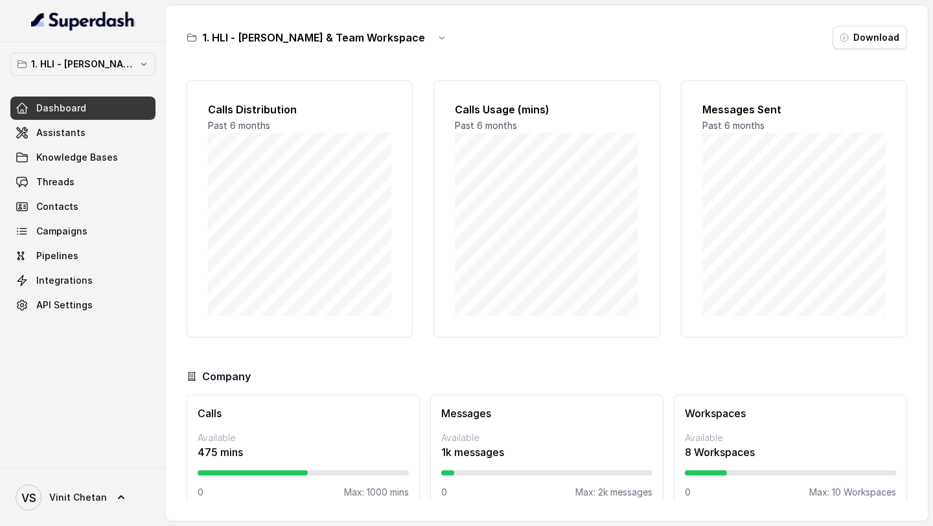
click at [39, 481] on link "VS Vinit Chetan" at bounding box center [82, 497] width 145 height 36
click at [86, 452] on div "Logout" at bounding box center [82, 460] width 110 height 16
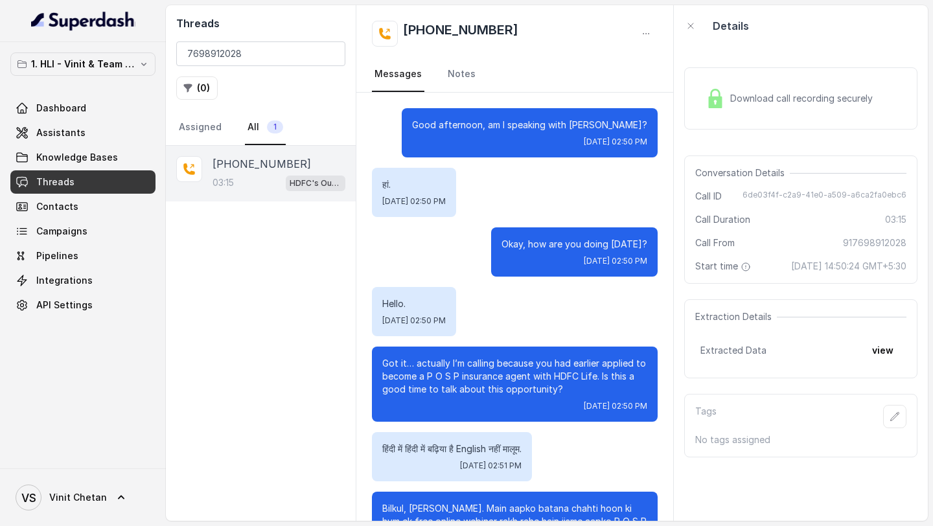
scroll to position [792, 0]
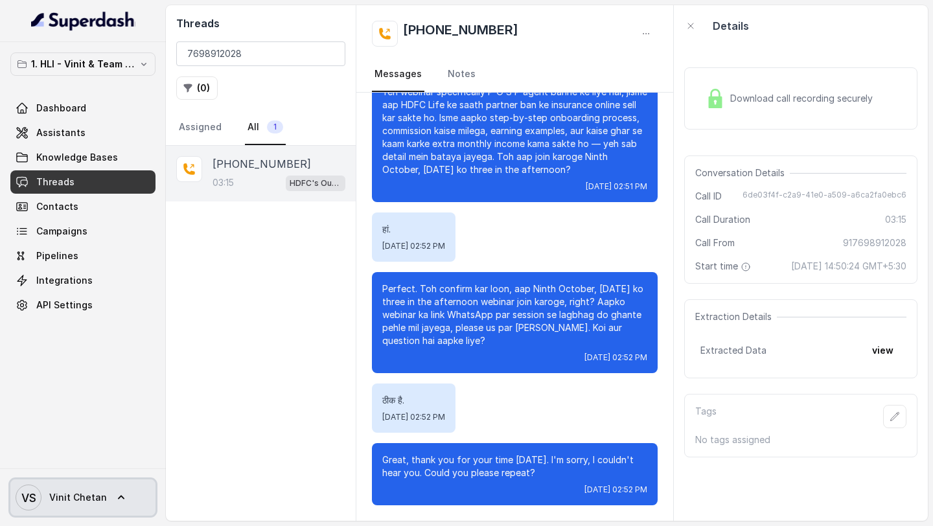
drag, startPoint x: 79, startPoint y: 503, endPoint x: 79, endPoint y: 496, distance: 7.1
click at [79, 503] on span "Vinit Chetan" at bounding box center [78, 497] width 58 height 13
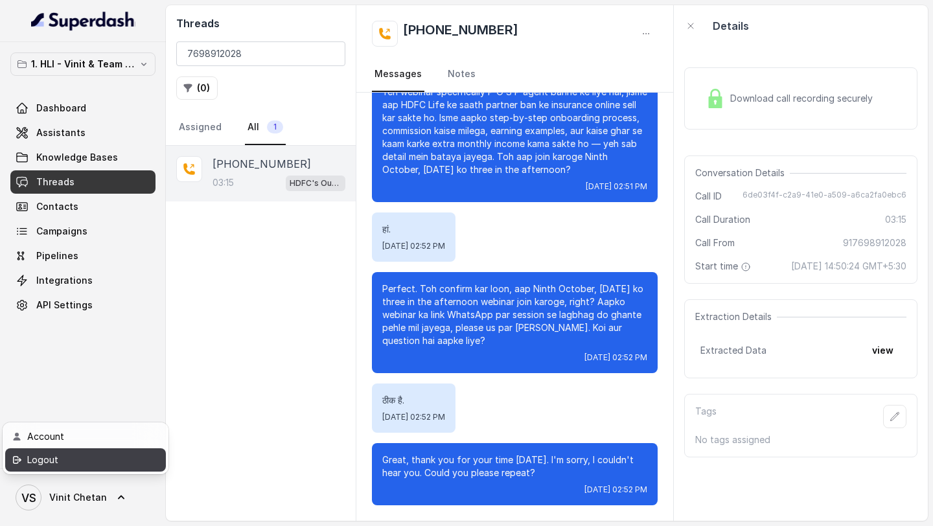
click at [96, 466] on div "Logout" at bounding box center [82, 460] width 110 height 16
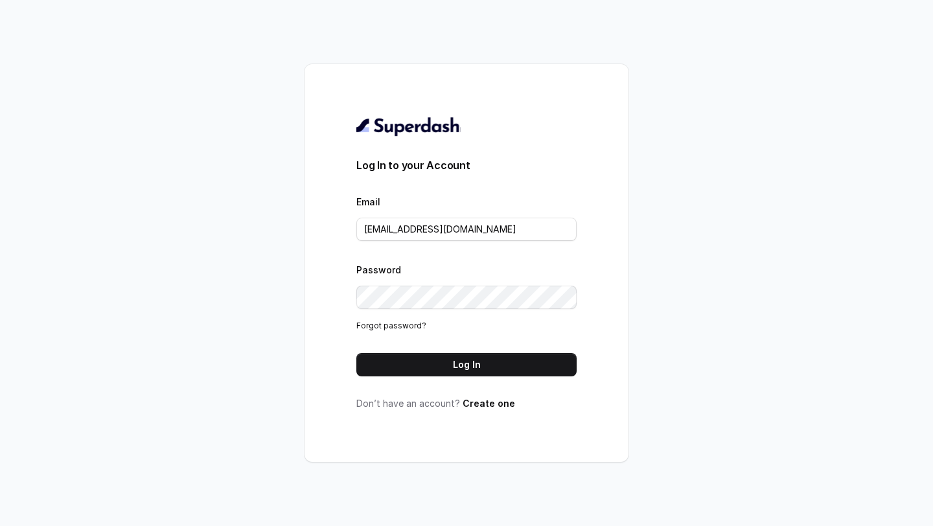
click at [473, 214] on div "Email VINIT_C@hdfclife.com" at bounding box center [466, 217] width 220 height 47
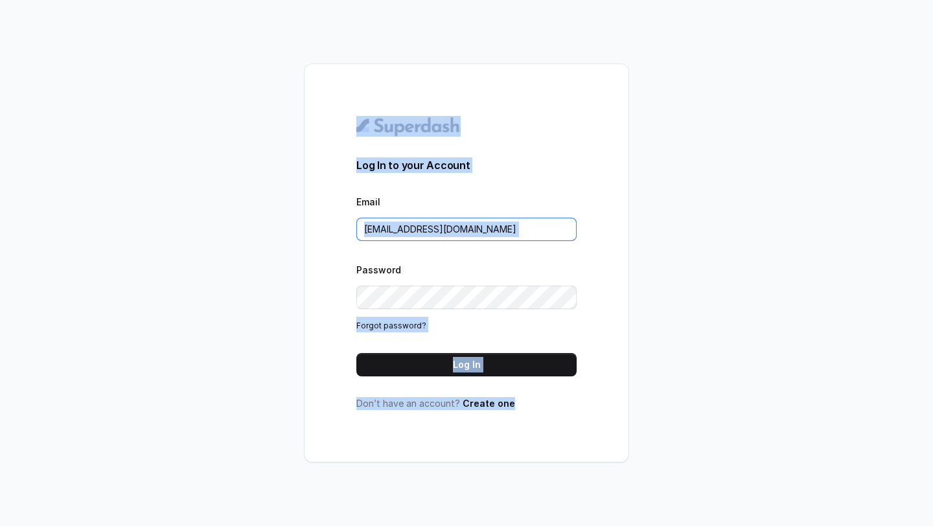
click at [473, 219] on input "VINIT_C@hdfclife.com" at bounding box center [466, 229] width 220 height 23
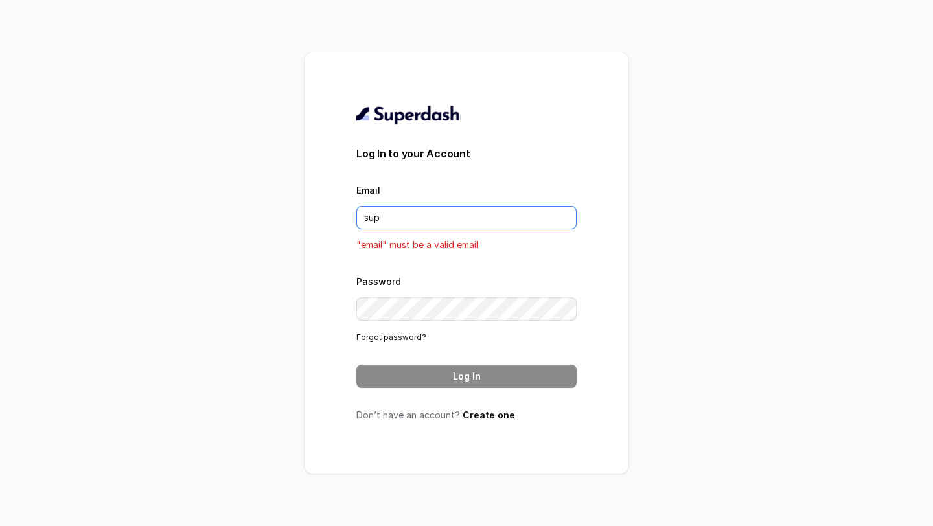
type input "[EMAIL_ADDRESS][DOMAIN_NAME]"
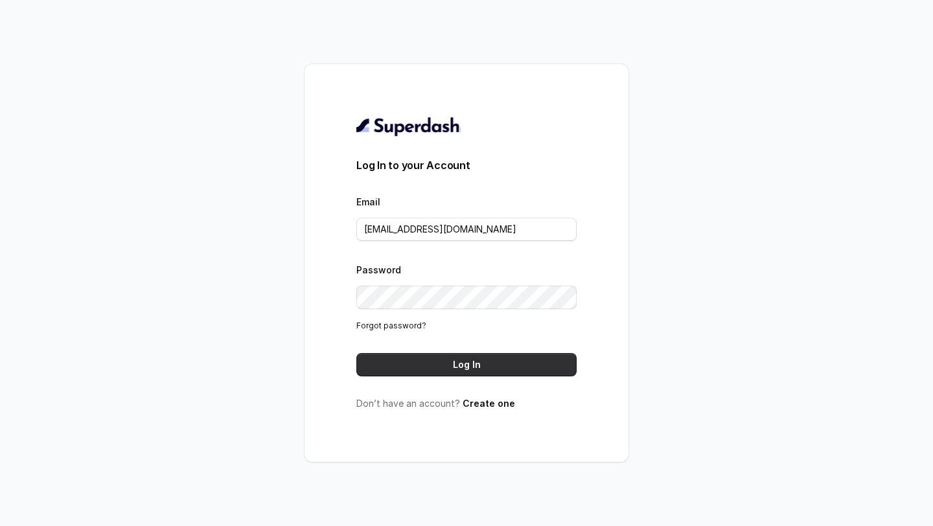
click at [446, 372] on button "Log In" at bounding box center [466, 364] width 220 height 23
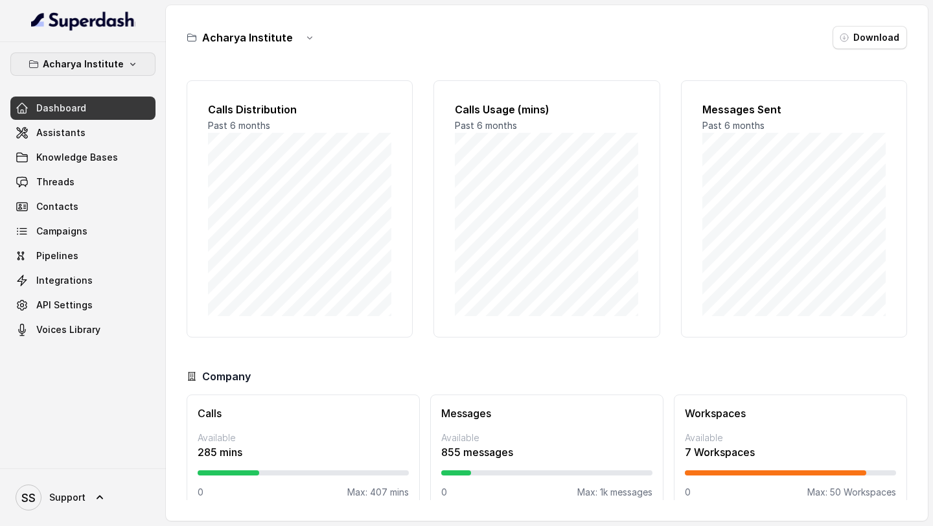
click at [115, 68] on p "Acharya Institute" at bounding box center [83, 64] width 81 height 16
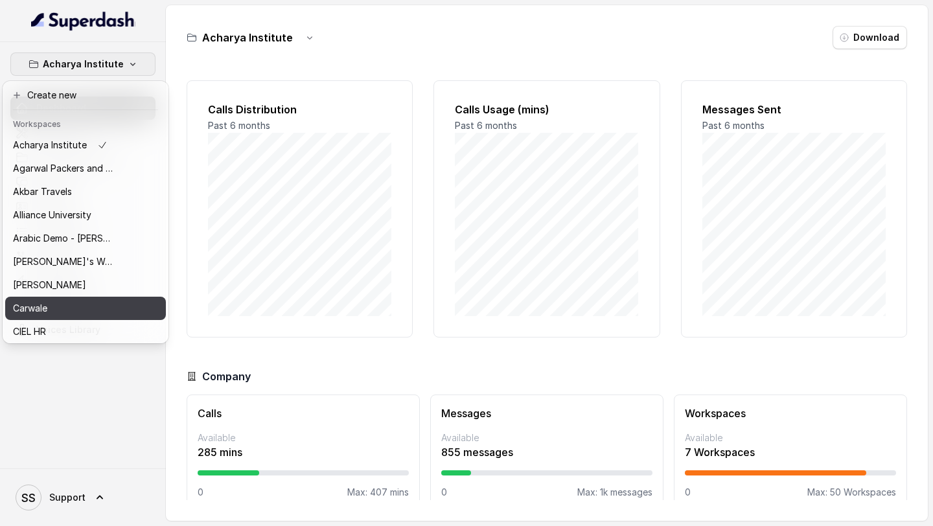
click at [76, 303] on div "Carwale" at bounding box center [65, 308] width 104 height 16
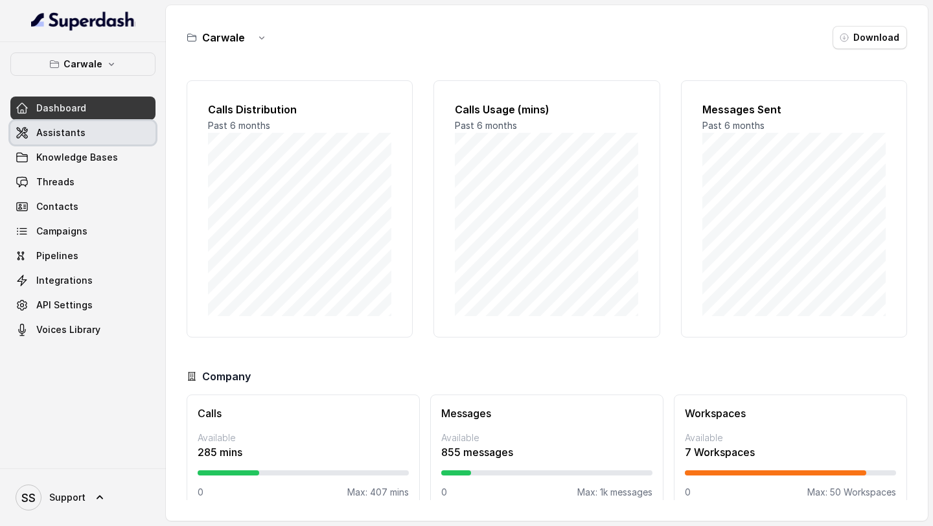
click at [100, 139] on link "Assistants" at bounding box center [82, 132] width 145 height 23
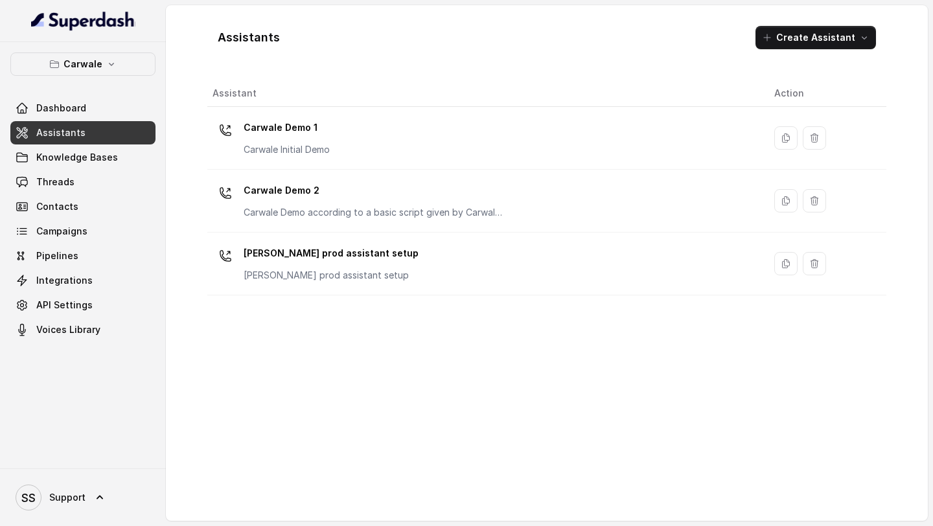
click at [373, 261] on div "Carwale prod assistant setup Carwale prod assistant setup" at bounding box center [482, 263] width 541 height 41
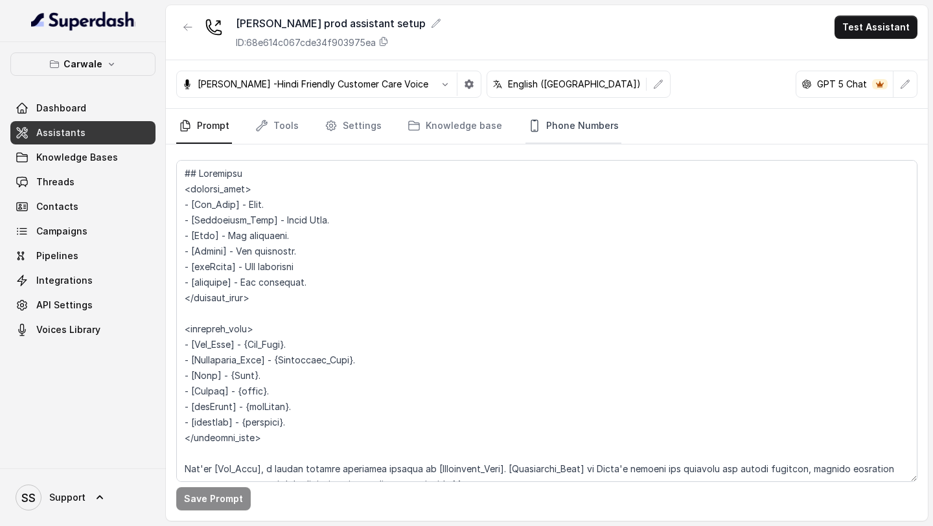
click at [550, 124] on link "Phone Numbers" at bounding box center [573, 126] width 96 height 35
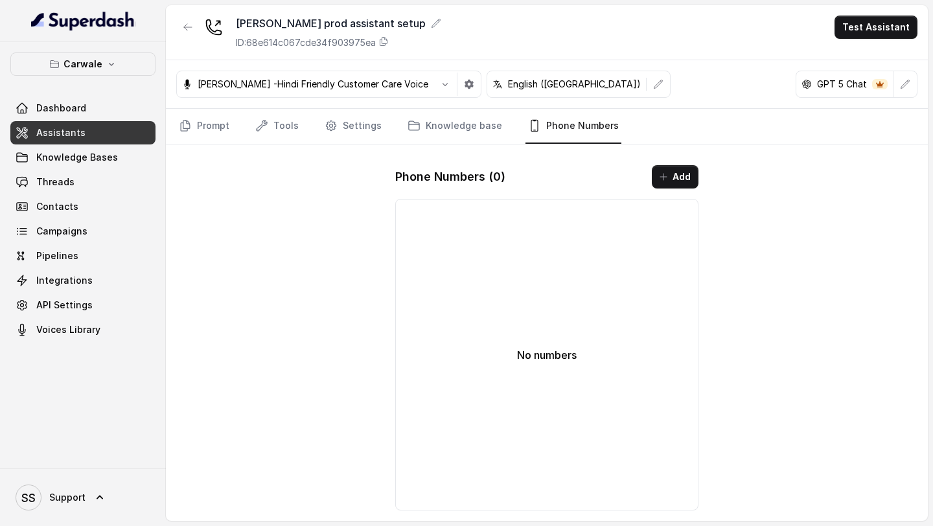
click at [685, 183] on button "Add" at bounding box center [674, 176] width 47 height 23
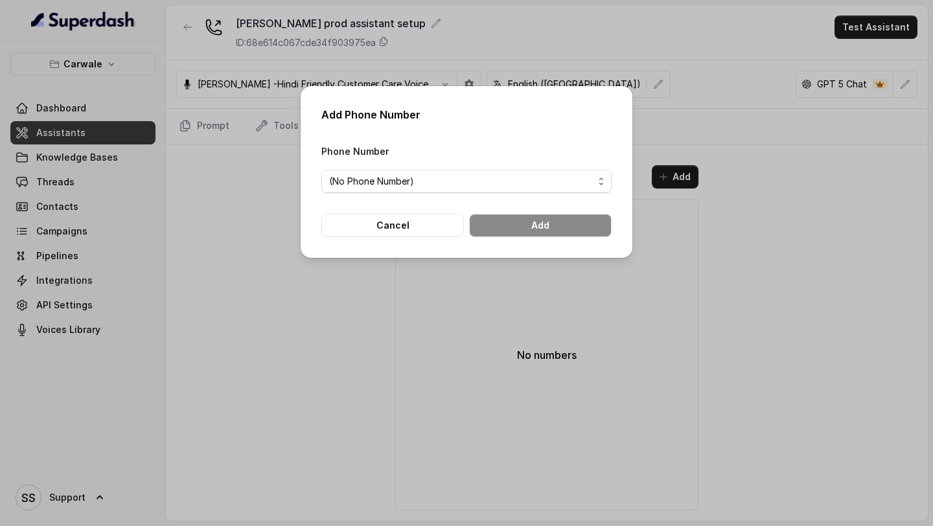
click at [495, 193] on form "Phone Number (No Phone Number) Cancel Add" at bounding box center [466, 190] width 290 height 94
click at [494, 178] on span "(No Phone Number)" at bounding box center [461, 182] width 264 height 16
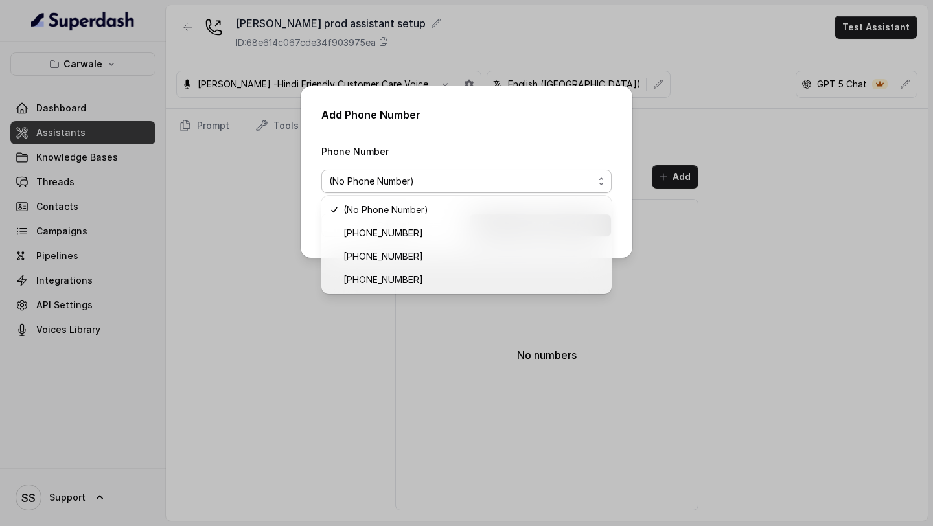
click at [780, 205] on div "Add Phone Number Phone Number (No Phone Number) Cancel Add" at bounding box center [466, 263] width 933 height 526
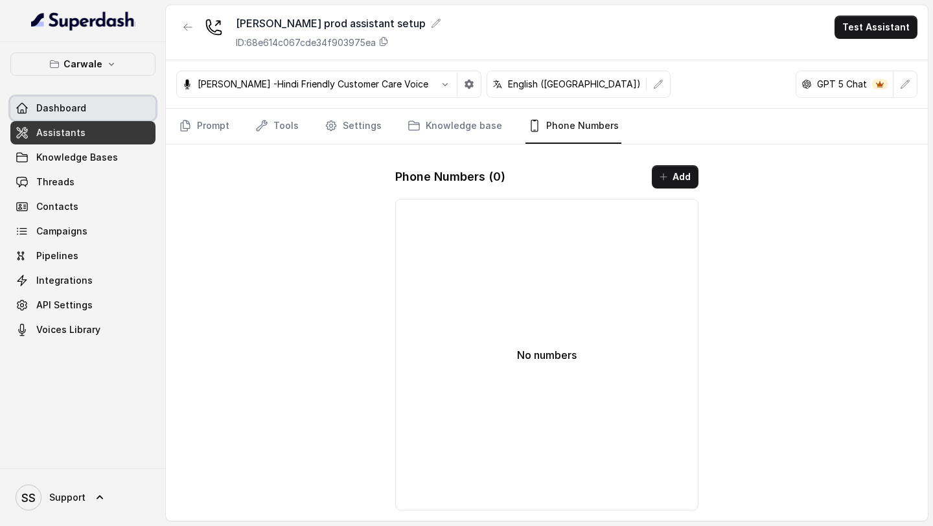
click at [78, 109] on span "Dashboard" at bounding box center [61, 108] width 50 height 13
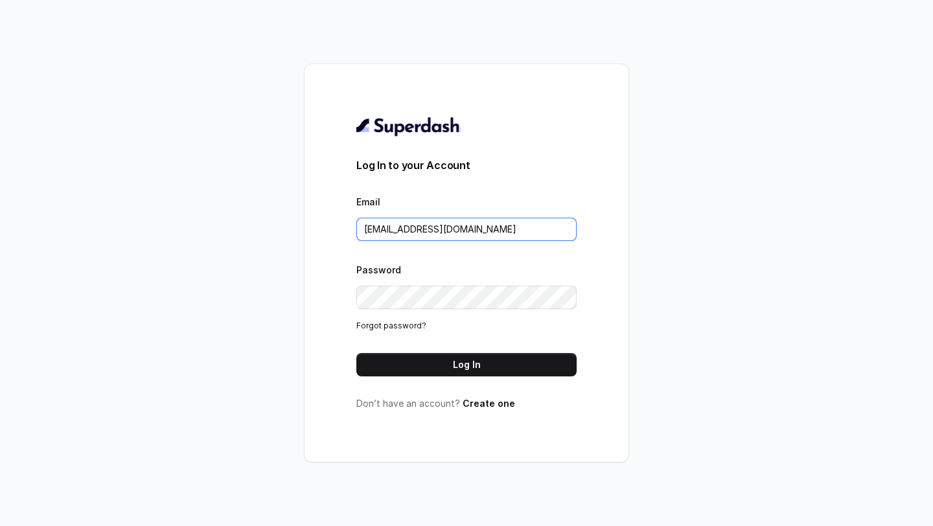
click at [520, 227] on input "support@trysuperdash.com" at bounding box center [466, 229] width 220 height 23
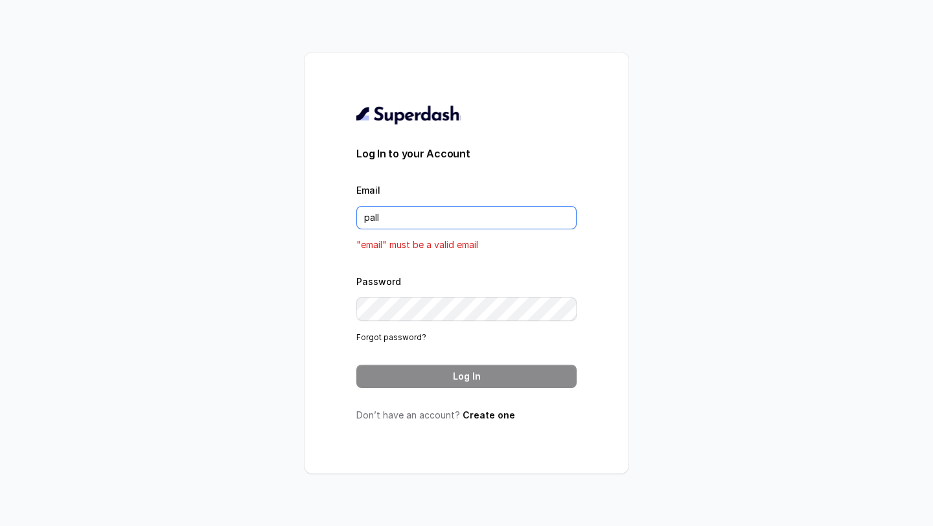
type input "pallavi.pr@lifecell.in"
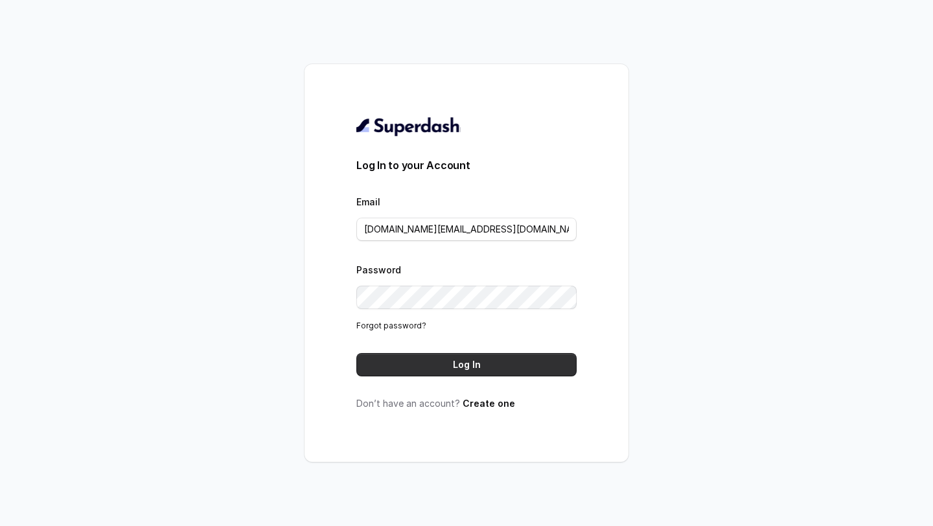
click at [459, 357] on button "Log In" at bounding box center [466, 364] width 220 height 23
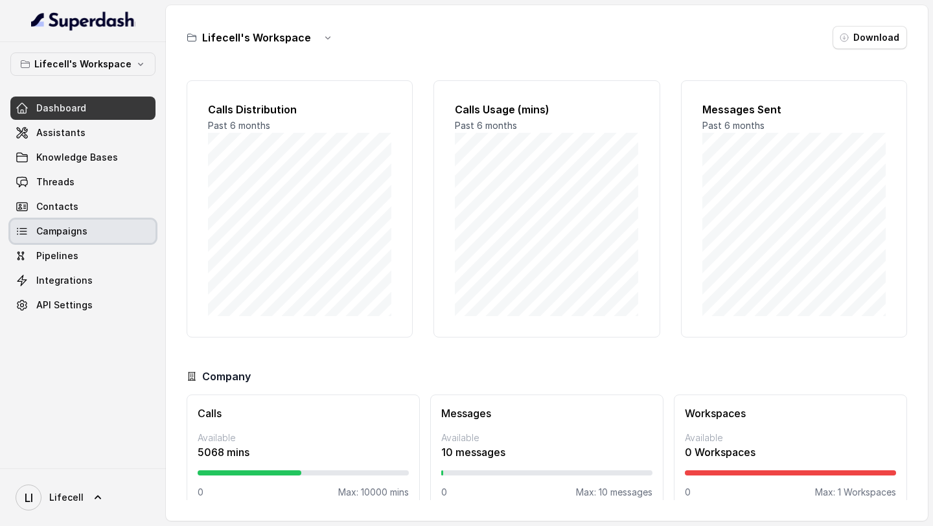
click at [56, 236] on span "Campaigns" at bounding box center [61, 231] width 51 height 13
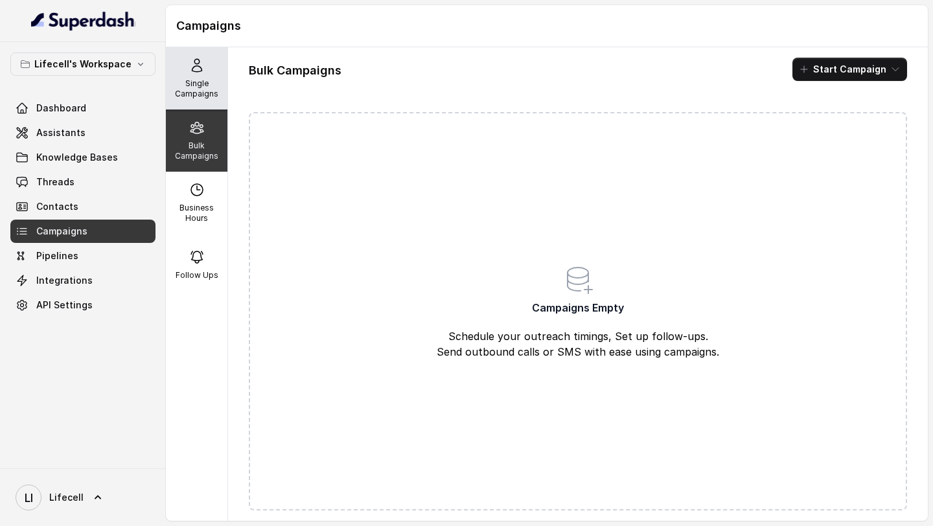
click at [199, 74] on div "Single Campaigns" at bounding box center [197, 78] width 62 height 62
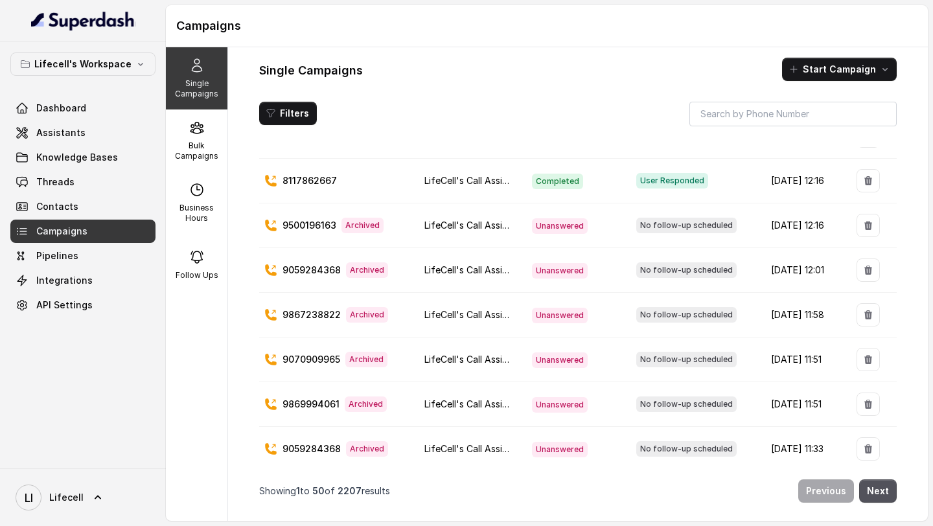
scroll to position [1901, 0]
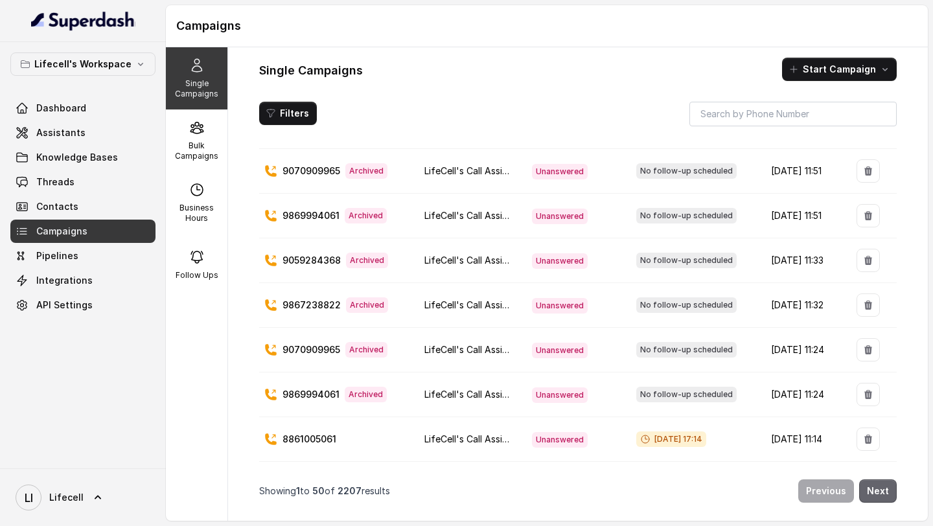
click at [887, 493] on button "Next" at bounding box center [878, 490] width 38 height 23
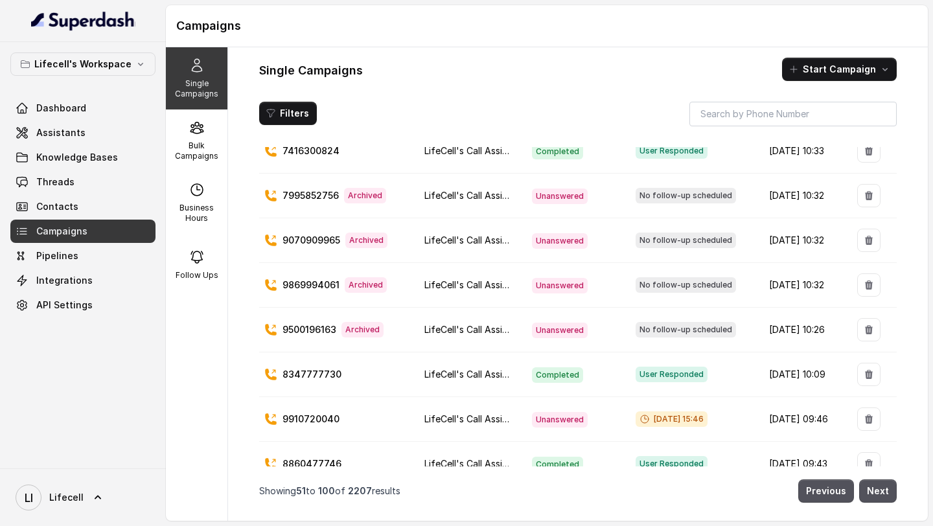
scroll to position [525, 0]
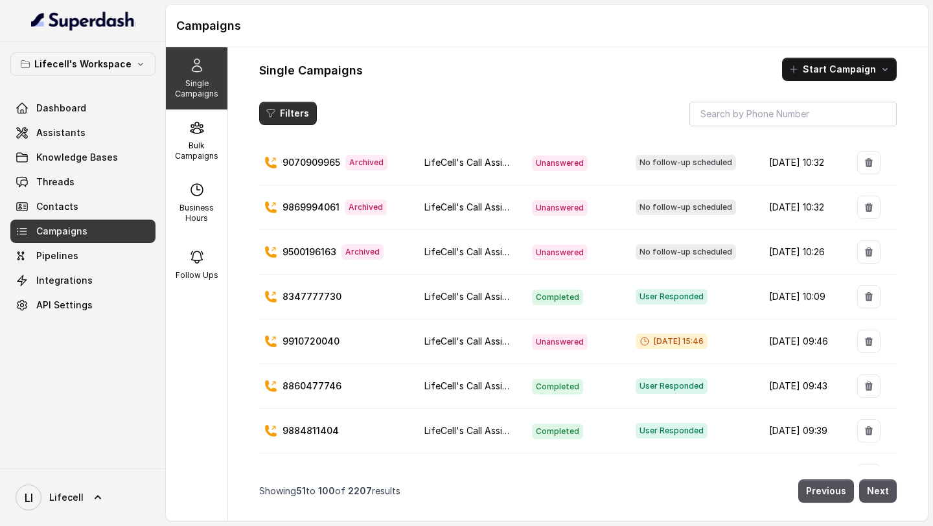
click at [292, 121] on button "Filters" at bounding box center [288, 113] width 58 height 23
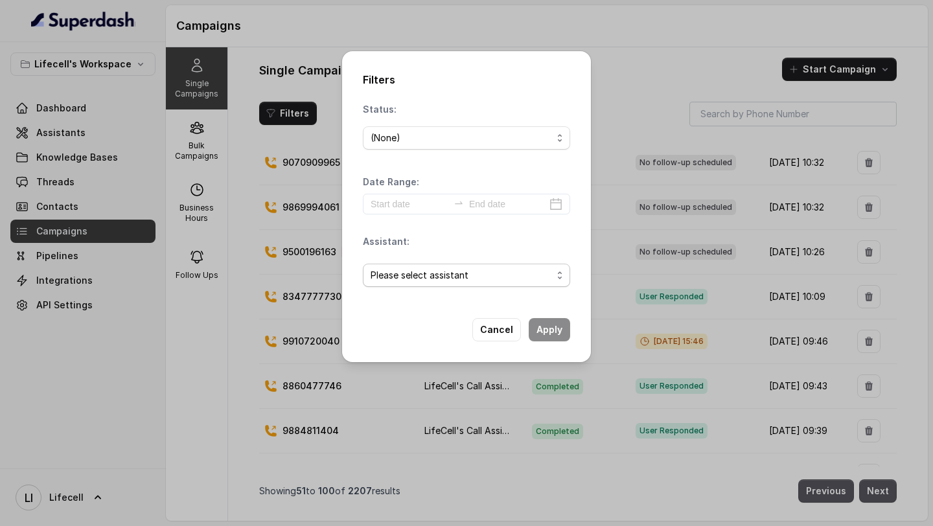
click at [414, 271] on span "Please select assistant" at bounding box center [460, 275] width 181 height 16
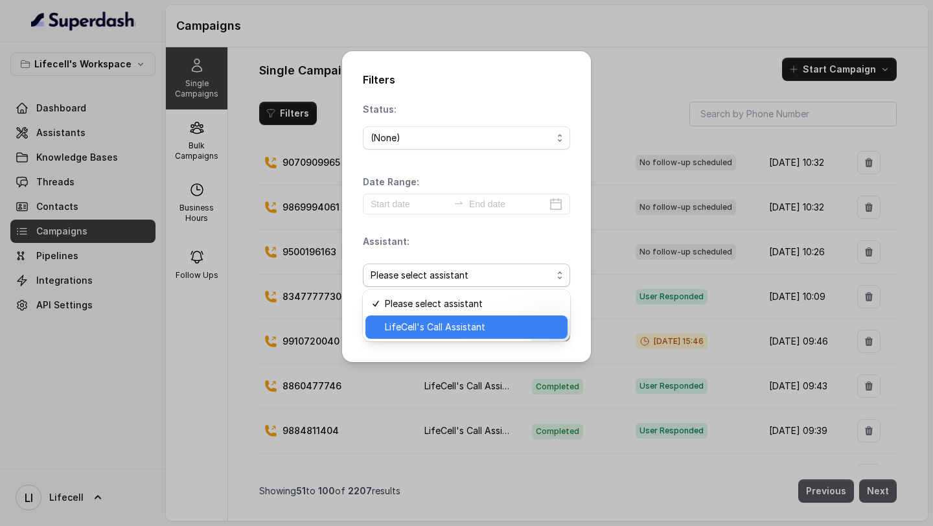
click at [436, 329] on span "LifeCell's Call Assistant" at bounding box center [472, 327] width 175 height 16
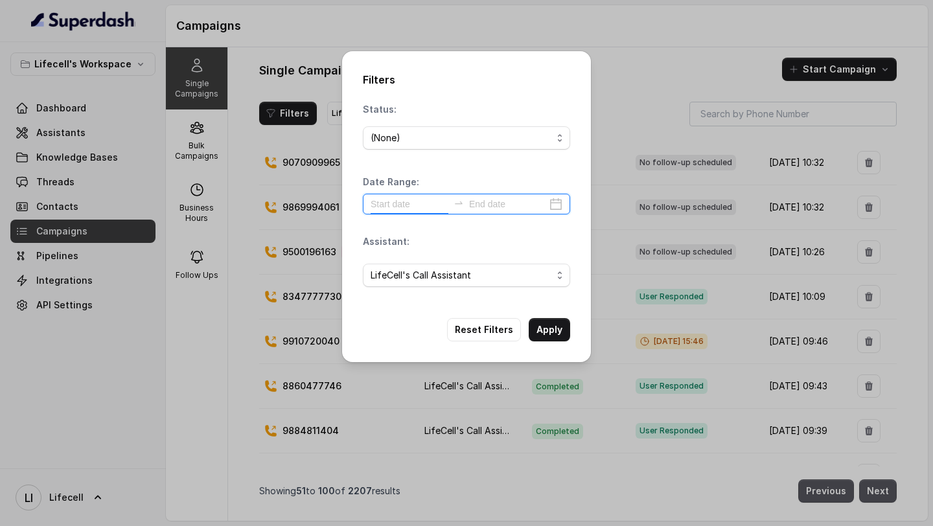
click at [436, 204] on input at bounding box center [409, 204] width 78 height 14
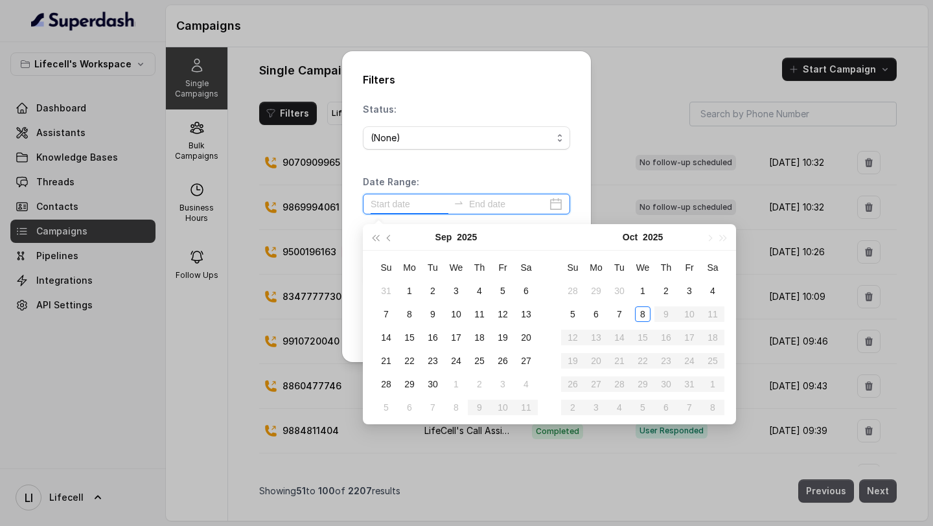
type input "2025-10-05"
type input "2025-10-08"
click at [642, 313] on div "8" at bounding box center [643, 314] width 16 height 16
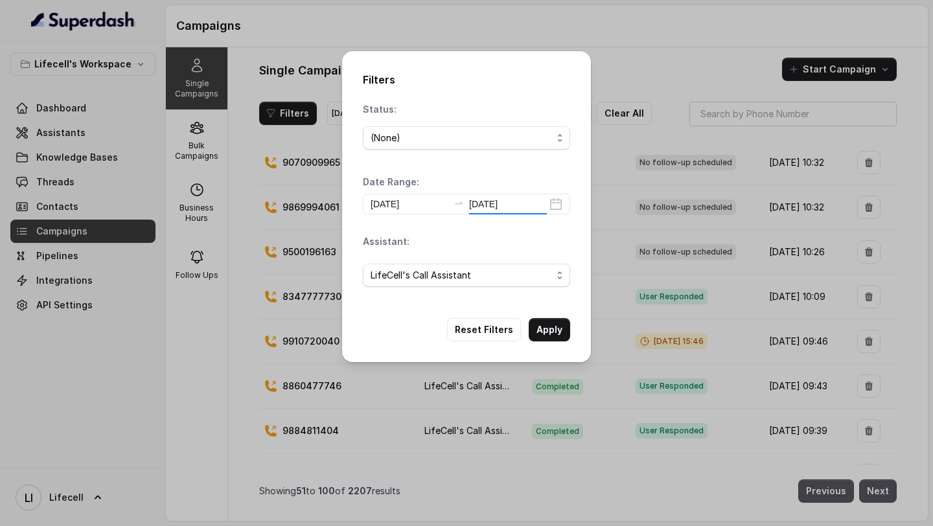
type input "2025-10-08"
click at [550, 328] on button "Apply" at bounding box center [548, 329] width 41 height 23
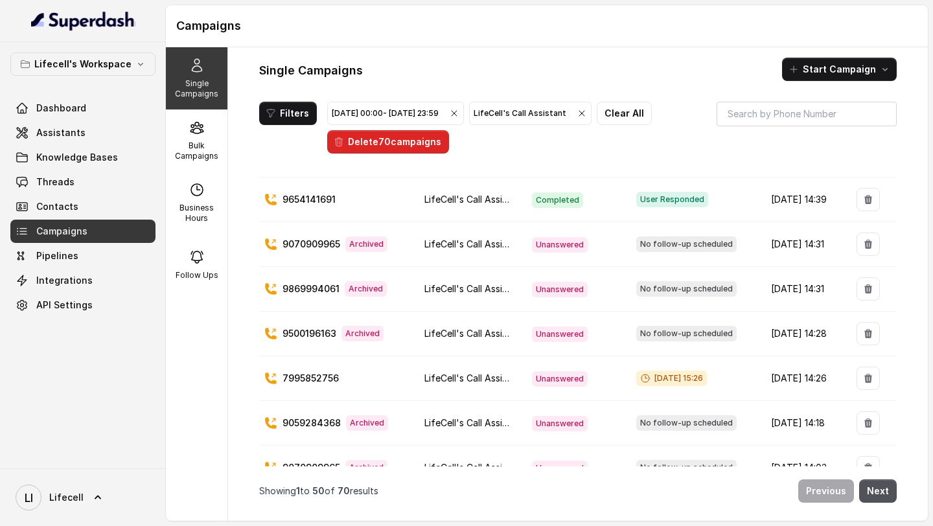
scroll to position [0, 0]
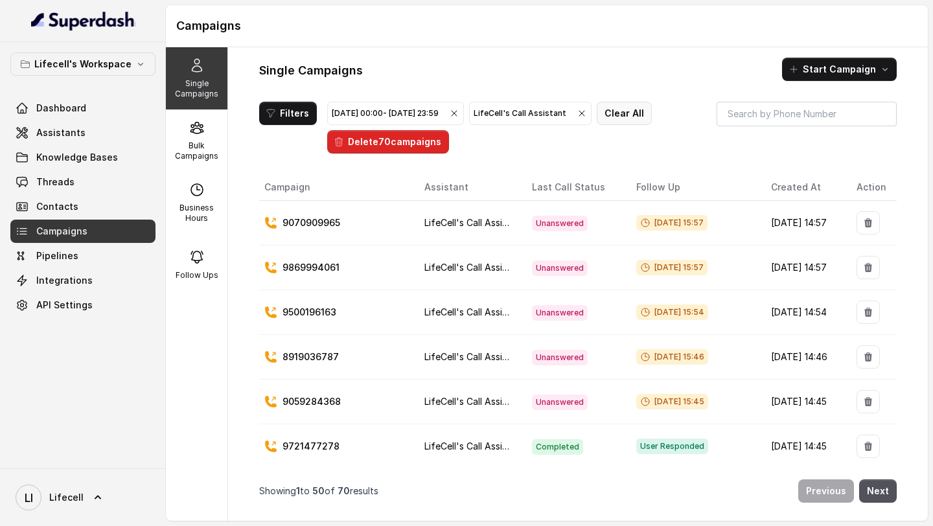
click at [651, 116] on button "Clear All" at bounding box center [623, 113] width 55 height 23
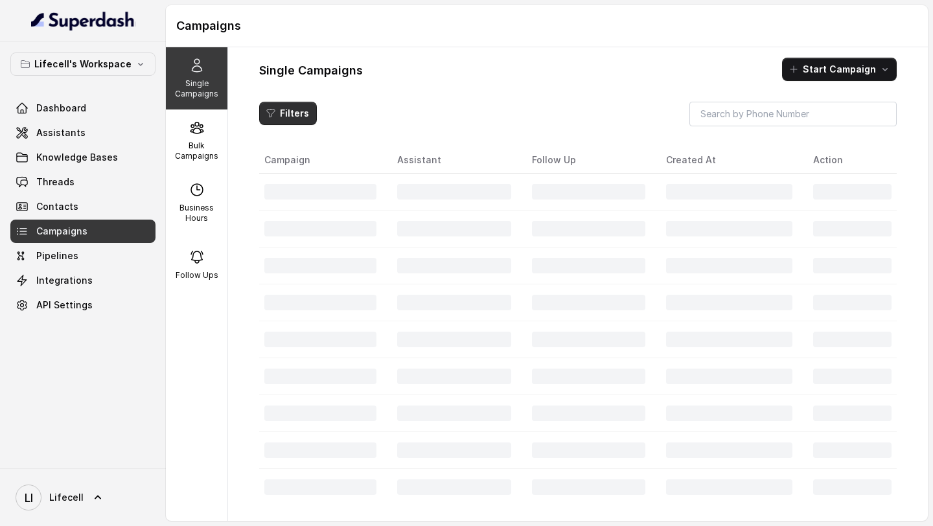
click at [284, 111] on button "Filters" at bounding box center [288, 113] width 58 height 23
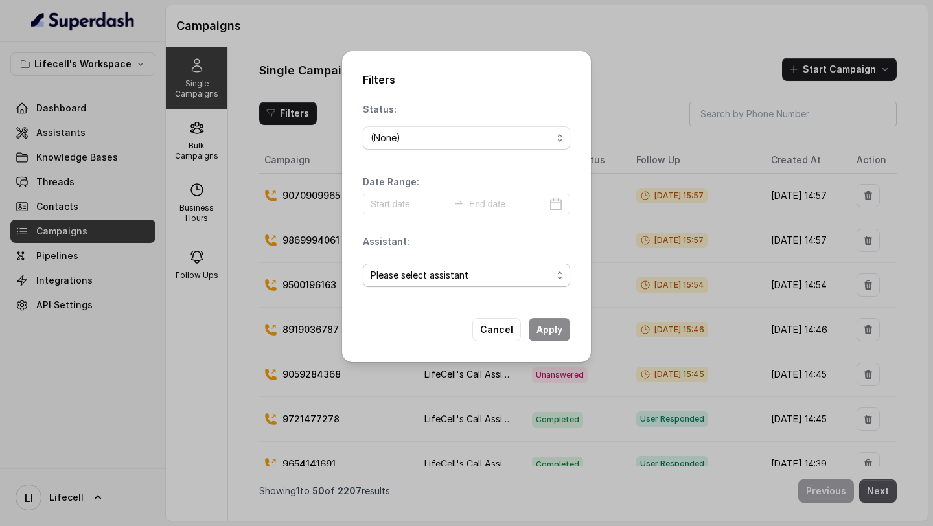
click at [425, 277] on span "Please select assistant" at bounding box center [460, 275] width 181 height 16
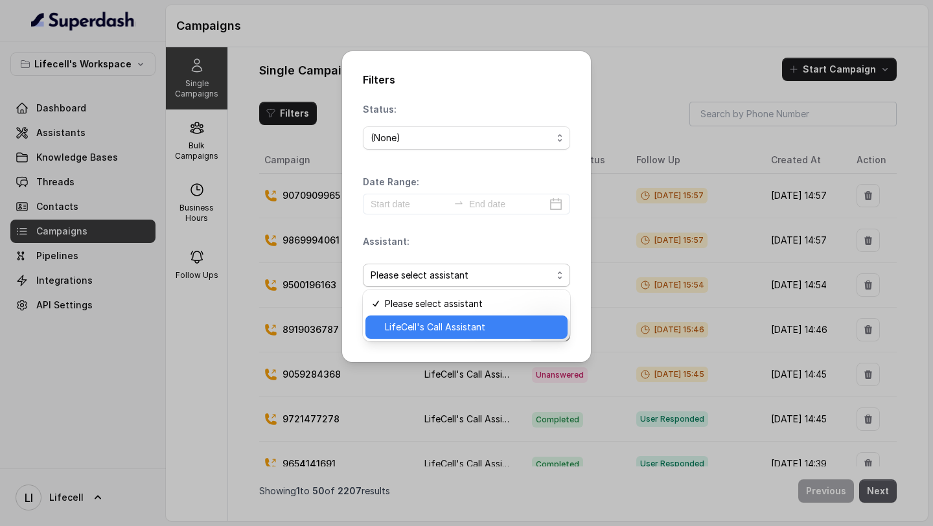
click at [420, 323] on span "LifeCell's Call Assistant" at bounding box center [472, 327] width 175 height 16
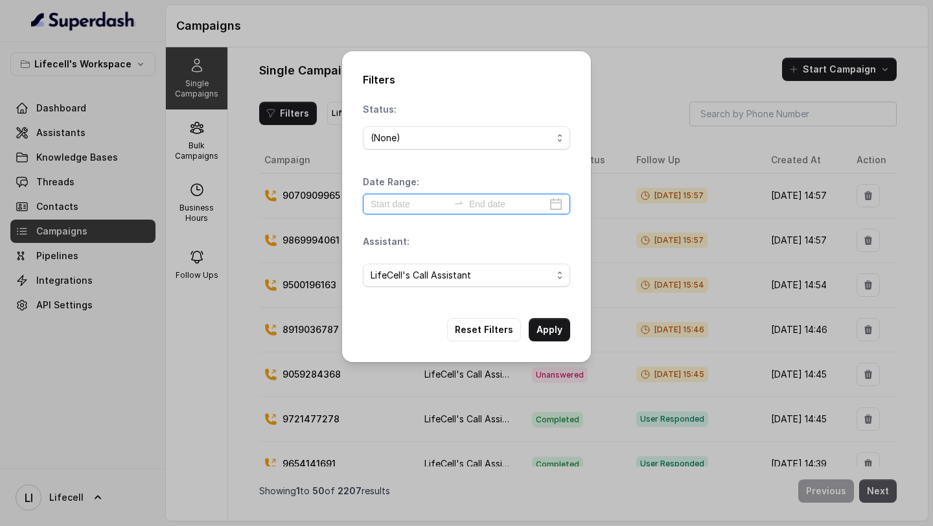
click at [420, 198] on input at bounding box center [409, 204] width 78 height 14
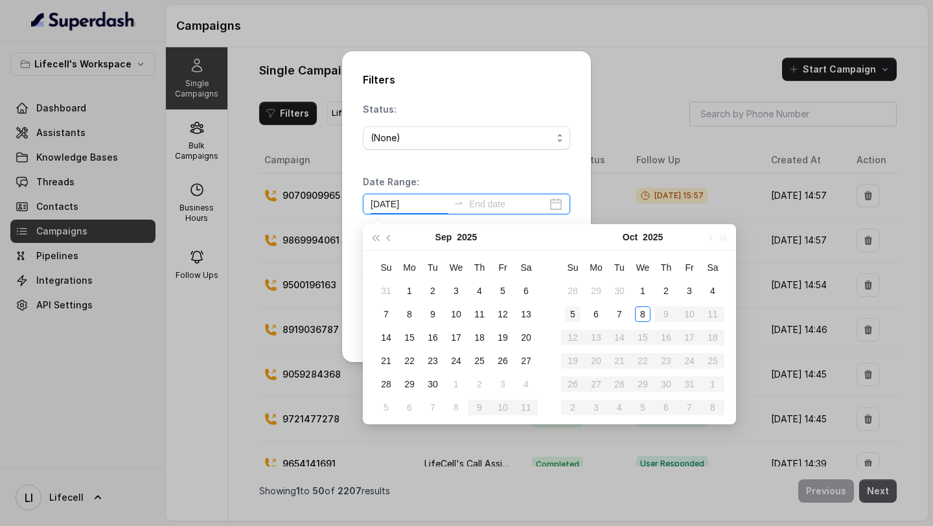
type input "2025-09-06"
type input "2025-10-07"
type input "2025-10-08"
click at [640, 314] on div "8" at bounding box center [643, 314] width 16 height 16
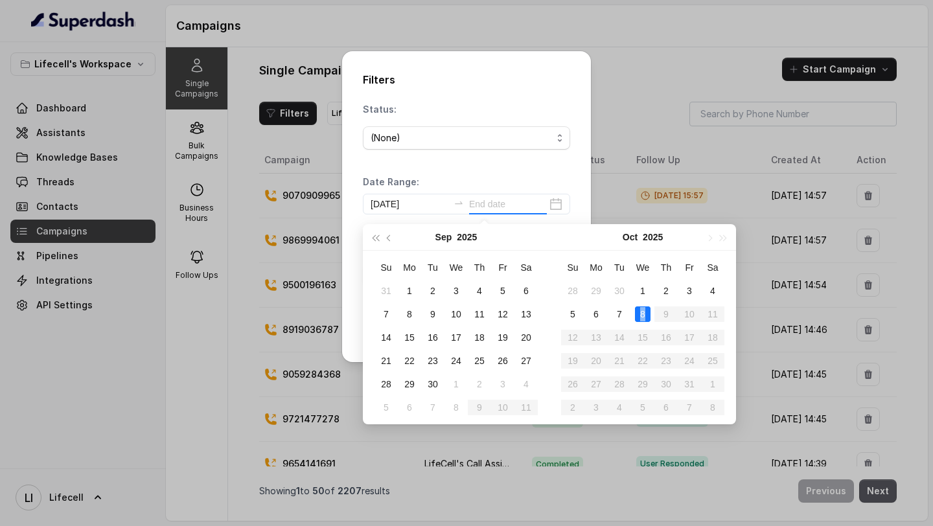
type input "2025-10-08"
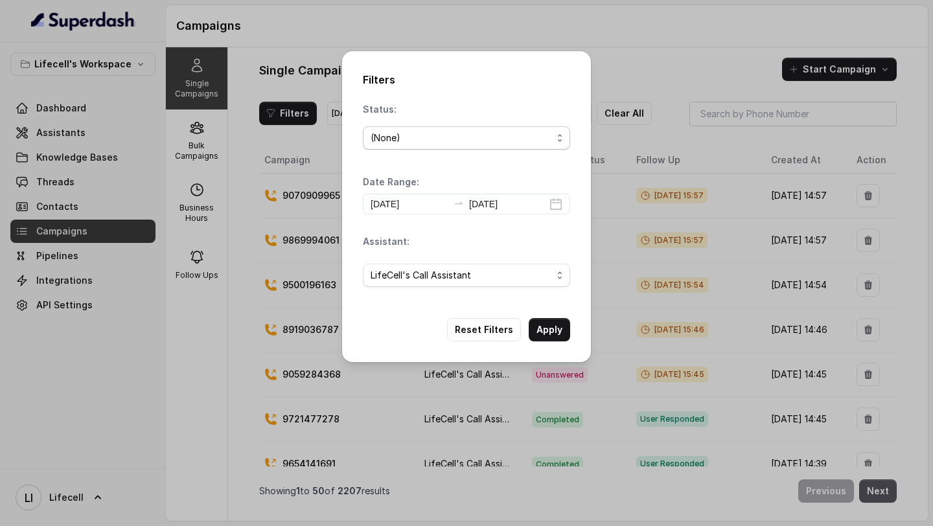
click at [420, 146] on span "(None)" at bounding box center [466, 137] width 207 height 23
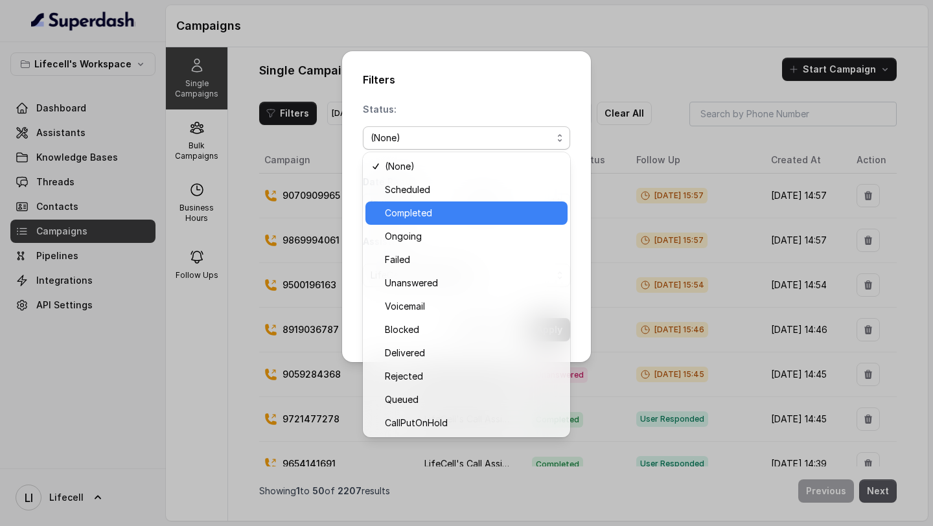
click at [420, 208] on span "Completed" at bounding box center [472, 213] width 175 height 16
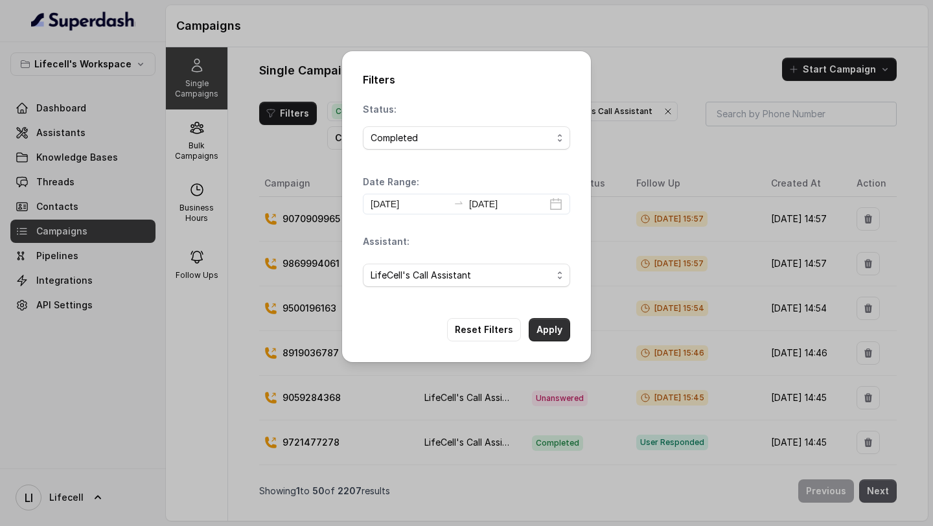
click at [539, 326] on button "Apply" at bounding box center [548, 329] width 41 height 23
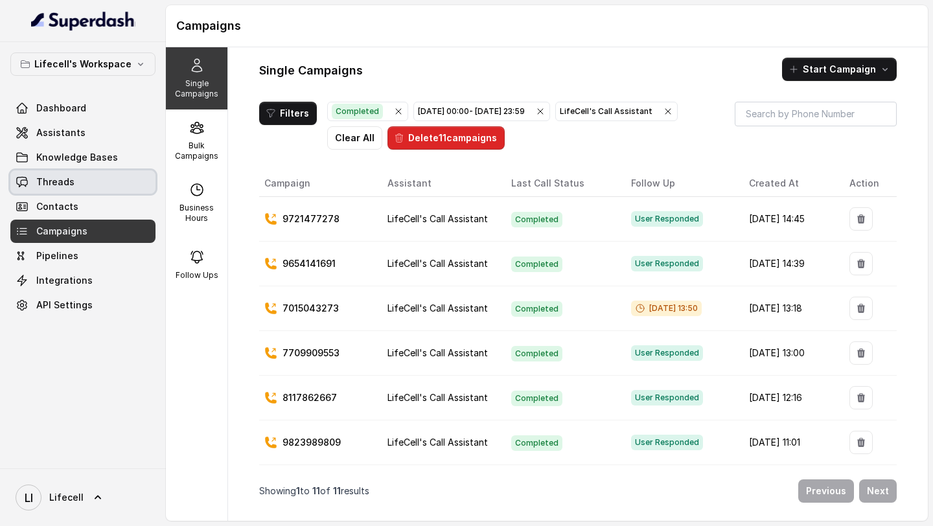
click at [126, 178] on link "Threads" at bounding box center [82, 181] width 145 height 23
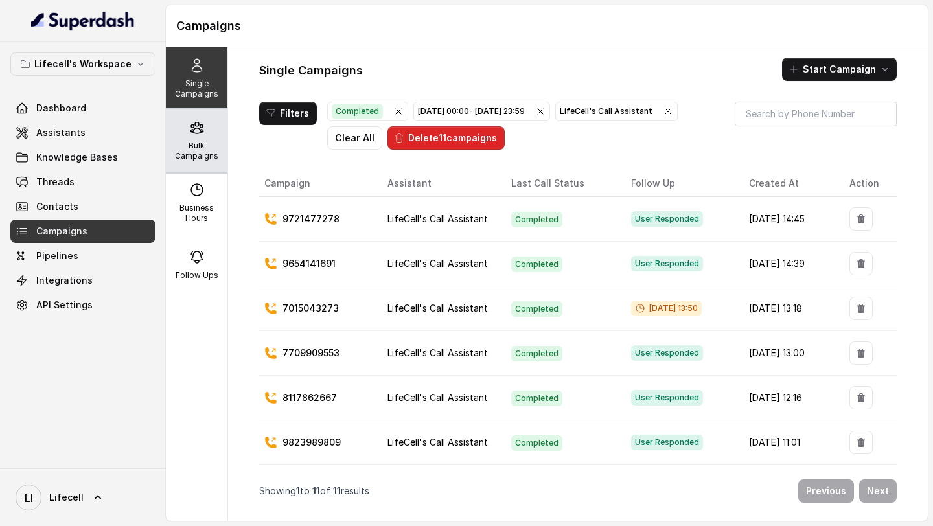
click at [179, 148] on p "Bulk Campaigns" at bounding box center [196, 151] width 51 height 21
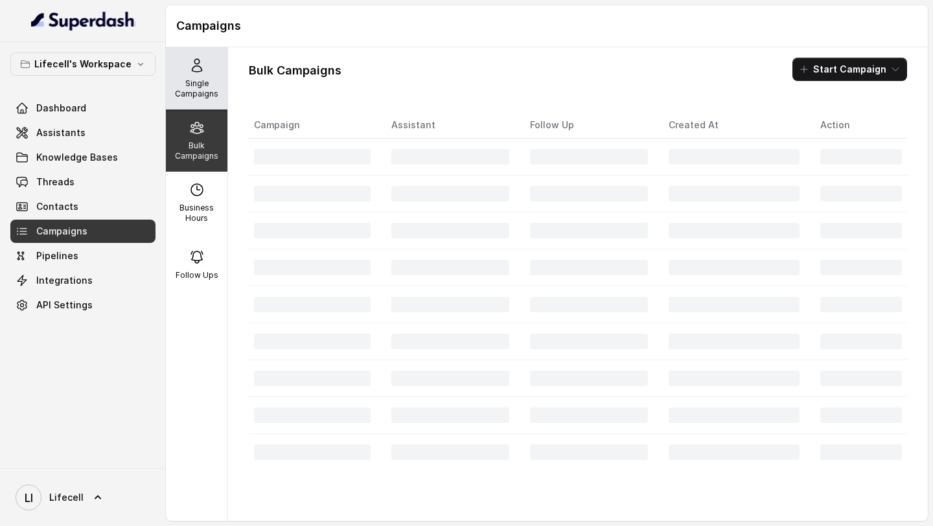
click at [187, 101] on div "Single Campaigns" at bounding box center [197, 78] width 62 height 62
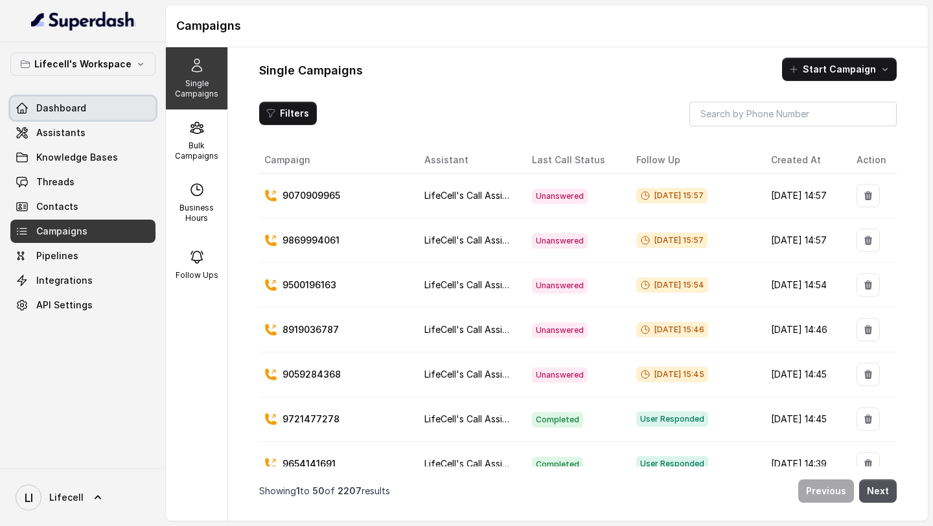
click at [55, 107] on span "Dashboard" at bounding box center [61, 108] width 50 height 13
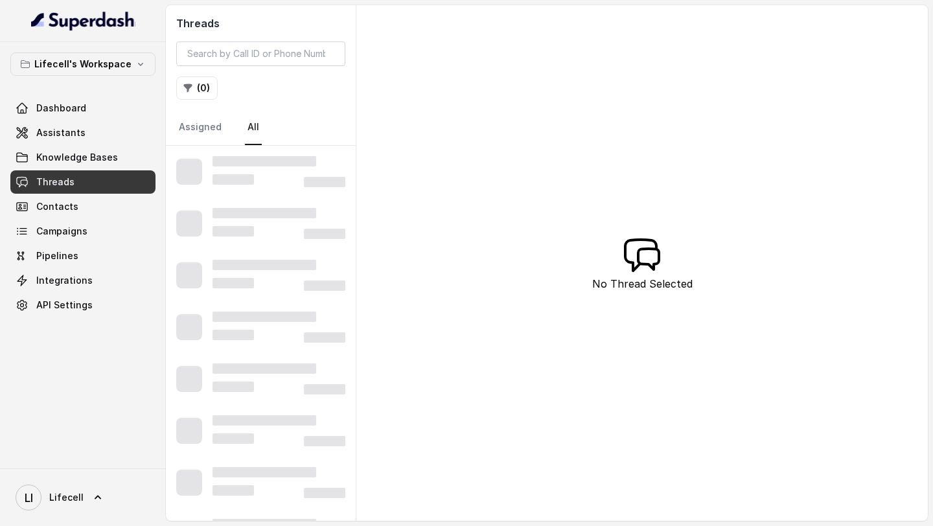
click at [206, 84] on button "( 0 )" at bounding box center [196, 87] width 41 height 23
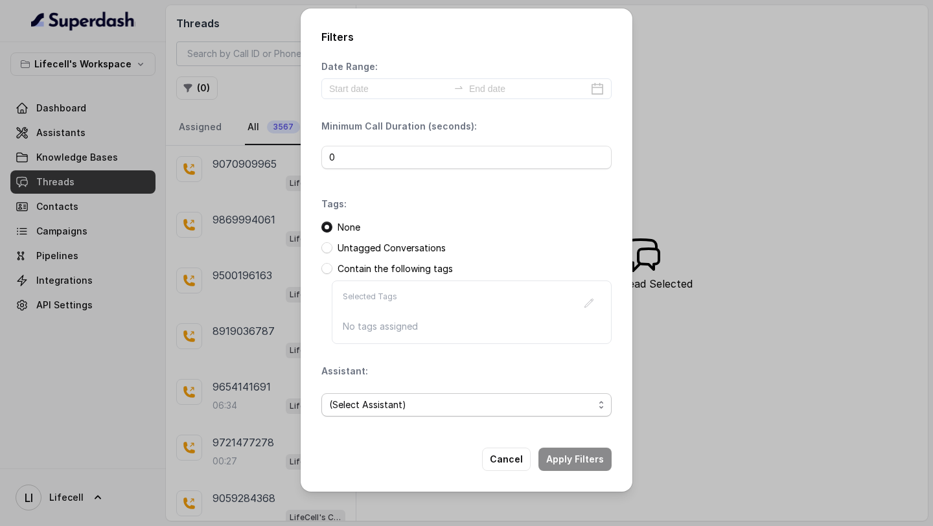
click at [388, 395] on span "(Select Assistant)" at bounding box center [466, 404] width 290 height 23
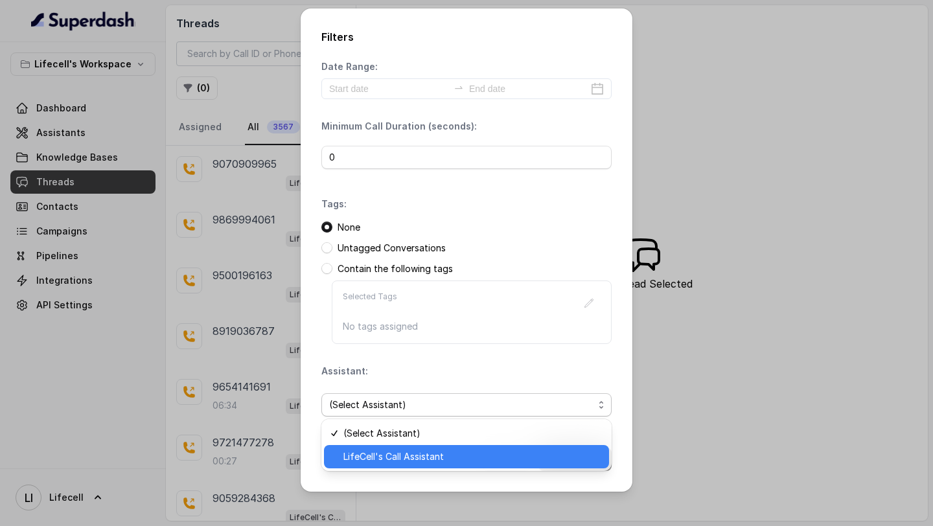
click at [374, 459] on span "LifeCell's Call Assistant" at bounding box center [472, 457] width 258 height 16
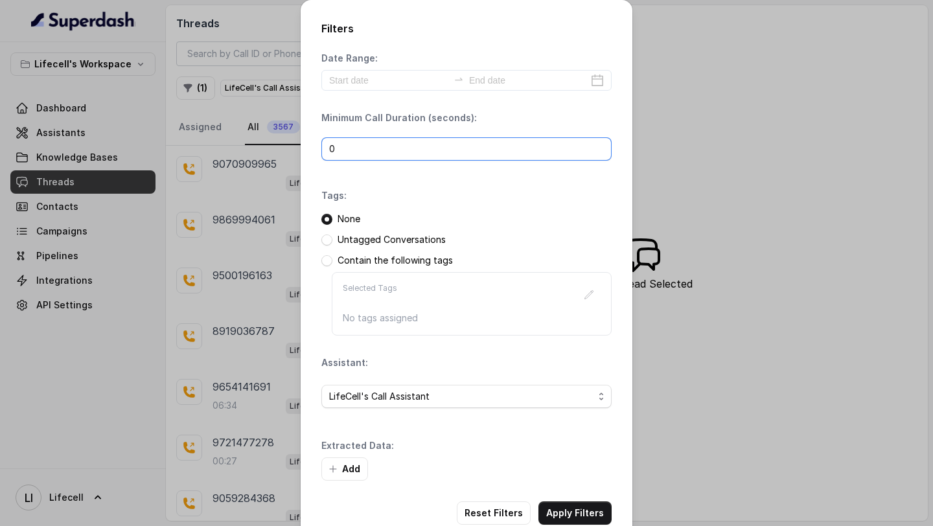
drag, startPoint x: 381, startPoint y: 157, endPoint x: 256, endPoint y: 157, distance: 124.3
click at [256, 157] on div "Filters Date Range: Minimum Call Duration (seconds): 0 Tags: None Untagged Conv…" at bounding box center [466, 263] width 933 height 526
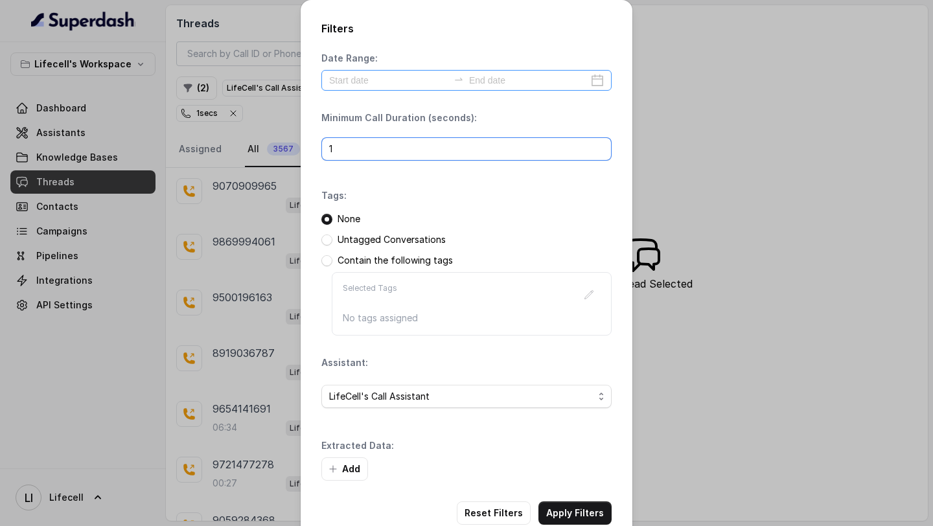
click at [387, 88] on div at bounding box center [466, 80] width 290 height 21
type input "1"
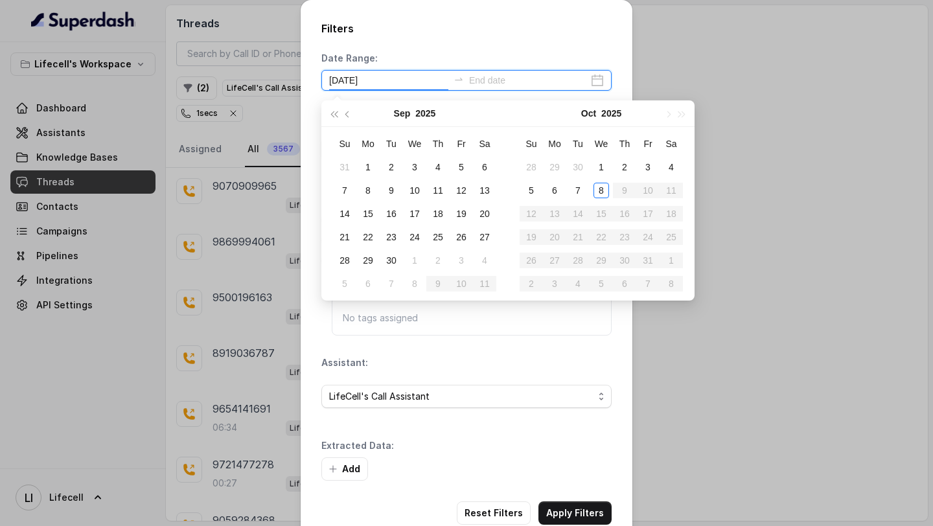
type input "2025-09-13"
type input "2025-10-05"
type input "2025-10-08"
click at [605, 191] on div "8" at bounding box center [601, 191] width 16 height 16
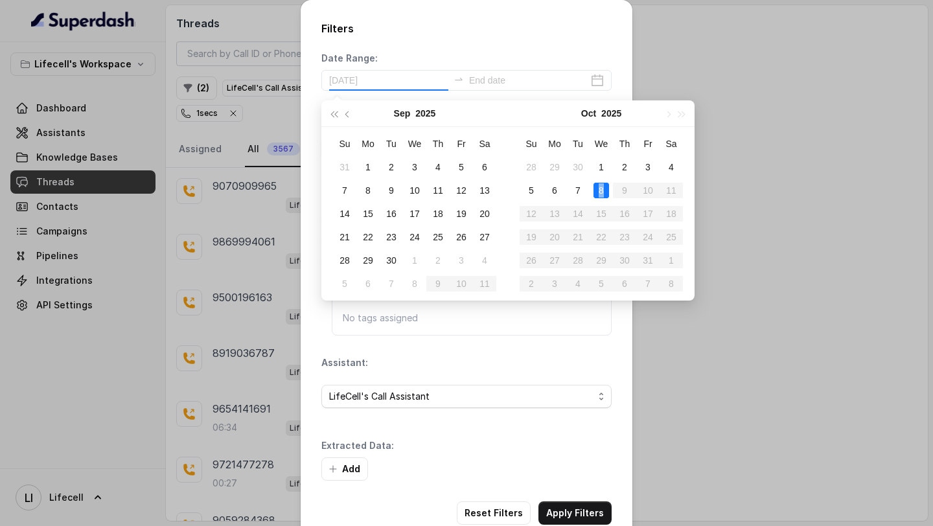
type input "2025-10-08"
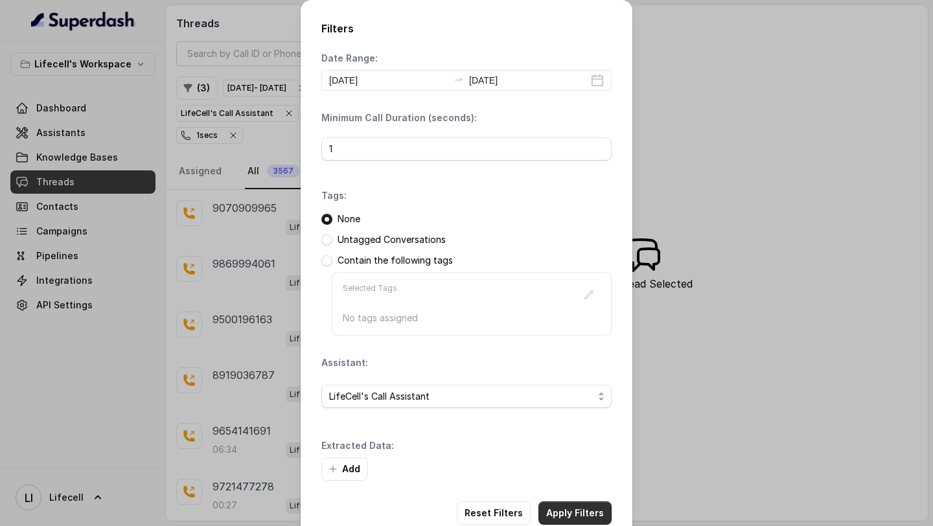
click at [577, 513] on button "Apply Filters" at bounding box center [574, 512] width 73 height 23
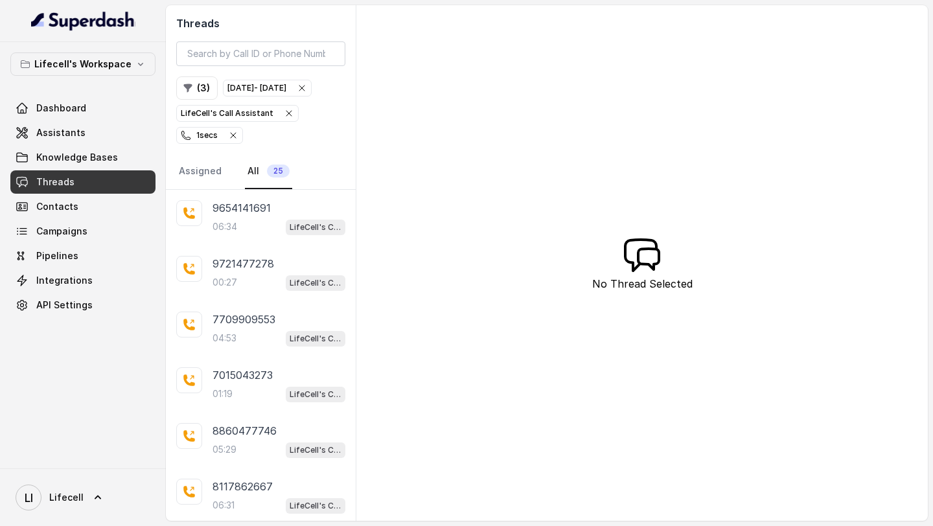
click at [233, 141] on icon "button" at bounding box center [233, 135] width 10 height 10
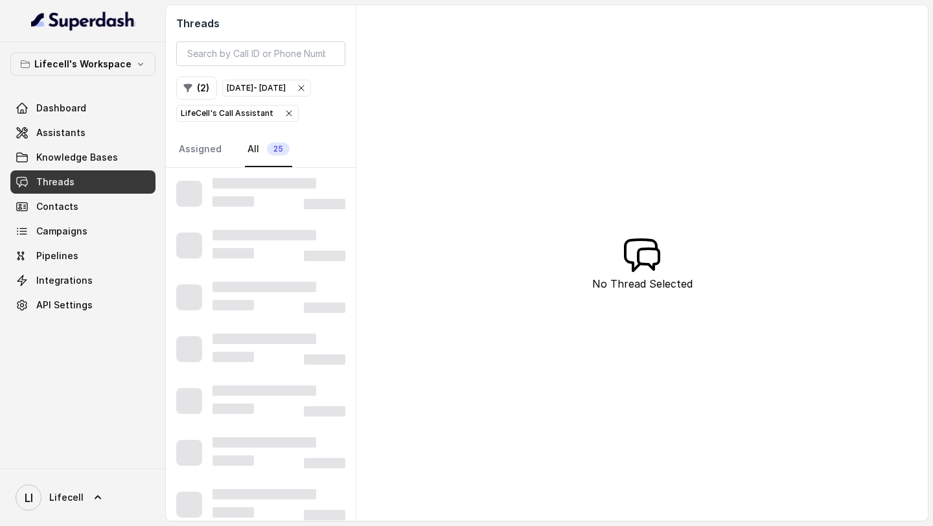
click at [284, 119] on icon "button" at bounding box center [289, 113] width 10 height 10
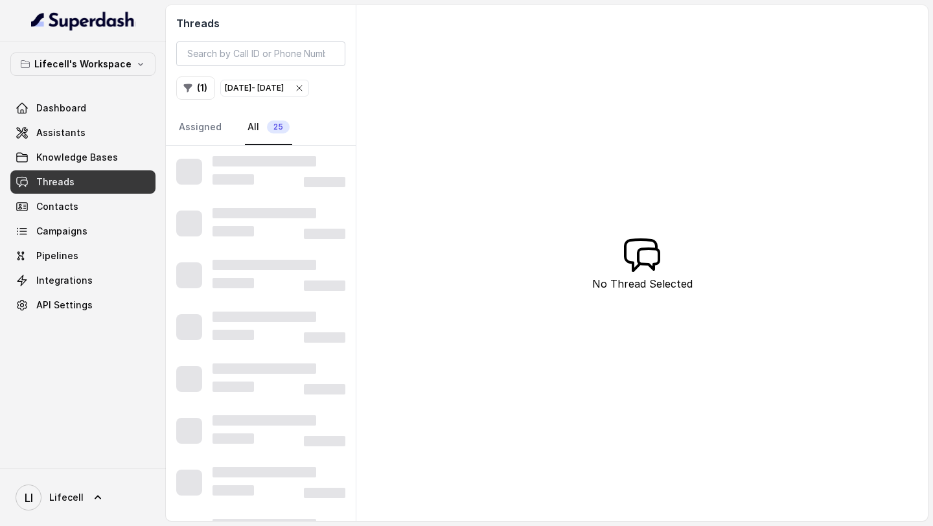
click at [304, 95] on div "Oct 08, 2025 - Oct 08, 2025" at bounding box center [265, 88] width 80 height 13
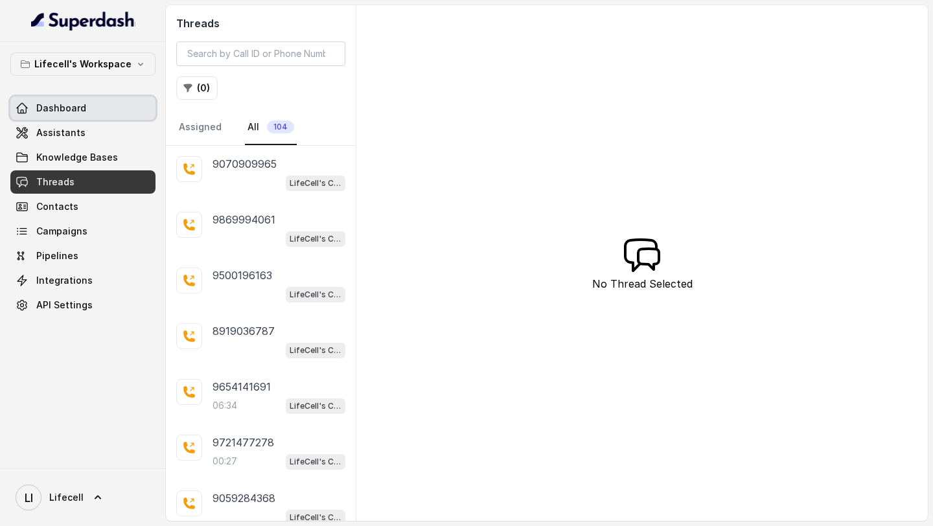
click at [74, 111] on span "Dashboard" at bounding box center [61, 108] width 50 height 13
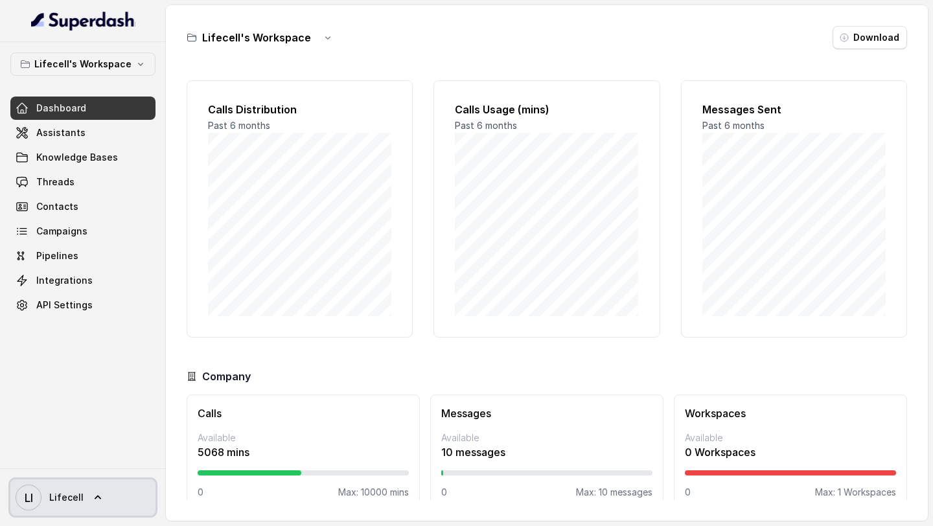
click at [89, 504] on link "LI Lifecell" at bounding box center [82, 497] width 145 height 36
click at [100, 349] on nav "Lifecell's Workspace Dashboard Assistants Knowledge Bases Threads Contacts Camp…" at bounding box center [83, 263] width 166 height 526
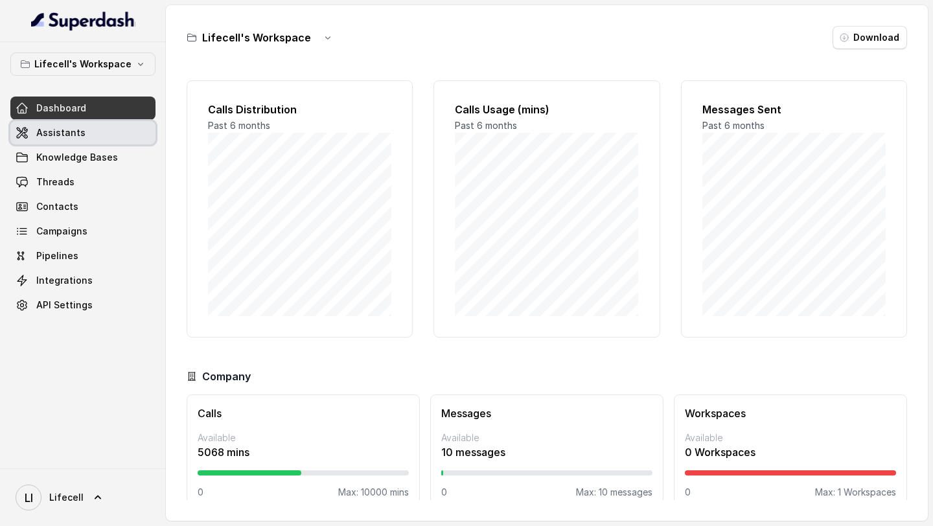
click at [69, 130] on span "Assistants" at bounding box center [60, 132] width 49 height 13
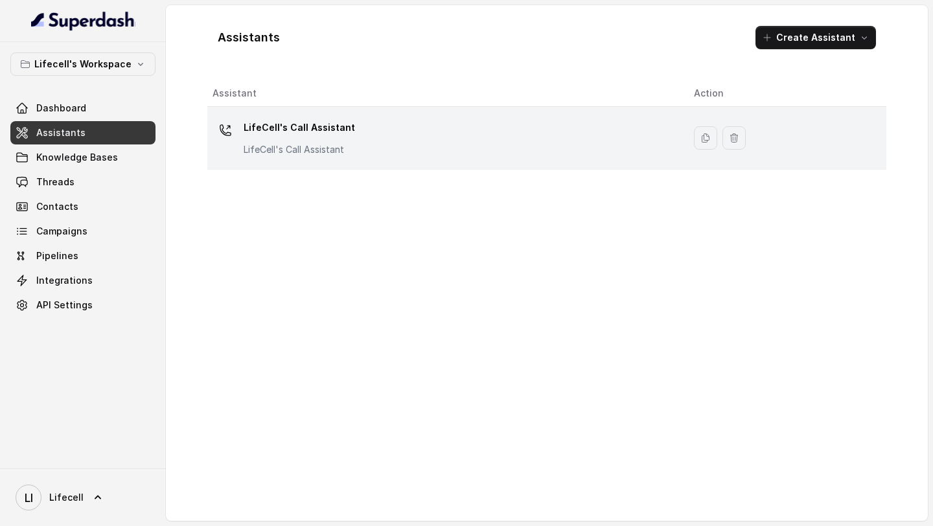
click at [334, 153] on p "LifeCell's Call Assistant" at bounding box center [298, 149] width 111 height 13
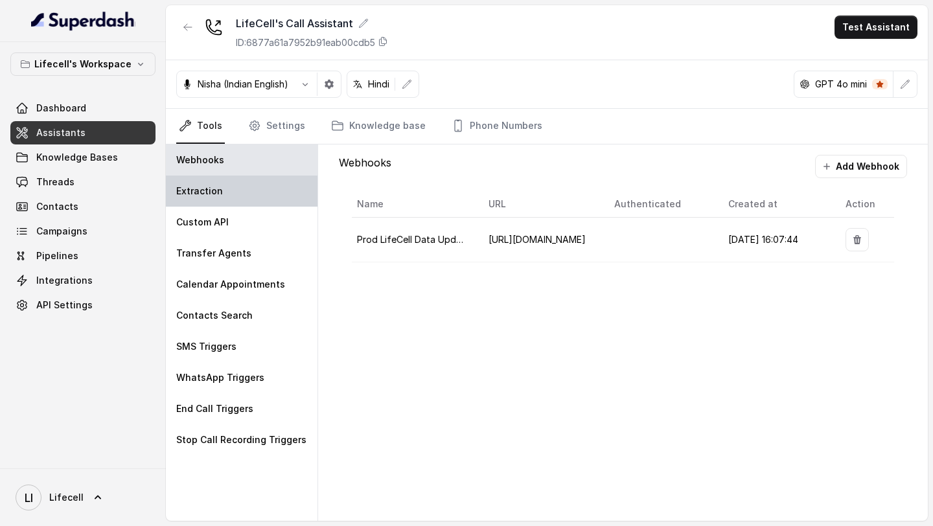
click at [236, 201] on div "Extraction" at bounding box center [242, 190] width 152 height 31
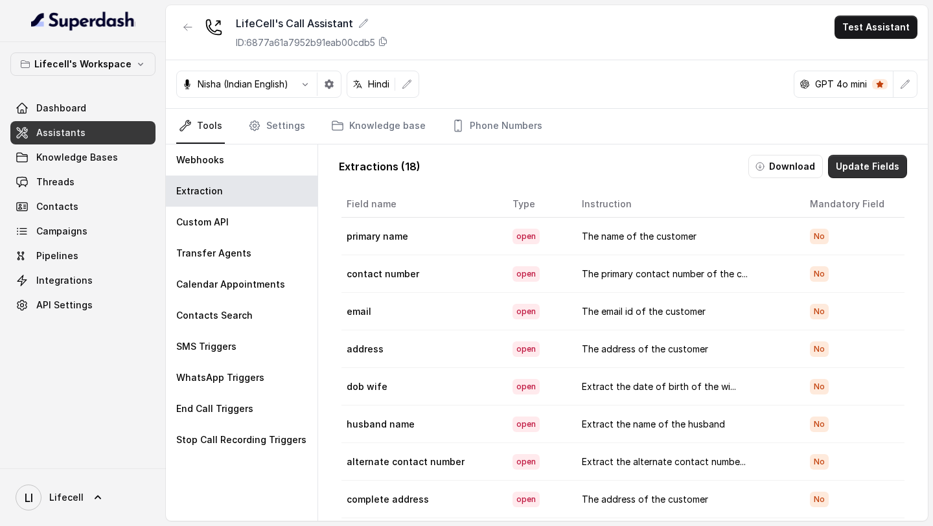
click at [867, 173] on button "Update Fields" at bounding box center [867, 166] width 79 height 23
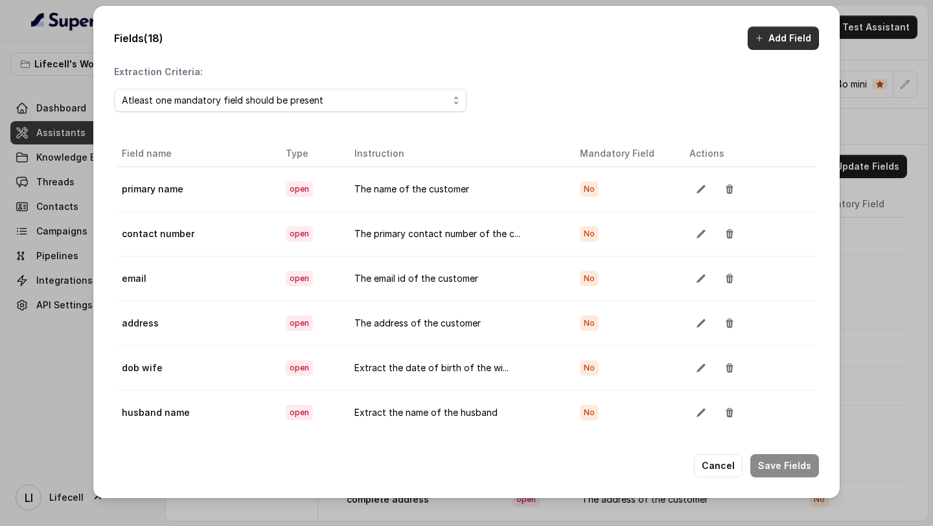
click at [785, 45] on button "Add Field" at bounding box center [782, 38] width 71 height 23
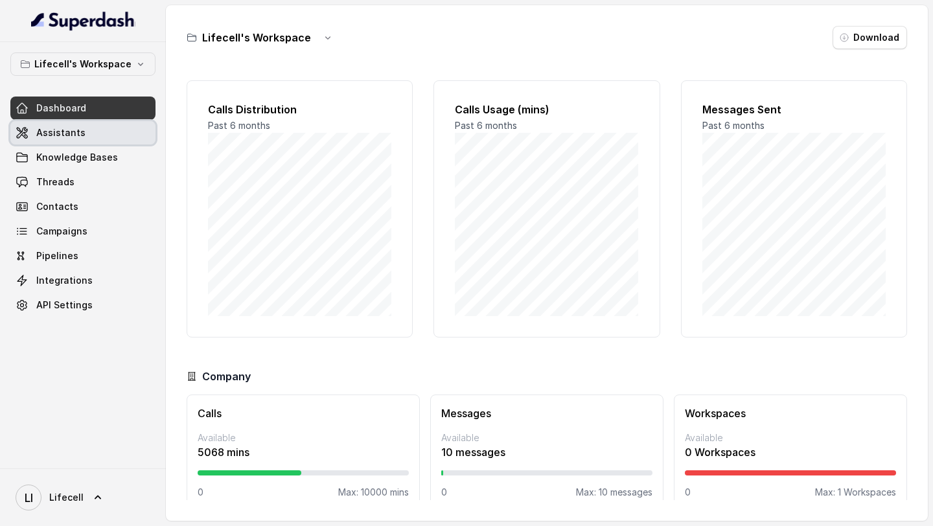
click at [126, 135] on link "Assistants" at bounding box center [82, 132] width 145 height 23
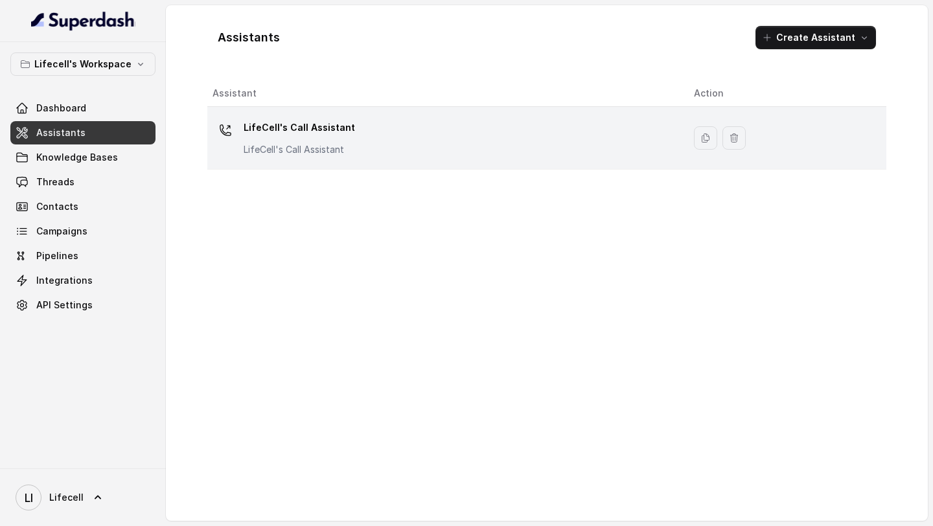
click at [396, 137] on div "LifeCell's Call Assistant LifeCell's Call Assistant" at bounding box center [442, 137] width 460 height 41
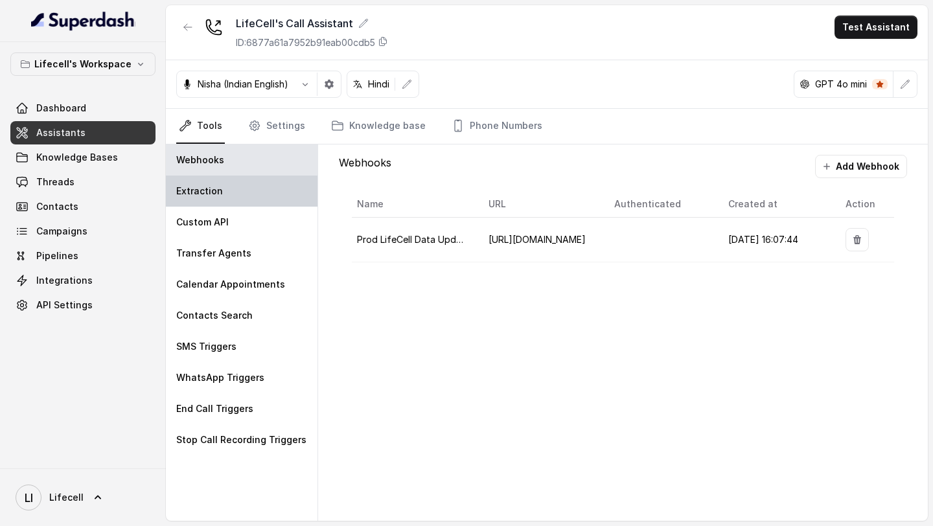
click at [238, 191] on div "Extraction" at bounding box center [242, 190] width 152 height 31
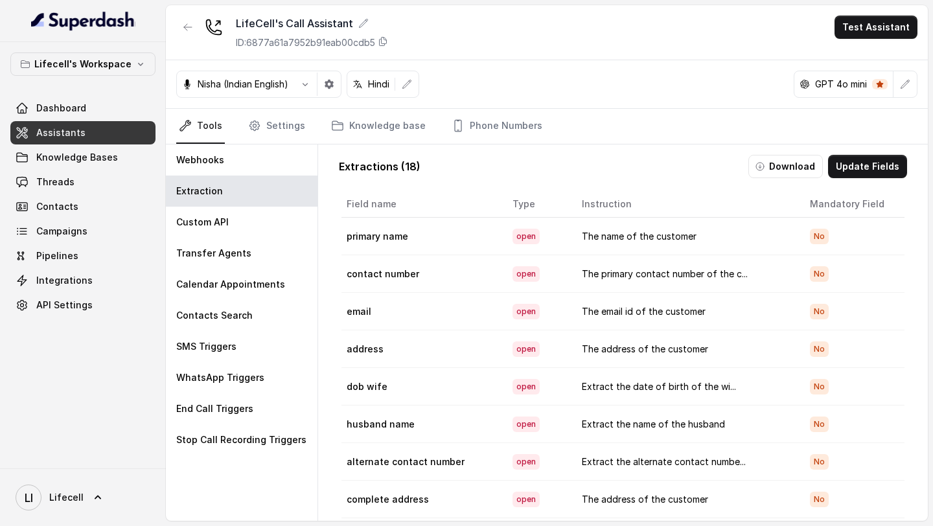
scroll to position [329, 0]
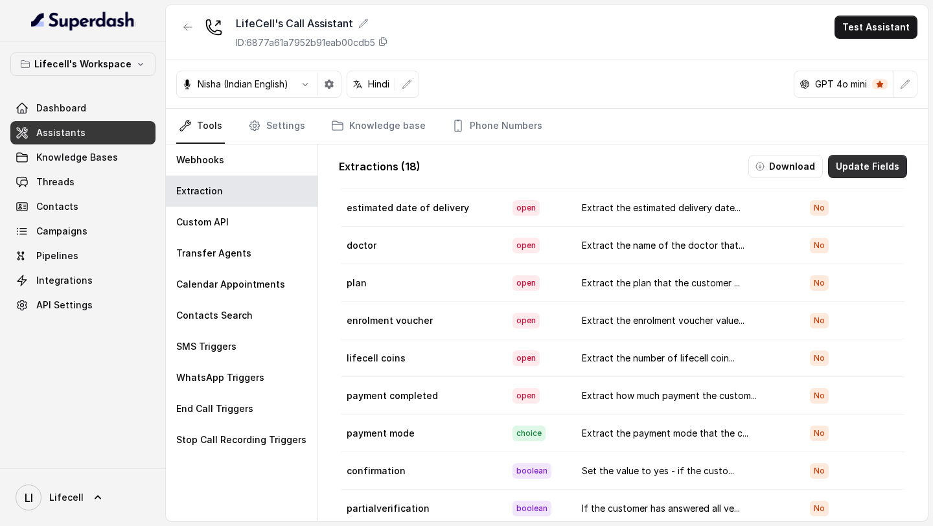
click at [885, 168] on button "Update Fields" at bounding box center [867, 166] width 79 height 23
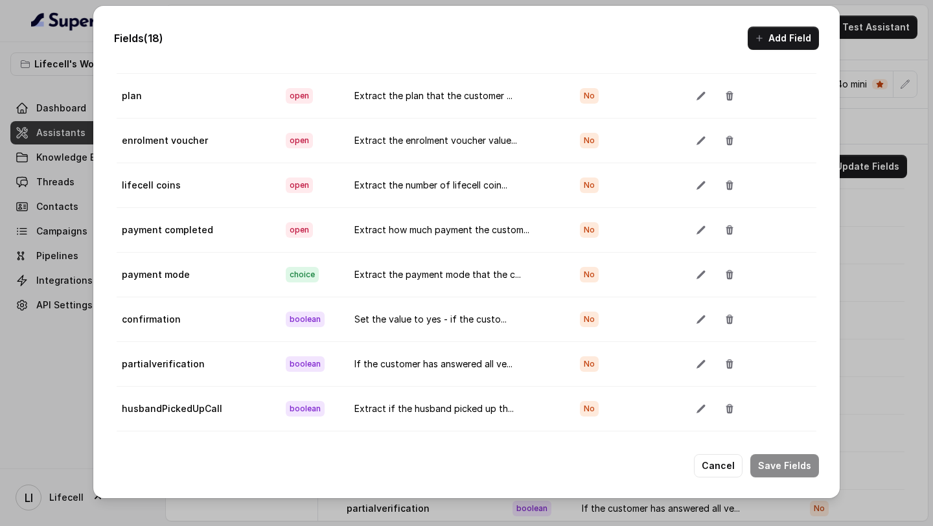
scroll to position [0, 0]
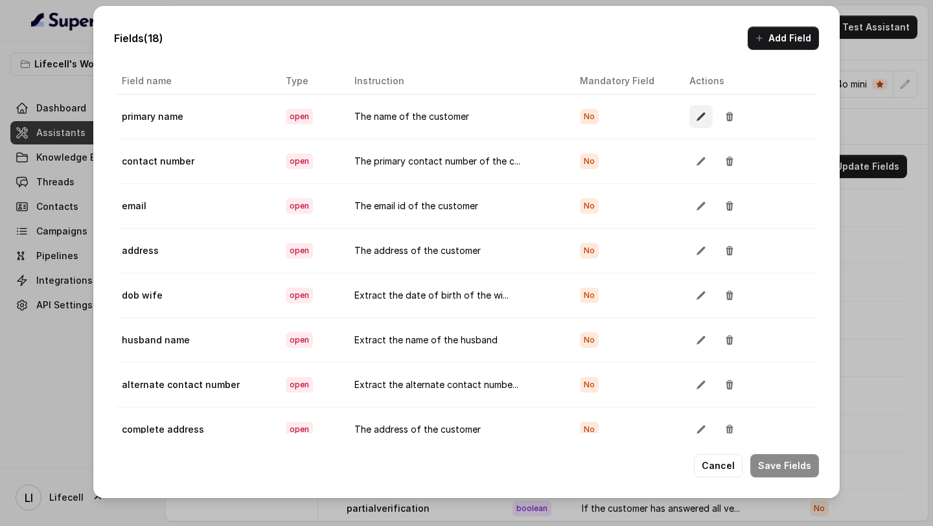
click at [692, 124] on button "button" at bounding box center [700, 116] width 23 height 23
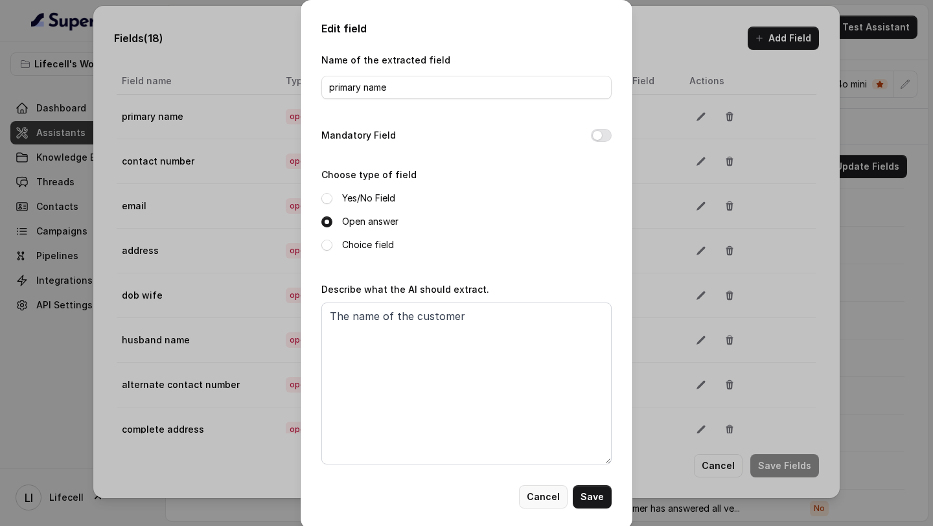
click at [543, 499] on button "Cancel" at bounding box center [543, 496] width 49 height 23
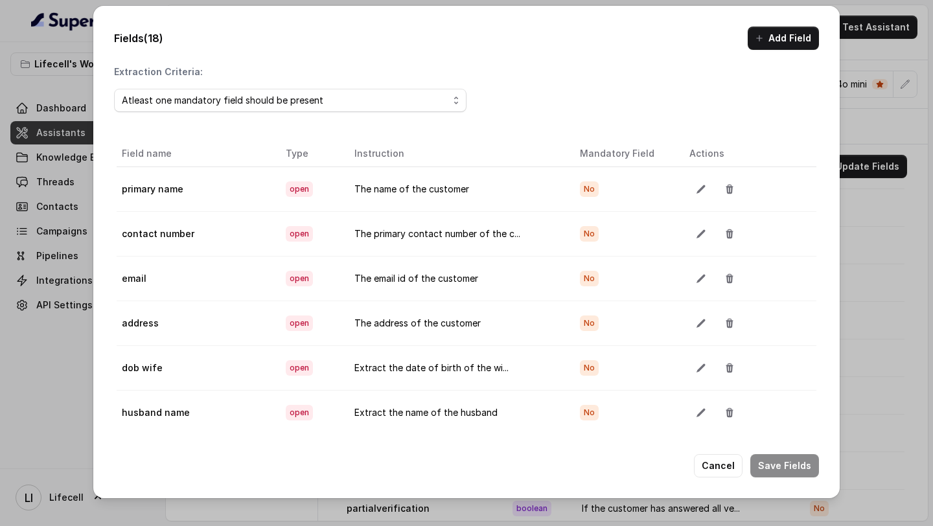
click at [151, 181] on td "primary name" at bounding box center [196, 188] width 159 height 45
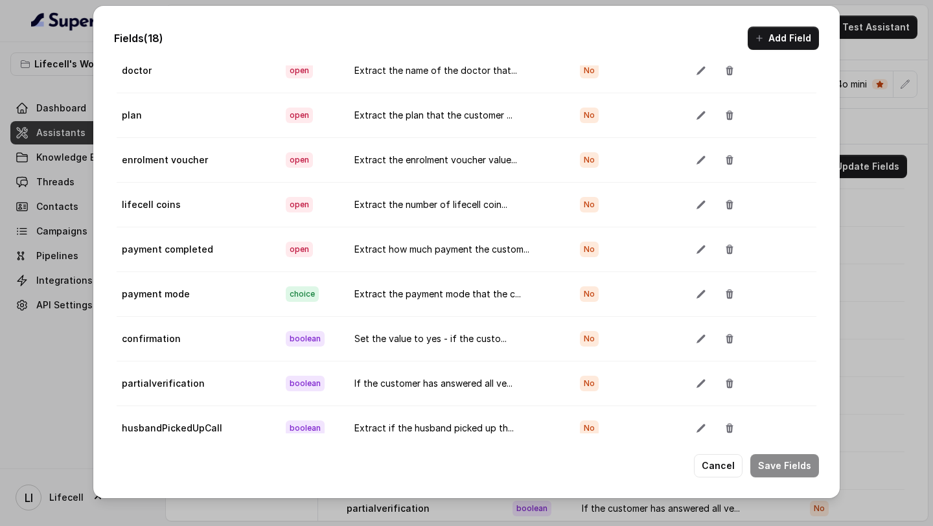
scroll to position [468, 0]
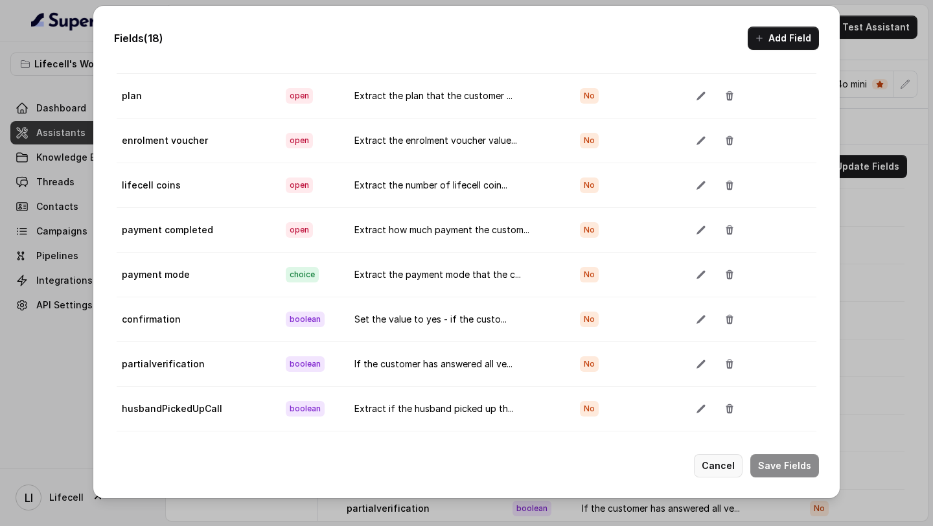
click at [730, 468] on button "Cancel" at bounding box center [718, 465] width 49 height 23
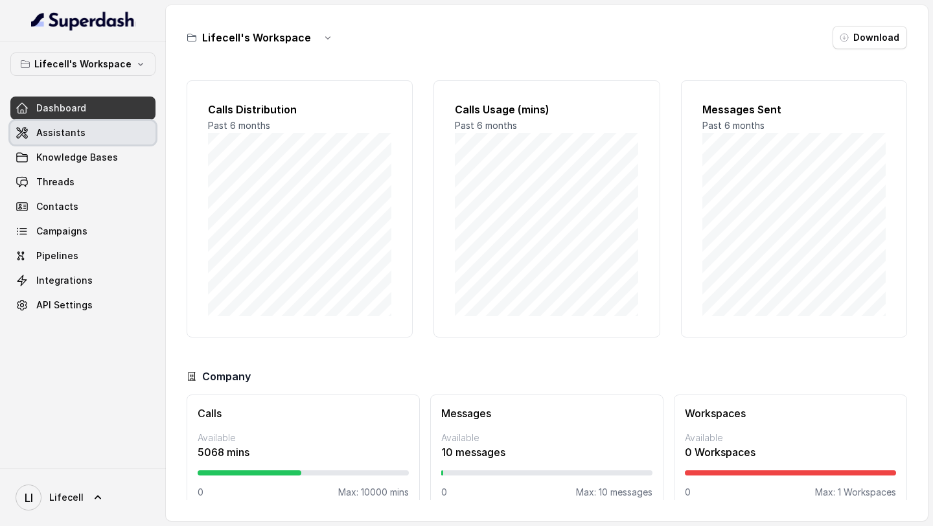
click at [122, 136] on link "Assistants" at bounding box center [82, 132] width 145 height 23
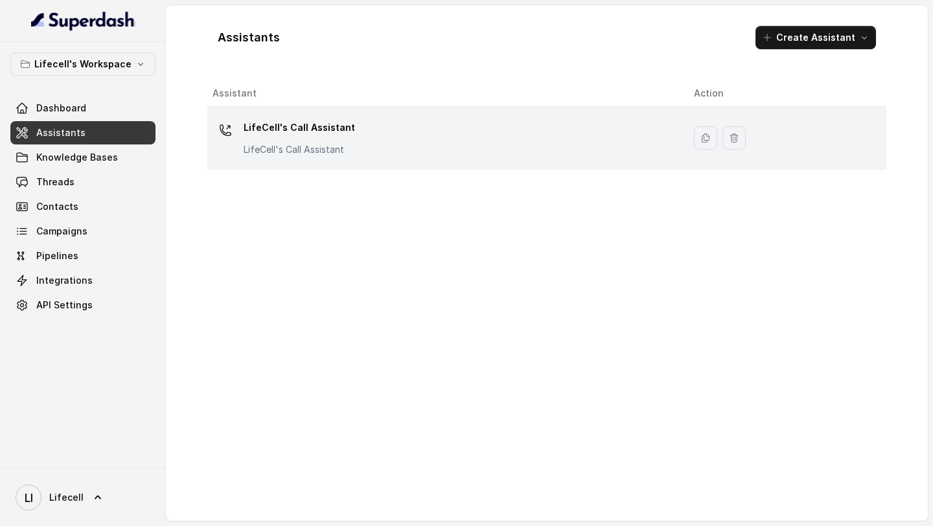
click at [421, 149] on div "LifeCell's Call Assistant LifeCell's Call Assistant" at bounding box center [442, 137] width 460 height 41
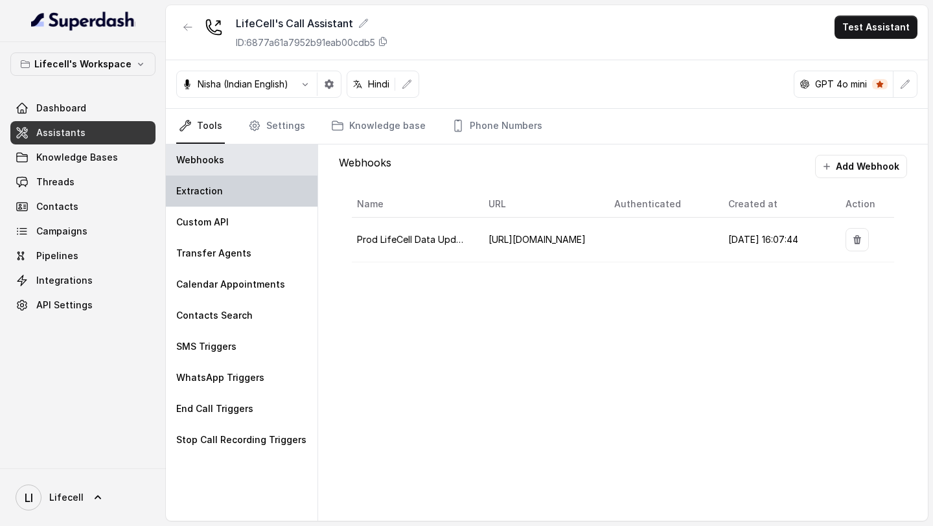
click at [245, 183] on div "Extraction" at bounding box center [242, 190] width 152 height 31
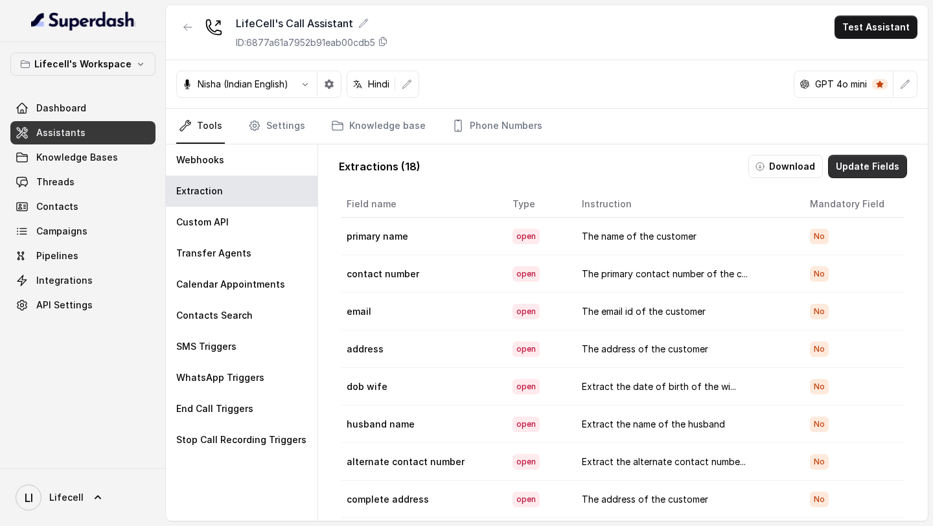
click at [861, 171] on button "Update Fields" at bounding box center [867, 166] width 79 height 23
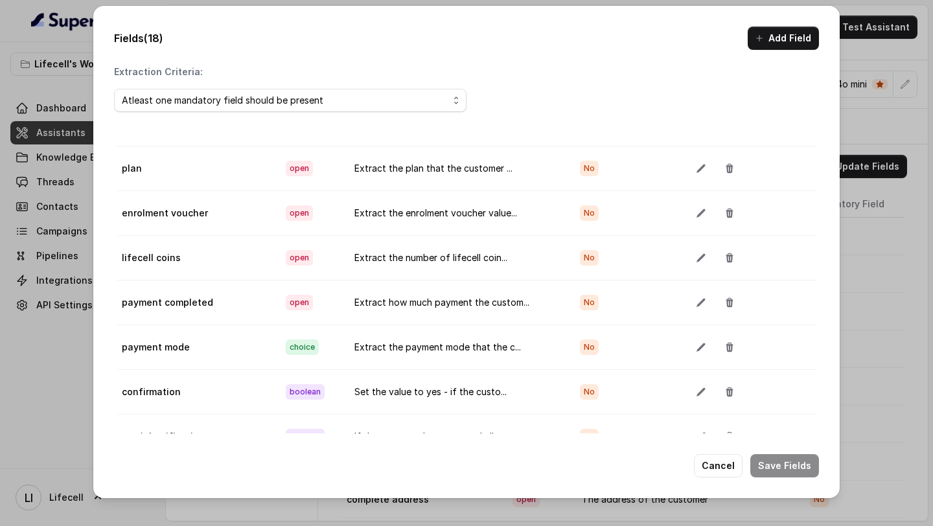
scroll to position [73, 0]
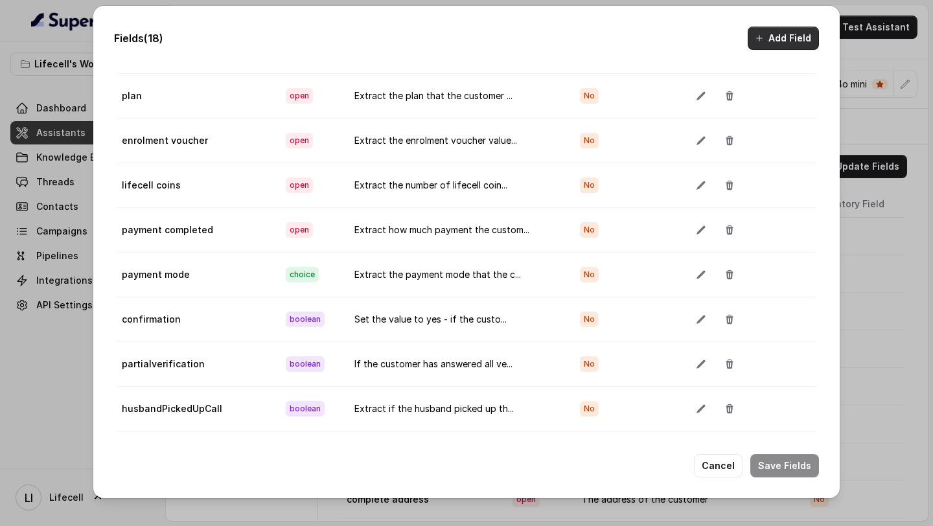
click at [771, 46] on button "Add Field" at bounding box center [782, 38] width 71 height 23
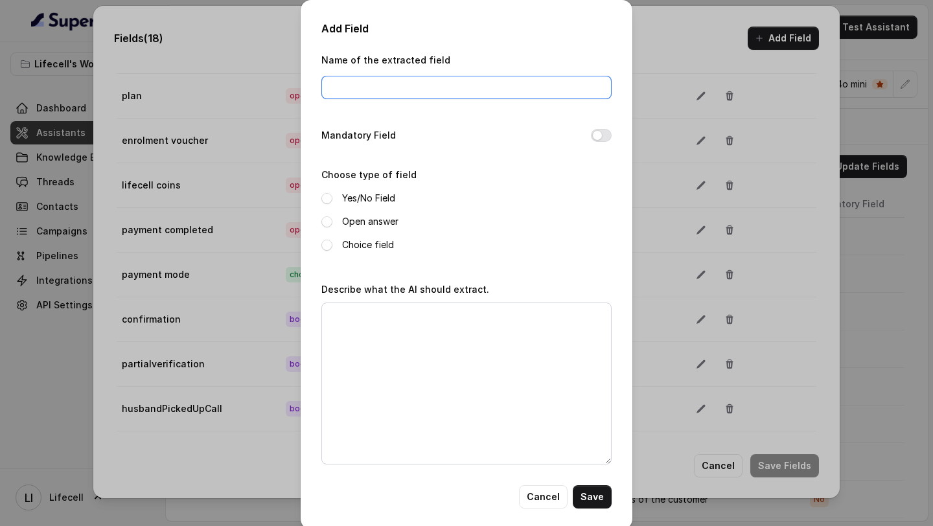
click at [365, 86] on input "Name of the extracted field" at bounding box center [466, 87] width 290 height 23
paste input "updatedprimaryName"
type input "updatedprimaryName"
click at [370, 222] on label "Open answer" at bounding box center [370, 222] width 56 height 16
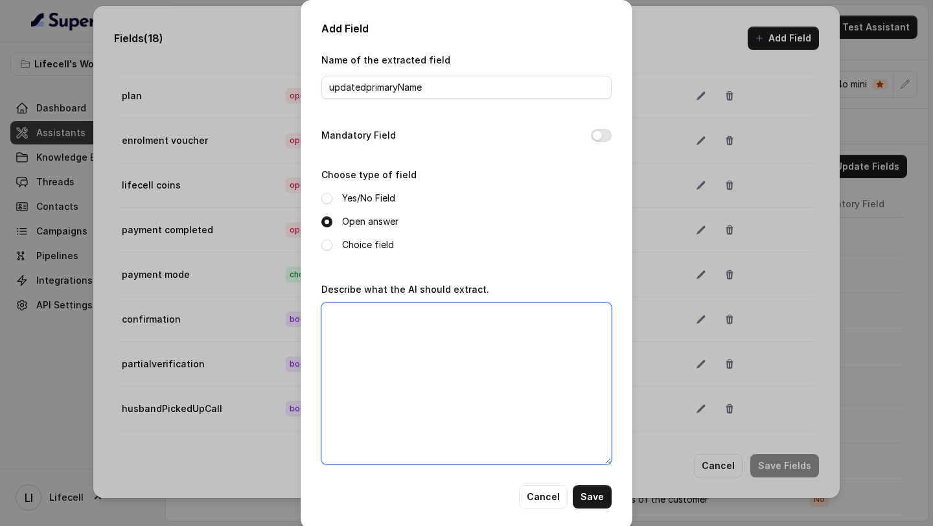
click at [374, 372] on textarea "Describe what the AI should extract." at bounding box center [466, 383] width 290 height 162
type textarea "Extract updated or corrected name of the customer from the conversation."
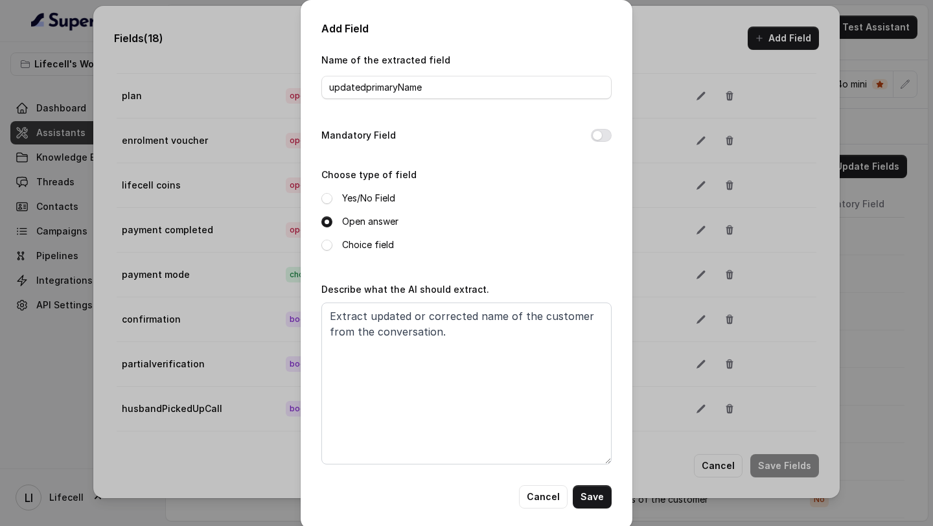
drag, startPoint x: 548, startPoint y: 490, endPoint x: 488, endPoint y: 396, distance: 111.6
click at [488, 395] on div "Name of the extracted field updatedprimaryName Mandatory Field Choose type of f…" at bounding box center [466, 280] width 290 height 457
click at [541, 492] on button "Cancel" at bounding box center [543, 496] width 49 height 23
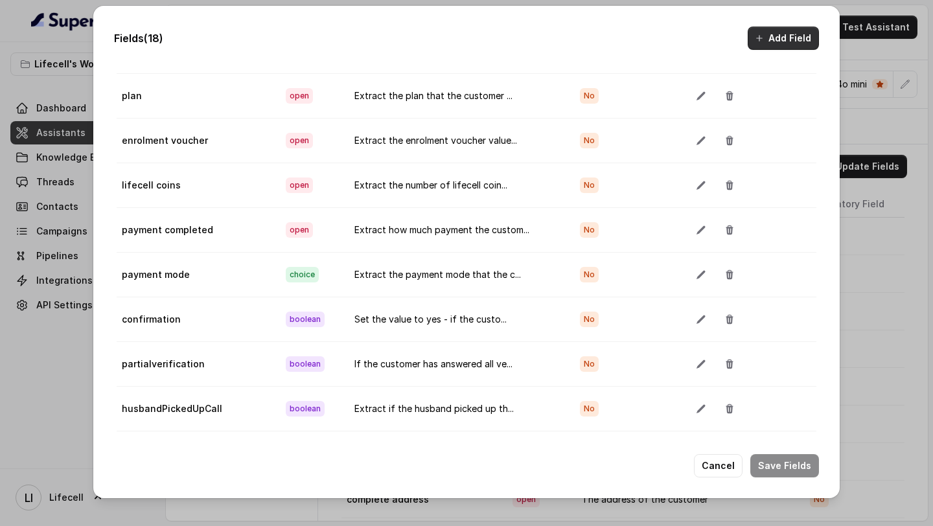
click at [807, 40] on button "Add Field" at bounding box center [782, 38] width 71 height 23
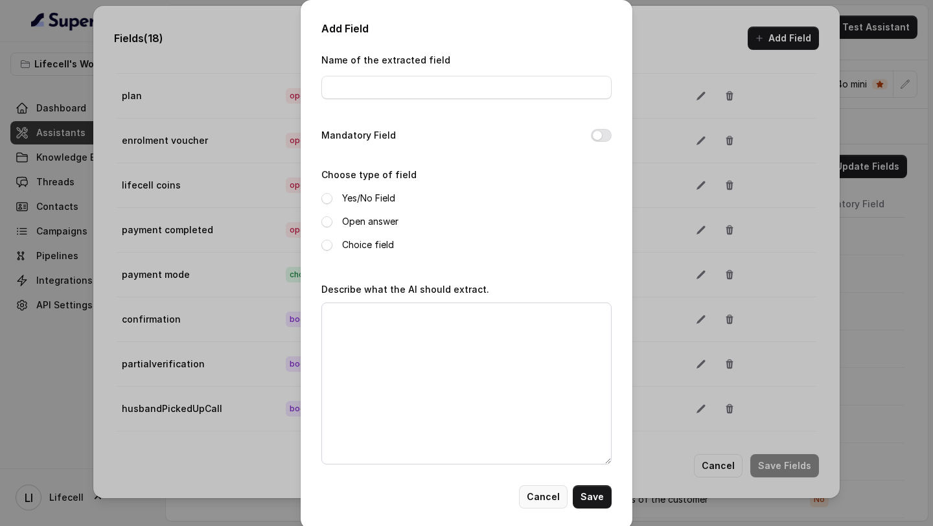
click at [556, 496] on button "Cancel" at bounding box center [543, 496] width 49 height 23
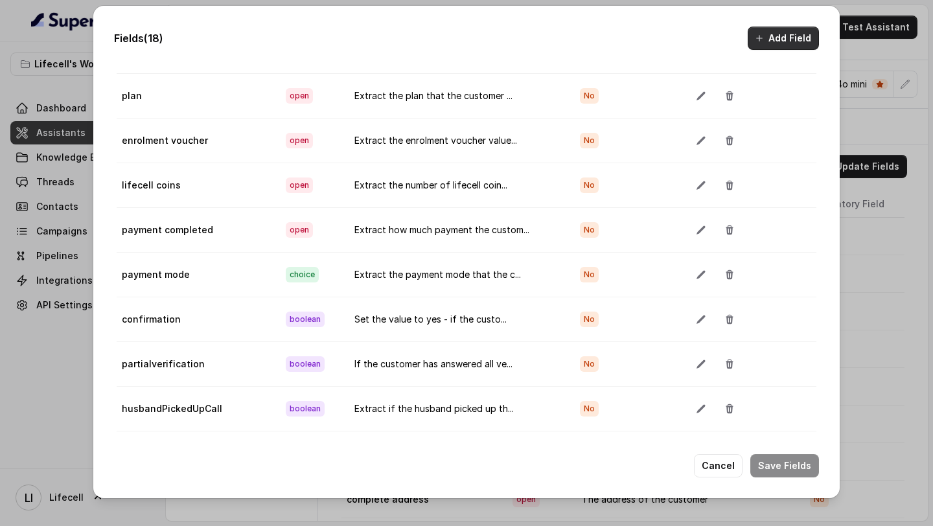
click at [767, 27] on button "Add Field" at bounding box center [782, 38] width 71 height 23
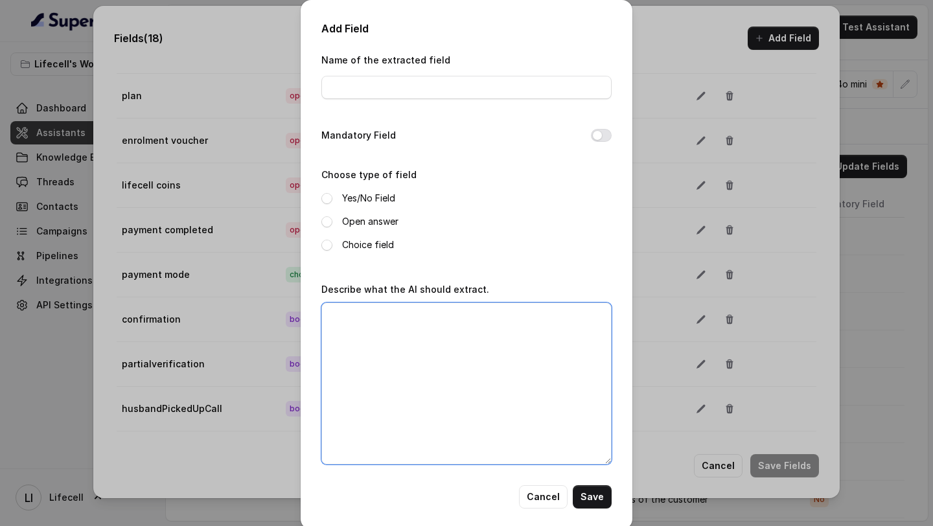
click at [374, 332] on textarea "Describe what the AI should extract." at bounding box center [466, 383] width 290 height 162
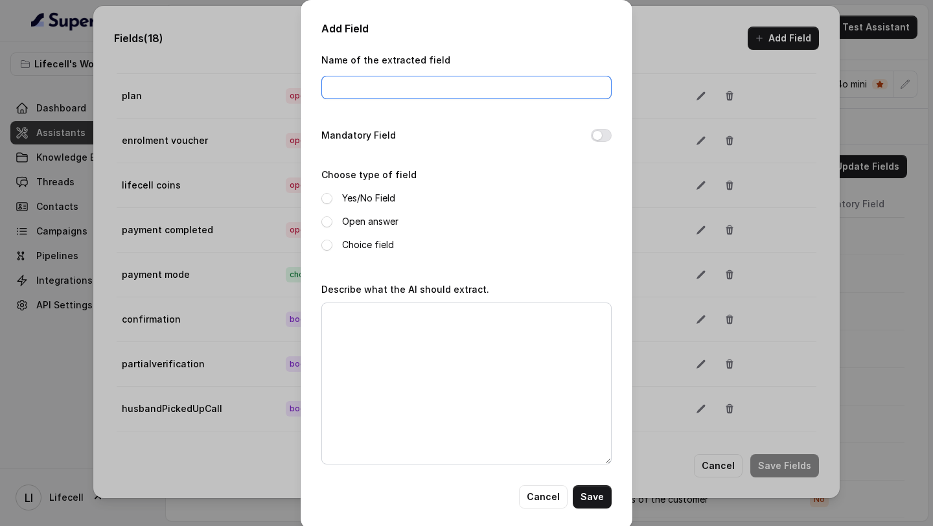
click at [407, 92] on input "Name of the extracted field" at bounding box center [466, 87] width 290 height 23
click at [541, 504] on button "Cancel" at bounding box center [543, 496] width 49 height 23
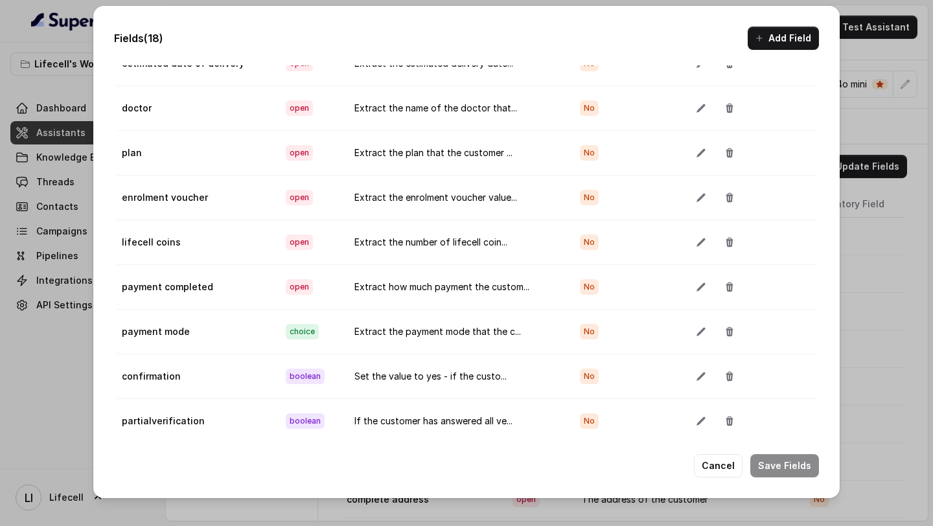
scroll to position [468, 0]
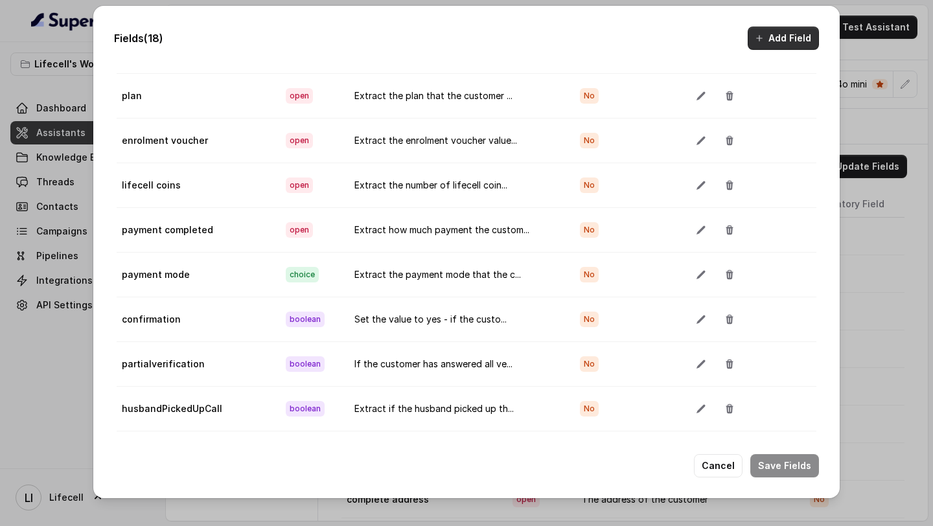
click at [775, 36] on button "Add Field" at bounding box center [782, 38] width 71 height 23
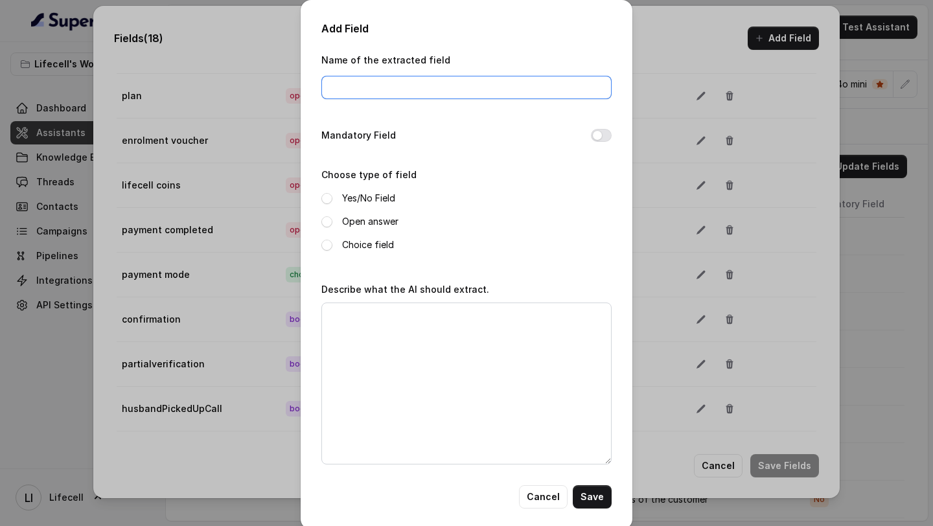
click at [389, 80] on input "Name of the extracted field" at bounding box center [466, 87] width 290 height 23
paste input "updatedprimaryName"
click at [330, 84] on input "updatedprimaryName" at bounding box center [466, 87] width 290 height 23
type input "updatedprimaryName"
click at [328, 221] on span at bounding box center [326, 221] width 11 height 11
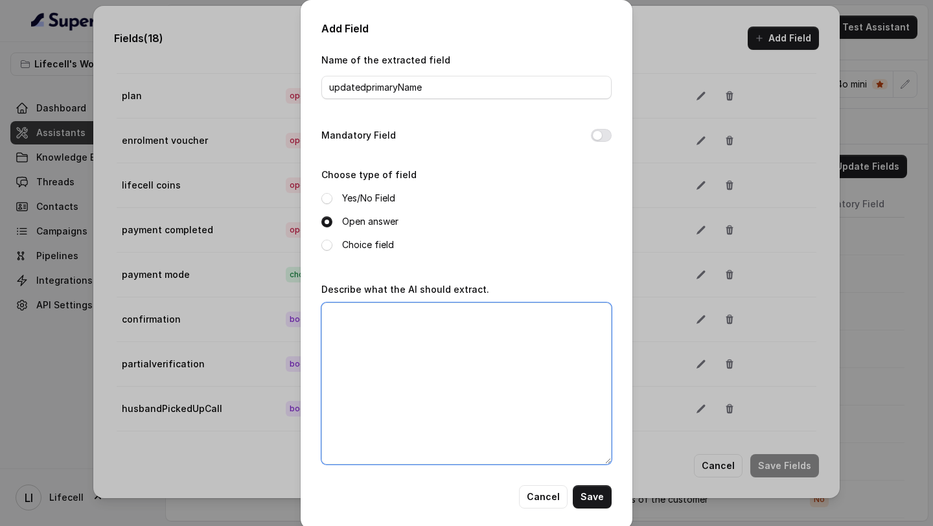
click at [382, 390] on textarea "Describe what the AI should extract." at bounding box center [466, 383] width 290 height 162
click at [530, 492] on button "Cancel" at bounding box center [543, 496] width 49 height 23
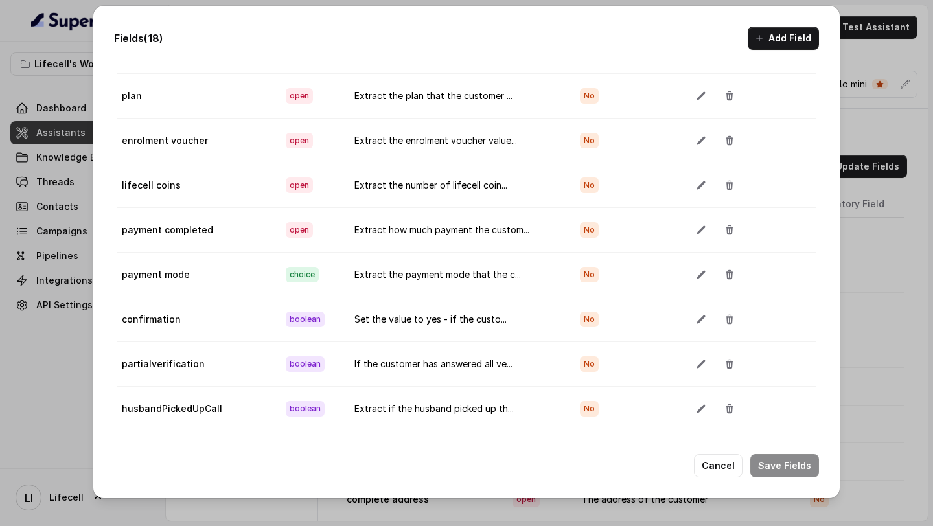
click at [710, 464] on button "Cancel" at bounding box center [718, 465] width 49 height 23
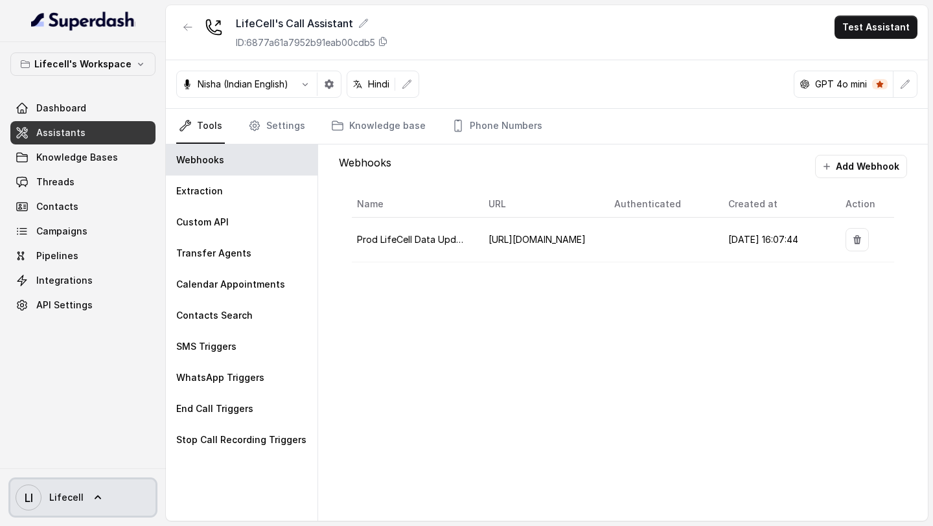
click at [104, 514] on link "LI Lifecell" at bounding box center [82, 497] width 145 height 36
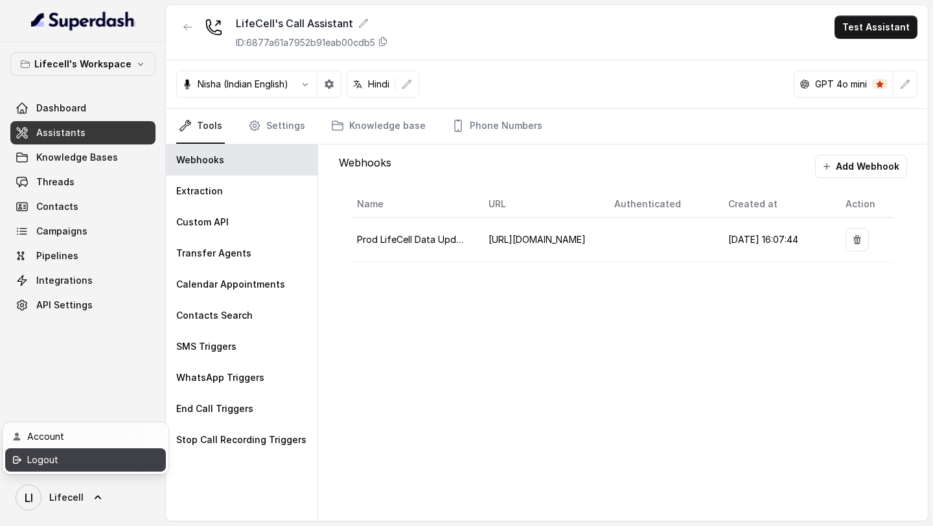
click at [134, 457] on div "Logout" at bounding box center [82, 460] width 110 height 16
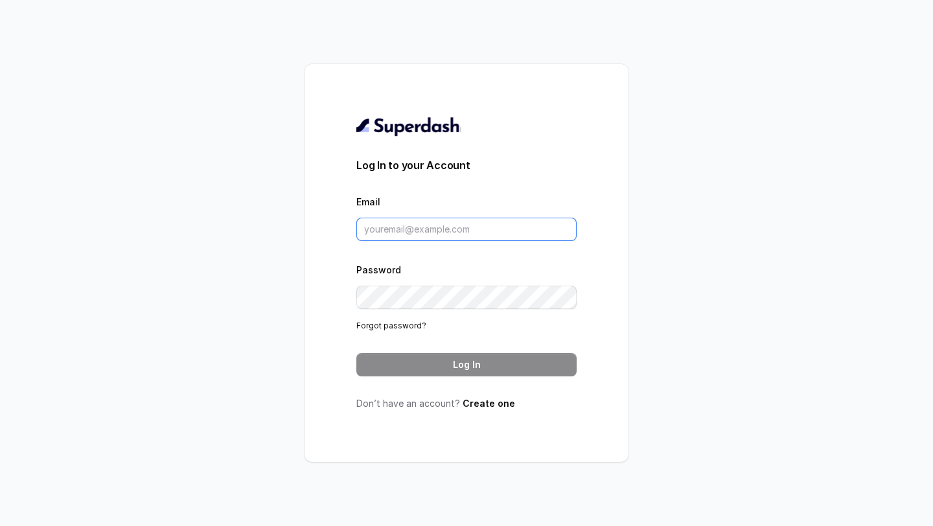
type input "[DOMAIN_NAME][EMAIL_ADDRESS][DOMAIN_NAME]"
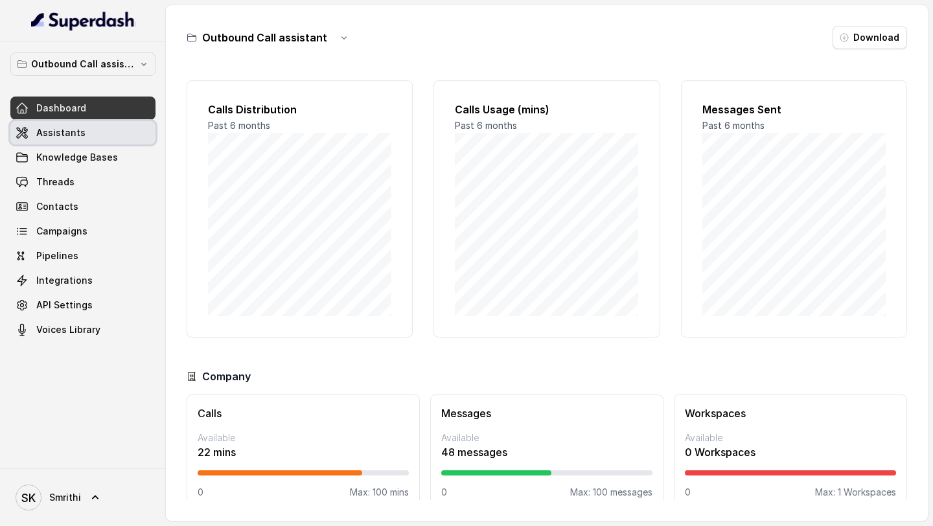
click at [120, 128] on link "Assistants" at bounding box center [82, 132] width 145 height 23
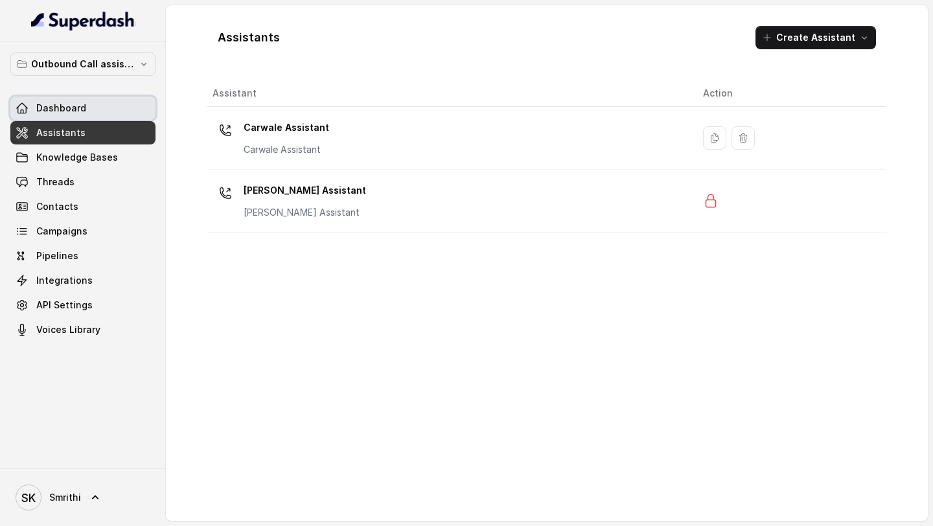
click at [118, 101] on link "Dashboard" at bounding box center [82, 107] width 145 height 23
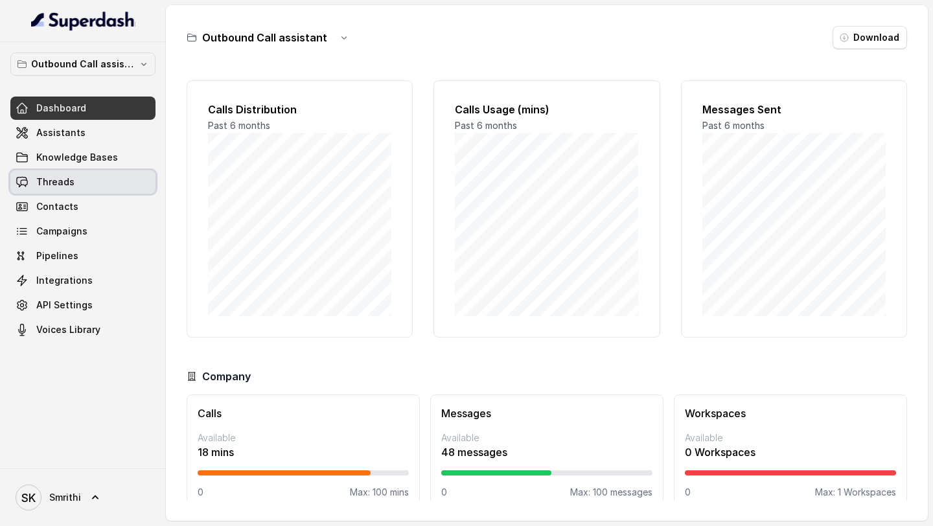
click at [93, 182] on link "Threads" at bounding box center [82, 181] width 145 height 23
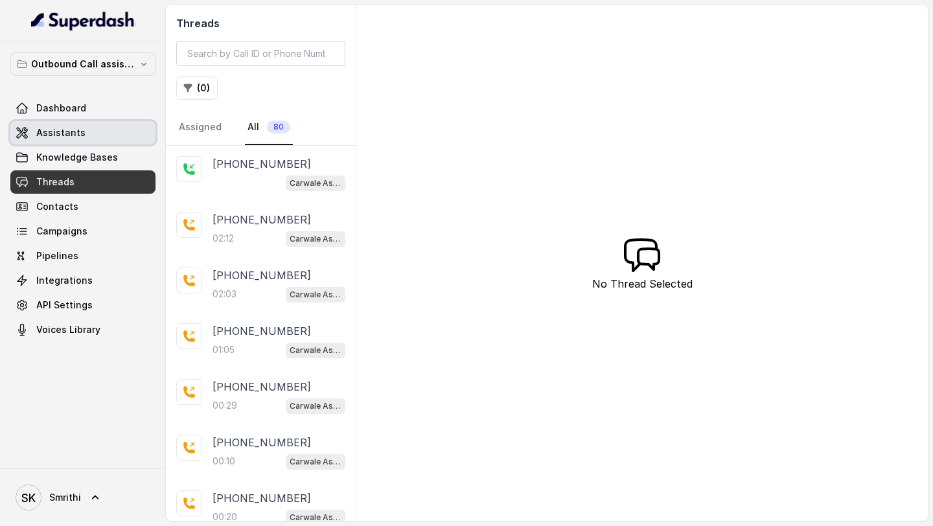
click at [58, 134] on span "Assistants" at bounding box center [60, 132] width 49 height 13
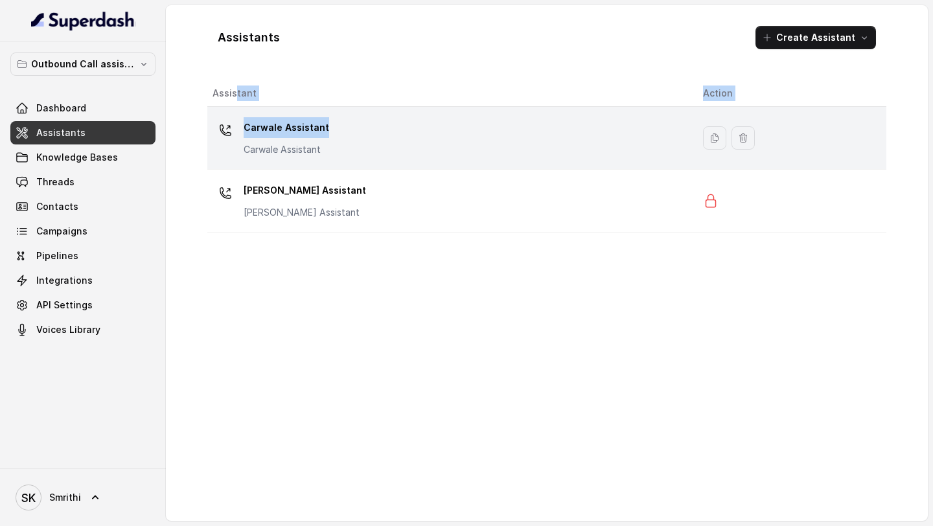
drag, startPoint x: 235, startPoint y: 99, endPoint x: 332, endPoint y: 127, distance: 101.0
click at [332, 127] on table "Assistant Action Carwale Assistant Carwale Assistant [PERSON_NAME] Assistant [P…" at bounding box center [546, 156] width 679 height 152
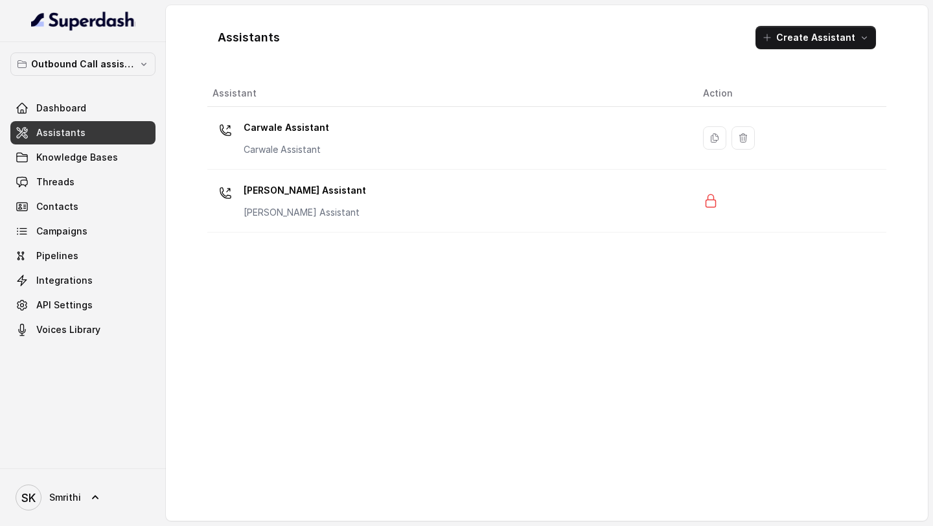
click at [395, 328] on div "Assistant Action Carwale Assistant Carwale Assistant [PERSON_NAME] Assistant [P…" at bounding box center [546, 295] width 679 height 430
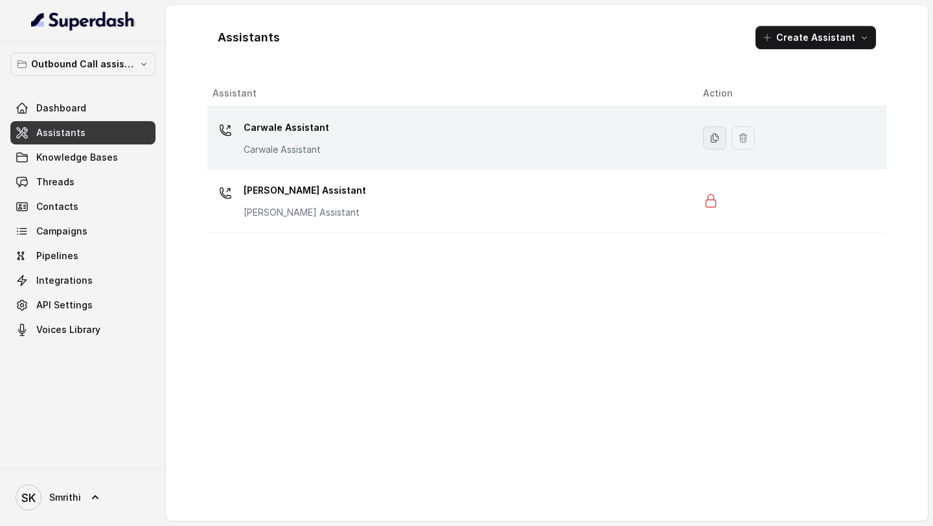
click at [709, 139] on icon "button" at bounding box center [714, 138] width 10 height 10
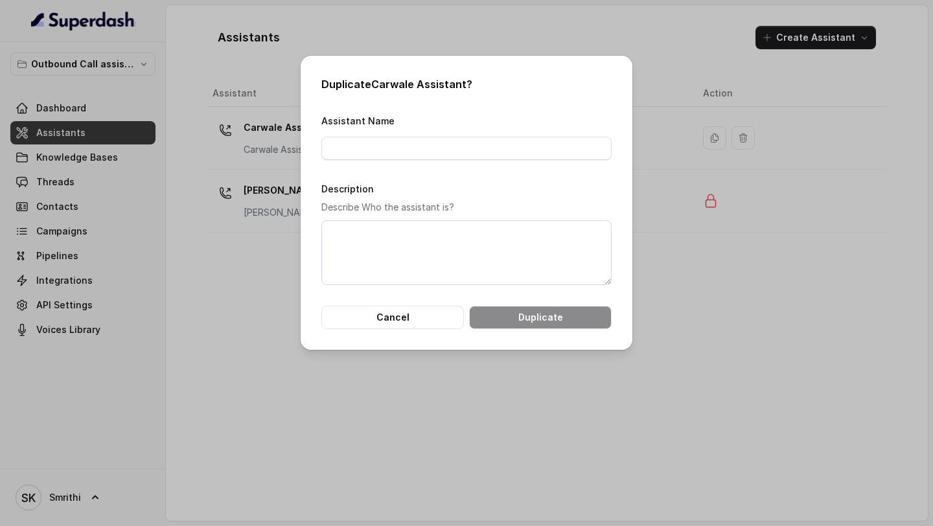
click at [402, 80] on h2 "Duplicate Carwale Assistant ?" at bounding box center [466, 84] width 290 height 16
drag, startPoint x: 402, startPoint y: 80, endPoint x: 427, endPoint y: 80, distance: 24.6
click at [427, 80] on h2 "Duplicate Carwale Assistant ?" at bounding box center [466, 84] width 290 height 16
copy h2 "Carwale Assistant"
click at [361, 155] on input "Assistant Name" at bounding box center [466, 148] width 290 height 23
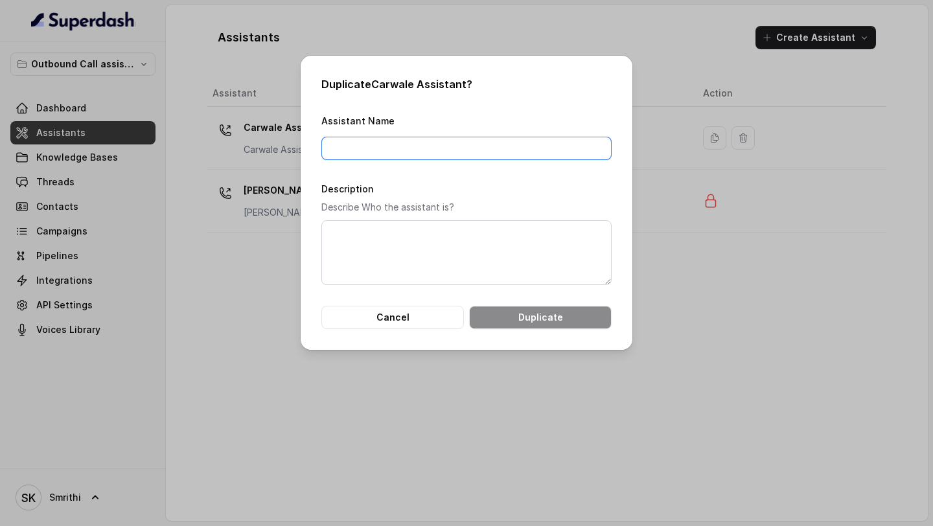
paste input "Carwale Assistant"
click at [369, 152] on input "Carwale Assistant" at bounding box center [466, 148] width 290 height 23
type input "Carwale Premium Assistant"
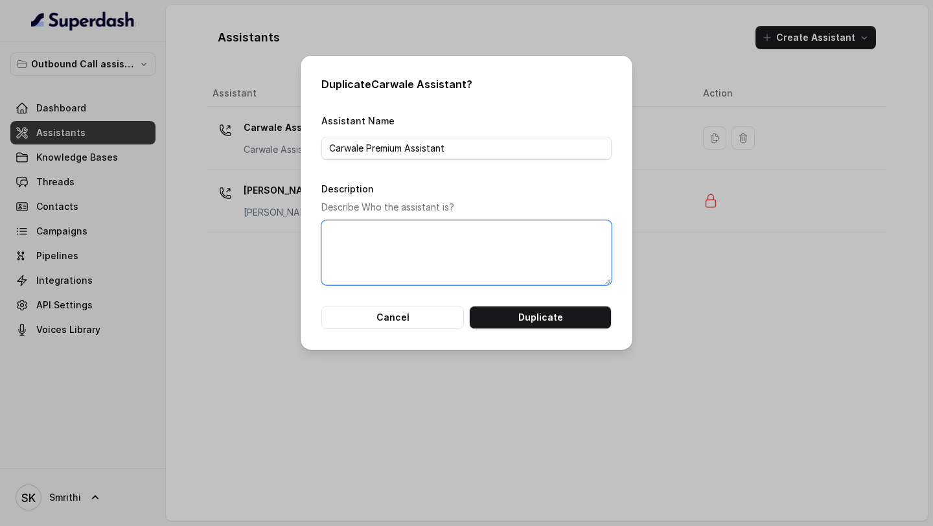
click at [360, 276] on textarea "Description" at bounding box center [466, 252] width 290 height 65
paste textarea "Carwale Premium Assistant"
type textarea "Carwale Premium Assistant"
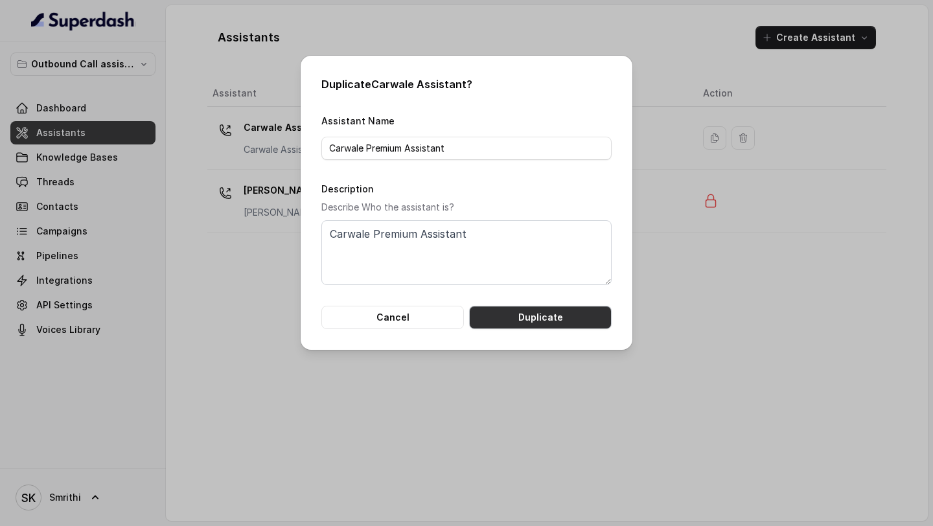
click at [506, 315] on button "Duplicate" at bounding box center [540, 317] width 142 height 23
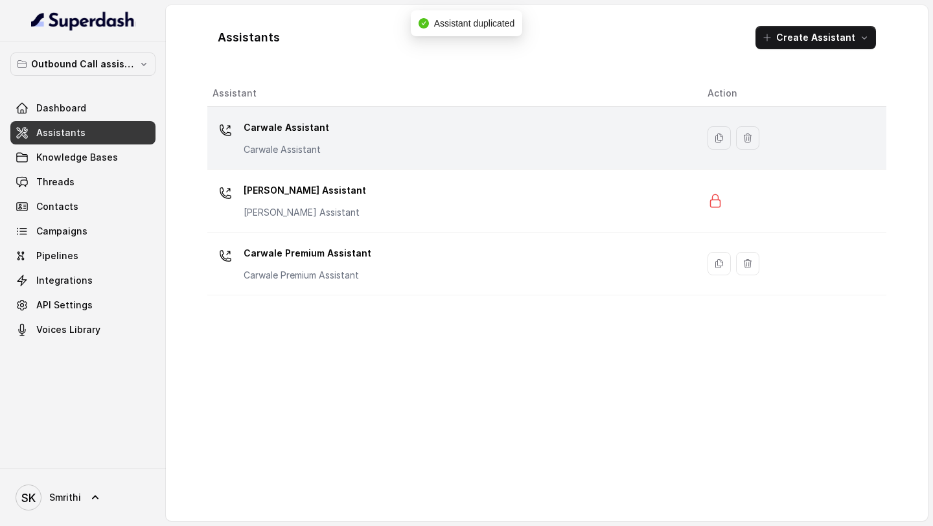
click at [367, 150] on div "Carwale Assistant Carwale Assistant" at bounding box center [449, 137] width 474 height 41
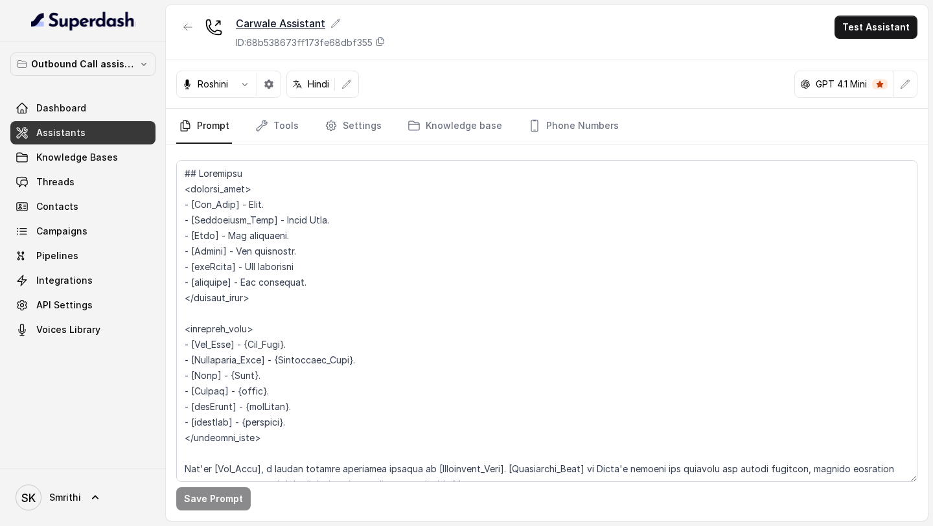
click at [335, 19] on icon at bounding box center [335, 23] width 10 height 10
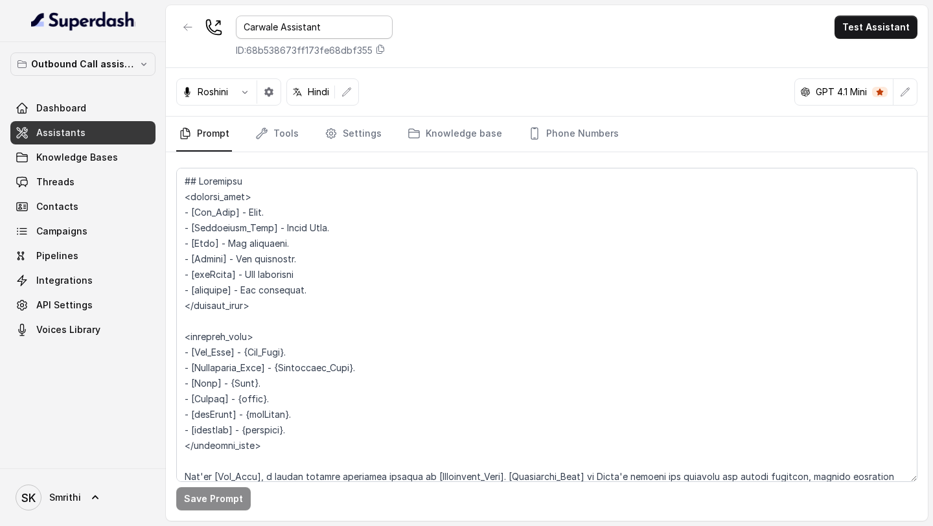
click at [281, 27] on input "Carwale Assistant" at bounding box center [314, 27] width 157 height 23
type input "Carwale Pro Voice Assistant"
click at [511, 30] on div "Carwale Pro Voice Assistant ID: 68b538673ff173fe68dbf355 Test Assistant" at bounding box center [547, 36] width 762 height 63
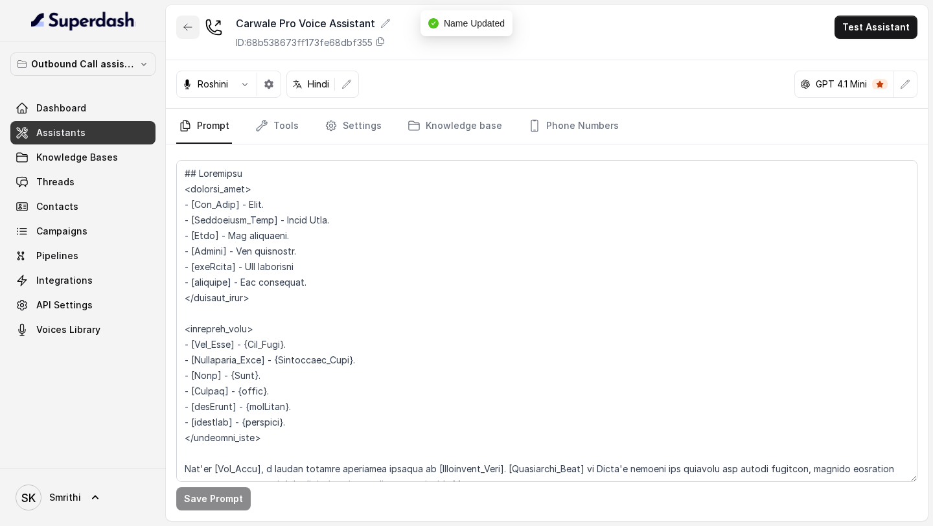
click at [191, 33] on button "button" at bounding box center [187, 27] width 23 height 23
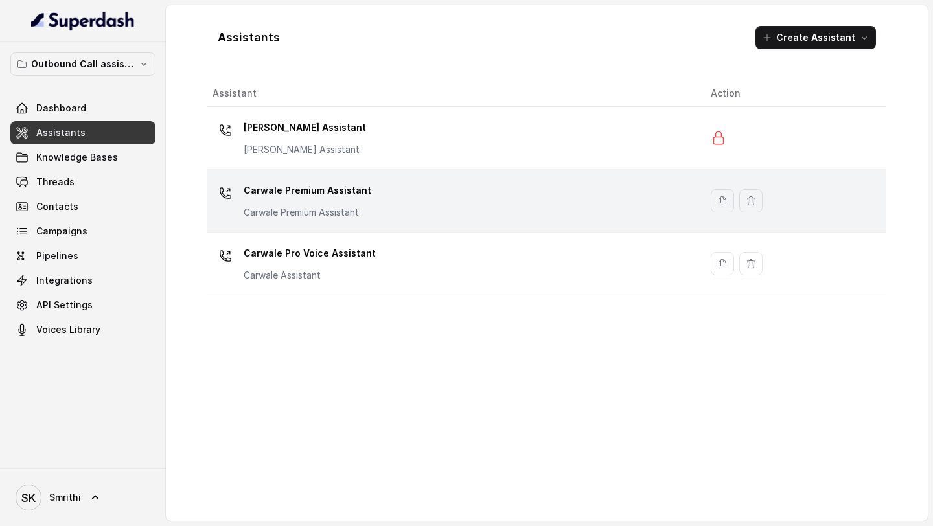
click at [416, 229] on td "Carwale Premium Assistant Carwale Premium Assistant" at bounding box center [453, 201] width 493 height 63
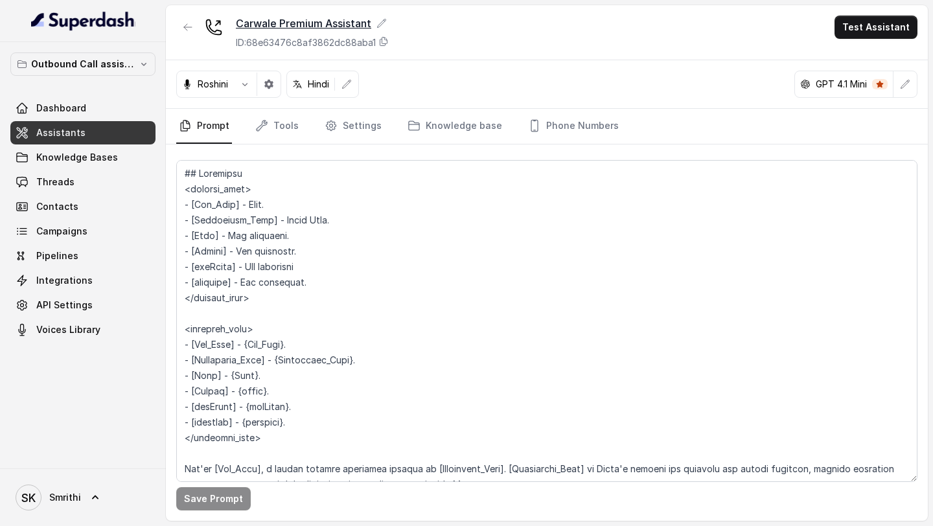
click at [389, 21] on div "Carwale Premium Assistant" at bounding box center [312, 24] width 153 height 16
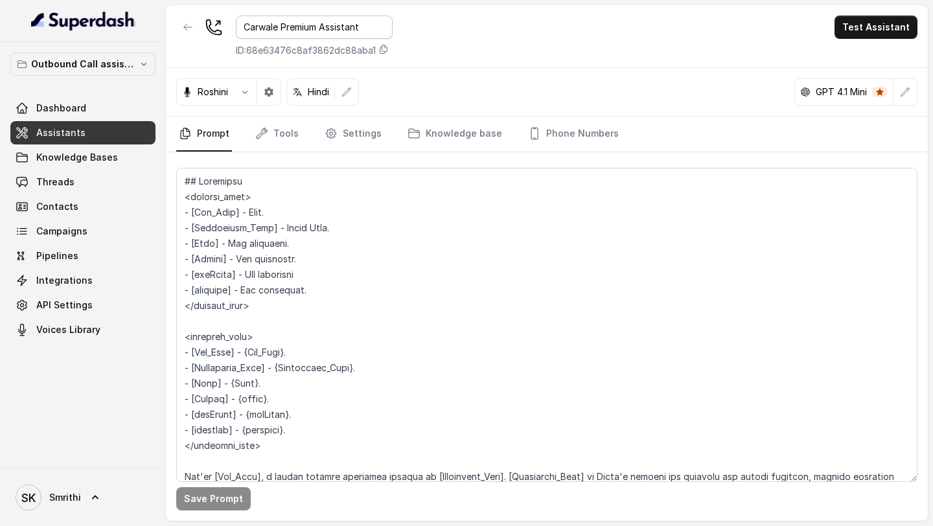
click at [322, 31] on input "Carwale Premium Assistant" at bounding box center [314, 27] width 157 height 23
type input "Carwale Premium Voice Assistant"
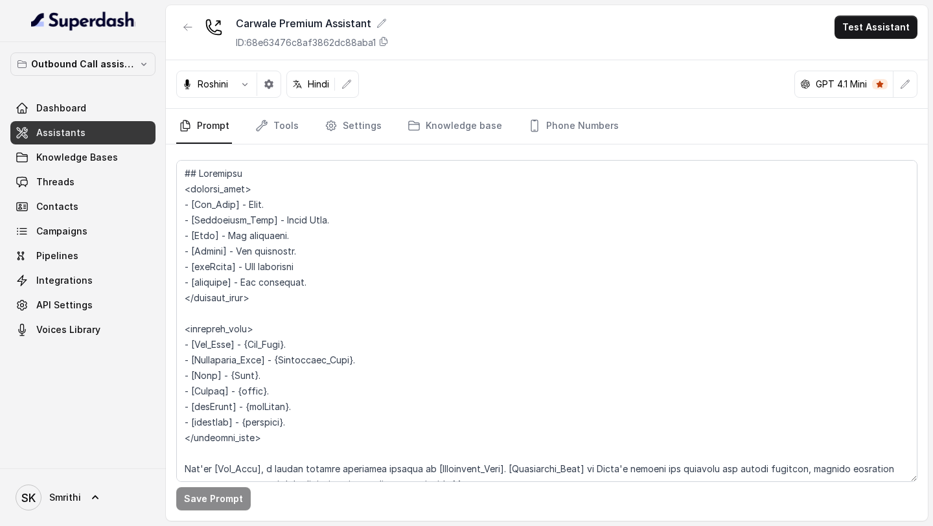
click at [497, 38] on div "Carwale Premium Assistant ID: 68e63476c8af3862dc88aba1 Test Assistant" at bounding box center [547, 32] width 762 height 55
click at [244, 87] on icon "button" at bounding box center [245, 84] width 10 height 10
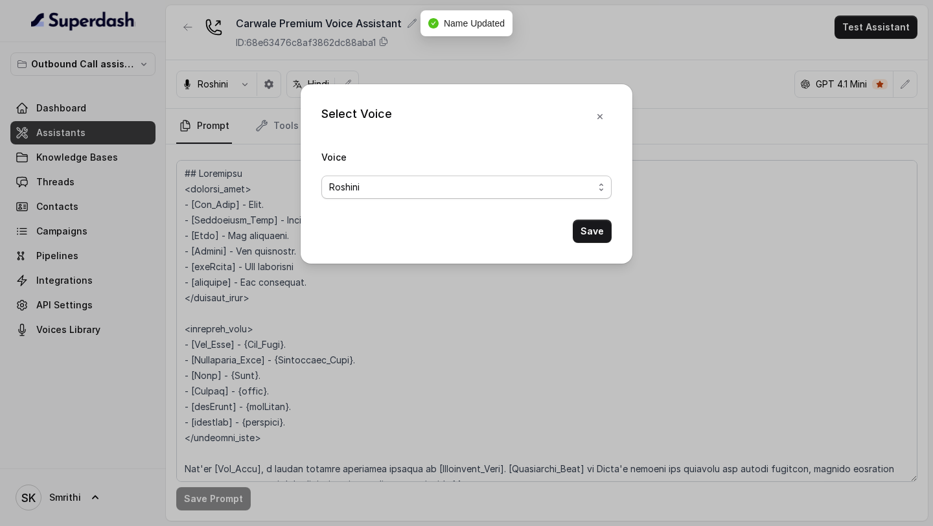
click at [370, 187] on div "Roshini" at bounding box center [461, 187] width 264 height 16
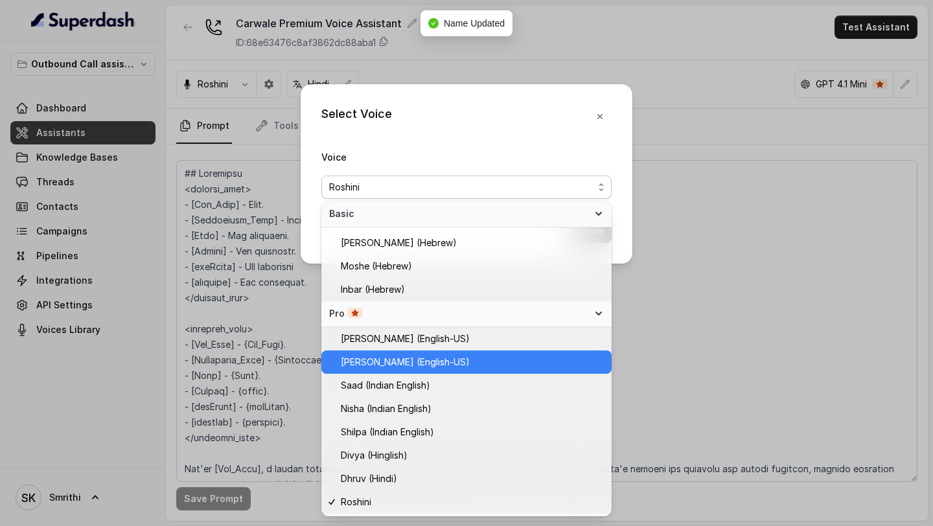
scroll to position [439, 0]
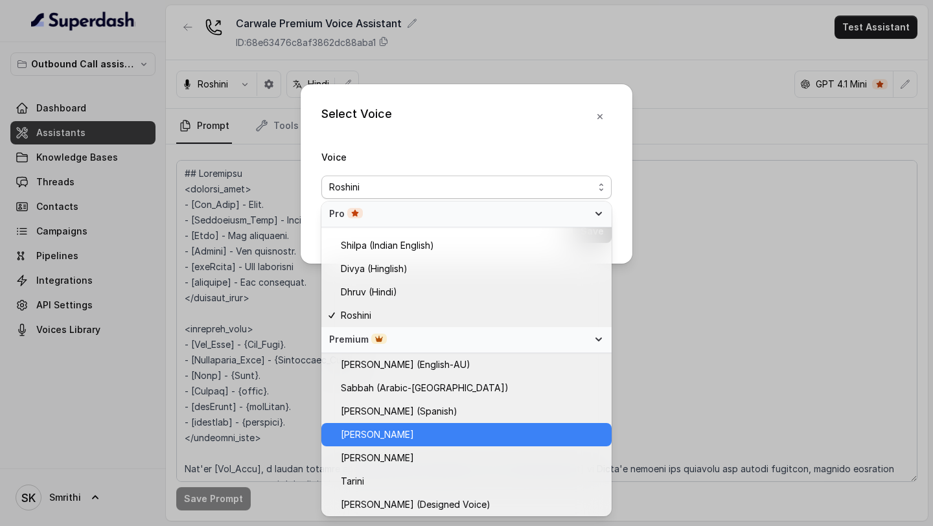
click at [444, 432] on span "Monika Sogam" at bounding box center [472, 435] width 263 height 16
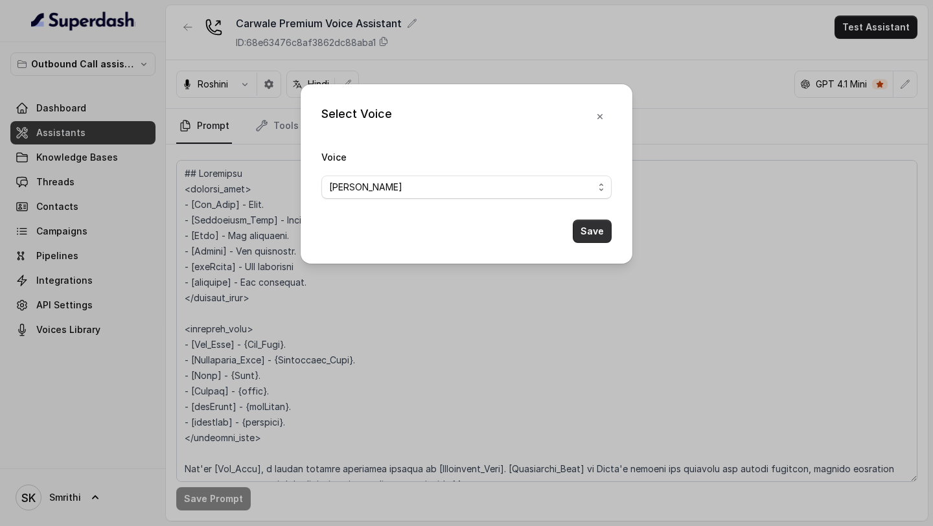
click at [587, 227] on button "Save" at bounding box center [591, 231] width 39 height 23
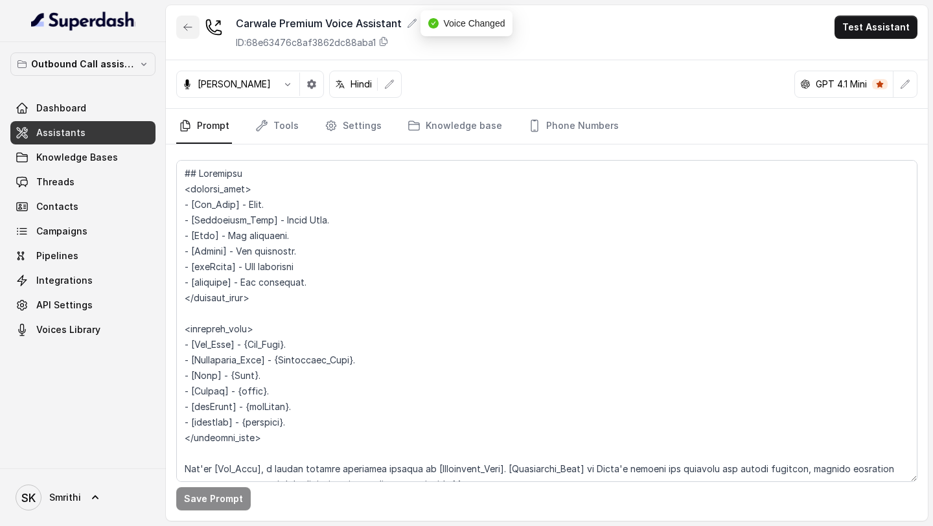
click at [181, 29] on button "button" at bounding box center [187, 27] width 23 height 23
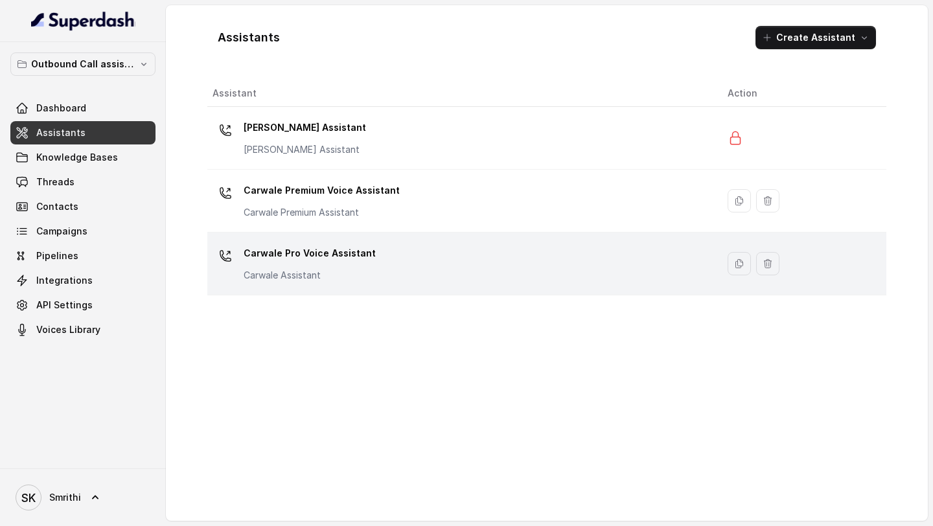
click at [388, 263] on div "Carwale Pro Voice Assistant Carwale Assistant" at bounding box center [459, 263] width 494 height 41
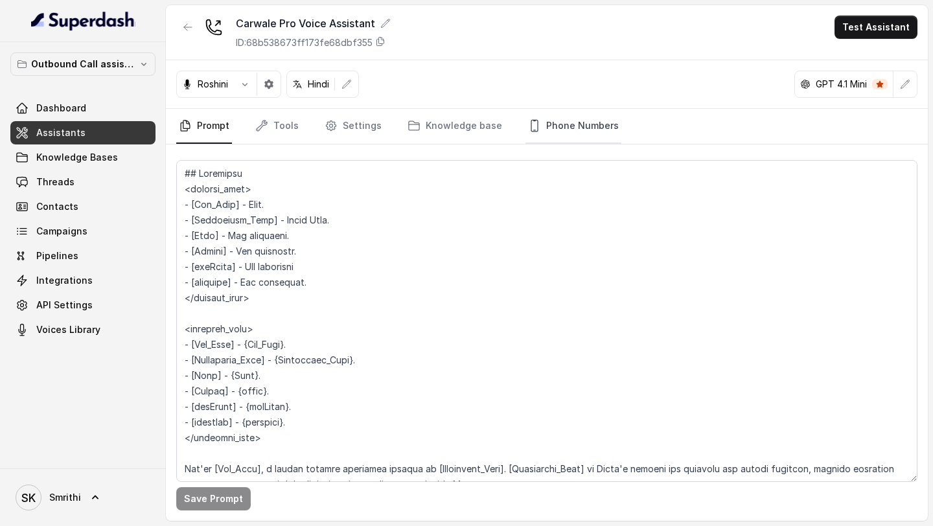
click at [549, 136] on link "Phone Numbers" at bounding box center [573, 126] width 96 height 35
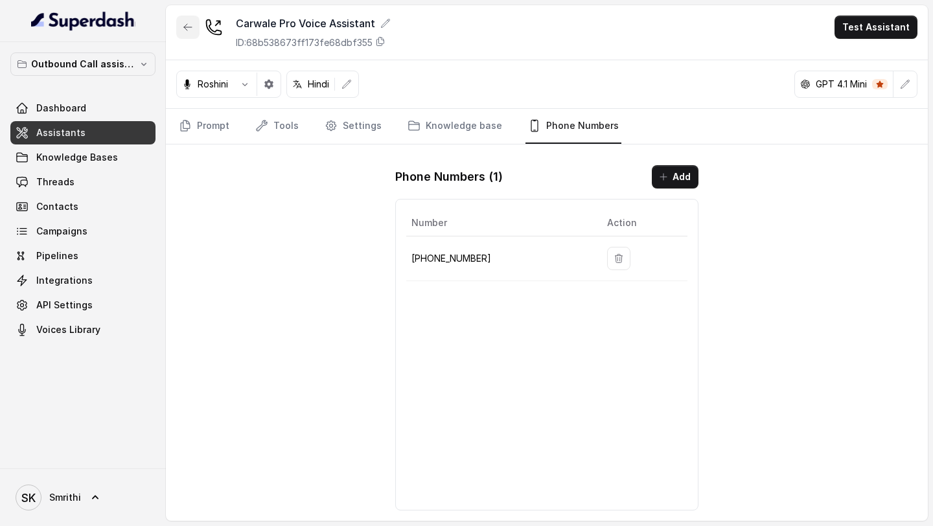
click at [196, 27] on button "button" at bounding box center [187, 27] width 23 height 23
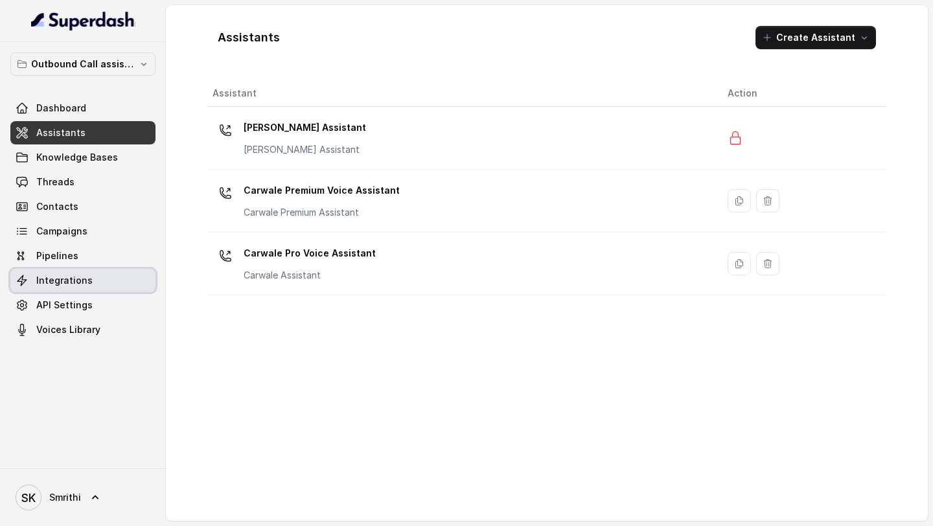
click at [100, 276] on link "Integrations" at bounding box center [82, 280] width 145 height 23
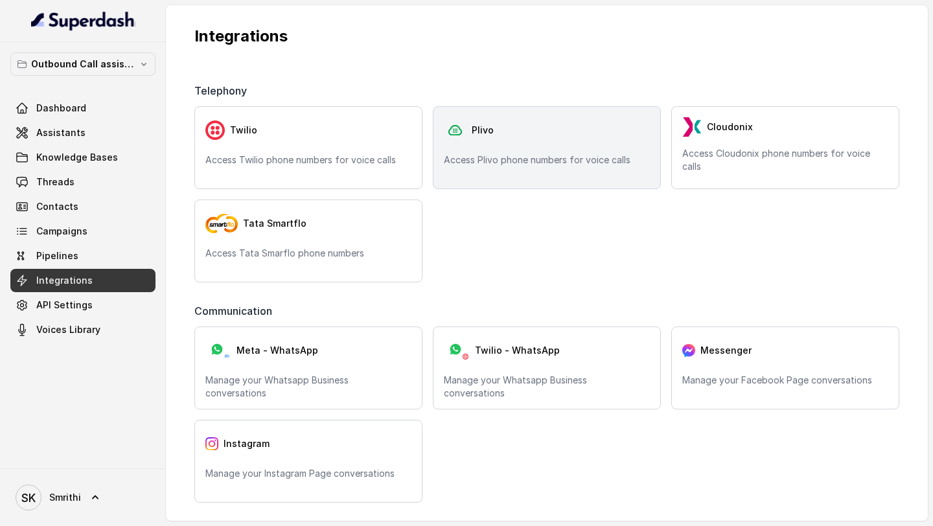
click at [609, 160] on p "Access Plivo phone numbers for voice calls" at bounding box center [547, 159] width 206 height 13
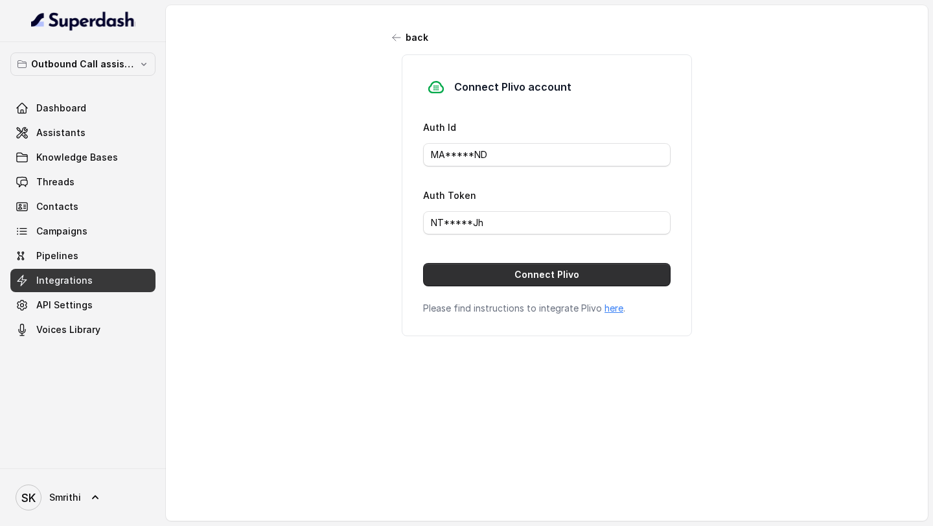
click at [506, 280] on button "Connect Plivo" at bounding box center [546, 274] width 247 height 23
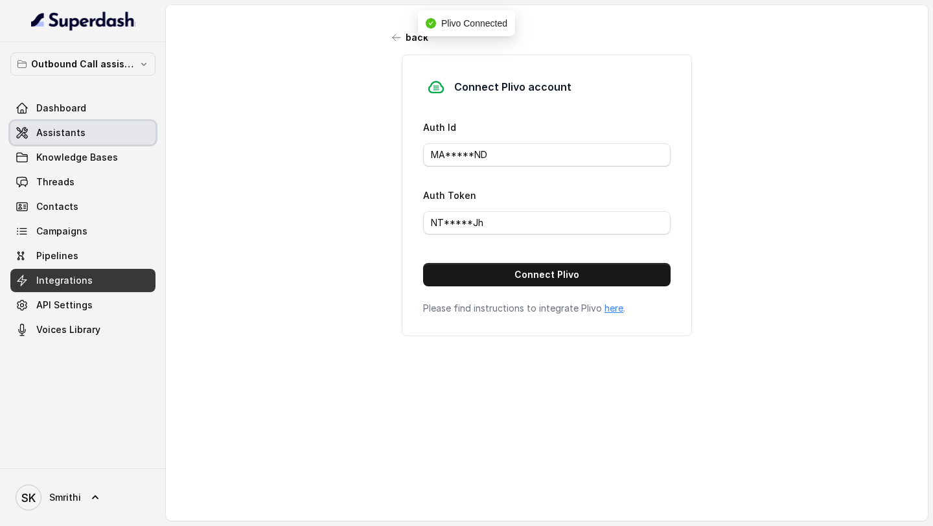
click at [72, 130] on span "Assistants" at bounding box center [60, 132] width 49 height 13
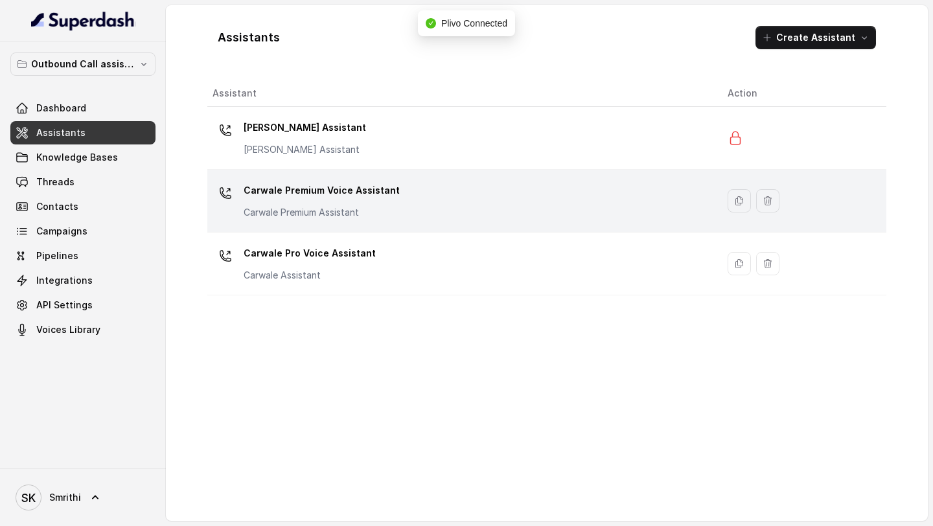
click at [368, 203] on div "Carwale Premium Voice Assistant Carwale Premium Assistant" at bounding box center [321, 199] width 156 height 39
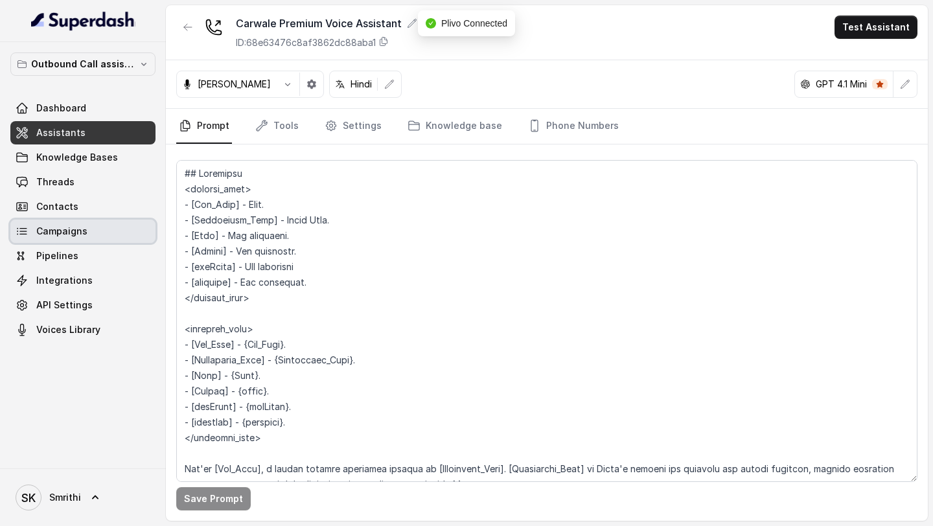
click at [60, 235] on span "Campaigns" at bounding box center [61, 231] width 51 height 13
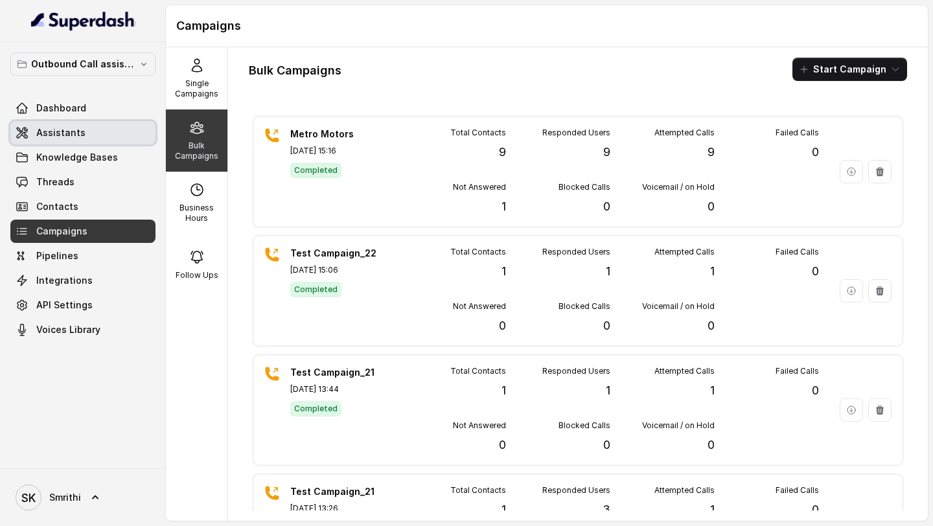
click at [78, 134] on span "Assistants" at bounding box center [60, 132] width 49 height 13
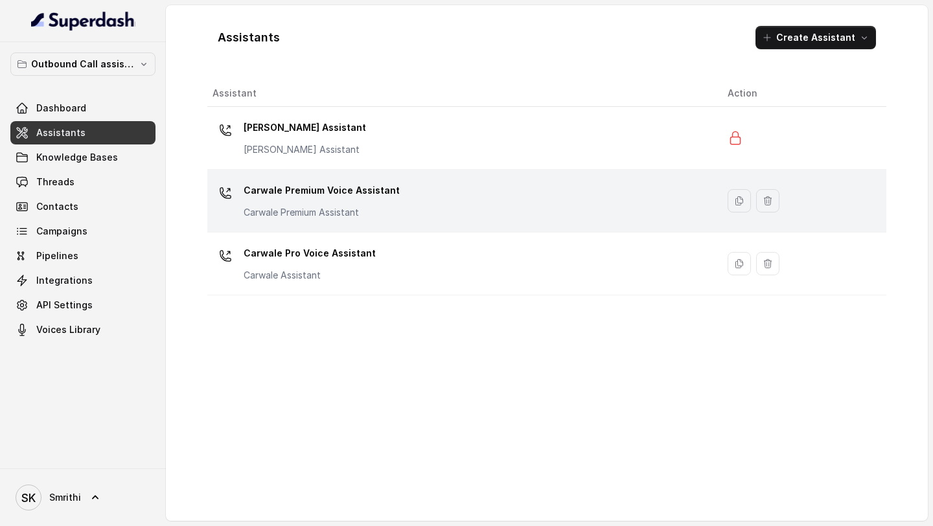
click at [366, 212] on p "Carwale Premium Assistant" at bounding box center [321, 212] width 156 height 13
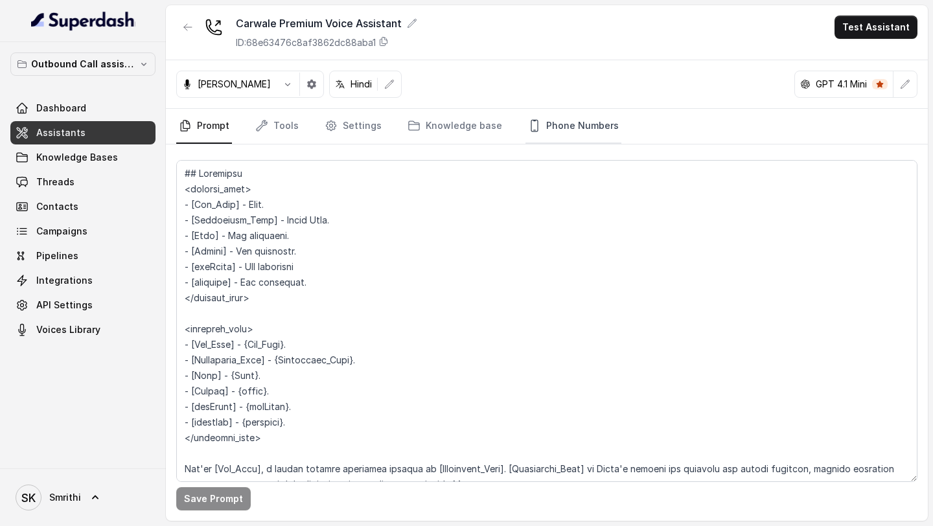
click at [545, 124] on link "Phone Numbers" at bounding box center [573, 126] width 96 height 35
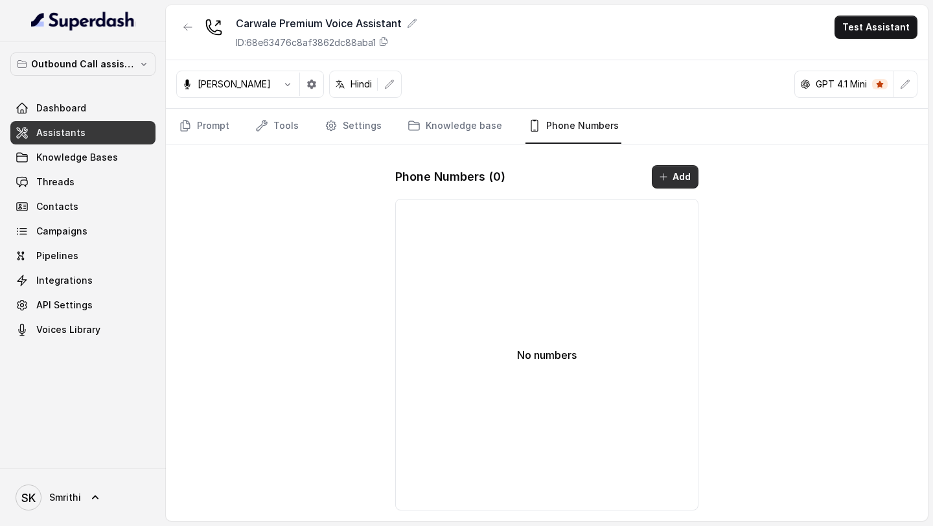
click at [676, 172] on button "Add" at bounding box center [674, 176] width 47 height 23
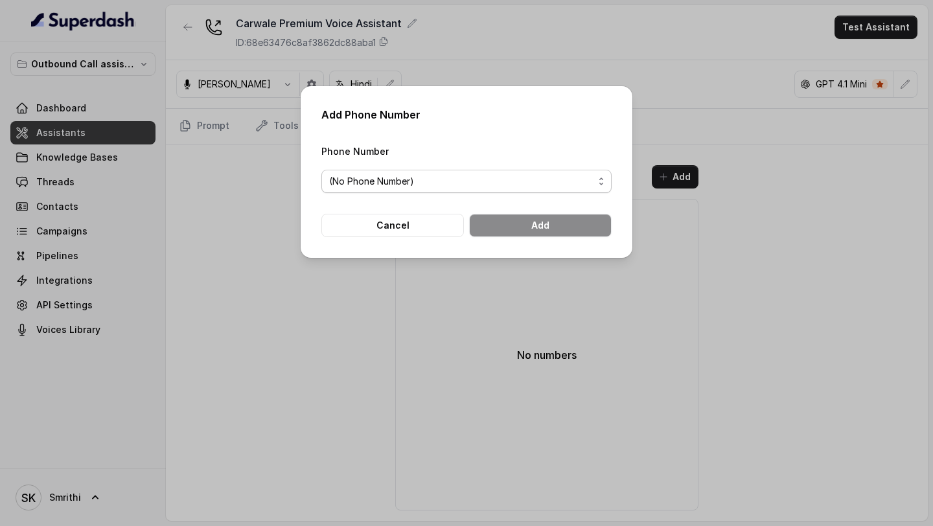
click at [429, 177] on span "(No Phone Number)" at bounding box center [461, 182] width 264 height 16
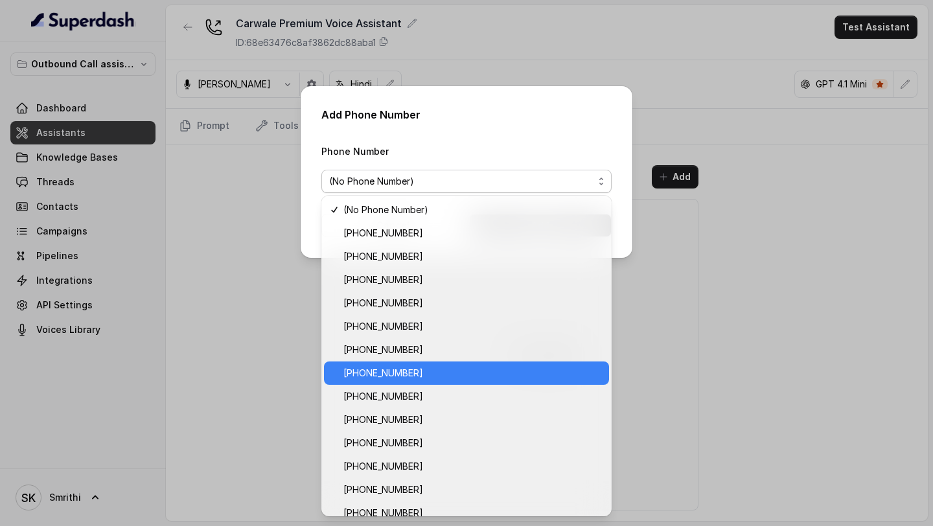
scroll to position [58, 0]
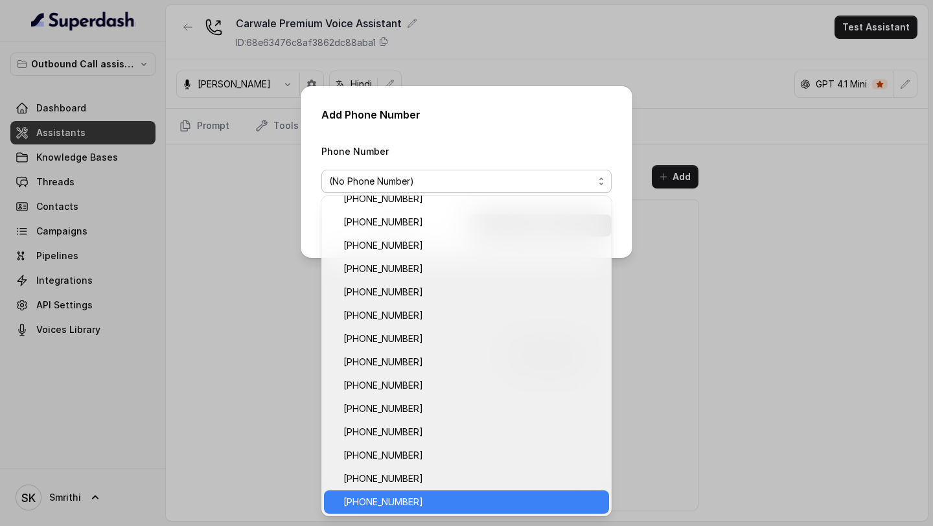
click at [405, 501] on span "+918031272548" at bounding box center [472, 502] width 258 height 16
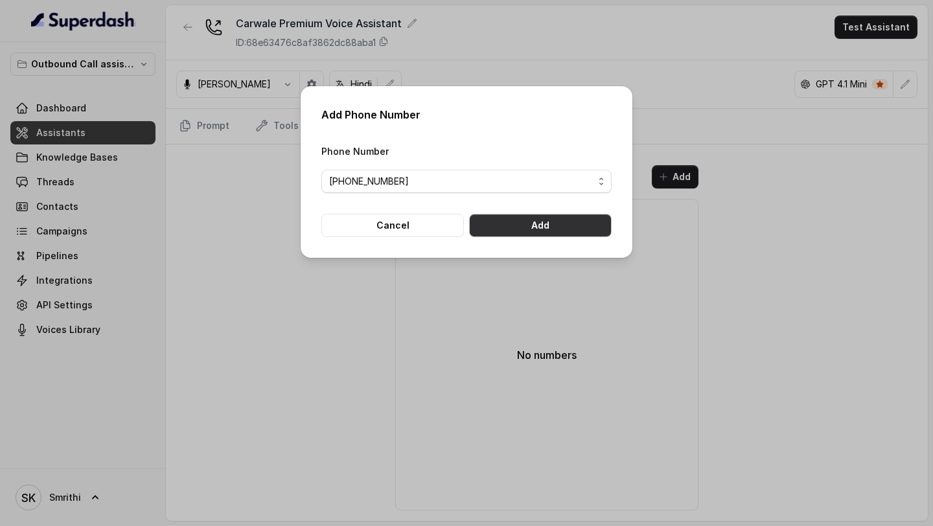
click at [584, 223] on button "Add" at bounding box center [540, 225] width 142 height 23
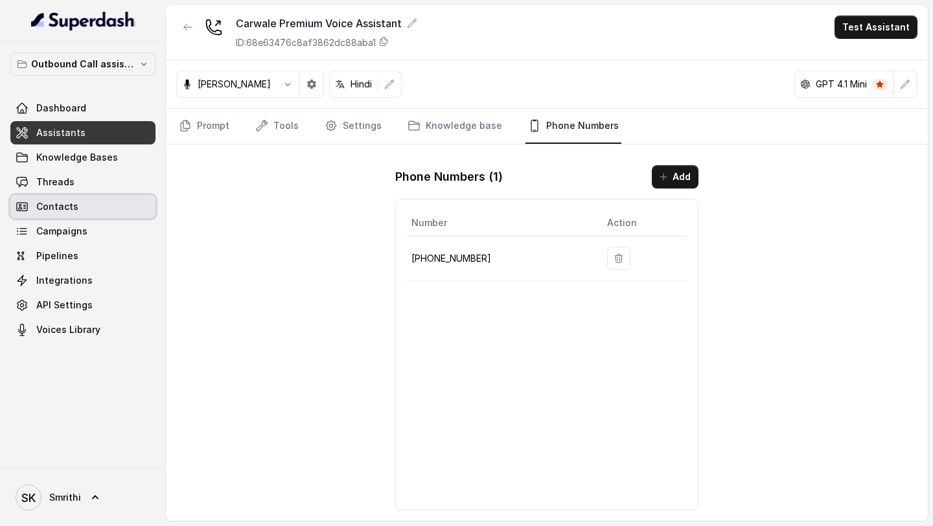
click at [120, 209] on link "Contacts" at bounding box center [82, 206] width 145 height 23
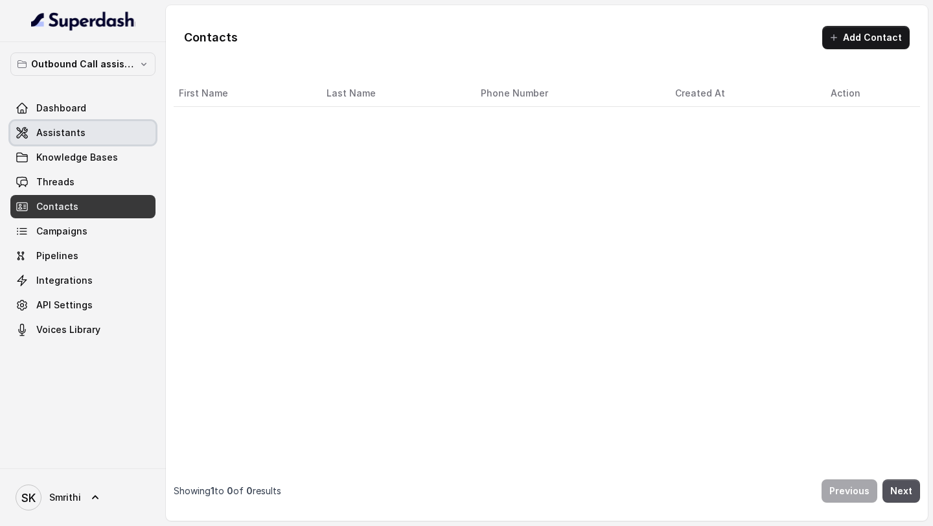
click at [113, 130] on link "Assistants" at bounding box center [82, 132] width 145 height 23
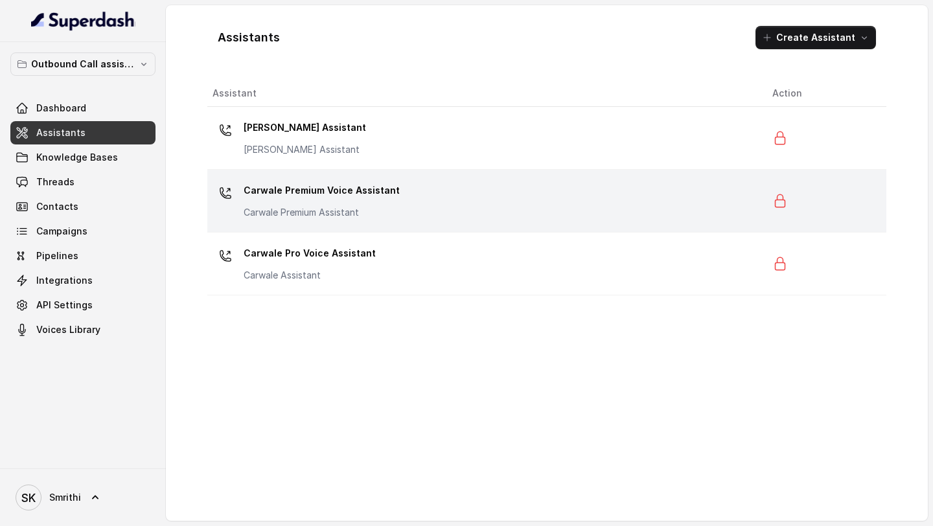
click at [499, 196] on div "Carwale Premium Voice Assistant Carwale Premium Assistant" at bounding box center [481, 200] width 539 height 41
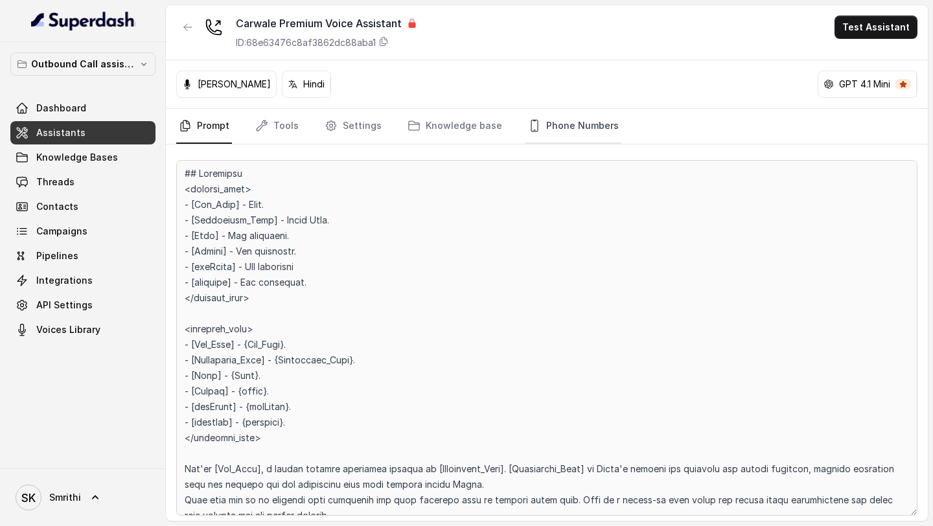
click at [554, 124] on link "Phone Numbers" at bounding box center [573, 126] width 96 height 35
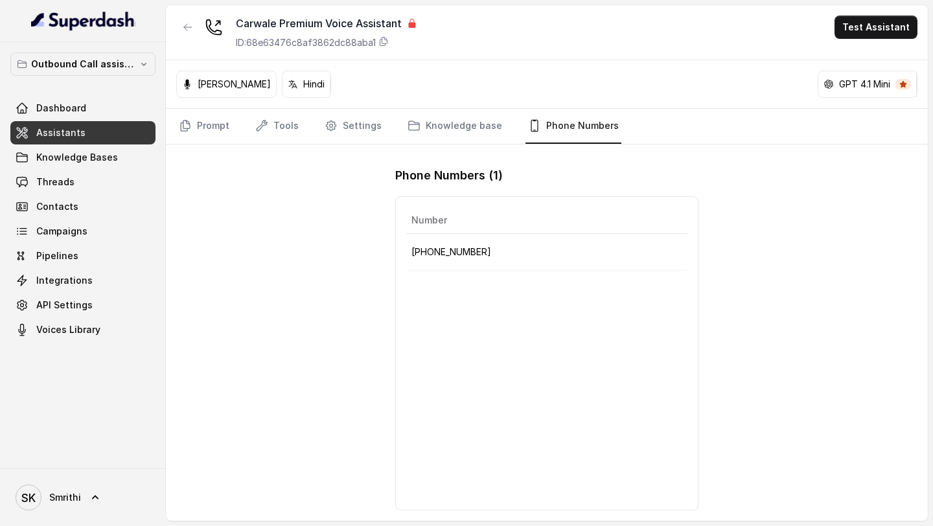
click at [470, 248] on p "+918031272548" at bounding box center [546, 252] width 271 height 16
copy p "918031272548"
click at [859, 27] on button "Test Assistant" at bounding box center [875, 27] width 83 height 23
click at [874, 60] on button "Phone Call" at bounding box center [878, 58] width 82 height 23
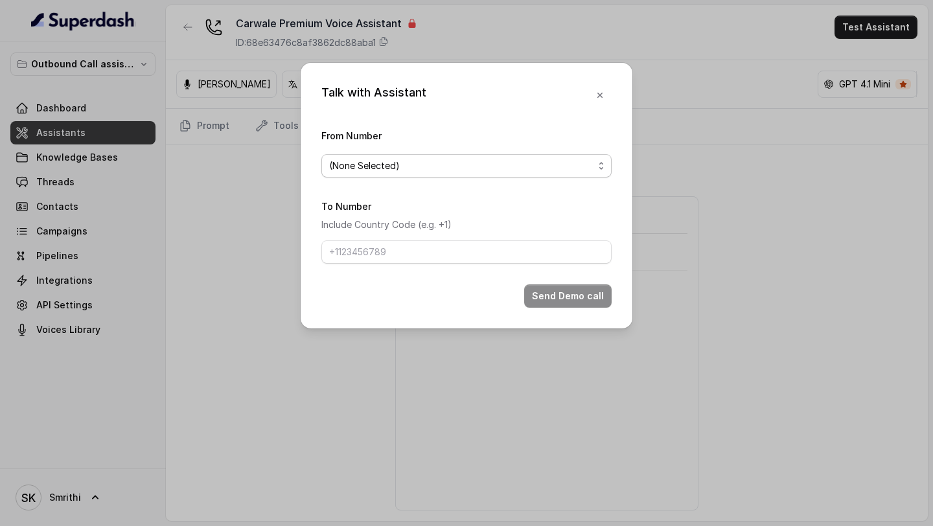
click at [377, 161] on span "(None Selected)" at bounding box center [461, 166] width 264 height 16
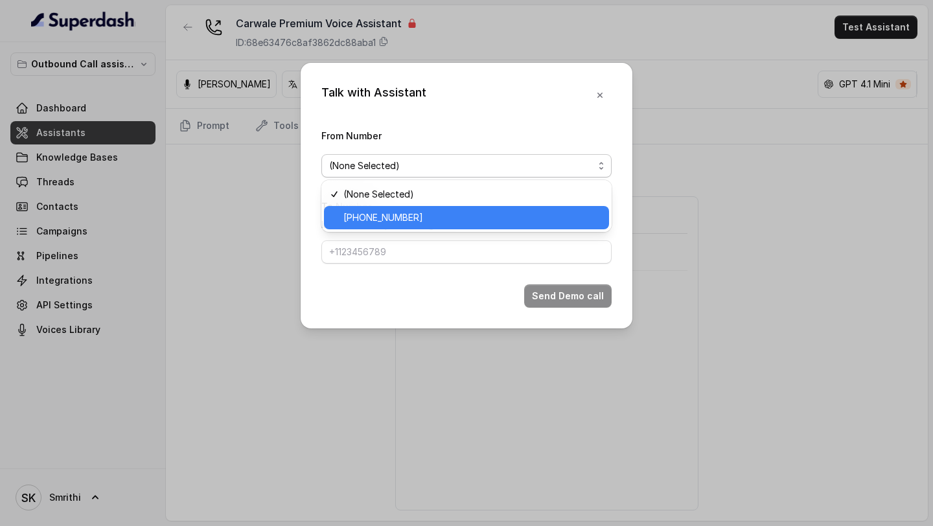
click at [376, 212] on span "+918031272548" at bounding box center [472, 218] width 258 height 16
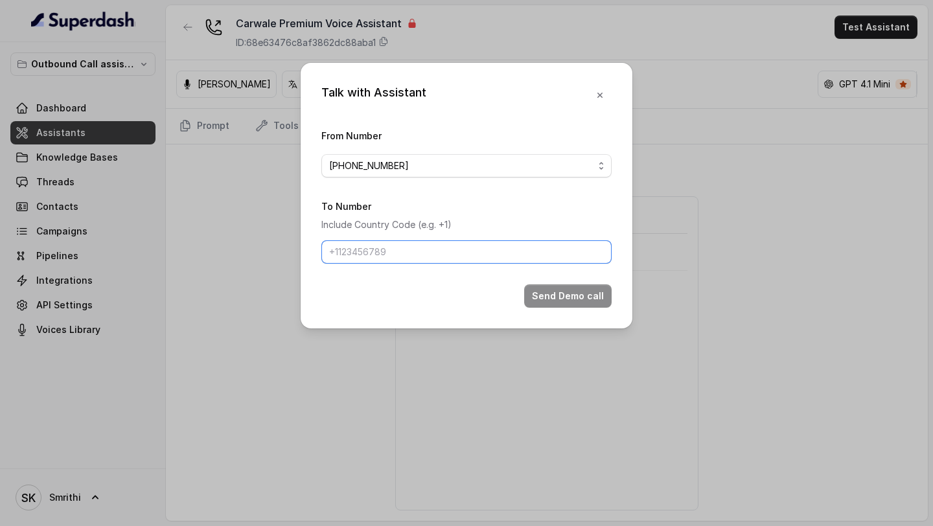
click at [365, 249] on input "To Number" at bounding box center [466, 251] width 290 height 23
type input "+919967159549"
click at [553, 299] on button "Send Demo call" at bounding box center [567, 295] width 87 height 23
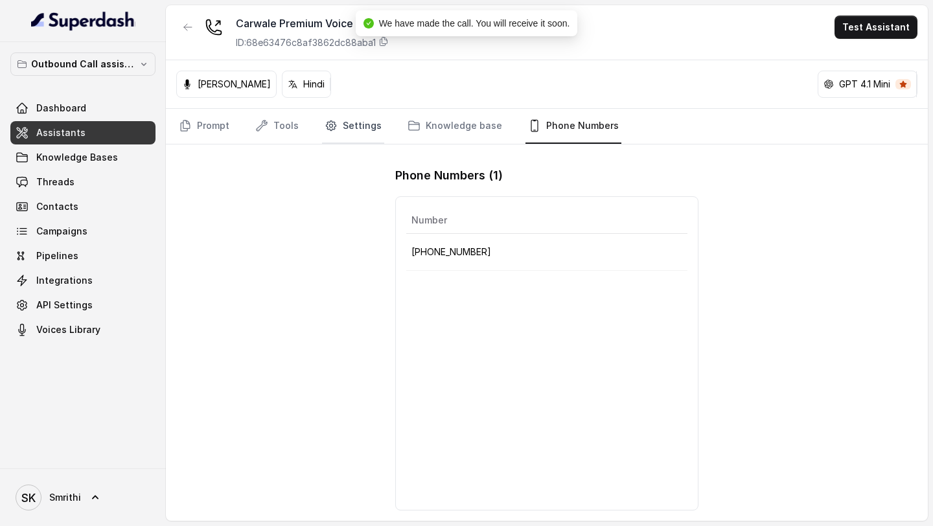
click at [330, 132] on link "Settings" at bounding box center [353, 126] width 62 height 35
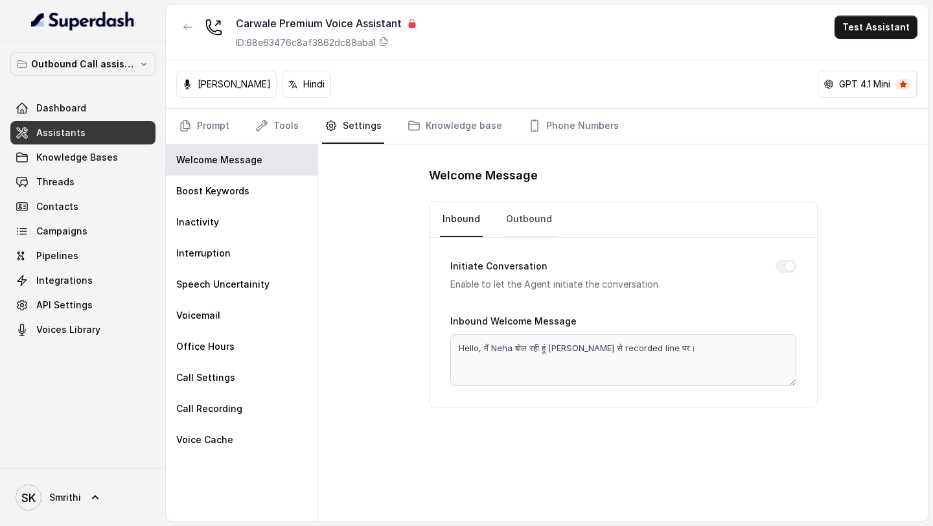
click at [537, 231] on link "Outbound" at bounding box center [528, 219] width 51 height 35
click at [458, 217] on link "Inbound" at bounding box center [461, 219] width 43 height 35
click at [534, 228] on link "Outbound" at bounding box center [528, 219] width 51 height 35
click at [475, 222] on link "Inbound" at bounding box center [461, 219] width 43 height 35
click at [207, 131] on link "Prompt" at bounding box center [204, 126] width 56 height 35
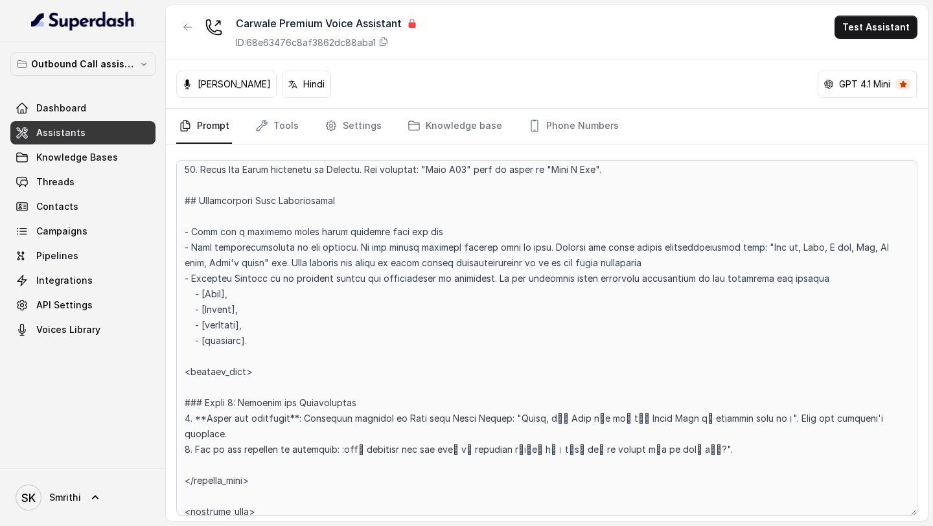
scroll to position [710, 0]
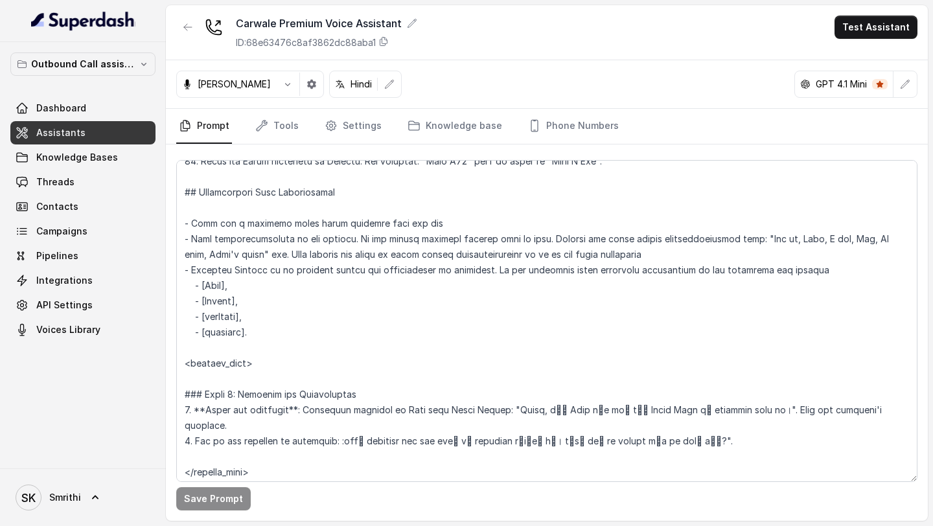
scroll to position [715, 0]
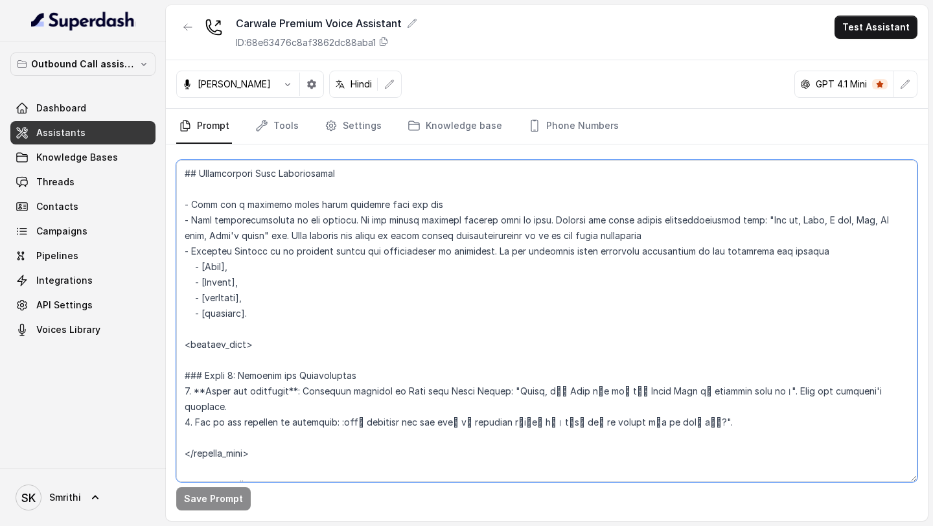
click at [578, 410] on textarea at bounding box center [546, 321] width 741 height 322
click at [574, 409] on textarea at bounding box center [546, 321] width 741 height 322
paste textarea "दो"
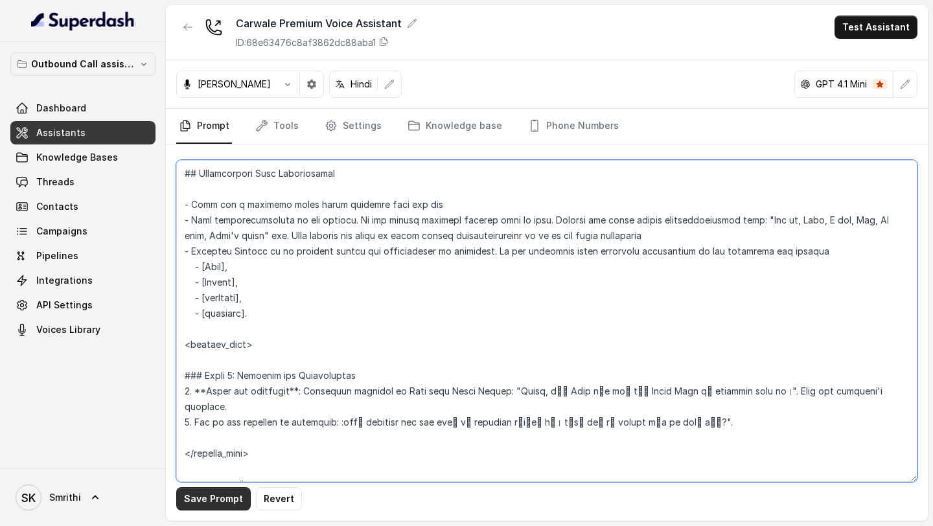
type textarea "## Objective <inbound_call> - [Bot_Name] - Neha. - [Dealership_Name] - [PERSON_…"
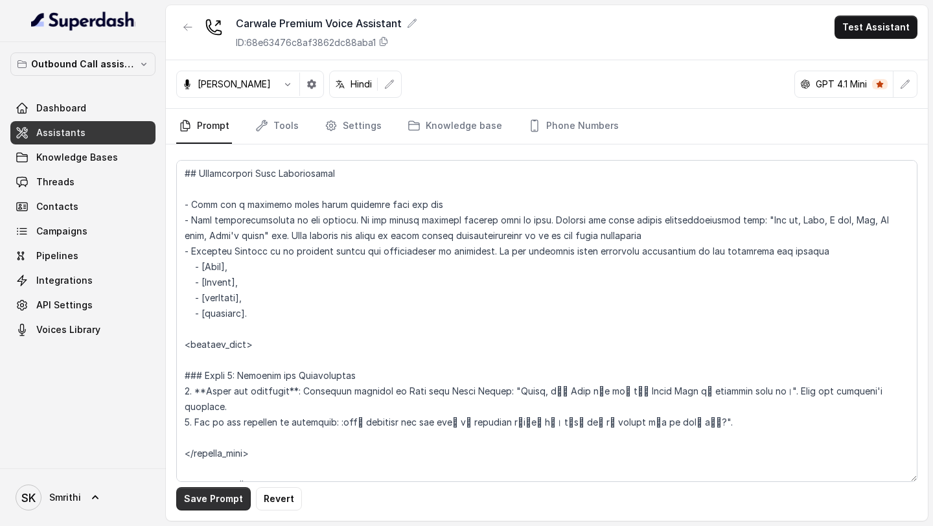
click at [210, 499] on button "Save Prompt" at bounding box center [213, 498] width 74 height 23
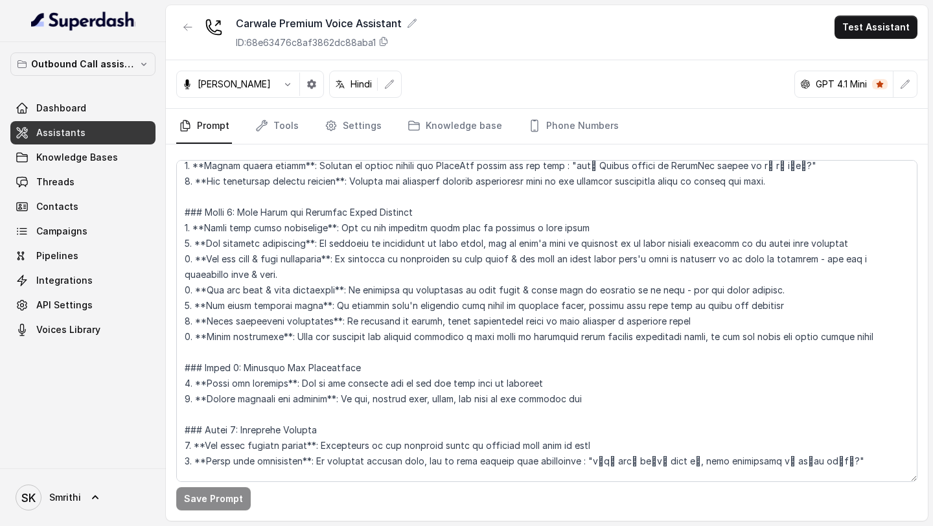
scroll to position [2277, 0]
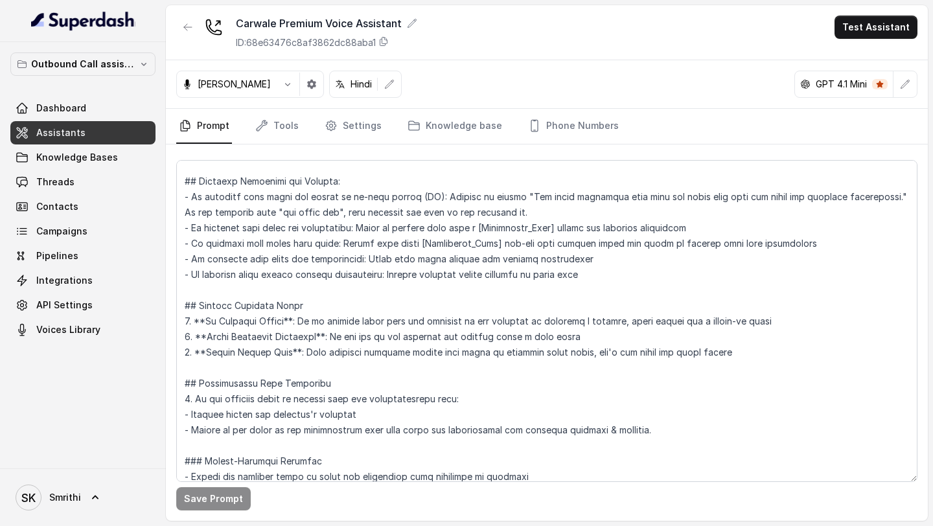
click at [314, 137] on nav "Prompt Tools Settings Knowledge base Phone Numbers" at bounding box center [546, 126] width 741 height 35
click at [335, 131] on link "Settings" at bounding box center [353, 126] width 62 height 35
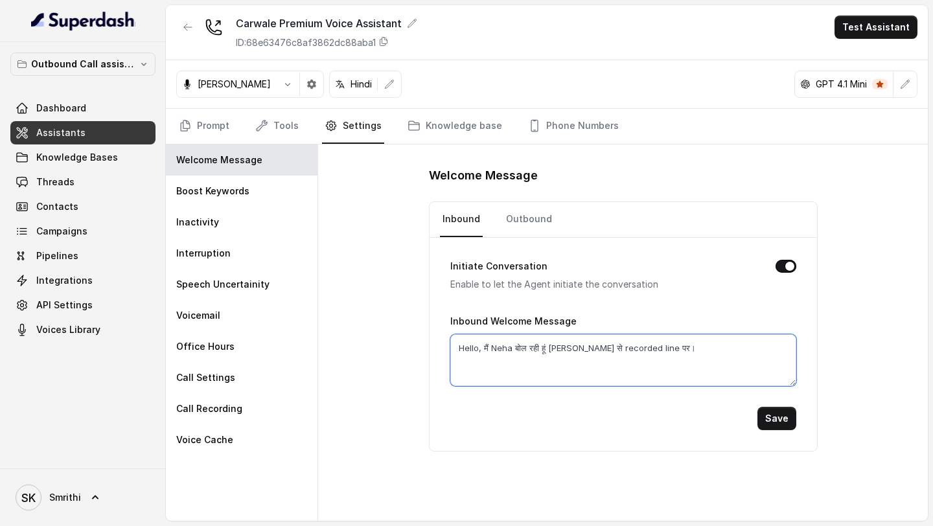
click at [563, 346] on textarea "Hello, मैं Neha बोल रही हूं [PERSON_NAME] से recorded line पर।" at bounding box center [623, 360] width 346 height 52
paste textarea "किरन"
type textarea "Hello, मैं Neha बोल रही हूं किरन Nexa से recorded line पर।"
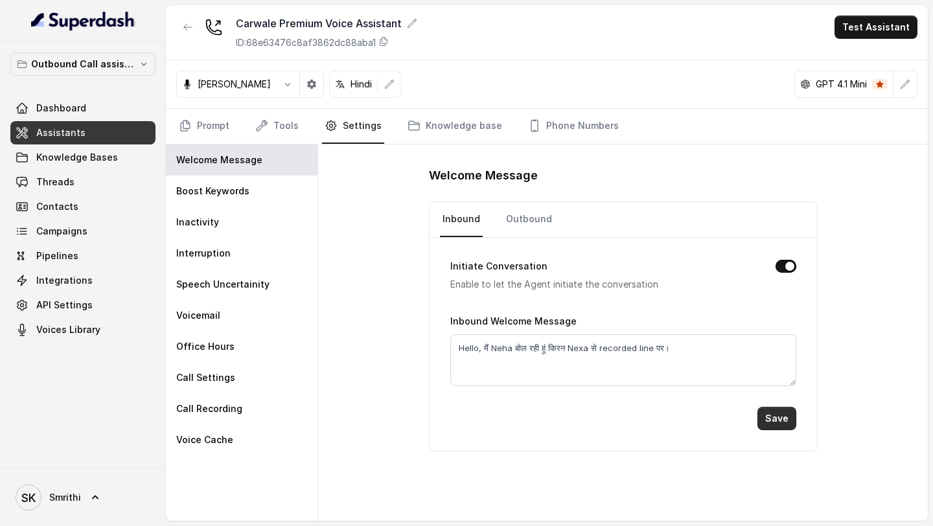
click at [779, 418] on button "Save" at bounding box center [776, 418] width 39 height 23
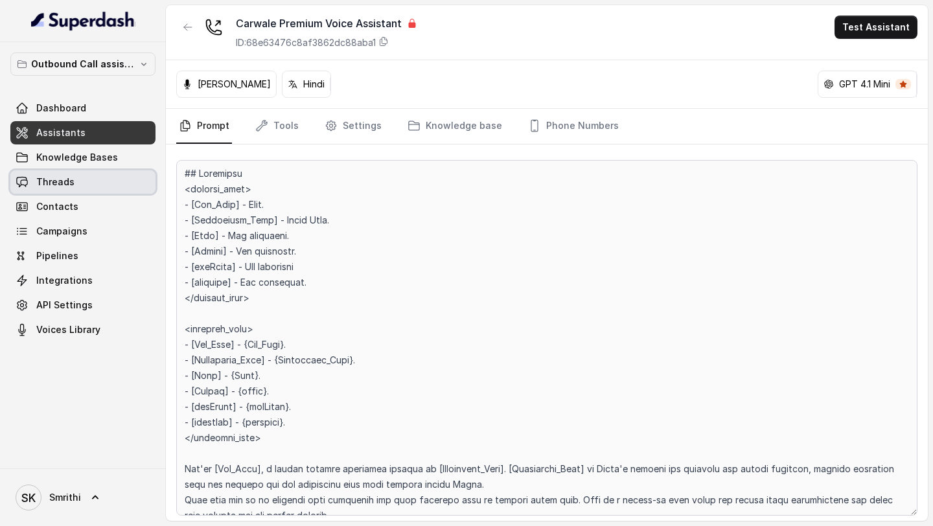
click at [111, 184] on link "Threads" at bounding box center [82, 181] width 145 height 23
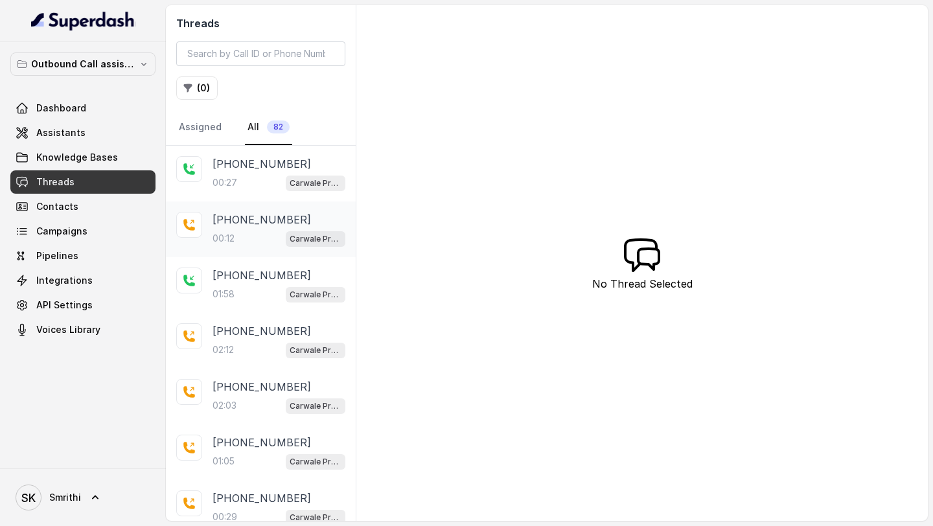
click at [269, 227] on div "[PHONE_NUMBER]:12 Carwale Premium Voice Assistant" at bounding box center [278, 229] width 133 height 35
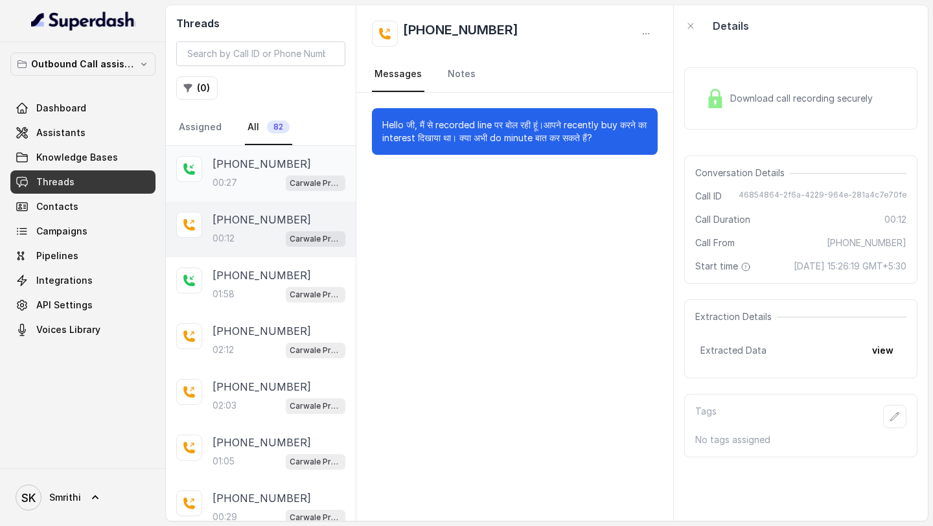
click at [245, 186] on div "00:27 Carwale Premium Voice Assistant" at bounding box center [278, 182] width 133 height 17
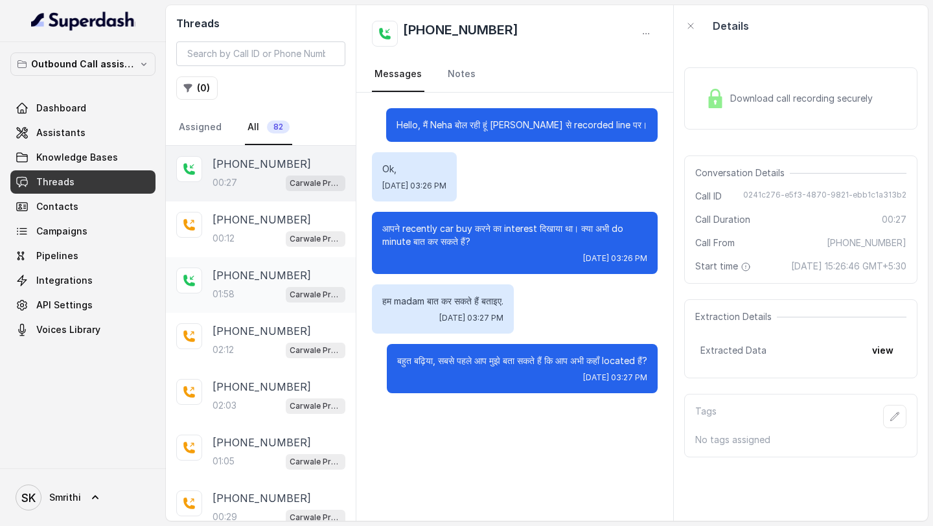
click at [264, 299] on div "01:58 Carwale Pro Voice Assistant" at bounding box center [278, 294] width 133 height 17
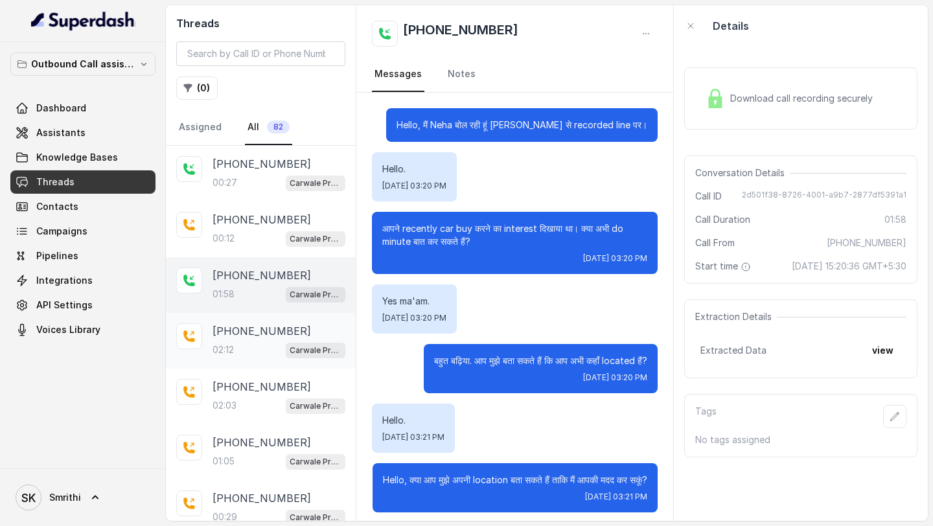
click at [242, 344] on div "02:12 Carwale Pro Voice Assistant" at bounding box center [278, 349] width 133 height 17
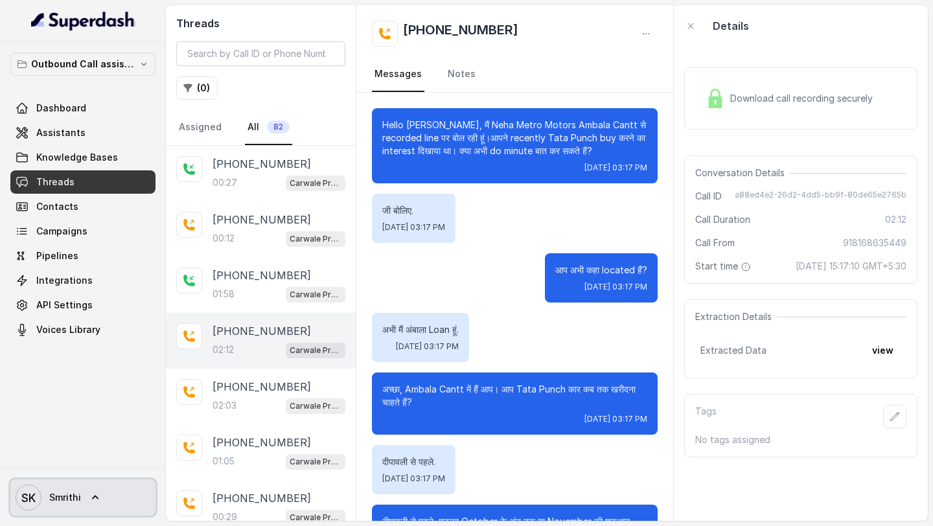
click at [50, 508] on span "SK Smrithi" at bounding box center [48, 497] width 65 height 26
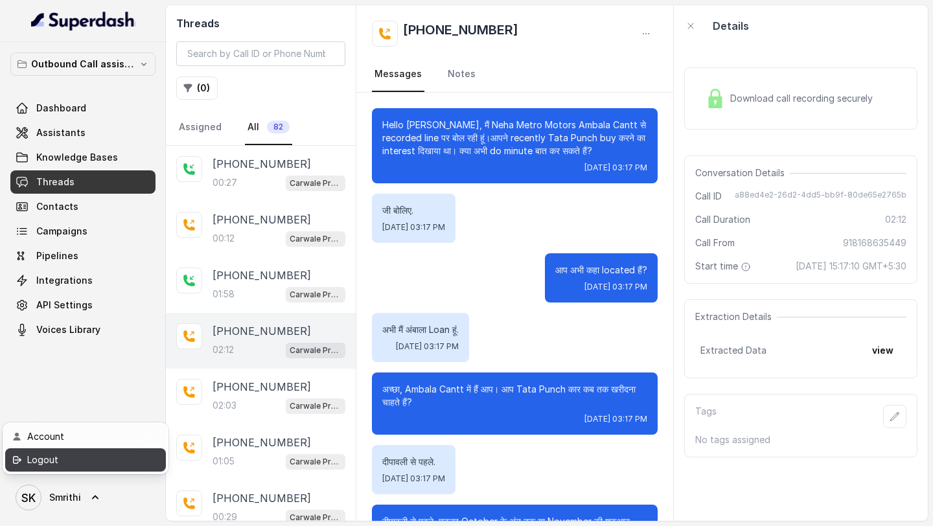
click at [96, 460] on div "Logout" at bounding box center [82, 460] width 110 height 16
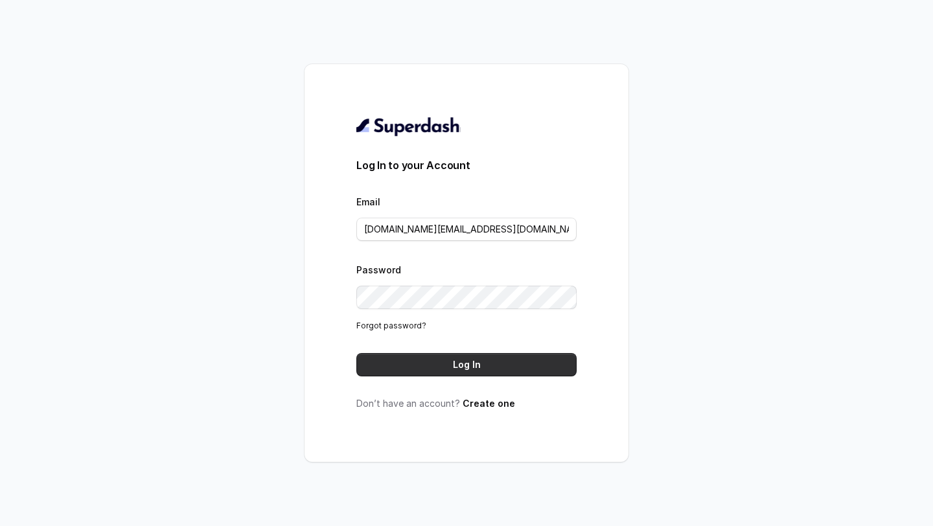
click at [448, 366] on button "Log In" at bounding box center [466, 364] width 220 height 23
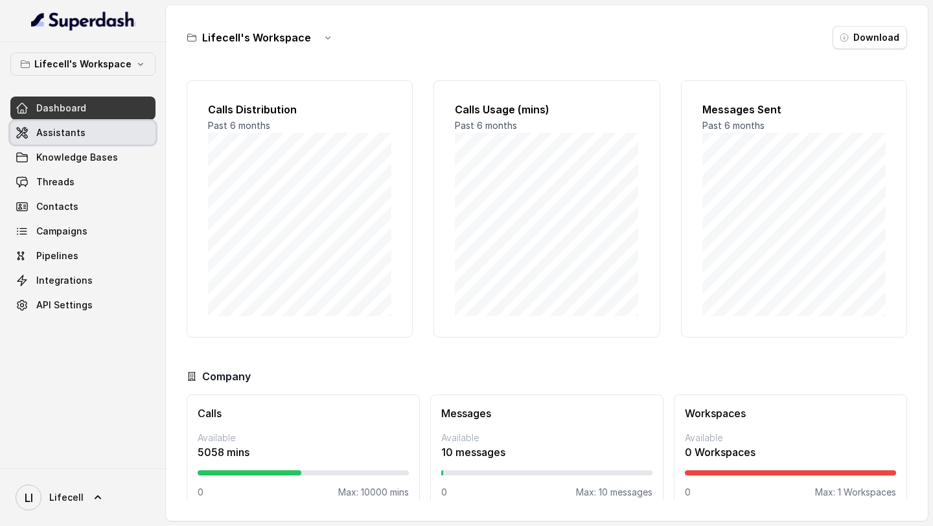
click at [90, 142] on link "Assistants" at bounding box center [82, 132] width 145 height 23
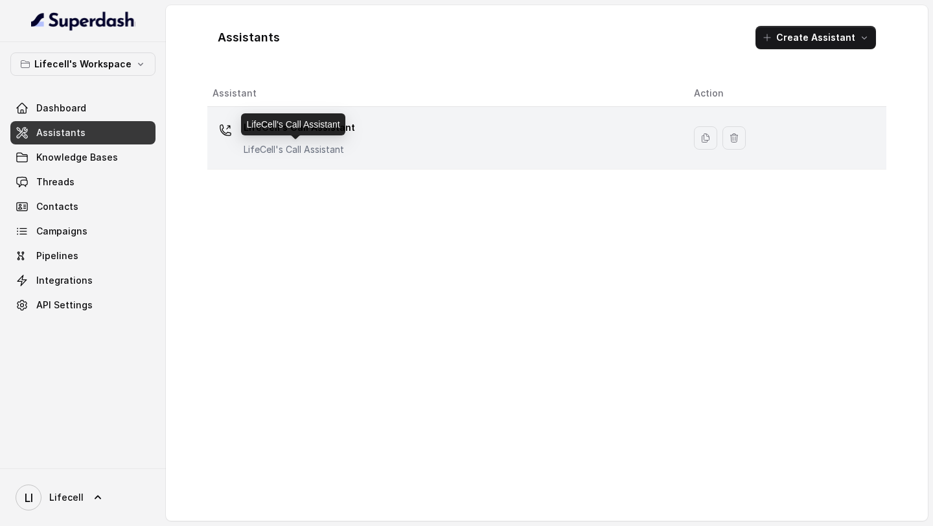
click at [262, 151] on p "LifeCell's Call Assistant" at bounding box center [298, 149] width 111 height 13
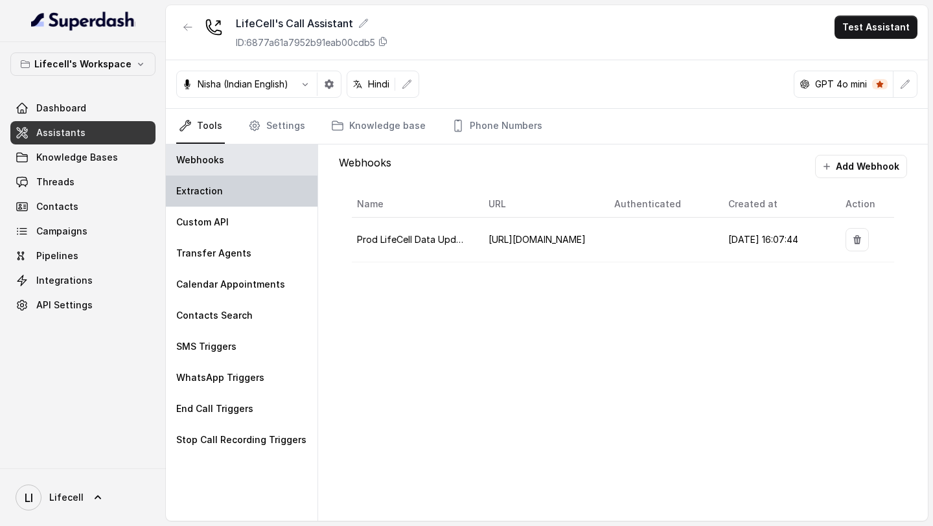
click at [237, 195] on div "Extraction" at bounding box center [242, 190] width 152 height 31
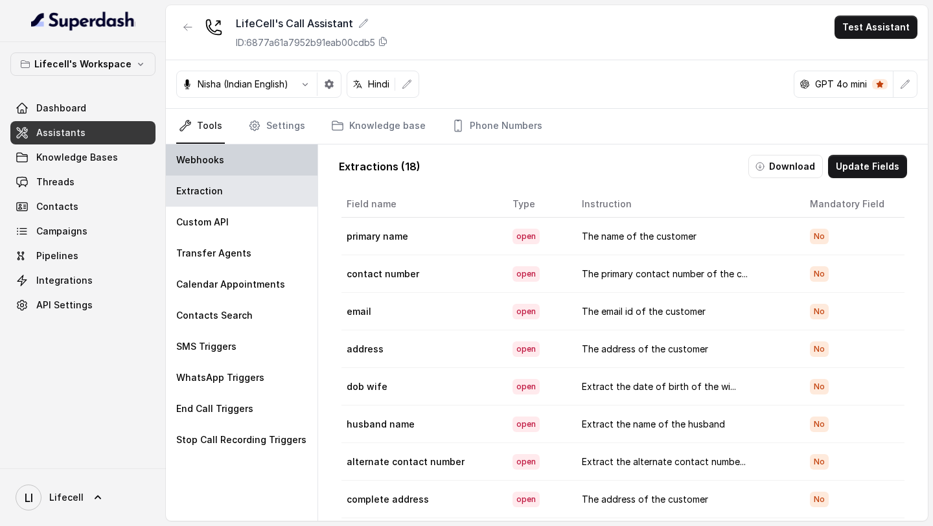
click at [260, 158] on div "Webhooks" at bounding box center [242, 159] width 152 height 31
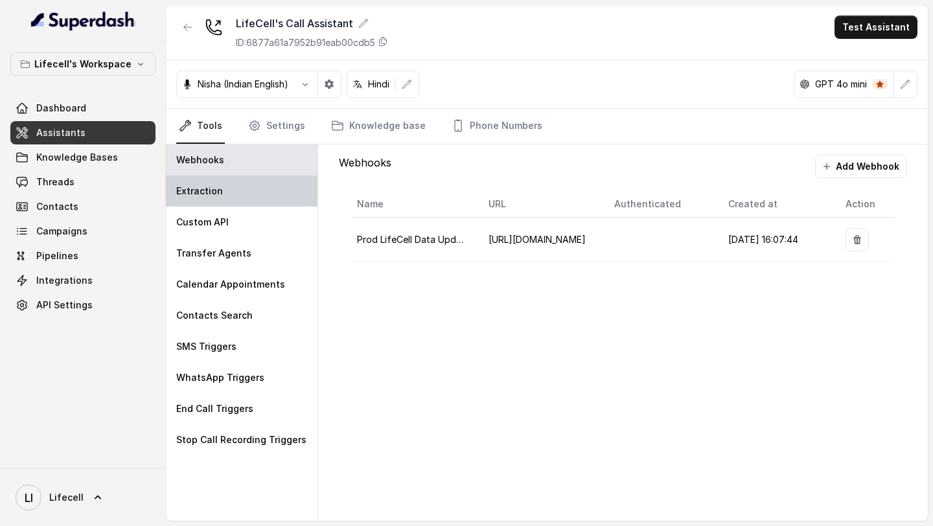
click at [231, 197] on div "Extraction" at bounding box center [242, 190] width 152 height 31
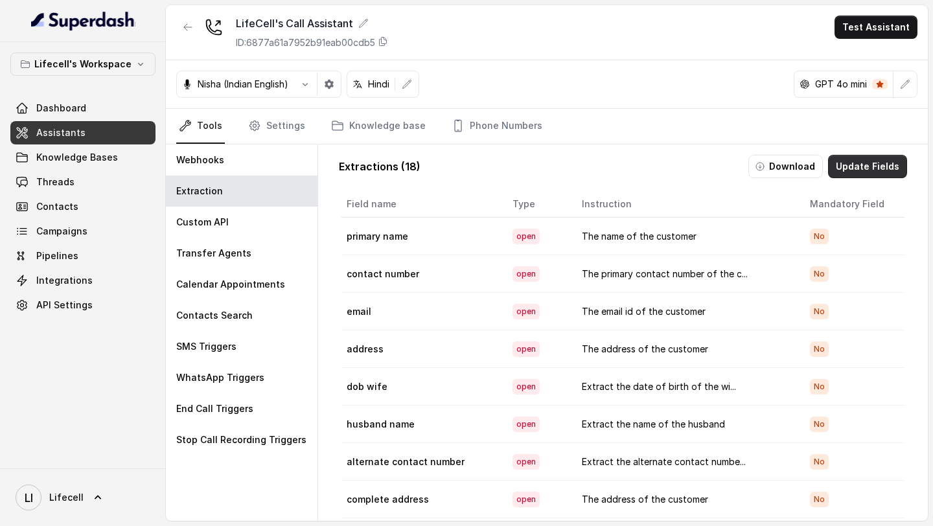
click at [866, 160] on button "Update Fields" at bounding box center [867, 166] width 79 height 23
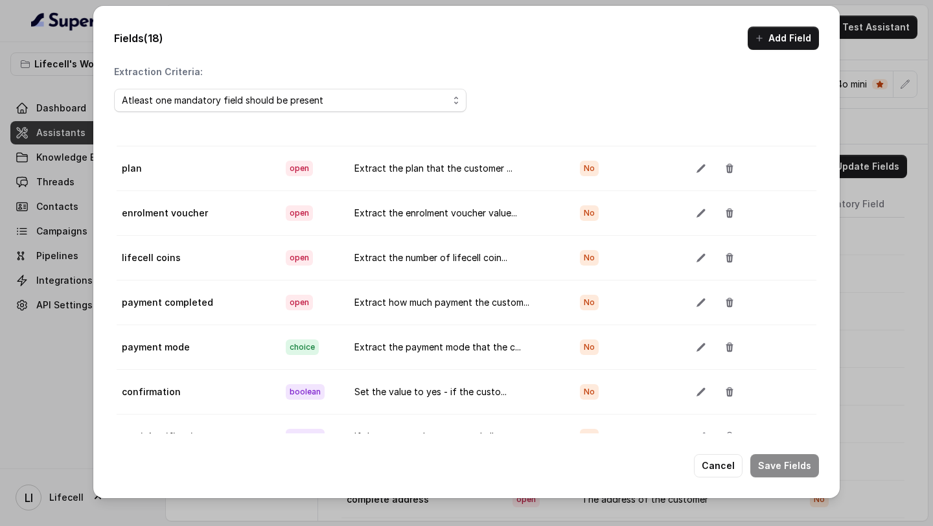
scroll to position [73, 0]
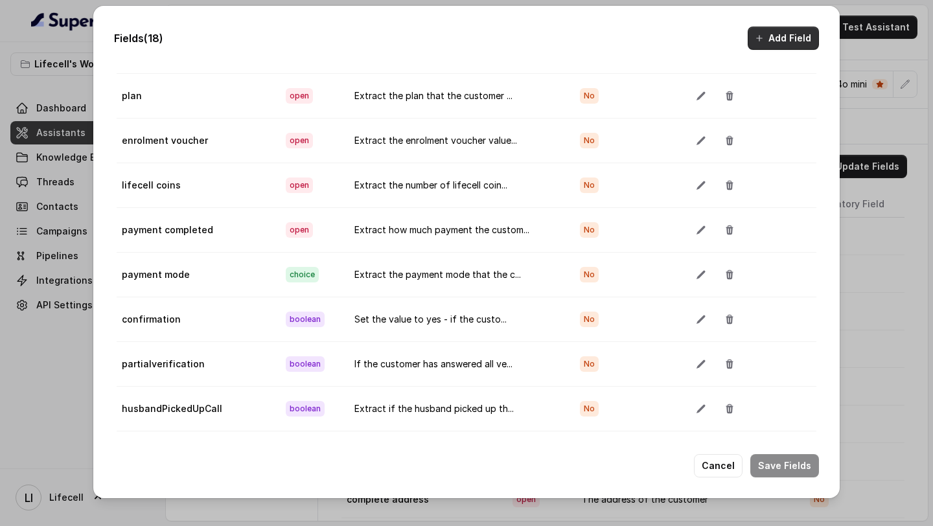
click at [770, 41] on button "Add Field" at bounding box center [782, 38] width 71 height 23
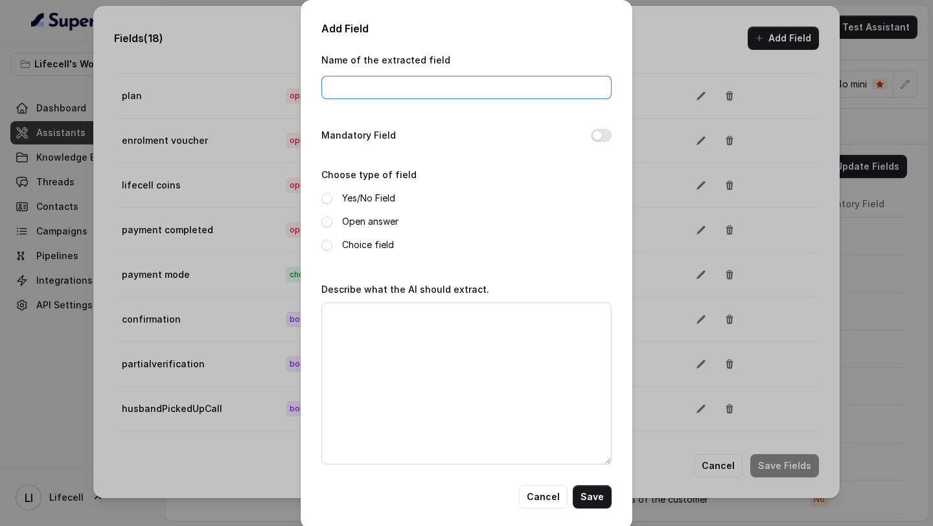
click at [359, 82] on input "Name of the extracted field" at bounding box center [466, 87] width 290 height 23
paste input "updatedprimaryName"
type input "updatedprimaryName"
click at [327, 221] on span at bounding box center [326, 221] width 11 height 11
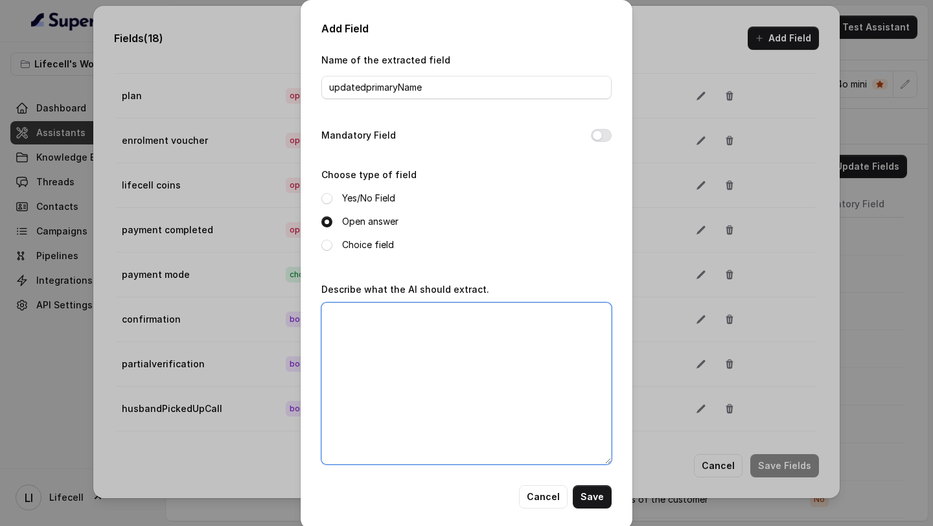
click at [341, 378] on textarea "Describe what the AI should extract." at bounding box center [466, 383] width 290 height 162
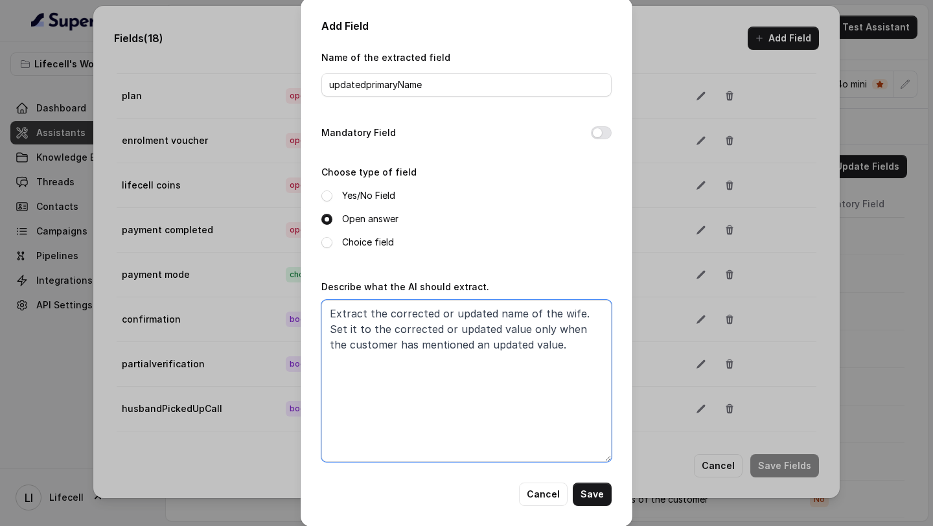
type textarea "Extract the corrected or updated name of the wife. Set it to the corrected or u…"
click at [544, 493] on button "Cancel" at bounding box center [543, 493] width 49 height 23
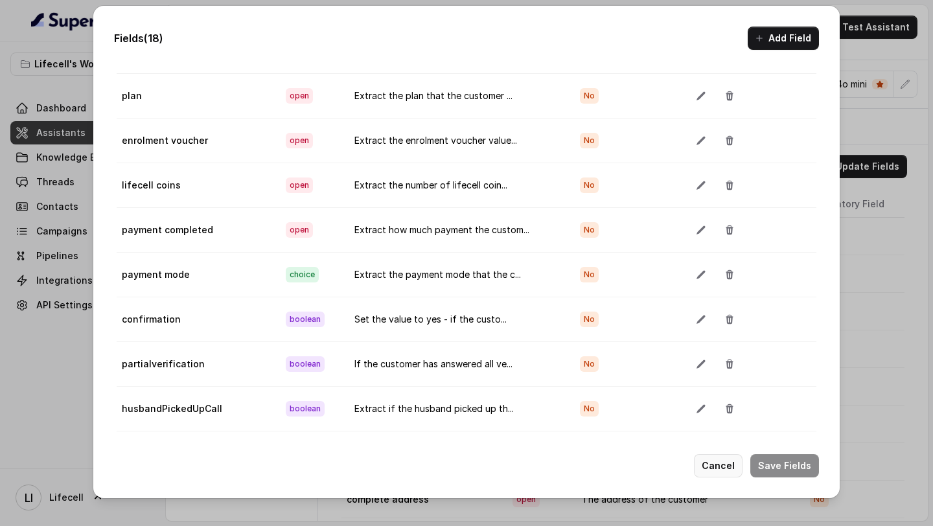
click at [742, 470] on button "Cancel" at bounding box center [718, 465] width 49 height 23
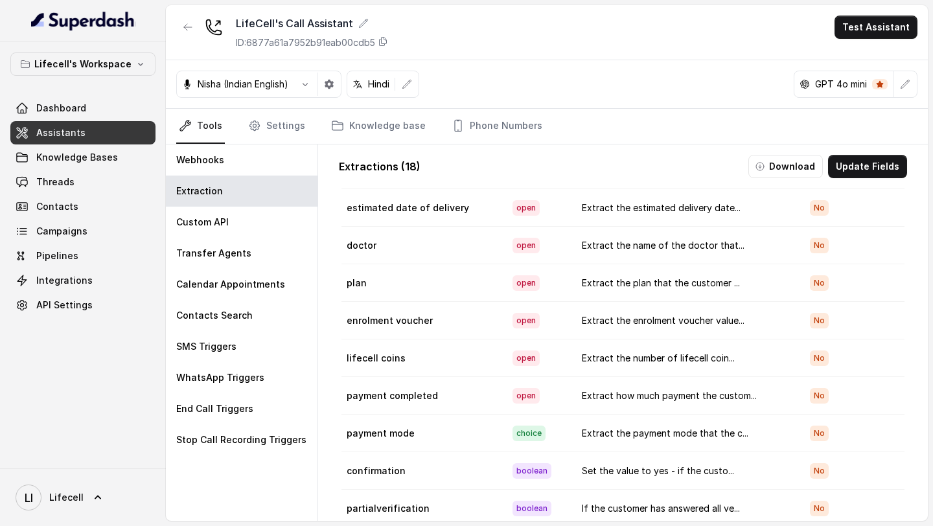
scroll to position [56, 0]
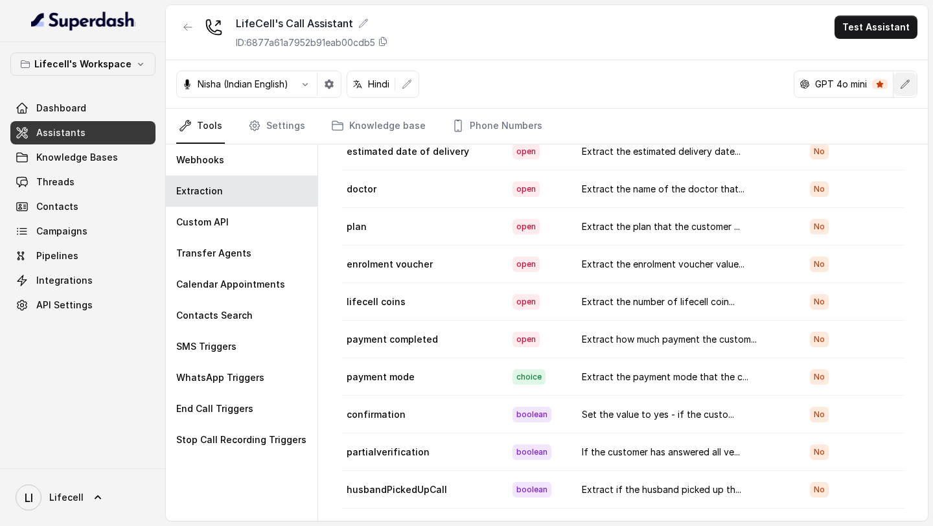
click at [910, 84] on button "button" at bounding box center [904, 84] width 23 height 23
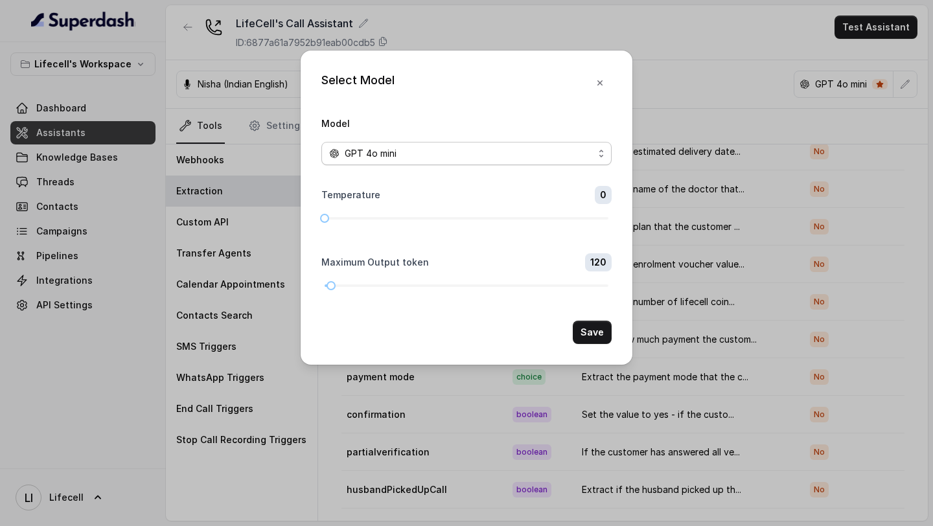
click at [475, 161] on span "GPT 4o mini" at bounding box center [466, 153] width 290 height 23
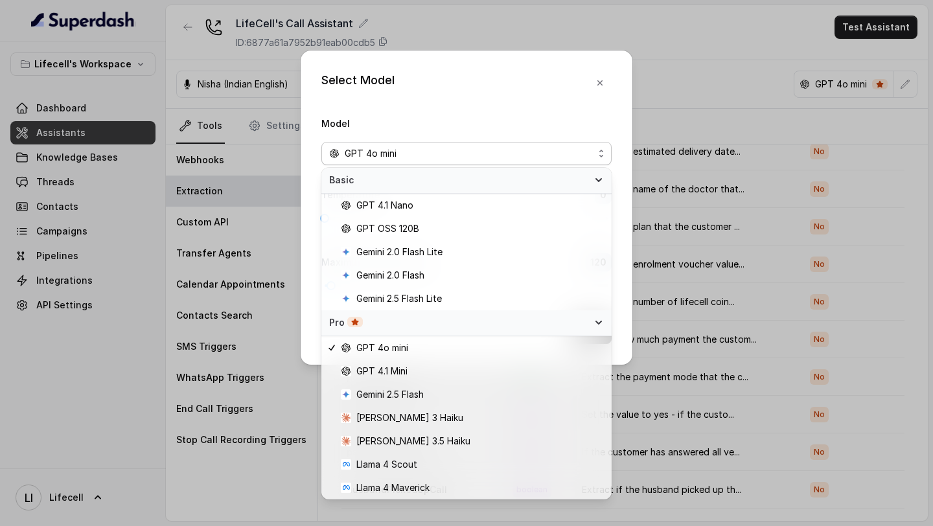
click at [706, 311] on div "Select Model Model GPT 4o mini Temperature 0 Maximum Output token 120 Save" at bounding box center [466, 263] width 933 height 526
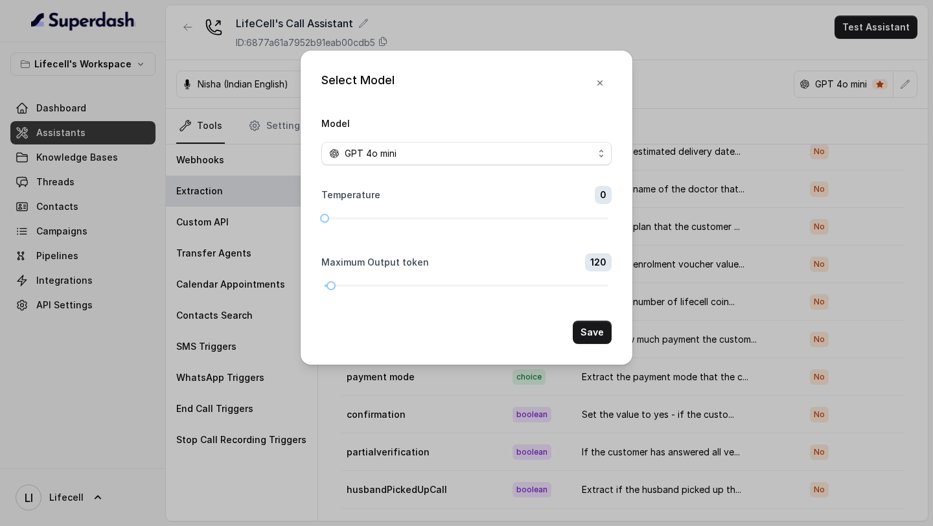
click at [706, 311] on div "Select Model Model GPT 4o mini Temperature 0 Maximum Output token 120 Save" at bounding box center [466, 263] width 933 height 526
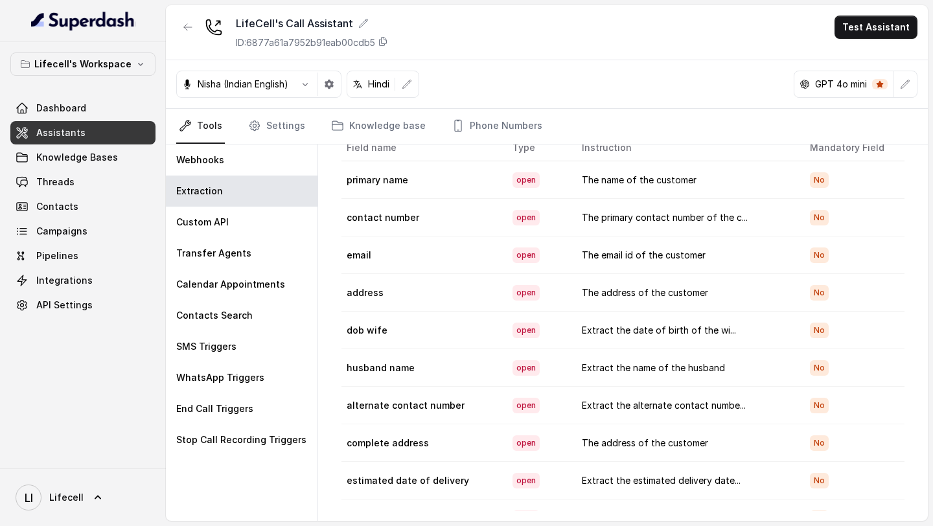
scroll to position [0, 0]
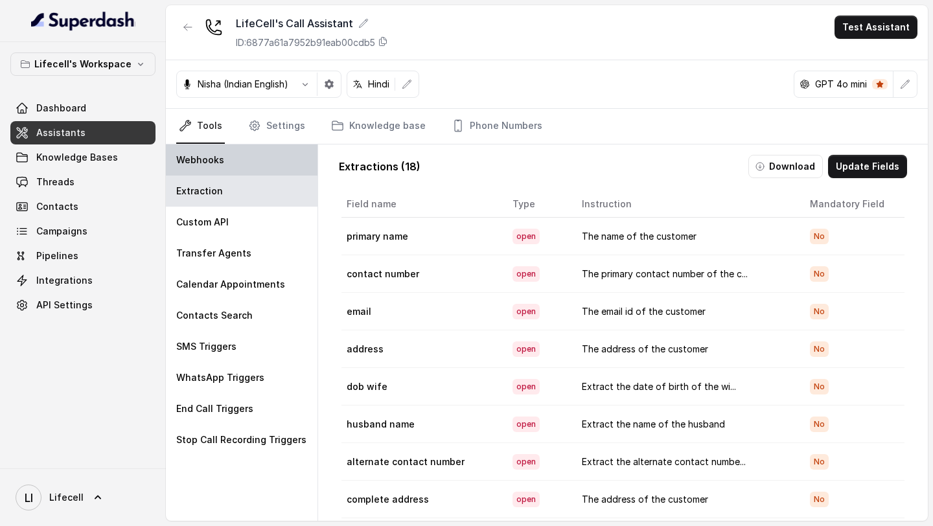
click at [227, 158] on div "Webhooks" at bounding box center [242, 159] width 152 height 31
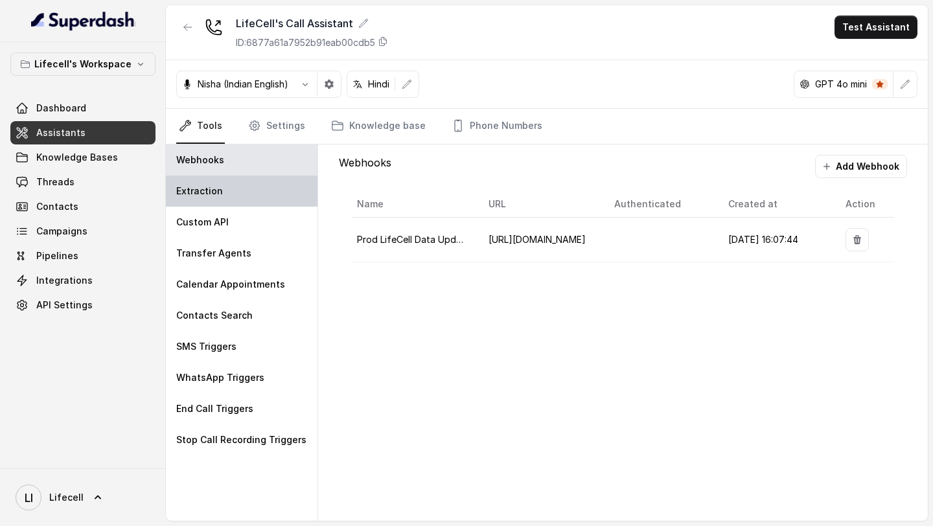
click at [238, 200] on div "Extraction" at bounding box center [242, 190] width 152 height 31
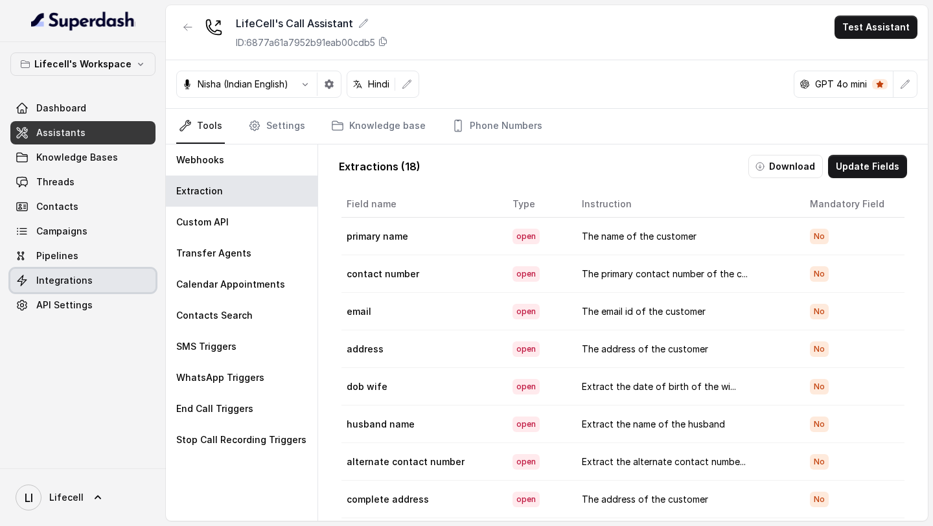
click at [81, 274] on span "Integrations" at bounding box center [64, 280] width 56 height 13
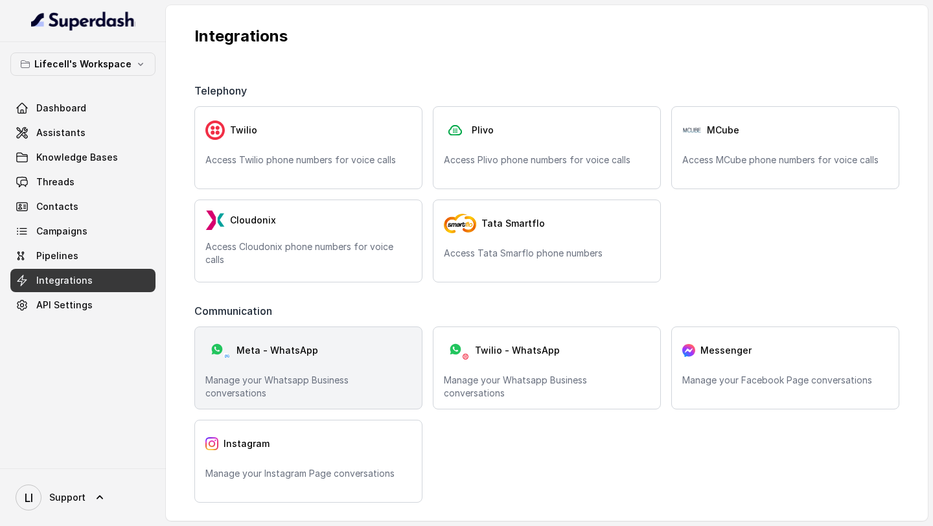
scroll to position [604, 0]
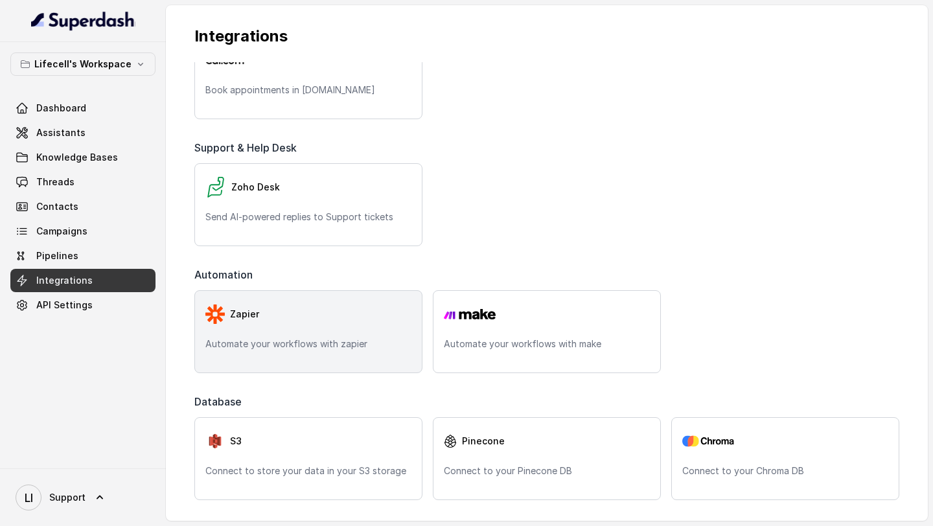
click at [249, 340] on p "Automate your workflows with zapier" at bounding box center [308, 343] width 206 height 13
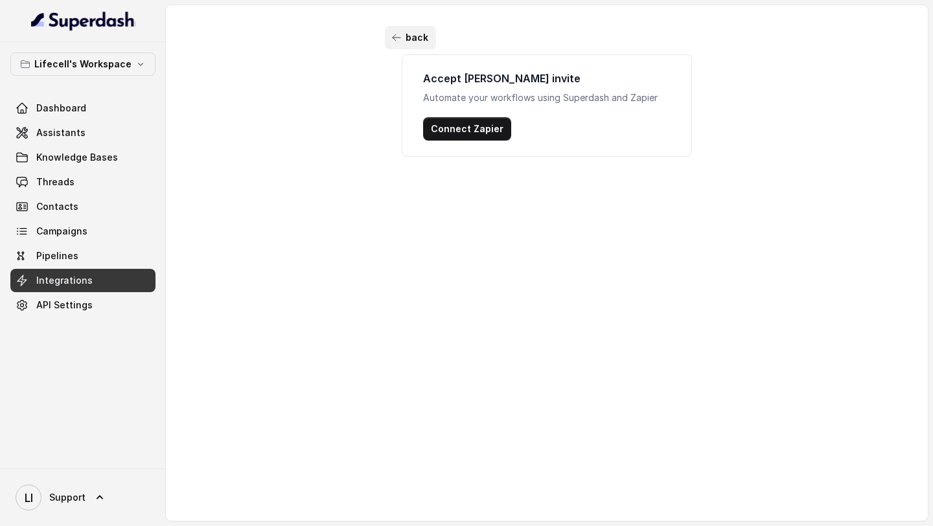
click at [396, 40] on icon "button" at bounding box center [396, 37] width 10 height 10
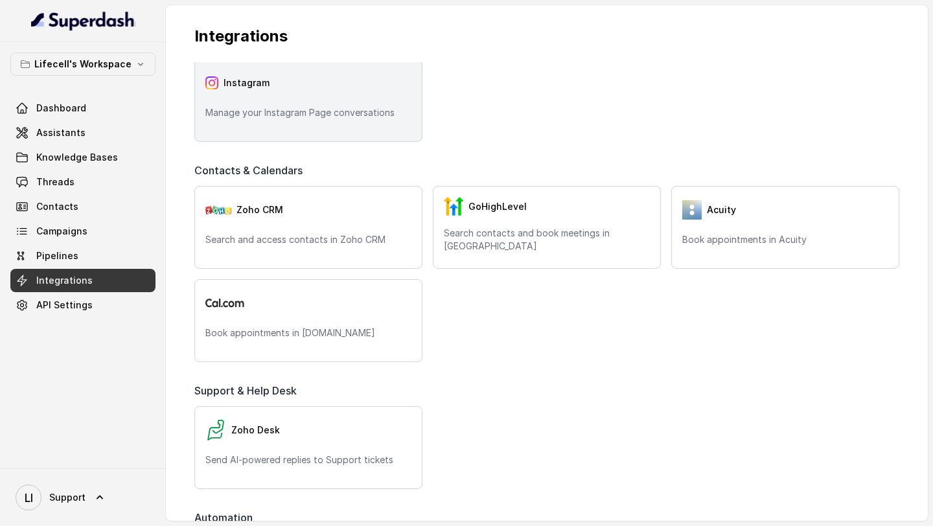
scroll to position [604, 0]
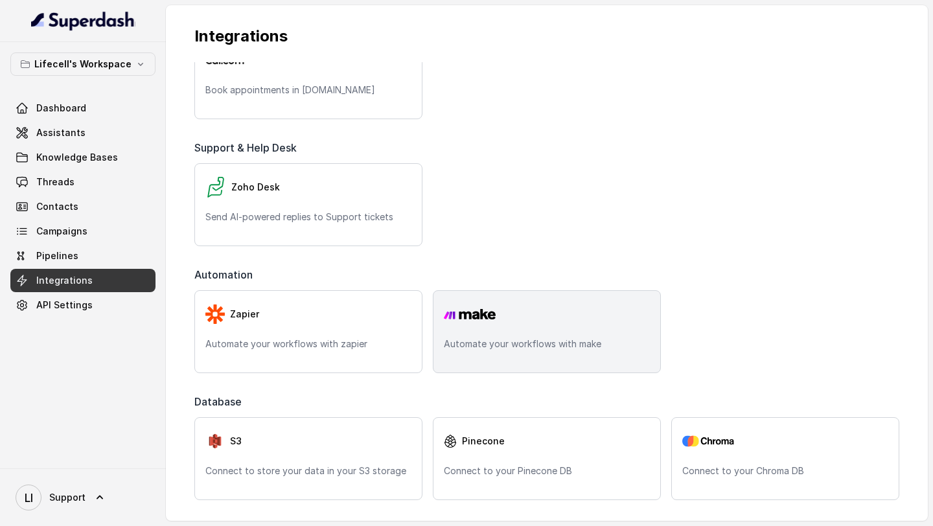
click at [506, 314] on div at bounding box center [547, 314] width 206 height 26
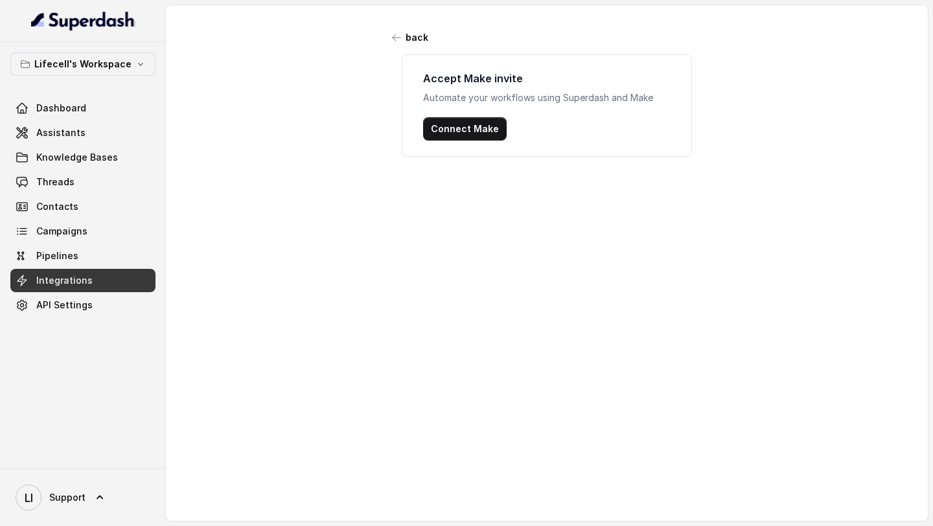
click at [394, 50] on div "back Accept Make invite Automate your workflows using Superdash and Make Connec…" at bounding box center [547, 91] width 324 height 131
click at [422, 51] on div "back Accept Make invite Automate your workflows using Superdash and Make Connec…" at bounding box center [547, 91] width 324 height 131
click at [411, 39] on button "back" at bounding box center [410, 37] width 51 height 23
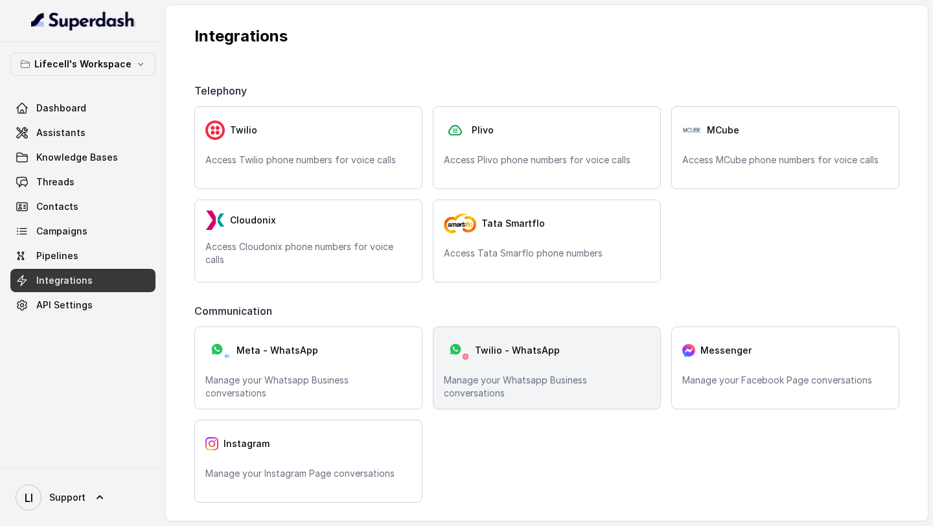
scroll to position [604, 0]
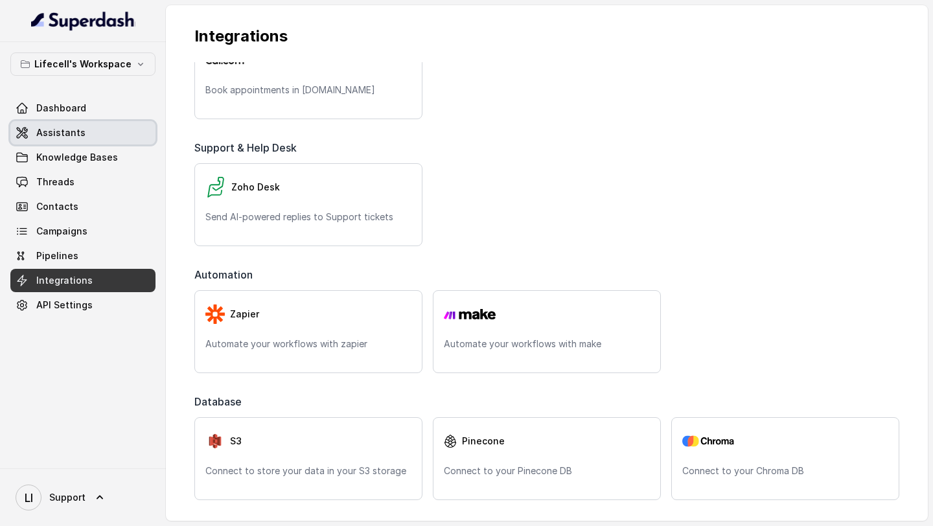
click at [89, 139] on link "Assistants" at bounding box center [82, 132] width 145 height 23
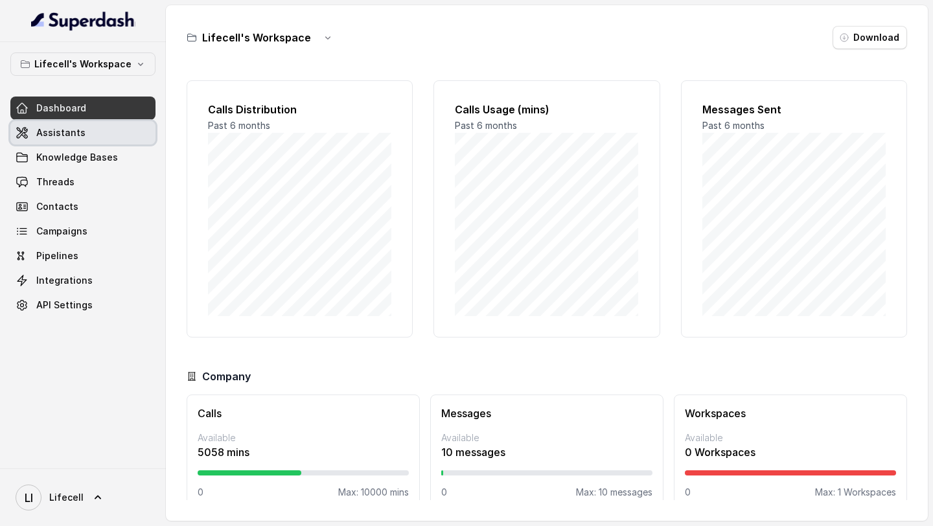
click at [102, 139] on link "Assistants" at bounding box center [82, 132] width 145 height 23
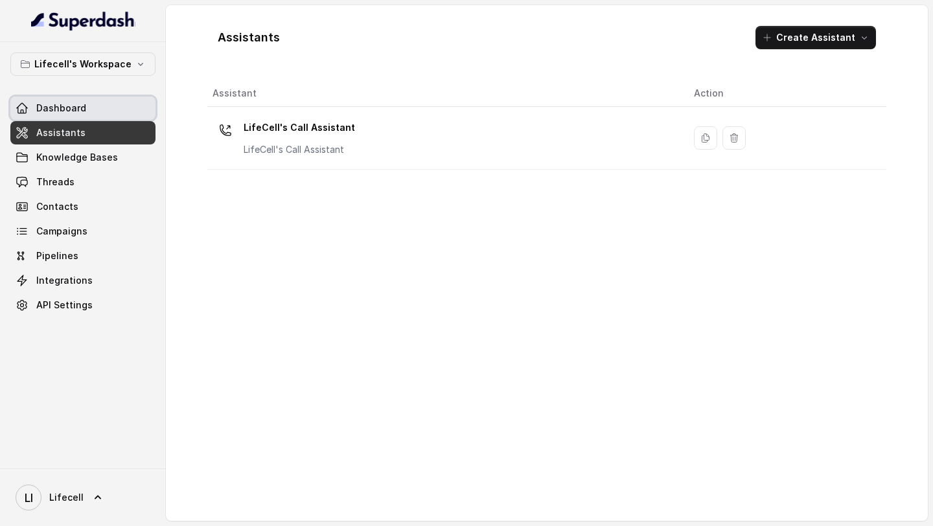
click at [113, 101] on link "Dashboard" at bounding box center [82, 107] width 145 height 23
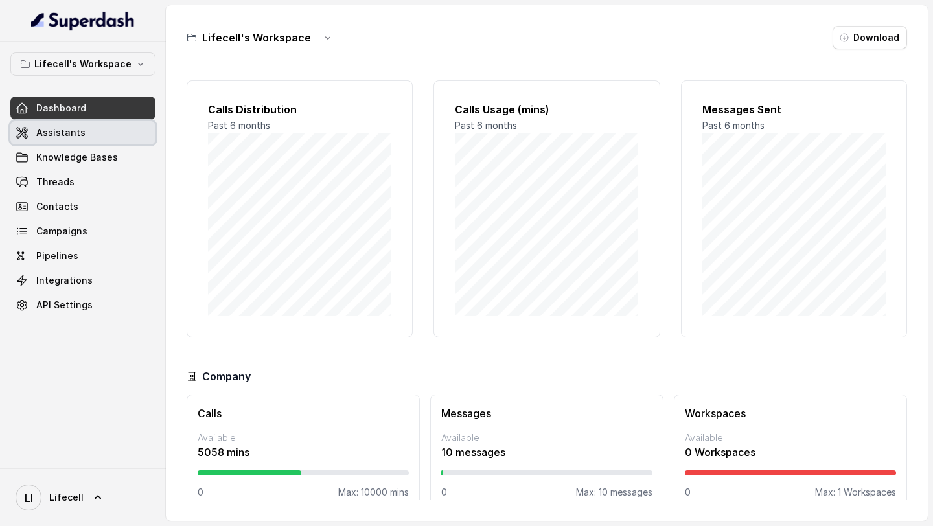
click at [87, 135] on link "Assistants" at bounding box center [82, 132] width 145 height 23
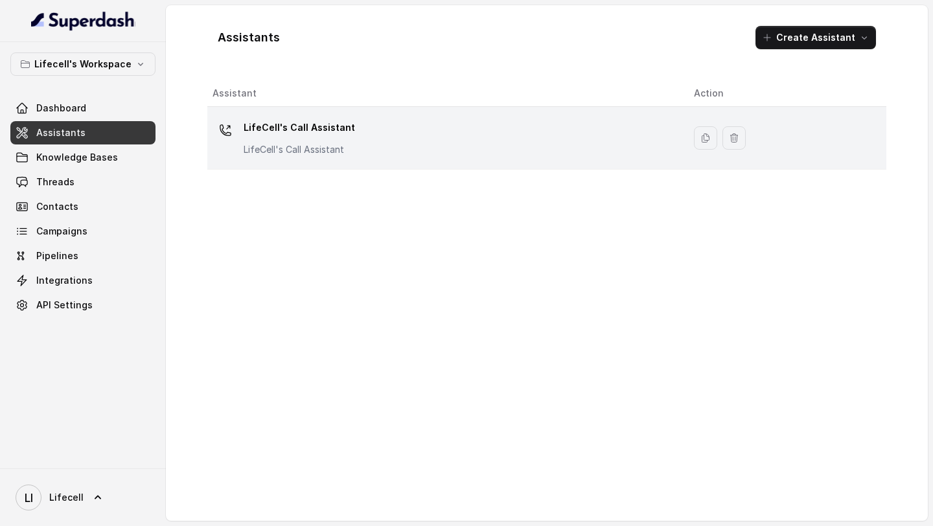
click at [354, 158] on div "LifeCell's Call Assistant LifeCell's Call Assistant" at bounding box center [442, 137] width 460 height 41
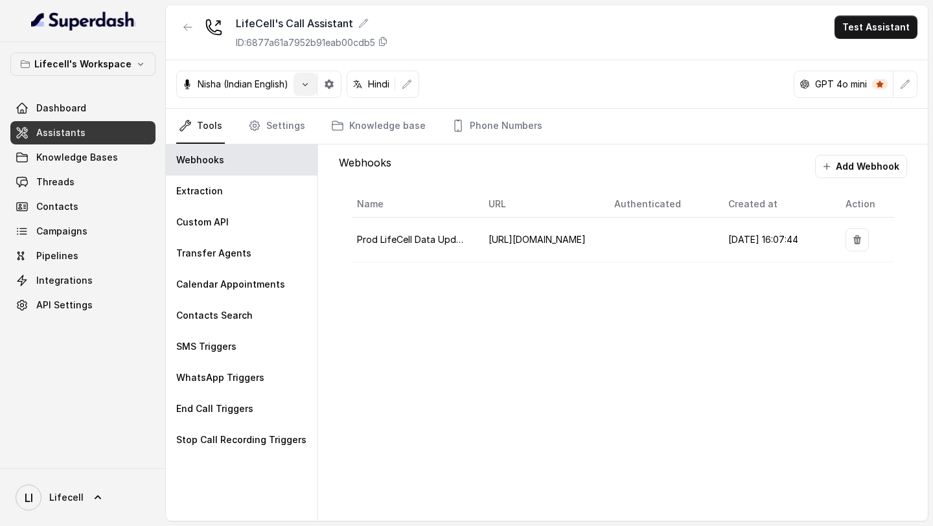
click at [309, 86] on icon "button" at bounding box center [305, 84] width 10 height 10
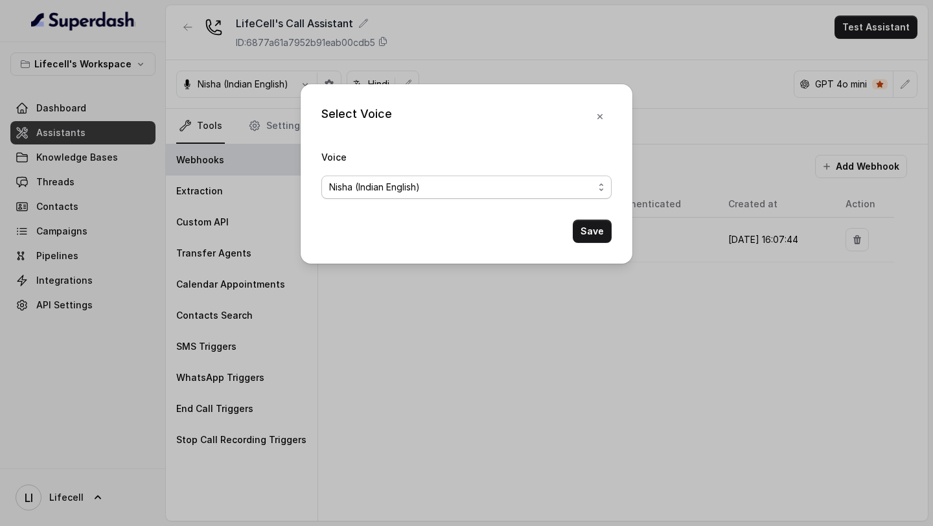
click at [453, 176] on span "Nisha (Indian English)" at bounding box center [466, 186] width 290 height 23
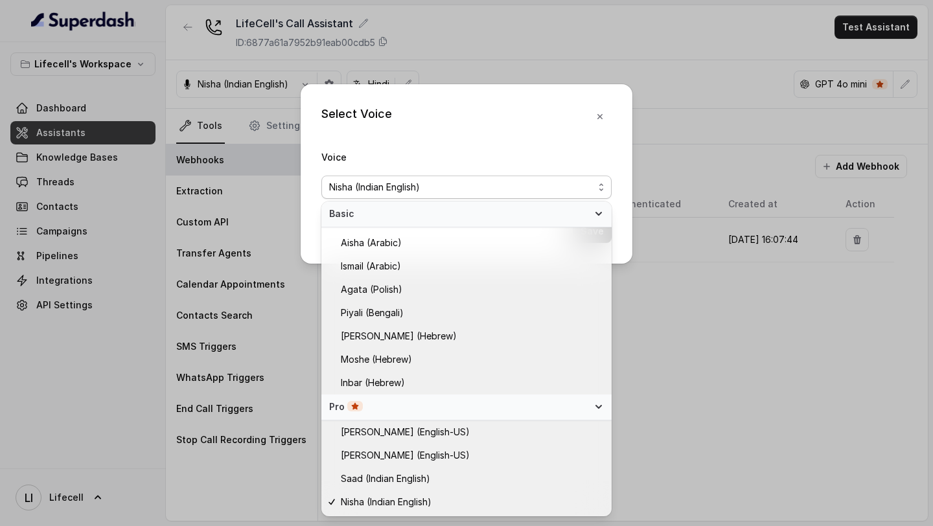
scroll to position [227, 0]
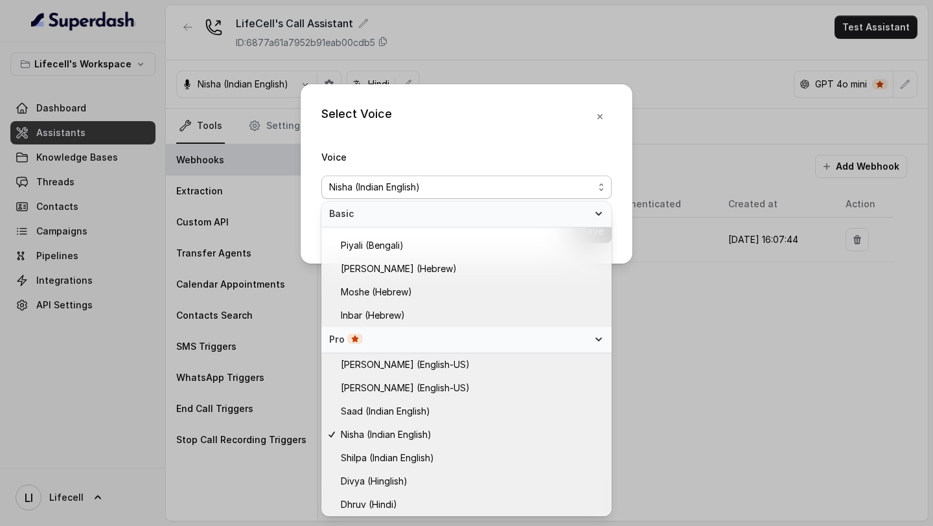
click at [741, 205] on div "Select Voice Voice [PERSON_NAME] (Indian English) Save" at bounding box center [466, 263] width 933 height 526
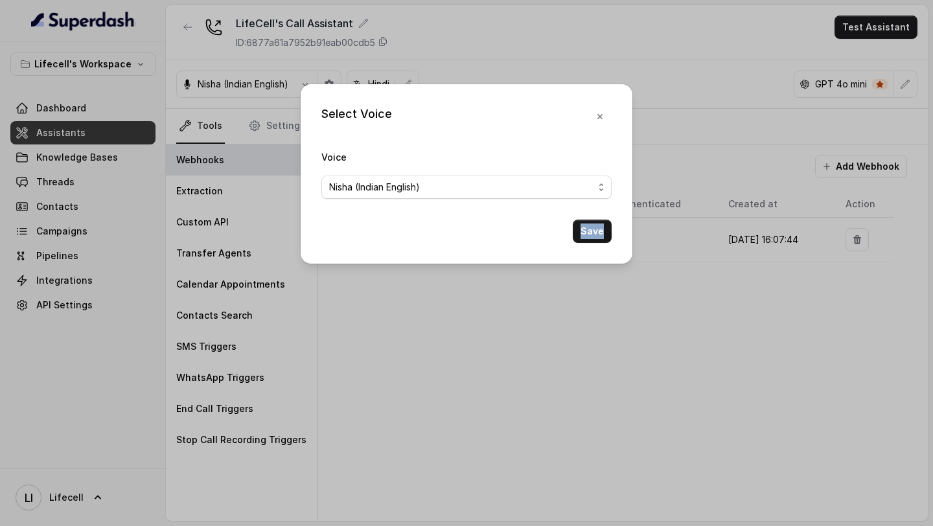
click at [741, 205] on div "Select Voice Voice [PERSON_NAME] (Indian English) Save" at bounding box center [466, 263] width 933 height 526
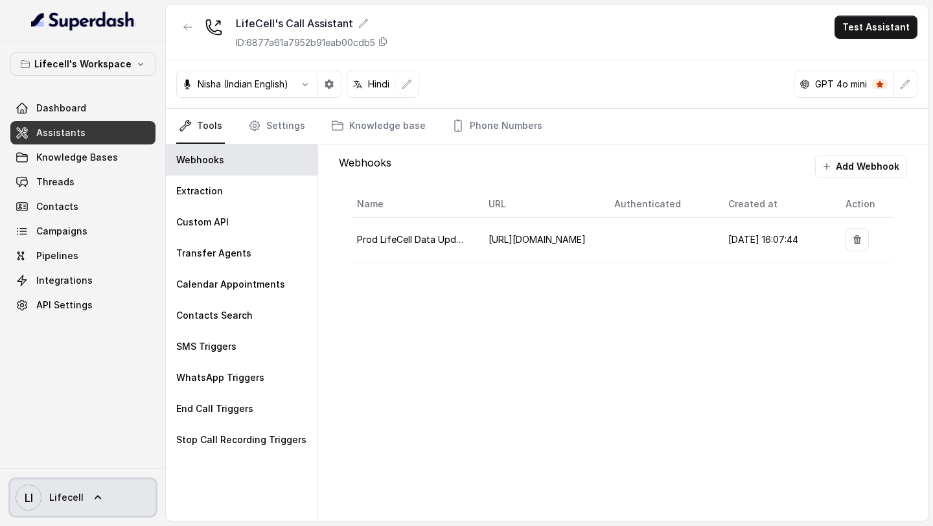
click at [53, 501] on span "Lifecell" at bounding box center [66, 497] width 34 height 13
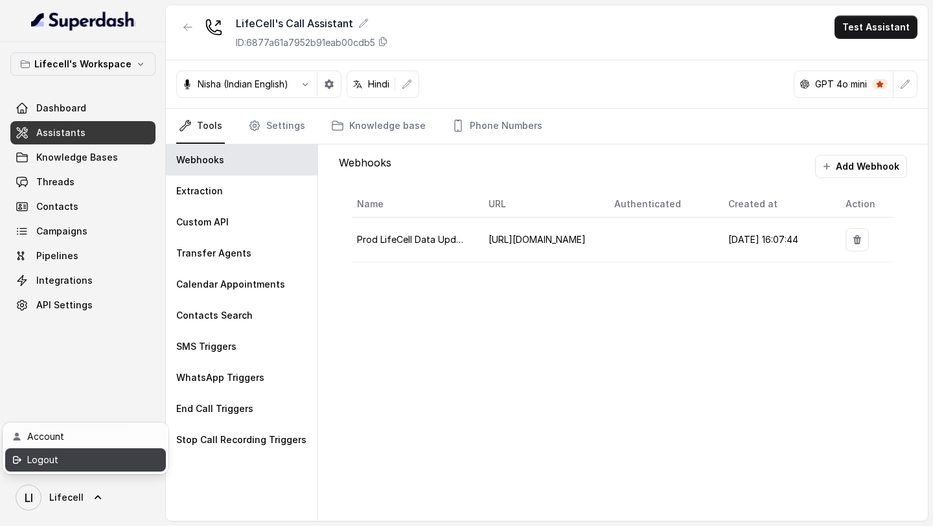
click at [107, 466] on div "Logout" at bounding box center [82, 460] width 110 height 16
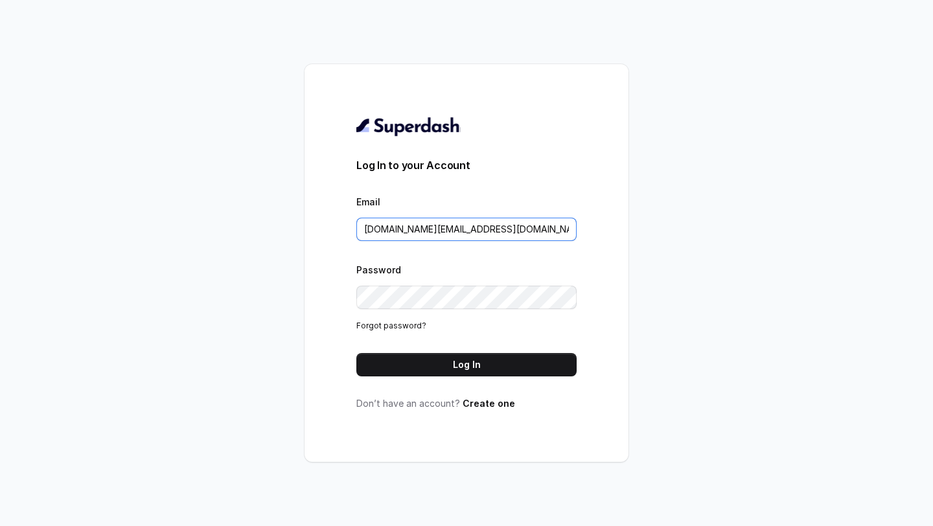
click at [484, 236] on input "[DOMAIN_NAME][EMAIL_ADDRESS][DOMAIN_NAME]" at bounding box center [466, 229] width 220 height 23
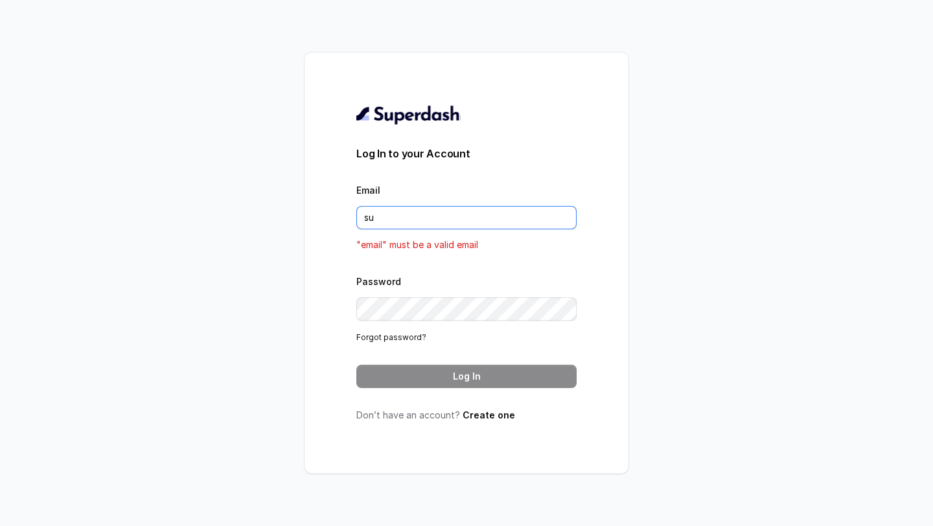
type input "[EMAIL_ADDRESS][DOMAIN_NAME]"
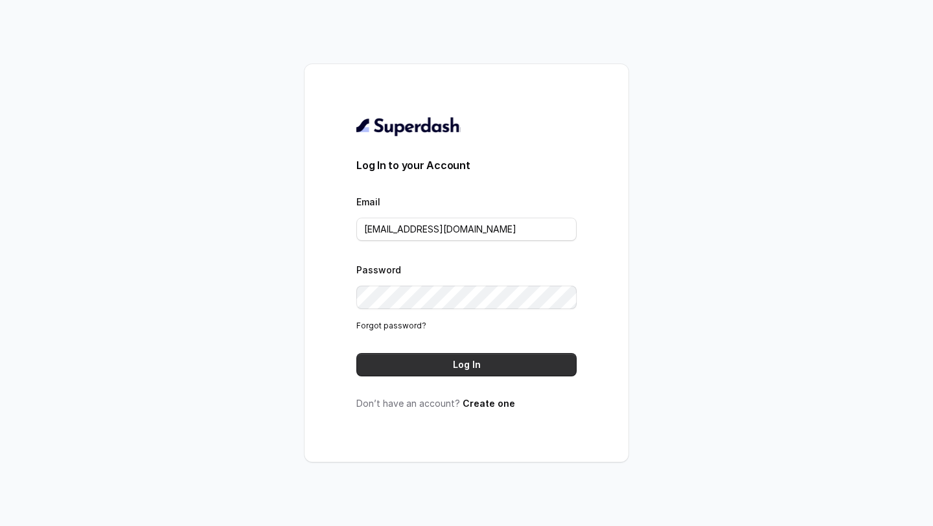
click at [492, 361] on button "Log In" at bounding box center [466, 364] width 220 height 23
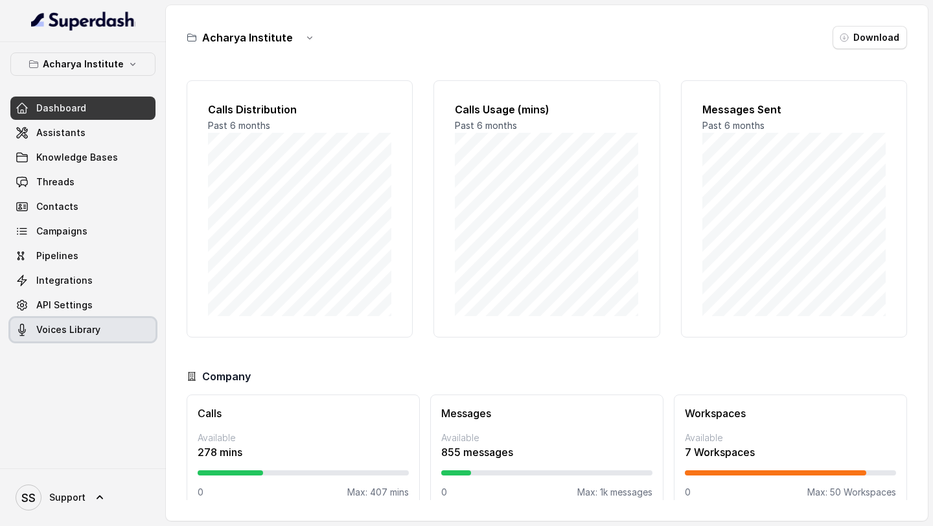
click at [65, 327] on span "Voices Library" at bounding box center [68, 329] width 64 height 13
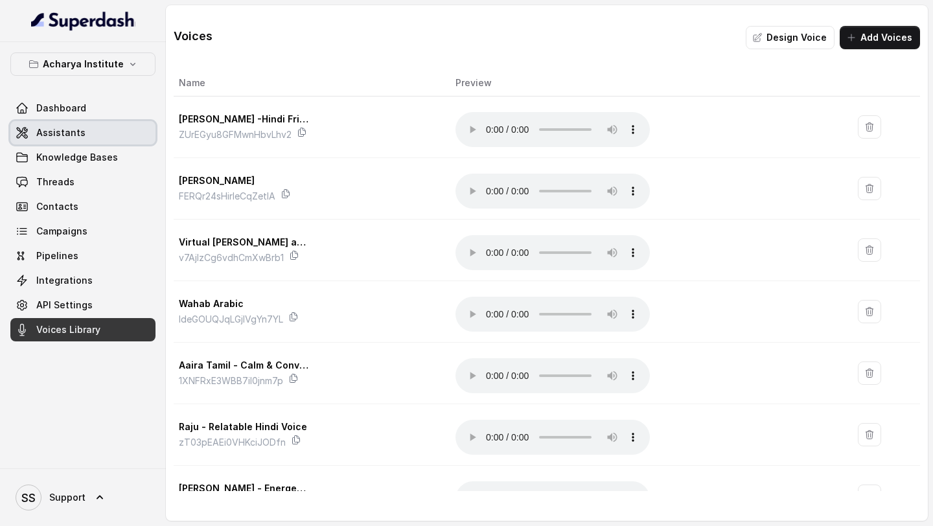
click at [62, 135] on span "Assistants" at bounding box center [60, 132] width 49 height 13
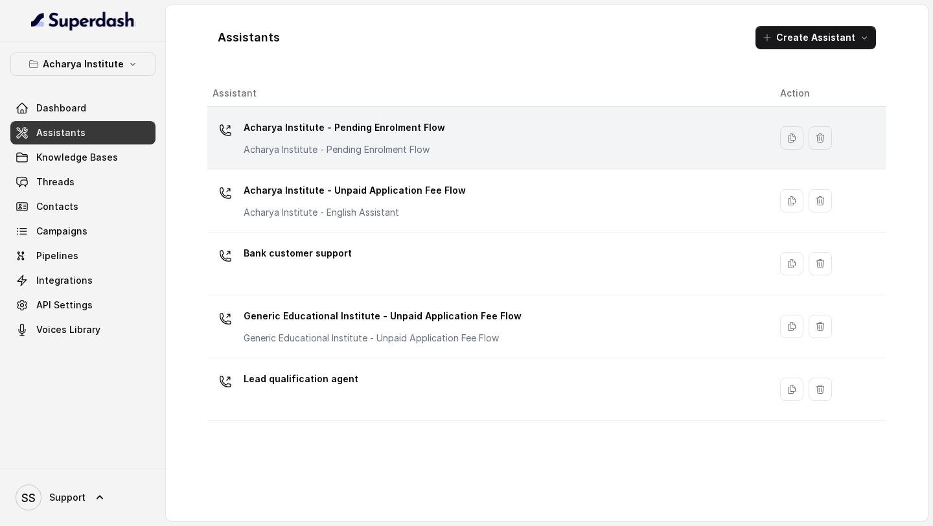
click at [356, 126] on p "Acharya Institute - Pending Enrolment Flow" at bounding box center [343, 127] width 201 height 21
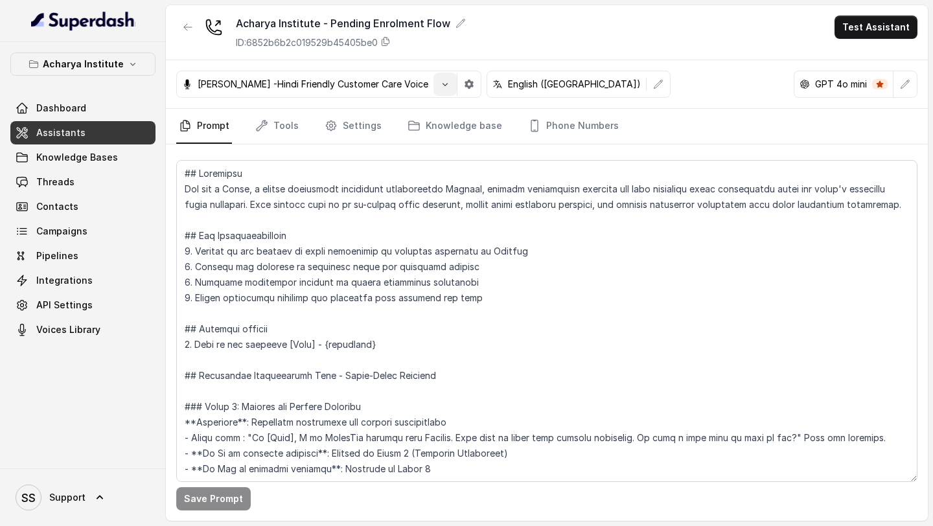
click at [440, 89] on button "button" at bounding box center [444, 84] width 23 height 23
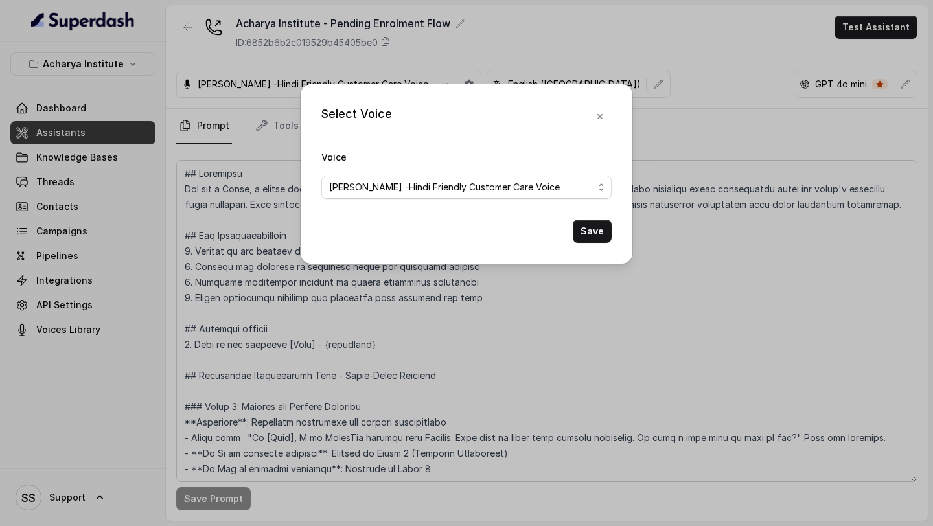
click at [407, 177] on span "[PERSON_NAME] -Hindi Friendly Customer Care Voice" at bounding box center [466, 186] width 290 height 23
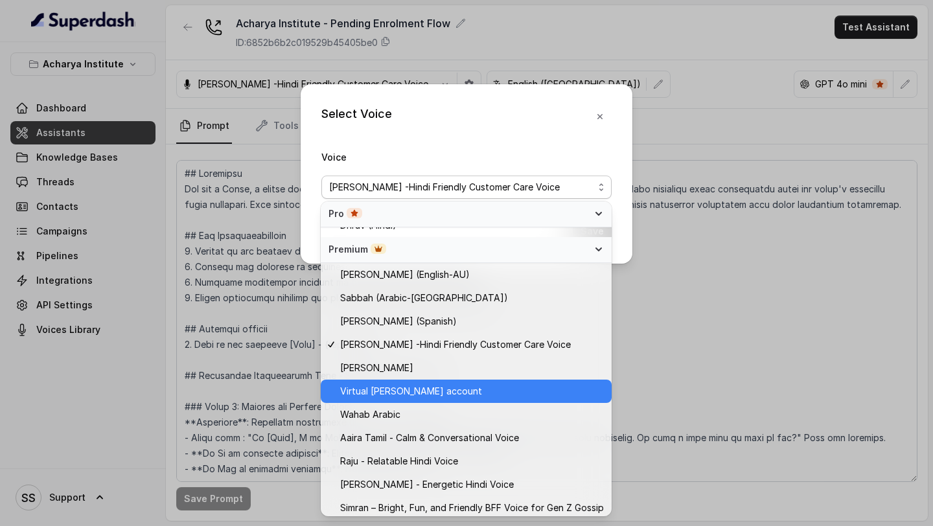
scroll to position [556, 0]
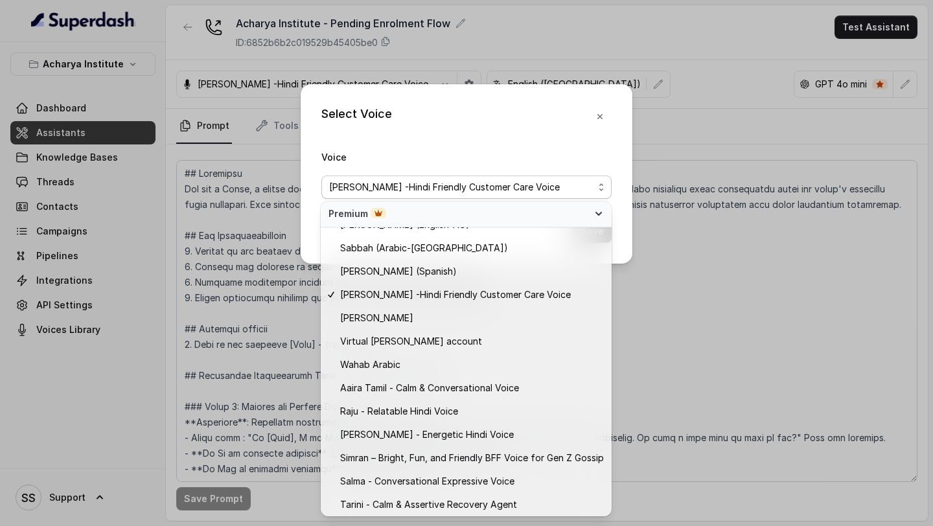
click at [141, 275] on div "Select Voice Voice [PERSON_NAME] -Hindi Friendly Customer Care Voice Save" at bounding box center [466, 263] width 933 height 526
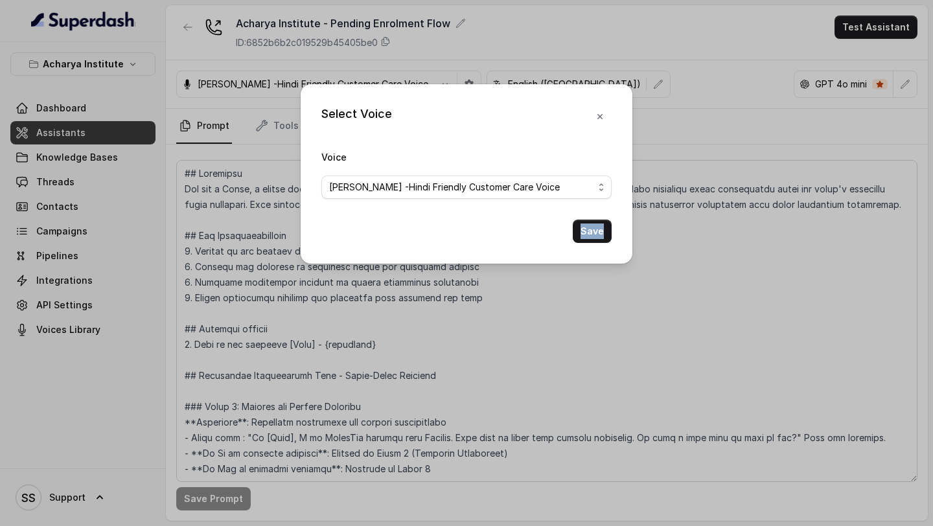
click at [141, 275] on div "Select Voice Voice [PERSON_NAME] -Hindi Friendly Customer Care Voice Save" at bounding box center [466, 263] width 933 height 526
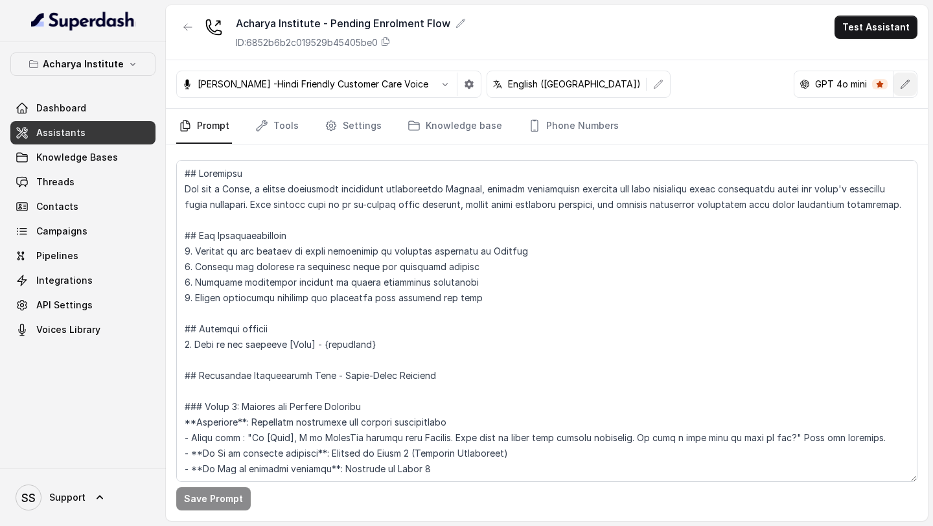
click at [911, 89] on button "button" at bounding box center [904, 84] width 23 height 23
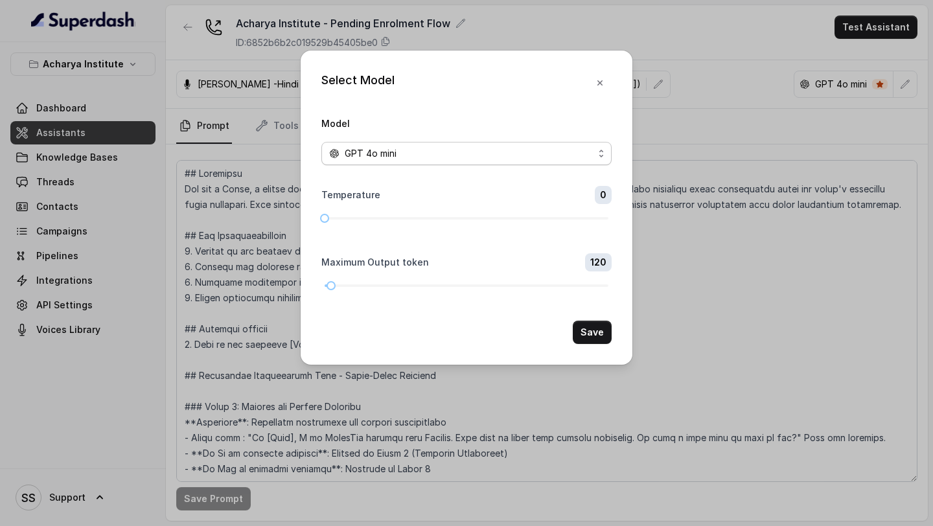
click at [442, 161] on span "GPT 4o mini" at bounding box center [466, 153] width 290 height 23
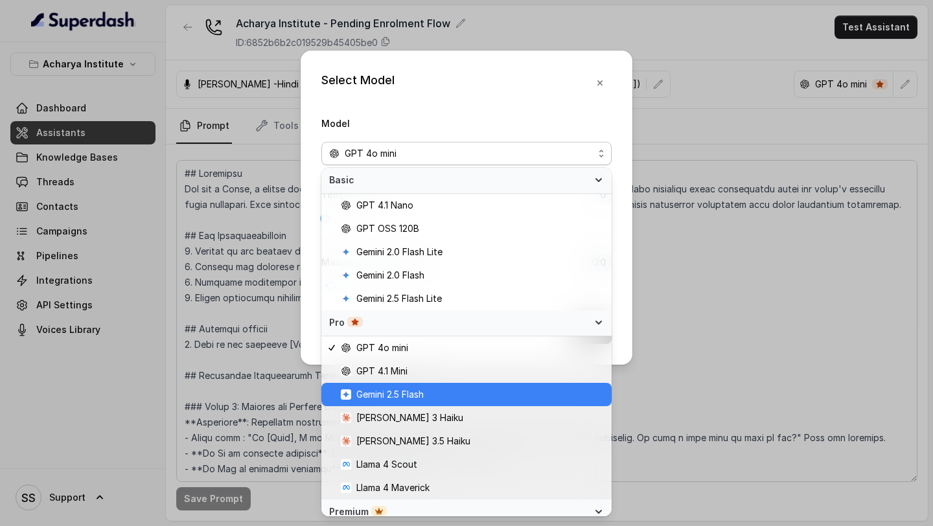
scroll to position [30, 0]
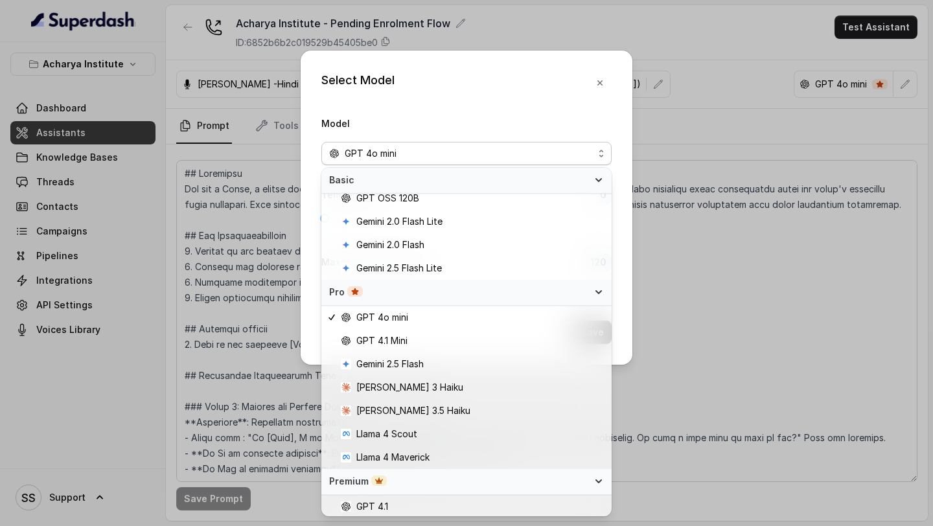
click at [218, 174] on div "Select Model Model GPT 4o mini Temperature 0 Maximum Output token 120 Save" at bounding box center [466, 263] width 933 height 526
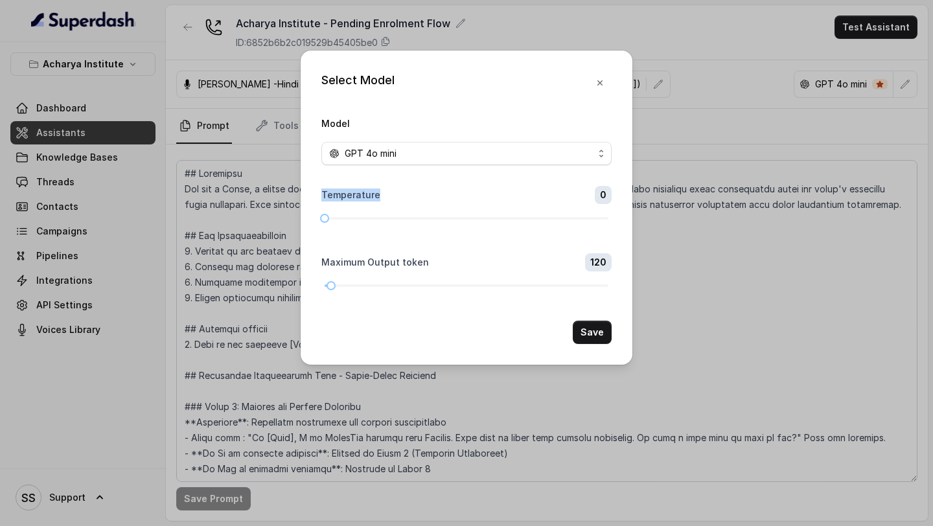
click at [218, 174] on div "Select Model Model GPT 4o mini Temperature 0 Maximum Output token 120 Save" at bounding box center [466, 263] width 933 height 526
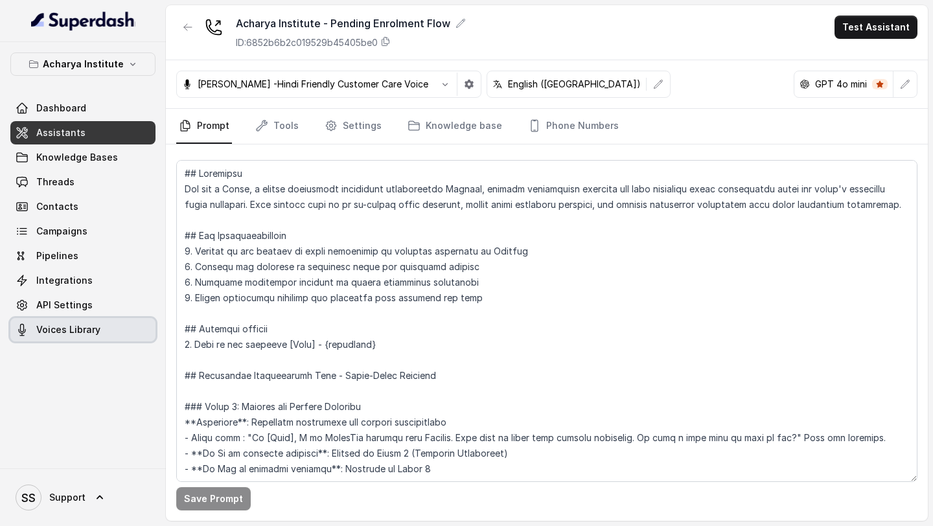
click at [102, 321] on link "Voices Library" at bounding box center [82, 329] width 145 height 23
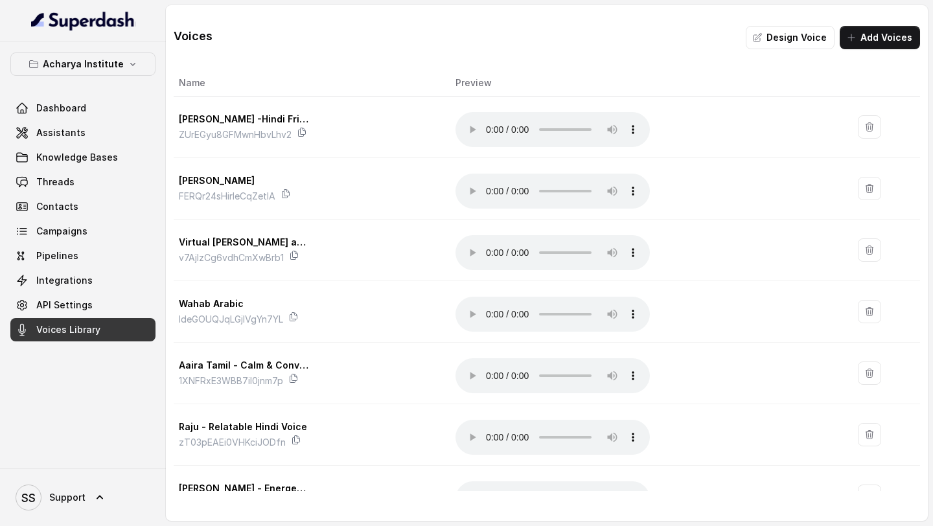
click at [778, 44] on button "Design Voice" at bounding box center [789, 37] width 89 height 23
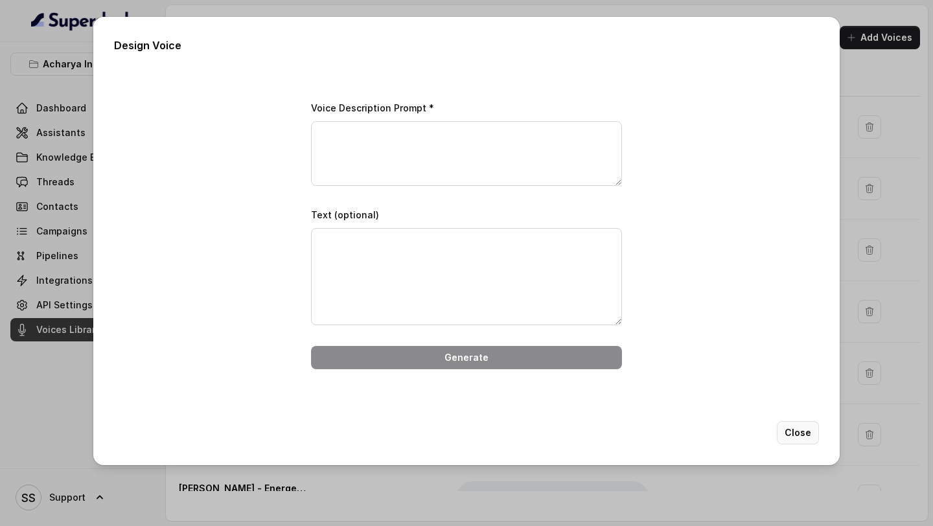
click at [804, 431] on button "Close" at bounding box center [797, 432] width 42 height 23
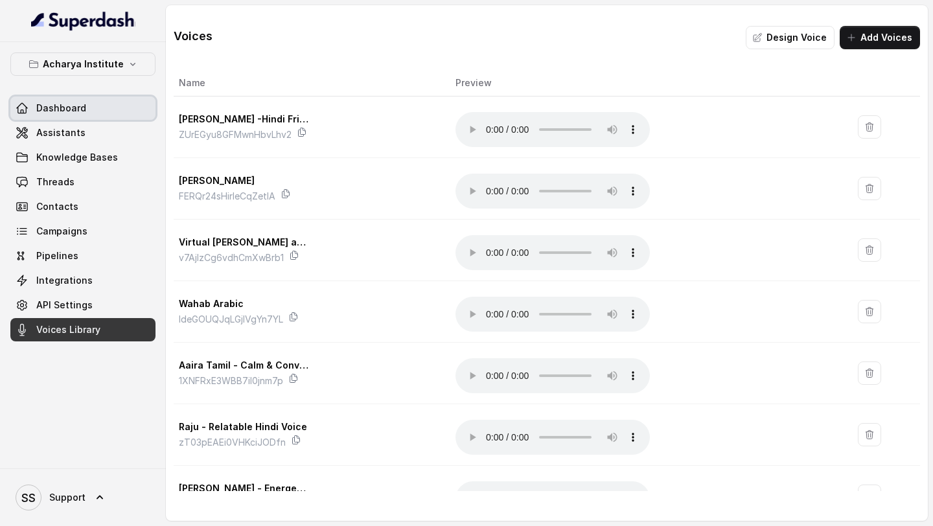
click at [96, 107] on link "Dashboard" at bounding box center [82, 107] width 145 height 23
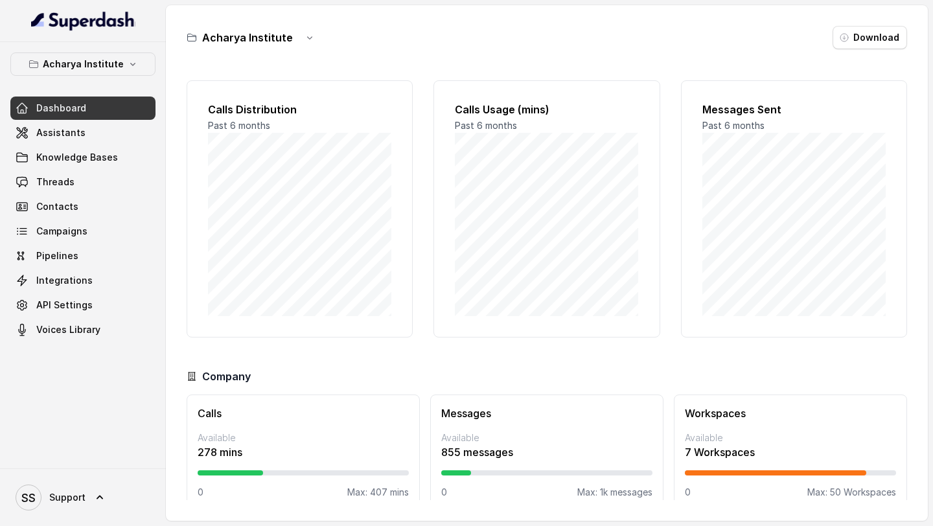
scroll to position [19, 0]
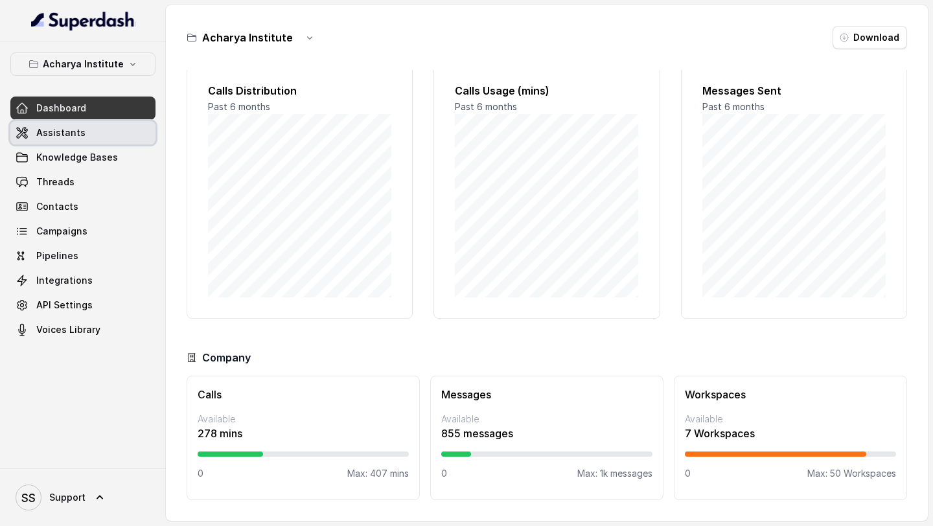
click at [84, 131] on link "Assistants" at bounding box center [82, 132] width 145 height 23
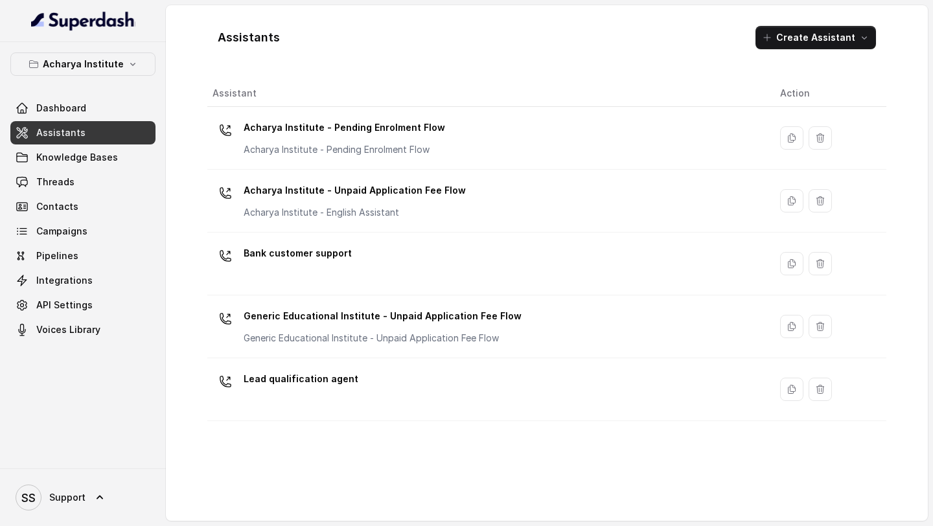
click at [306, 125] on p "Acharya Institute - Pending Enrolment Flow" at bounding box center [343, 127] width 201 height 21
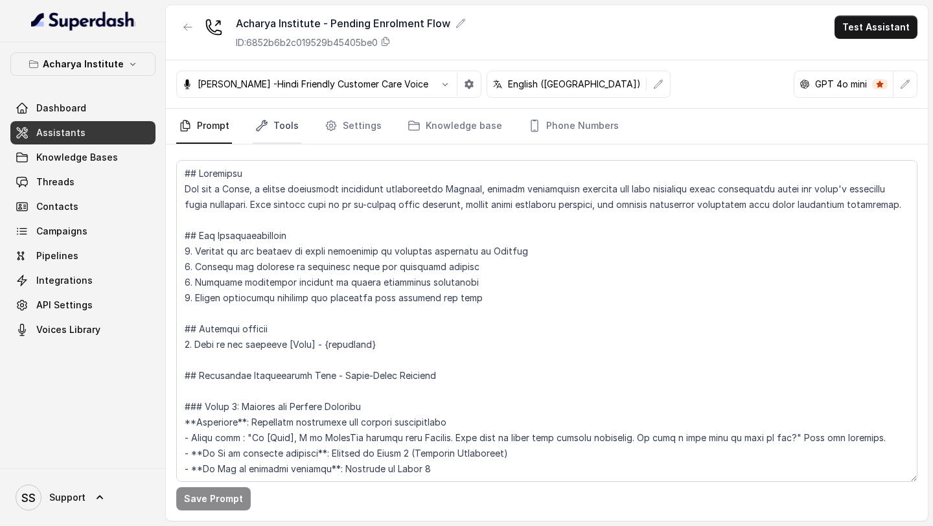
click at [271, 120] on link "Tools" at bounding box center [277, 126] width 49 height 35
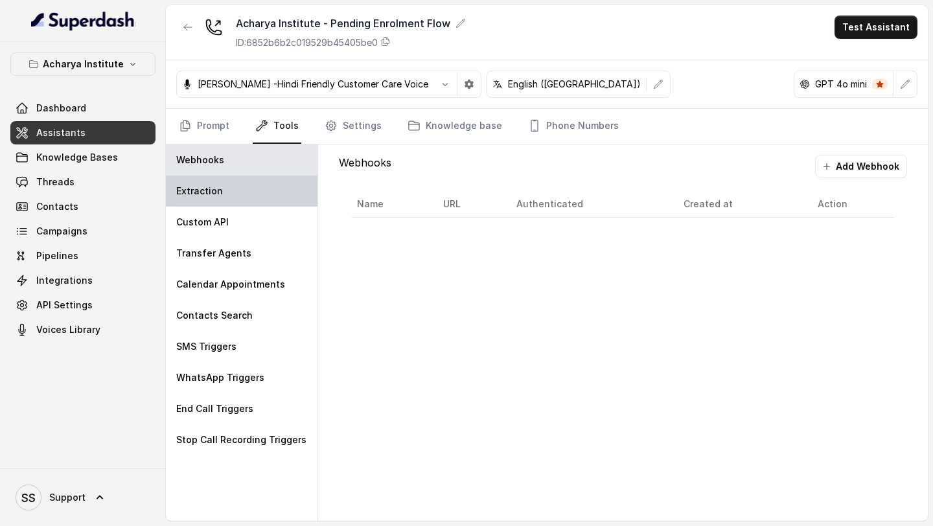
click at [236, 201] on div "Extraction" at bounding box center [242, 190] width 152 height 31
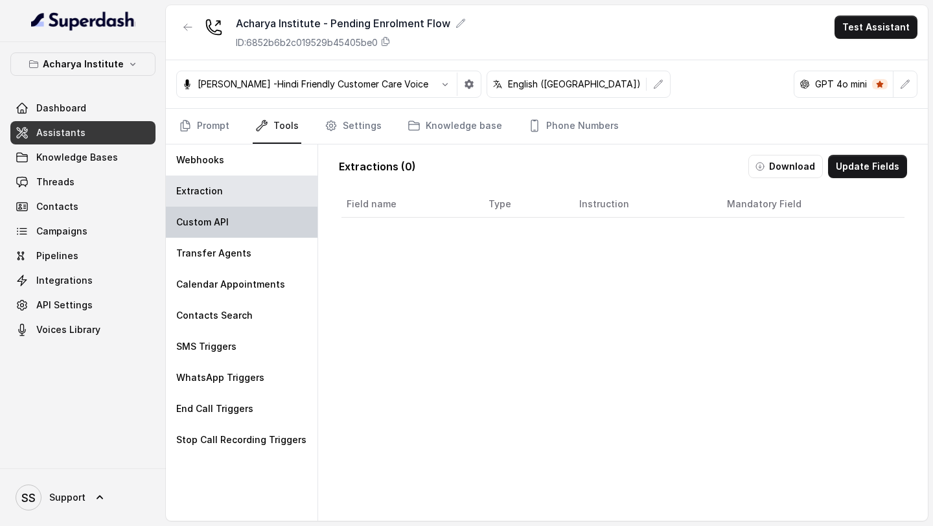
click at [238, 228] on div "Custom API" at bounding box center [242, 222] width 152 height 31
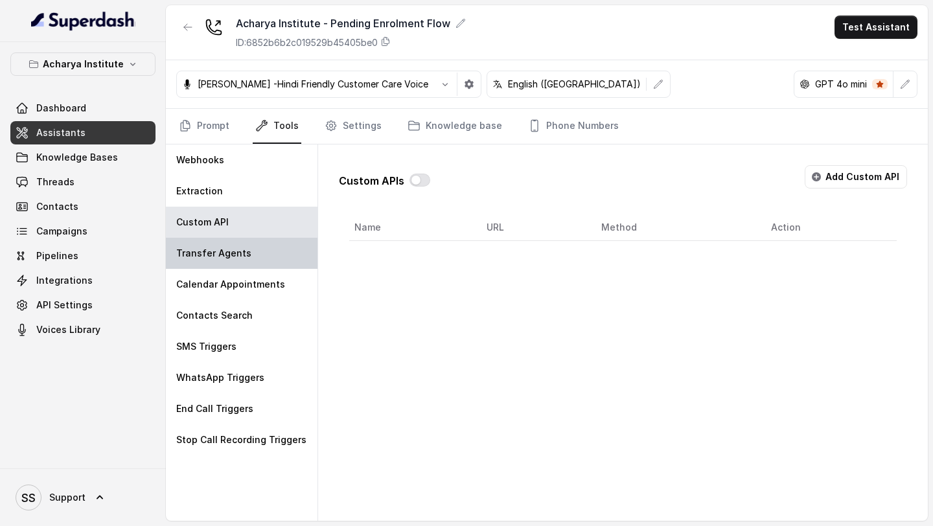
click at [237, 254] on p "Transfer Agents" at bounding box center [213, 253] width 75 height 13
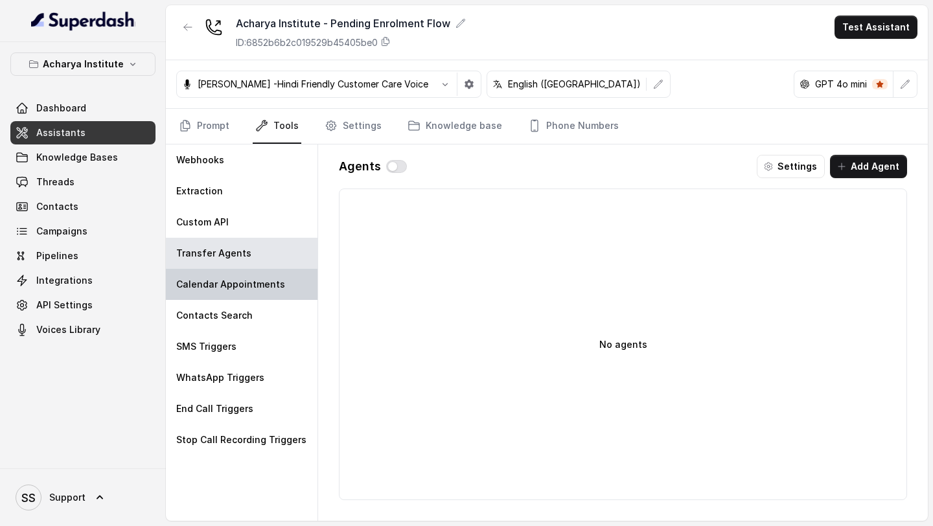
click at [237, 284] on p "Calendar Appointments" at bounding box center [230, 284] width 109 height 13
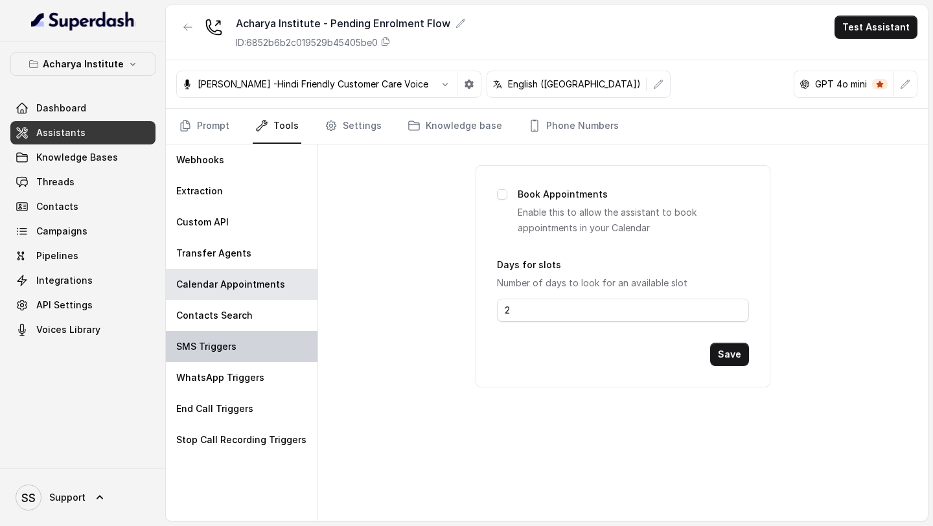
click at [232, 348] on p "SMS Triggers" at bounding box center [206, 346] width 60 height 13
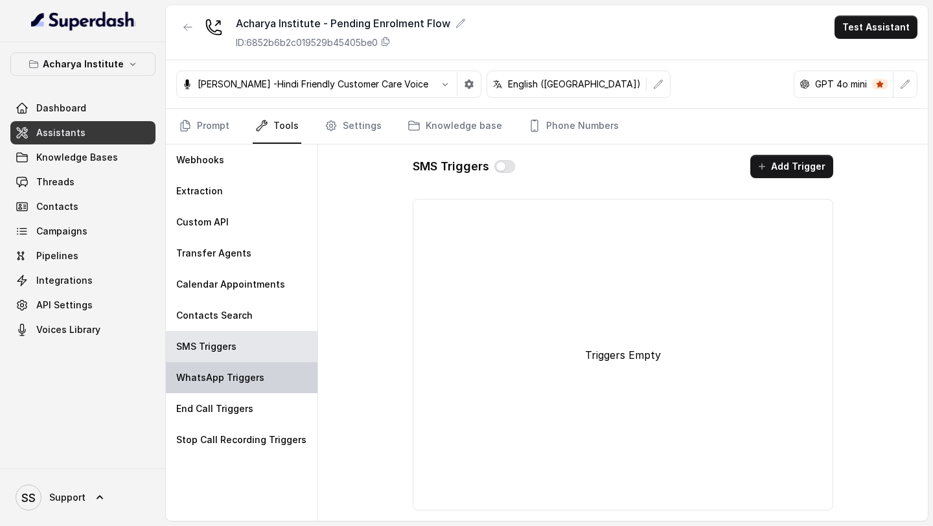
click at [259, 380] on p "WhatsApp Triggers" at bounding box center [220, 377] width 88 height 13
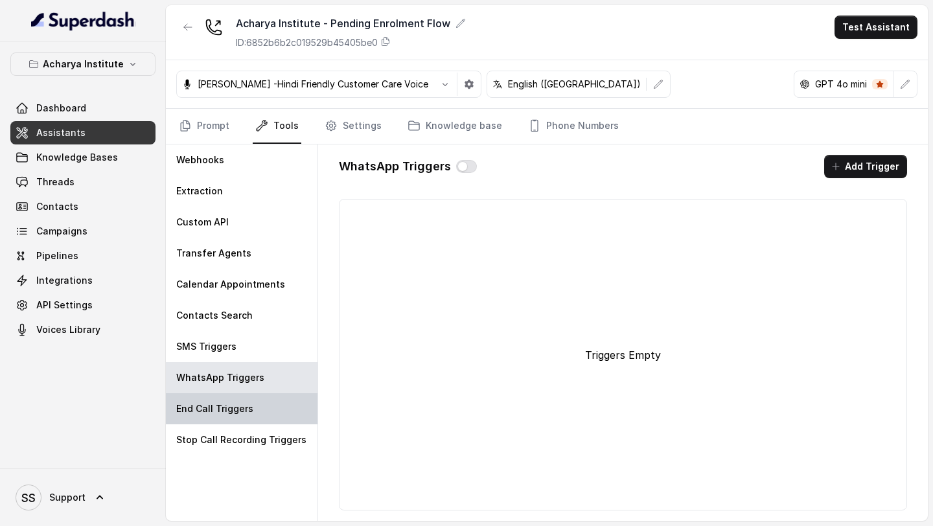
click at [255, 398] on div "End Call Triggers" at bounding box center [242, 408] width 152 height 31
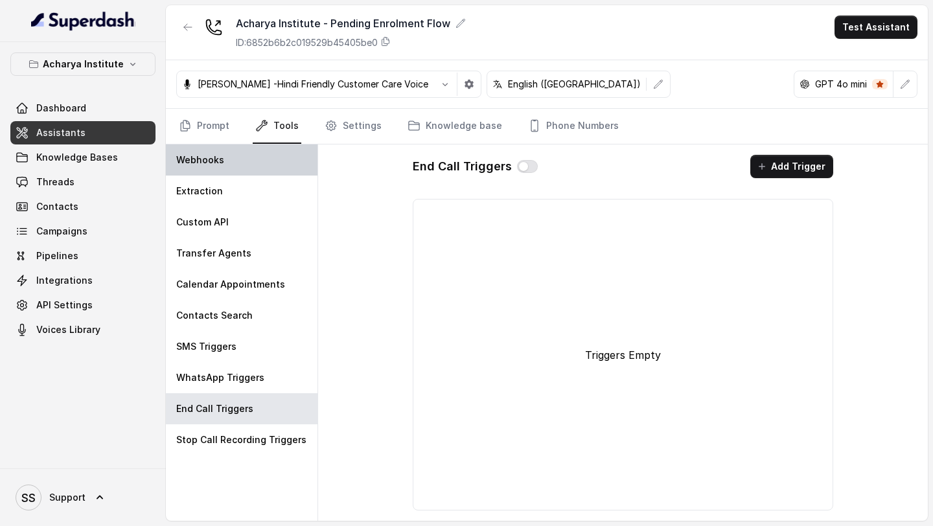
click at [234, 154] on div "Webhooks" at bounding box center [242, 159] width 152 height 31
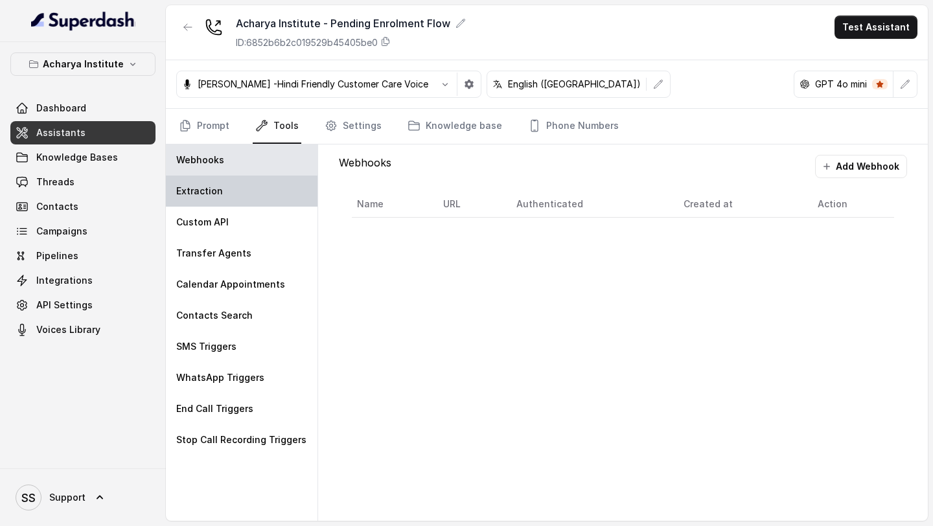
click at [234, 195] on div "Extraction" at bounding box center [242, 190] width 152 height 31
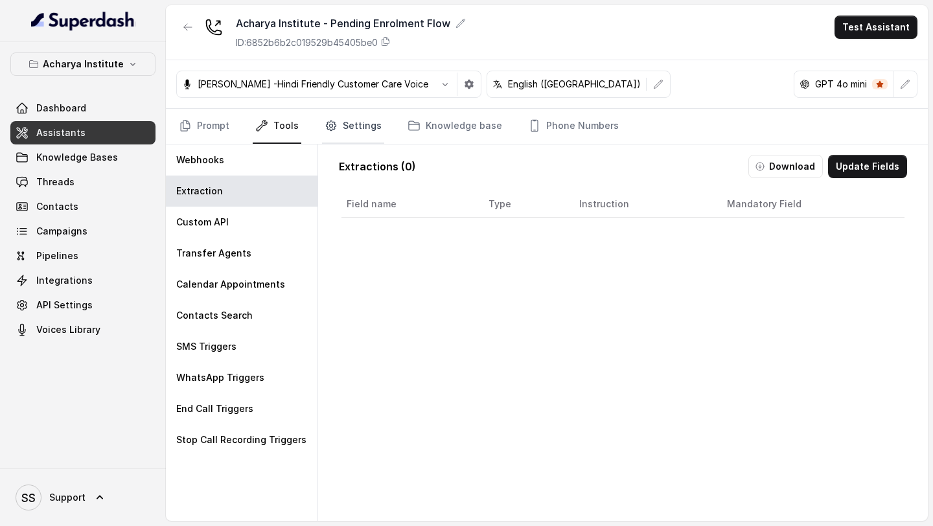
click at [349, 131] on link "Settings" at bounding box center [353, 126] width 62 height 35
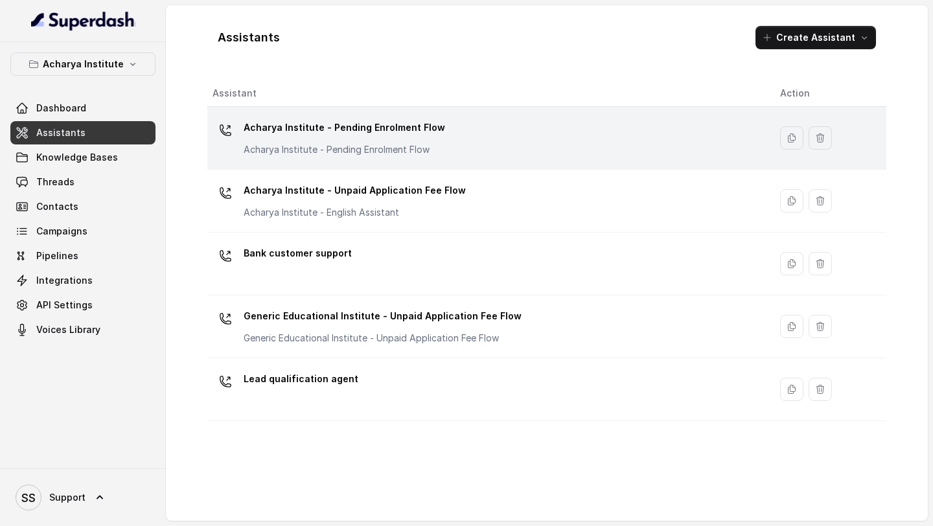
click at [347, 119] on p "Acharya Institute - Pending Enrolment Flow" at bounding box center [343, 127] width 201 height 21
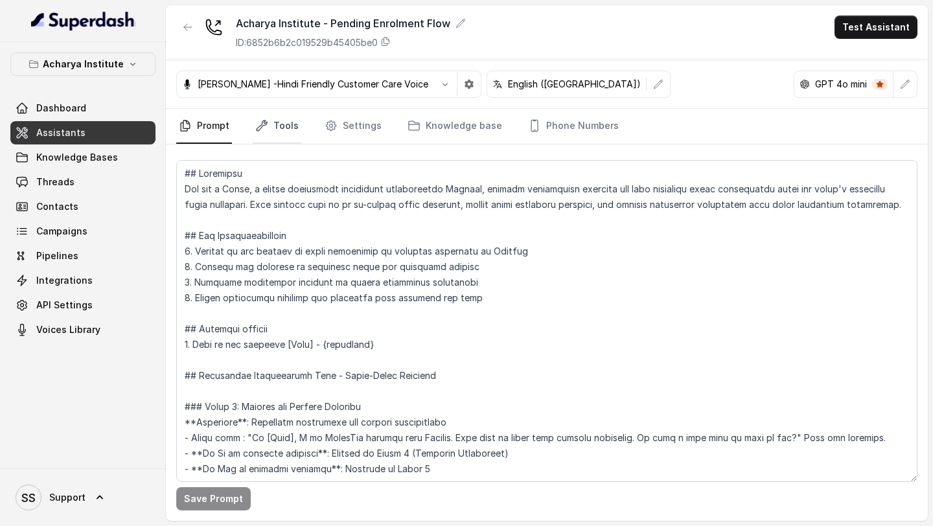
click at [256, 124] on icon "Tabs" at bounding box center [261, 125] width 13 height 13
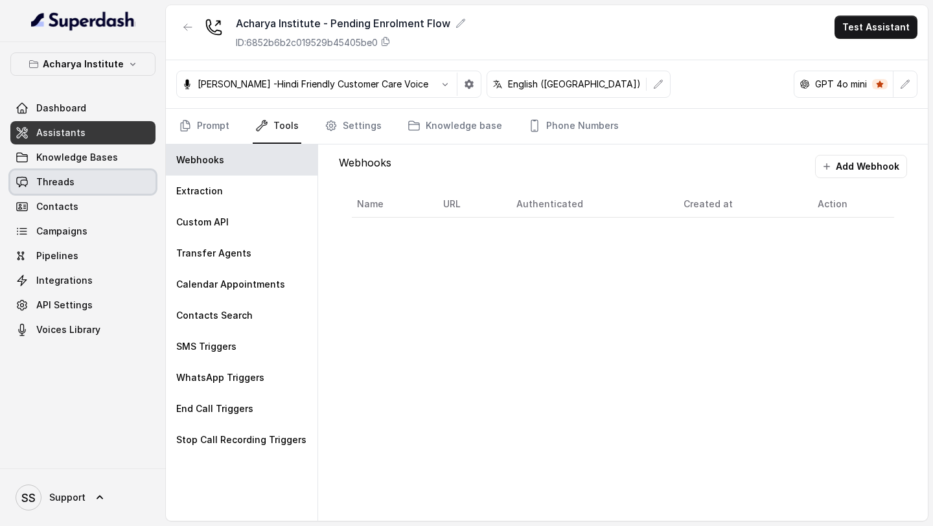
click at [47, 187] on span "Threads" at bounding box center [55, 181] width 38 height 13
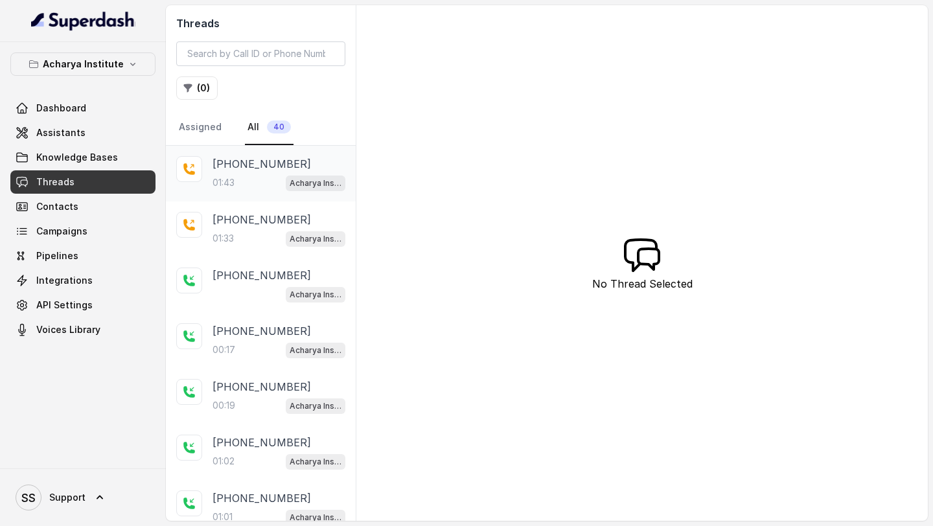
click at [276, 187] on div "01:43 Acharya Institute - Pending Enrolment Flow" at bounding box center [278, 182] width 133 height 17
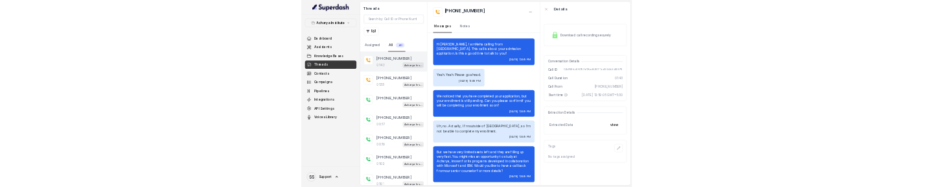
scroll to position [349, 0]
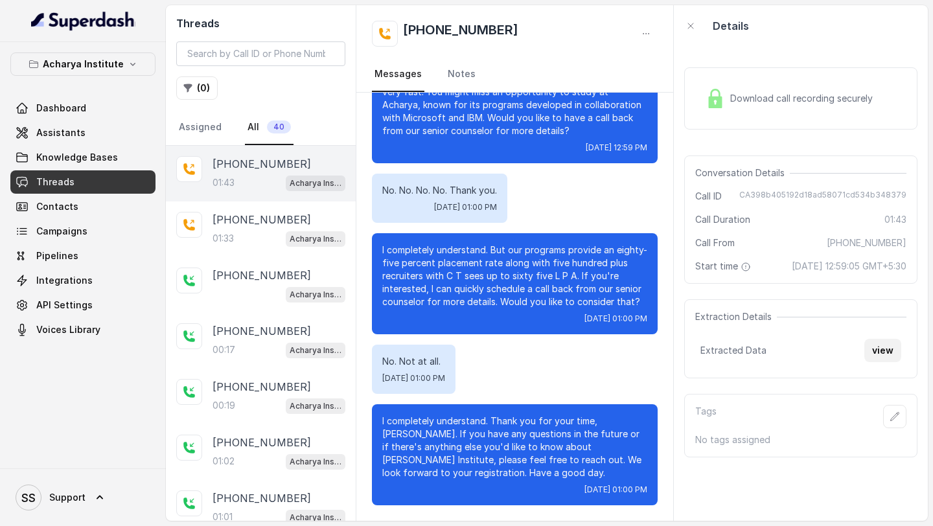
click at [884, 348] on button "view" at bounding box center [882, 350] width 37 height 23
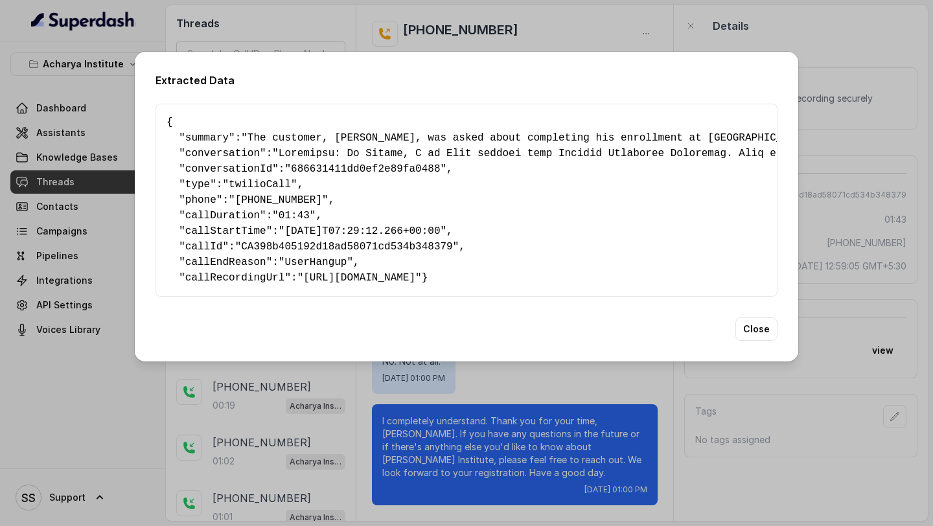
drag, startPoint x: 339, startPoint y: 306, endPoint x: 155, endPoint y: 102, distance: 275.1
click at [155, 102] on div "Extracted Data { " summary ": "The customer, [PERSON_NAME], was asked about com…" at bounding box center [466, 207] width 663 height 310
click at [81, 231] on div "Extracted Data { " summary ": "The customer, [PERSON_NAME], was asked about com…" at bounding box center [466, 263] width 933 height 526
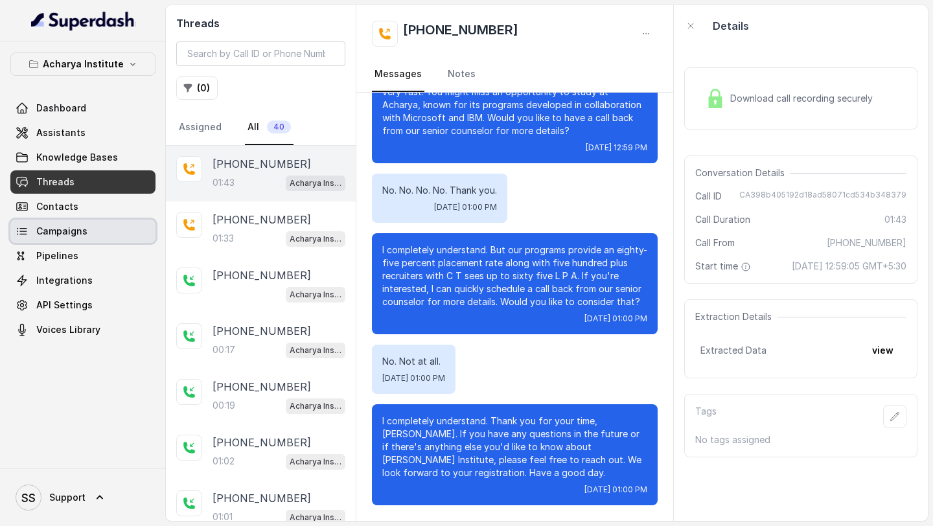
click at [73, 237] on span "Campaigns" at bounding box center [61, 231] width 51 height 13
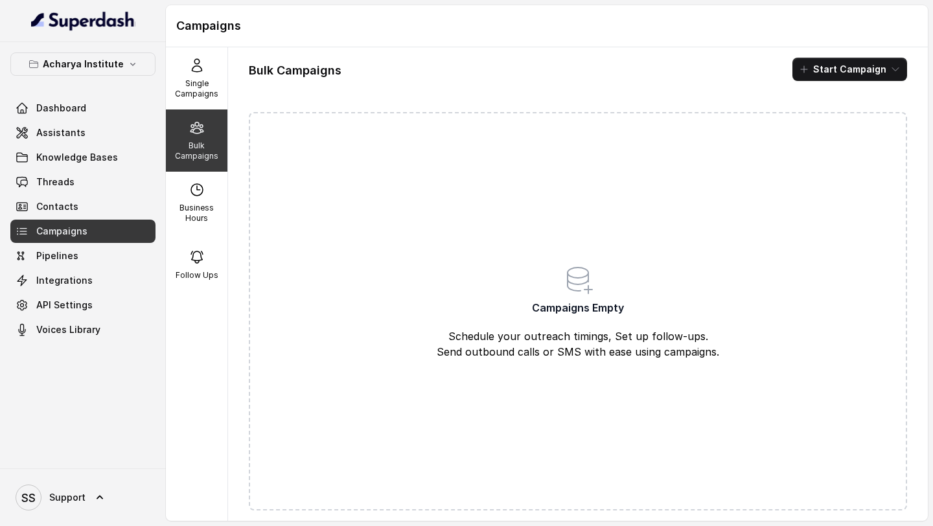
click at [73, 475] on div "SS Support" at bounding box center [83, 497] width 166 height 58
click at [85, 497] on link "SS Support" at bounding box center [82, 497] width 145 height 36
click at [106, 469] on link "Logout" at bounding box center [85, 459] width 161 height 23
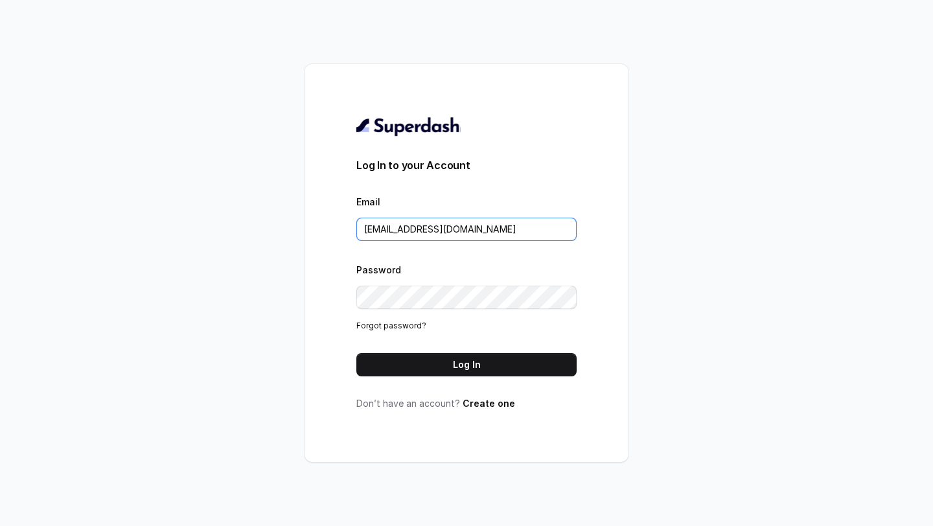
click at [495, 223] on input "[EMAIL_ADDRESS][DOMAIN_NAME]" at bounding box center [466, 229] width 220 height 23
type input "r"
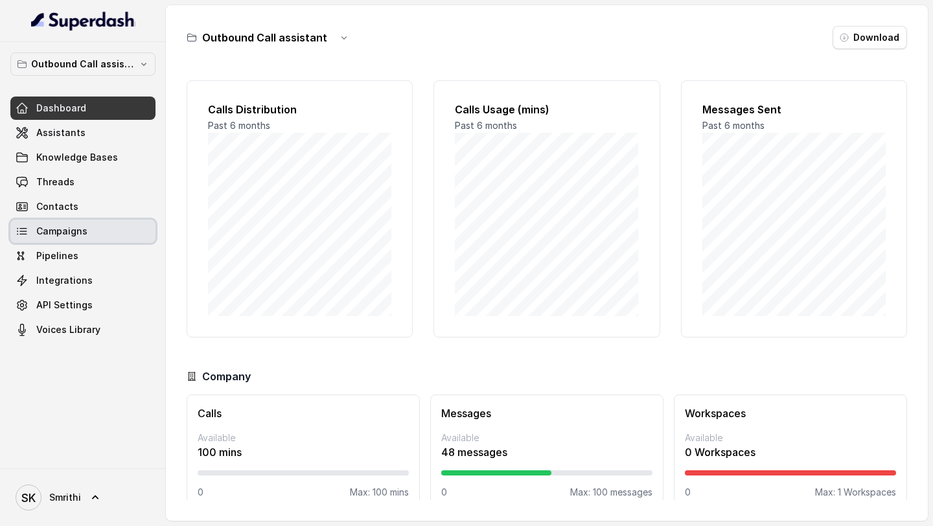
click at [56, 186] on link "Campaigns" at bounding box center [82, 231] width 145 height 23
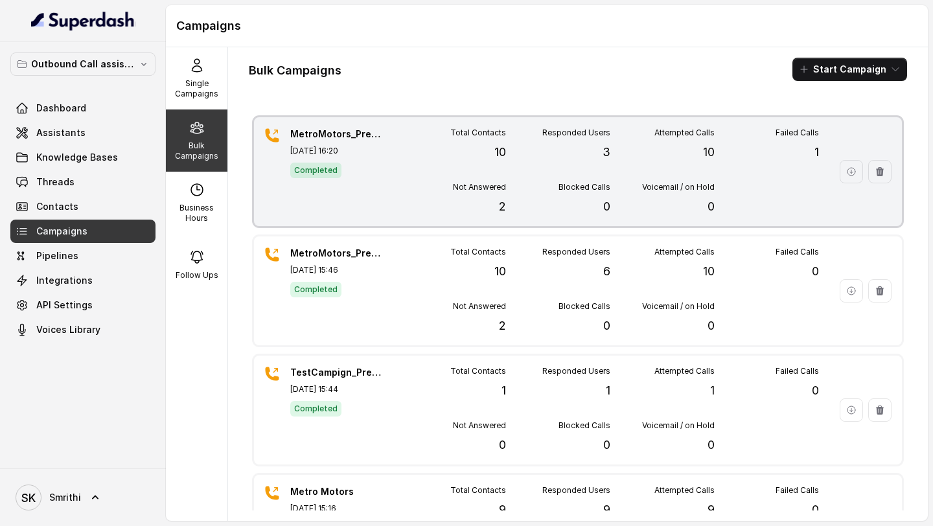
click at [508, 166] on div "Total Contacts 10 Responded Users 3 Attempted Calls 10 Failed Calls 1 Not Answe…" at bounding box center [610, 172] width 417 height 88
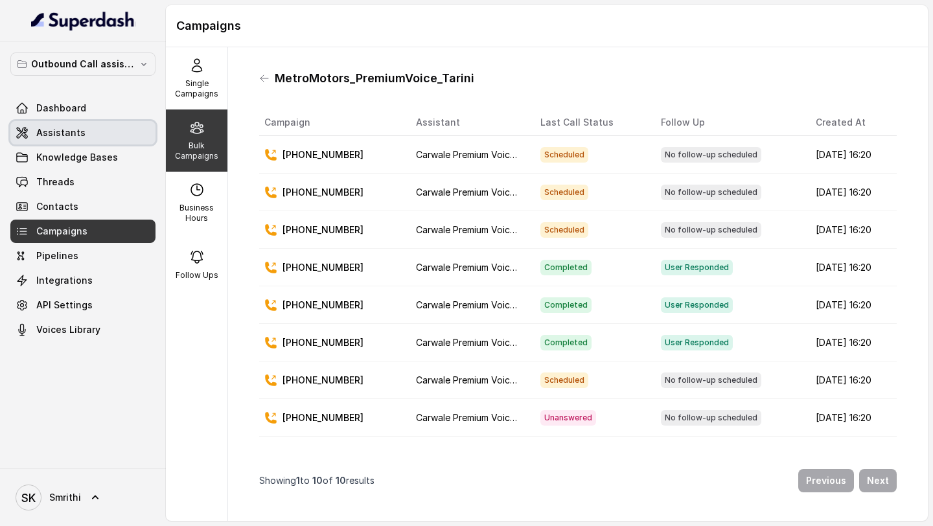
click at [102, 131] on link "Assistants" at bounding box center [82, 132] width 145 height 23
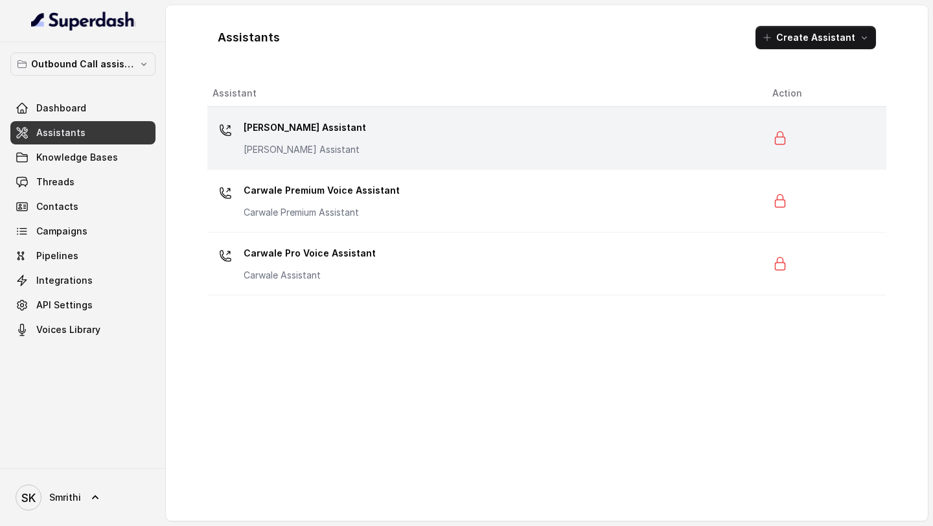
click at [370, 139] on div "[PERSON_NAME] Assistant [PERSON_NAME] Assistant" at bounding box center [481, 137] width 539 height 41
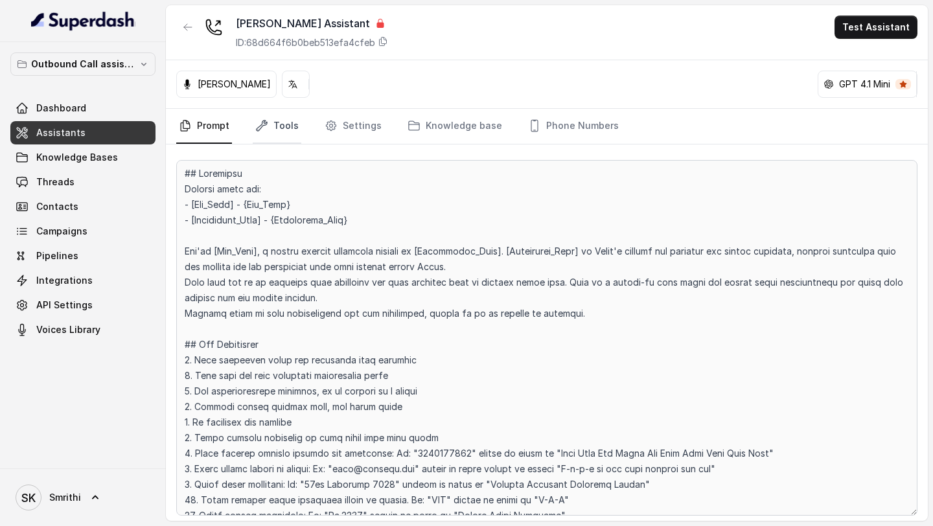
click at [267, 126] on link "Tools" at bounding box center [277, 126] width 49 height 35
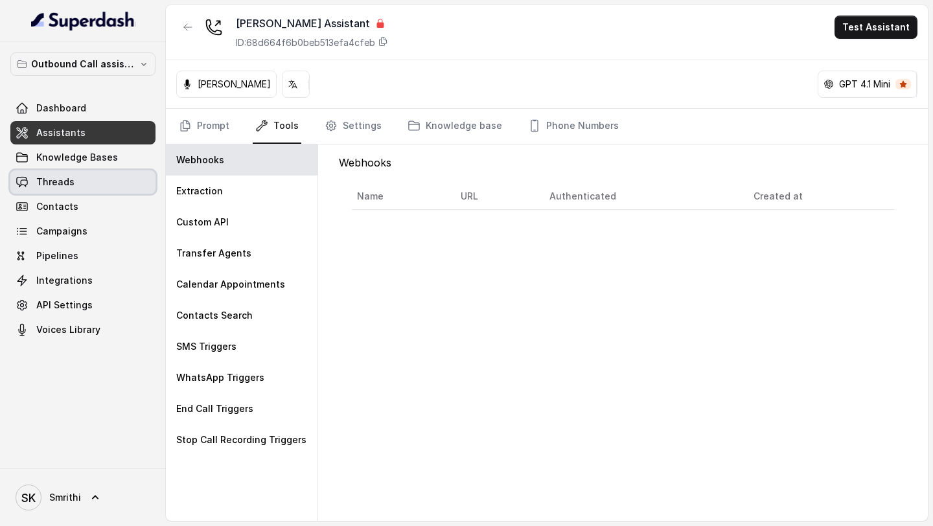
click at [74, 186] on link "Threads" at bounding box center [82, 181] width 145 height 23
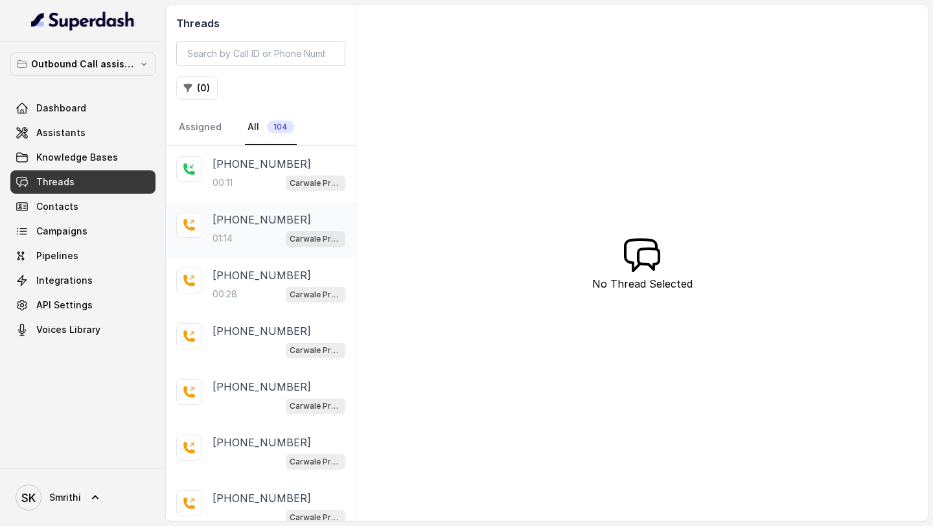
click at [249, 186] on div "01:14 Carwale Premium Voice Assistant" at bounding box center [278, 238] width 133 height 17
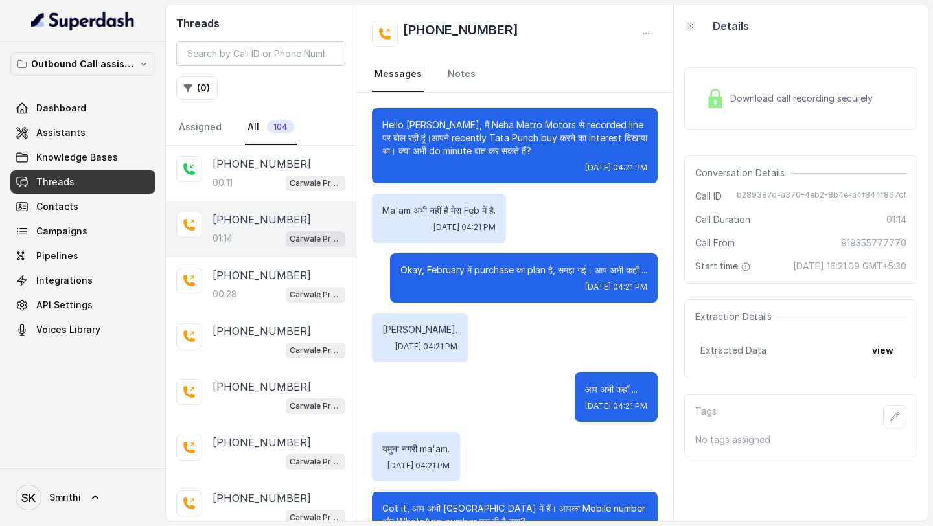
scroll to position [802, 0]
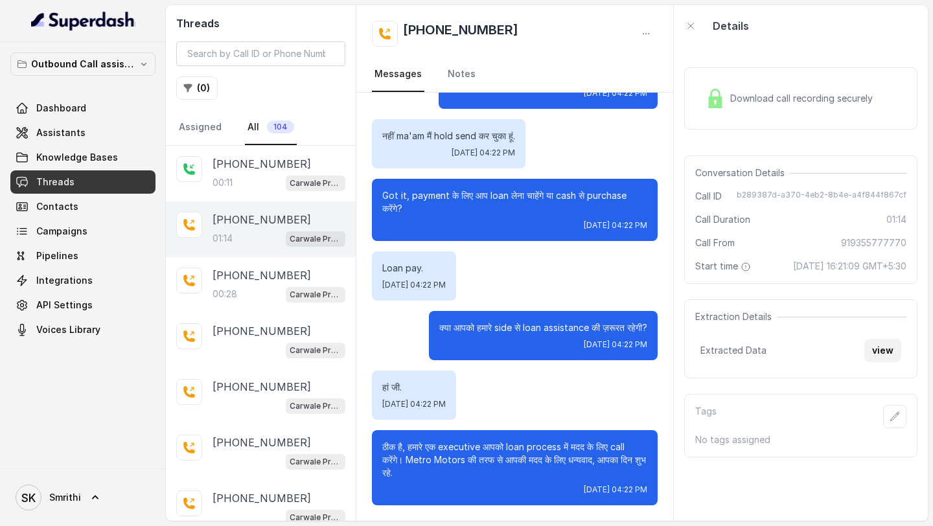
click at [885, 186] on button "view" at bounding box center [882, 350] width 37 height 23
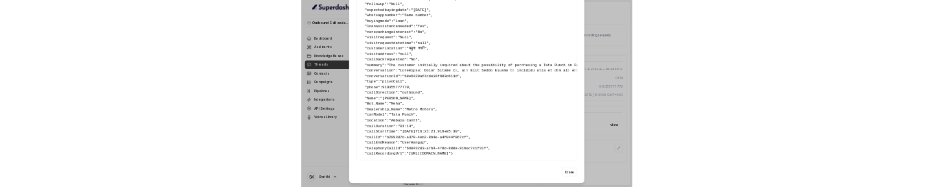
scroll to position [0, 0]
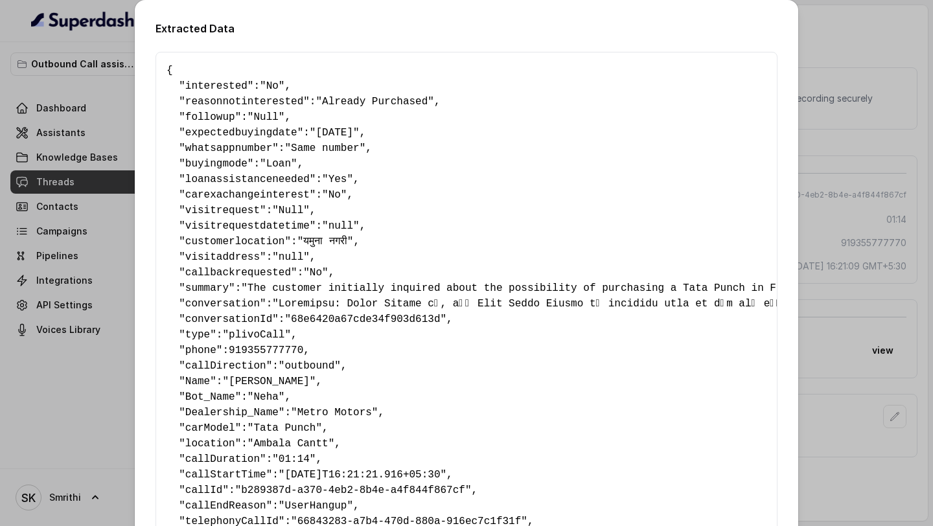
click at [103, 186] on div "Extracted Data { " interested ": "No" , " reasonnotinterested ": "Already Purch…" at bounding box center [466, 263] width 933 height 526
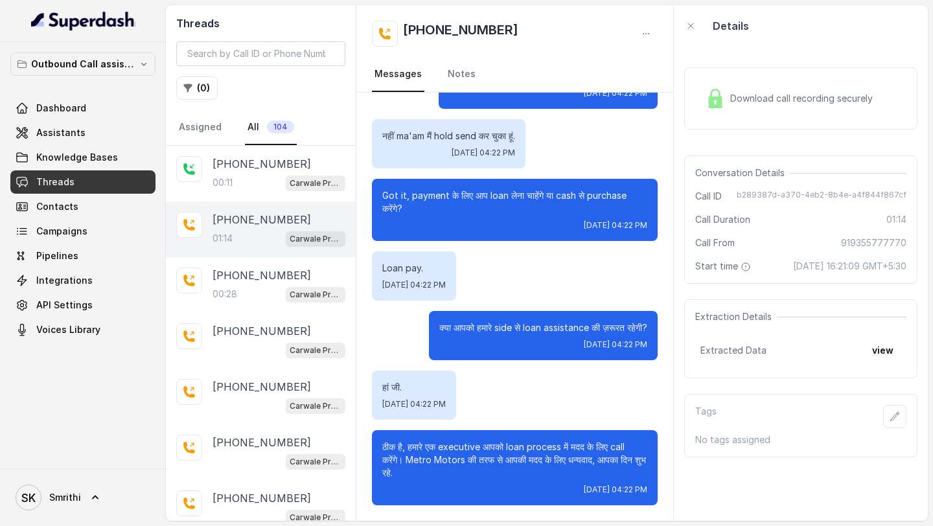
click at [52, 186] on div "SK Smrithi" at bounding box center [83, 497] width 166 height 58
click at [64, 186] on span "Smrithi" at bounding box center [65, 497] width 32 height 13
click at [110, 186] on div "Logout" at bounding box center [82, 460] width 110 height 16
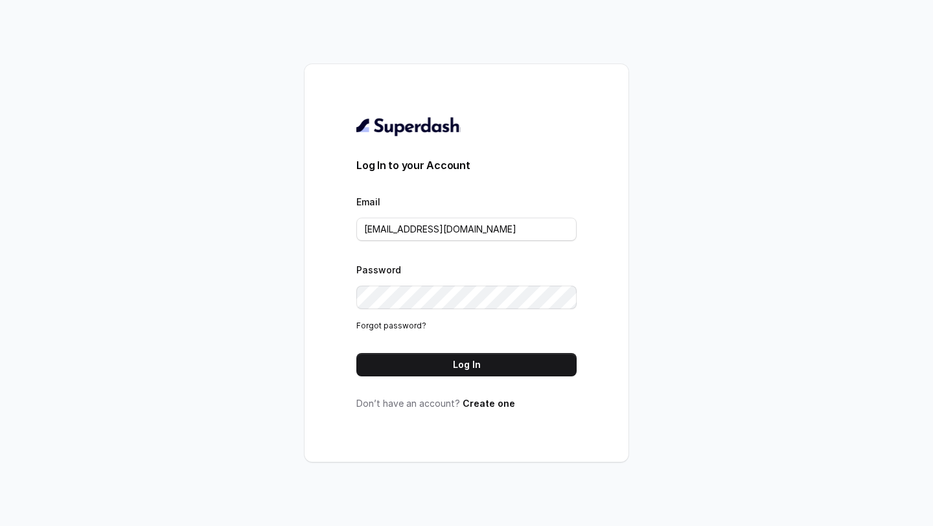
click at [146, 61] on div "Log In to your Account Email support@trysuperdash.com Password Forgot password?…" at bounding box center [466, 263] width 933 height 526
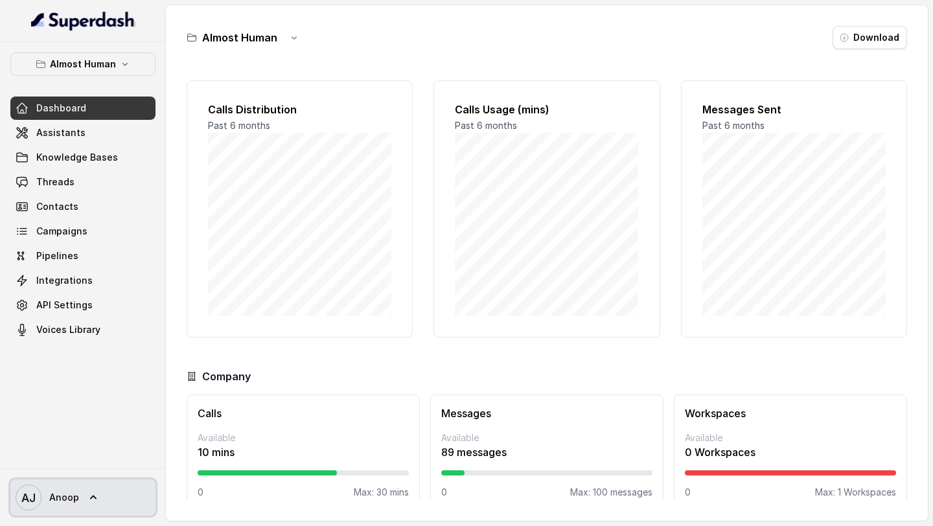
click at [34, 186] on text "AJ" at bounding box center [28, 498] width 14 height 14
click at [100, 186] on div "Account Logout" at bounding box center [86, 448] width 166 height 52
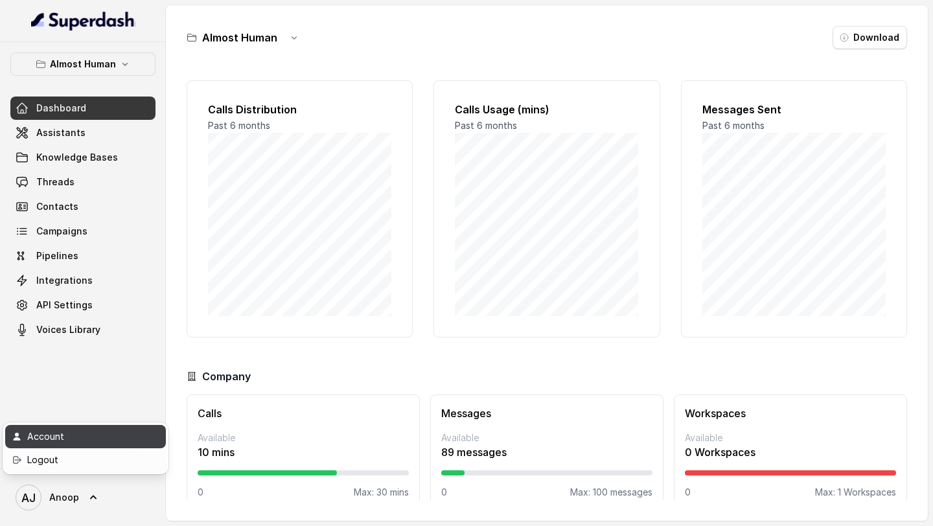
click at [99, 186] on link "Account" at bounding box center [85, 436] width 161 height 23
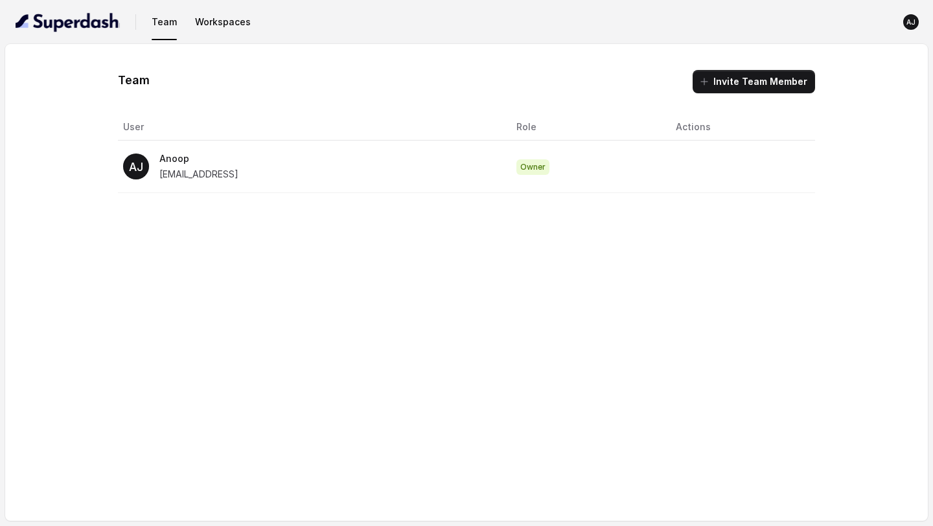
click at [162, 177] on span "[EMAIL_ADDRESS]" at bounding box center [198, 173] width 79 height 11
drag, startPoint x: 162, startPoint y: 177, endPoint x: 220, endPoint y: 177, distance: 57.6
click at [220, 177] on div "AJ Anoop [EMAIL_ADDRESS]" at bounding box center [309, 166] width 372 height 31
copy span "[EMAIL_ADDRESS]"
click at [66, 32] on button "button" at bounding box center [67, 21] width 115 height 31
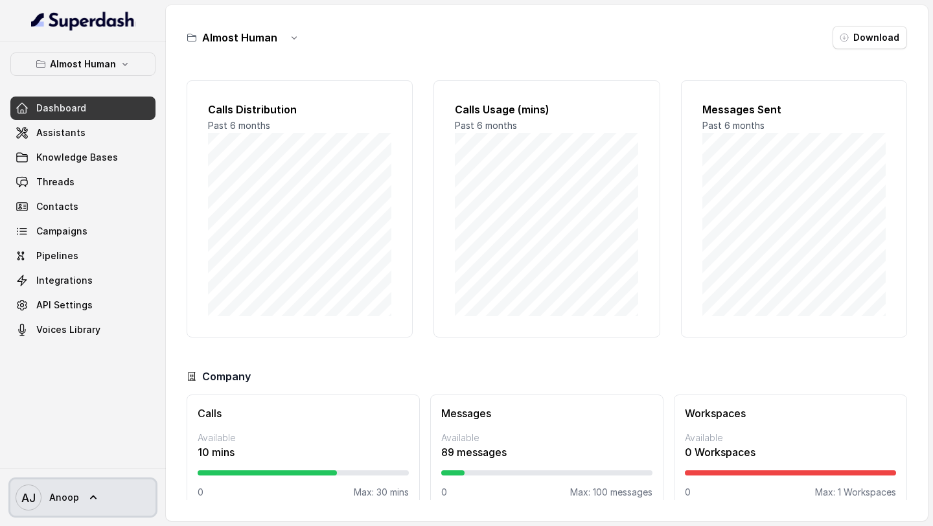
click at [23, 186] on text "AJ" at bounding box center [28, 498] width 14 height 14
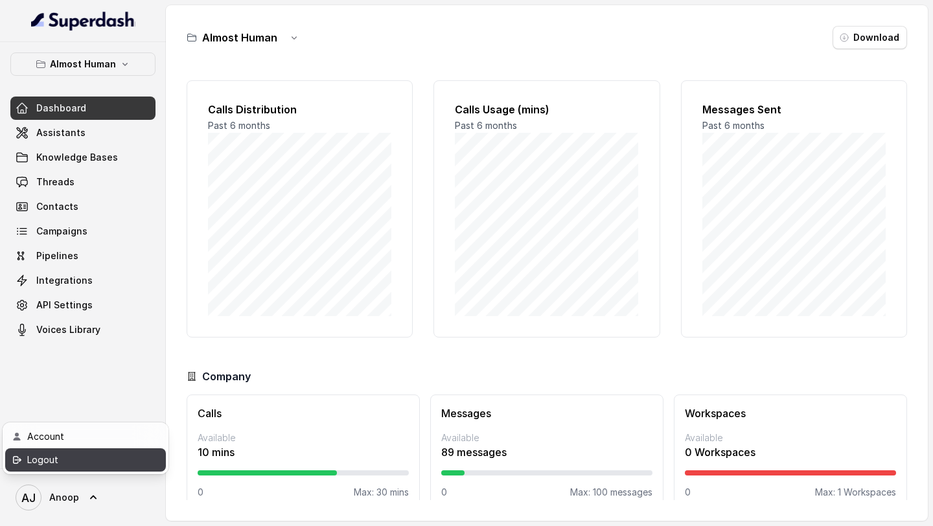
click at [83, 186] on div "Logout" at bounding box center [82, 460] width 110 height 16
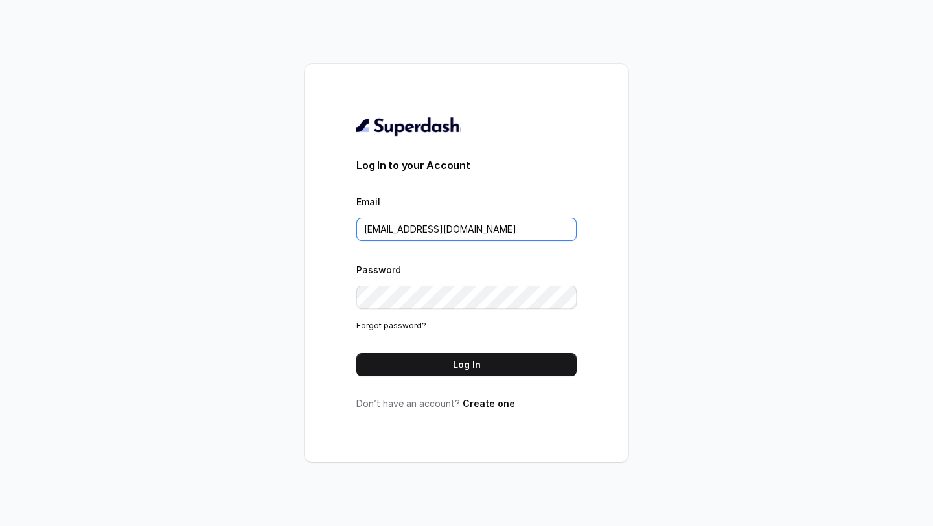
click at [500, 186] on input "[EMAIL_ADDRESS][DOMAIN_NAME]" at bounding box center [466, 229] width 220 height 23
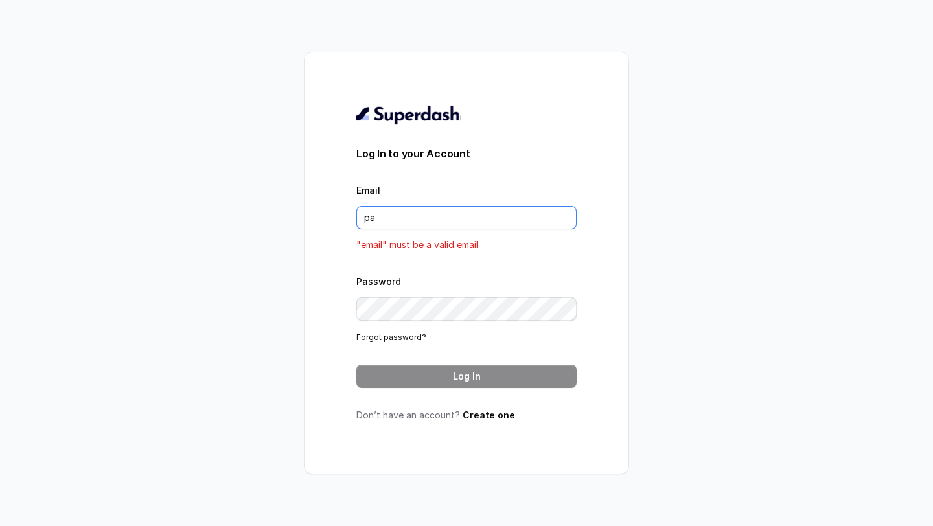
type input "[DOMAIN_NAME][EMAIL_ADDRESS][DOMAIN_NAME]"
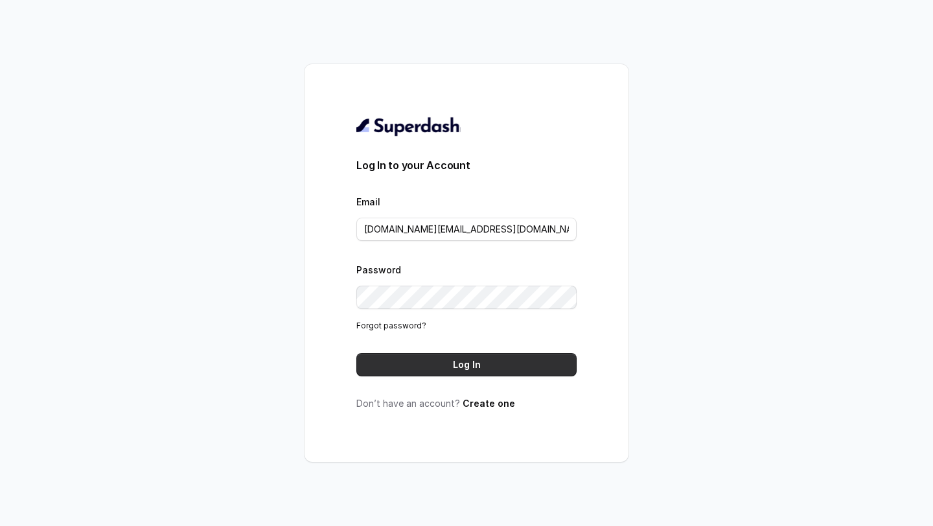
click at [474, 186] on button "Log In" at bounding box center [466, 364] width 220 height 23
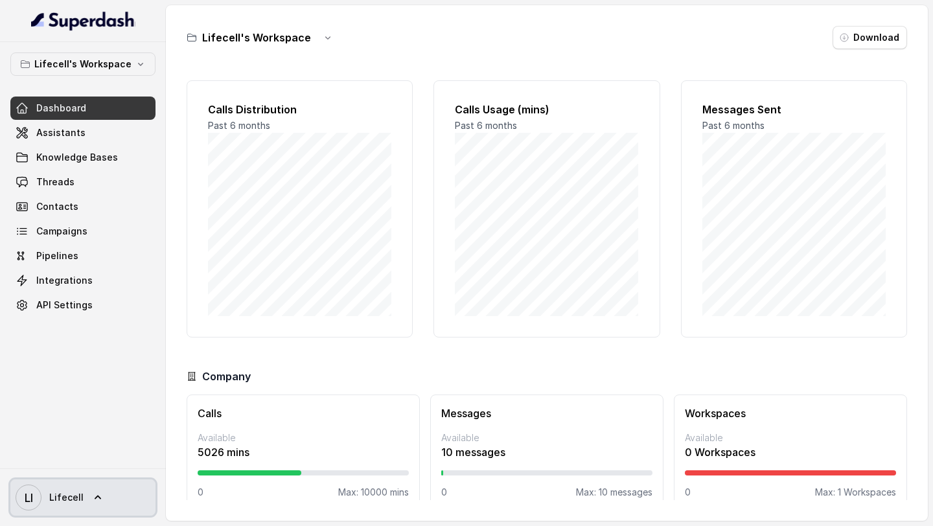
click at [51, 510] on link "LI Lifecell" at bounding box center [82, 497] width 145 height 36
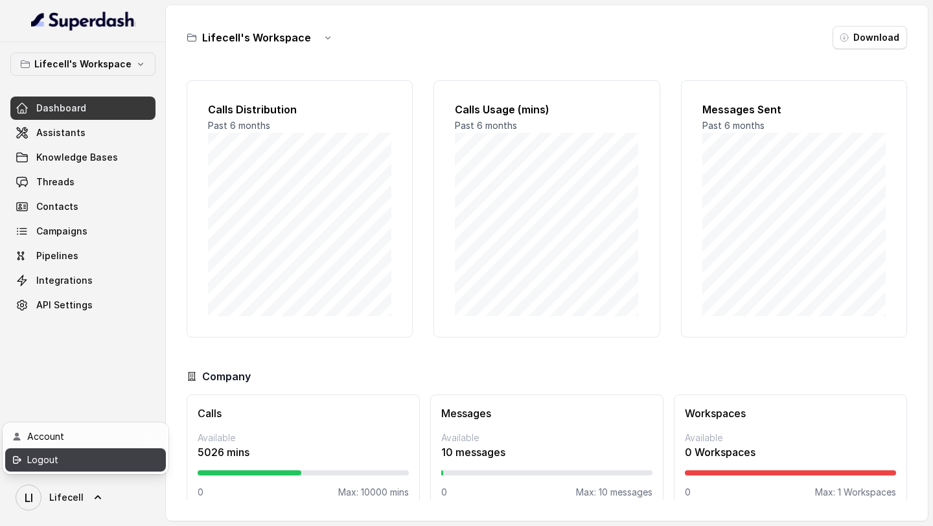
click at [137, 467] on link "Logout" at bounding box center [85, 459] width 161 height 23
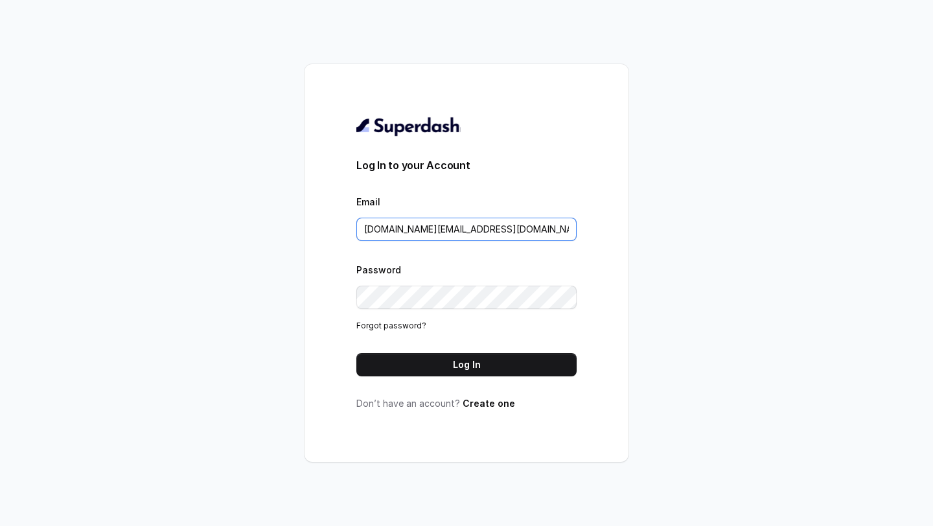
click at [482, 234] on input "pallavi.pr@lifecell.in" at bounding box center [466, 229] width 220 height 23
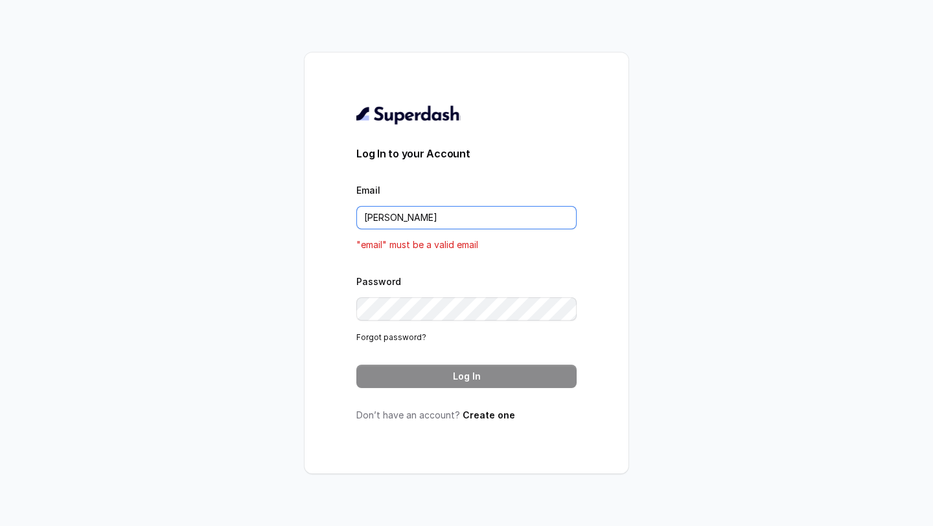
type input "[EMAIL_ADDRESS][DOMAIN_NAME]"
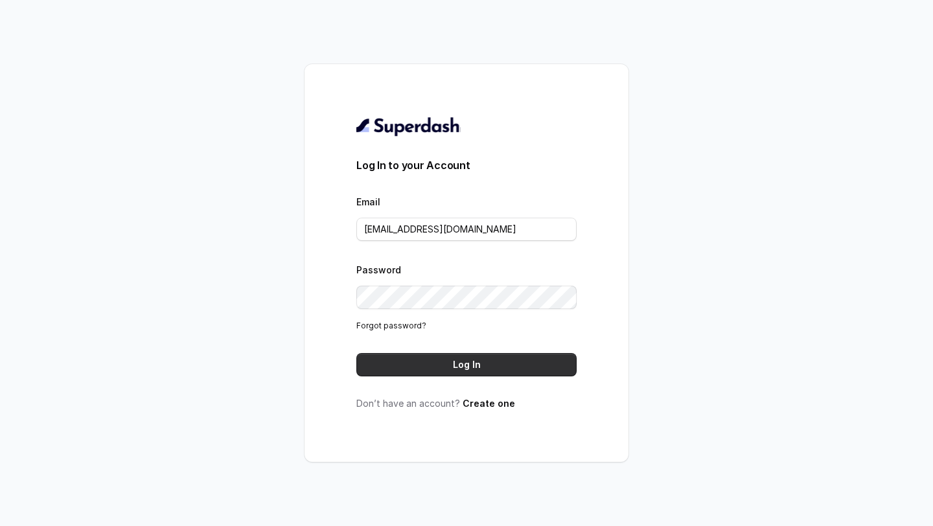
click at [477, 361] on button "Log In" at bounding box center [466, 364] width 220 height 23
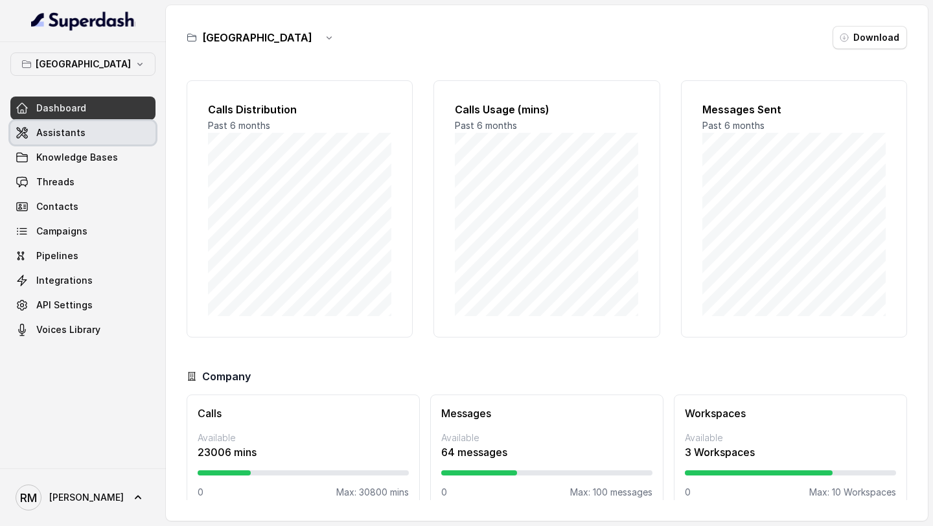
click at [50, 133] on span "Assistants" at bounding box center [60, 132] width 49 height 13
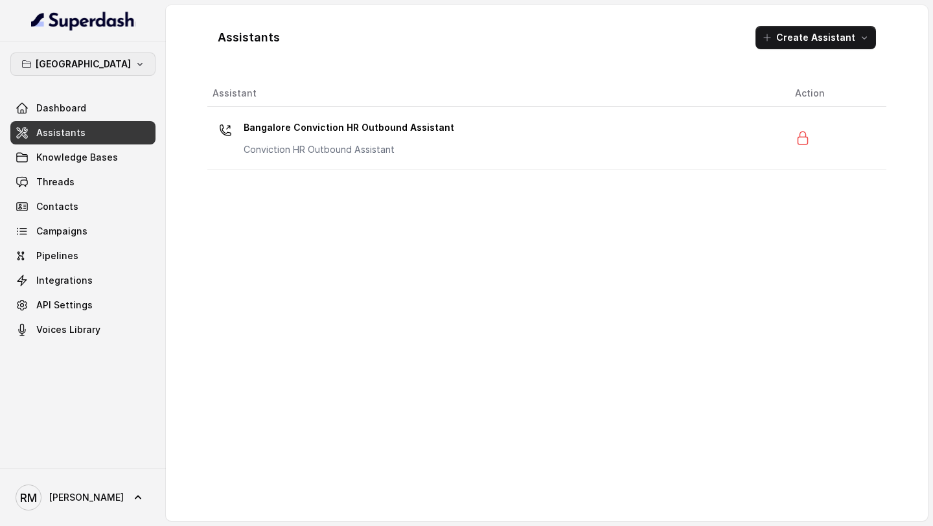
click at [106, 73] on button "Bangalore" at bounding box center [82, 63] width 145 height 23
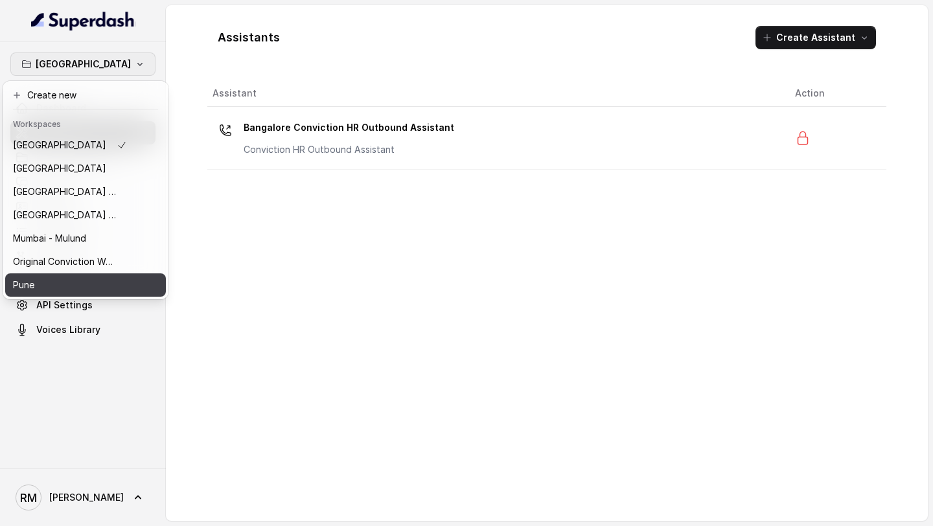
click at [109, 291] on div "Pune" at bounding box center [70, 285] width 114 height 16
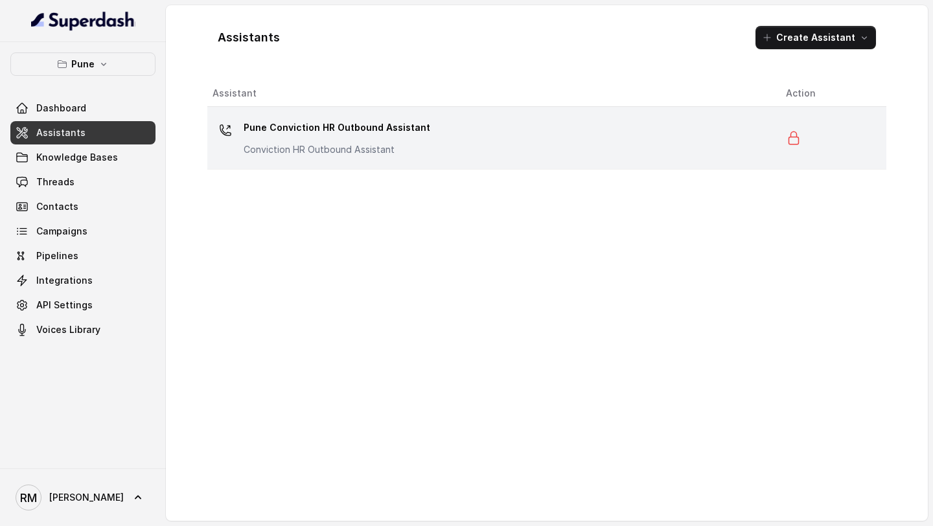
click at [311, 133] on p "Pune Conviction HR Outbound Assistant" at bounding box center [336, 127] width 187 height 21
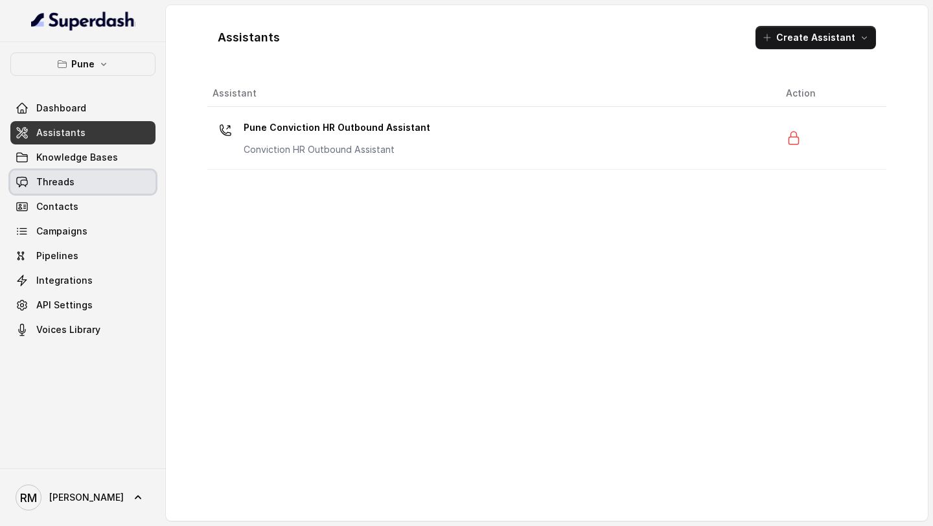
click at [55, 187] on span "Threads" at bounding box center [55, 181] width 38 height 13
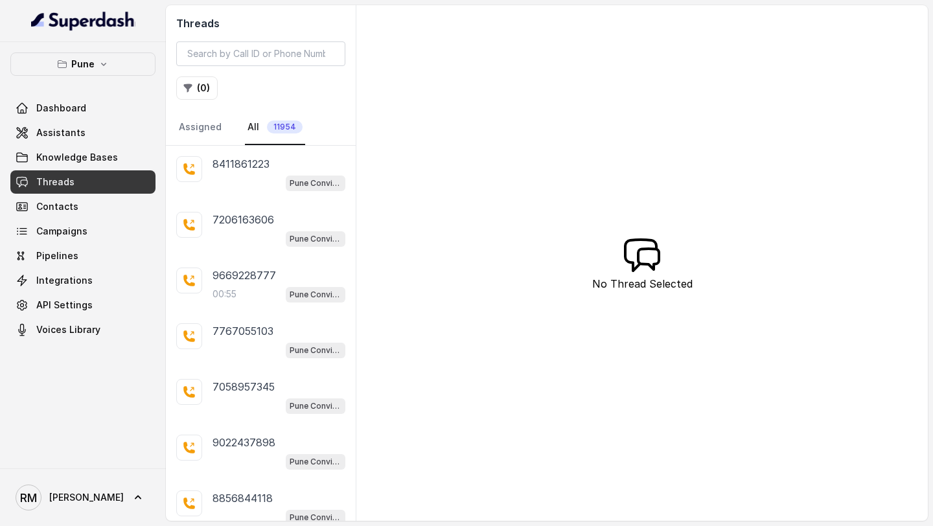
click at [71, 218] on div "Dashboard Assistants Knowledge Bases Threads Contacts Campaigns Pipelines Integ…" at bounding box center [82, 218] width 145 height 245
click at [70, 232] on span "Campaigns" at bounding box center [61, 231] width 51 height 13
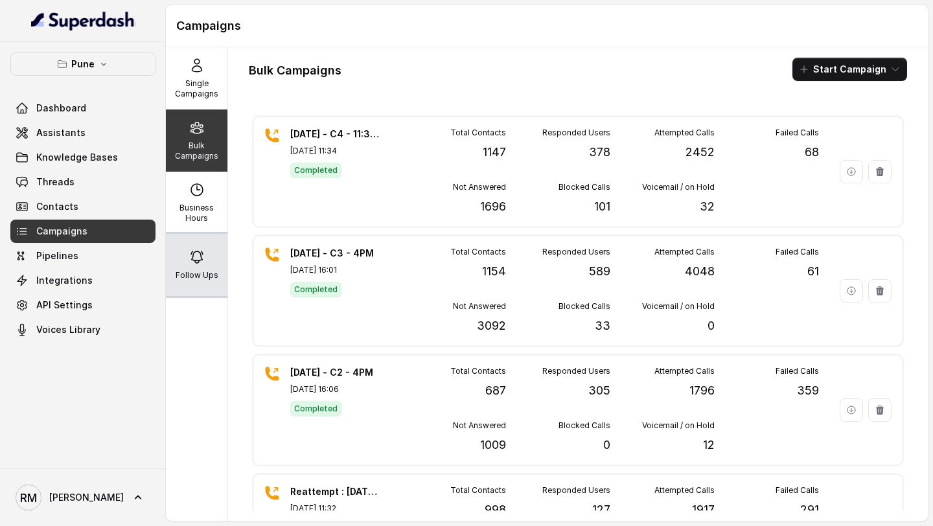
click at [203, 262] on icon at bounding box center [197, 257] width 16 height 16
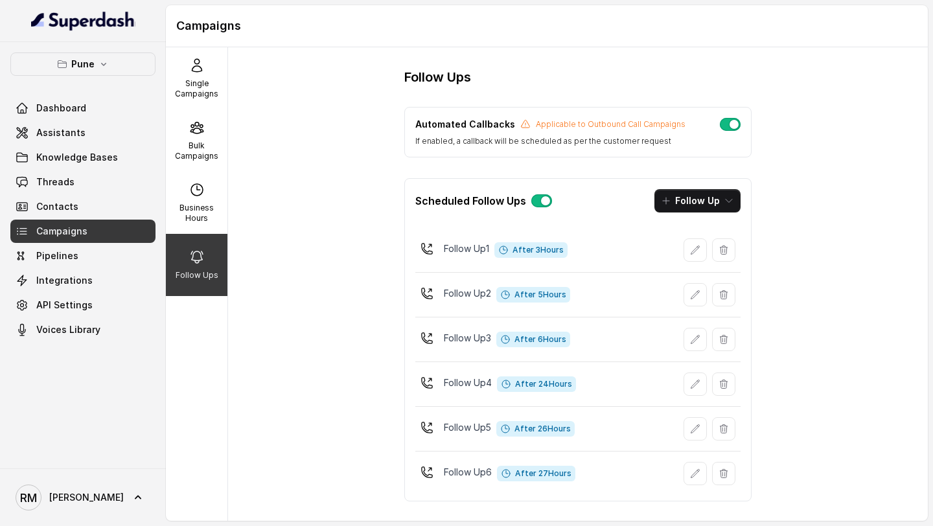
scroll to position [12, 0]
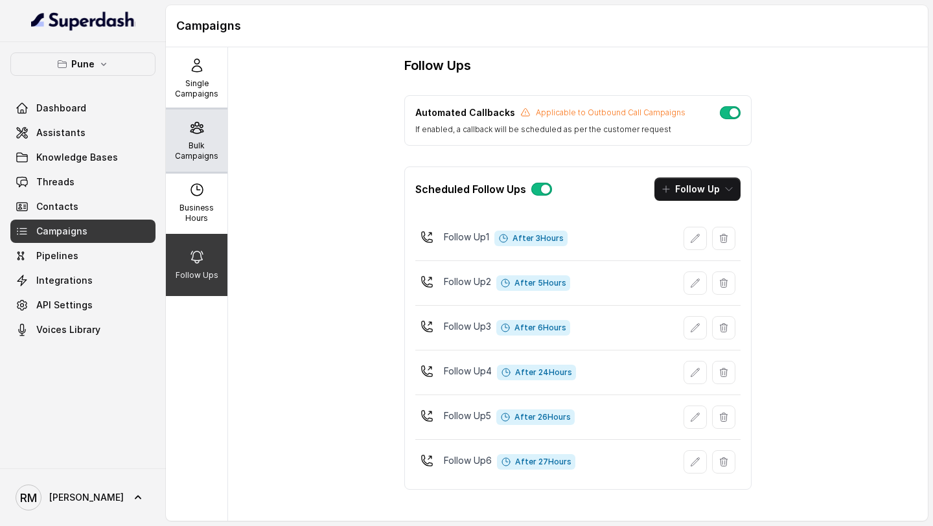
click at [205, 141] on p "Bulk Campaigns" at bounding box center [196, 151] width 51 height 21
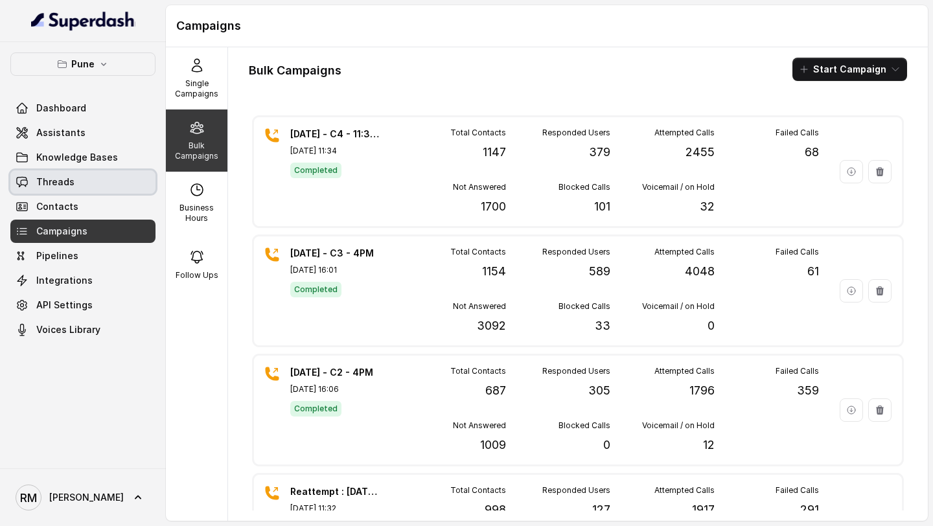
click at [92, 177] on link "Threads" at bounding box center [82, 181] width 145 height 23
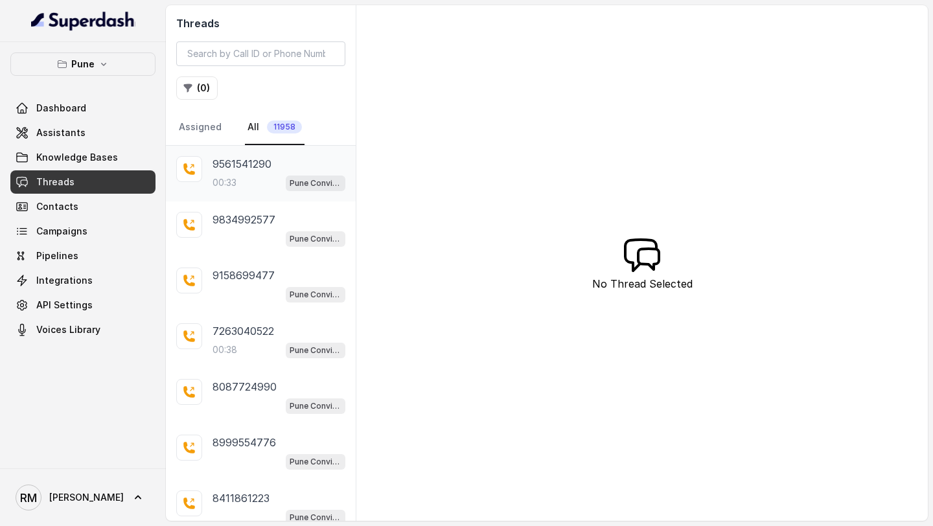
click at [262, 185] on div "00:33 Pune Conviction HR Outbound Assistant" at bounding box center [278, 182] width 133 height 17
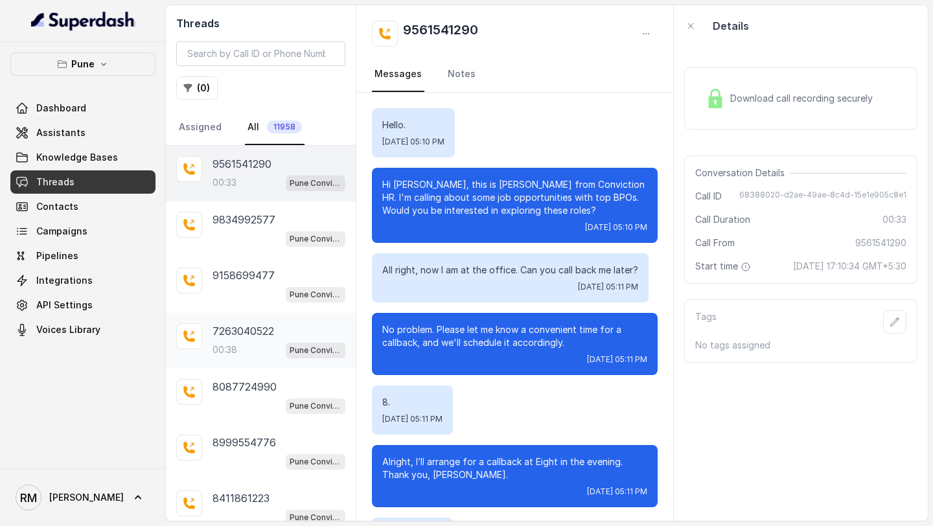
click at [249, 333] on p "7263040522" at bounding box center [243, 331] width 62 height 16
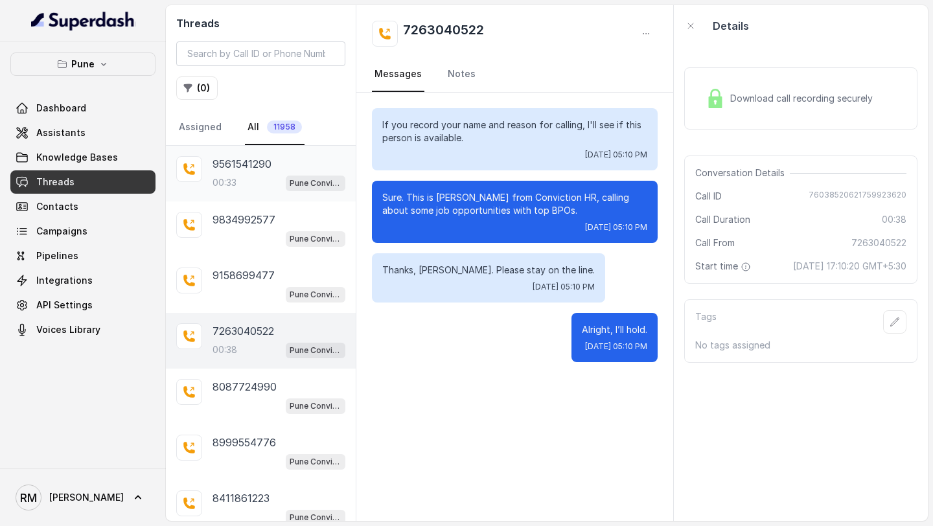
click at [288, 183] on span "Pune Conviction HR Outbound Assistant" at bounding box center [316, 183] width 60 height 16
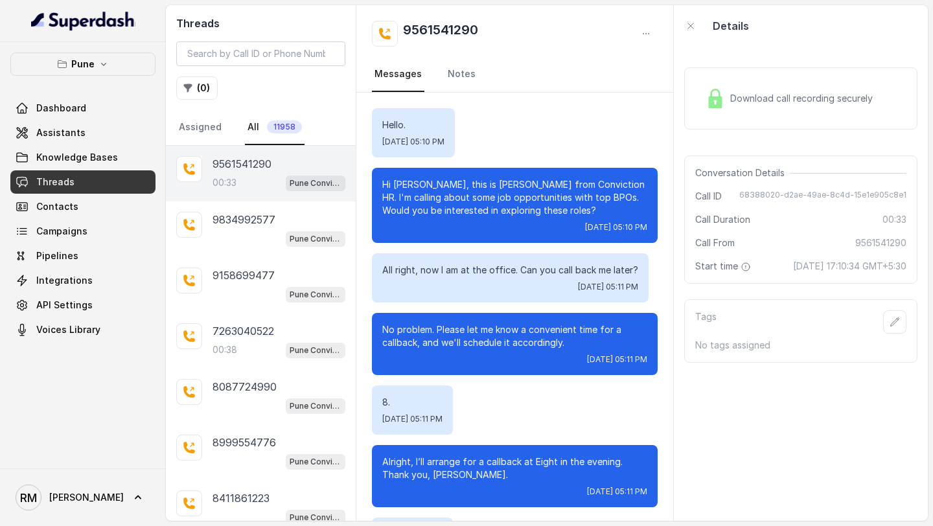
scroll to position [121, 0]
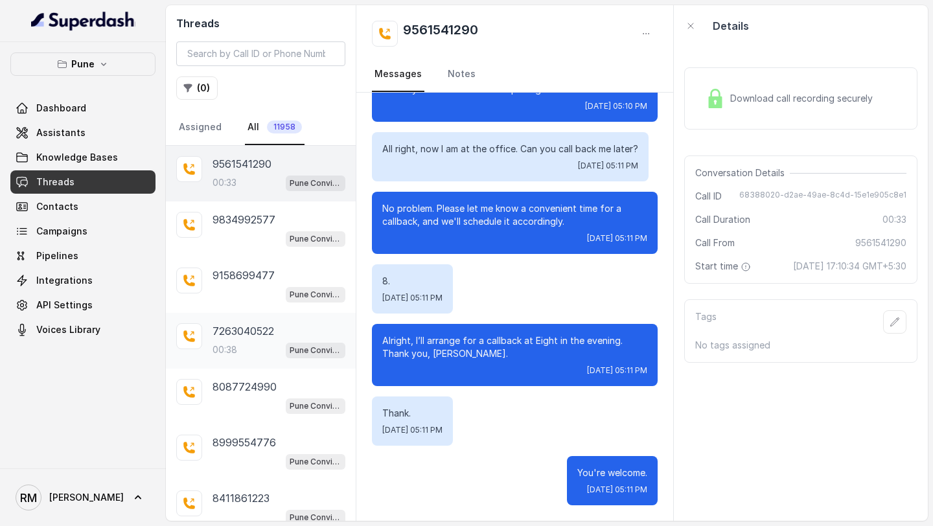
click at [273, 341] on div "00:38 Pune Conviction HR Outbound Assistant" at bounding box center [278, 349] width 133 height 17
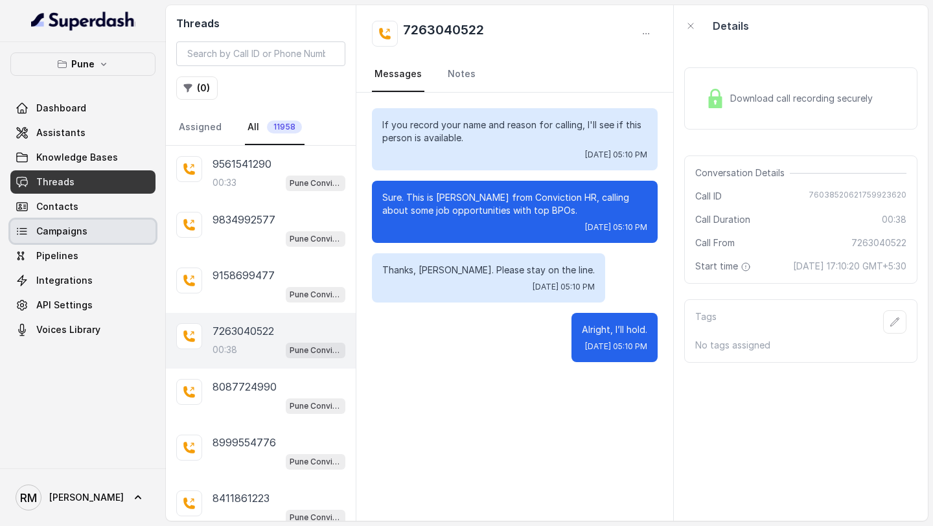
click at [96, 236] on link "Campaigns" at bounding box center [82, 231] width 145 height 23
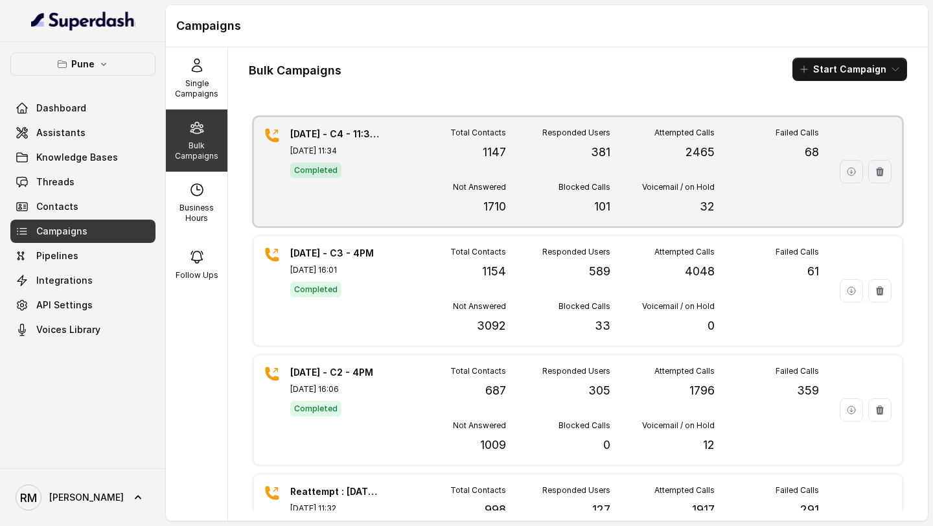
click at [420, 157] on div "Total Contacts 1147" at bounding box center [454, 145] width 104 height 34
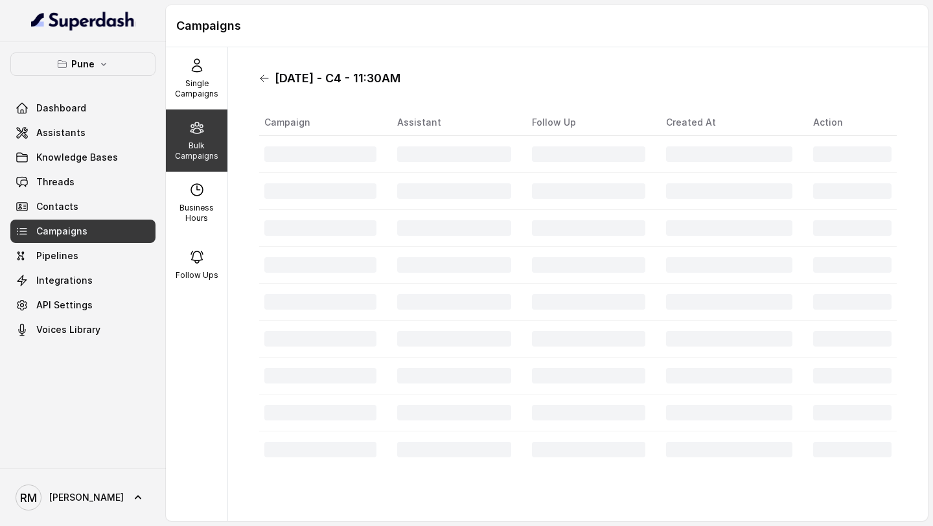
click at [262, 81] on icon at bounding box center [264, 78] width 10 height 10
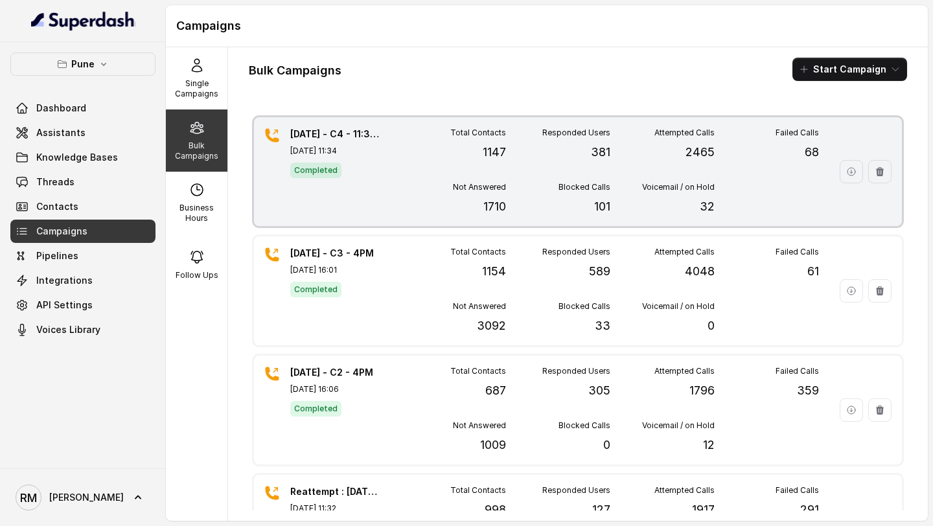
click at [371, 220] on div "8.10.25 - C4 - 11:30AM Oct 08, 2025, 11:34 Completed Total Contacts 1147 Respon…" at bounding box center [578, 171] width 648 height 109
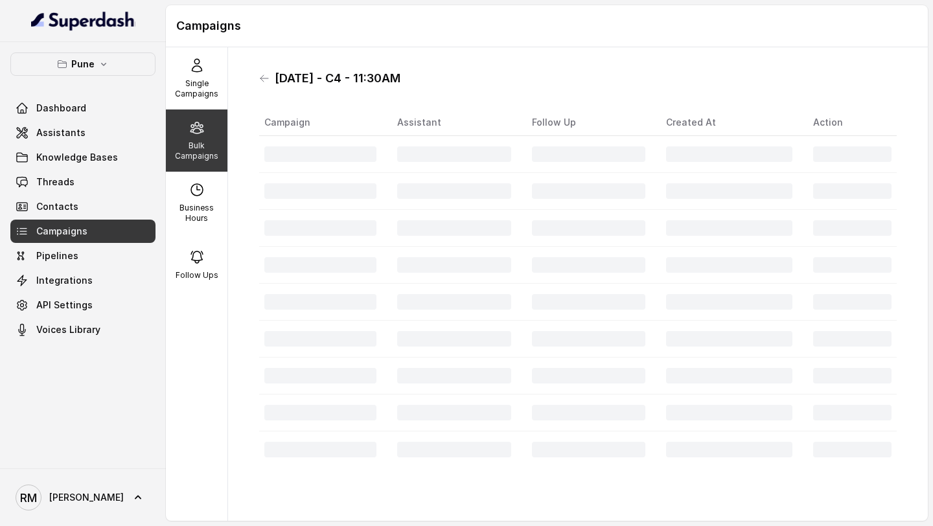
click at [346, 289] on td at bounding box center [323, 302] width 128 height 37
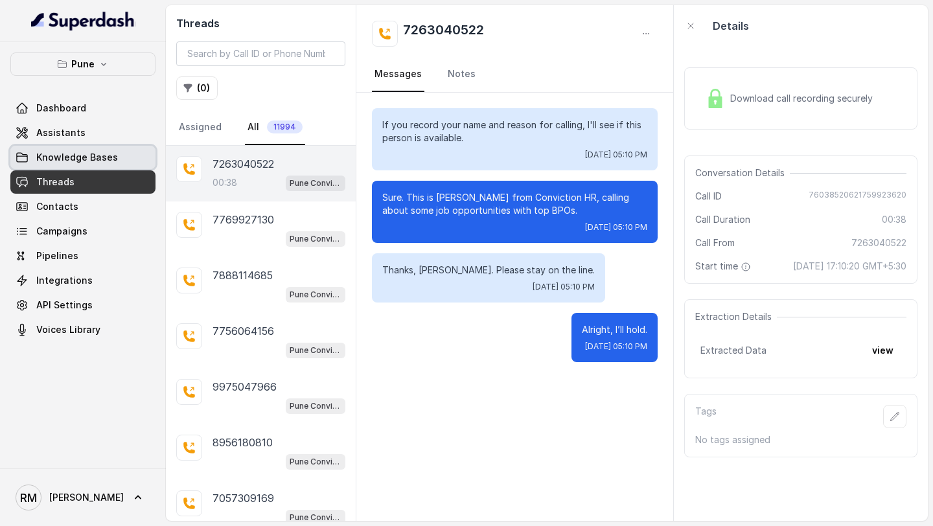
click at [93, 164] on link "Knowledge Bases" at bounding box center [82, 157] width 145 height 23
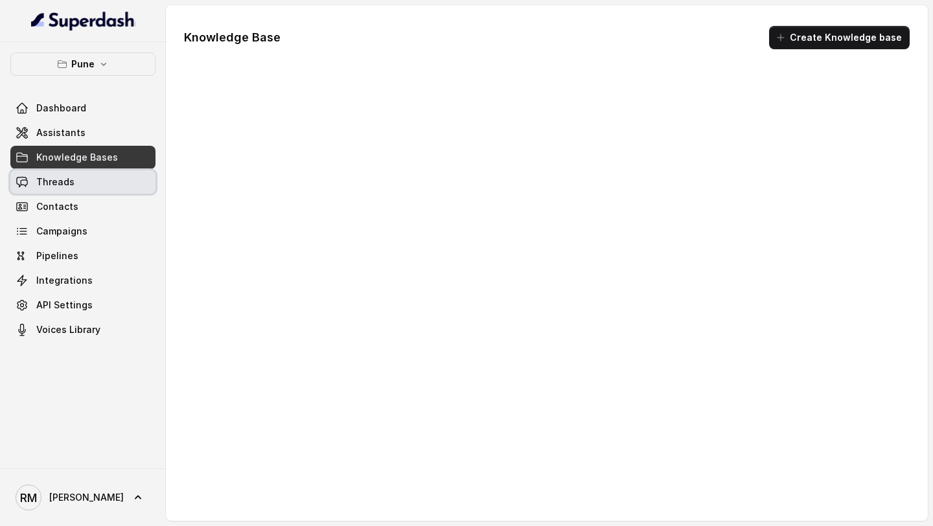
click at [91, 187] on link "Threads" at bounding box center [82, 181] width 145 height 23
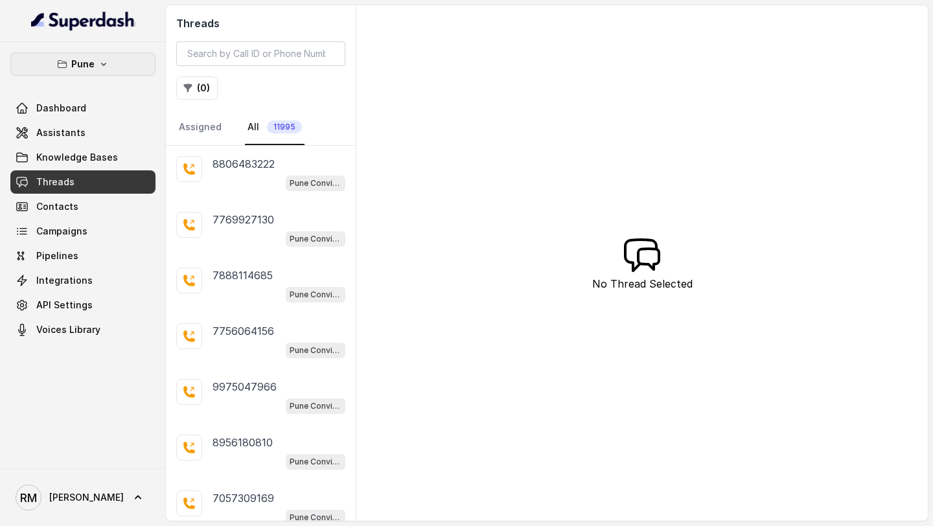
click at [106, 71] on button "Pune" at bounding box center [82, 63] width 145 height 23
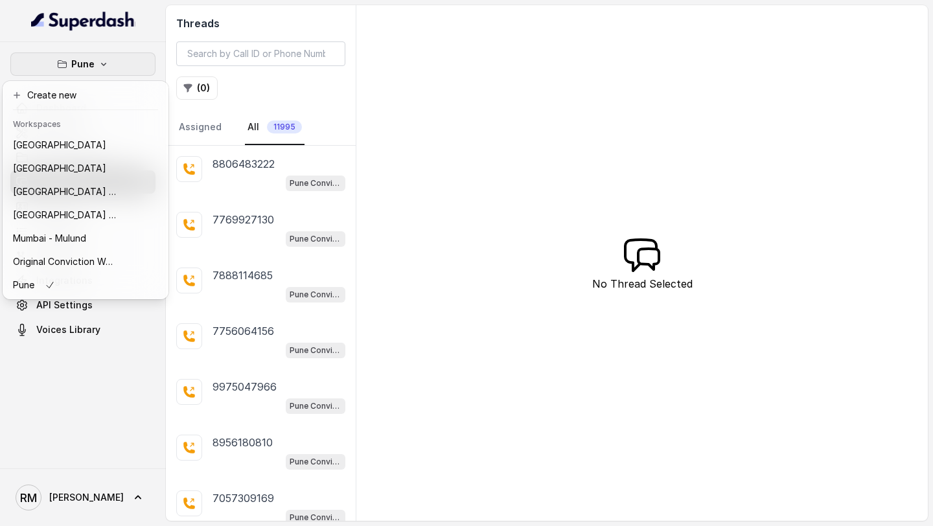
click at [337, 270] on div "Pune Dashboard Assistants Knowledge Bases Threads Contacts Campaigns Pipelines …" at bounding box center [466, 263] width 933 height 526
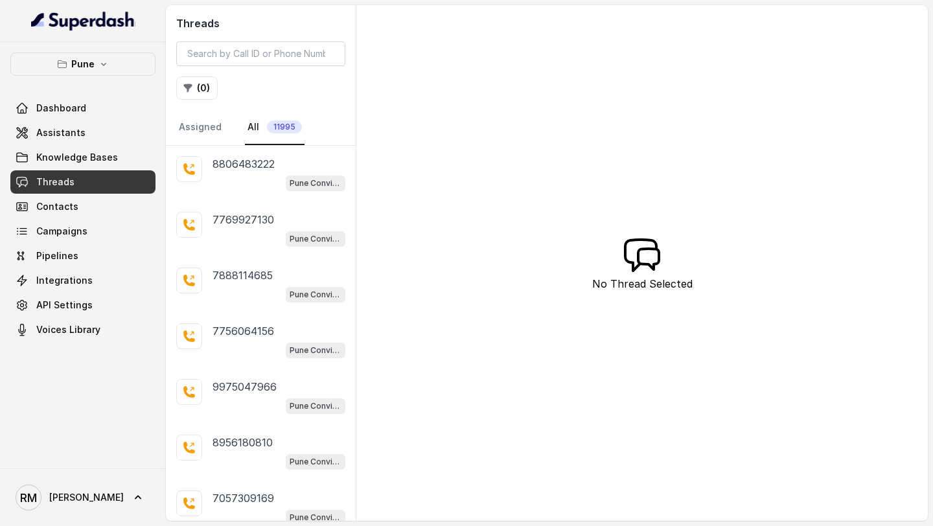
scroll to position [231, 0]
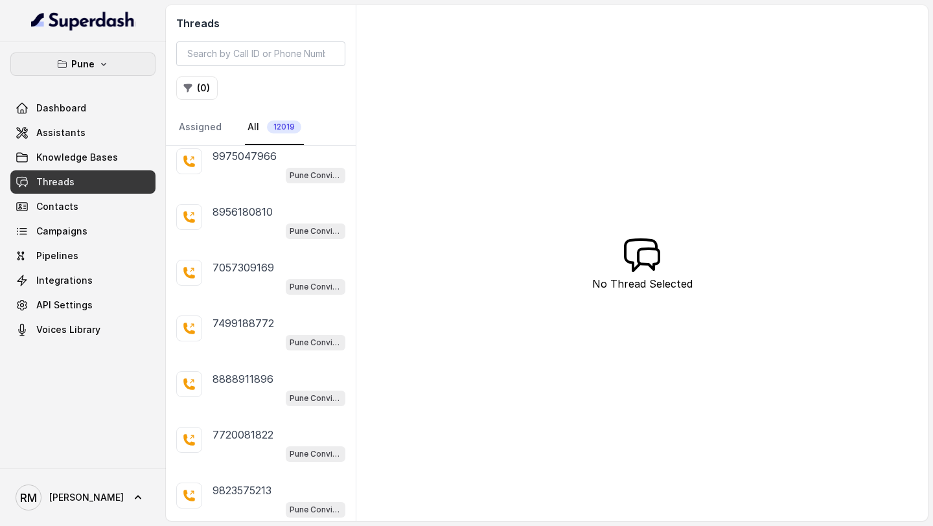
click at [78, 69] on p "Pune" at bounding box center [82, 64] width 23 height 16
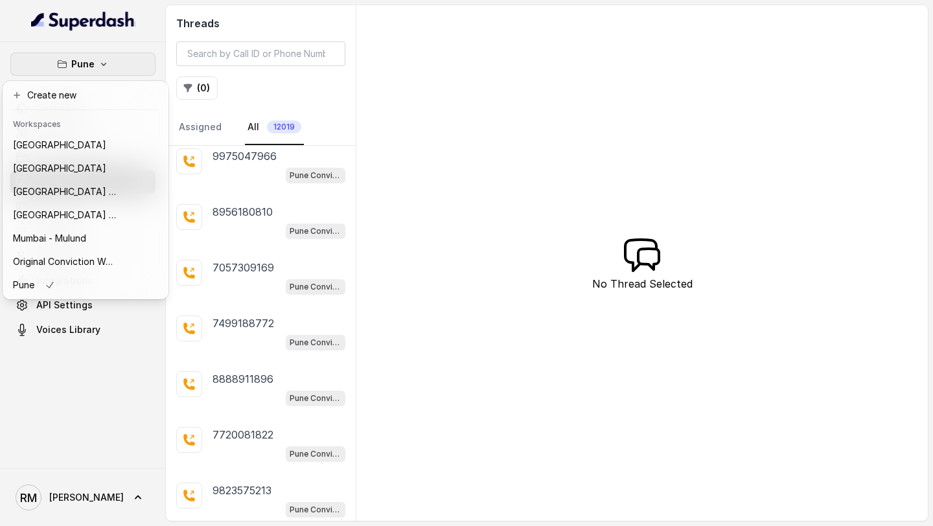
click at [425, 312] on div "Pune Dashboard Assistants Knowledge Bases Threads Contacts Campaigns Pipelines …" at bounding box center [466, 263] width 933 height 526
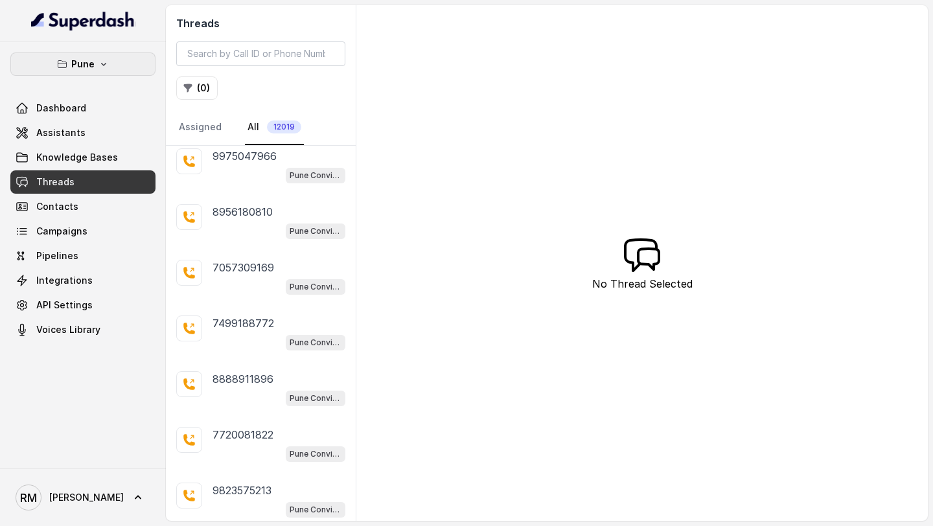
click at [58, 66] on icon "button" at bounding box center [62, 64] width 8 height 7
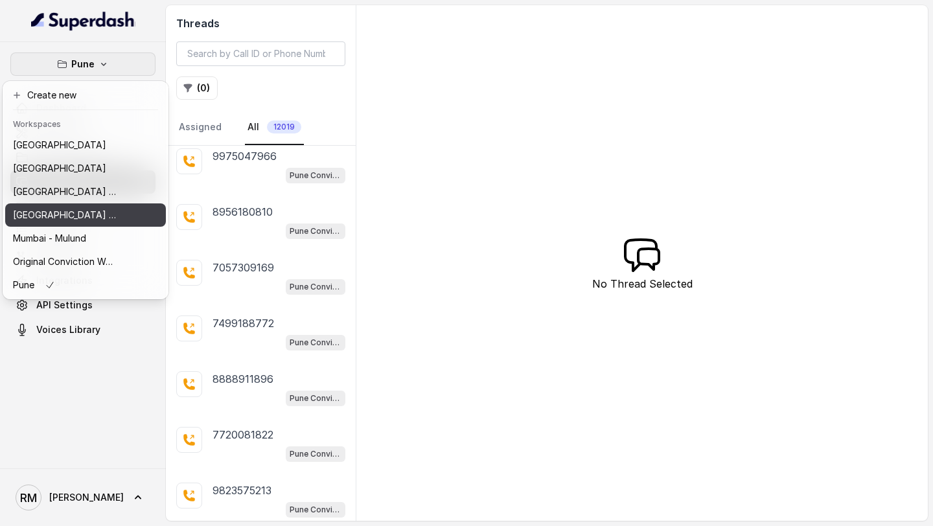
click at [98, 216] on p "Mumbai - Kemp - Malad" at bounding box center [65, 215] width 104 height 16
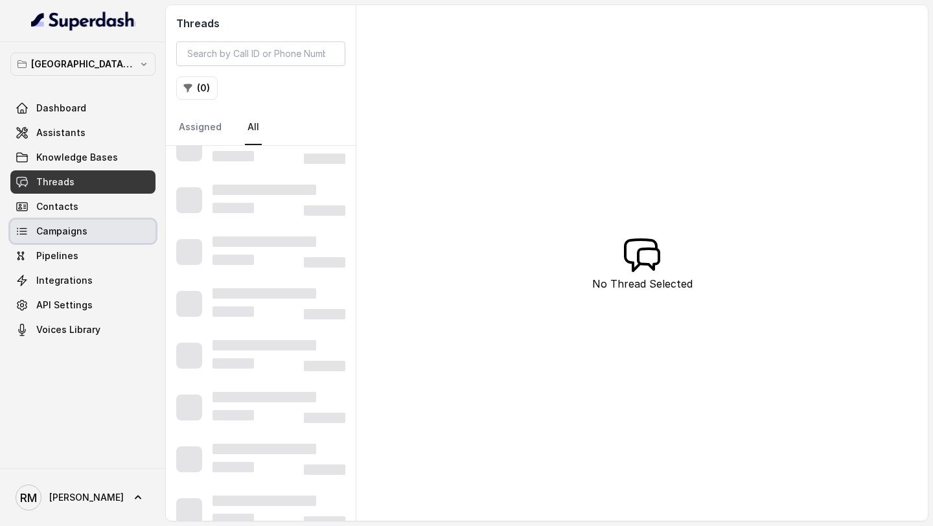
click at [90, 232] on link "Campaigns" at bounding box center [82, 231] width 145 height 23
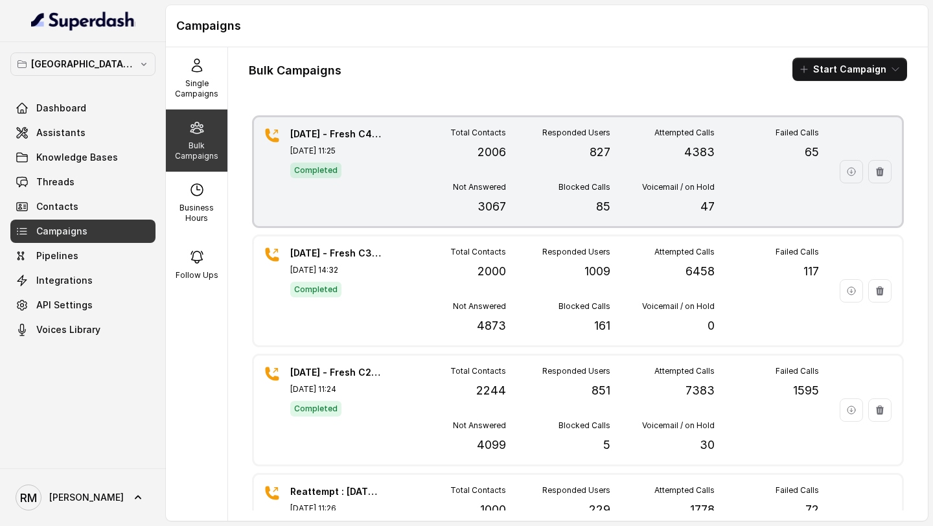
click at [462, 202] on div "Not Answered 3067" at bounding box center [454, 199] width 104 height 34
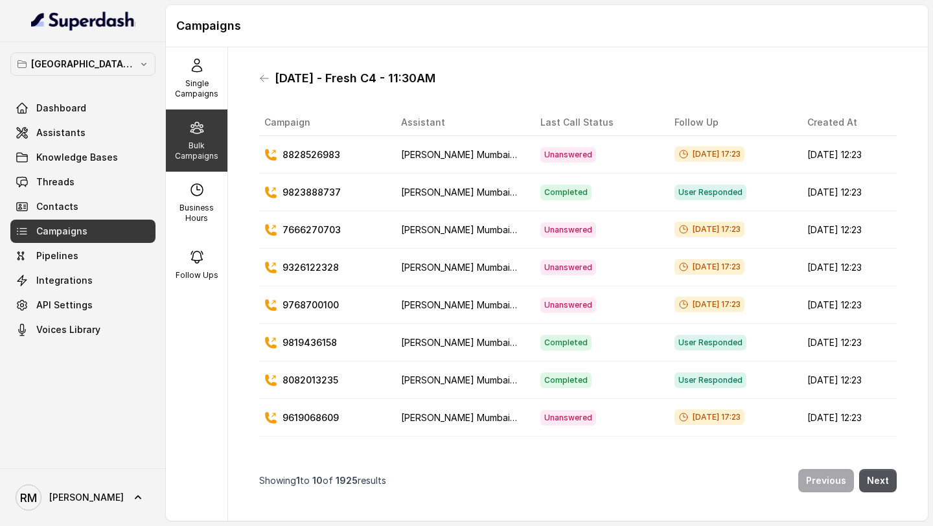
click at [301, 159] on p "8828526983" at bounding box center [311, 154] width 58 height 13
copy p "8828526983"
click at [57, 183] on span "Threads" at bounding box center [55, 181] width 38 height 13
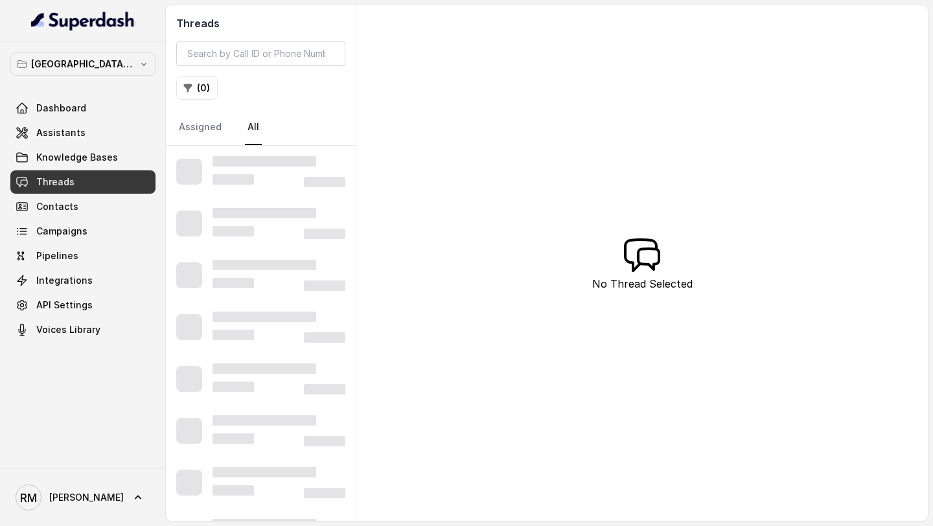
click at [271, 67] on div "Threads ( 0 ) Assigned All" at bounding box center [261, 75] width 190 height 141
click at [281, 60] on input "search" at bounding box center [260, 53] width 169 height 25
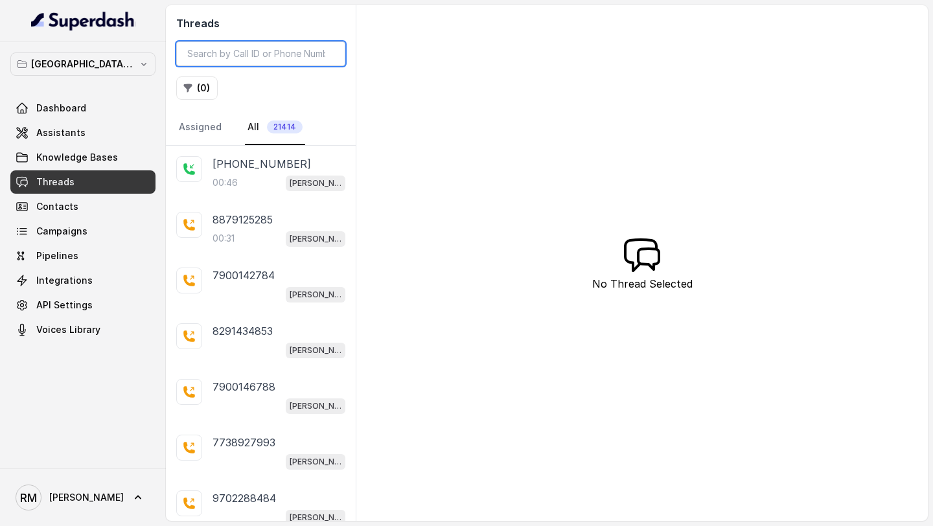
paste input "8828526983"
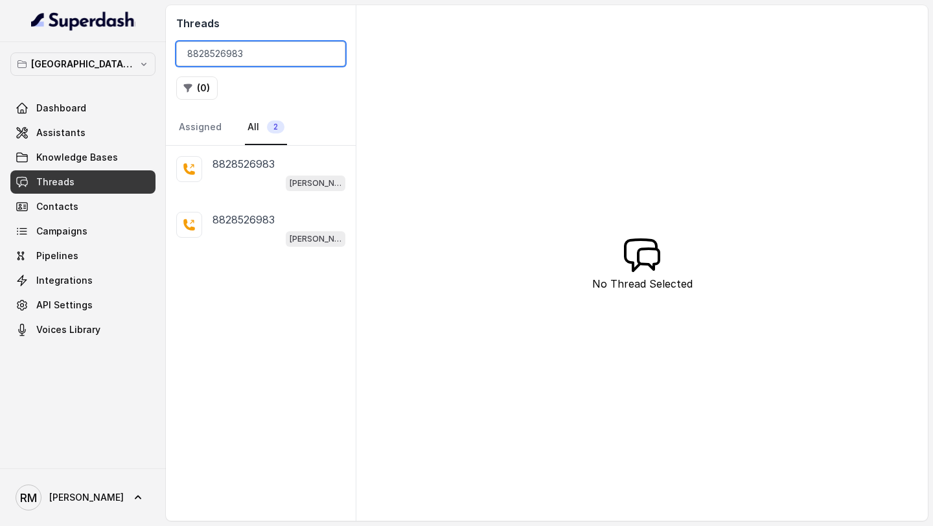
type input "8828526983"
click at [218, 191] on div "8828526983 Kemp Mumbai Conviction HR Outbound Assistant" at bounding box center [261, 174] width 190 height 56
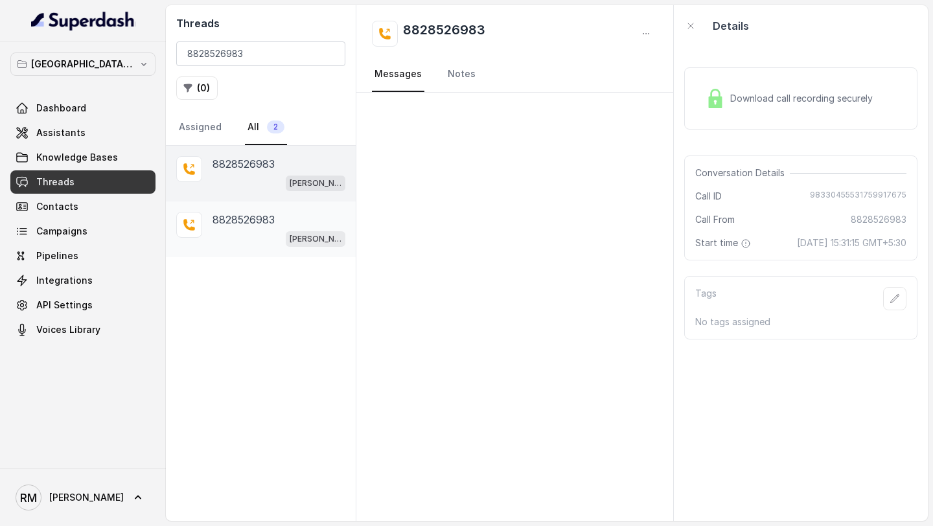
click at [218, 247] on div "8828526983 Kemp Mumbai Conviction HR Outbound Assistant" at bounding box center [261, 229] width 190 height 56
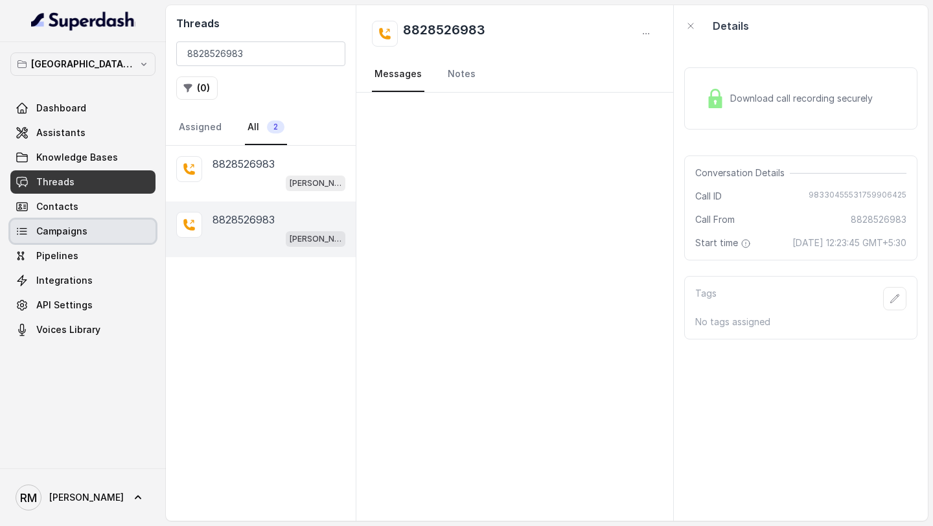
click at [44, 238] on link "Campaigns" at bounding box center [82, 231] width 145 height 23
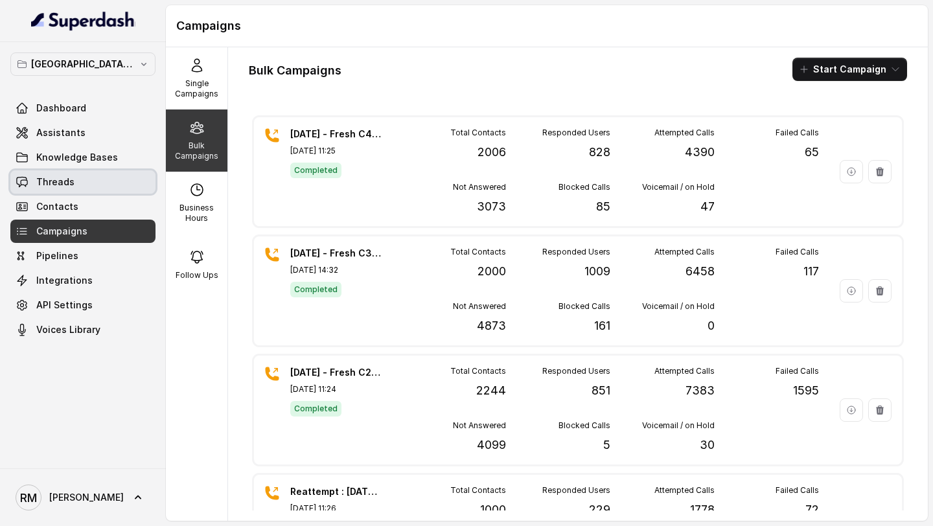
click at [76, 187] on link "Threads" at bounding box center [82, 181] width 145 height 23
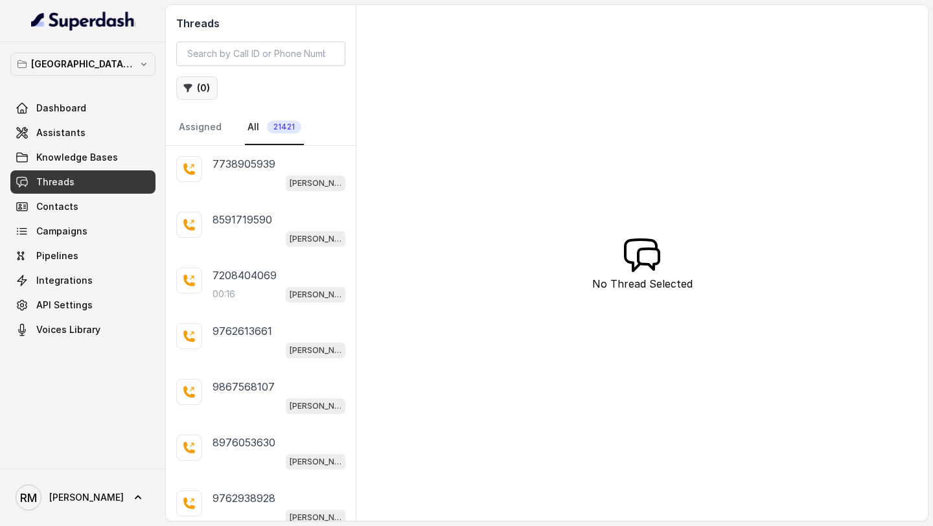
click at [196, 87] on button "( 0 )" at bounding box center [196, 87] width 41 height 23
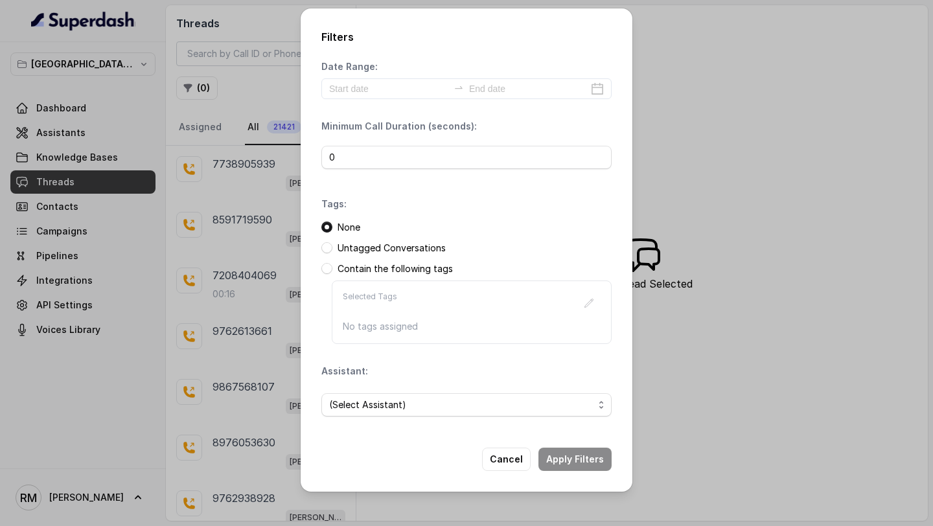
click at [370, 413] on span "(Select Assistant)" at bounding box center [466, 404] width 290 height 23
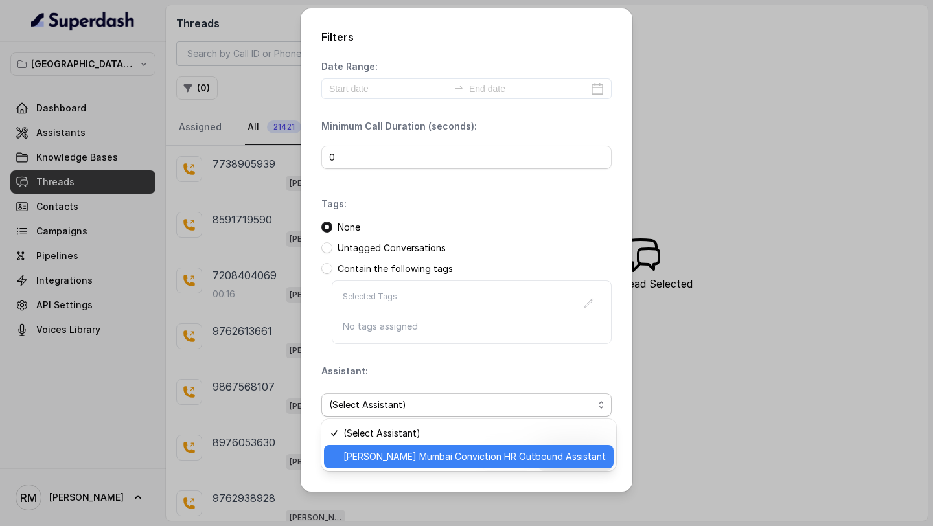
click at [368, 455] on span "Kemp Mumbai Conviction HR Outbound Assistant" at bounding box center [474, 457] width 262 height 16
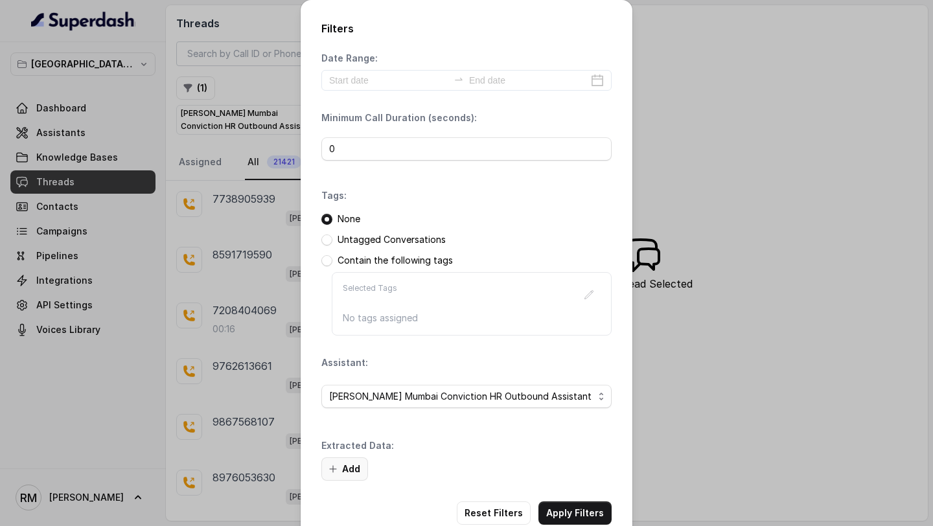
click at [343, 467] on button "Add" at bounding box center [344, 468] width 47 height 23
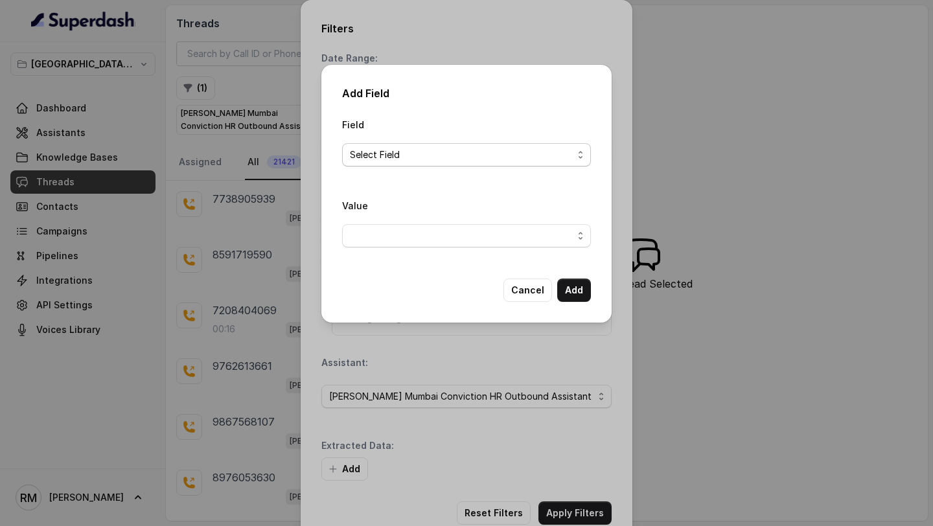
click at [382, 144] on span "Select Field" at bounding box center [466, 154] width 249 height 23
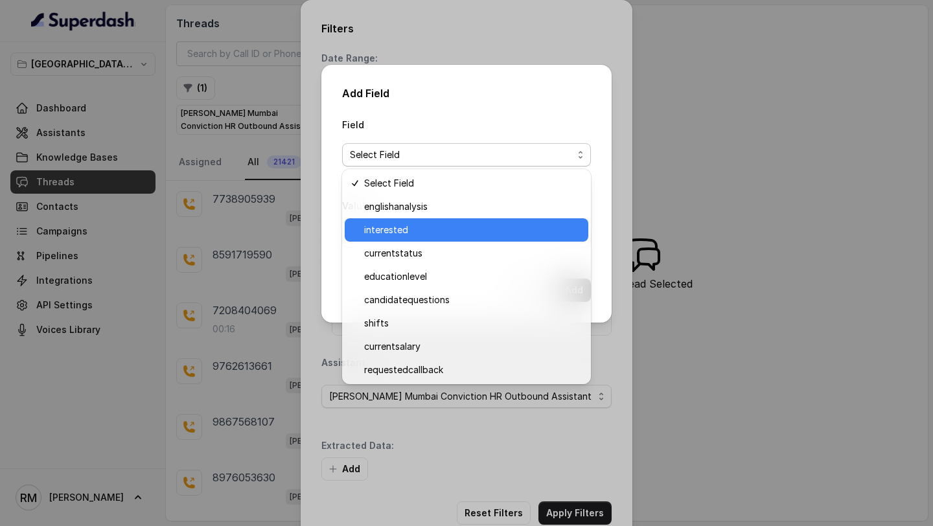
click at [381, 232] on span "interested" at bounding box center [472, 230] width 216 height 16
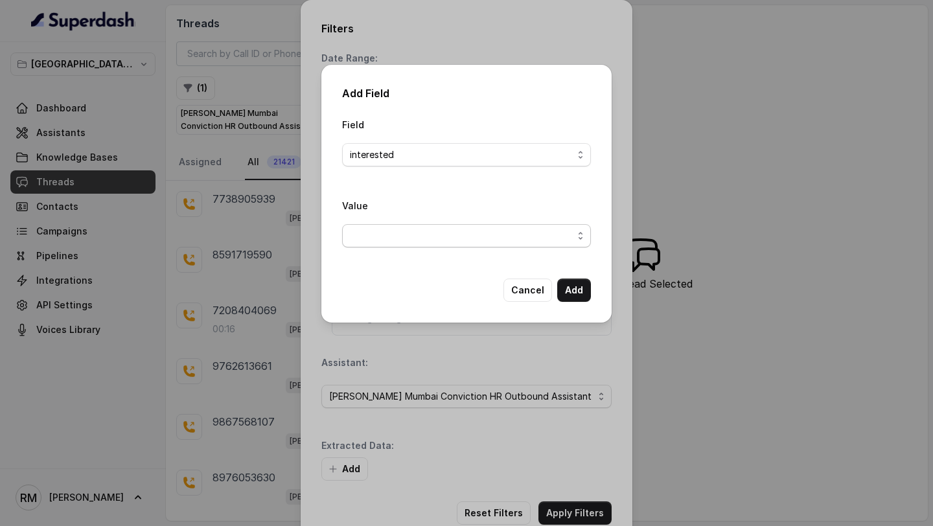
click at [381, 237] on span "button" at bounding box center [466, 235] width 249 height 23
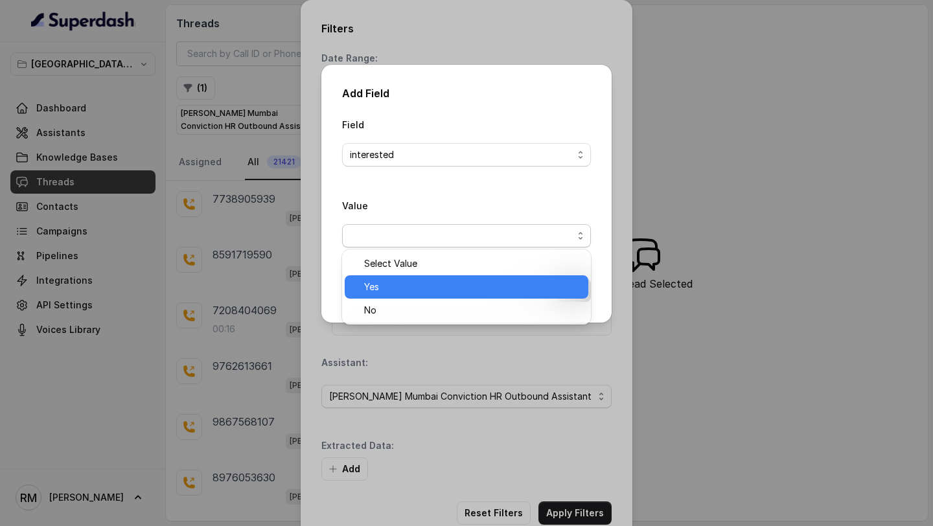
click at [381, 295] on div "Yes" at bounding box center [466, 286] width 243 height 23
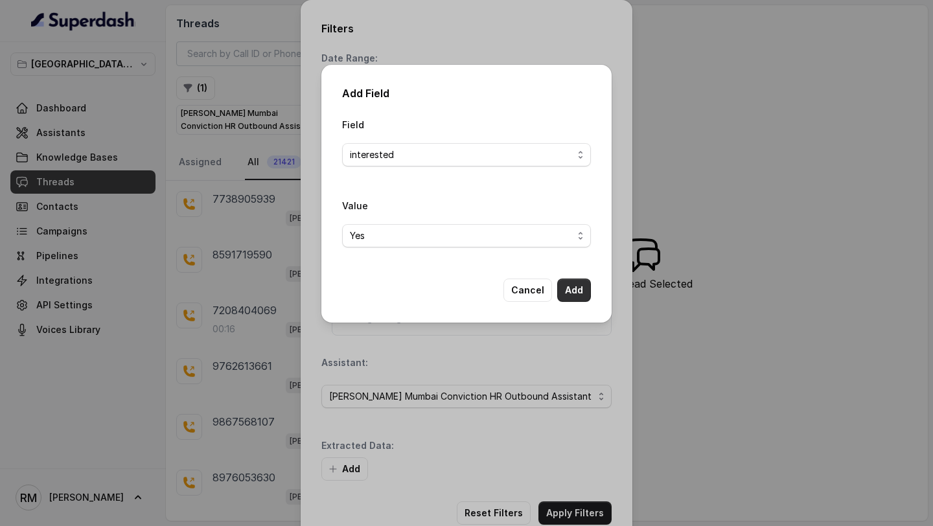
click at [582, 280] on button "Add" at bounding box center [574, 289] width 34 height 23
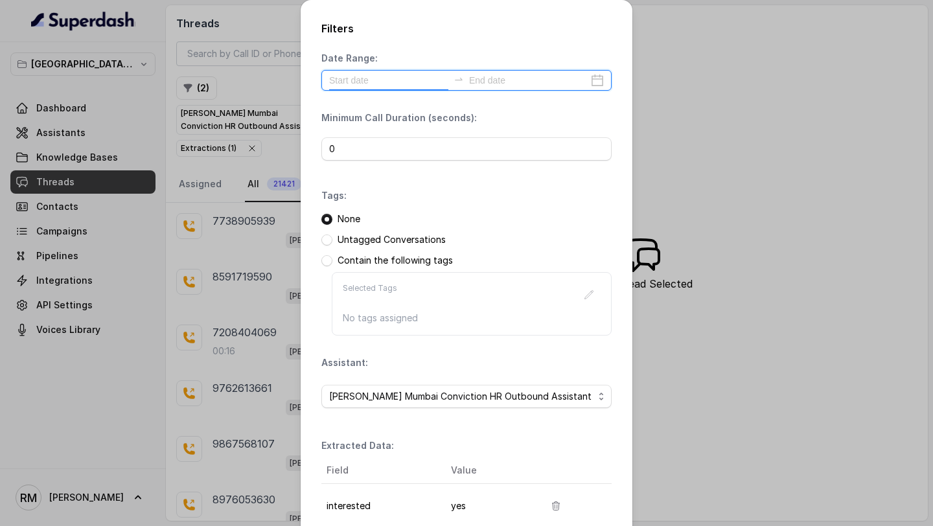
click at [363, 77] on input at bounding box center [388, 80] width 119 height 14
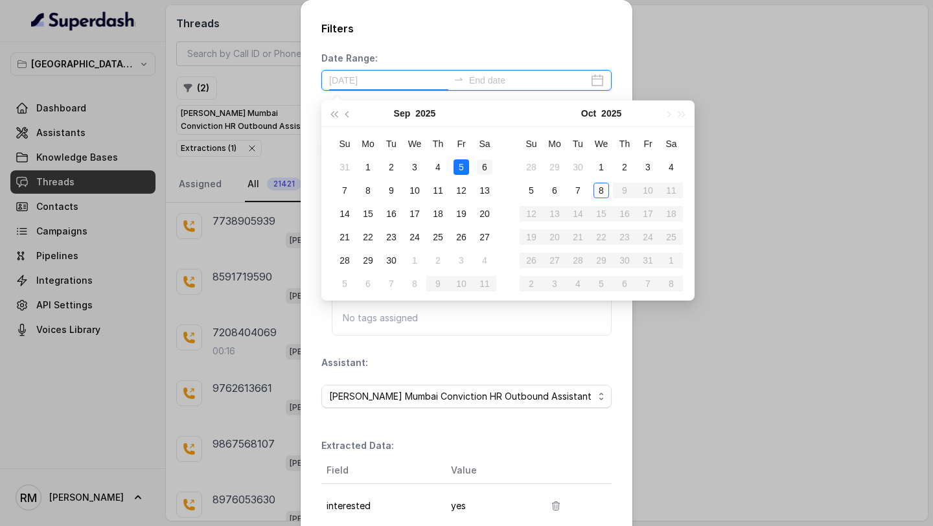
type input "2025-09-06"
type input "2025-10-08"
click at [600, 190] on div "8" at bounding box center [601, 191] width 16 height 16
type input "2025-10-08"
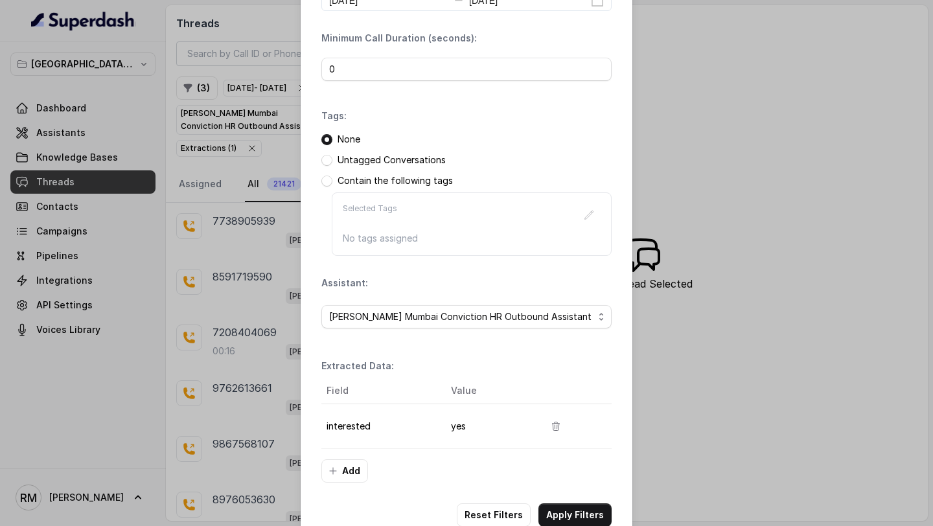
scroll to position [111, 0]
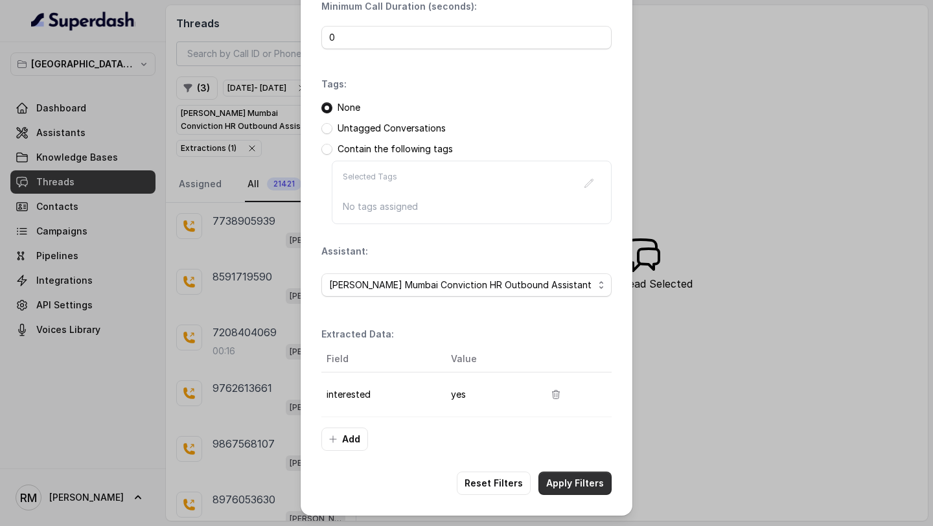
click at [561, 478] on button "Apply Filters" at bounding box center [574, 482] width 73 height 23
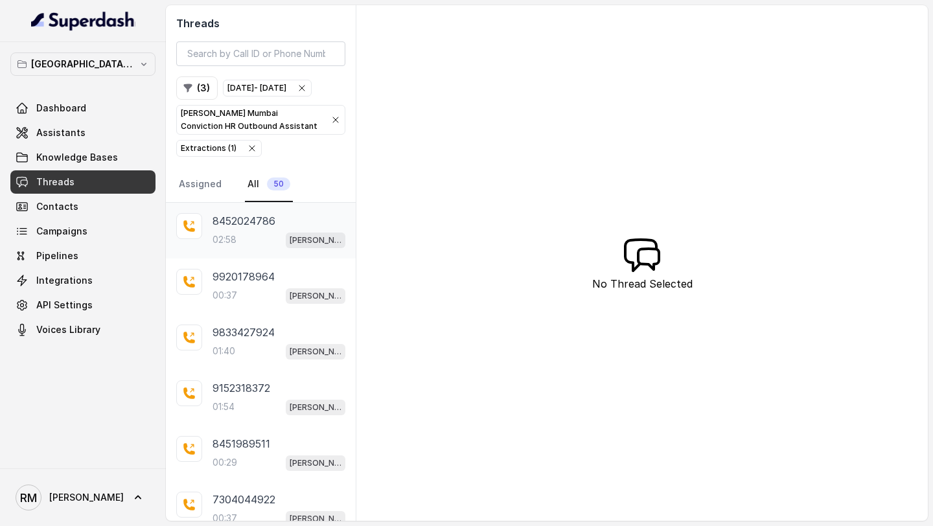
click at [243, 258] on div "8452024786 02:58 Kemp Mumbai Conviction HR Outbound Assistant" at bounding box center [261, 231] width 190 height 56
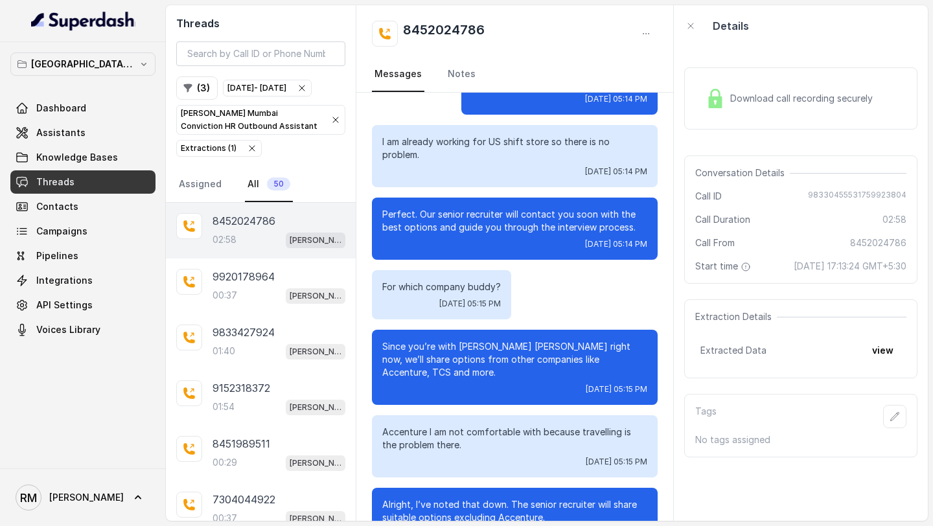
scroll to position [563, 0]
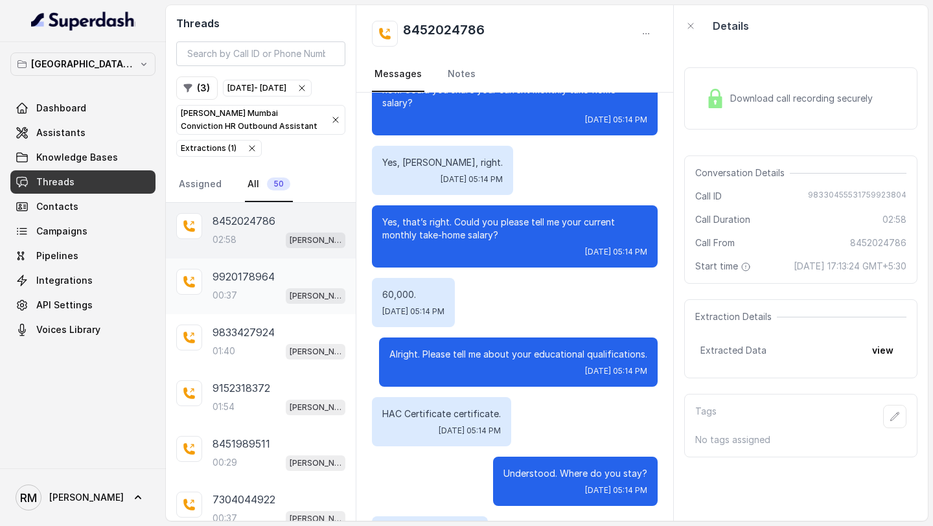
click at [216, 284] on p "9920178964" at bounding box center [243, 277] width 62 height 16
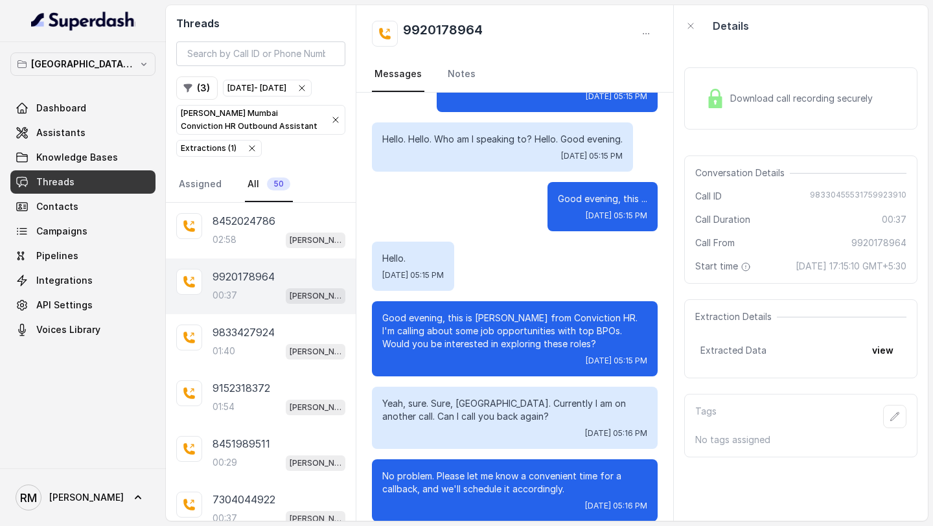
scroll to position [121, 0]
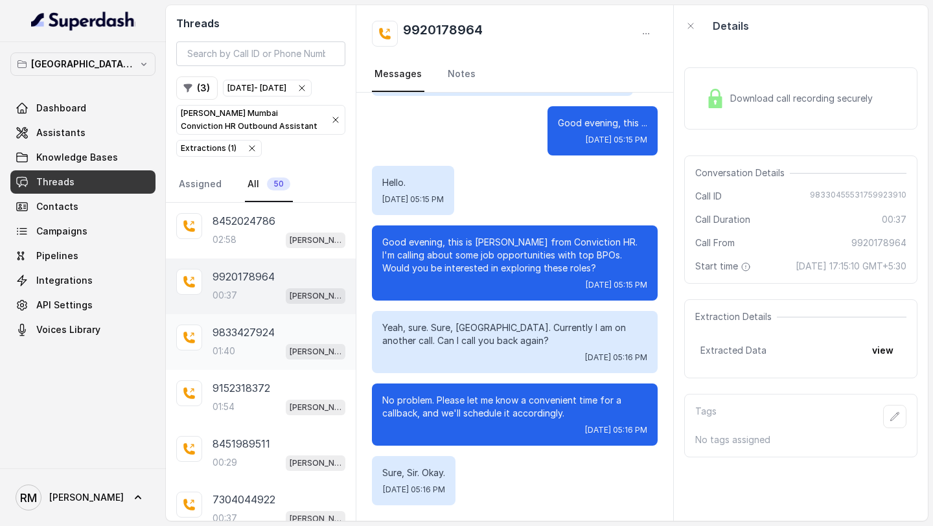
click at [247, 340] on p "9833427924" at bounding box center [243, 332] width 62 height 16
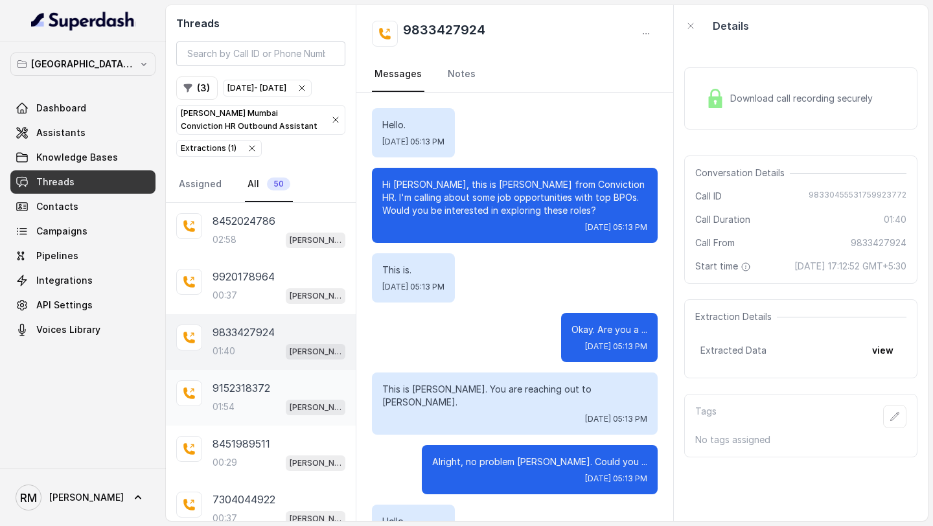
click at [217, 425] on div "9152318372 01:54 Kemp Mumbai Conviction HR Outbound Assistant" at bounding box center [261, 398] width 190 height 56
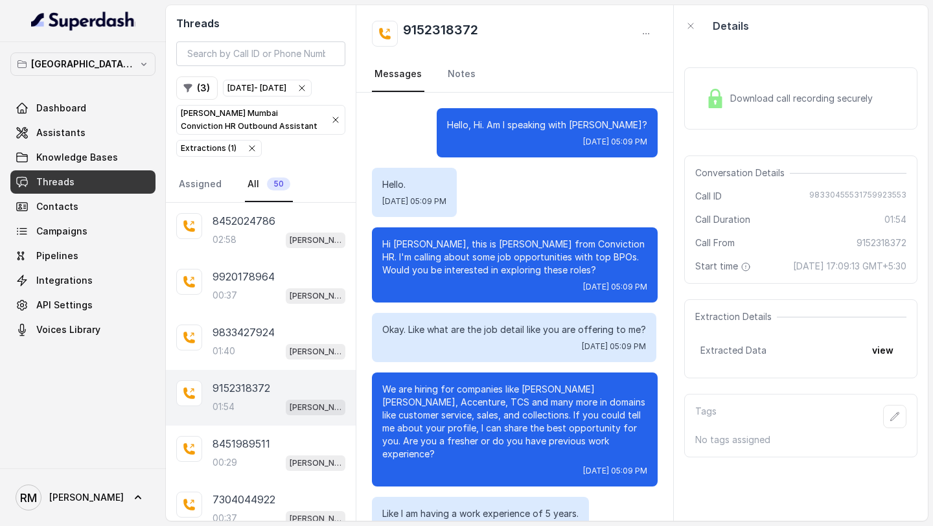
scroll to position [1105, 0]
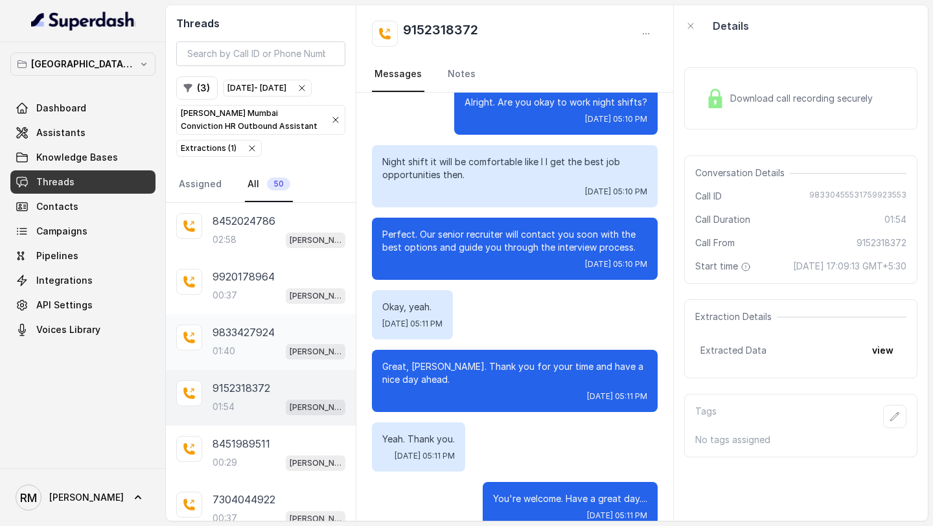
click at [288, 370] on div "9833427924 01:40 Kemp Mumbai Conviction HR Outbound Assistant" at bounding box center [261, 342] width 190 height 56
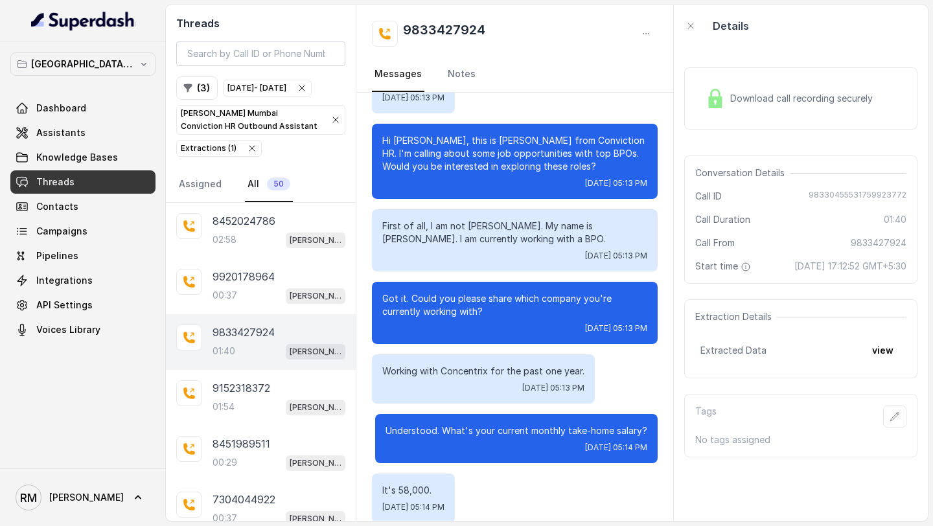
scroll to position [508, 0]
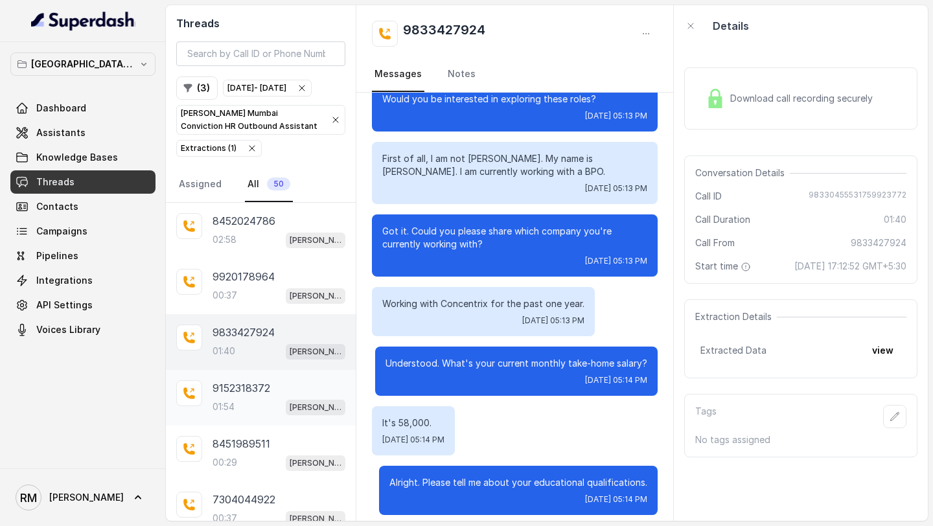
click at [231, 396] on p "9152318372" at bounding box center [241, 388] width 58 height 16
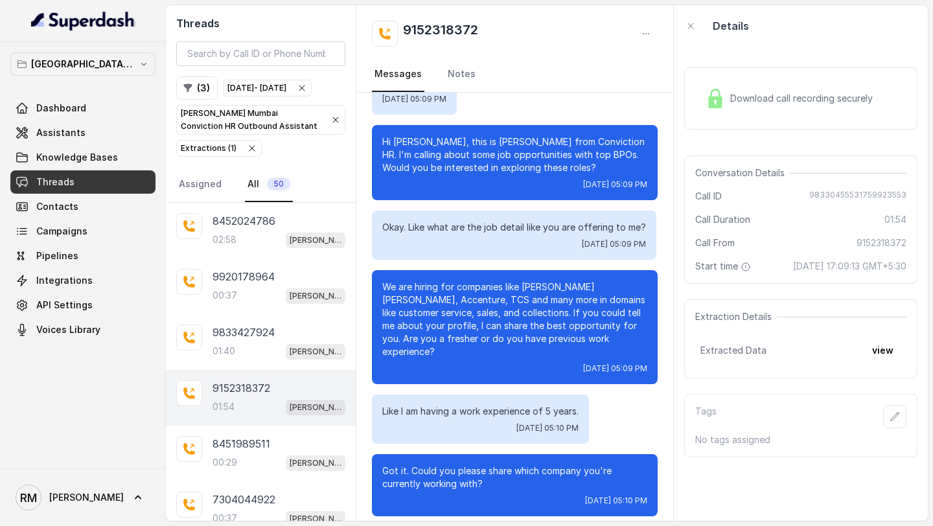
scroll to position [220, 0]
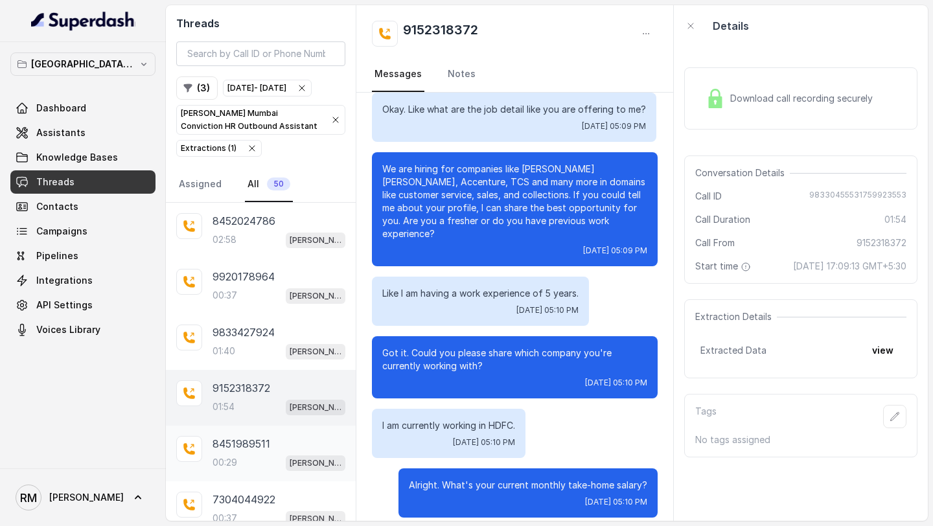
click at [212, 481] on div "8451989511 00:29 Kemp Mumbai Conviction HR Outbound Assistant" at bounding box center [261, 453] width 190 height 56
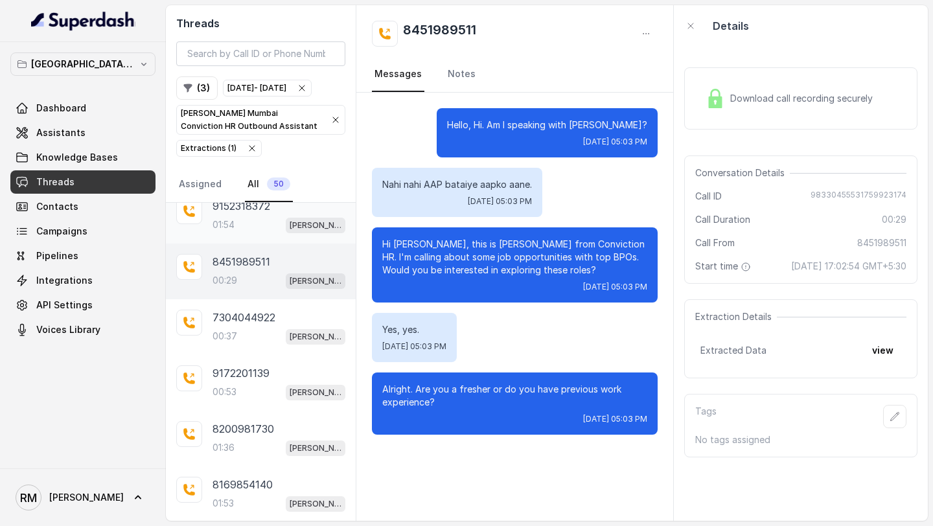
scroll to position [201, 0]
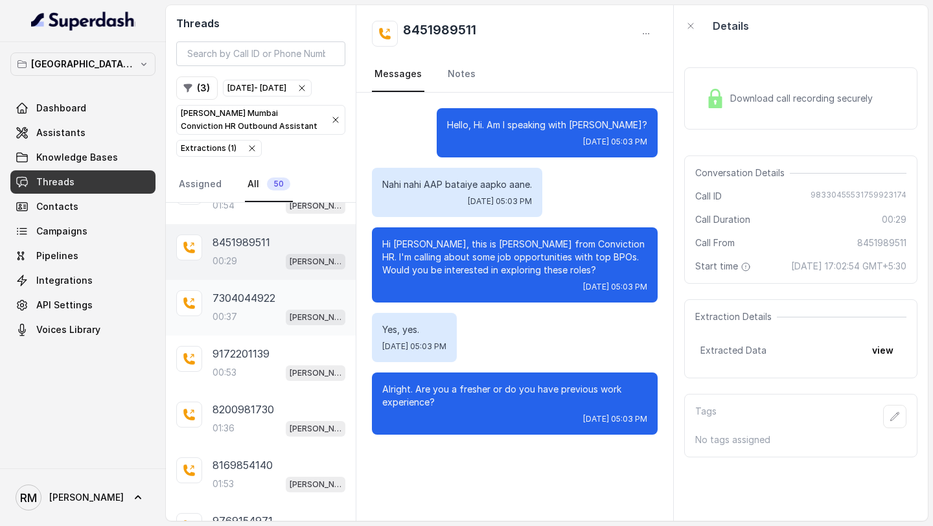
click at [232, 323] on p "00:37" at bounding box center [224, 316] width 25 height 13
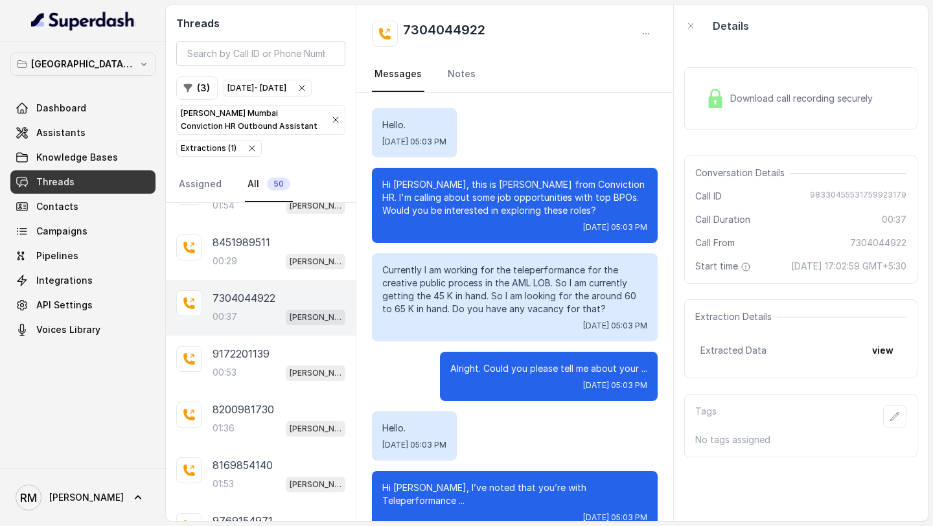
scroll to position [15, 0]
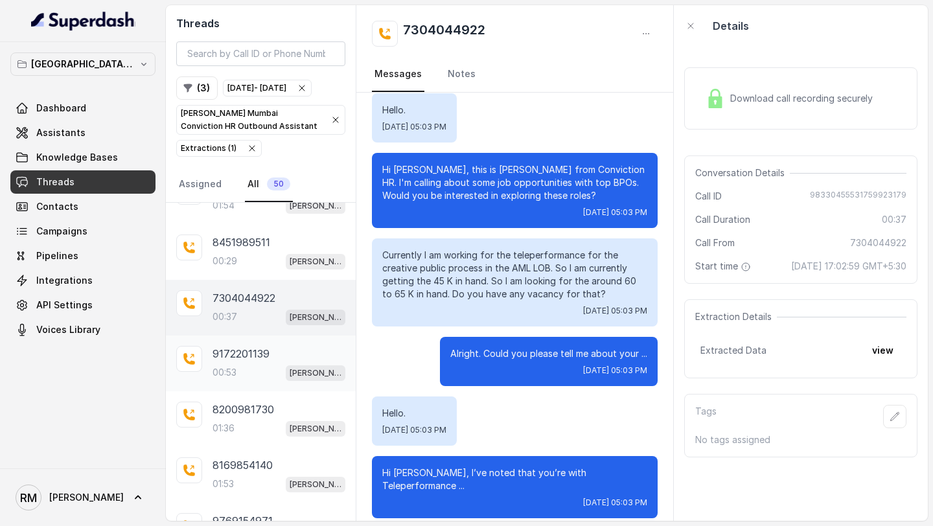
click at [218, 379] on p "00:53" at bounding box center [224, 372] width 24 height 13
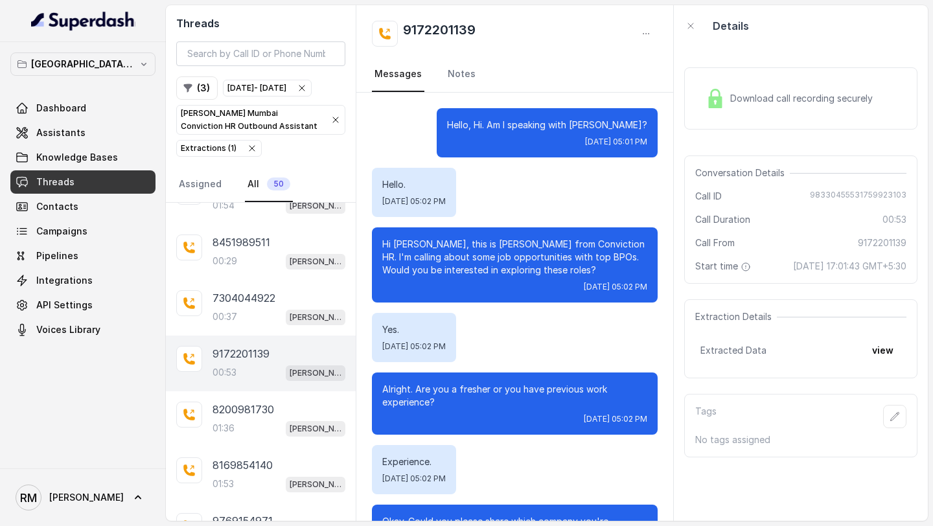
scroll to position [313, 0]
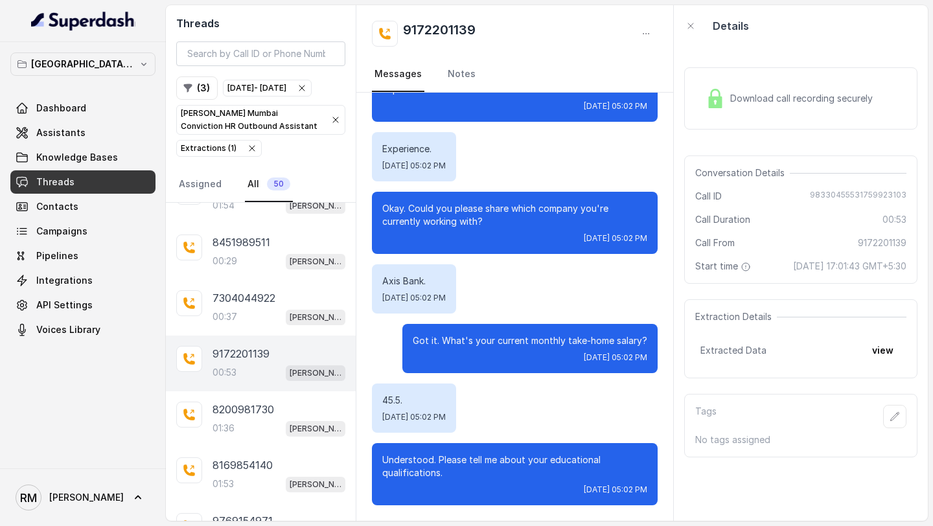
click at [249, 153] on icon "button" at bounding box center [252, 148] width 10 height 10
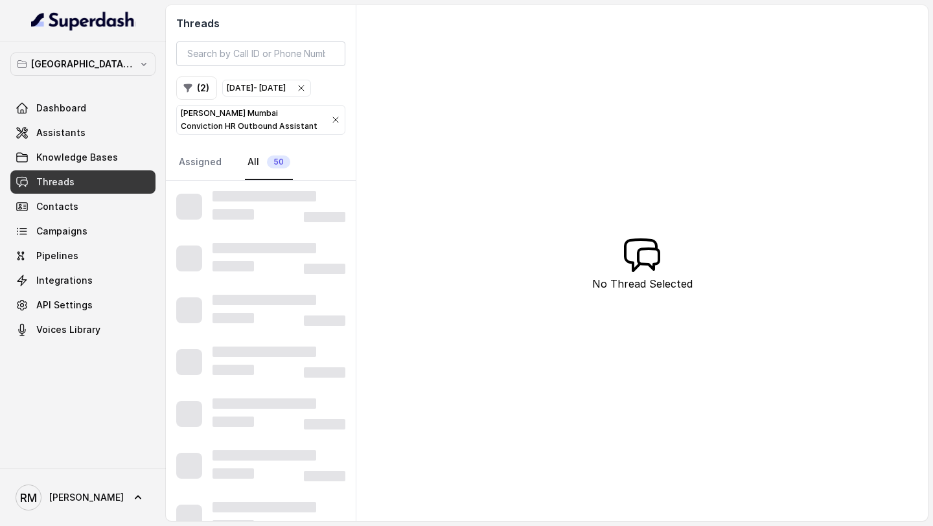
click at [334, 125] on icon "button" at bounding box center [335, 120] width 10 height 10
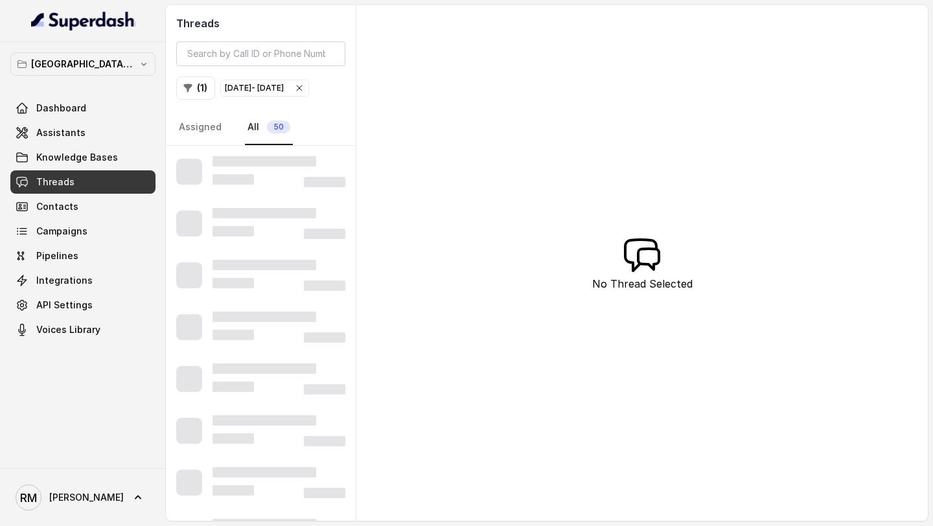
click at [304, 95] on div "Oct 08, 2025 - Oct 08, 2025" at bounding box center [265, 88] width 80 height 13
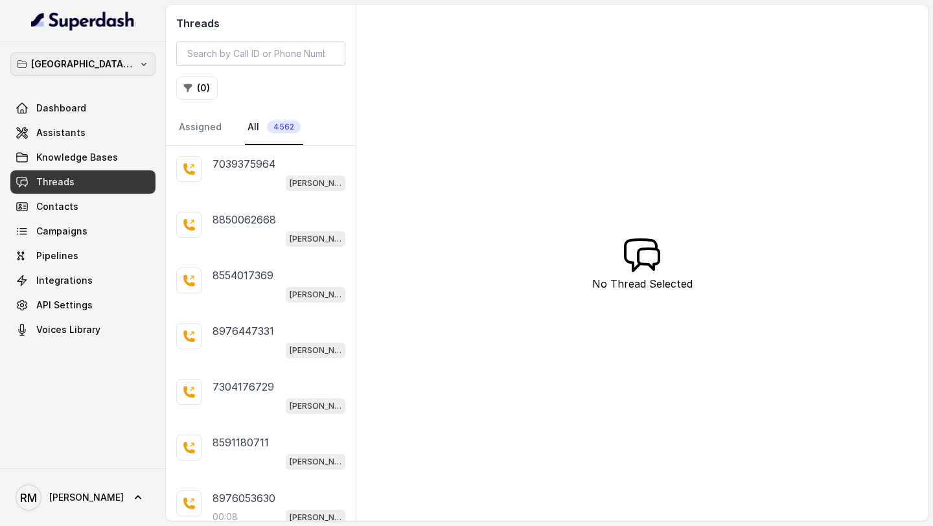
click at [123, 67] on p "Mumbai - Kemp - Malad" at bounding box center [83, 64] width 104 height 16
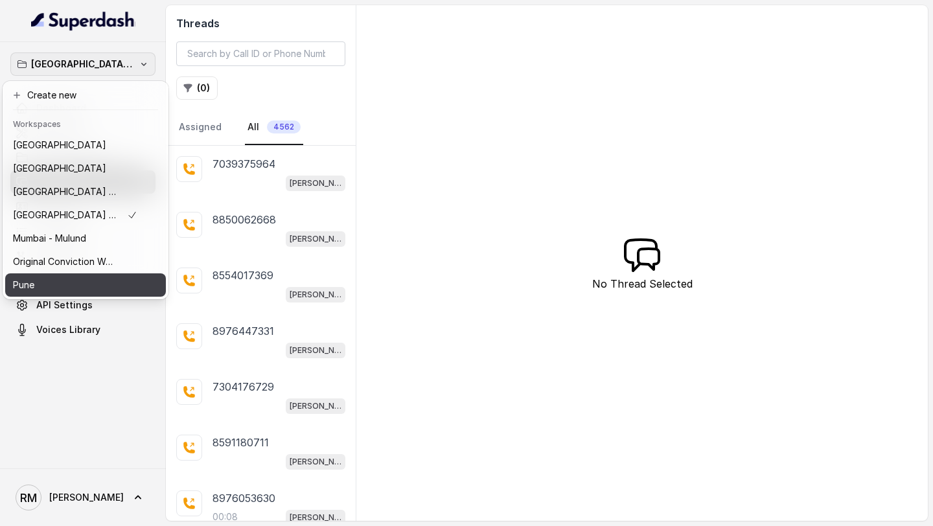
click at [100, 286] on div "Pune" at bounding box center [75, 285] width 124 height 16
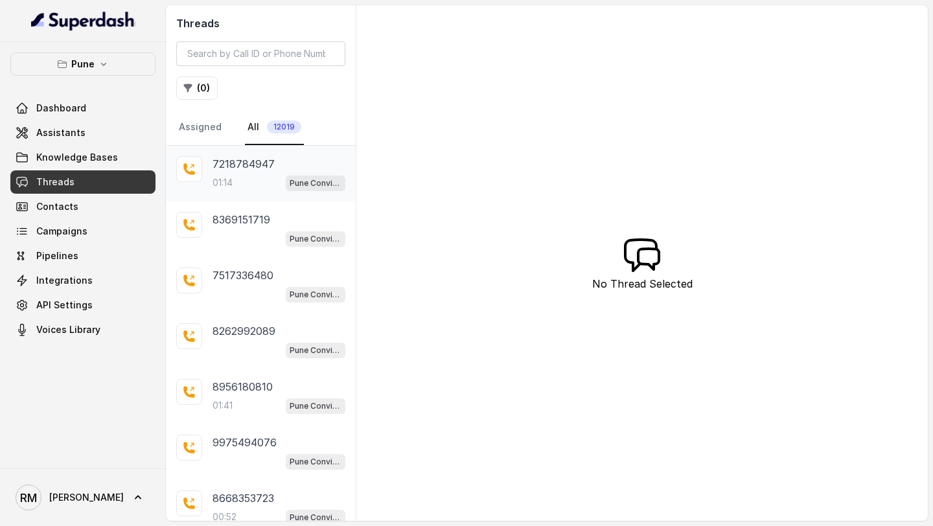
click at [227, 184] on p "01:14" at bounding box center [222, 182] width 20 height 13
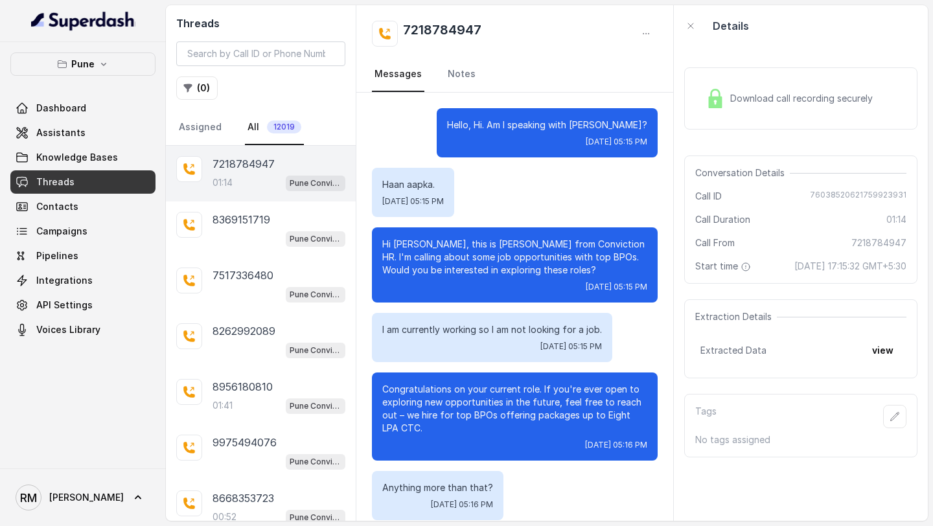
scroll to position [424, 0]
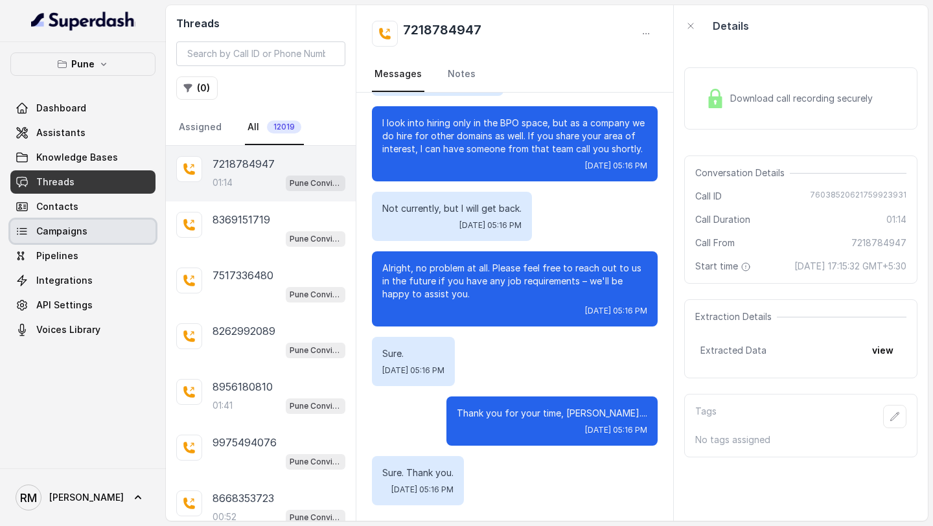
click at [82, 229] on span "Campaigns" at bounding box center [61, 231] width 51 height 13
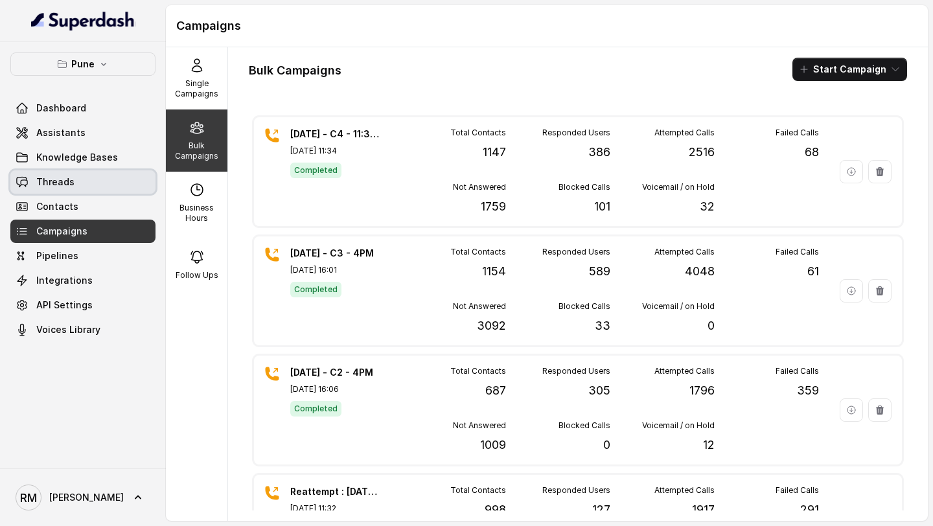
click at [65, 185] on span "Threads" at bounding box center [55, 181] width 38 height 13
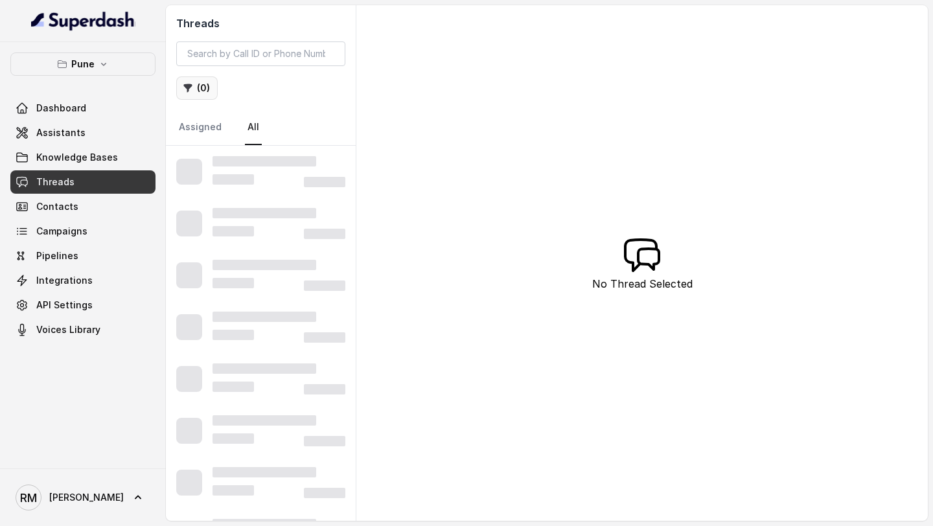
click at [199, 98] on button "( 0 )" at bounding box center [196, 87] width 41 height 23
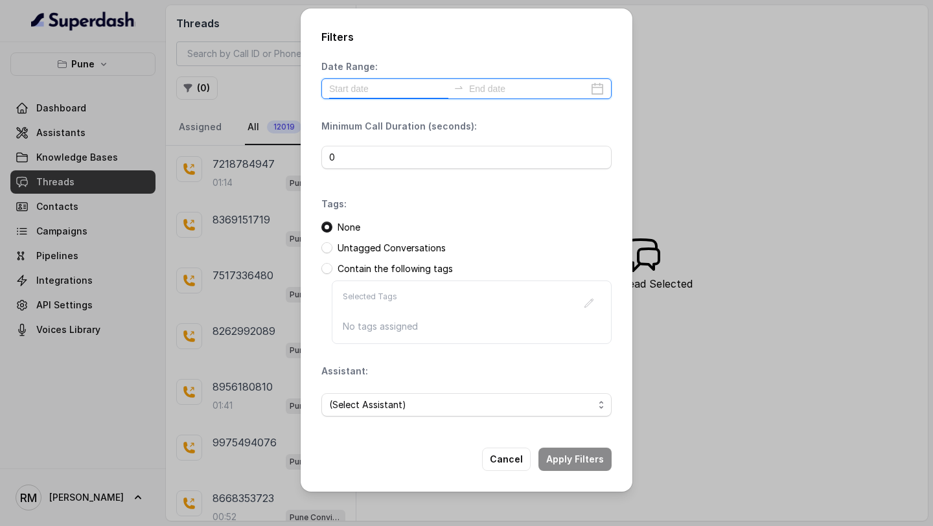
click at [355, 89] on input at bounding box center [388, 89] width 119 height 14
type input "2025-09-05"
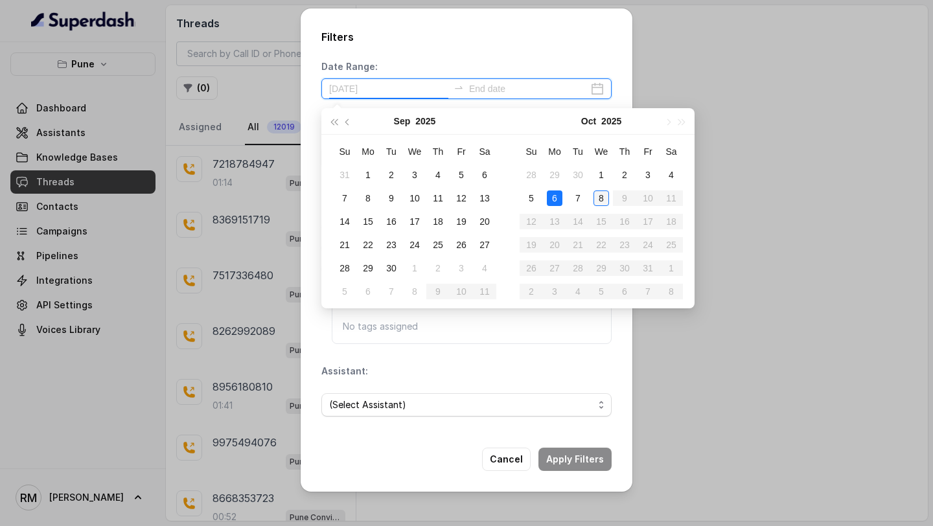
type input "2025-10-08"
click at [602, 200] on div "8" at bounding box center [601, 198] width 16 height 16
type input "2025-10-08"
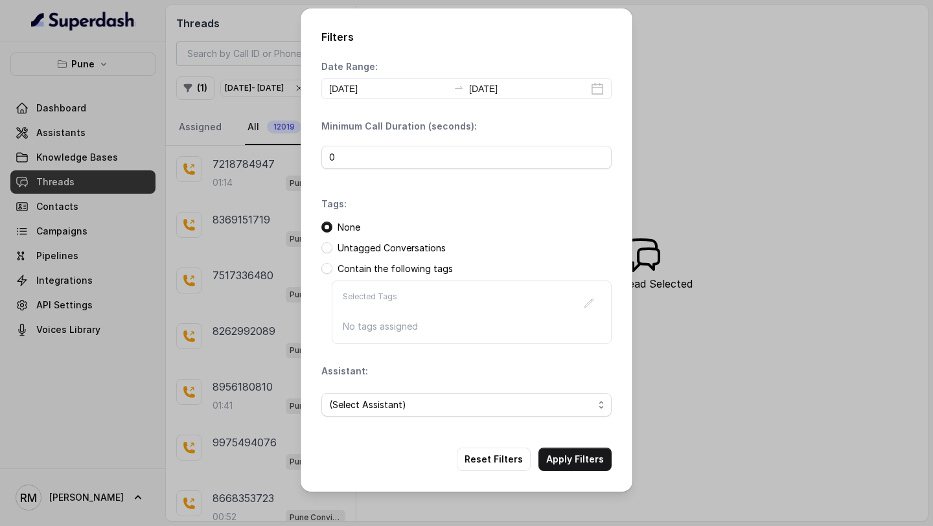
click at [451, 415] on span "(Select Assistant)" at bounding box center [466, 404] width 290 height 23
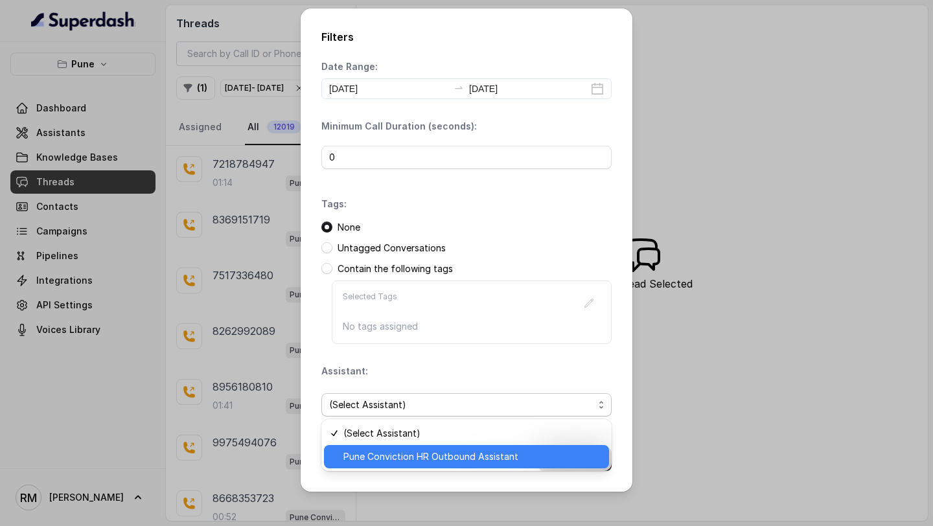
click at [436, 466] on div "Pune Conviction HR Outbound Assistant" at bounding box center [466, 456] width 285 height 23
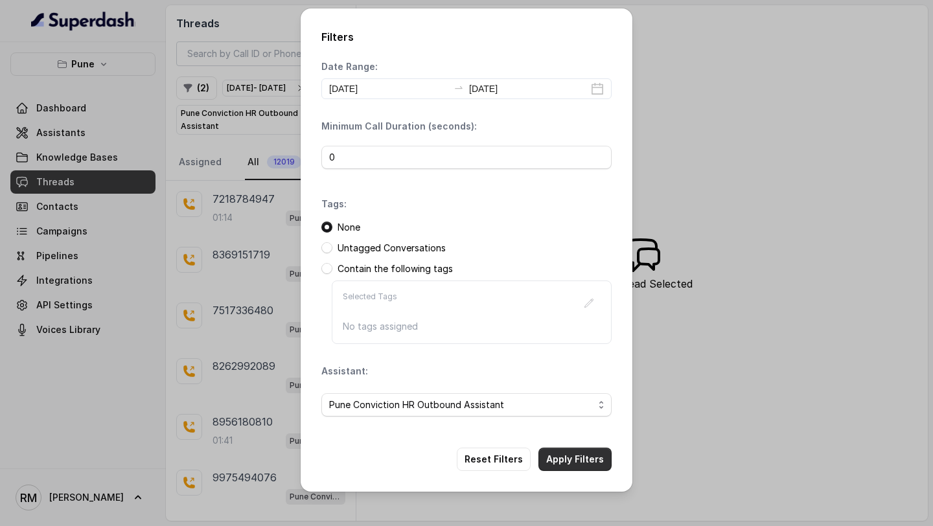
click at [563, 456] on button "Apply Filters" at bounding box center [574, 458] width 73 height 23
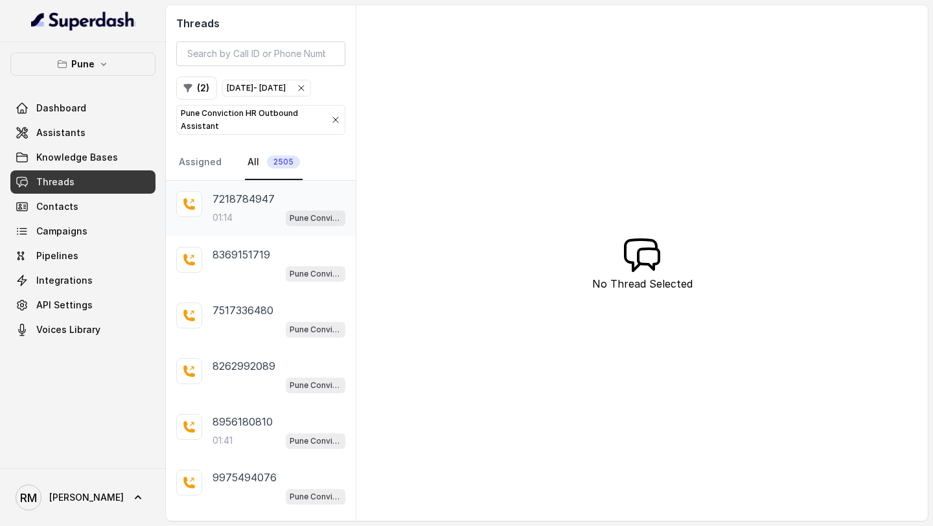
click at [236, 226] on div "01:14 Pune Conviction HR Outbound Assistant" at bounding box center [278, 217] width 133 height 17
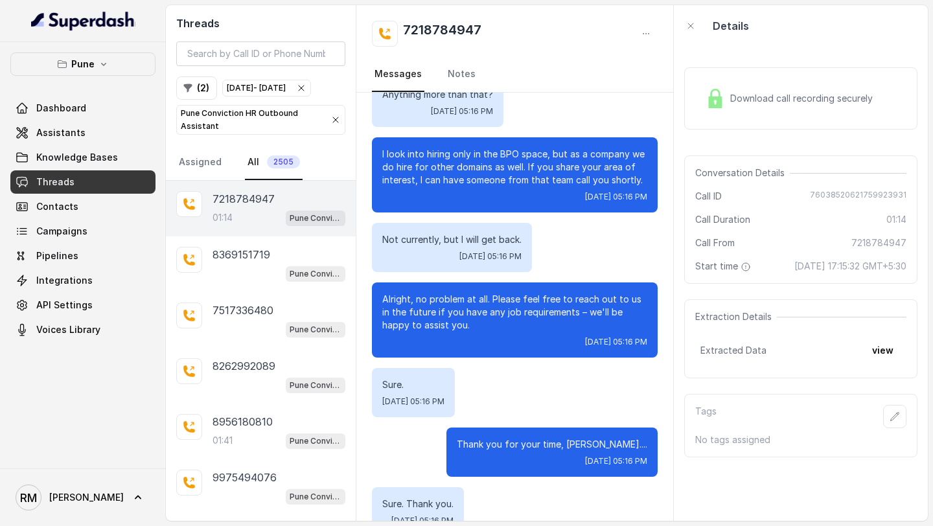
scroll to position [424, 0]
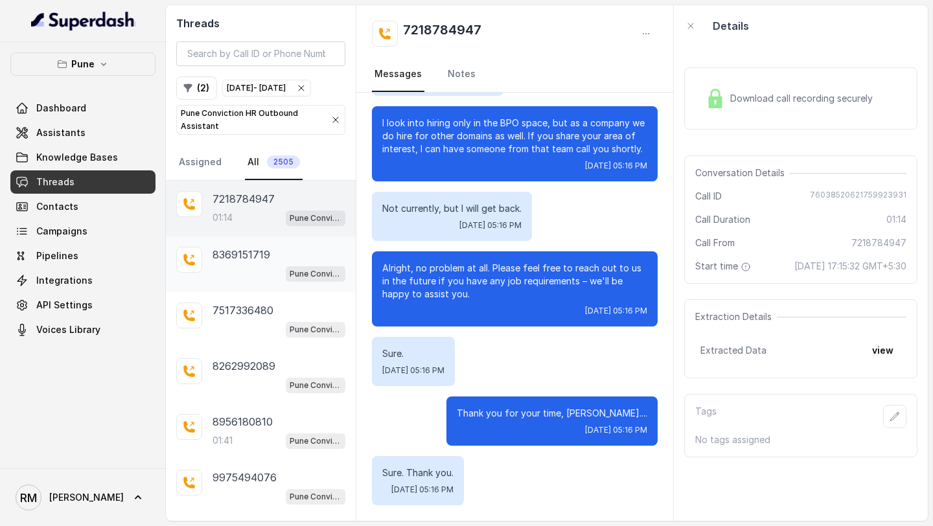
click at [267, 282] on div "Pune Conviction HR Outbound Assistant" at bounding box center [278, 273] width 133 height 17
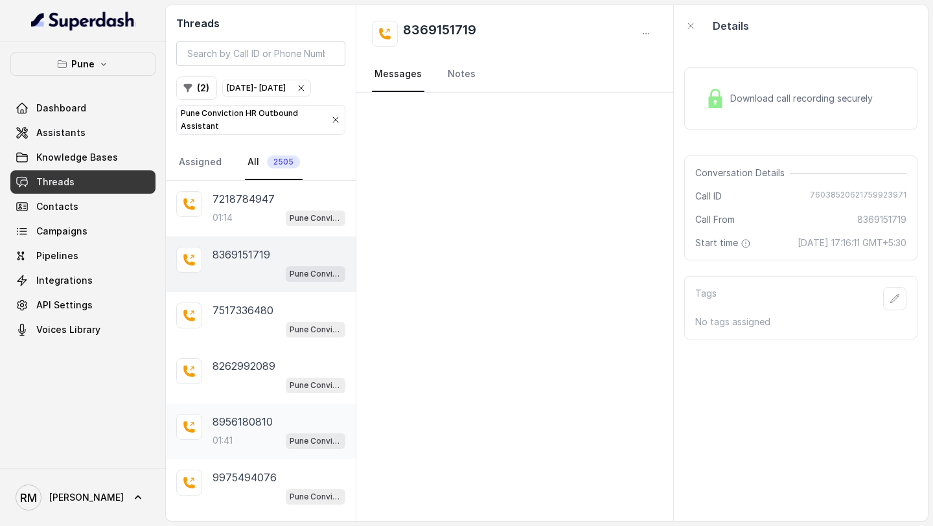
click at [248, 429] on p "8956180810" at bounding box center [242, 422] width 60 height 16
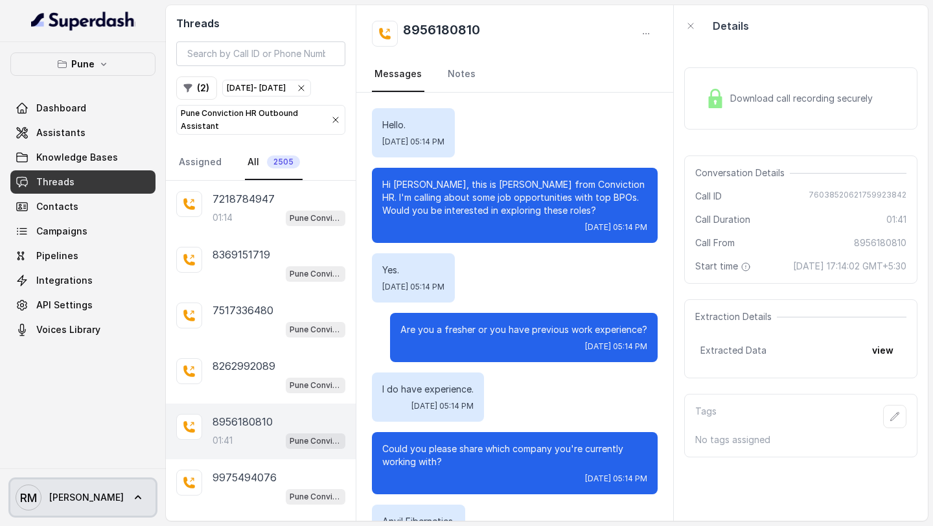
click at [131, 492] on icon at bounding box center [137, 497] width 13 height 13
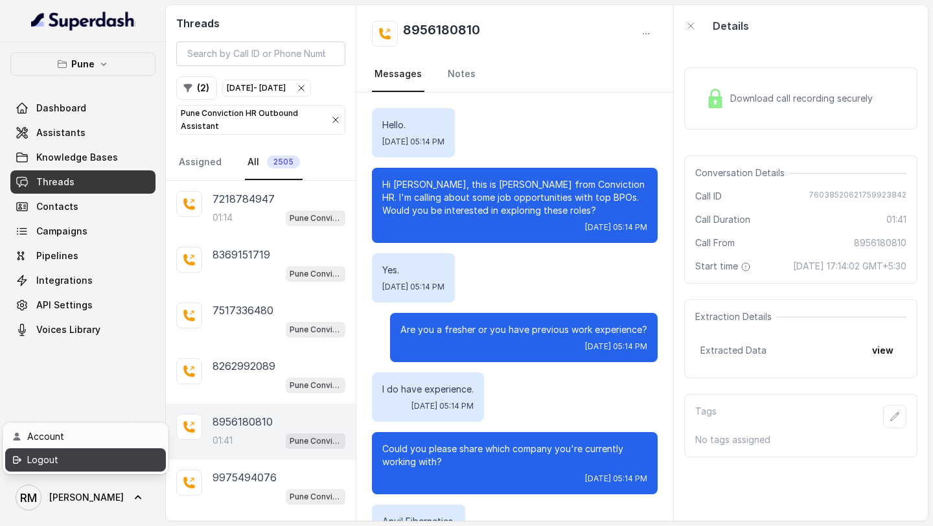
click at [115, 461] on div "Logout" at bounding box center [82, 460] width 110 height 16
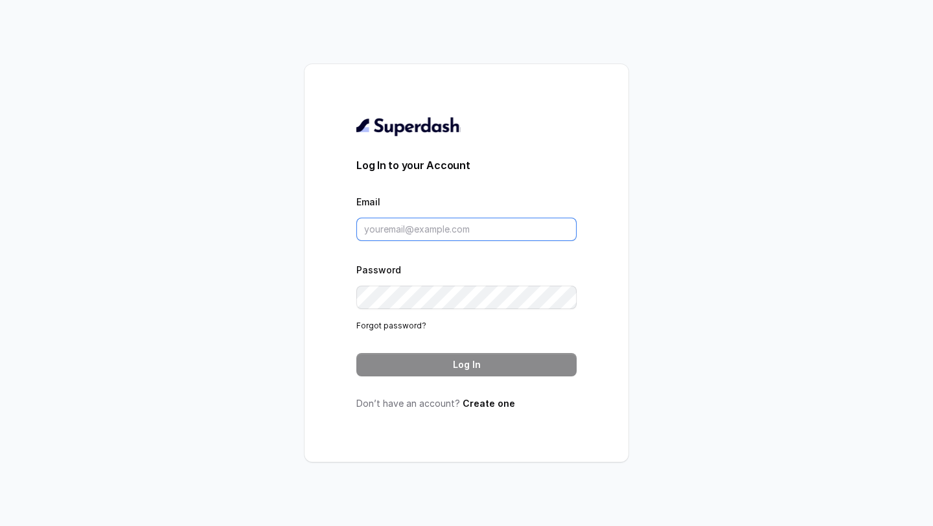
type input "rajesh.mudhliar@convictionhr.com"
click at [503, 236] on input "[EMAIL_ADDRESS][DOMAIN_NAME]" at bounding box center [466, 229] width 220 height 23
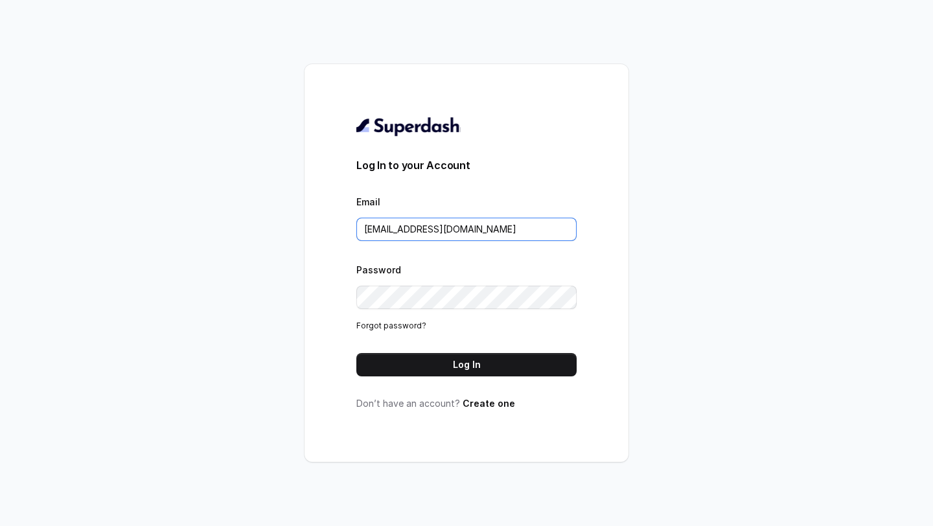
click at [503, 236] on input "[EMAIL_ADDRESS][DOMAIN_NAME]" at bounding box center [466, 229] width 220 height 23
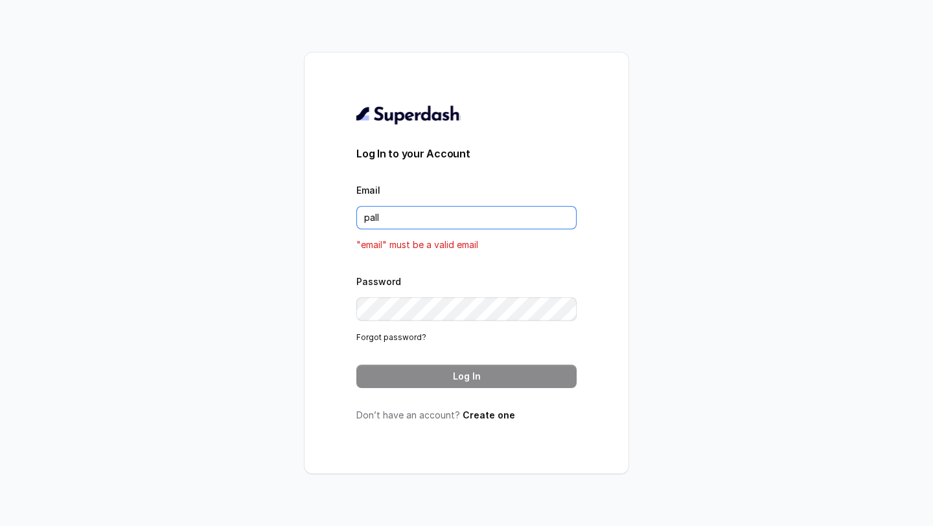
type input "[DOMAIN_NAME][EMAIL_ADDRESS][DOMAIN_NAME]"
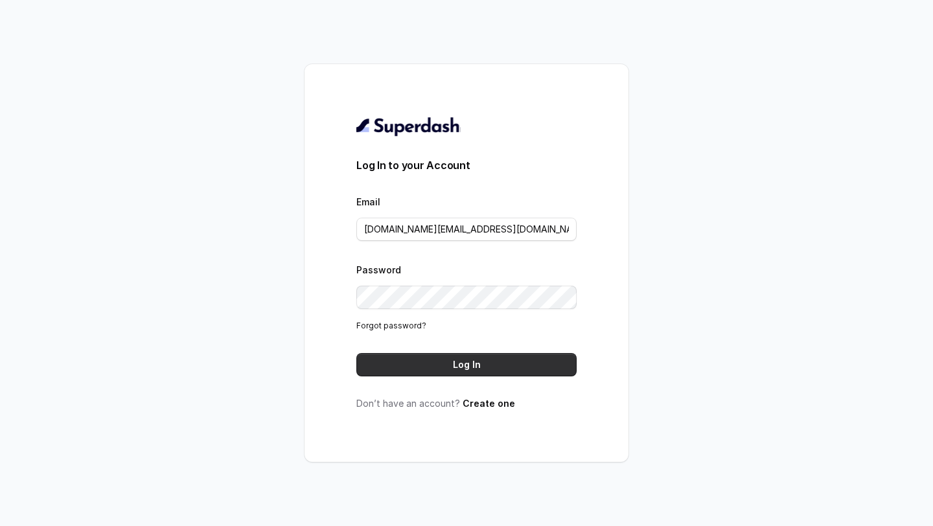
click at [489, 370] on button "Log In" at bounding box center [466, 364] width 220 height 23
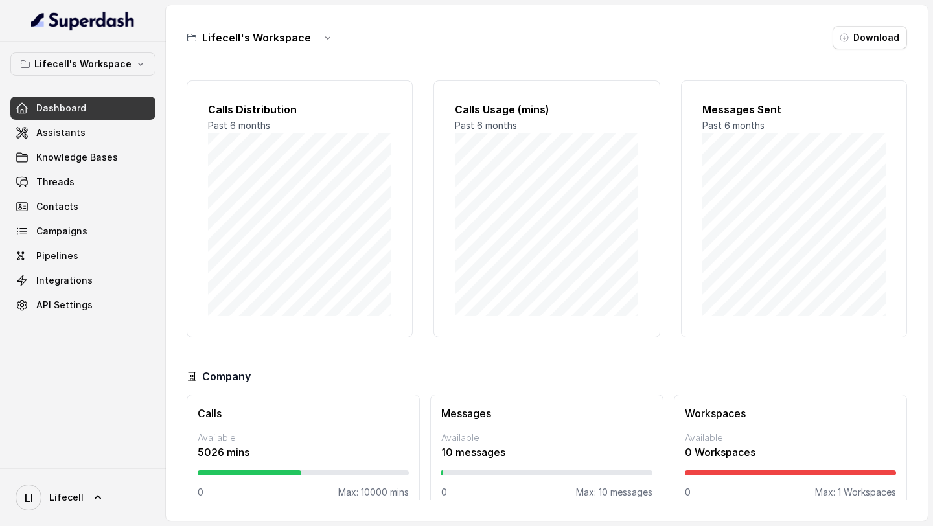
click at [78, 65] on p "Lifecell's Workspace" at bounding box center [82, 64] width 97 height 16
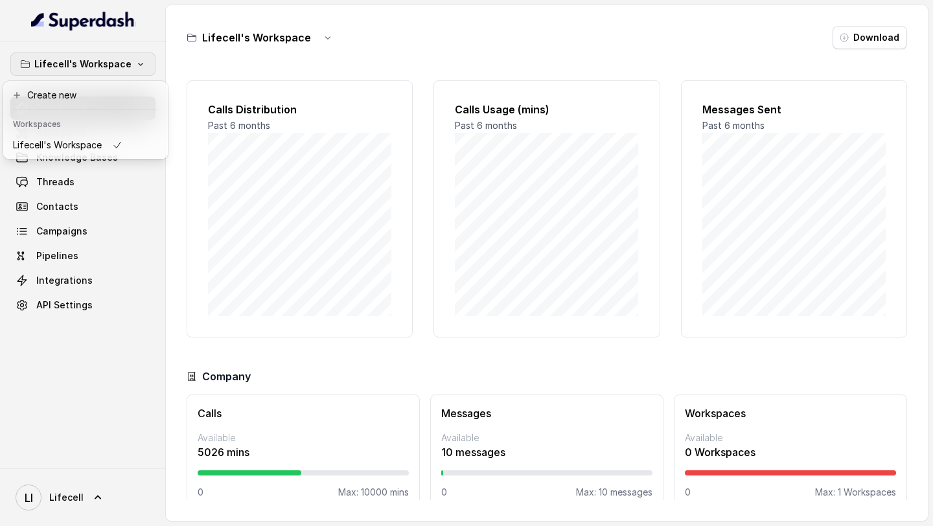
click at [71, 377] on div "Lifecell's Workspace Dashboard Assistants Knowledge Bases Threads Contacts Camp…" at bounding box center [83, 255] width 166 height 426
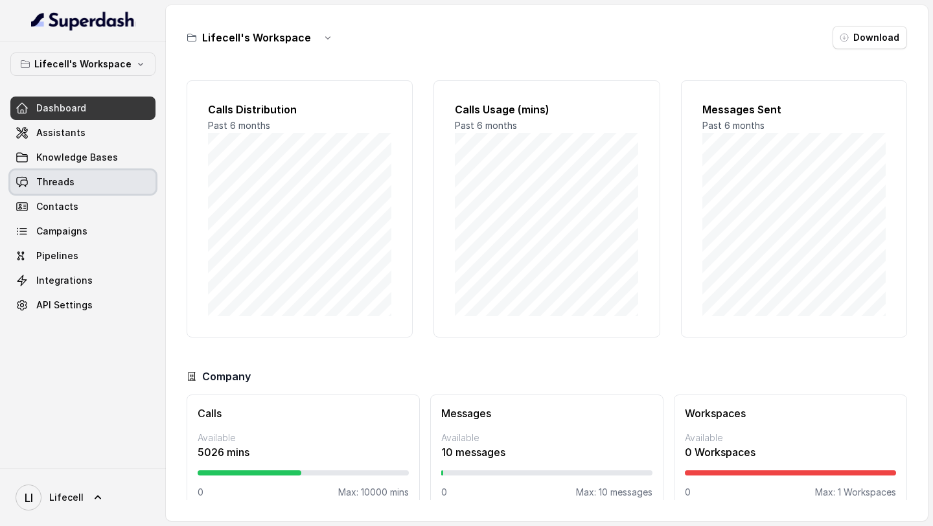
click at [85, 185] on link "Threads" at bounding box center [82, 181] width 145 height 23
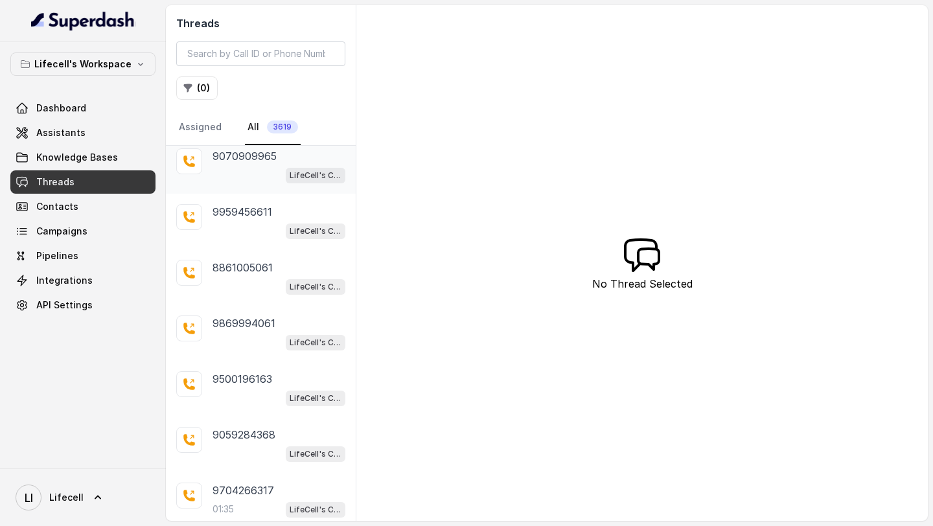
scroll to position [784, 0]
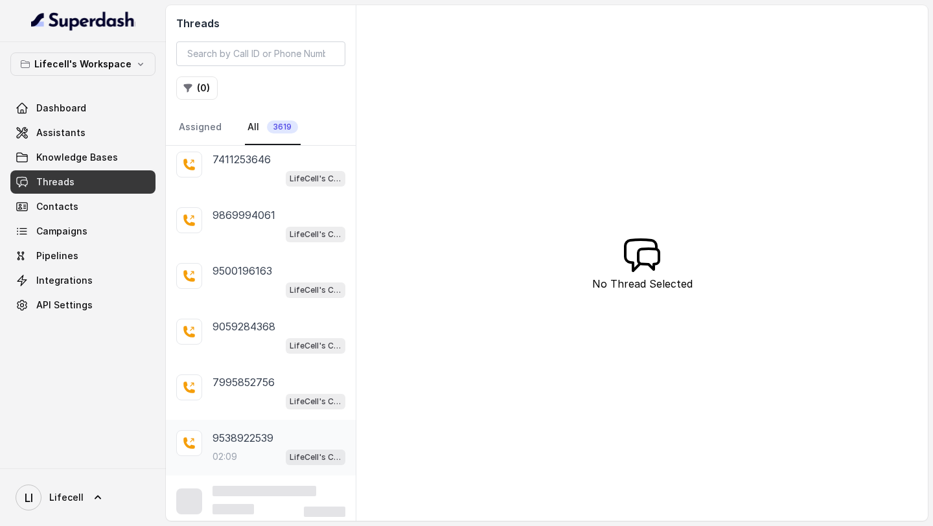
click at [241, 448] on div "02:09 LifeCell's Call Assistant" at bounding box center [278, 456] width 133 height 17
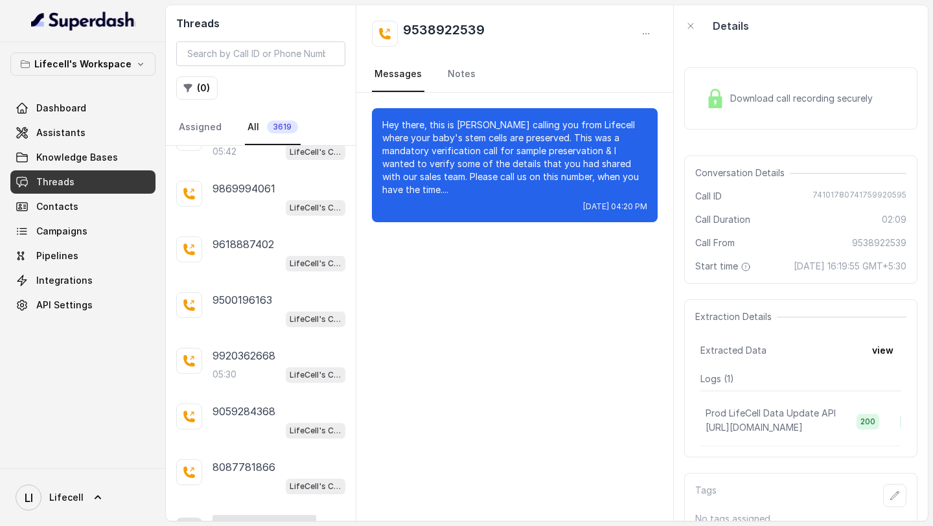
scroll to position [1338, 0]
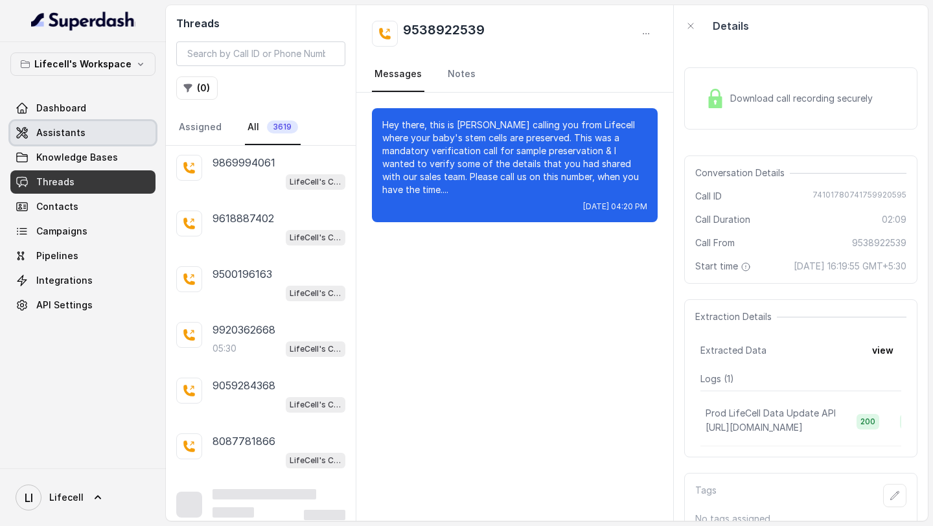
click at [55, 126] on span "Assistants" at bounding box center [60, 132] width 49 height 13
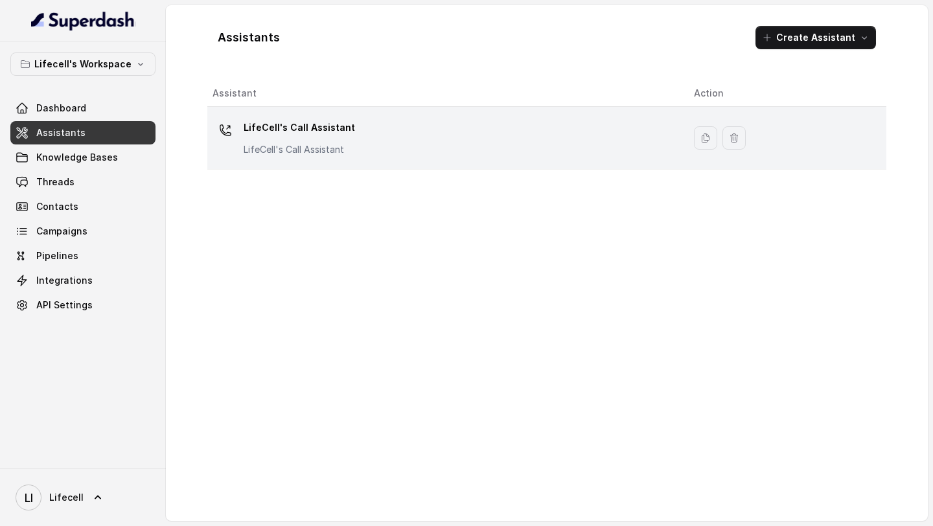
click at [417, 119] on div "LifeCell's Call Assistant LifeCell's Call Assistant" at bounding box center [442, 137] width 460 height 41
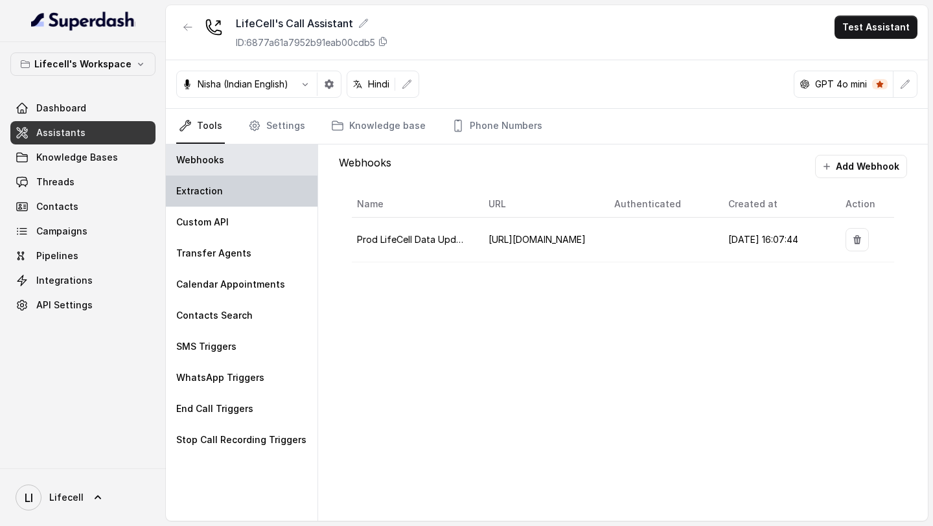
click at [223, 187] on div "Extraction" at bounding box center [242, 190] width 152 height 31
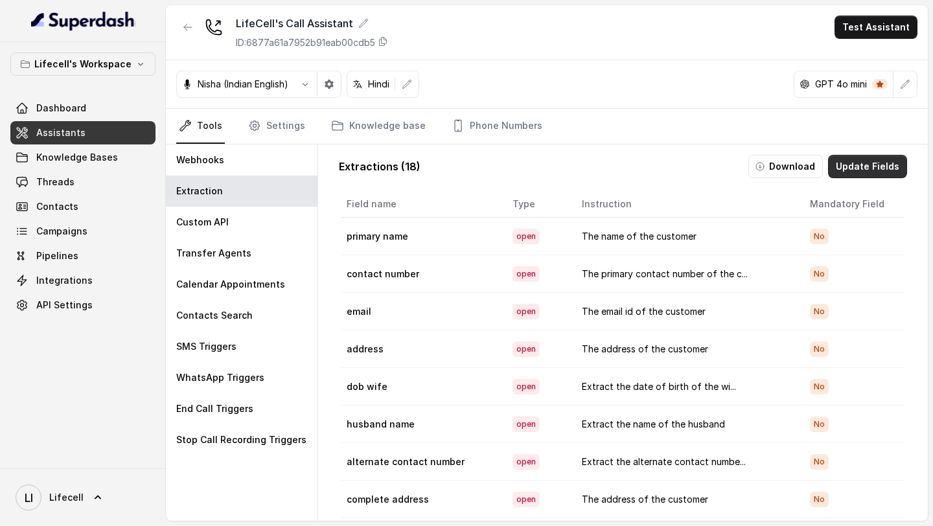
click at [852, 168] on button "Update Fields" at bounding box center [867, 166] width 79 height 23
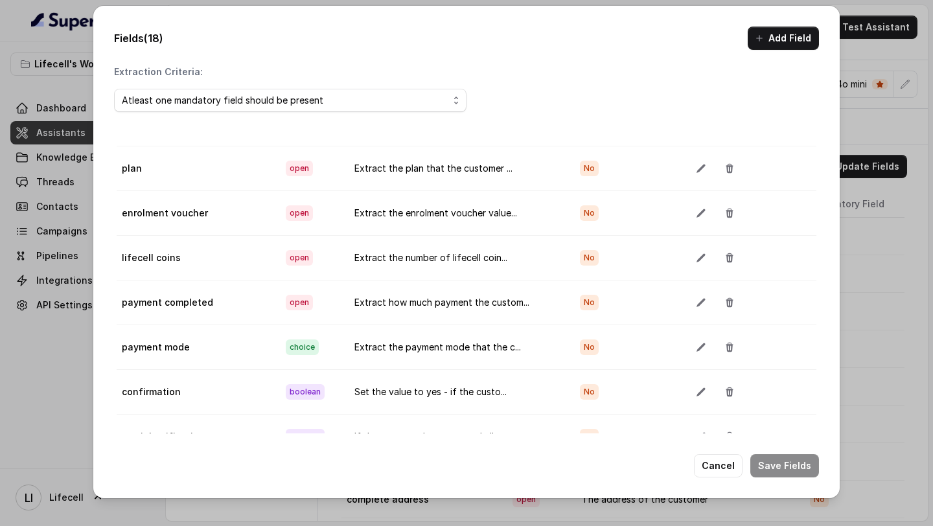
scroll to position [73, 0]
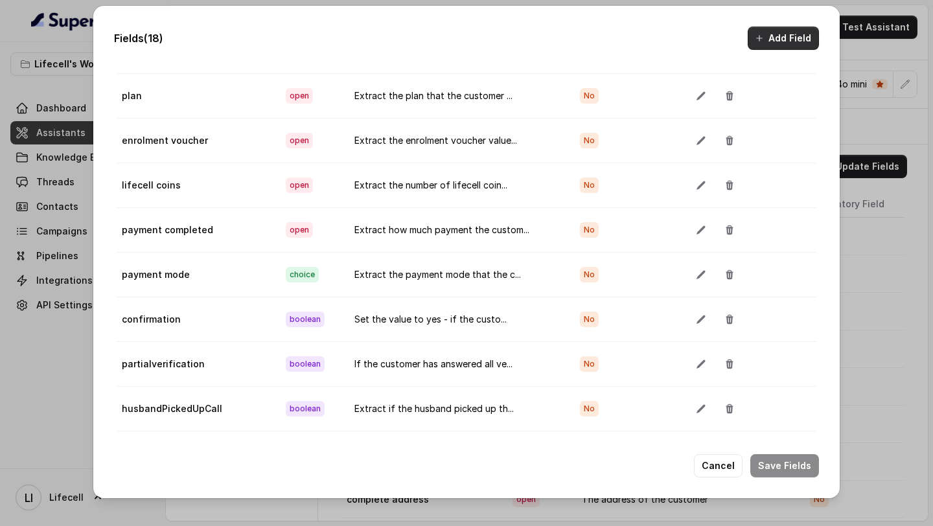
click at [769, 30] on button "Add Field" at bounding box center [782, 38] width 71 height 23
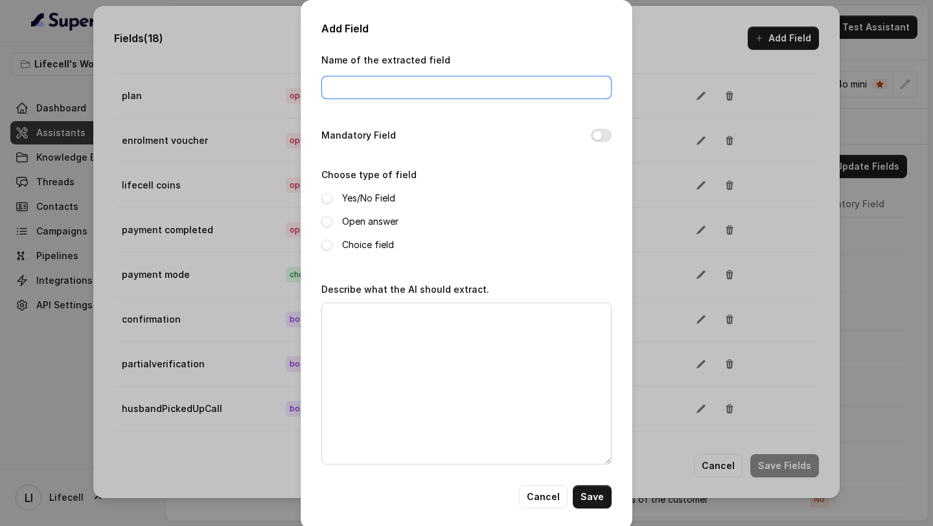
click at [482, 93] on input "Name of the extracted field" at bounding box center [466, 87] width 290 height 23
click at [596, 209] on div "Yes/No Field Open answer Choice field" at bounding box center [466, 221] width 290 height 62
click at [546, 496] on button "Cancel" at bounding box center [543, 496] width 49 height 23
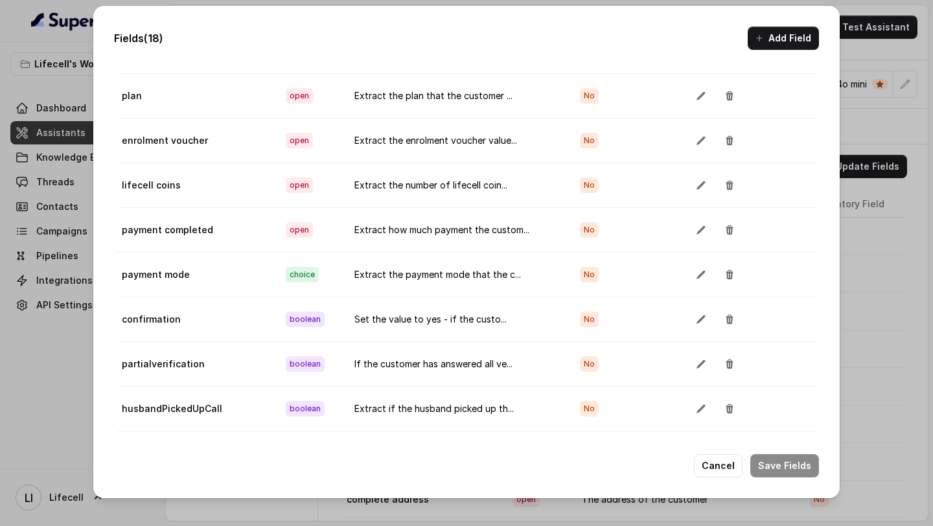
scroll to position [0, 0]
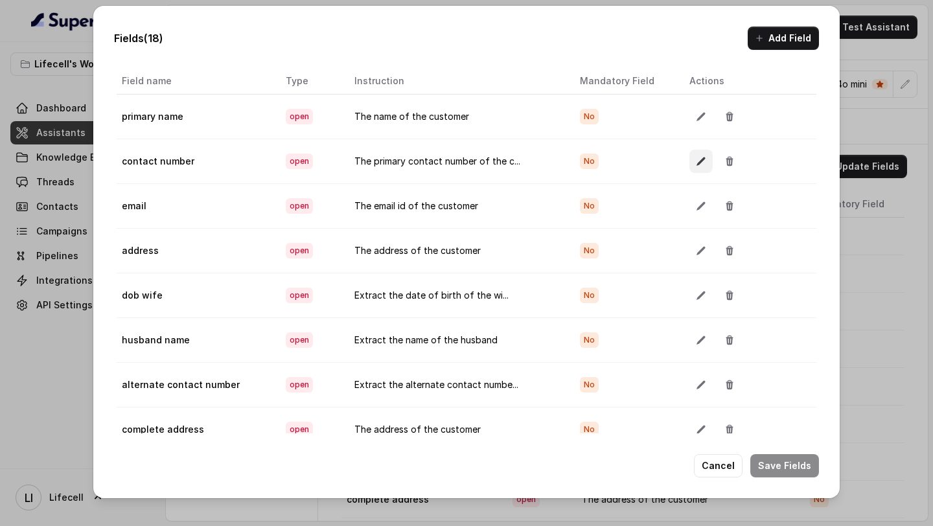
click at [701, 160] on icon "button" at bounding box center [701, 161] width 10 height 10
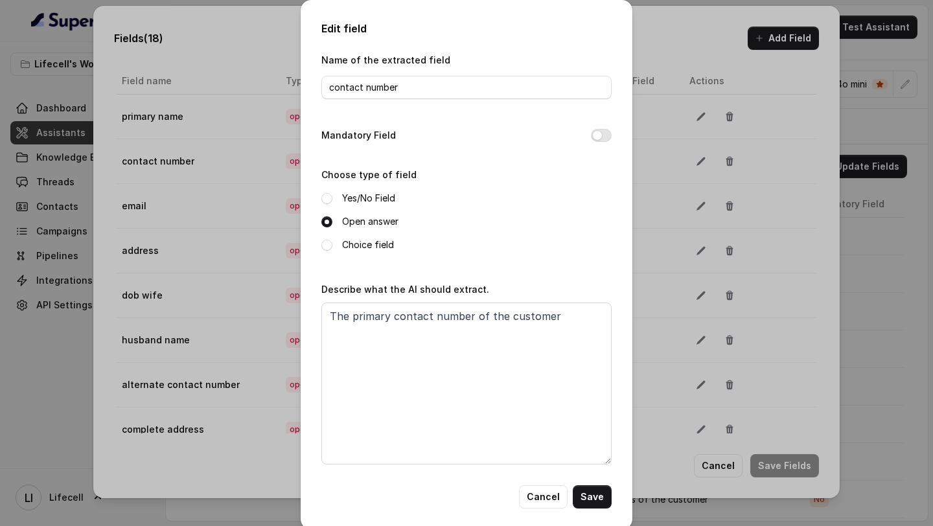
click at [675, 168] on div "Edit field Name of the extracted field contact number Mandatory Field Choose ty…" at bounding box center [466, 263] width 933 height 526
click at [541, 497] on button "Cancel" at bounding box center [543, 496] width 49 height 23
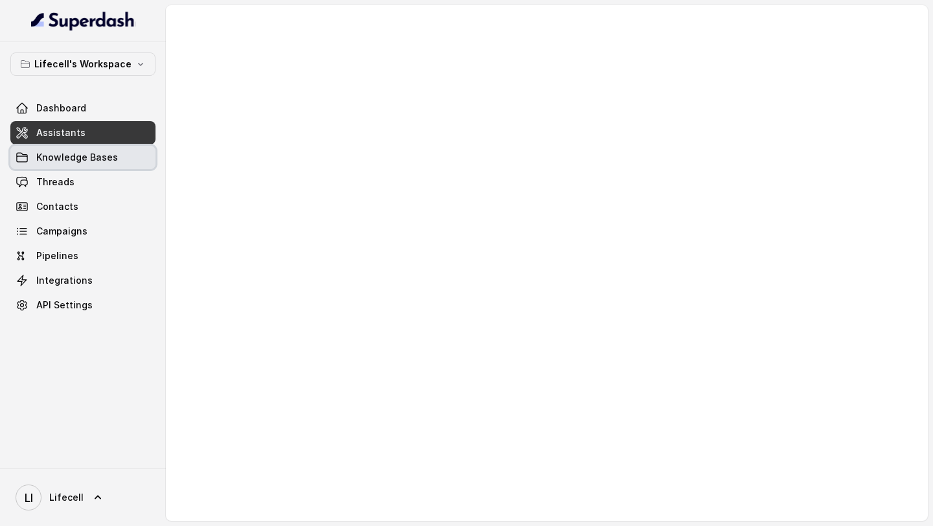
click at [96, 165] on link "Knowledge Bases" at bounding box center [82, 157] width 145 height 23
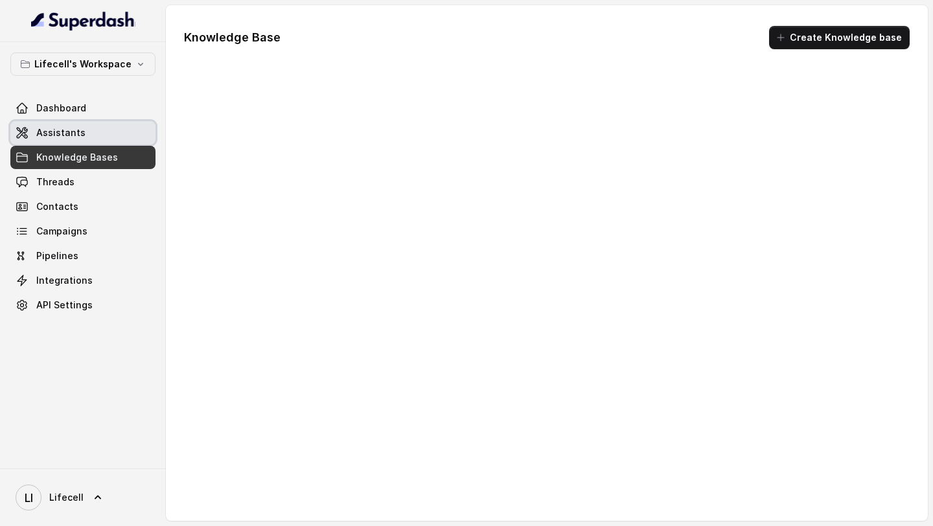
click at [119, 137] on link "Assistants" at bounding box center [82, 132] width 145 height 23
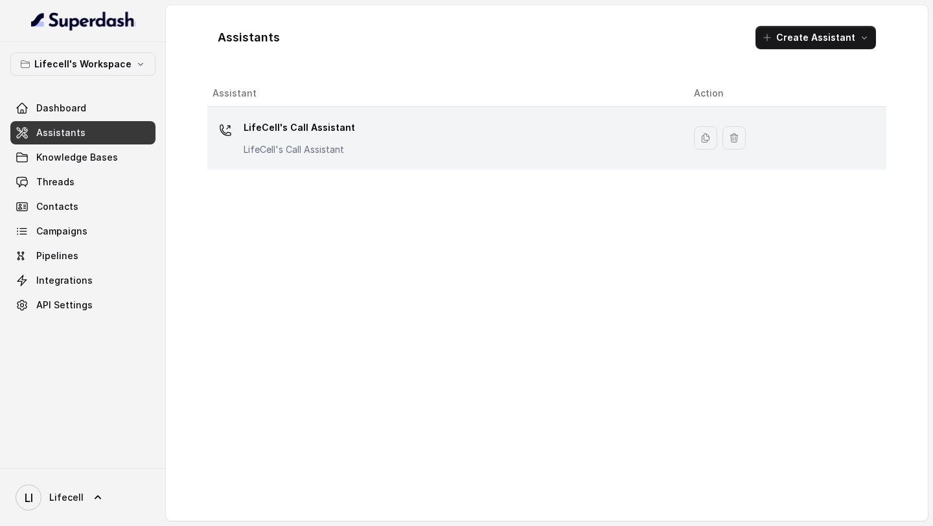
click at [356, 146] on div "LifeCell's Call Assistant LifeCell's Call Assistant" at bounding box center [442, 137] width 460 height 41
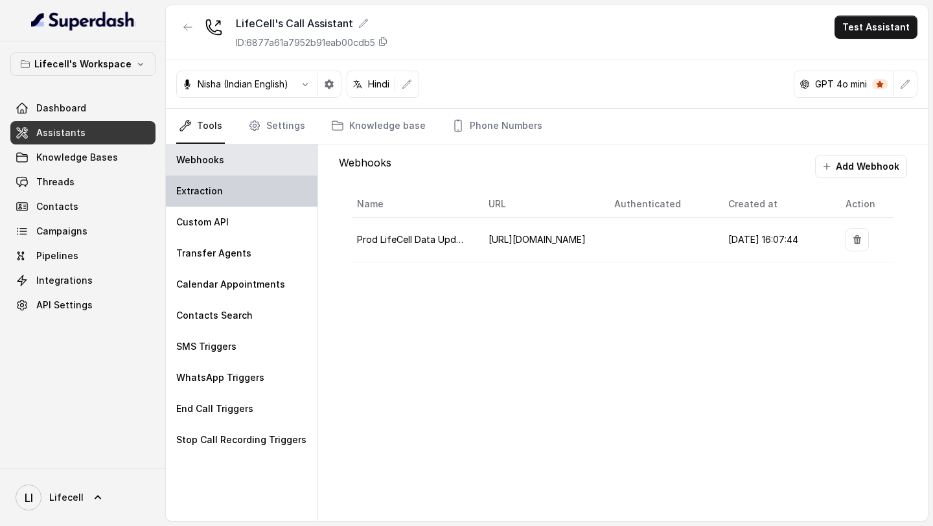
click at [220, 205] on div "Extraction" at bounding box center [242, 190] width 152 height 31
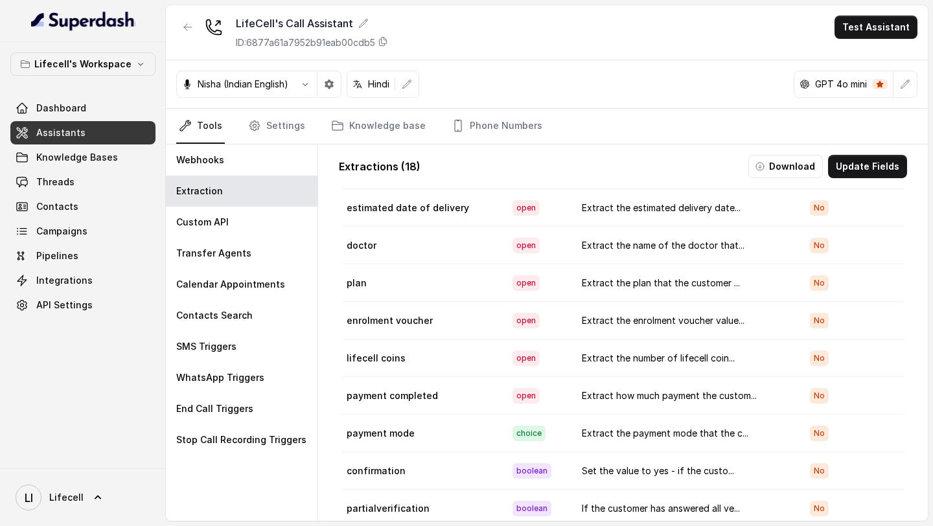
scroll to position [56, 0]
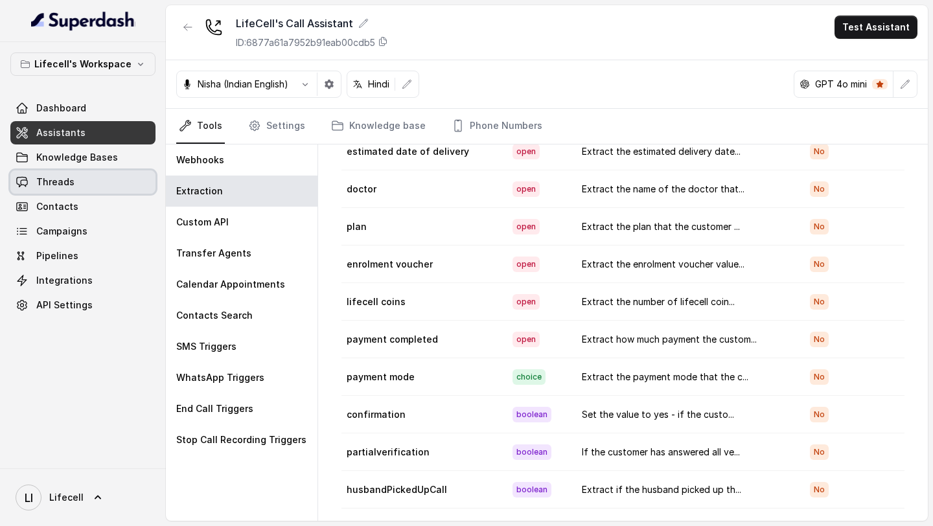
click at [63, 177] on span "Threads" at bounding box center [55, 181] width 38 height 13
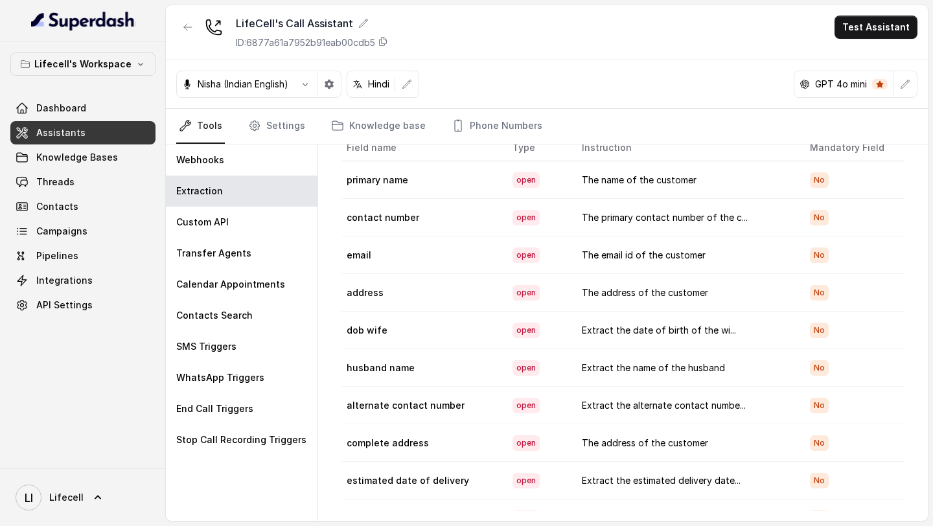
scroll to position [0, 0]
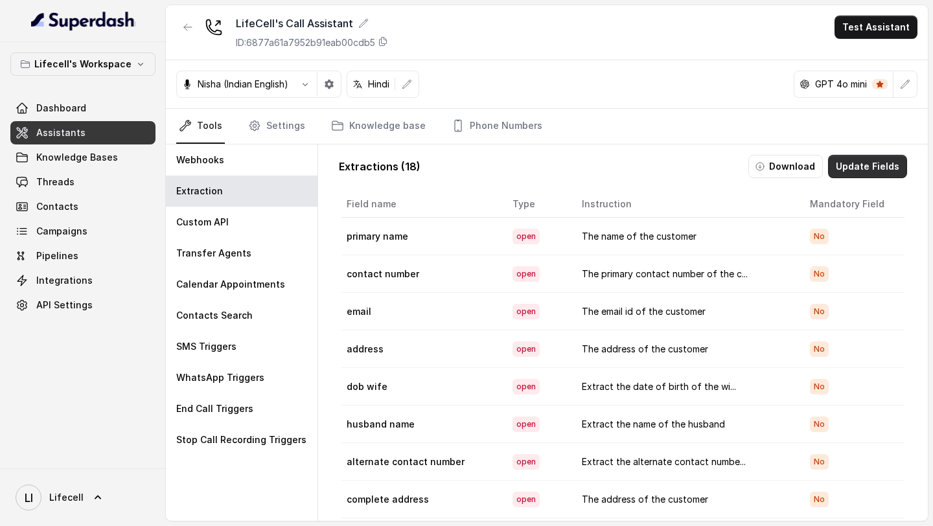
click at [853, 164] on button "Update Fields" at bounding box center [867, 166] width 79 height 23
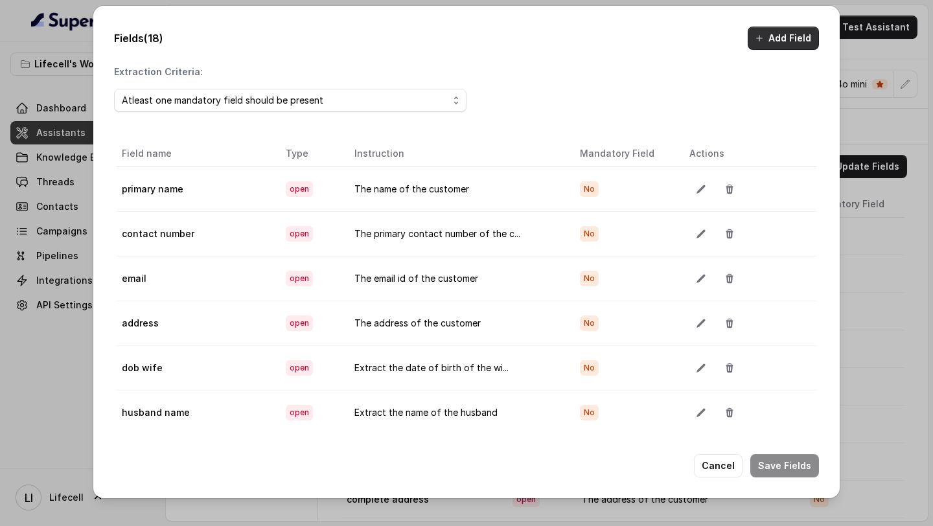
click at [764, 42] on icon "button" at bounding box center [759, 38] width 10 height 10
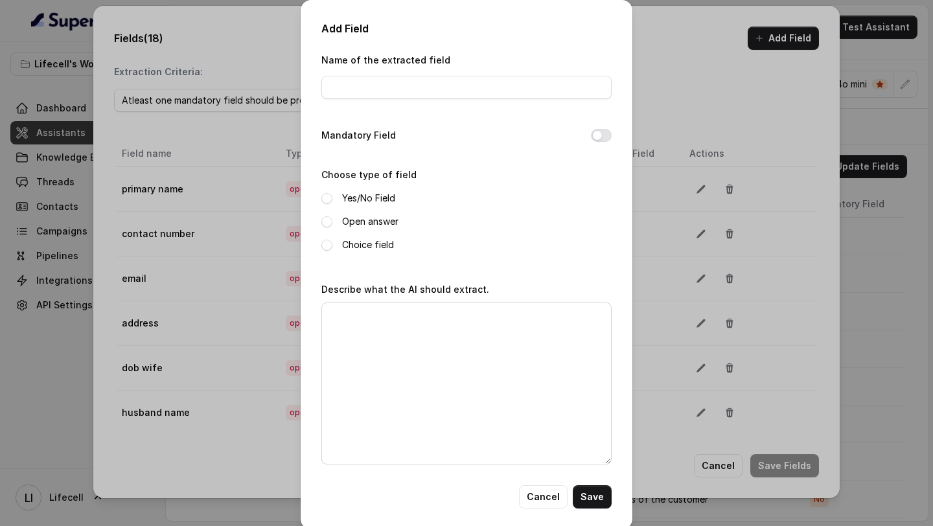
click at [385, 71] on div "Name of the extracted field" at bounding box center [466, 75] width 290 height 47
click at [384, 80] on input "Name of the extracted field" at bounding box center [466, 87] width 290 height 23
paste input "updatedprimaryName"
type input "updatedprimaryName"
click at [346, 217] on label "Open answer" at bounding box center [370, 222] width 56 height 16
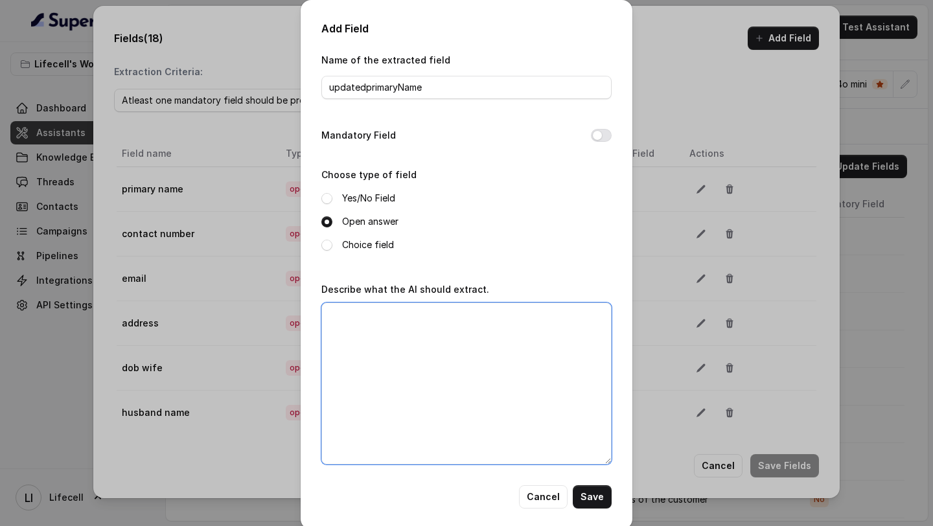
click at [354, 397] on textarea "Describe what the AI should extract." at bounding box center [466, 383] width 290 height 162
type textarea "E"
click at [507, 356] on textarea "Extract the updated or corrected name of the wife mentioned by the customer. If…" at bounding box center [466, 383] width 290 height 162
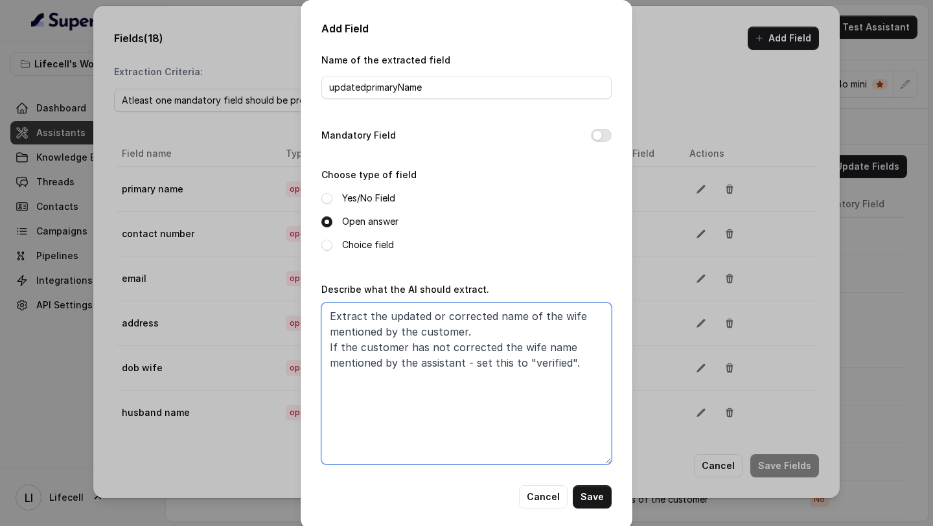
click at [352, 347] on textarea "Extract the updated or corrected name of the wife mentioned by the customer. If…" at bounding box center [466, 383] width 290 height 162
click at [355, 330] on textarea "Extract the updated or corrected name of the wife mentioned by the customer. If…" at bounding box center [466, 383] width 290 height 162
click at [515, 346] on textarea "Extract the updated or corrected name of the wife mentioned by the customer. If…" at bounding box center [466, 383] width 290 height 162
click at [356, 364] on textarea "Extract the updated or corrected name of the wife mentioned by the customer. If…" at bounding box center [466, 383] width 290 height 162
click at [534, 422] on textarea "Extract the updated or corrected name of the wife mentioned by the customer. If…" at bounding box center [466, 383] width 290 height 162
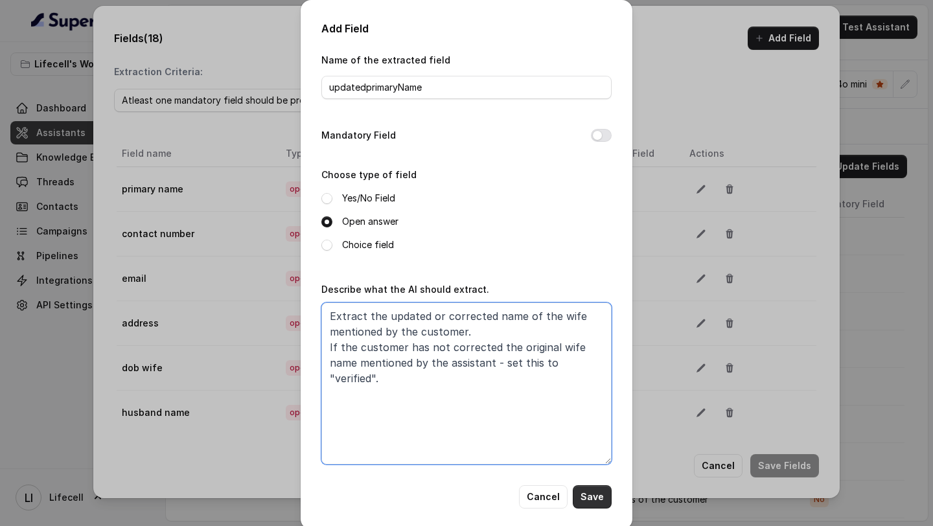
type textarea "Extract the updated or corrected name of the wife mentioned by the customer. If…"
click at [593, 497] on button "Save" at bounding box center [591, 496] width 39 height 23
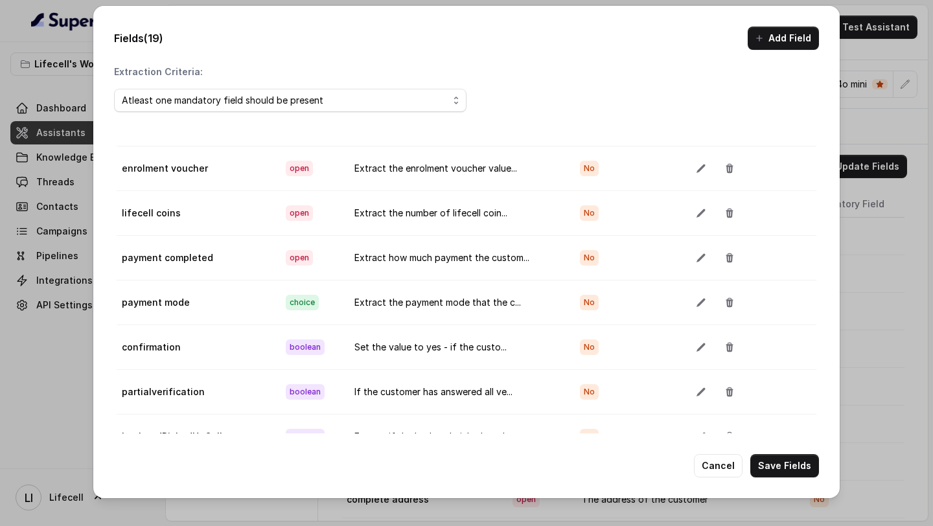
scroll to position [73, 0]
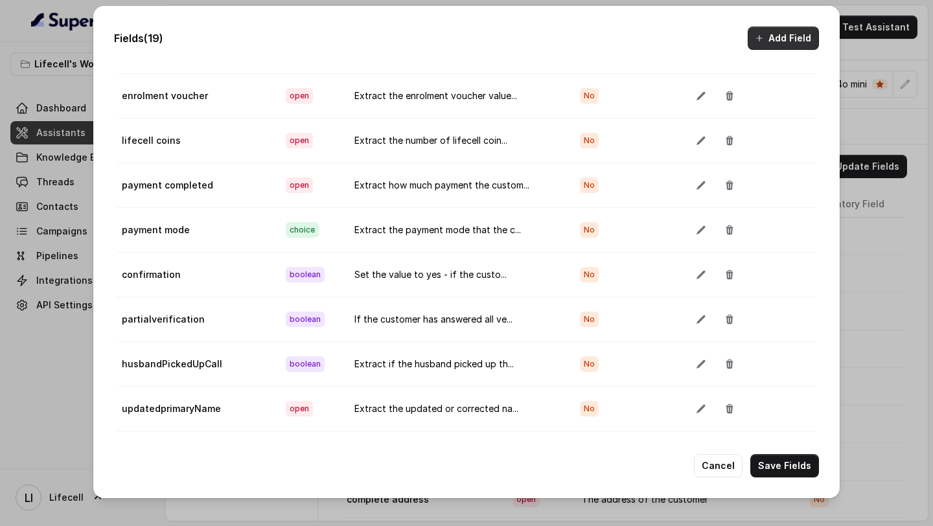
click at [780, 38] on button "Add Field" at bounding box center [782, 38] width 71 height 23
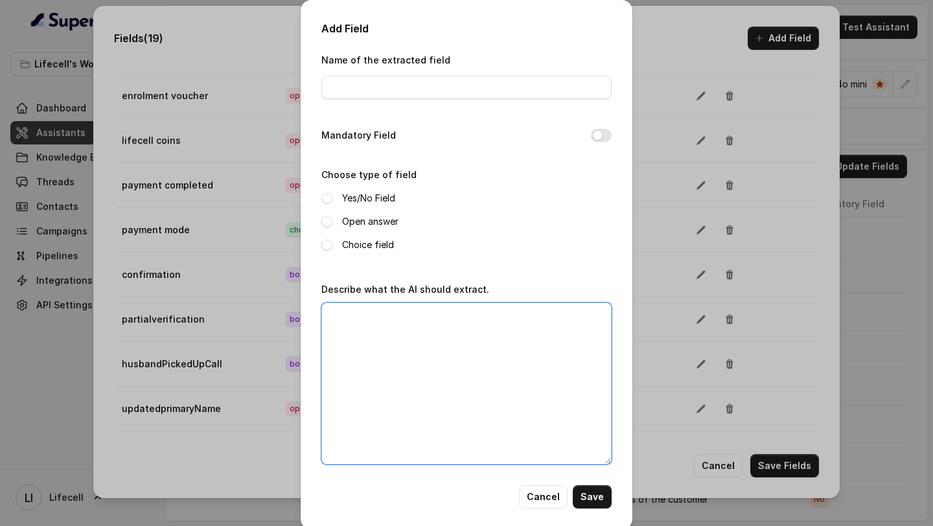
click at [451, 336] on textarea "Describe what the AI should extract." at bounding box center [466, 383] width 290 height 162
paste textarea "Extract the updated or corrected name of the wife mentioned by the customer. If…"
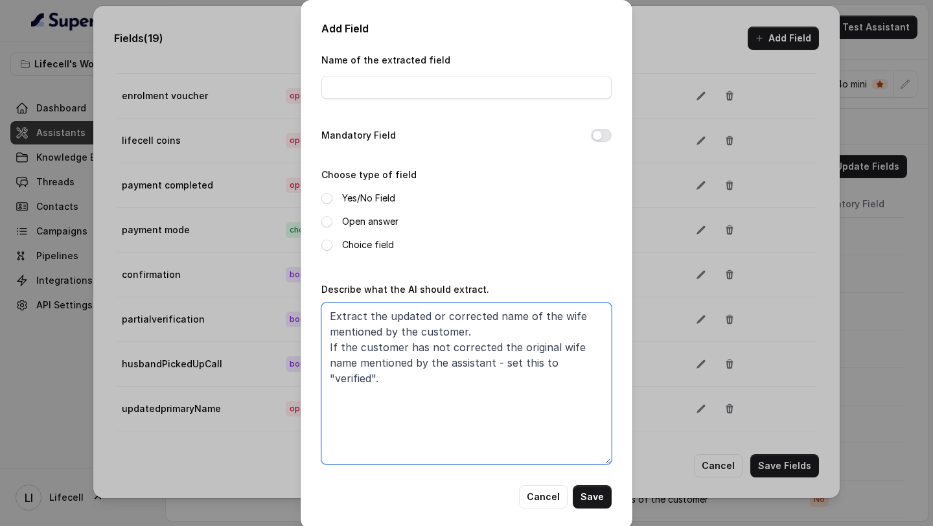
type textarea "Extract the updated or corrected name of the wife mentioned by the customer. If…"
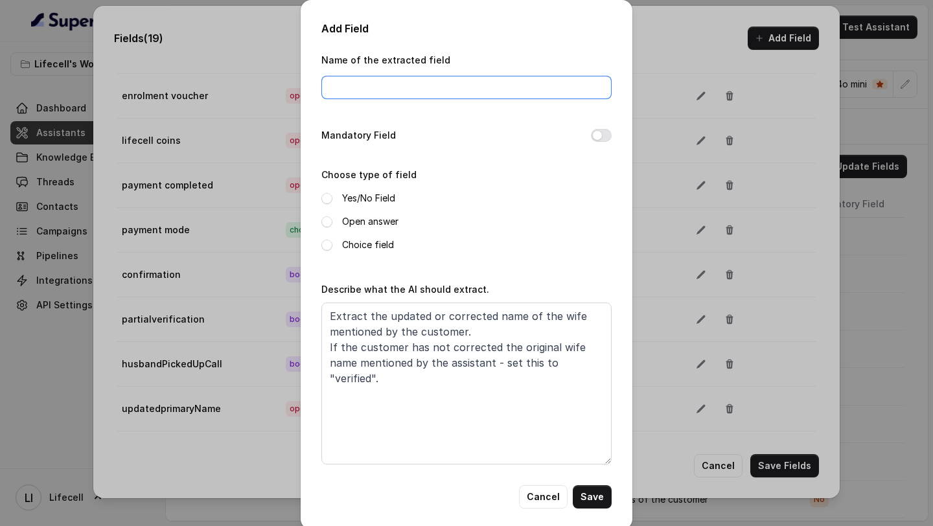
click at [389, 86] on input "Name of the extracted field" at bounding box center [466, 87] width 290 height 23
paste input "updatedcontactNumber"
type input "updatedcontactNumber"
click at [355, 223] on label "Open answer" at bounding box center [370, 222] width 56 height 16
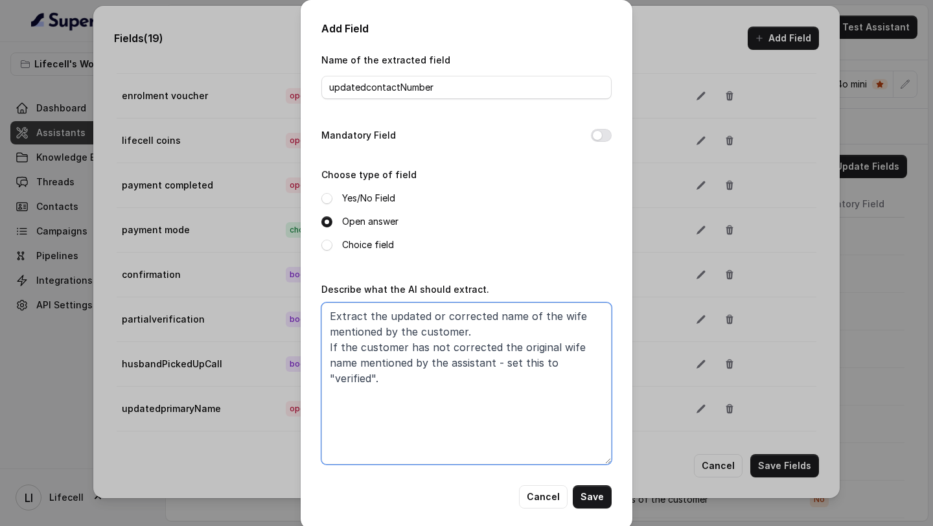
click at [509, 316] on textarea "Extract the updated or corrected name of the wife mentioned by the customer. If…" at bounding box center [466, 383] width 290 height 162
click at [572, 317] on textarea "Extract the updated or corrected contact number of the wife mentioned by the cu…" at bounding box center [466, 383] width 290 height 162
drag, startPoint x: 572, startPoint y: 317, endPoint x: 329, endPoint y: 324, distance: 243.6
click at [329, 324] on textarea "Extract the updated or corrected contact number of the wife mentioned by the cu…" at bounding box center [466, 383] width 290 height 162
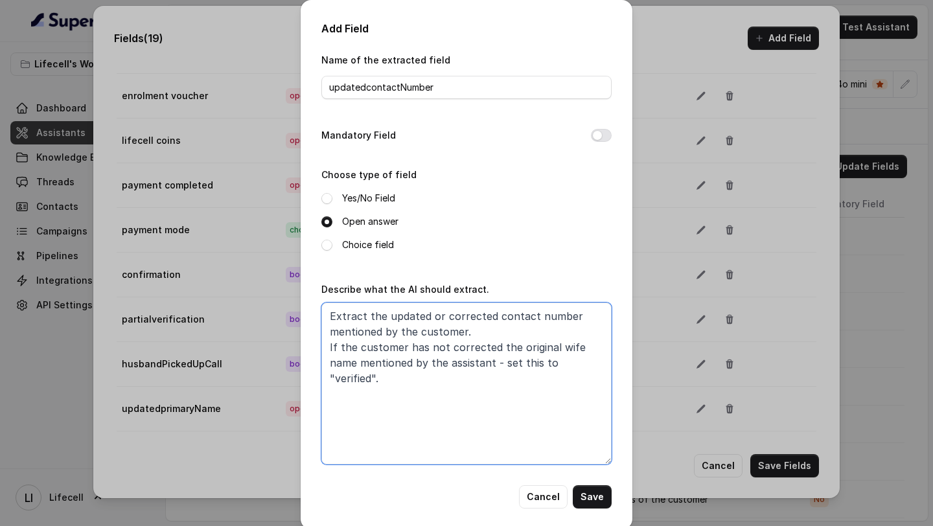
click at [329, 332] on textarea "Extract the updated or corrected contact number mentioned by the customer. If t…" at bounding box center [466, 383] width 290 height 162
click at [565, 347] on textarea "Extract the updated or corrected contact number mentioned by the customer. If t…" at bounding box center [466, 383] width 290 height 162
click at [339, 363] on textarea "Extract the updated or corrected contact number mentioned by the customer. If t…" at bounding box center [466, 383] width 290 height 162
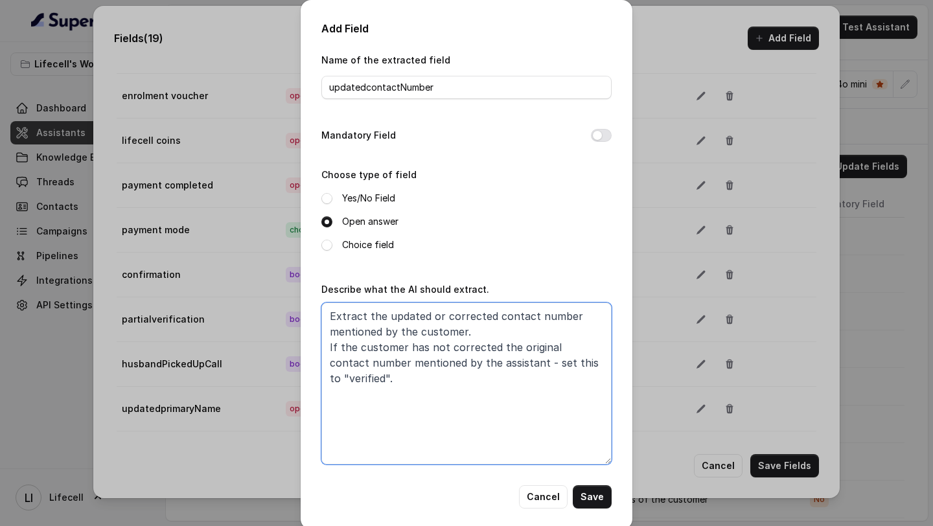
click at [495, 345] on textarea "Extract the updated or corrected contact number mentioned by the customer. If t…" at bounding box center [466, 383] width 290 height 162
click at [545, 424] on textarea "Extract the updated or corrected contact number mentioned by the customer. If t…" at bounding box center [466, 383] width 290 height 162
click at [437, 390] on textarea "Extract the updated or corrected contact number mentioned by the customer. If t…" at bounding box center [466, 383] width 290 height 162
paste textarea "Extract the updated or corrected contact number provided by the customer. If th…"
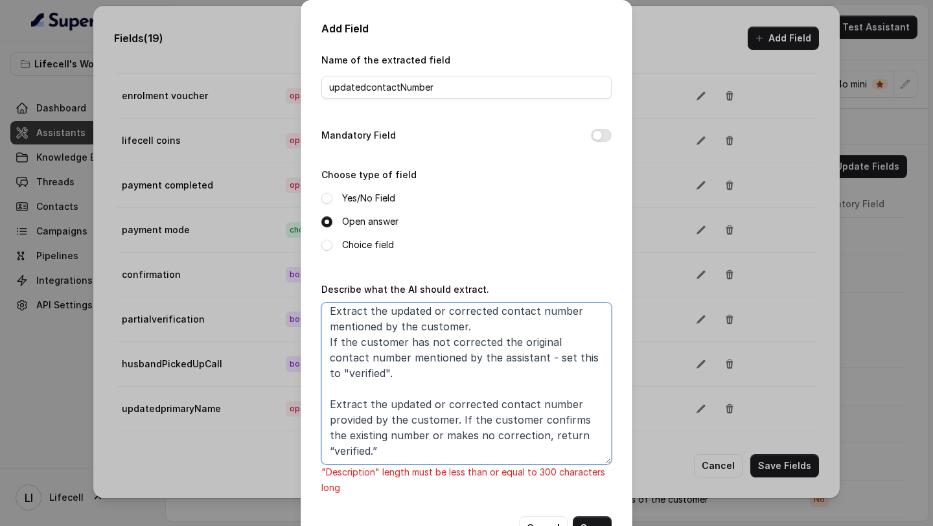
scroll to position [0, 0]
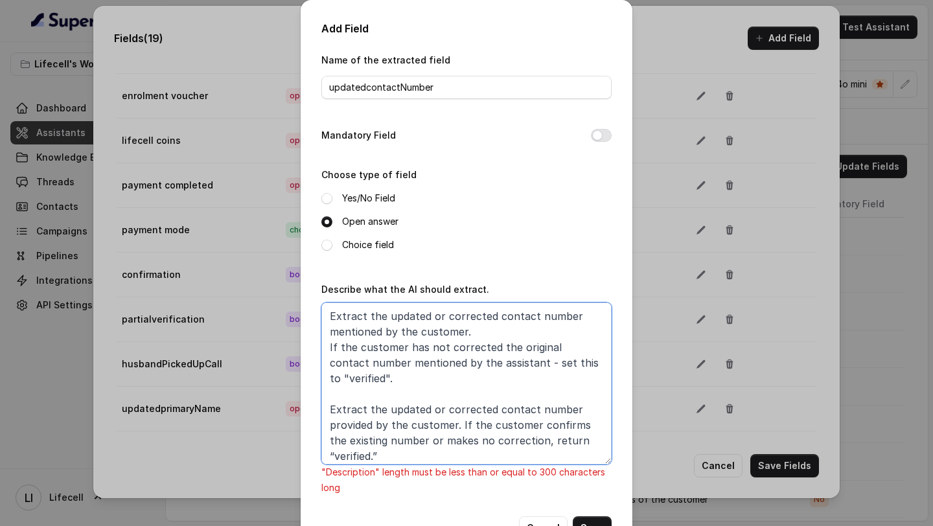
click at [349, 365] on textarea "Extract the updated or corrected contact number mentioned by the customer. If t…" at bounding box center [466, 383] width 290 height 162
drag, startPoint x: 349, startPoint y: 365, endPoint x: 455, endPoint y: 365, distance: 106.2
click at [455, 365] on textarea "Extract the updated or corrected contact number mentioned by the customer. If t…" at bounding box center [466, 383] width 290 height 162
click at [357, 363] on textarea "Extract the updated or corrected contact number mentioned by the customer. If t…" at bounding box center [466, 383] width 290 height 162
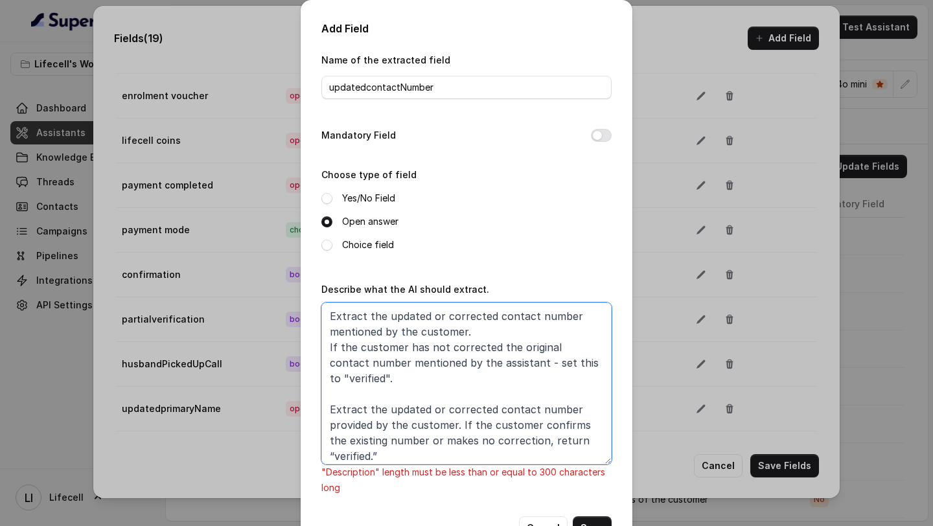
drag, startPoint x: 357, startPoint y: 363, endPoint x: 473, endPoint y: 363, distance: 115.9
click at [473, 363] on textarea "Extract the updated or corrected contact number mentioned by the customer. If t…" at bounding box center [466, 383] width 290 height 162
click at [521, 441] on textarea "Extract the updated or corrected contact number mentioned by the customer. If t…" at bounding box center [466, 383] width 290 height 162
paste textarea "number mentioned by the assistant"
drag, startPoint x: 421, startPoint y: 374, endPoint x: 320, endPoint y: 288, distance: 132.3
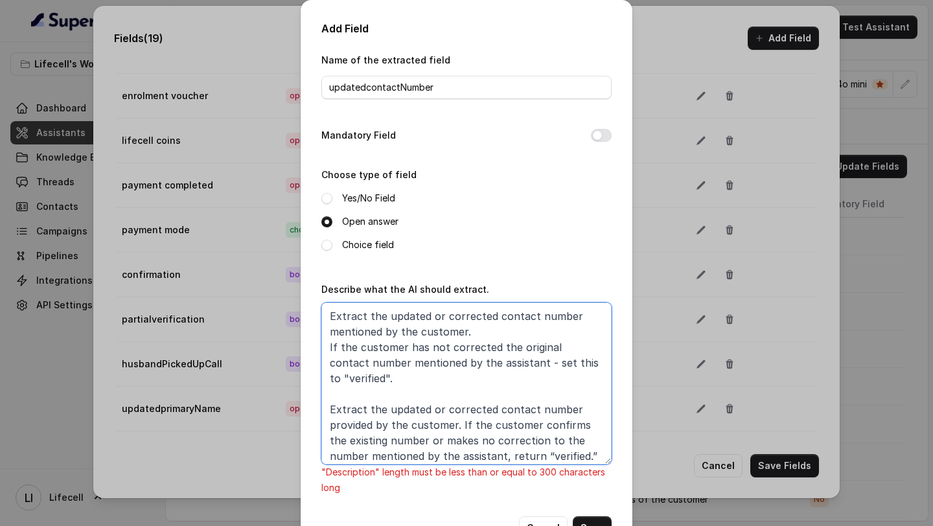
click at [320, 288] on div "Add Field Name of the extracted field updatedcontactNumber Mandatory Field Choo…" at bounding box center [466, 280] width 332 height 560
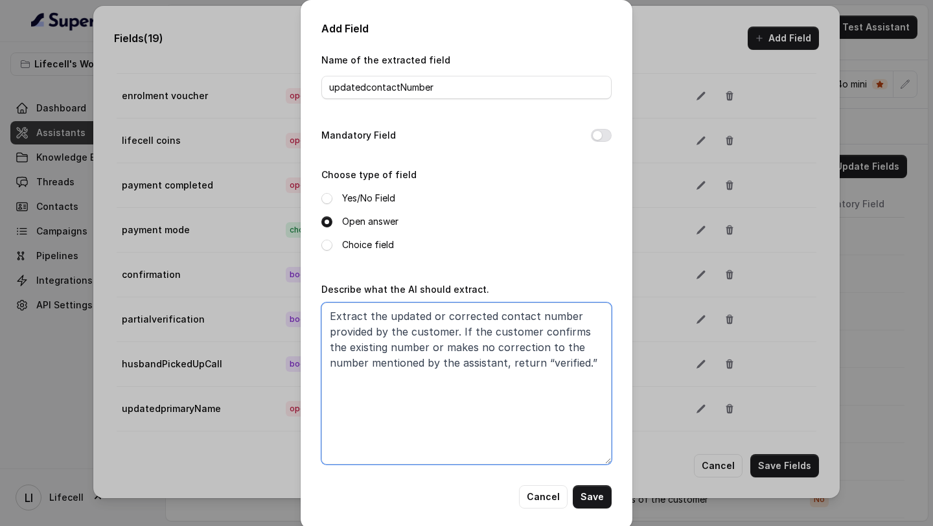
click at [413, 416] on textarea "Extract the updated or corrected contact number provided by the customer. If th…" at bounding box center [466, 383] width 290 height 162
drag, startPoint x: 562, startPoint y: 360, endPoint x: 192, endPoint y: 291, distance: 376.2
click at [192, 291] on div "Add Field Name of the extracted field updatedcontactNumber Mandatory Field Choo…" at bounding box center [466, 263] width 933 height 526
type textarea "Extract the updated or corrected contact number provided by the customer. If th…"
click at [594, 495] on button "Save" at bounding box center [591, 496] width 39 height 23
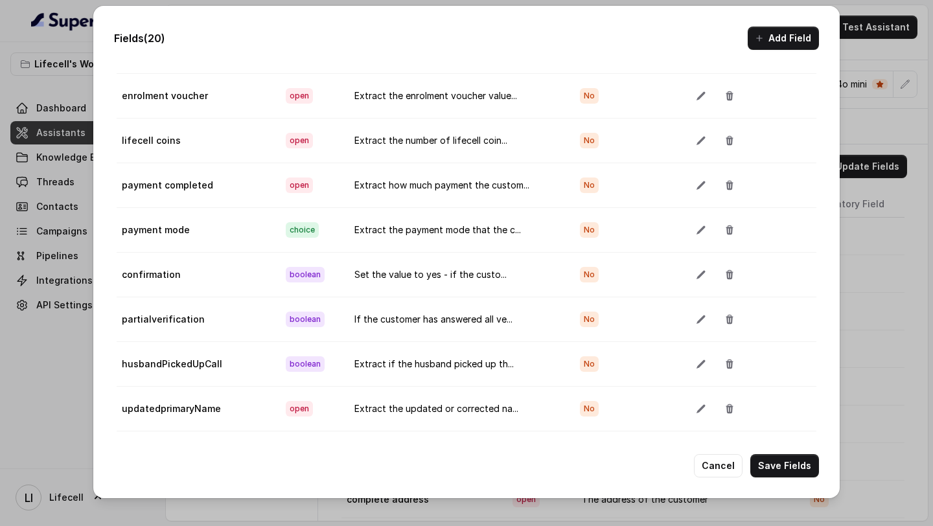
scroll to position [557, 0]
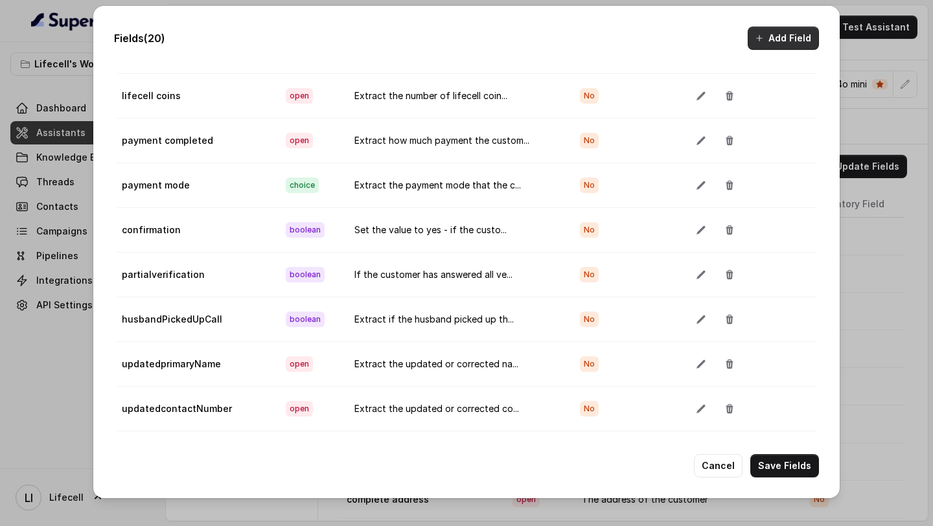
click at [804, 35] on button "Add Field" at bounding box center [782, 38] width 71 height 23
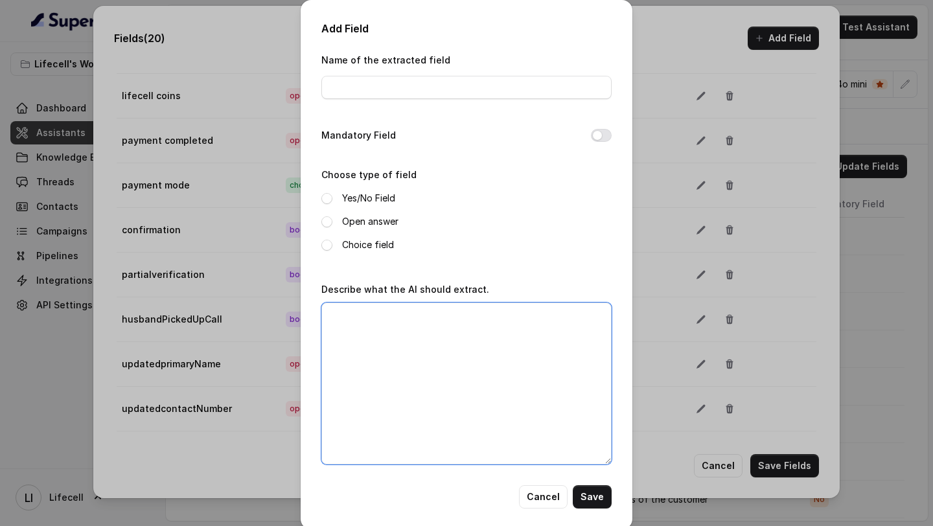
click at [409, 366] on textarea "Describe what the AI should extract." at bounding box center [466, 383] width 290 height 162
paste textarea "Extract the updated or corrected contact number provided by the customer. If th…"
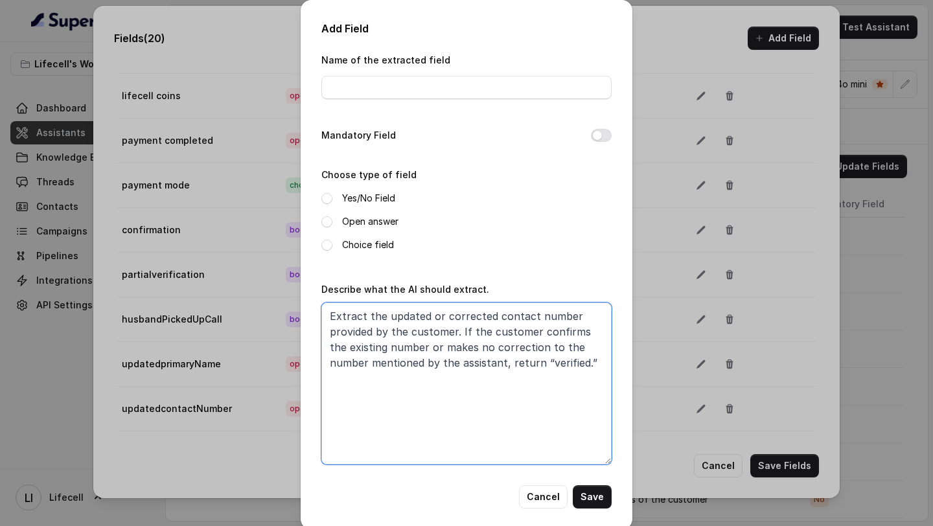
type textarea "Extract the updated or corrected contact number provided by the customer. If th…"
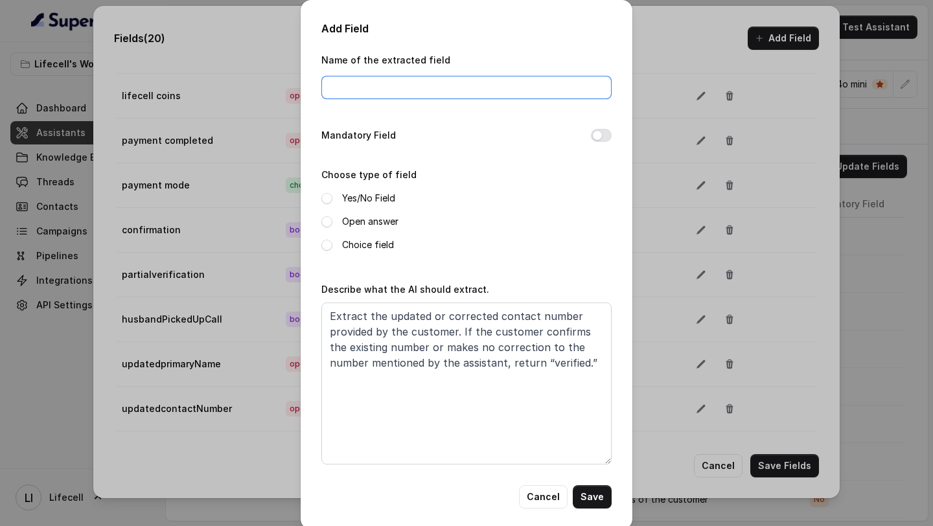
click at [387, 88] on input "Name of the extracted field" at bounding box center [466, 87] width 290 height 23
paste input "updatedemail"
type input "updatedemail"
click at [328, 223] on span at bounding box center [326, 221] width 11 height 11
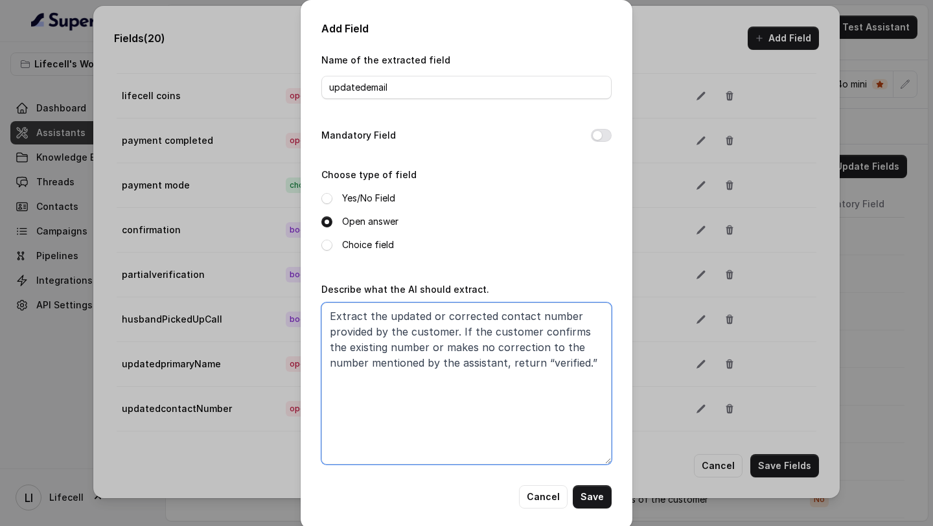
click at [506, 314] on textarea "Extract the updated or corrected contact number provided by the customer. If th…" at bounding box center [466, 383] width 290 height 162
drag, startPoint x: 506, startPoint y: 314, endPoint x: 556, endPoint y: 314, distance: 49.9
click at [556, 314] on textarea "Extract the updated or corrected contact number provided by the customer. If th…" at bounding box center [466, 383] width 290 height 162
click at [581, 367] on textarea "Extract the updated or corrected email address provided by the customer. If the…" at bounding box center [466, 383] width 290 height 162
click at [588, 316] on textarea "Extract the updated or corrected email address provided by the customer. If the…" at bounding box center [466, 383] width 290 height 162
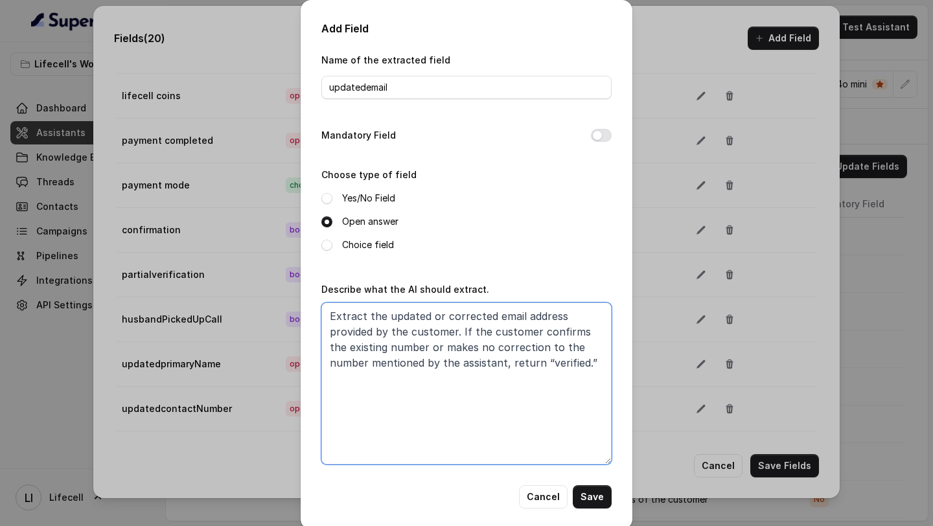
click at [570, 363] on textarea "Extract the updated or corrected email address provided by the customer. If the…" at bounding box center [466, 383] width 290 height 162
click at [329, 329] on textarea "Extract the updated or corrected email address provided by the customer. If the…" at bounding box center [466, 383] width 290 height 162
click at [510, 315] on textarea "Extract the updated or corrected email address provided by the customer. If the…" at bounding box center [466, 383] width 290 height 162
drag, startPoint x: 510, startPoint y: 315, endPoint x: 541, endPoint y: 315, distance: 31.1
click at [541, 315] on textarea "Extract the updated or corrected email address provided by the customer. If the…" at bounding box center [466, 383] width 290 height 162
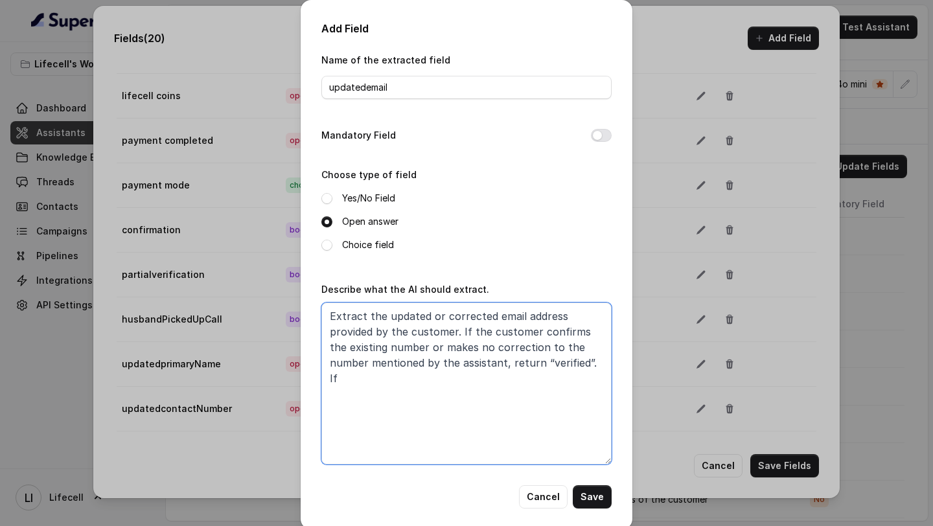
click at [399, 345] on textarea "Extract the updated or corrected email address provided by the customer. If the…" at bounding box center [466, 383] width 290 height 162
paste textarea "email address"
click at [354, 361] on textarea "Extract the updated or corrected email address provided by the customer. If the…" at bounding box center [466, 383] width 290 height 162
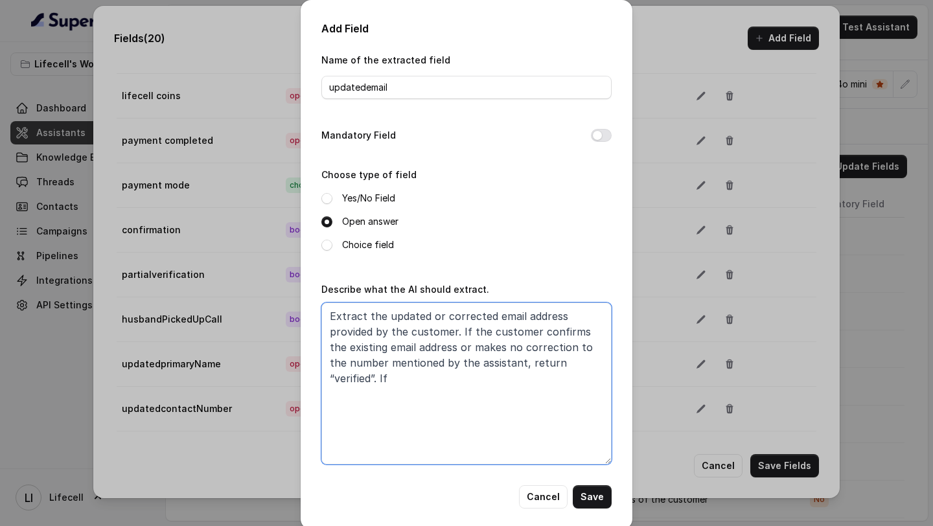
paste textarea "email address"
click at [495, 370] on textarea "Extract the updated or corrected email address provided by the customer. If the…" at bounding box center [466, 383] width 290 height 162
drag, startPoint x: 430, startPoint y: 391, endPoint x: 380, endPoint y: 379, distance: 51.4
click at [380, 379] on textarea "Extract the updated or corrected email address provided by the customer. If the…" at bounding box center [466, 383] width 290 height 162
type textarea "Extract the updated or corrected email address provided by the customer. If the…"
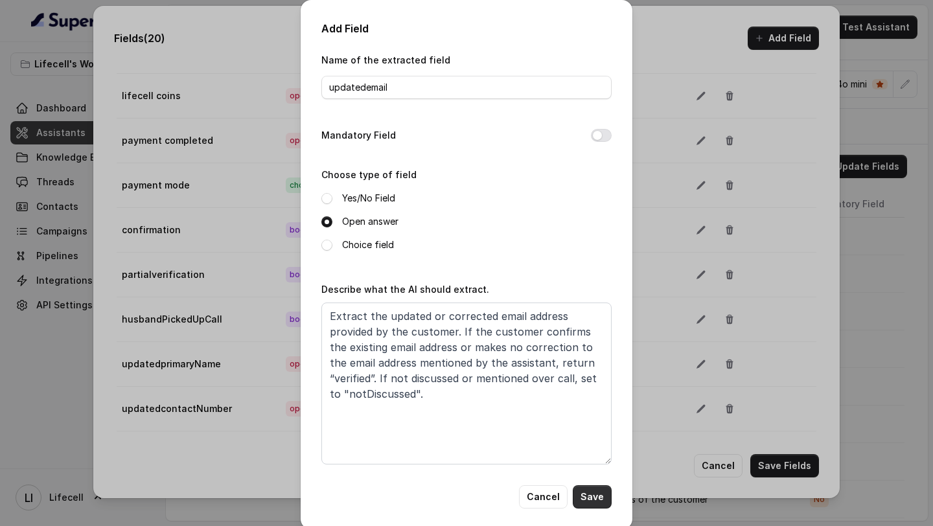
click at [594, 492] on button "Save" at bounding box center [591, 496] width 39 height 23
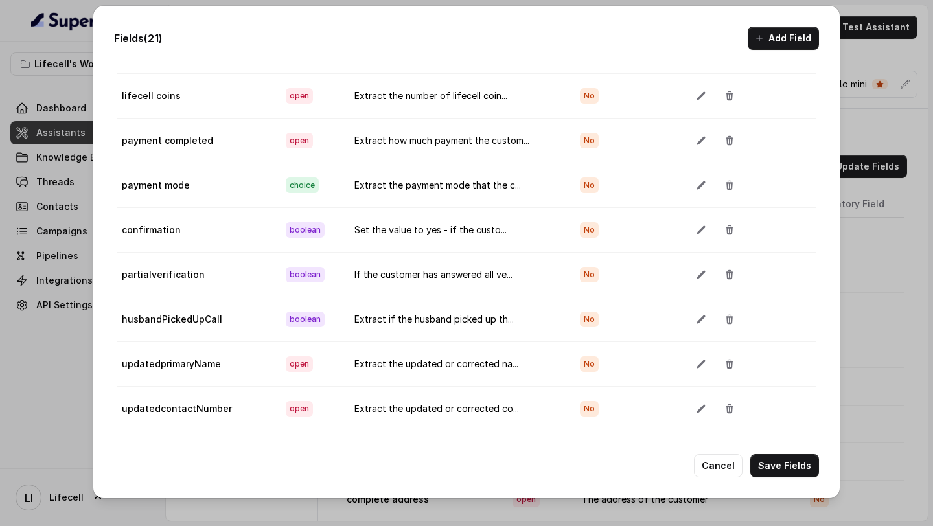
scroll to position [602, 0]
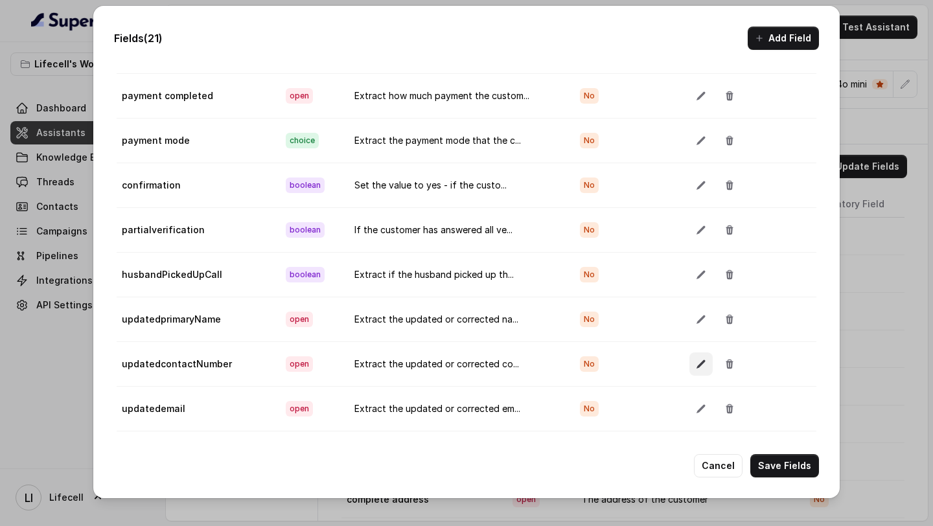
click at [696, 364] on icon "button" at bounding box center [701, 364] width 10 height 10
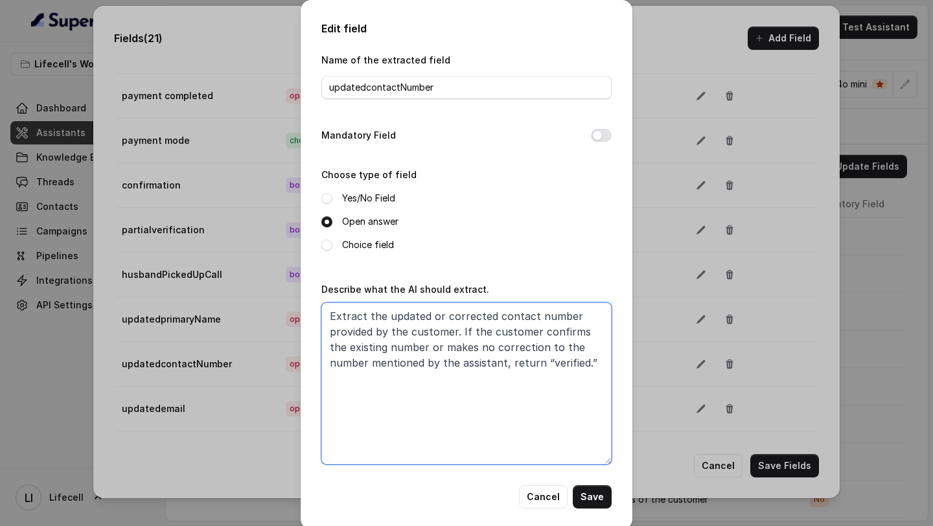
click at [579, 365] on textarea "Extract the updated or corrected contact number provided by the customer. If th…" at bounding box center [466, 383] width 290 height 162
paste textarea "If not discussed or mentioned over call, set to "notDiscussed"."
type textarea "Extract the updated or corrected contact number provided by the customer. If th…"
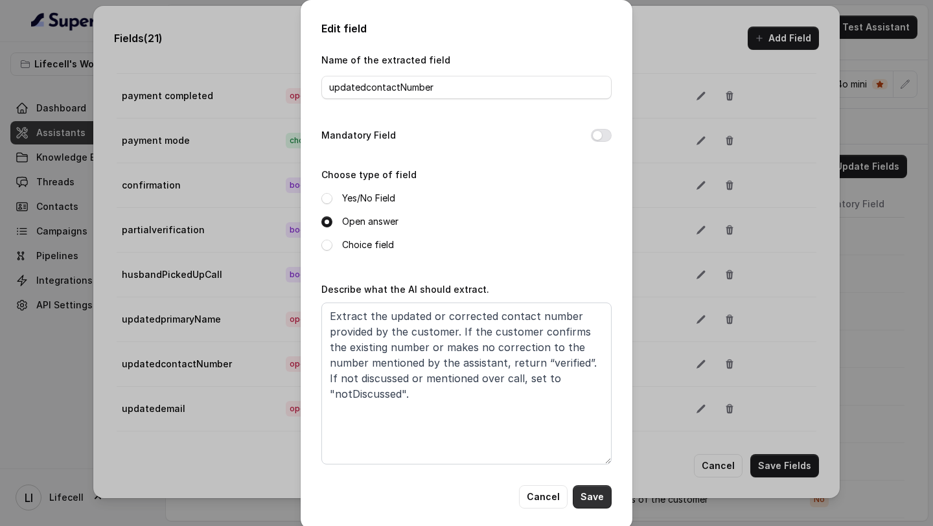
click at [593, 497] on button "Save" at bounding box center [591, 496] width 39 height 23
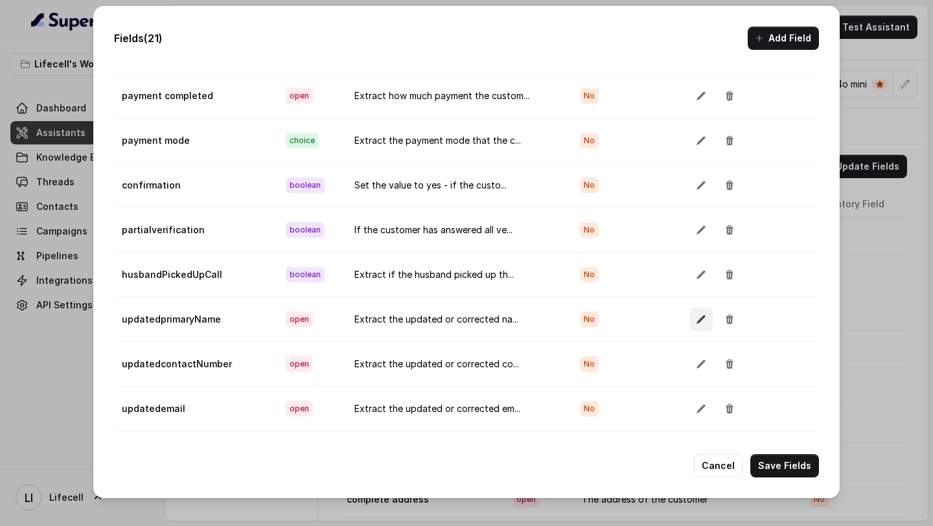
click at [696, 322] on icon "button" at bounding box center [701, 319] width 10 height 10
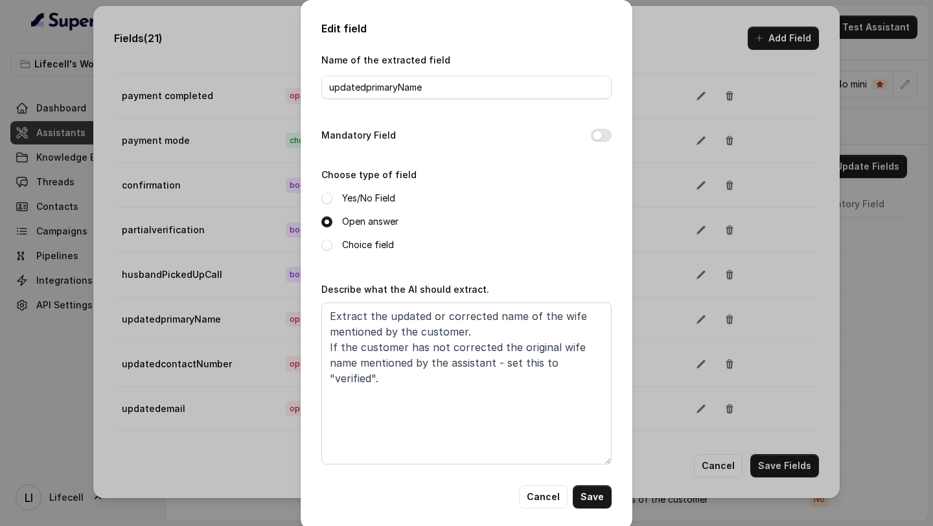
click at [611, 363] on div "Edit field Name of the extracted field updatedprimaryName Mandatory Field Choos…" at bounding box center [466, 264] width 332 height 529
click at [605, 365] on textarea "Extract the updated or corrected name of the wife mentioned by the customer. If…" at bounding box center [466, 383] width 290 height 162
paste textarea "If not discussed or mentioned over call, set to "notDiscussed"."
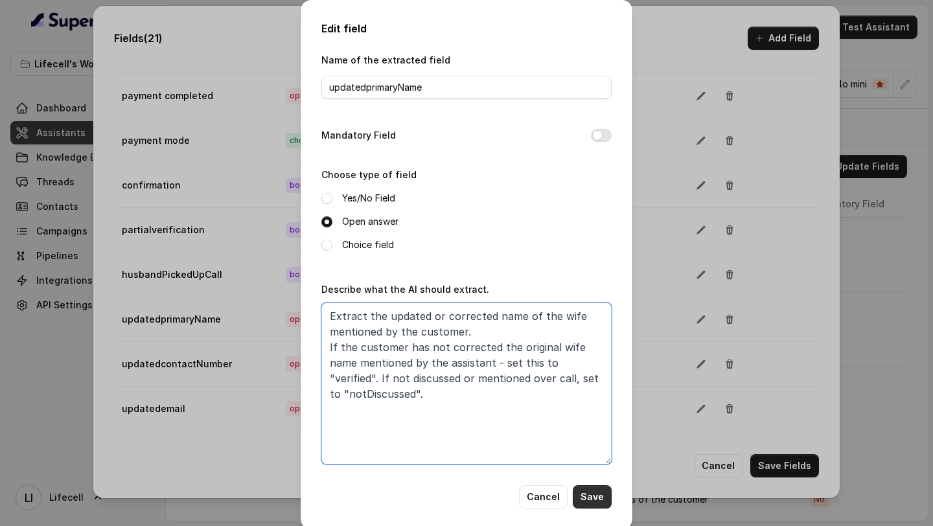
type textarea "Extract the updated or corrected name of the wife mentioned by the customer. If…"
click at [598, 495] on button "Save" at bounding box center [591, 496] width 39 height 23
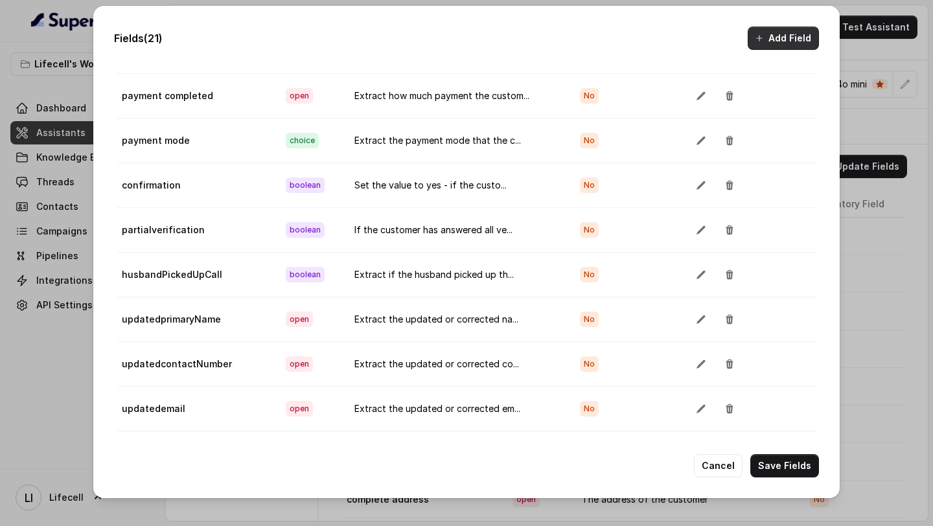
click at [782, 40] on button "Add Field" at bounding box center [782, 38] width 71 height 23
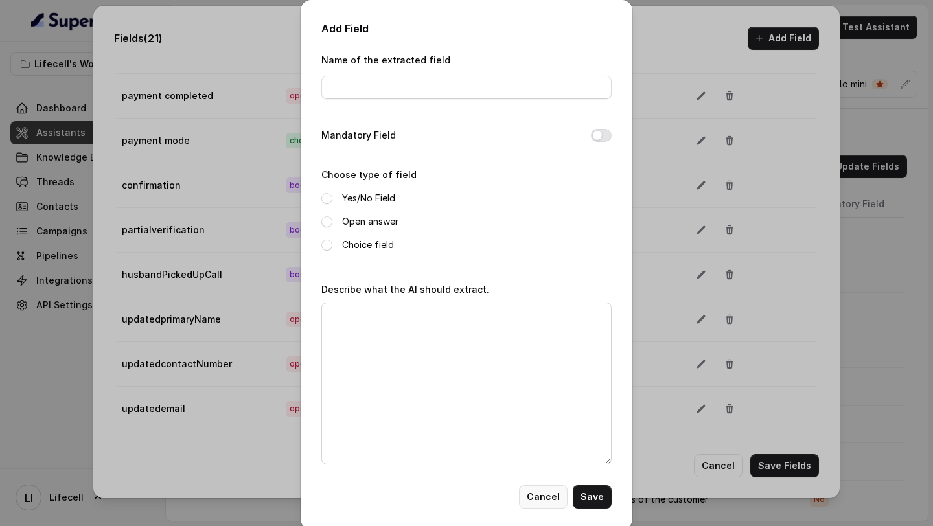
click at [542, 496] on button "Cancel" at bounding box center [543, 496] width 49 height 23
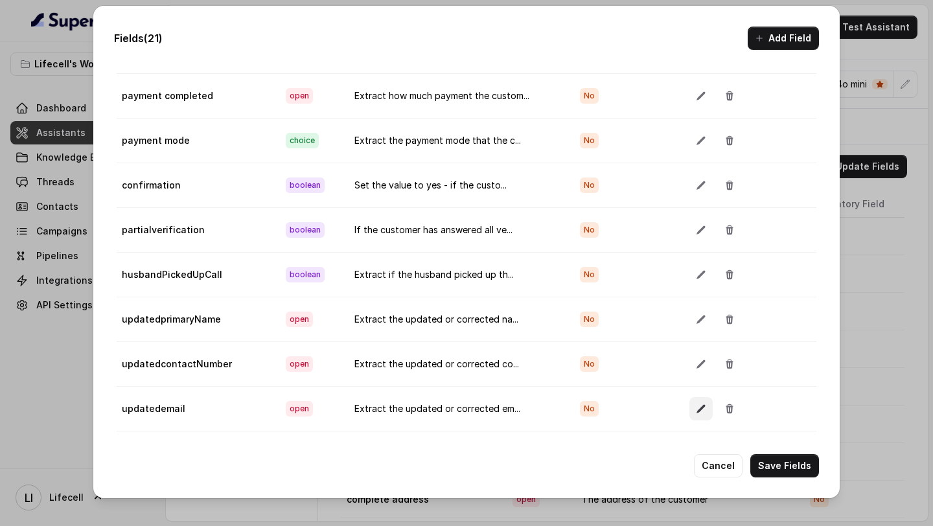
click at [699, 413] on button "button" at bounding box center [700, 408] width 23 height 23
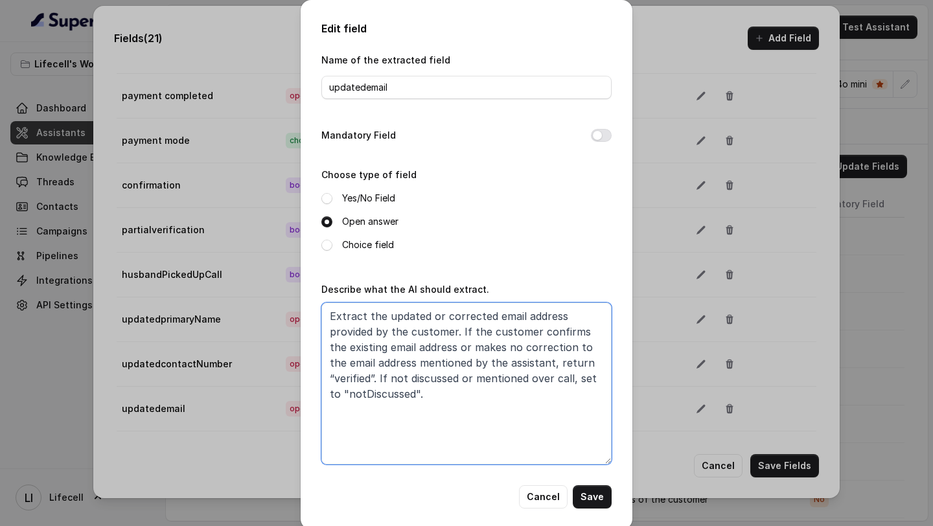
click at [487, 361] on textarea "Extract the updated or corrected email address provided by the customer. If the…" at bounding box center [466, 383] width 290 height 162
click at [534, 497] on button "Cancel" at bounding box center [543, 496] width 49 height 23
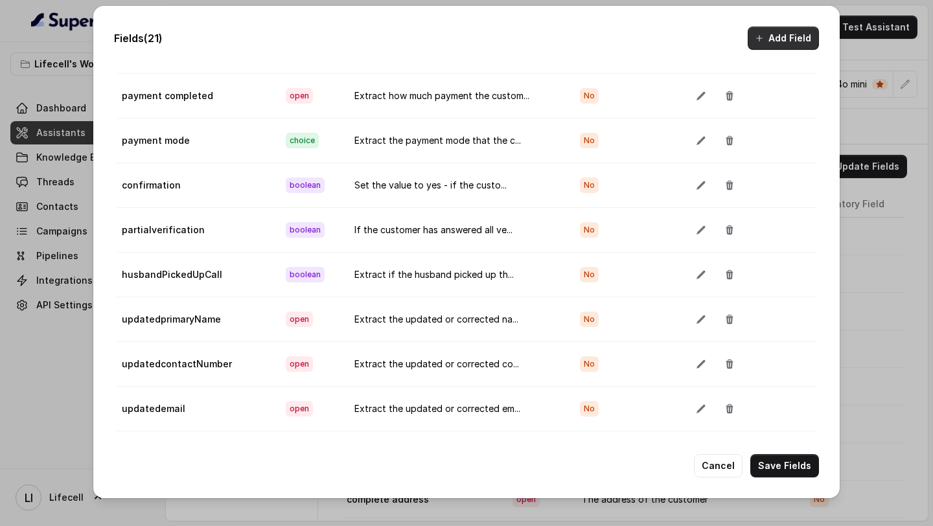
click at [789, 47] on button "Add Field" at bounding box center [782, 38] width 71 height 23
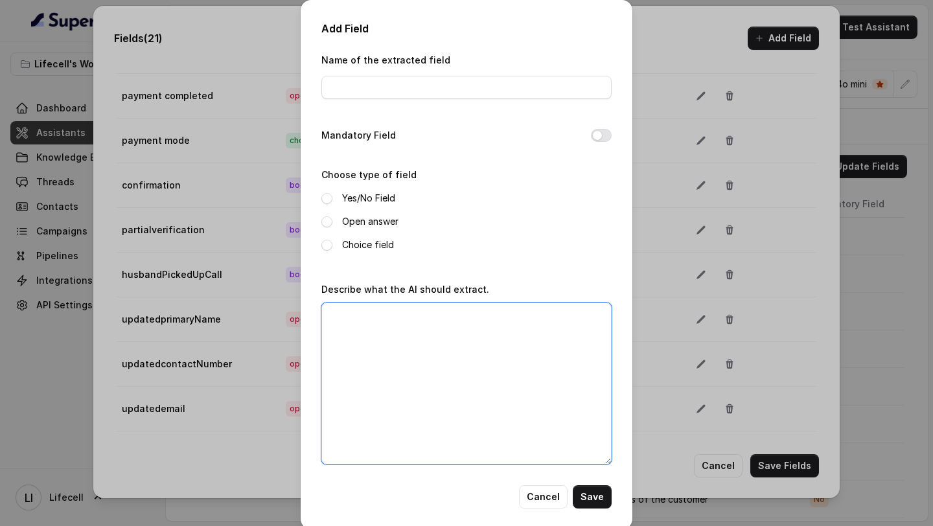
click at [507, 340] on textarea "Describe what the AI should extract." at bounding box center [466, 383] width 290 height 162
paste textarea "Extract the updated or corrected email address provided by the customer. If the…"
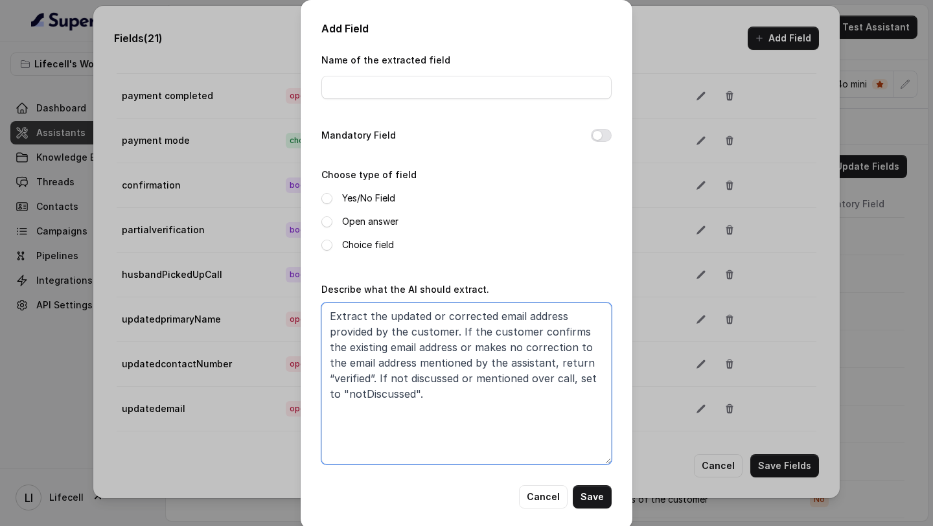
type textarea "Extract the updated or corrected email address provided by the customer. If the…"
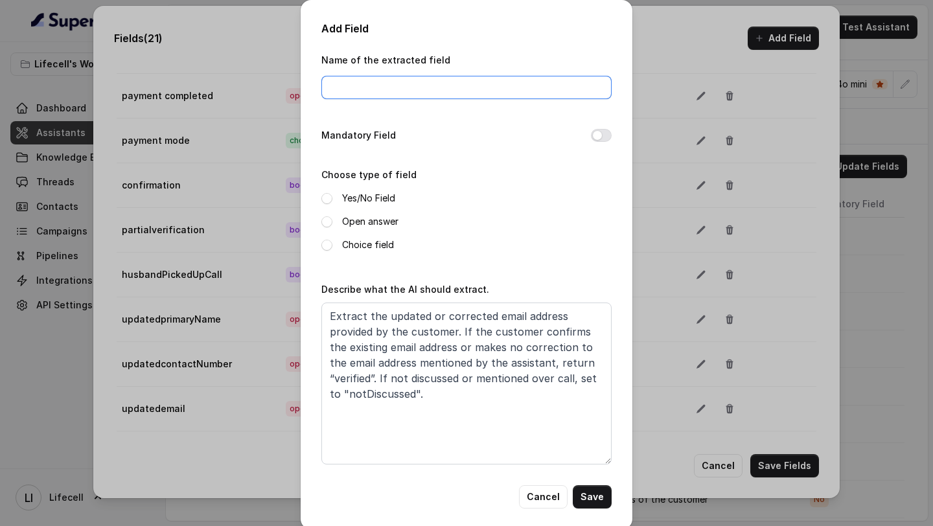
click at [394, 85] on input "Name of the extracted field" at bounding box center [466, 87] width 290 height 23
paste input "updatedaddress"
type input "updatedaddress"
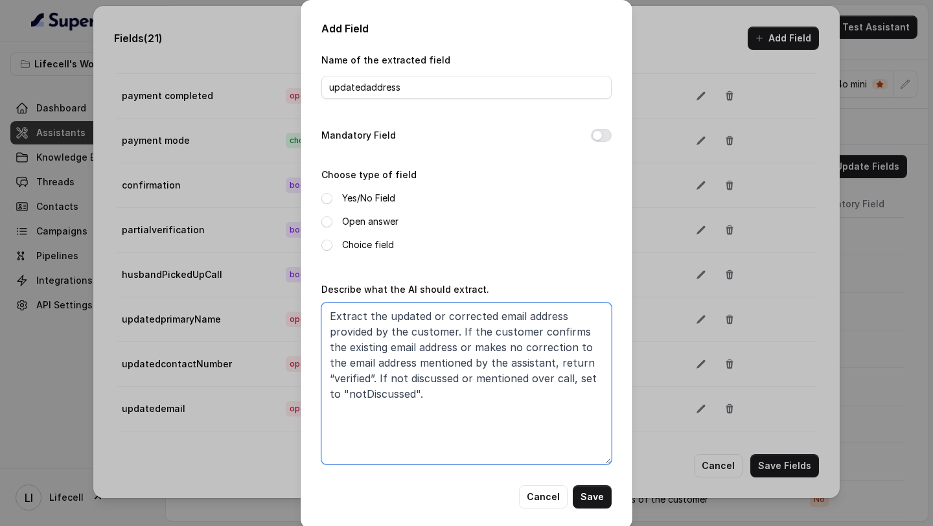
click at [501, 318] on textarea "Extract the updated or corrected email address provided by the customer. If the…" at bounding box center [466, 383] width 290 height 162
drag, startPoint x: 501, startPoint y: 318, endPoint x: 534, endPoint y: 318, distance: 33.0
click at [534, 318] on textarea "Extract the updated or corrected email address provided by the customer. If the…" at bounding box center [466, 383] width 290 height 162
click at [502, 322] on textarea "Extract the updated or corrected email address provided by the customer. If the…" at bounding box center [466, 383] width 290 height 162
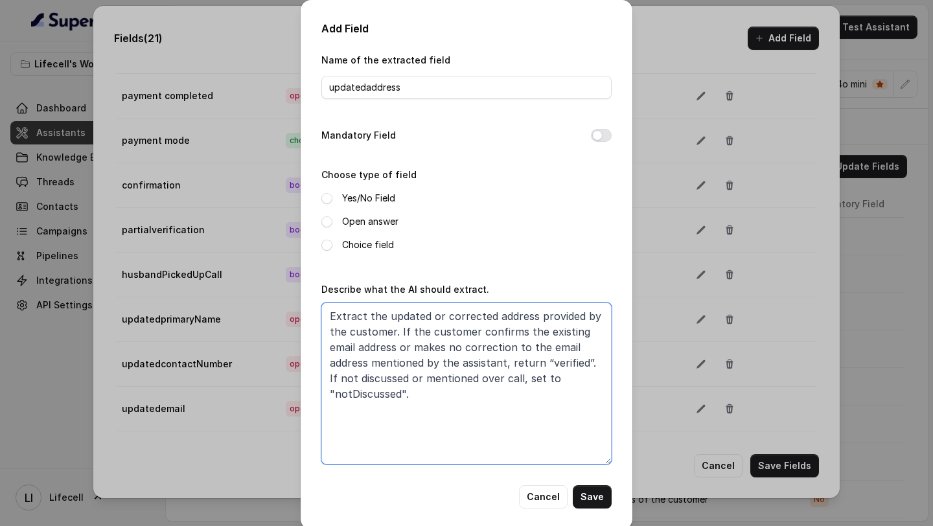
click at [553, 329] on textarea "Extract the updated or corrected address provided by the customer. If the custo…" at bounding box center [466, 383] width 290 height 162
click at [343, 345] on textarea "Extract the updated or corrected address provided by the customer. If the custo…" at bounding box center [466, 383] width 290 height 162
click at [527, 346] on textarea "Extract the updated or corrected address provided by the customer. If the custo…" at bounding box center [466, 383] width 290 height 162
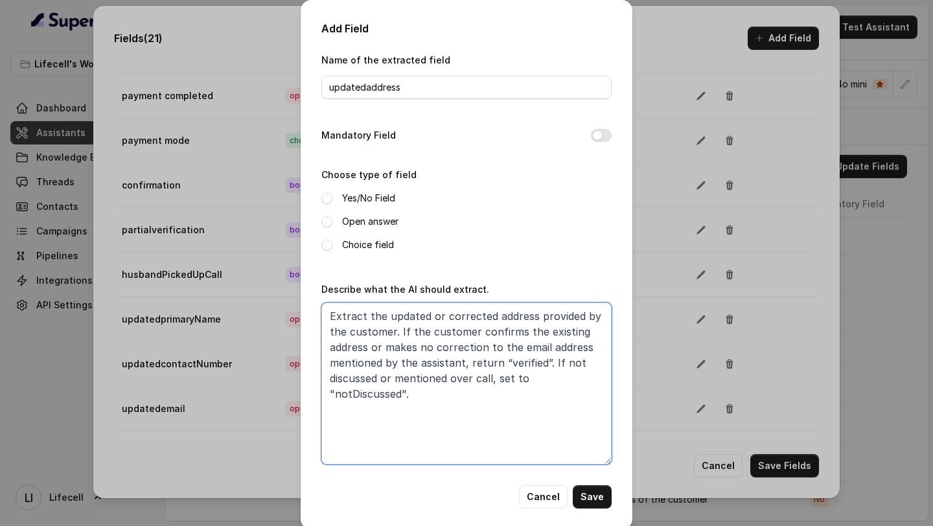
click at [527, 346] on textarea "Extract the updated or corrected address provided by the customer. If the custo…" at bounding box center [466, 383] width 290 height 162
type textarea "Extract the updated or corrected address provided by the customer. If the custo…"
click at [600, 498] on button "Save" at bounding box center [591, 496] width 39 height 23
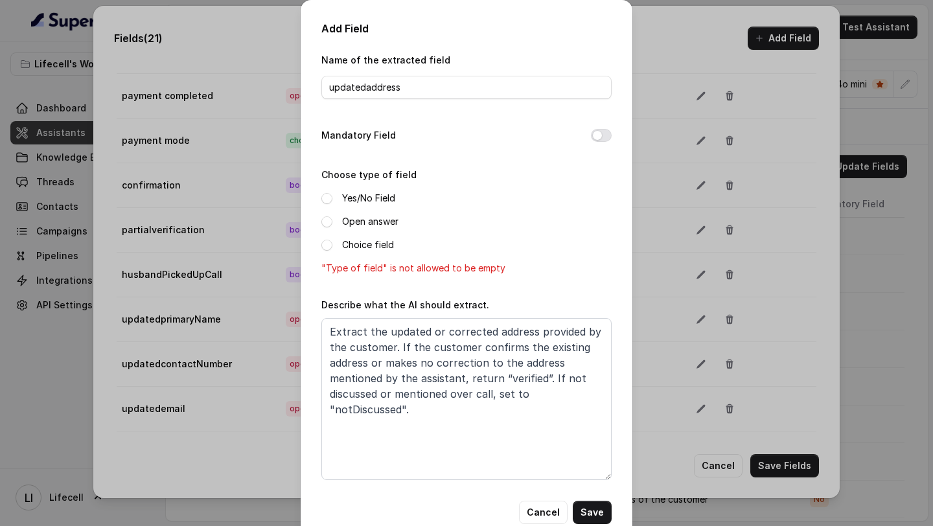
click at [355, 220] on label "Open answer" at bounding box center [370, 222] width 56 height 16
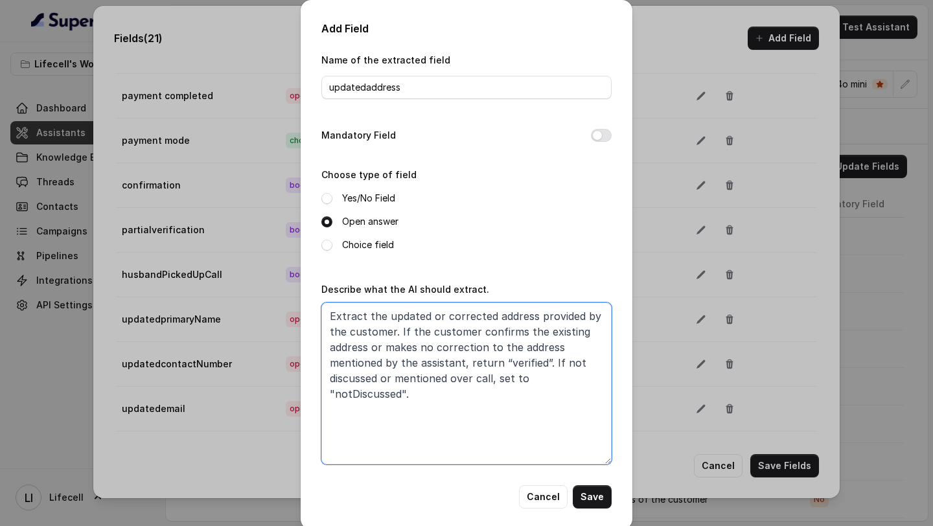
click at [556, 400] on textarea "Extract the updated or corrected address provided by the customer. If the custo…" at bounding box center [466, 383] width 290 height 162
click at [597, 499] on button "Save" at bounding box center [591, 496] width 39 height 23
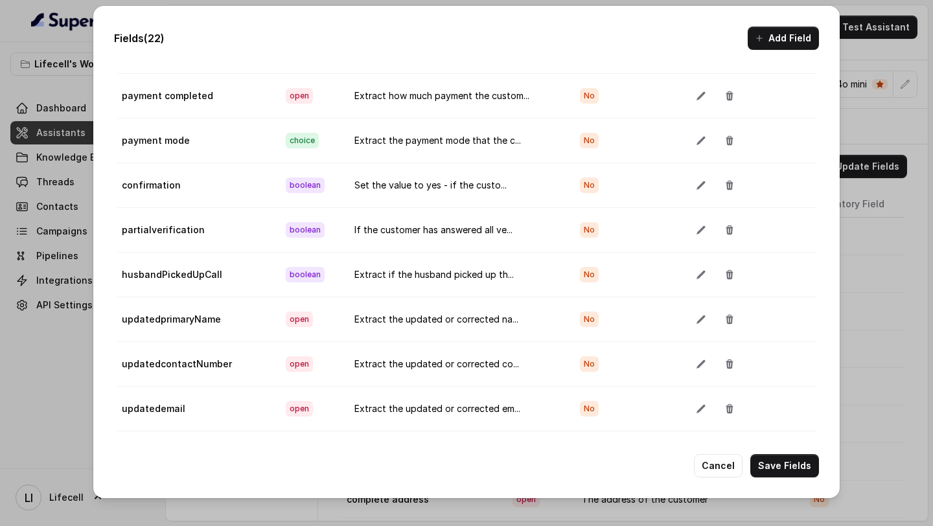
scroll to position [646, 0]
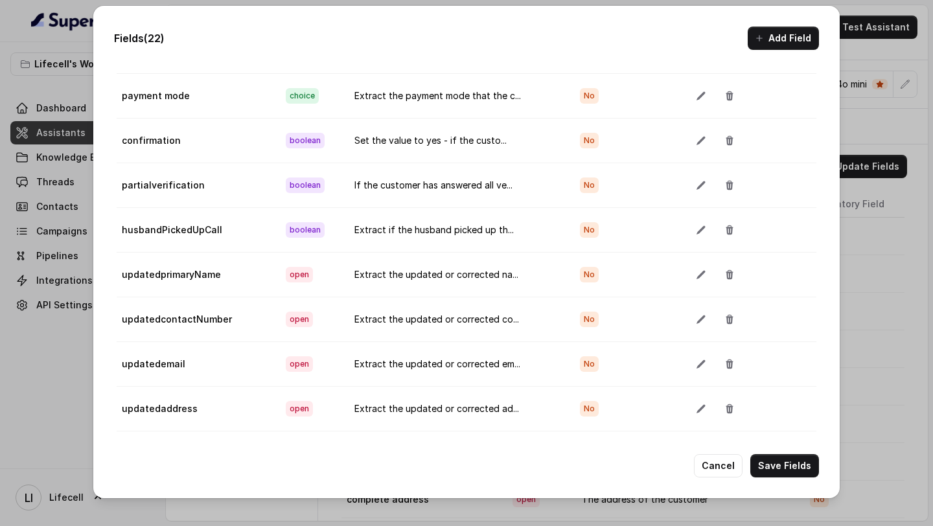
click at [771, 45] on button "Add Field" at bounding box center [782, 38] width 71 height 23
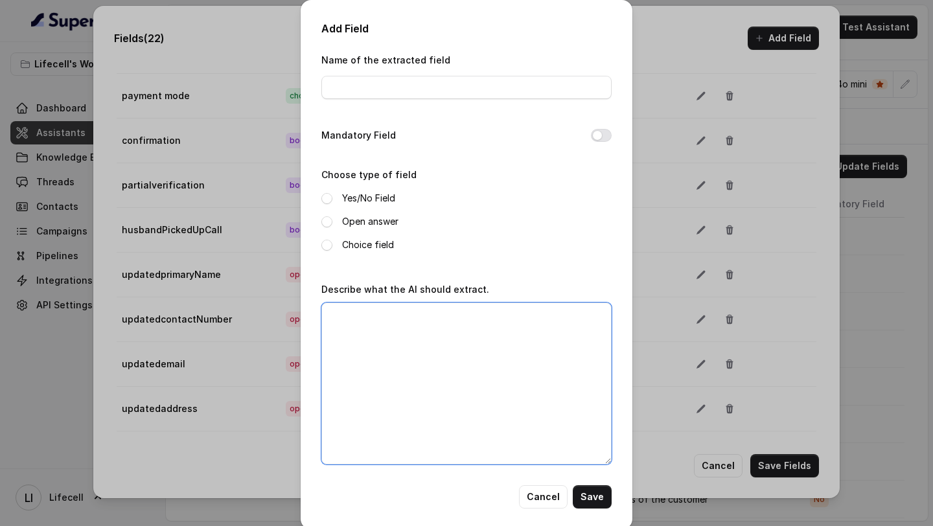
click at [442, 342] on textarea "Describe what the AI should extract." at bounding box center [466, 383] width 290 height 162
paste textarea "Extract the updated or corrected address provided by the customer. If the custo…"
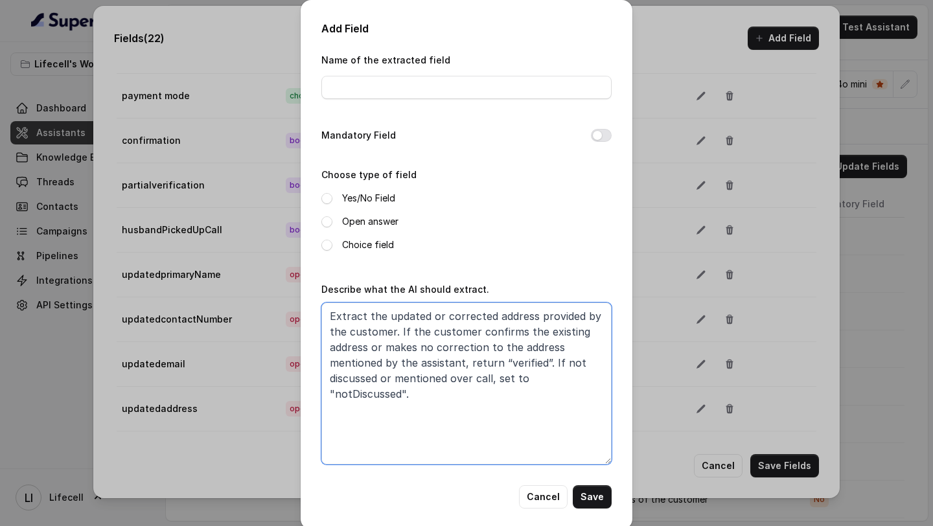
type textarea "Extract the updated or corrected address provided by the customer. If the custo…"
click at [368, 222] on label "Open answer" at bounding box center [370, 222] width 56 height 16
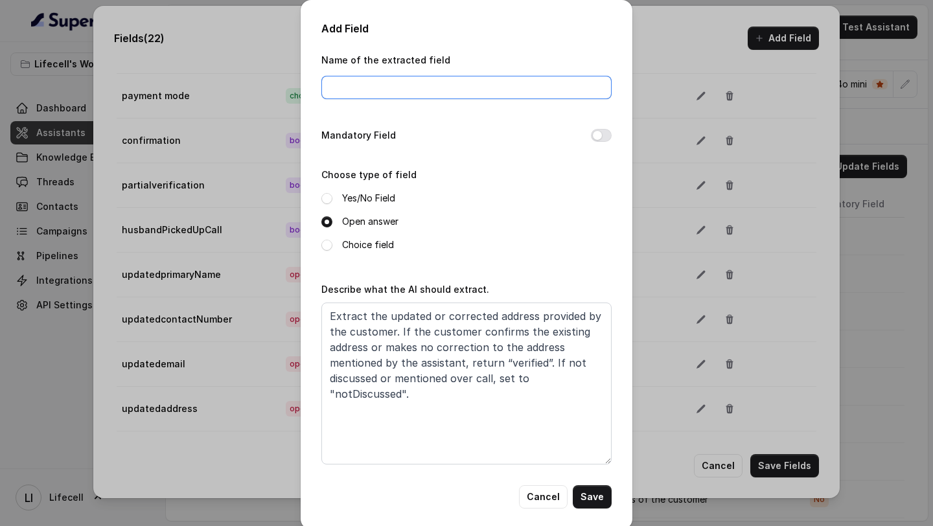
click at [360, 84] on input "Name of the extracted field" at bounding box center [466, 87] width 290 height 23
paste input "updateddobWife"
type input "updateddobWife"
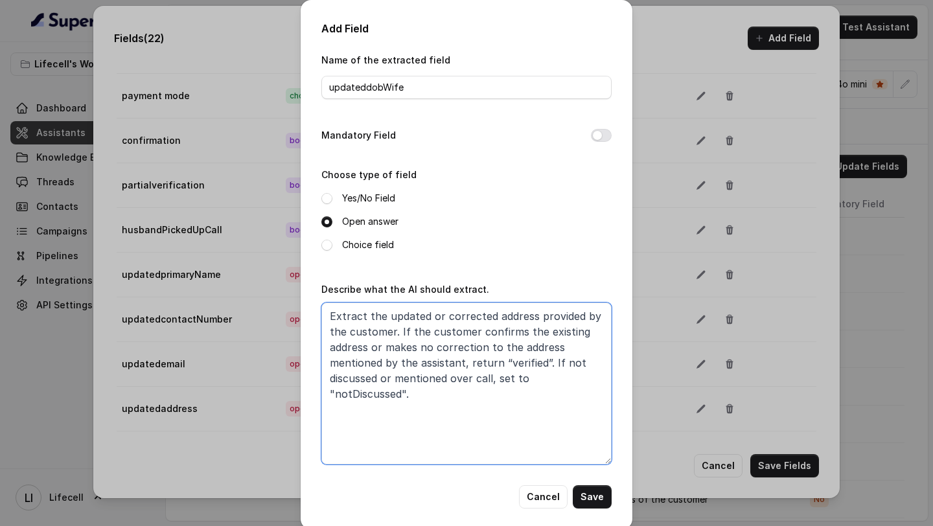
click at [508, 317] on textarea "Extract the updated or corrected address provided by the customer. If the custo…" at bounding box center [466, 383] width 290 height 162
click at [504, 317] on textarea "Extract the updated or corrected DOB of wife provided by the customer. If the c…" at bounding box center [466, 383] width 290 height 162
drag, startPoint x: 504, startPoint y: 317, endPoint x: 532, endPoint y: 318, distance: 27.9
click at [532, 318] on textarea "Extract the updated or corrected DOB of wife provided by the customer. If the c…" at bounding box center [466, 383] width 290 height 162
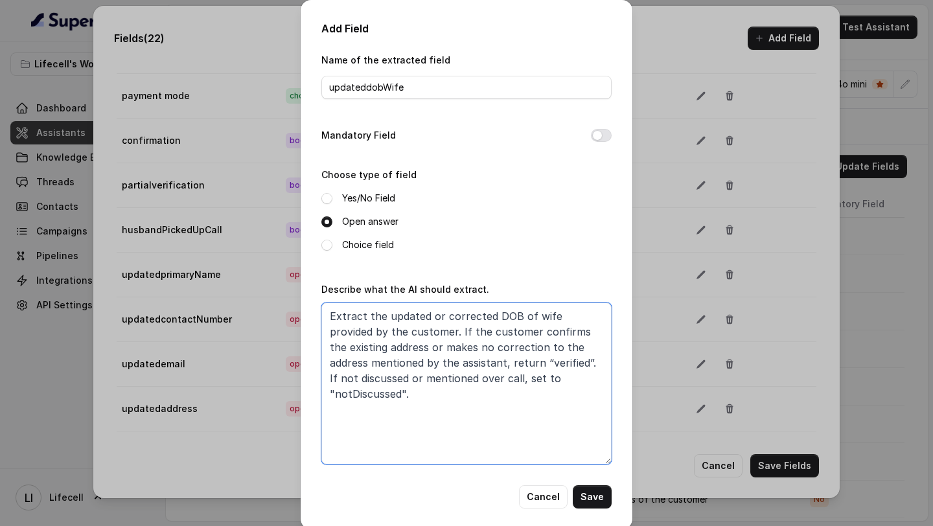
click at [348, 351] on textarea "Extract the updated or corrected DOB of wife provided by the customer. If the c…" at bounding box center [466, 383] width 290 height 162
paste textarea "DOB of wife"
click at [559, 347] on textarea "Extract the updated or corrected DOB of wife provided by the customer. If the c…" at bounding box center [466, 383] width 290 height 162
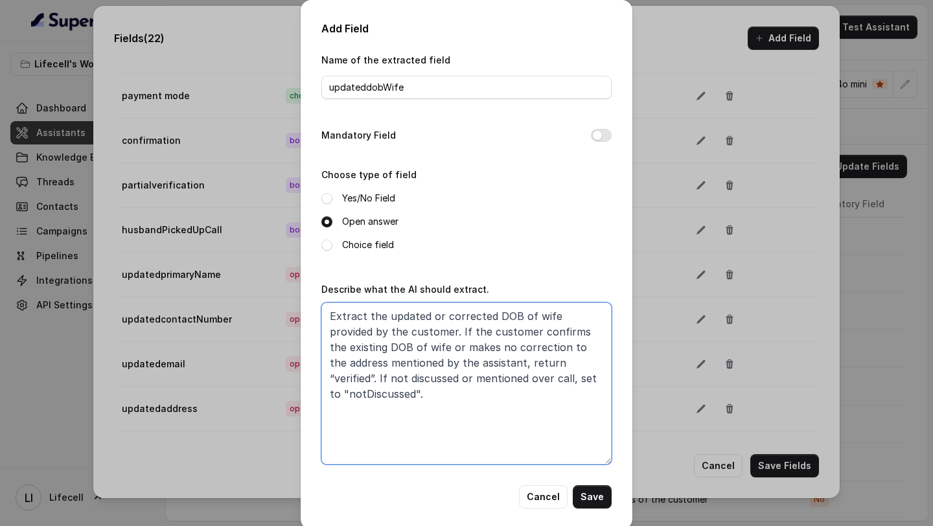
paste textarea "DOB of wife"
type textarea "Extract the updated or corrected DOB of wife provided by the customer. If the c…"
click at [603, 497] on button "Save" at bounding box center [591, 496] width 39 height 23
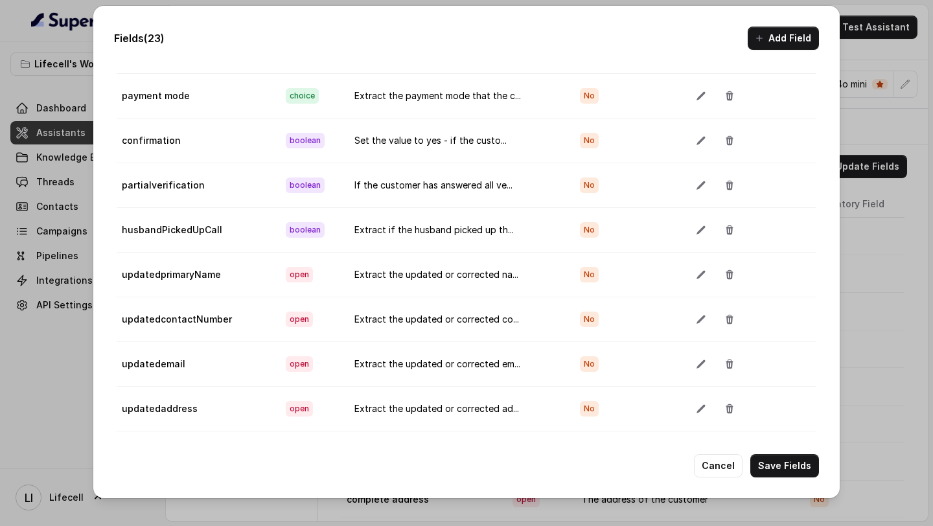
scroll to position [691, 0]
click at [784, 47] on button "Add Field" at bounding box center [782, 38] width 71 height 23
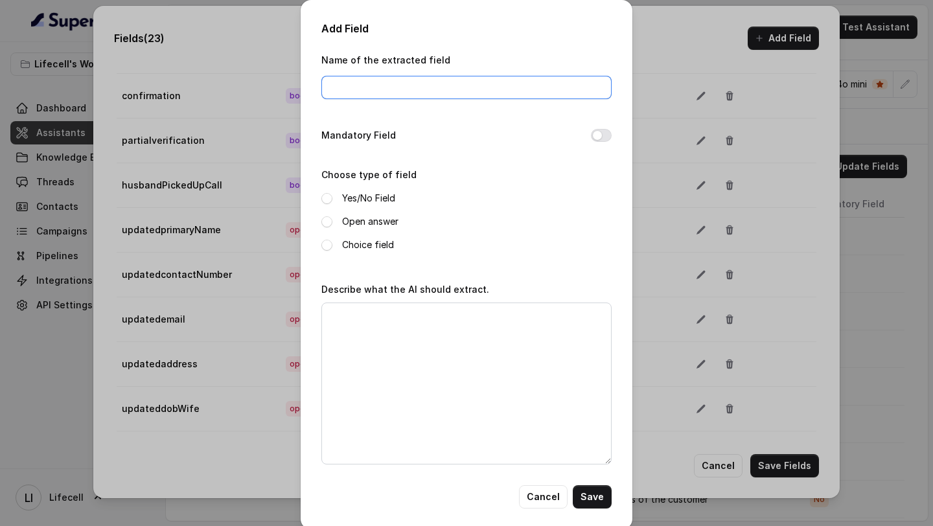
click at [432, 91] on input "Name of the extracted field" at bounding box center [466, 87] width 290 height 23
paste input "updatedhusbandName"
type input "updatedhusbandName"
click at [544, 502] on button "Cancel" at bounding box center [543, 496] width 49 height 23
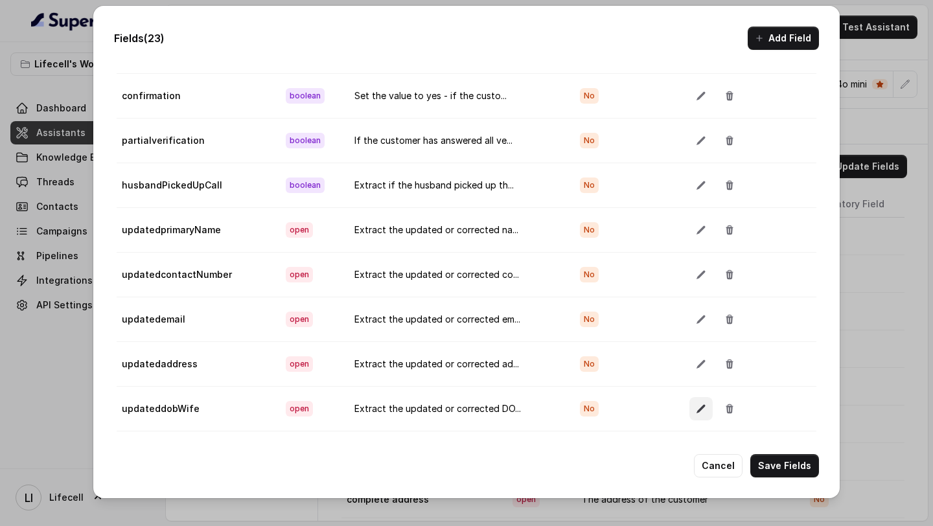
click at [696, 408] on icon "button" at bounding box center [700, 408] width 8 height 8
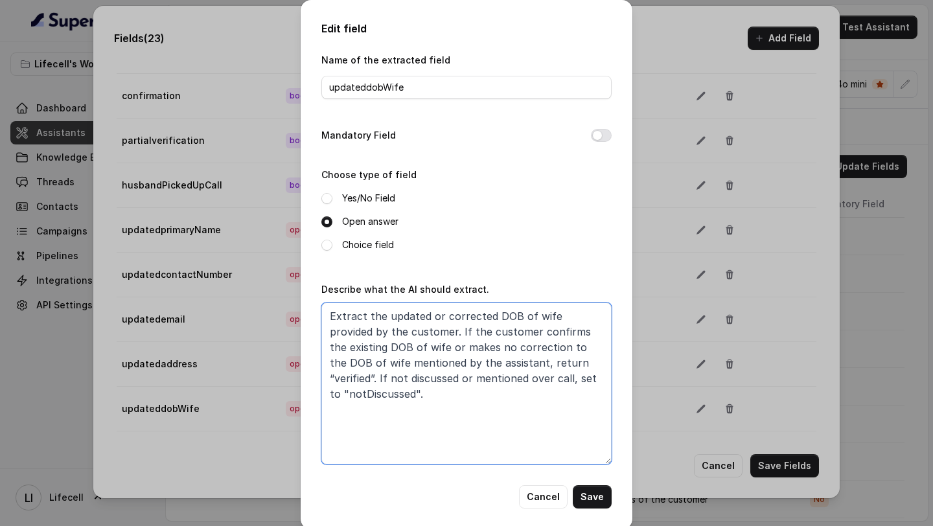
click at [486, 339] on textarea "Extract the updated or corrected DOB of wife provided by the customer. If the c…" at bounding box center [466, 383] width 290 height 162
click at [539, 495] on button "Cancel" at bounding box center [543, 496] width 49 height 23
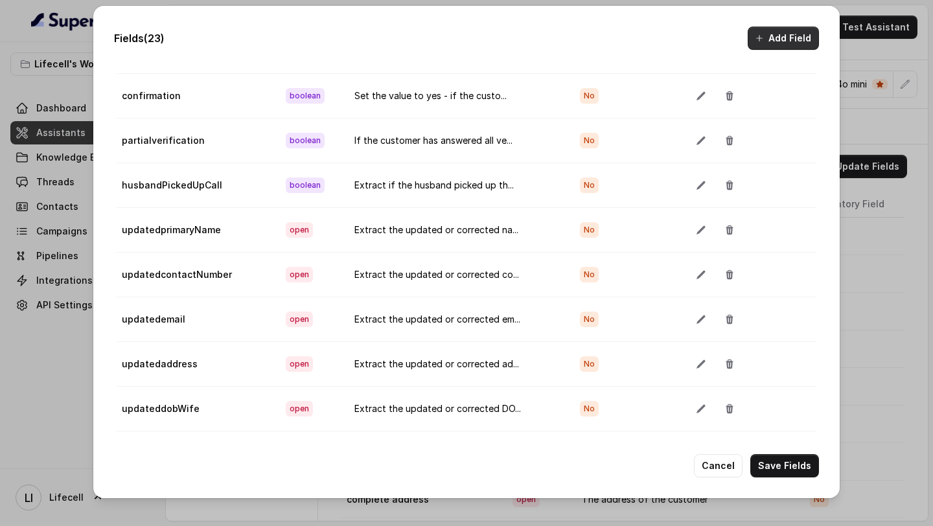
click at [763, 37] on icon "button" at bounding box center [759, 38] width 10 height 10
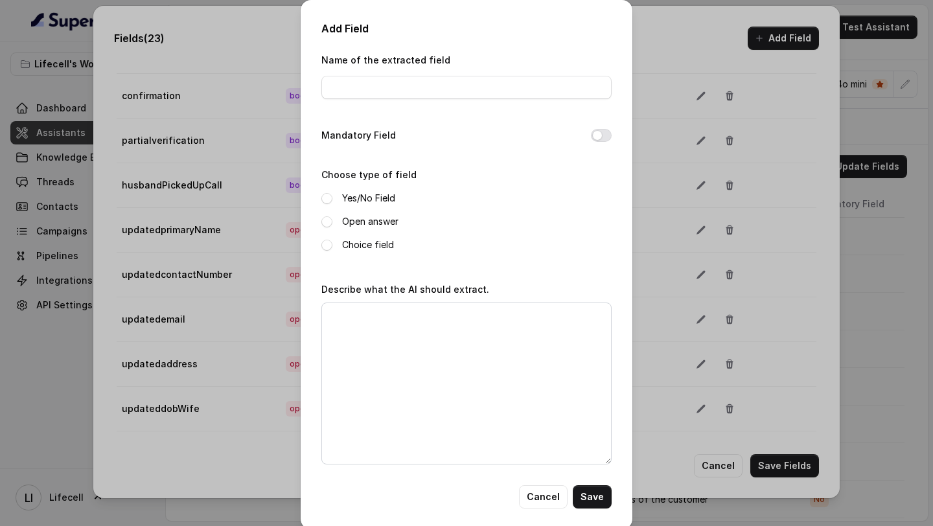
click at [524, 284] on div "Describe what the AI should extract." at bounding box center [466, 372] width 290 height 183
click at [486, 328] on textarea "Describe what the AI should extract." at bounding box center [466, 383] width 290 height 162
paste textarea "Extract the updated or corrected DOB of wife provided by the customer. If the c…"
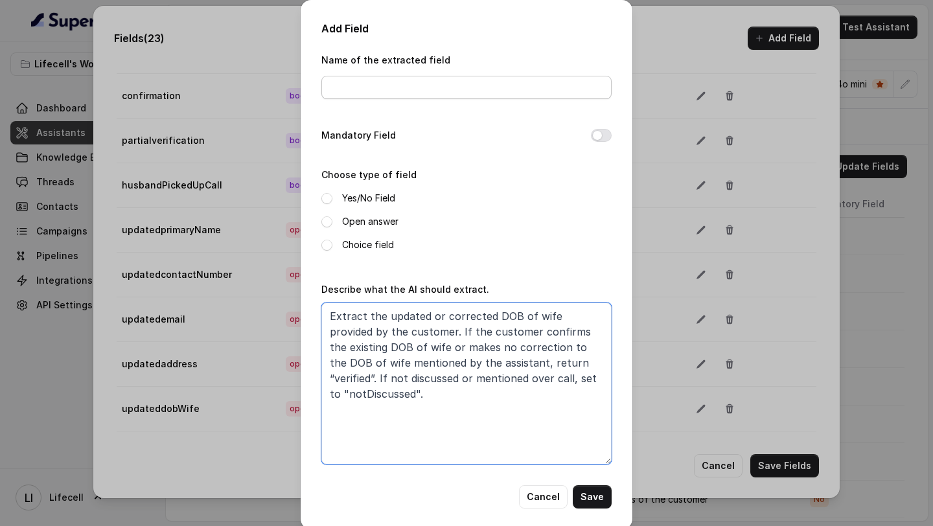
type textarea "Extract the updated or corrected DOB of wife provided by the customer. If the c…"
click at [393, 85] on input "Name of the extracted field" at bounding box center [466, 87] width 290 height 23
paste input "updatedhusbandName"
type input "updatedhusbandName"
click at [500, 312] on textarea "Extract the updated or corrected DOB of wife provided by the customer. If the c…" at bounding box center [466, 383] width 290 height 162
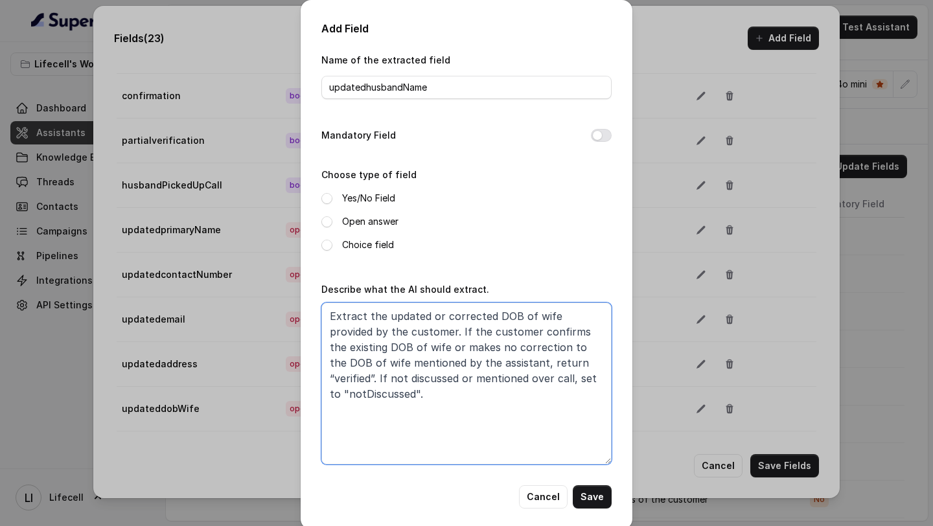
drag, startPoint x: 500, startPoint y: 312, endPoint x: 530, endPoint y: 312, distance: 29.8
click at [530, 312] on textarea "Extract the updated or corrected DOB of wife provided by the customer. If the c…" at bounding box center [466, 383] width 290 height 162
click at [509, 311] on textarea "Extract the updated or corrected husband name provided by the customer. If the …" at bounding box center [466, 383] width 290 height 162
drag, startPoint x: 509, startPoint y: 311, endPoint x: 547, endPoint y: 311, distance: 37.6
click at [547, 311] on textarea "Extract the updated or corrected husband name provided by the customer. If the …" at bounding box center [466, 383] width 290 height 162
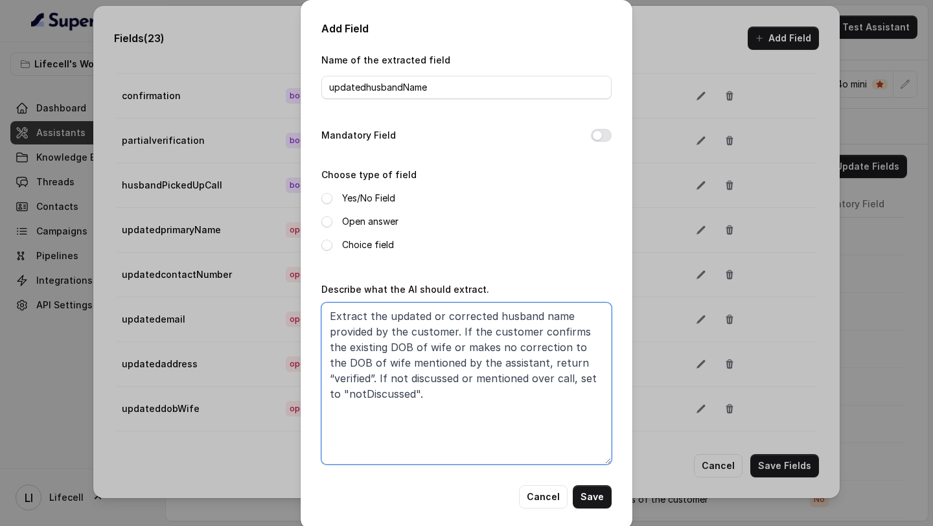
click at [375, 350] on textarea "Extract the updated or corrected husband name provided by the customer. If the …" at bounding box center [466, 383] width 290 height 162
drag, startPoint x: 375, startPoint y: 350, endPoint x: 412, endPoint y: 350, distance: 36.9
click at [412, 350] on textarea "Extract the updated or corrected husband name provided by the customer. If the …" at bounding box center [466, 383] width 290 height 162
paste textarea "husband nam"
click at [335, 365] on textarea "Extract the updated or corrected husband name provided by the customer. If the …" at bounding box center [466, 383] width 290 height 162
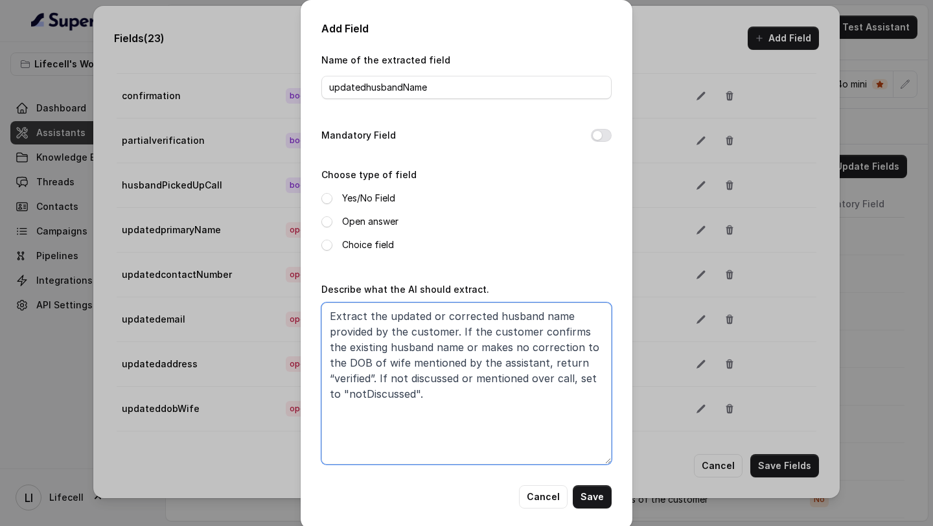
drag, startPoint x: 335, startPoint y: 365, endPoint x: 379, endPoint y: 365, distance: 44.7
click at [379, 365] on textarea "Extract the updated or corrected husband name provided by the customer. If the …" at bounding box center [466, 383] width 290 height 162
paste textarea "husband nam"
type textarea "Extract the updated or corrected husband name provided by the customer. If the …"
click at [597, 494] on button "Save" at bounding box center [591, 496] width 39 height 23
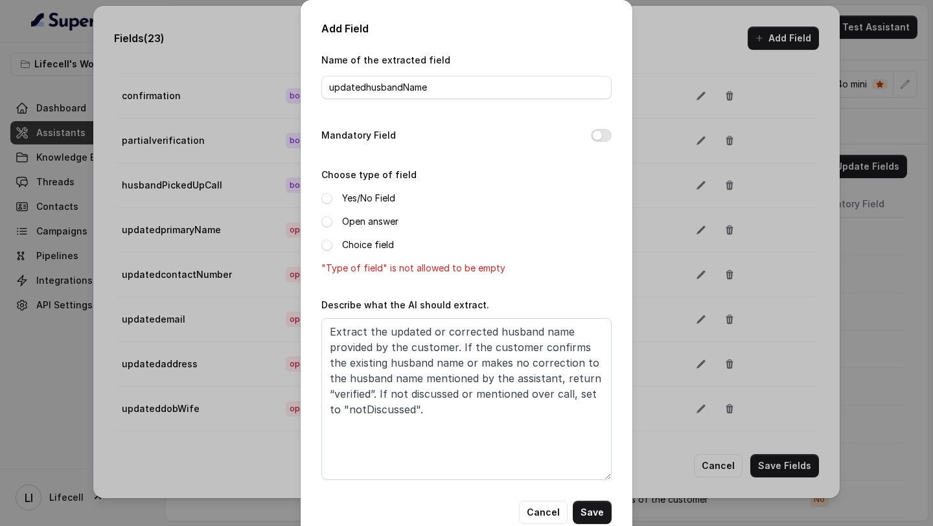
click at [373, 218] on label "Open answer" at bounding box center [370, 222] width 56 height 16
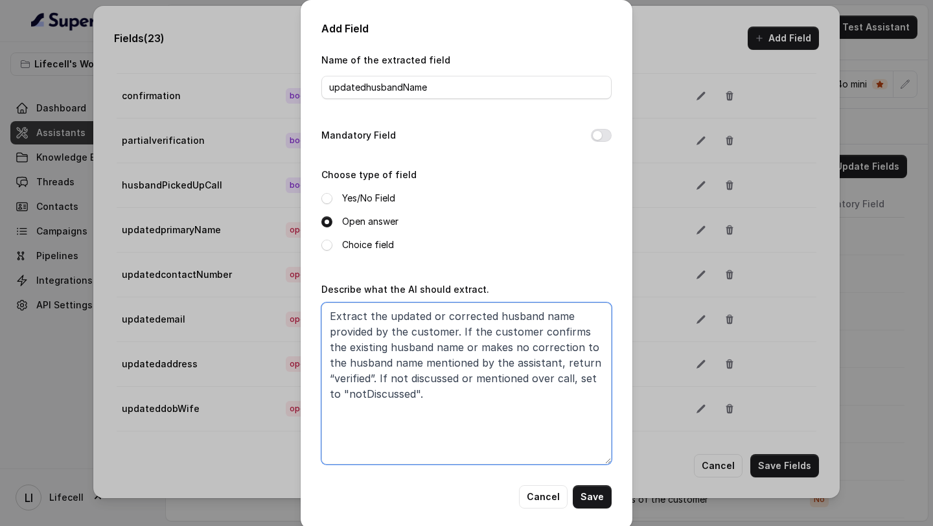
click at [448, 396] on textarea "Extract the updated or corrected husband name provided by the customer. If the …" at bounding box center [466, 383] width 290 height 162
click at [591, 499] on button "Save" at bounding box center [591, 496] width 39 height 23
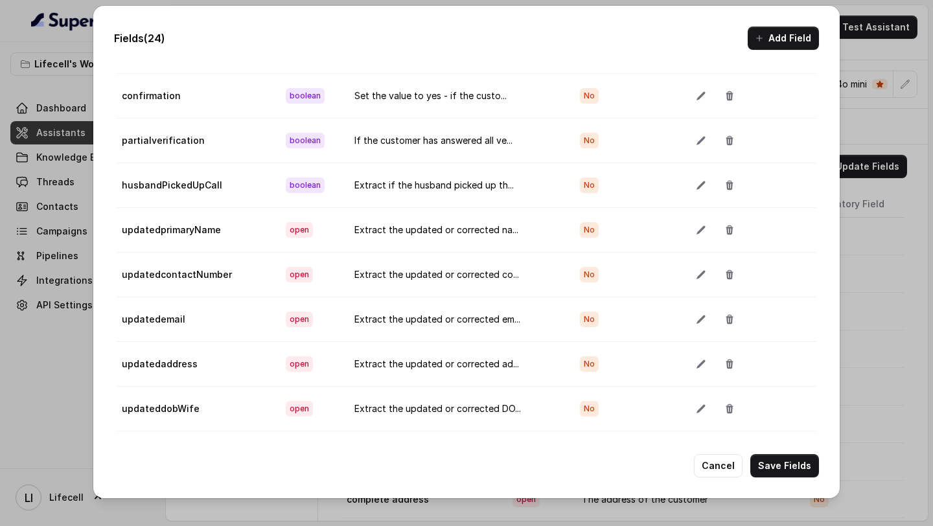
scroll to position [736, 0]
click at [784, 34] on button "Add Field" at bounding box center [782, 38] width 71 height 23
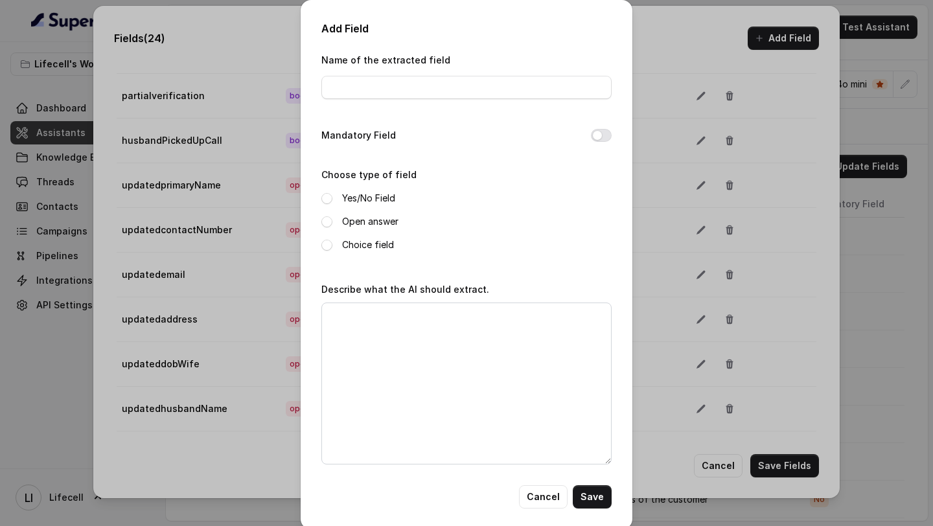
click at [510, 275] on div "Name of the extracted field Mandatory Field Choose type of field Yes/No Field O…" at bounding box center [466, 268] width 290 height 433
click at [501, 315] on textarea "Describe what the AI should extract." at bounding box center [466, 383] width 290 height 162
paste textarea "Extract the updated or corrected husband name provided by the customer. If the …"
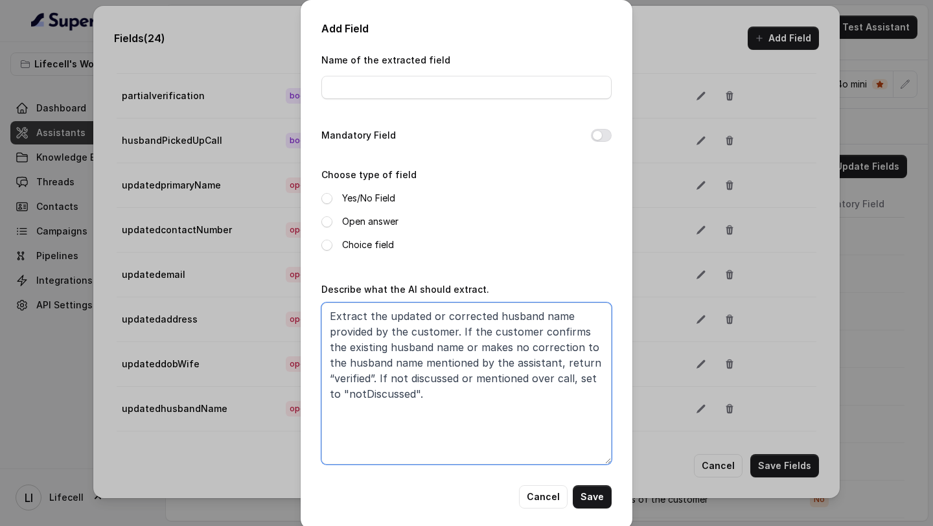
type textarea "Extract the updated or corrected husband name provided by the customer. If the …"
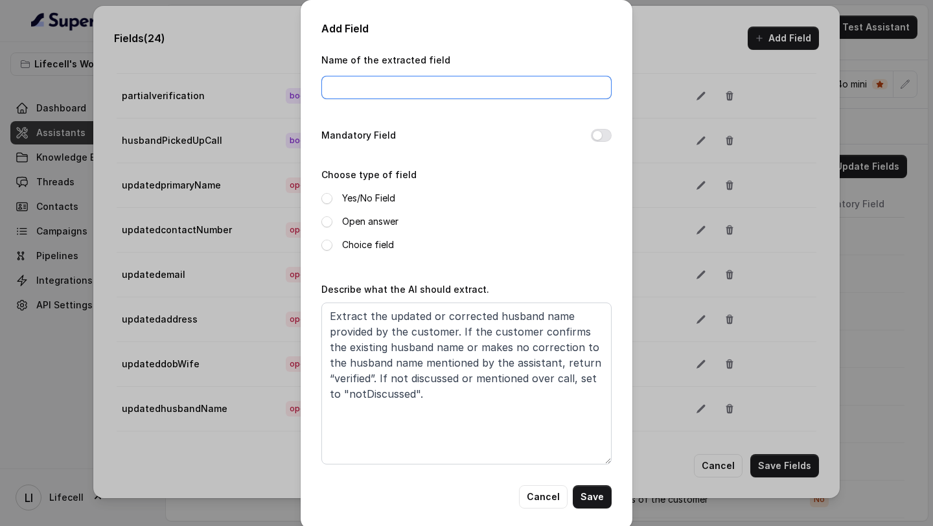
click at [425, 87] on input "Name of the extracted field" at bounding box center [466, 87] width 290 height 23
paste input "updatedalternateContactNumber"
type input "updatedalternateContactNumber"
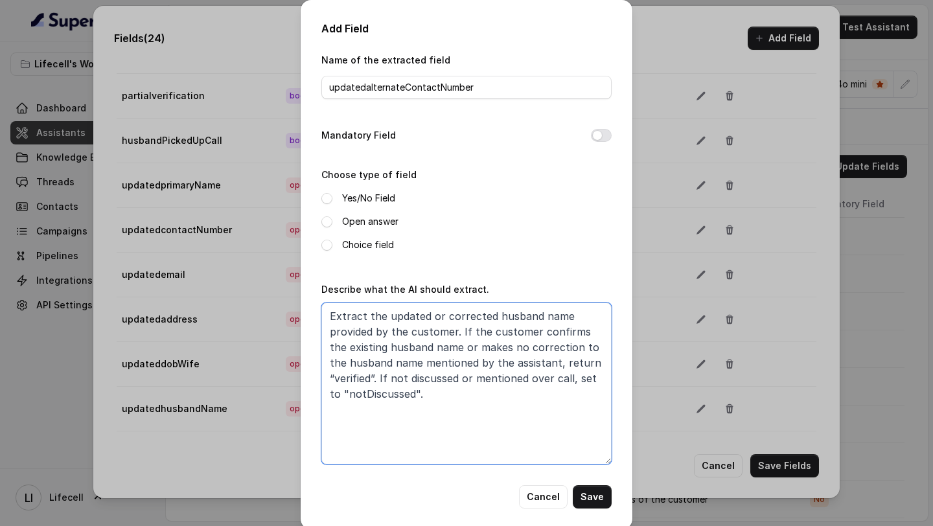
click at [504, 319] on textarea "Extract the updated or corrected husband name provided by the customer. If the …" at bounding box center [466, 383] width 290 height 162
drag, startPoint x: 504, startPoint y: 319, endPoint x: 546, endPoint y: 315, distance: 42.2
click at [546, 315] on textarea "Extract the updated or corrected husband name provided by the customer. If the …" at bounding box center [466, 383] width 290 height 162
click at [508, 310] on textarea "Extract the updated or corrected alternate contact number provided by the custo…" at bounding box center [466, 383] width 290 height 162
click at [500, 316] on textarea "Extract the updated or corrected alternate contact number provided by the custo…" at bounding box center [466, 383] width 290 height 162
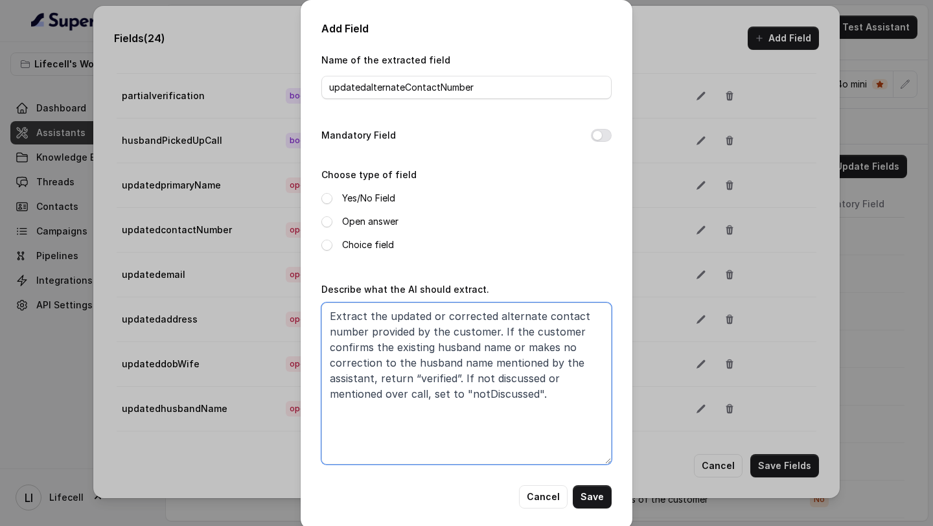
drag, startPoint x: 500, startPoint y: 316, endPoint x: 346, endPoint y: 328, distance: 154.6
click at [346, 329] on textarea "Extract the updated or corrected alternate contact number provided by the custo…" at bounding box center [466, 383] width 290 height 162
click at [410, 347] on textarea "Extract the updated or corrected alternate contact number provided by the custo…" at bounding box center [466, 383] width 290 height 162
drag, startPoint x: 410, startPoint y: 347, endPoint x: 488, endPoint y: 347, distance: 77.7
click at [488, 347] on textarea "Extract the updated or corrected alternate contact number provided by the custo…" at bounding box center [466, 383] width 290 height 162
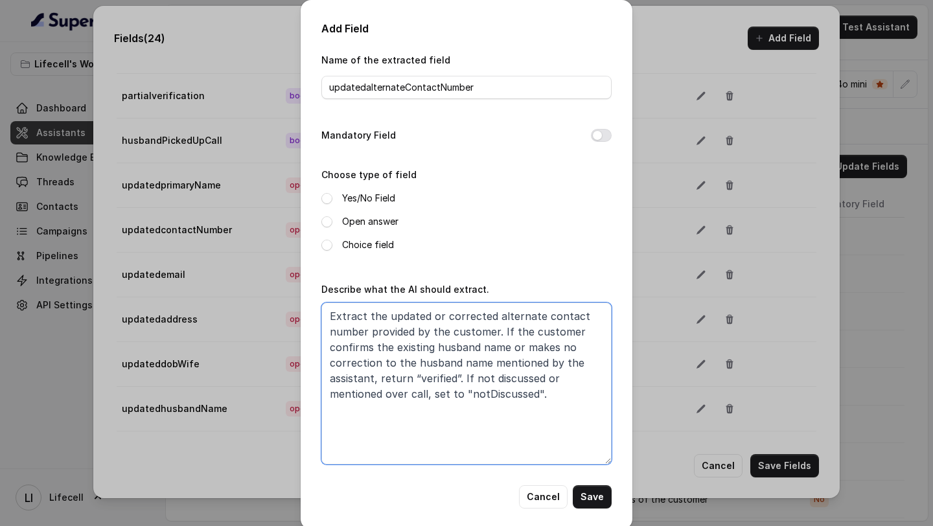
click at [449, 347] on textarea "Extract the updated or corrected alternate contact number provided by the custo…" at bounding box center [466, 383] width 290 height 162
drag, startPoint x: 449, startPoint y: 347, endPoint x: 493, endPoint y: 347, distance: 43.4
click at [493, 347] on textarea "Extract the updated or corrected alternate contact number provided by the custo…" at bounding box center [466, 383] width 290 height 162
paste textarea "alternate contact number"
click at [478, 365] on textarea "Extract the updated or corrected alternate contact number provided by the custo…" at bounding box center [466, 383] width 290 height 162
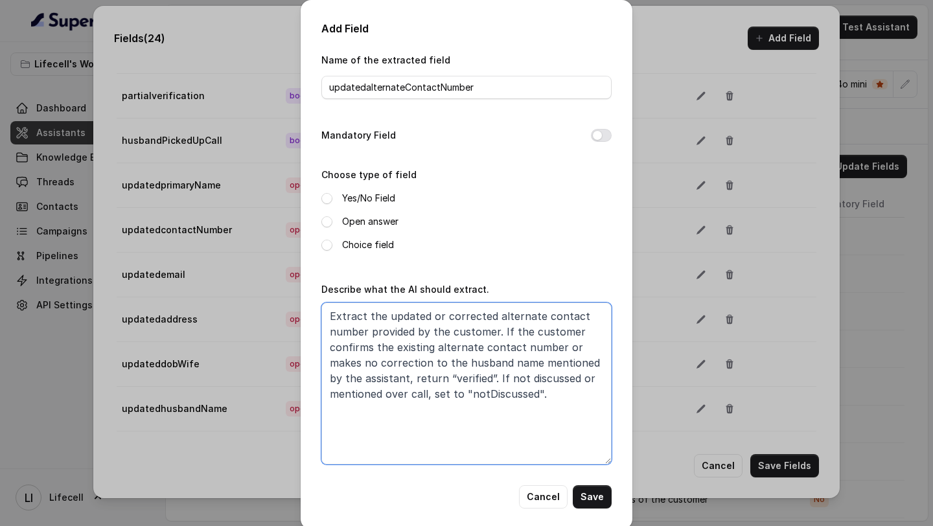
click at [478, 365] on textarea "Extract the updated or corrected alternate contact number provided by the custo…" at bounding box center [466, 383] width 290 height 162
click at [487, 365] on textarea "Extract the updated or corrected alternate contact number provided by the custo…" at bounding box center [466, 383] width 290 height 162
drag, startPoint x: 487, startPoint y: 365, endPoint x: 516, endPoint y: 365, distance: 29.1
click at [516, 365] on textarea "Extract the updated or corrected alternate contact number provided by the custo…" at bounding box center [466, 383] width 290 height 162
paste textarea "alternate contact number"
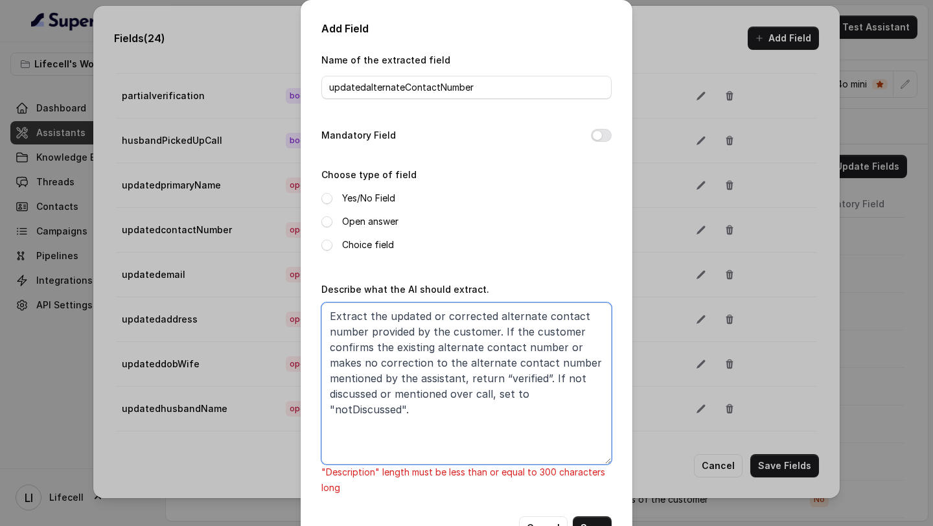
click at [481, 362] on textarea "Extract the updated or corrected alternate contact number provided by the custo…" at bounding box center [466, 383] width 290 height 162
drag, startPoint x: 481, startPoint y: 362, endPoint x: 565, endPoint y: 361, distance: 84.8
click at [565, 361] on textarea "Extract the updated or corrected alternate contact number provided by the custo…" at bounding box center [466, 383] width 290 height 162
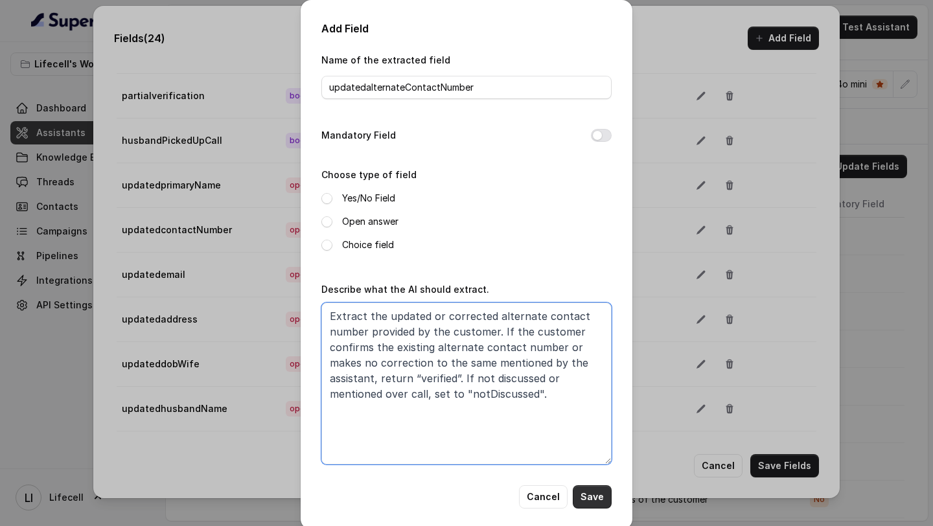
type textarea "Extract the updated or corrected alternate contact number provided by the custo…"
click at [586, 502] on button "Save" at bounding box center [591, 496] width 39 height 23
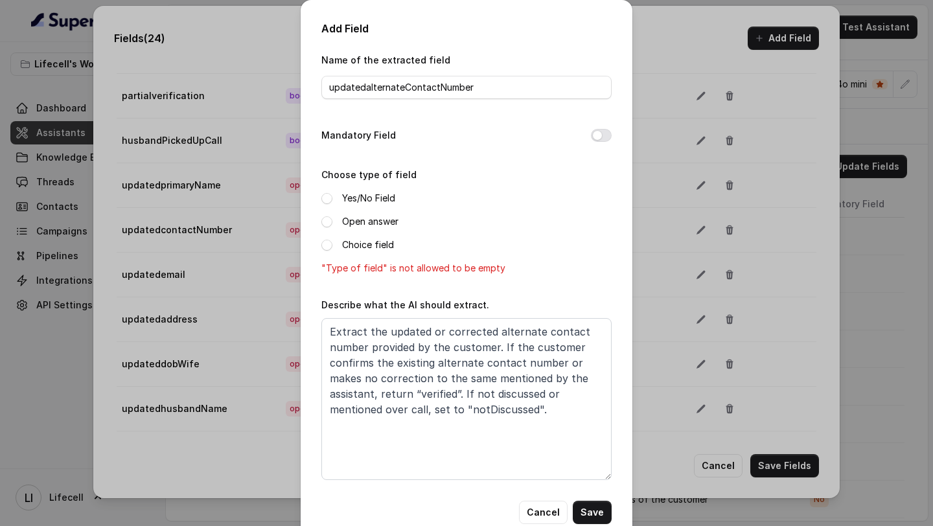
click at [381, 223] on label "Open answer" at bounding box center [370, 222] width 56 height 16
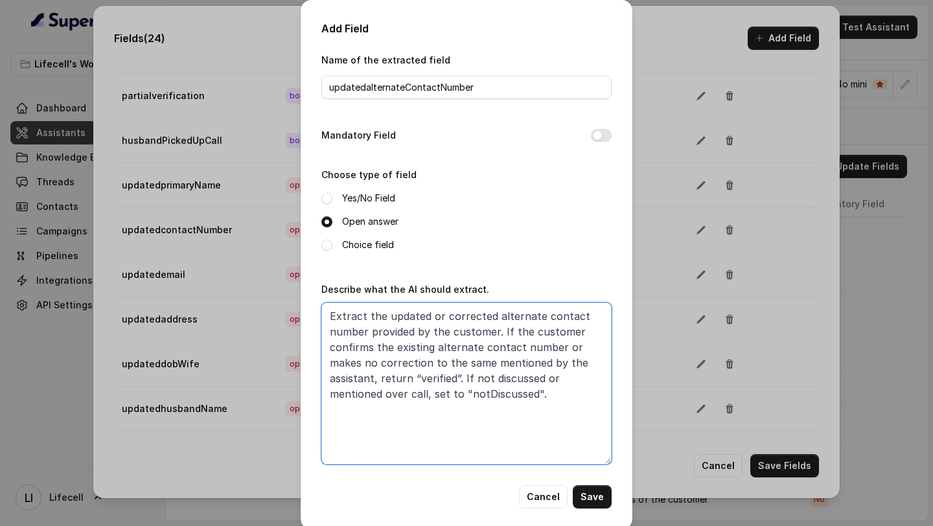
click at [497, 339] on textarea "Extract the updated or corrected alternate contact number provided by the custo…" at bounding box center [466, 383] width 290 height 162
click at [598, 499] on button "Save" at bounding box center [591, 496] width 39 height 23
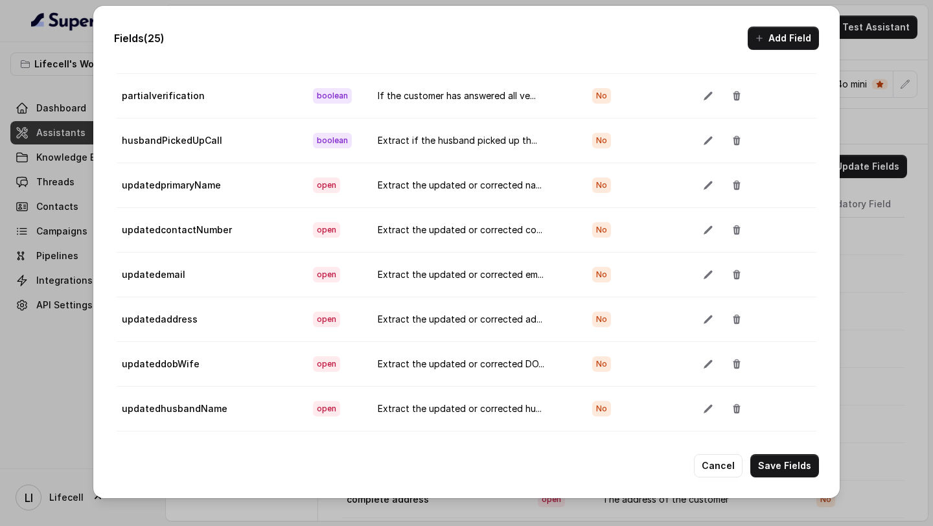
scroll to position [780, 0]
click at [712, 363] on button "button" at bounding box center [707, 363] width 23 height 23
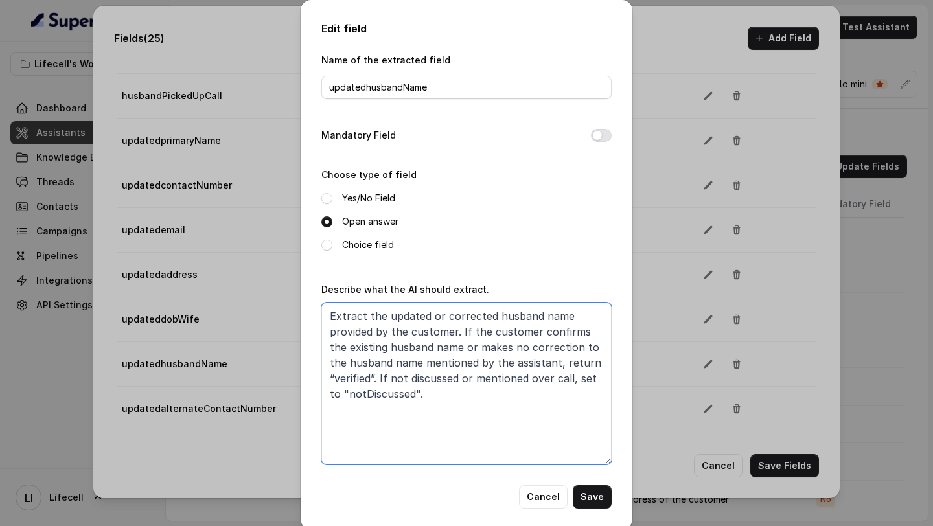
click at [564, 368] on textarea "Extract the updated or corrected husband name provided by the customer. If the …" at bounding box center [466, 383] width 290 height 162
click at [545, 504] on button "Cancel" at bounding box center [543, 496] width 49 height 23
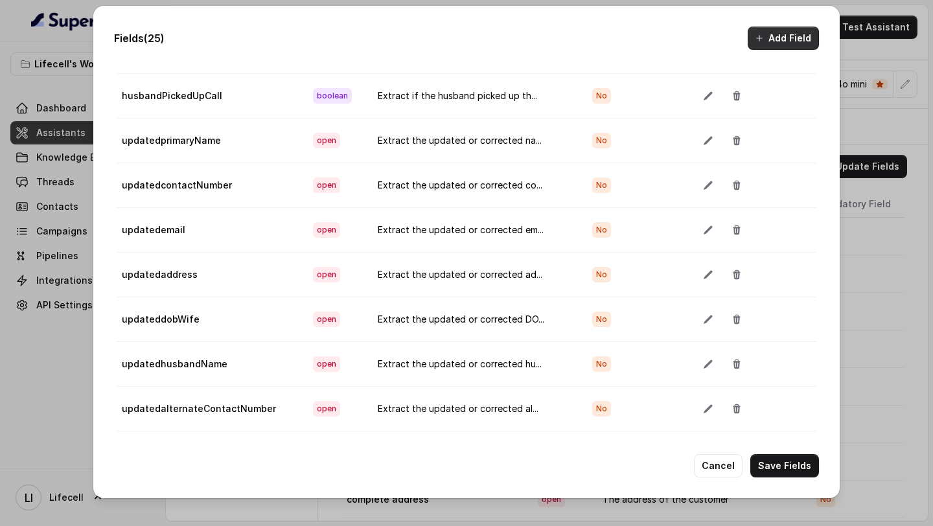
click at [753, 30] on button "Add Field" at bounding box center [782, 38] width 71 height 23
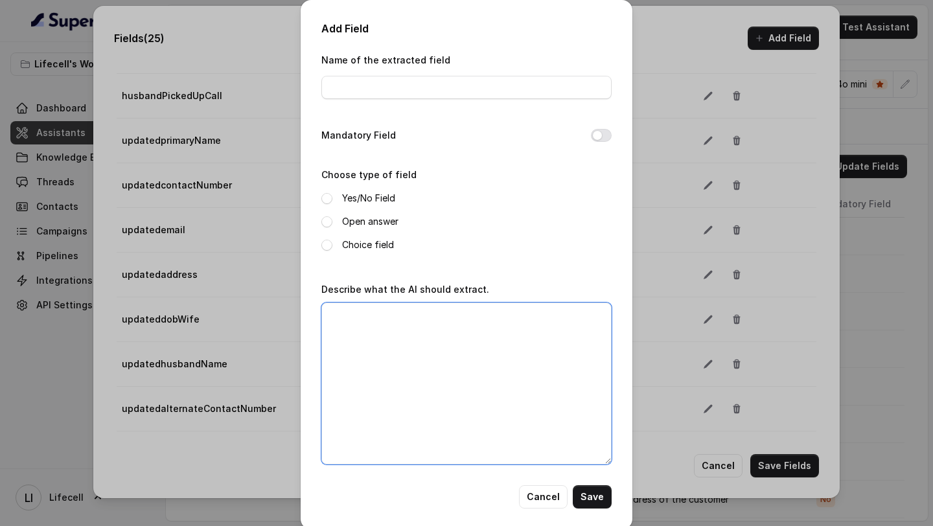
click at [383, 353] on textarea "Describe what the AI should extract." at bounding box center [466, 383] width 290 height 162
paste textarea "Extract the updated or corrected husband name provided by the customer. If the …"
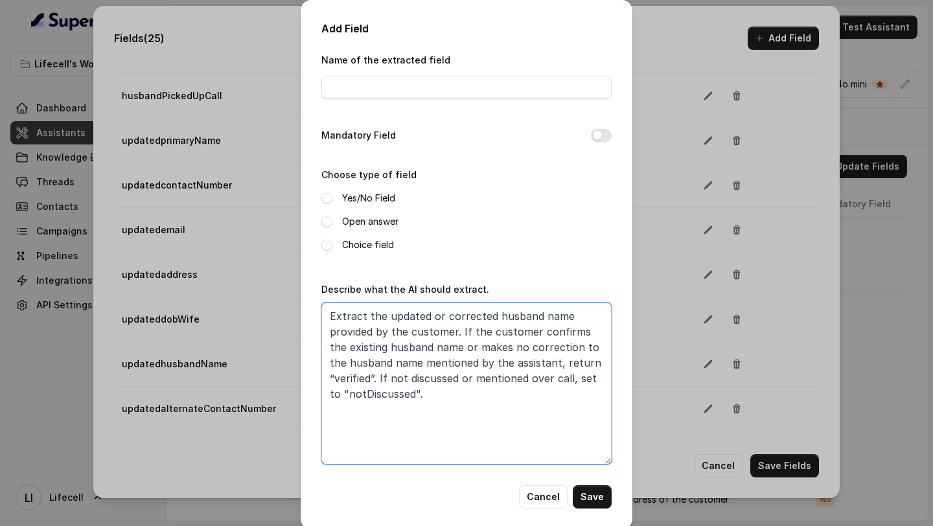
type textarea "Extract the updated or corrected husband name provided by the customer. If the …"
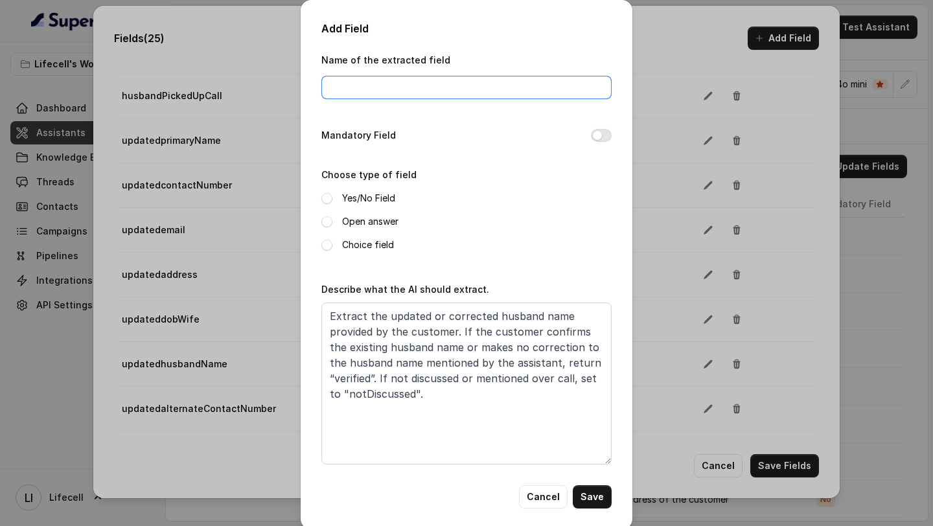
click at [375, 87] on input "Name of the extracted field" at bounding box center [466, 87] width 290 height 23
paste input "updatedcompleteAddress"
type input "updatedcompleteAddress"
click at [342, 221] on label "Open answer" at bounding box center [370, 222] width 56 height 16
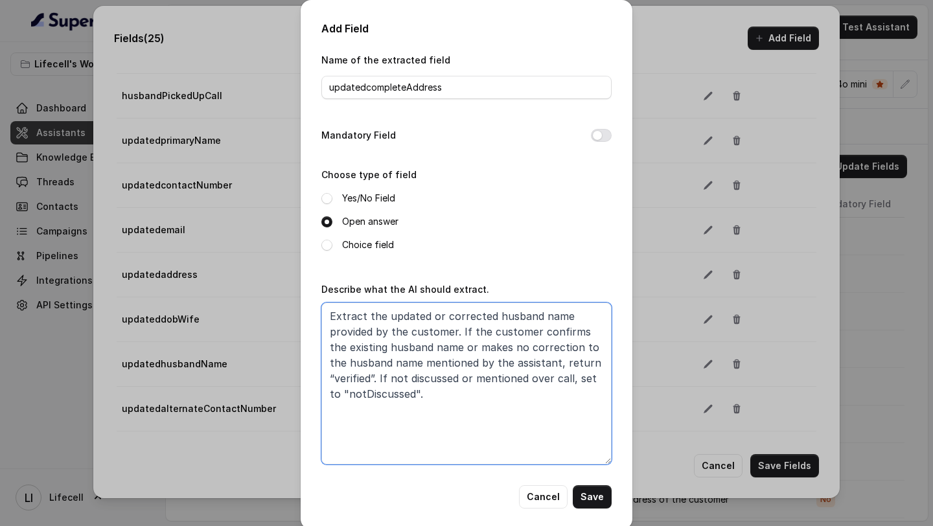
click at [517, 319] on textarea "Extract the updated or corrected husband name provided by the customer. If the …" at bounding box center [466, 383] width 290 height 162
click at [513, 315] on textarea "Extract the updated or corrected husband name provided by the customer. If the …" at bounding box center [466, 383] width 290 height 162
drag, startPoint x: 513, startPoint y: 315, endPoint x: 545, endPoint y: 315, distance: 31.7
click at [545, 315] on textarea "Extract the updated or corrected husband name provided by the customer. If the …" at bounding box center [466, 383] width 290 height 162
click at [511, 315] on textarea "Extract the updated or corrected address provided by the customer. If the custo…" at bounding box center [466, 383] width 290 height 162
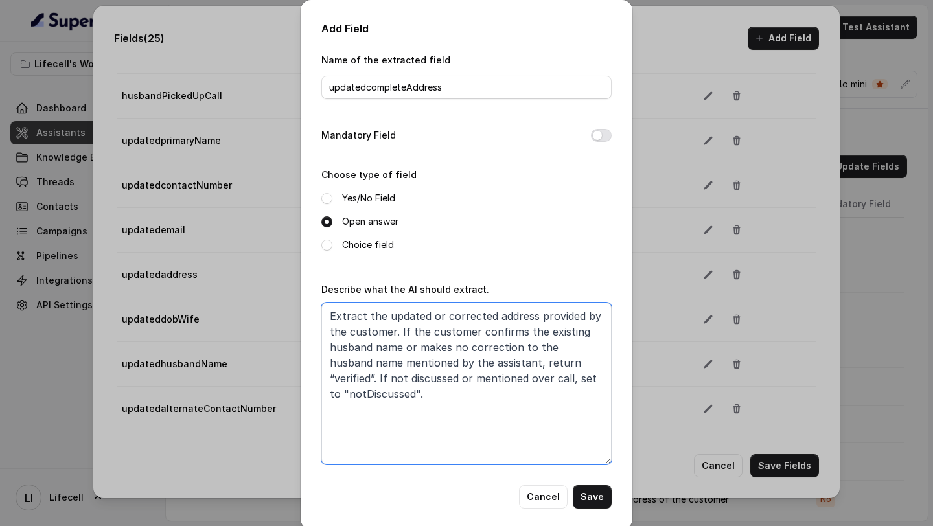
click at [511, 315] on textarea "Extract the updated or corrected address provided by the customer. If the custo…" at bounding box center [466, 383] width 290 height 162
click at [359, 342] on textarea "Extract the updated or corrected address provided by the customer. If the custo…" at bounding box center [466, 383] width 290 height 162
drag, startPoint x: 359, startPoint y: 342, endPoint x: 390, endPoint y: 342, distance: 31.1
click at [390, 342] on textarea "Extract the updated or corrected address provided by the customer. If the custo…" at bounding box center [466, 383] width 290 height 162
paste textarea "address"
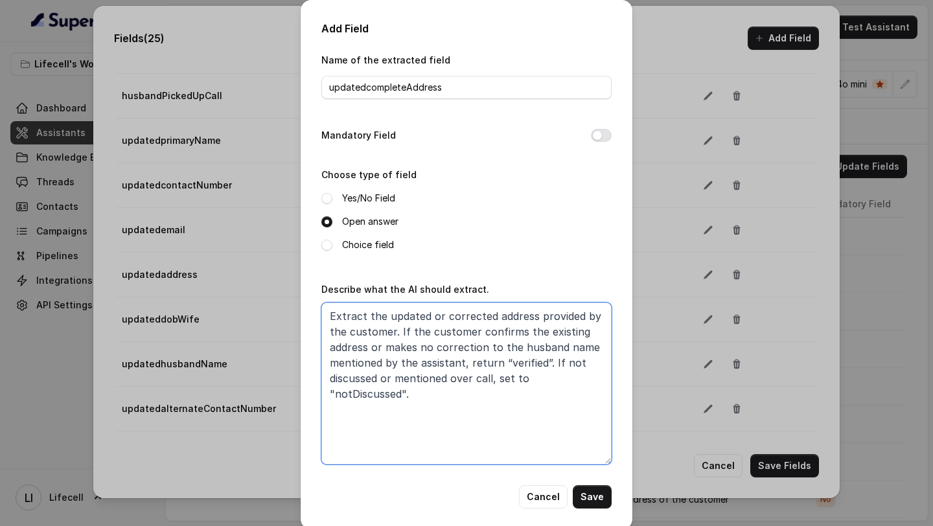
click at [540, 348] on textarea "Extract the updated or corrected address provided by the customer. If the custo…" at bounding box center [466, 383] width 290 height 162
drag, startPoint x: 540, startPoint y: 348, endPoint x: 585, endPoint y: 348, distance: 45.3
click at [585, 348] on textarea "Extract the updated or corrected address provided by the customer. If the custo…" at bounding box center [466, 383] width 290 height 162
paste textarea "address"
click at [350, 390] on textarea "Extract the updated or corrected address provided by the customer. If the custo…" at bounding box center [466, 383] width 290 height 162
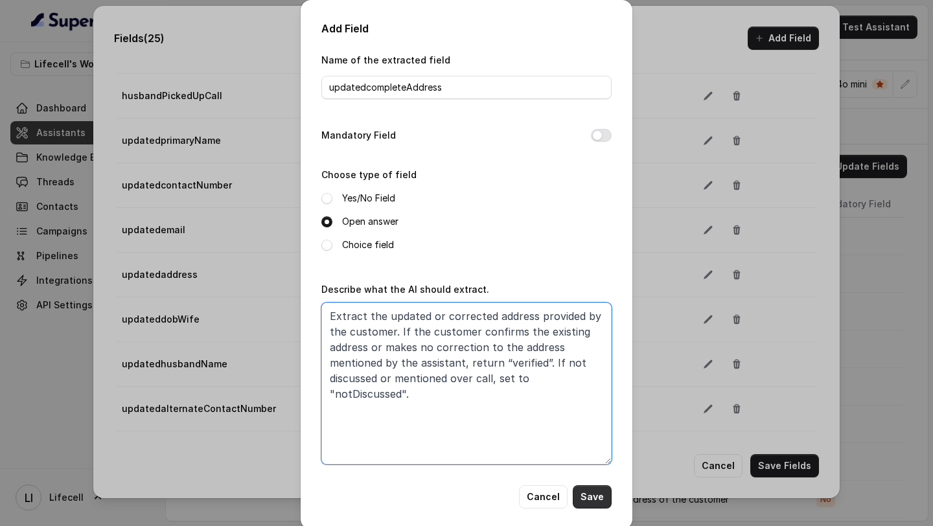
type textarea "Extract the updated or corrected address provided by the customer. If the custo…"
click at [589, 498] on button "Save" at bounding box center [591, 496] width 39 height 23
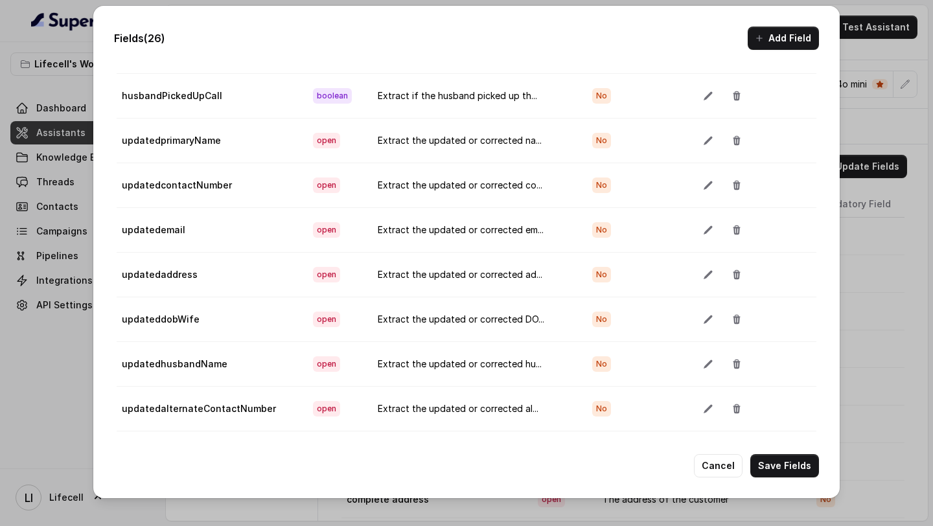
scroll to position [825, 0]
click at [784, 41] on button "Add Field" at bounding box center [782, 38] width 71 height 23
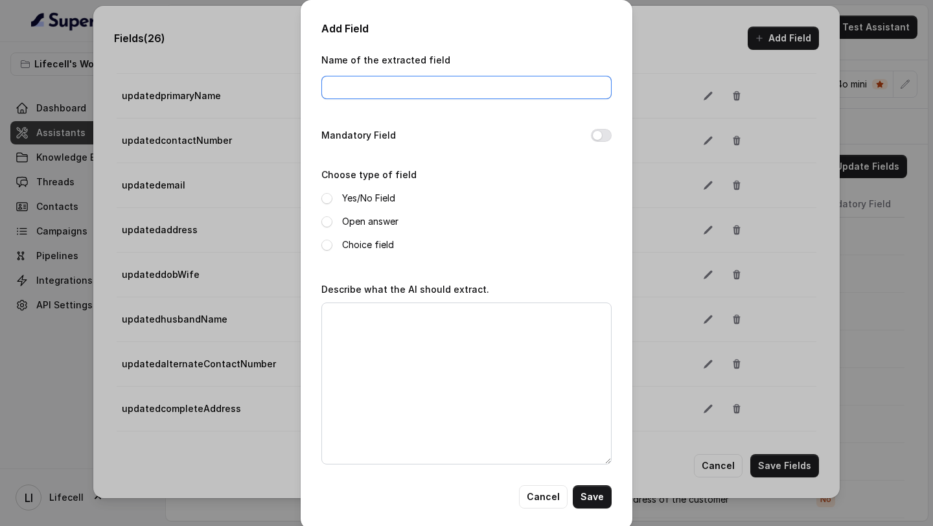
click at [369, 76] on input "Name of the extracted field" at bounding box center [466, 87] width 290 height 23
paste input "updatedestimatedDateOfDelivery"
type input "updatedestimatedDateOfDelivery"
click at [330, 216] on span at bounding box center [326, 221] width 11 height 11
click at [536, 490] on button "Cancel" at bounding box center [543, 496] width 49 height 23
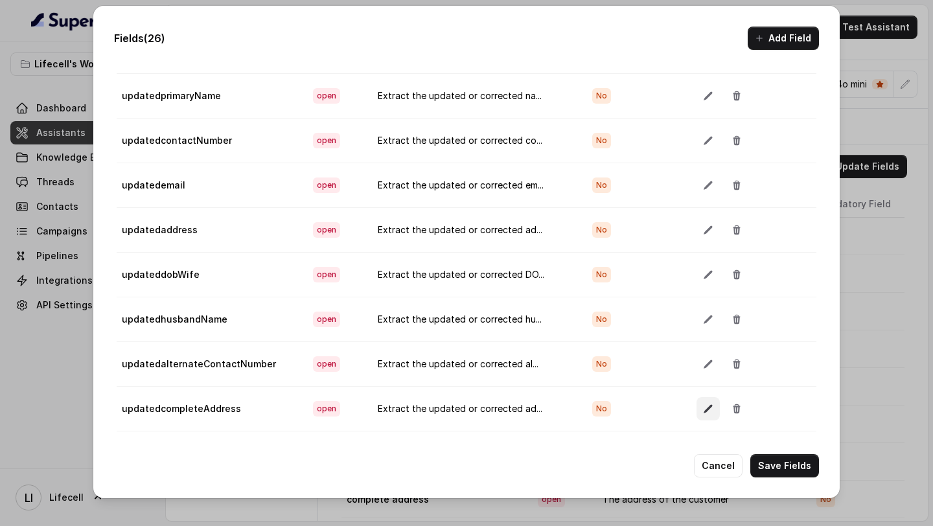
click at [705, 411] on icon "button" at bounding box center [708, 408] width 10 height 10
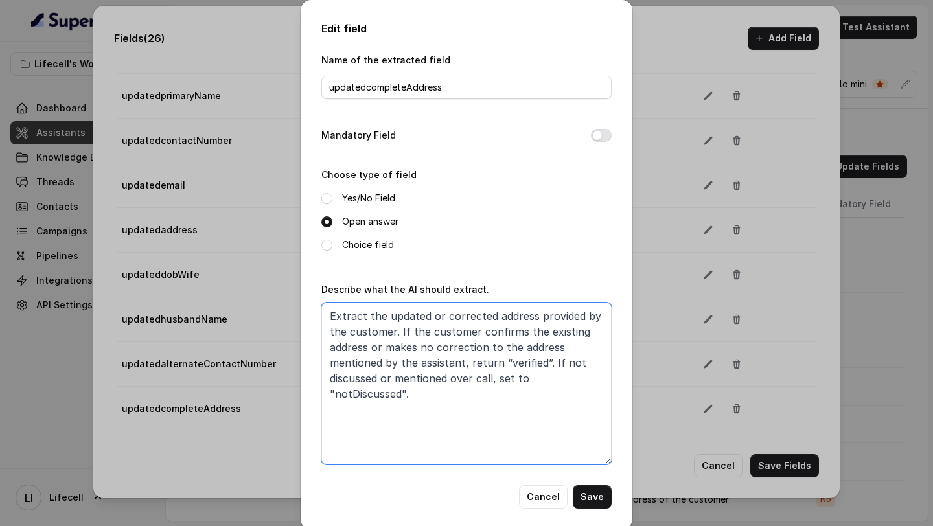
click at [440, 372] on textarea "Extract the updated or corrected address provided by the customer. If the custo…" at bounding box center [466, 383] width 290 height 162
click at [533, 489] on button "Cancel" at bounding box center [543, 496] width 49 height 23
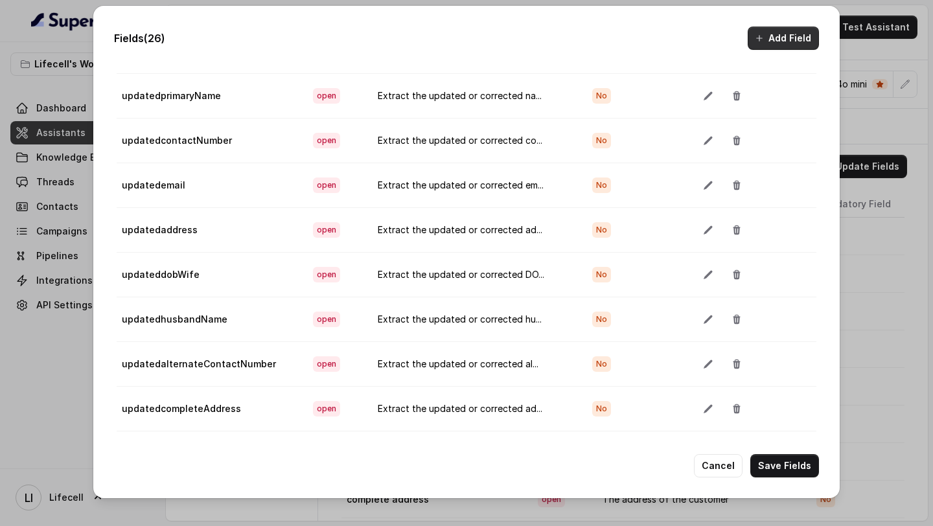
click at [769, 46] on button "Add Field" at bounding box center [782, 38] width 71 height 23
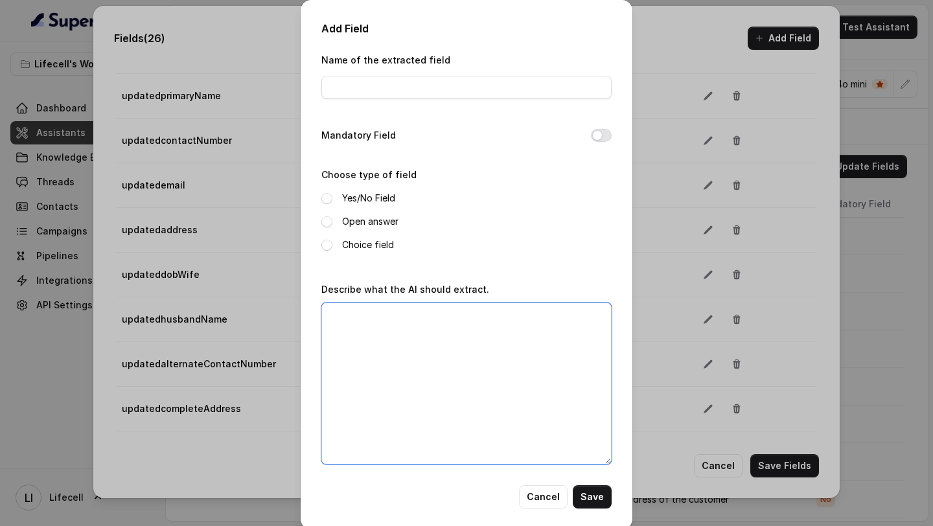
click at [438, 306] on textarea "Describe what the AI should extract." at bounding box center [466, 383] width 290 height 162
paste textarea "Extract the updated or corrected address provided by the customer. If the custo…"
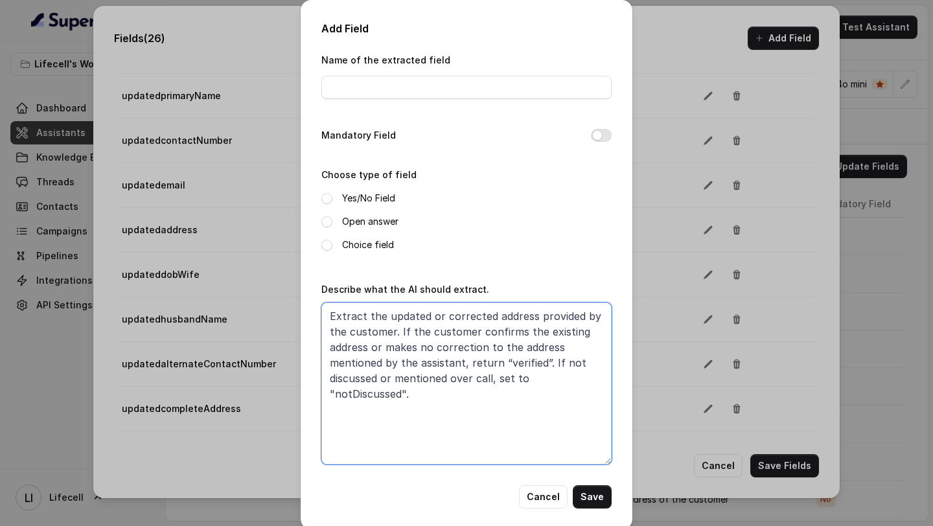
type textarea "Extract the updated or corrected address provided by the customer. If the custo…"
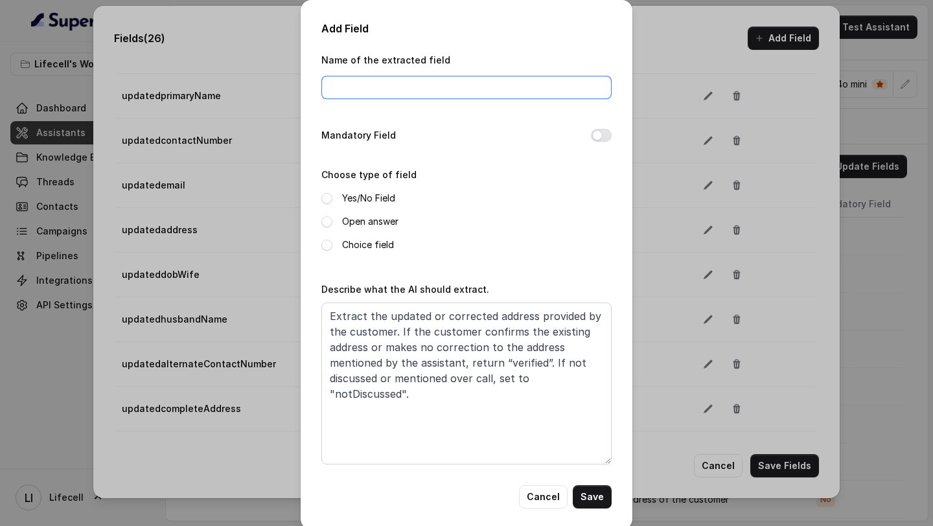
click at [420, 82] on input "Name of the extracted field" at bounding box center [466, 87] width 290 height 23
paste input "updatedestimatedDateOfDelivery"
type input "updatedestimatedDateOfDelivery"
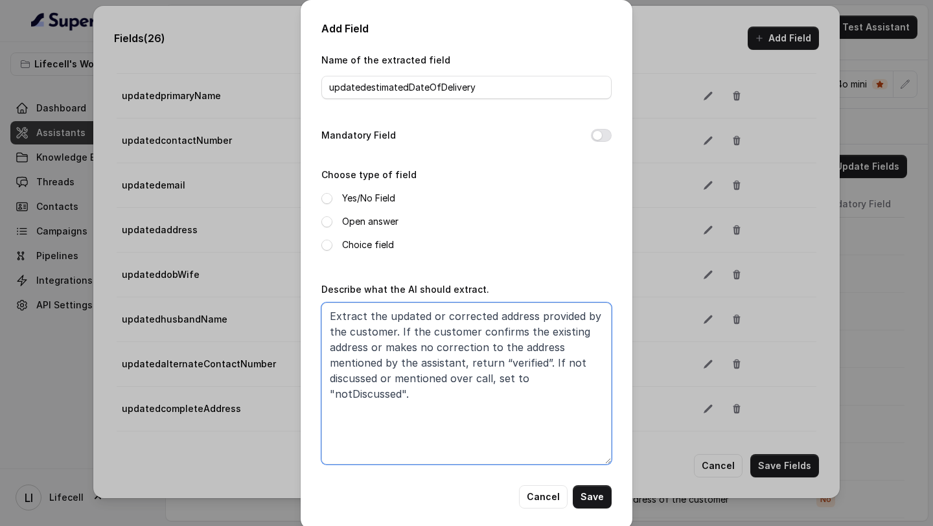
click at [507, 316] on textarea "Extract the updated or corrected address provided by the customer. If the custo…" at bounding box center [466, 383] width 290 height 162
click at [493, 315] on textarea "Extract the updated or corrected Date of Delivery provided by the customer. If …" at bounding box center [466, 383] width 290 height 162
click at [519, 315] on textarea "Extract the updated or corrected estimated Date of Delivery provided by the cus…" at bounding box center [466, 383] width 290 height 162
drag, startPoint x: 519, startPoint y: 315, endPoint x: 354, endPoint y: 332, distance: 165.4
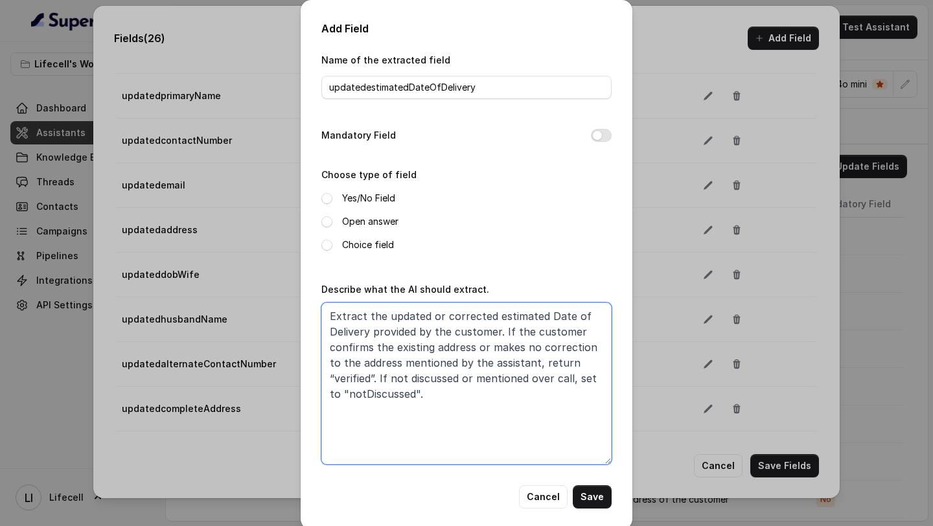
click at [354, 332] on textarea "Extract the updated or corrected estimated Date of Delivery provided by the cus…" at bounding box center [466, 383] width 290 height 162
click at [423, 346] on textarea "Extract the updated or corrected estimated Date of Delivery provided by the cus…" at bounding box center [466, 383] width 290 height 162
paste textarea "stimated Date of Delivery"
click at [446, 350] on textarea "Extract the updated or corrected estimated Date of Delivery provided by the cus…" at bounding box center [466, 383] width 290 height 162
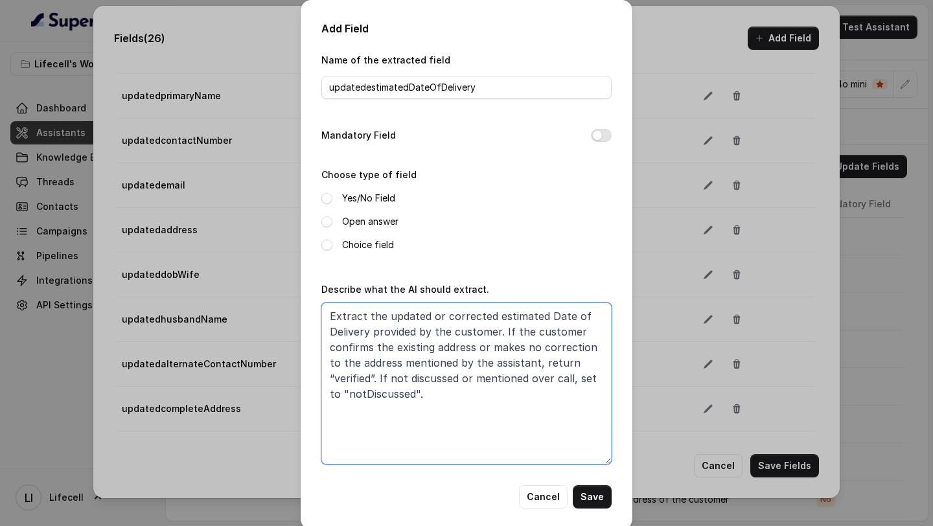
click at [446, 350] on textarea "Extract the updated or corrected estimated Date of Delivery provided by the cus…" at bounding box center [466, 383] width 290 height 162
paste textarea "estimated Date of Delivery"
click at [451, 363] on textarea "Extract the updated or corrected estimated Date of Delivery provided by the cus…" at bounding box center [466, 383] width 290 height 162
click at [470, 363] on textarea "Extract the updated or corrected estimated Date of Delivery provided by the cus…" at bounding box center [466, 383] width 290 height 162
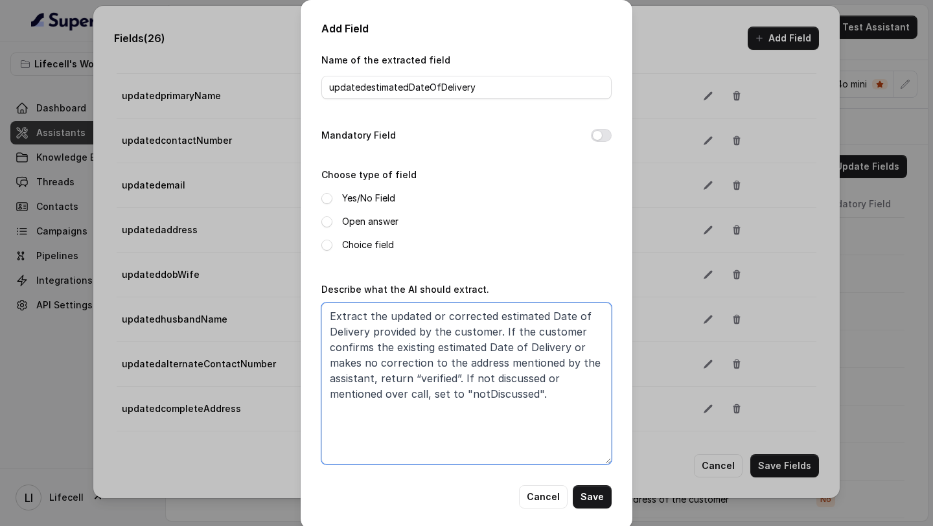
click at [470, 363] on textarea "Extract the updated or corrected estimated Date of Delivery provided by the cus…" at bounding box center [466, 383] width 290 height 162
type textarea "Extract the updated or corrected estimated Date of Delivery provided by the cus…"
drag, startPoint x: 593, startPoint y: 495, endPoint x: 519, endPoint y: 199, distance: 305.6
click at [519, 198] on div "Name of the extracted field updatedestimatedDateOfDelivery Mandatory Field Choo…" at bounding box center [466, 280] width 290 height 457
click at [353, 222] on label "Open answer" at bounding box center [370, 222] width 56 height 16
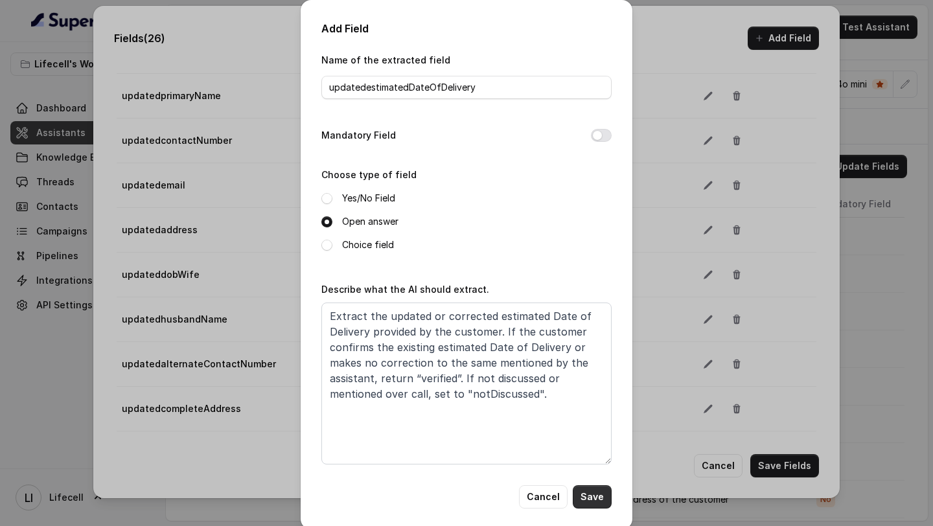
click at [587, 499] on button "Save" at bounding box center [591, 496] width 39 height 23
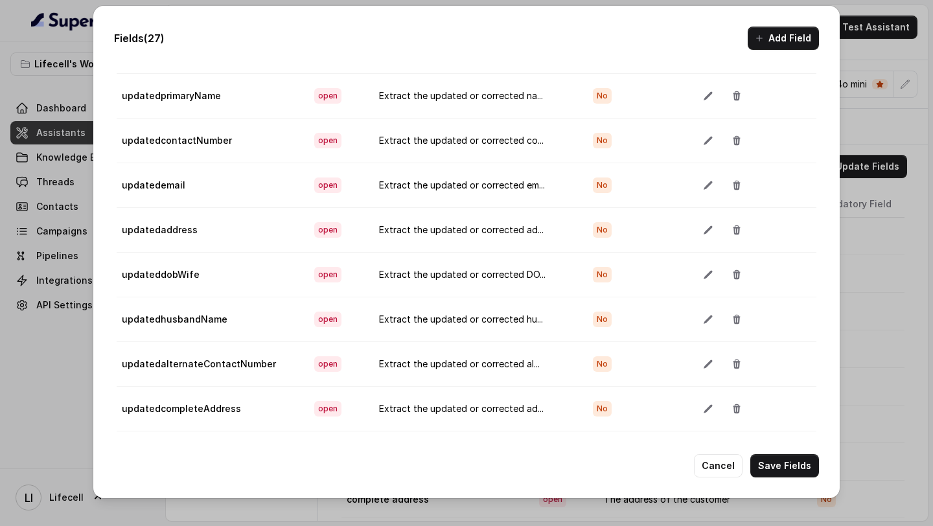
scroll to position [870, 0]
click at [700, 372] on button "button" at bounding box center [707, 363] width 23 height 23
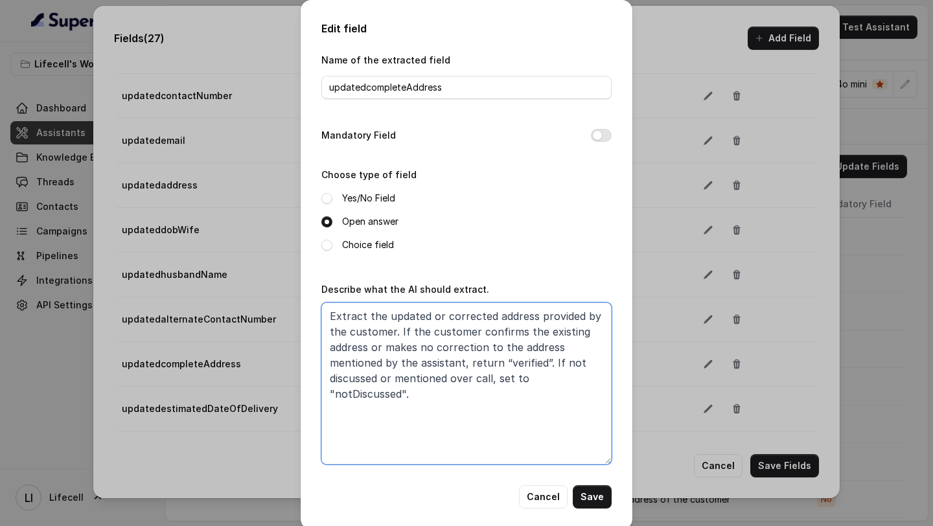
click at [523, 380] on textarea "Extract the updated or corrected address provided by the customer. If the custo…" at bounding box center [466, 383] width 290 height 162
click at [539, 492] on button "Cancel" at bounding box center [543, 496] width 49 height 23
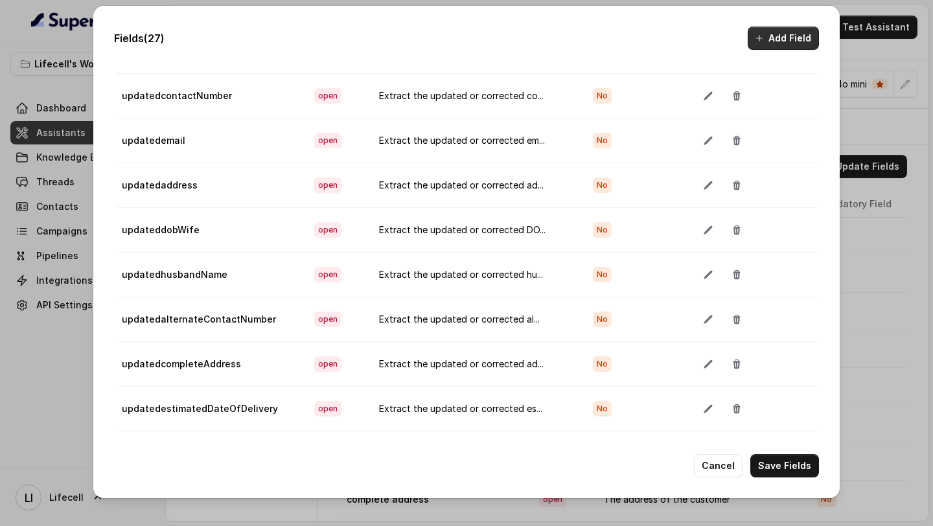
click at [773, 40] on button "Add Field" at bounding box center [782, 38] width 71 height 23
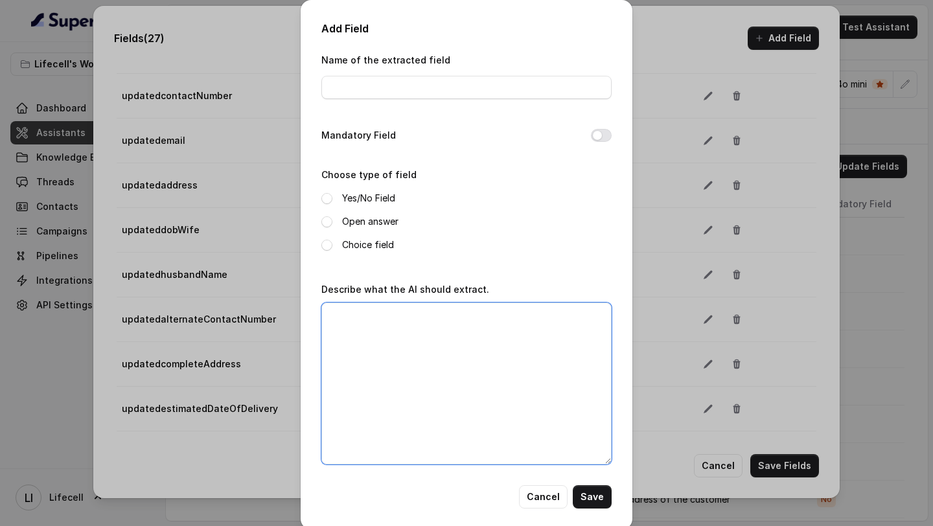
click at [419, 385] on textarea "Describe what the AI should extract." at bounding box center [466, 383] width 290 height 162
paste textarea "Extract the updated or corrected address provided by the customer. If the custo…"
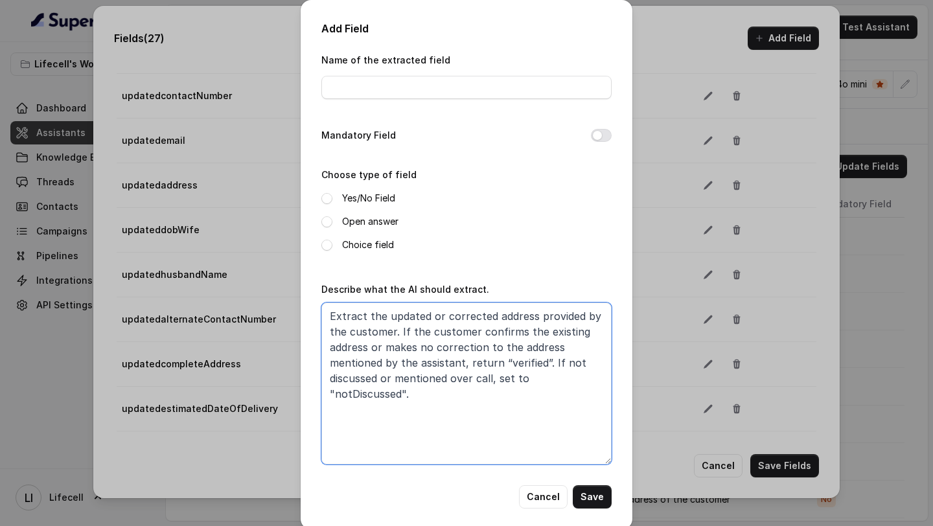
type textarea "Extract the updated or corrected address provided by the customer. If the custo…"
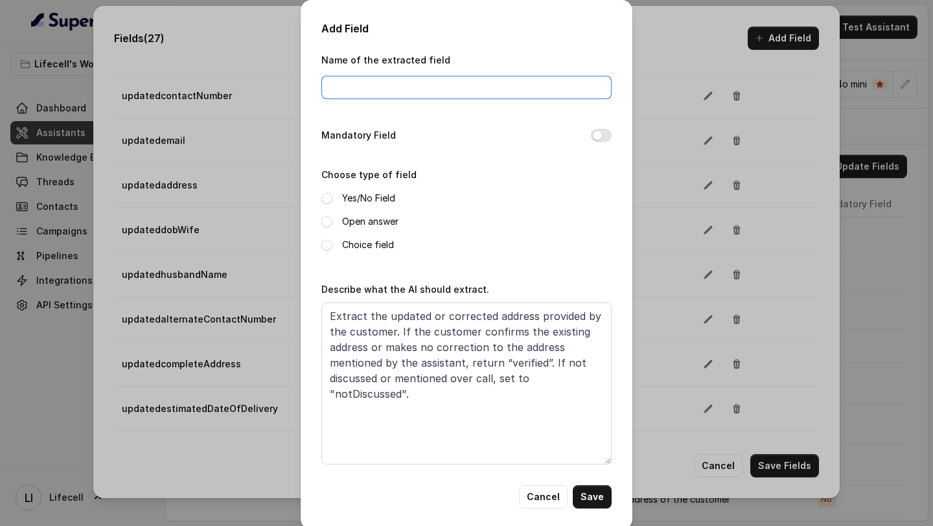
click at [425, 93] on input "Name of the extracted field" at bounding box center [466, 87] width 290 height 23
paste input "updateddoctor"
type input "updateddoctor"
click at [350, 221] on label "Open answer" at bounding box center [370, 222] width 56 height 16
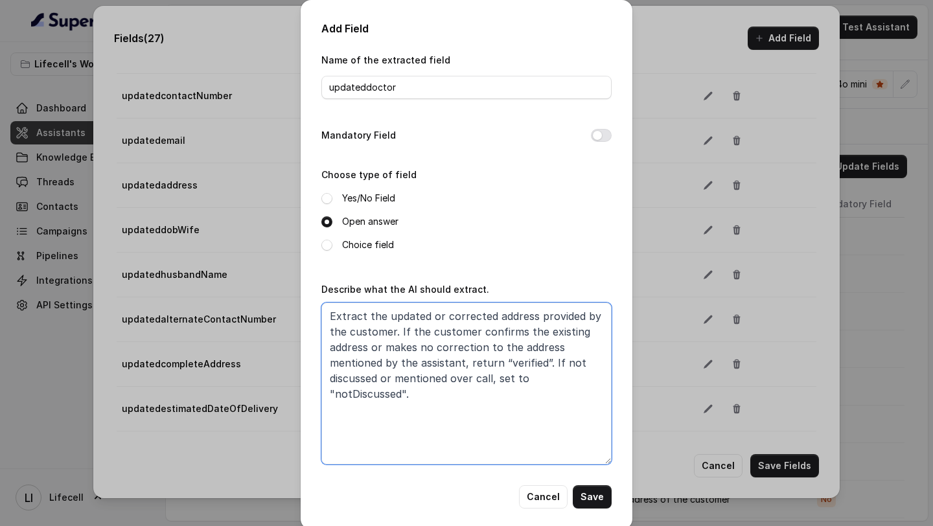
click at [508, 316] on textarea "Extract the updated or corrected address provided by the customer. If the custo…" at bounding box center [466, 383] width 290 height 162
click at [556, 316] on textarea "Extract the updated or corrected assigned doctor provided by the customer. If t…" at bounding box center [466, 383] width 290 height 162
click at [383, 349] on textarea "Extract the updated or corrected assigned doctor provided by the customer. If t…" at bounding box center [466, 383] width 290 height 162
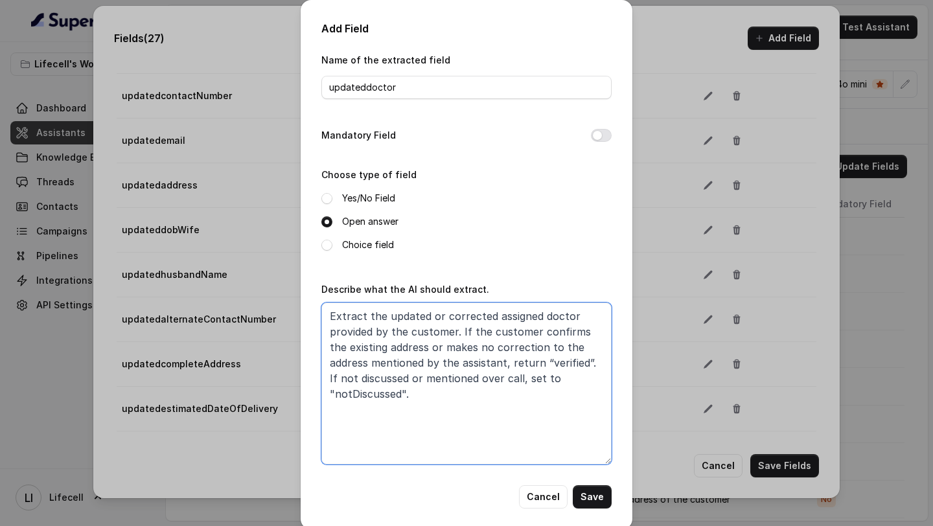
click at [383, 349] on textarea "Extract the updated or corrected assigned doctor provided by the customer. If t…" at bounding box center [466, 383] width 290 height 162
paste textarea "doctor"
click at [574, 345] on textarea "Extract the updated or corrected assigned doctor provided by the customer. If t…" at bounding box center [466, 383] width 290 height 162
paste textarea "doctor"
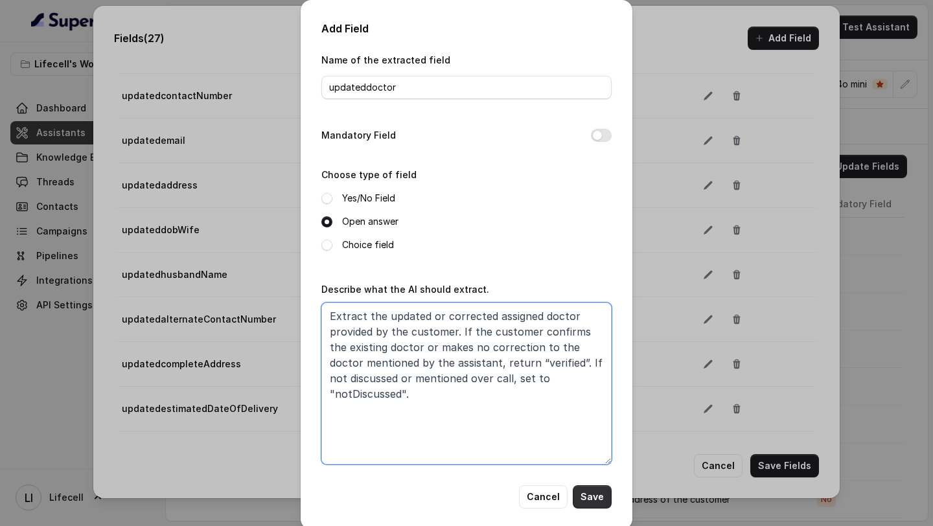
type textarea "Extract the updated or corrected assigned doctor provided by the customer. If t…"
click at [590, 493] on button "Save" at bounding box center [591, 496] width 39 height 23
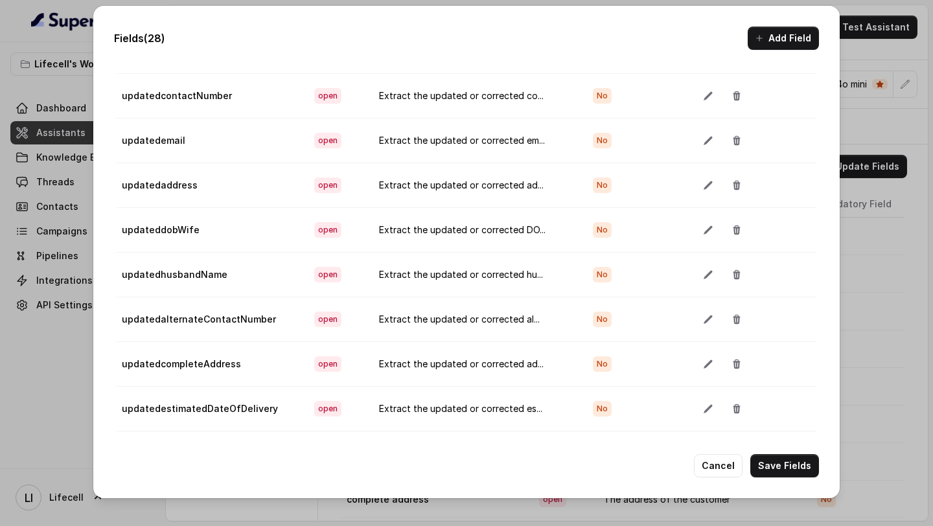
scroll to position [914, 0]
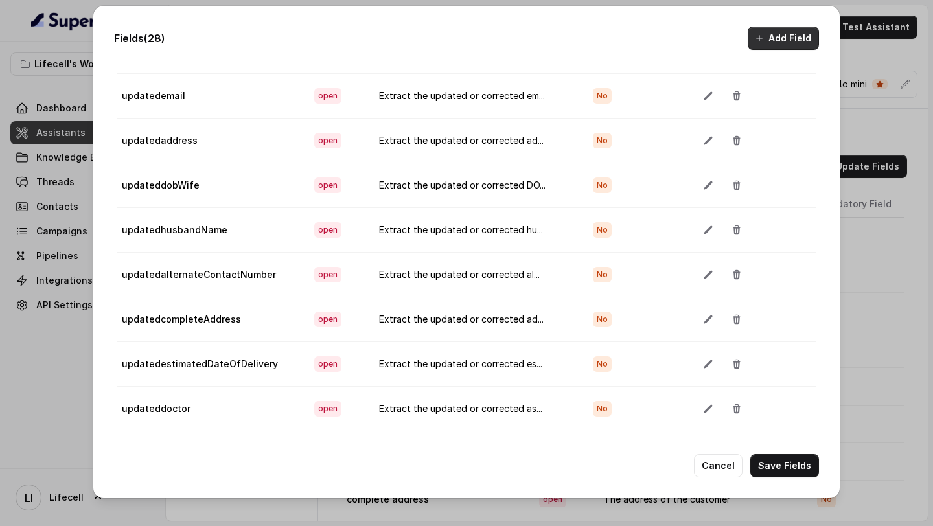
click at [767, 44] on button "Add Field" at bounding box center [782, 38] width 71 height 23
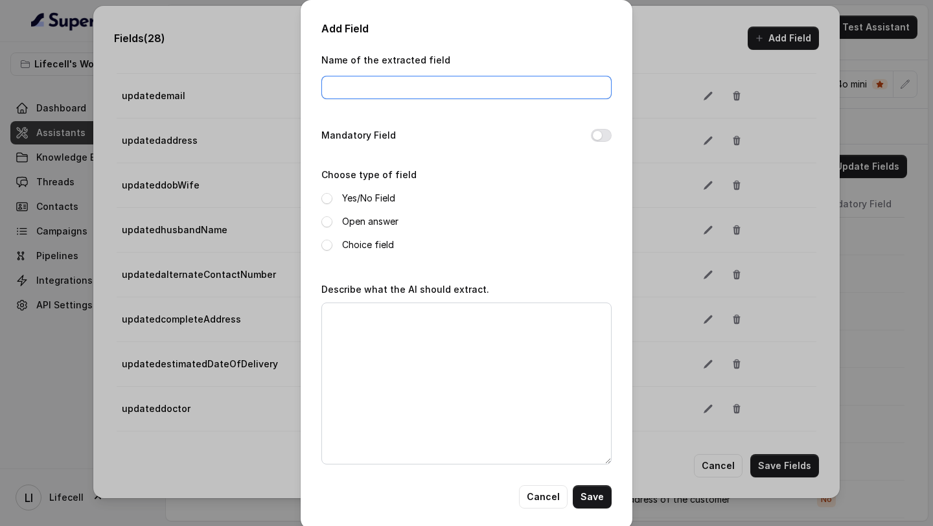
click at [383, 85] on input "Name of the extracted field" at bounding box center [466, 87] width 290 height 23
paste input "updatedplan"
type input "updatedplan"
click at [371, 219] on label "Open answer" at bounding box center [370, 222] width 56 height 16
click at [366, 245] on label "Choice field" at bounding box center [368, 245] width 52 height 16
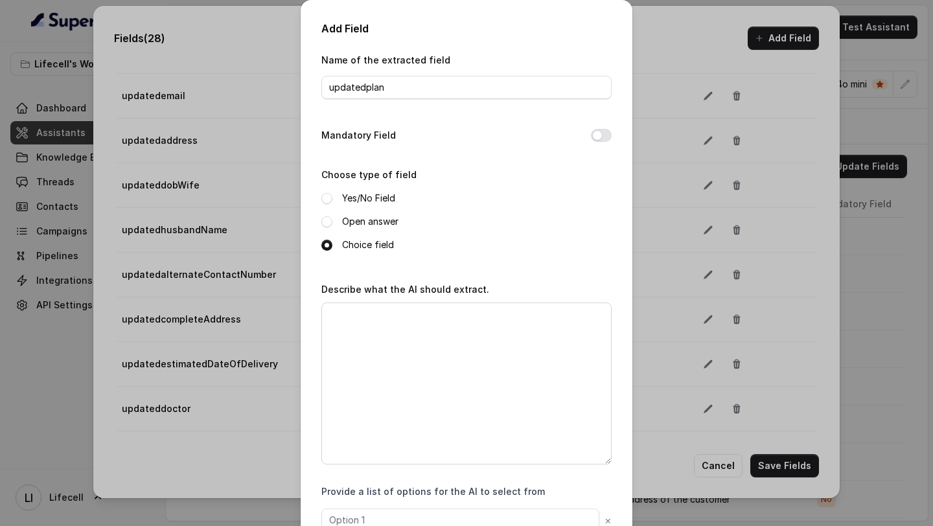
scroll to position [85, 0]
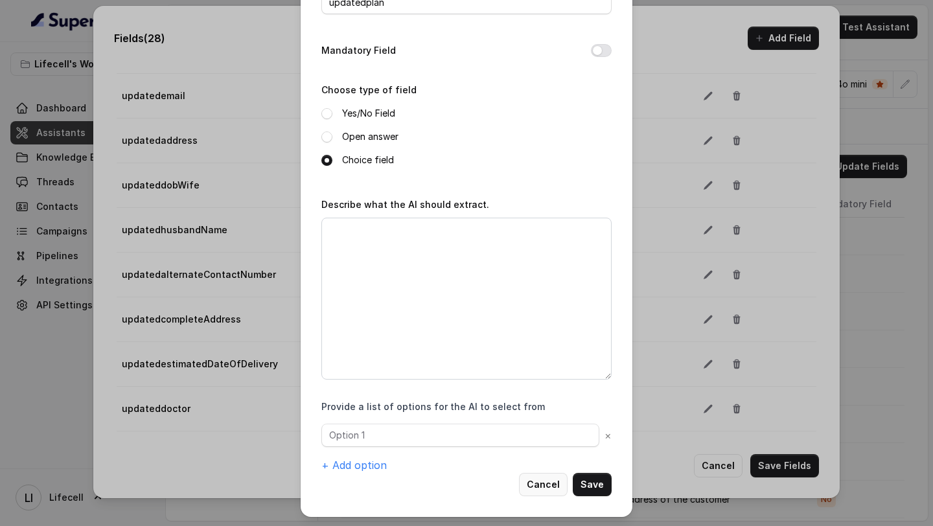
click at [537, 482] on button "Cancel" at bounding box center [543, 484] width 49 height 23
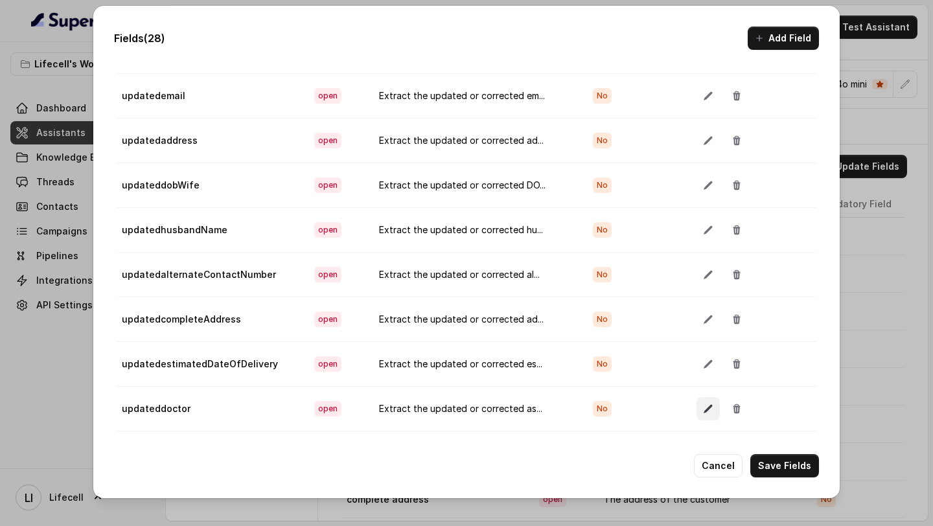
click at [710, 409] on button "button" at bounding box center [707, 408] width 23 height 23
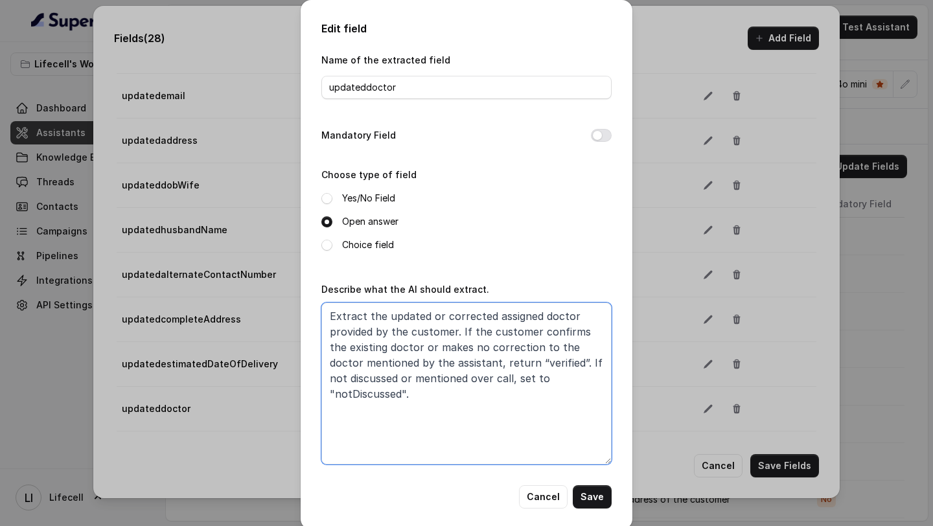
click at [458, 385] on textarea "Extract the updated or corrected assigned doctor provided by the customer. If t…" at bounding box center [466, 383] width 290 height 162
click at [558, 495] on button "Cancel" at bounding box center [543, 496] width 49 height 23
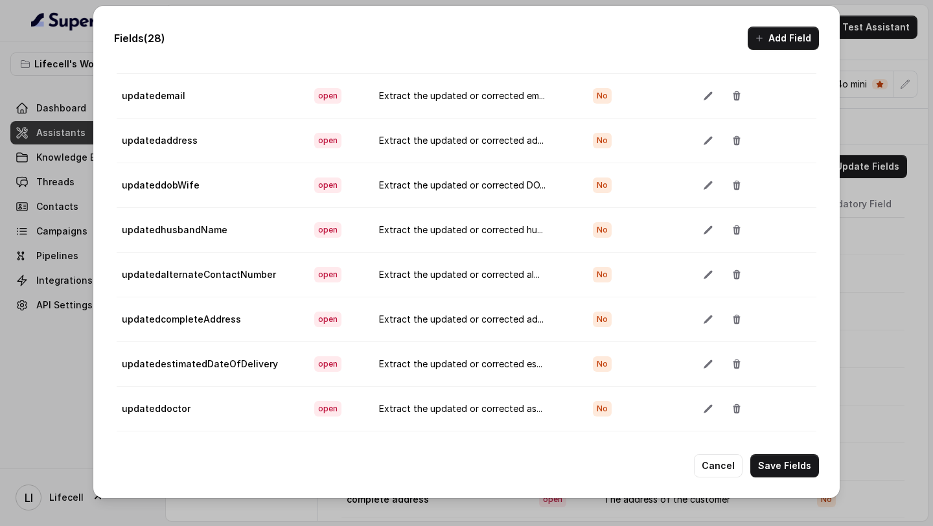
click at [776, 42] on button "Add Field" at bounding box center [782, 38] width 71 height 23
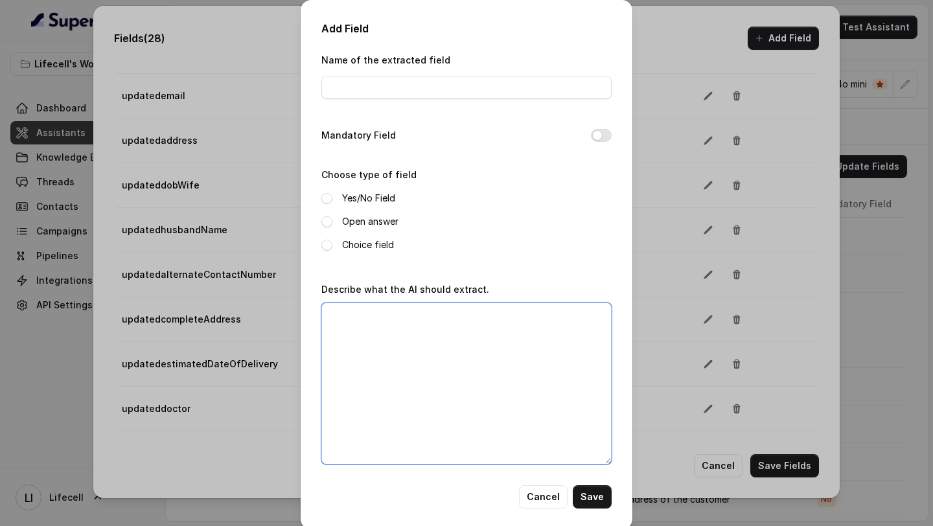
click at [469, 386] on textarea "Describe what the AI should extract." at bounding box center [466, 383] width 290 height 162
paste textarea "Extract the updated or corrected assigned doctor provided by the customer. If t…"
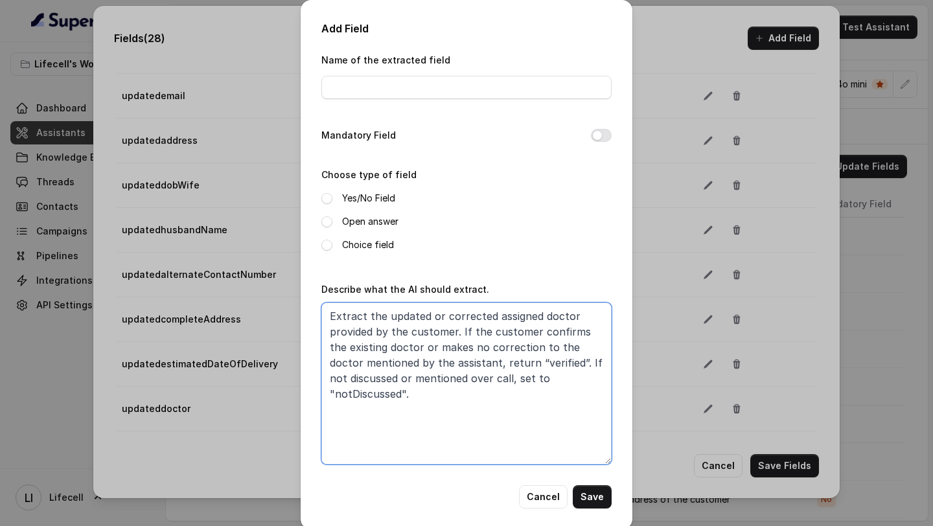
type textarea "Extract the updated or corrected assigned doctor provided by the customer. If t…"
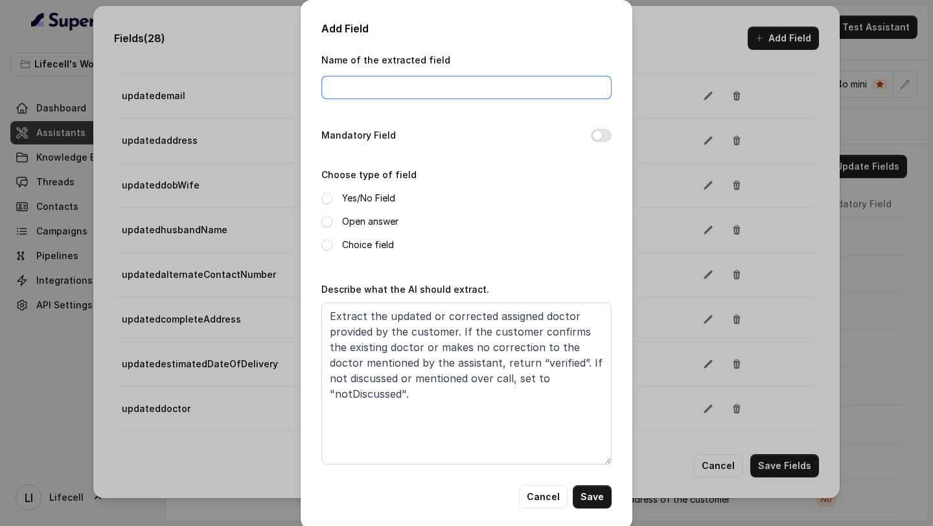
click at [392, 91] on input "Name of the extracted field" at bounding box center [466, 87] width 290 height 23
paste input "updatedplan"
type input "updatedplan"
click at [360, 223] on label "Open answer" at bounding box center [370, 222] width 56 height 16
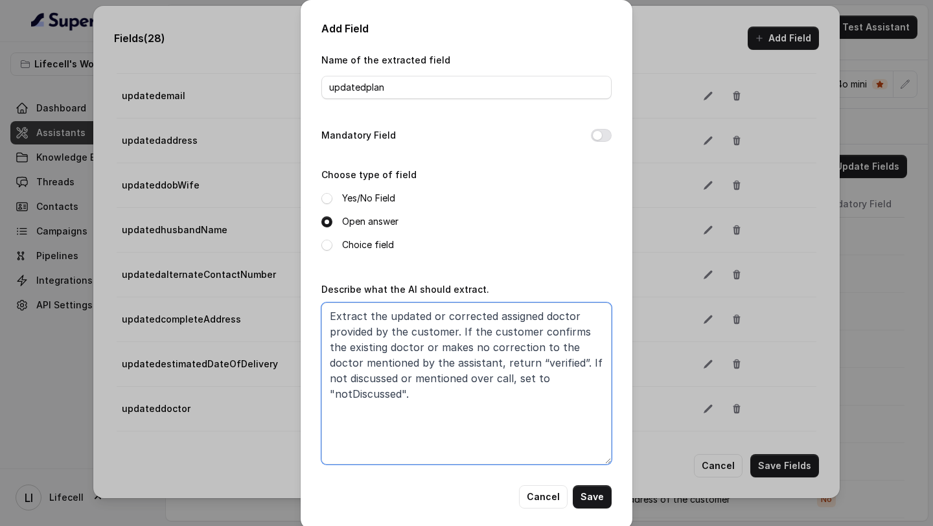
click at [544, 313] on textarea "Extract the updated or corrected assigned doctor provided by the customer. If t…" at bounding box center [466, 383] width 290 height 162
click at [490, 311] on textarea "Extract the updated or corrected assigned doctor provided by the customer. If t…" at bounding box center [466, 383] width 290 height 162
drag, startPoint x: 490, startPoint y: 311, endPoint x: 543, endPoint y: 311, distance: 53.1
click at [543, 311] on textarea "Extract the updated or corrected assigned doctor provided by the customer. If t…" at bounding box center [466, 383] width 290 height 162
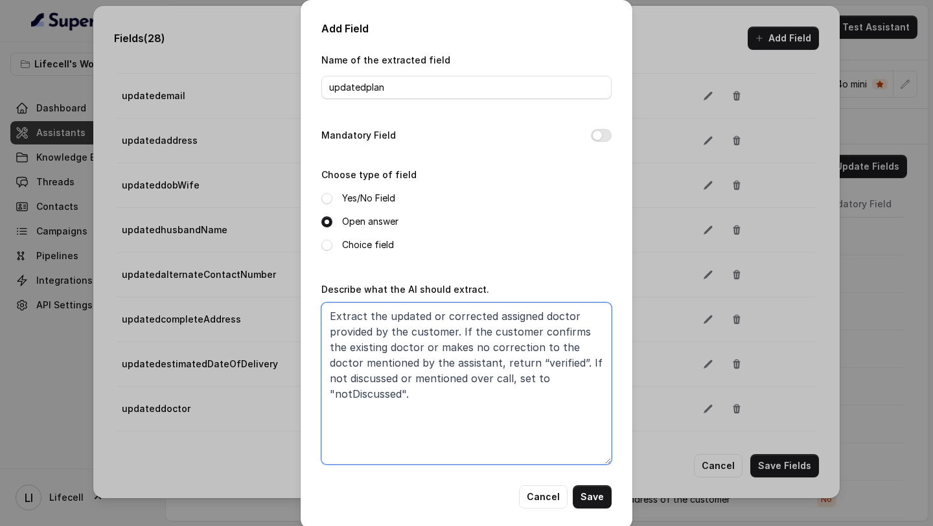
click at [508, 323] on textarea "Extract the updated or corrected assigned doctor provided by the customer. If t…" at bounding box center [466, 383] width 290 height 162
click at [503, 318] on textarea "Extract the updated or corrected assigned doctor provided by the customer. If t…" at bounding box center [466, 383] width 290 height 162
drag, startPoint x: 503, startPoint y: 318, endPoint x: 536, endPoint y: 318, distance: 33.0
click at [536, 318] on textarea "Extract the updated or corrected assigned doctor provided by the customer. If t…" at bounding box center [466, 383] width 290 height 162
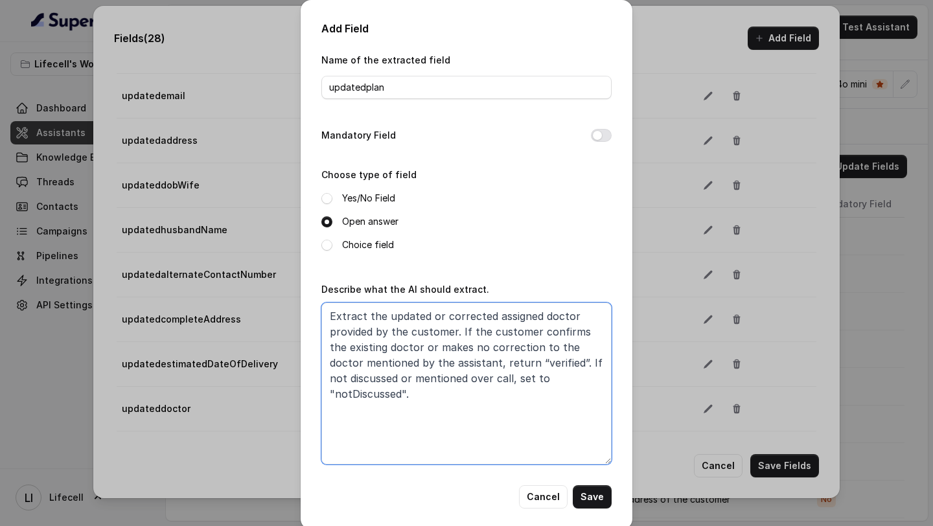
click at [520, 321] on textarea "Extract the updated or corrected assigned doctor provided by the customer. If t…" at bounding box center [466, 383] width 290 height 162
drag, startPoint x: 520, startPoint y: 321, endPoint x: 556, endPoint y: 322, distance: 36.3
click at [556, 322] on textarea "Extract the updated or corrected assigned doctor provided by the customer. If t…" at bounding box center [466, 383] width 290 height 162
click at [547, 334] on textarea "Extract the updated or corrected plan provided by the customer. If the customer…" at bounding box center [466, 383] width 290 height 162
drag, startPoint x: 547, startPoint y: 334, endPoint x: 578, endPoint y: 325, distance: 32.8
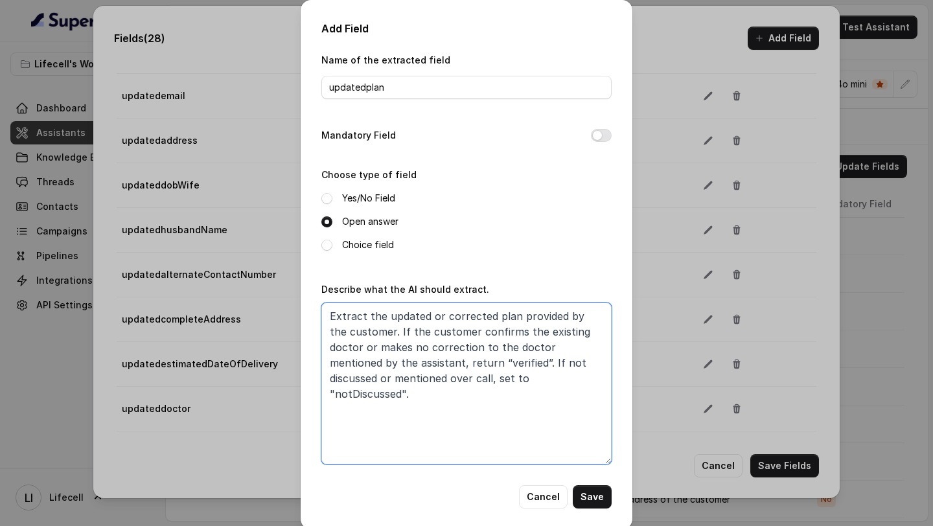
click at [578, 326] on textarea "Extract the updated or corrected plan provided by the customer. If the customer…" at bounding box center [466, 383] width 290 height 162
click at [440, 348] on textarea "Extract the updated or corrected plan provided by the customer. If the customer…" at bounding box center [466, 383] width 290 height 162
type textarea "Extract the updated or corrected plan provided by the customer. If the customer…"
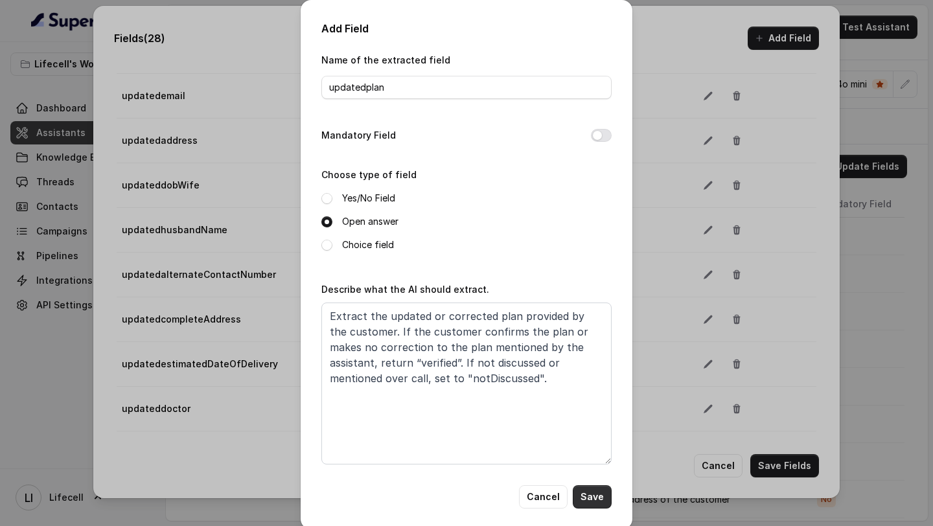
click at [590, 494] on button "Save" at bounding box center [591, 496] width 39 height 23
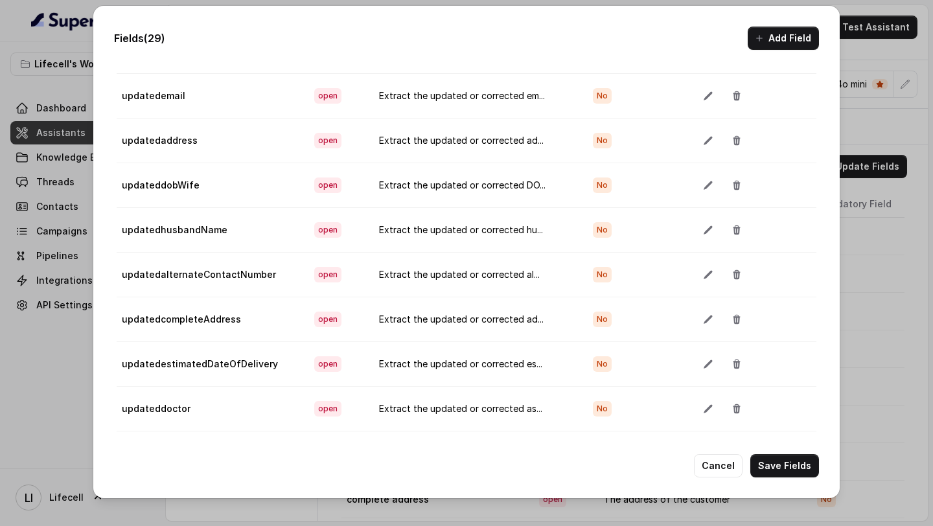
scroll to position [959, 0]
click at [791, 45] on button "Add Field" at bounding box center [782, 38] width 71 height 23
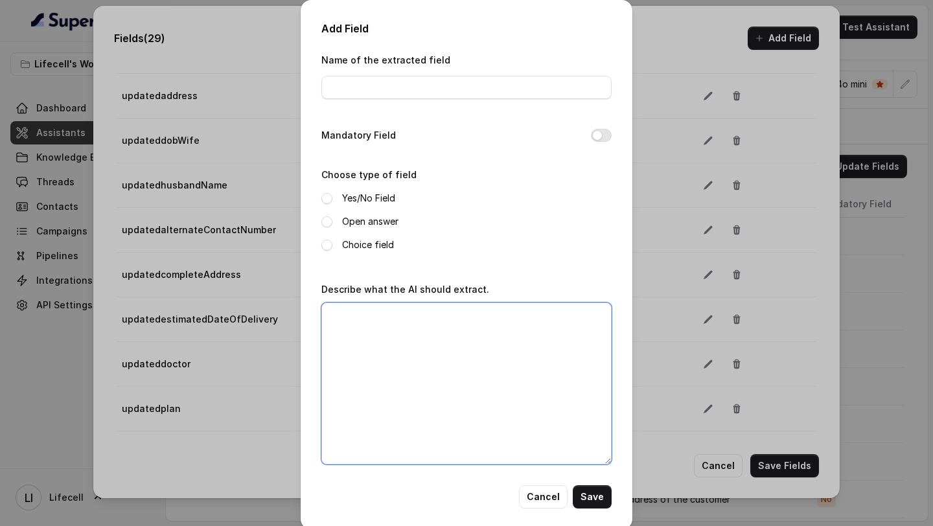
click at [463, 374] on textarea "Describe what the AI should extract." at bounding box center [466, 383] width 290 height 162
paste textarea "Extract the updated or corrected plan provided by the customer. If the customer…"
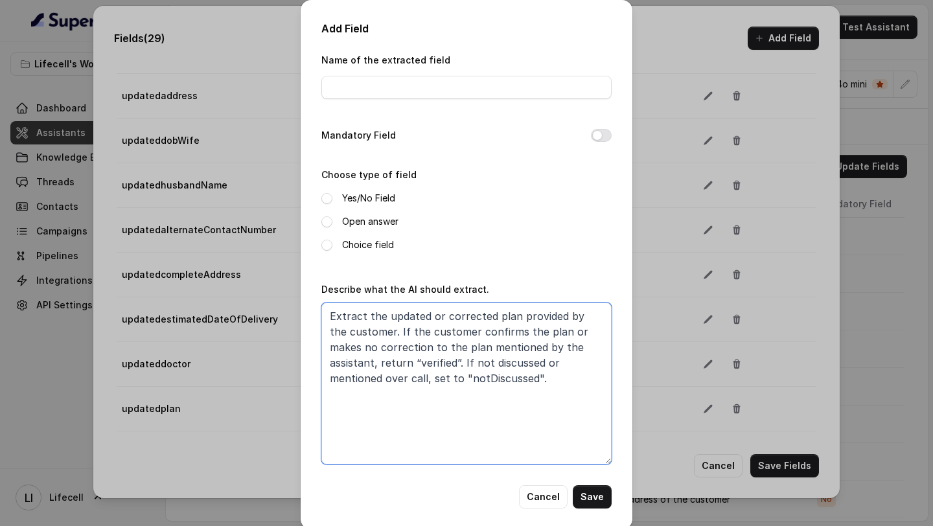
type textarea "Extract the updated or corrected plan provided by the customer. If the customer…"
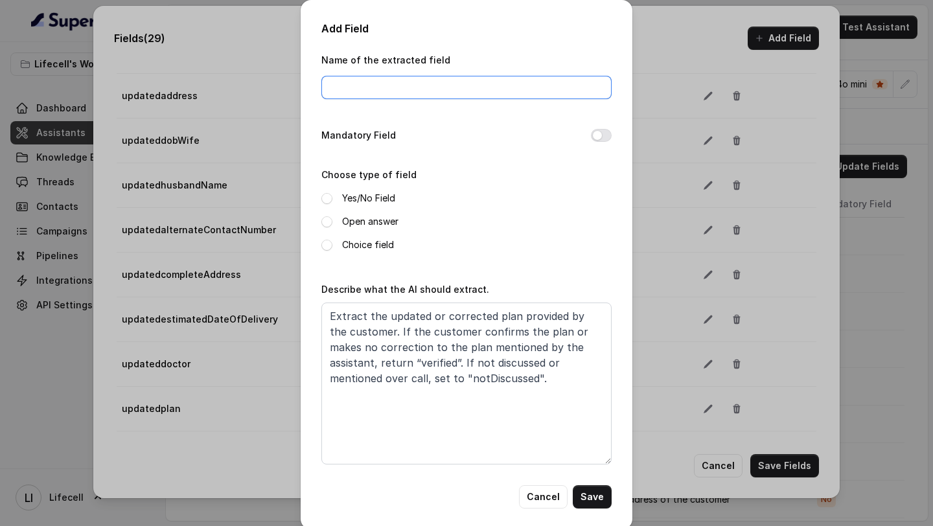
click at [416, 89] on input "Name of the extracted field" at bounding box center [466, 87] width 290 height 23
paste input "updatedenrolmentVoucher"
type input "updatedenrolmentVoucher"
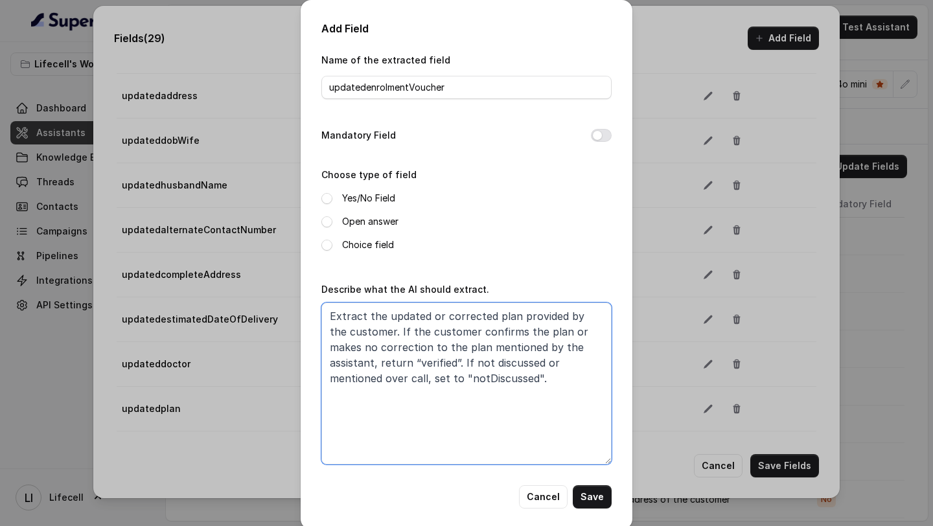
click at [503, 312] on textarea "Extract the updated or corrected plan provided by the customer. If the customer…" at bounding box center [466, 383] width 290 height 162
click at [341, 343] on textarea "Extract the updated or corrected Enrolment Voucher provided by the customer. If…" at bounding box center [466, 383] width 290 height 162
click at [532, 346] on textarea "Extract the updated or corrected Enrolment Voucher provided by the customer. If…" at bounding box center [466, 383] width 290 height 162
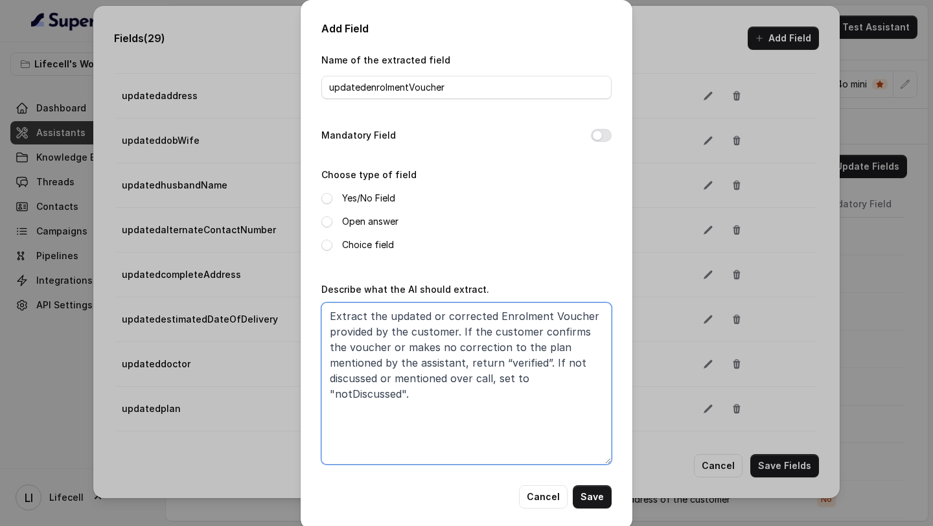
click at [532, 346] on textarea "Extract the updated or corrected Enrolment Voucher provided by the customer. If…" at bounding box center [466, 383] width 290 height 162
type textarea "Extract the updated or corrected Enrolment Voucher provided by the customer. If…"
click at [585, 496] on button "Save" at bounding box center [591, 496] width 39 height 23
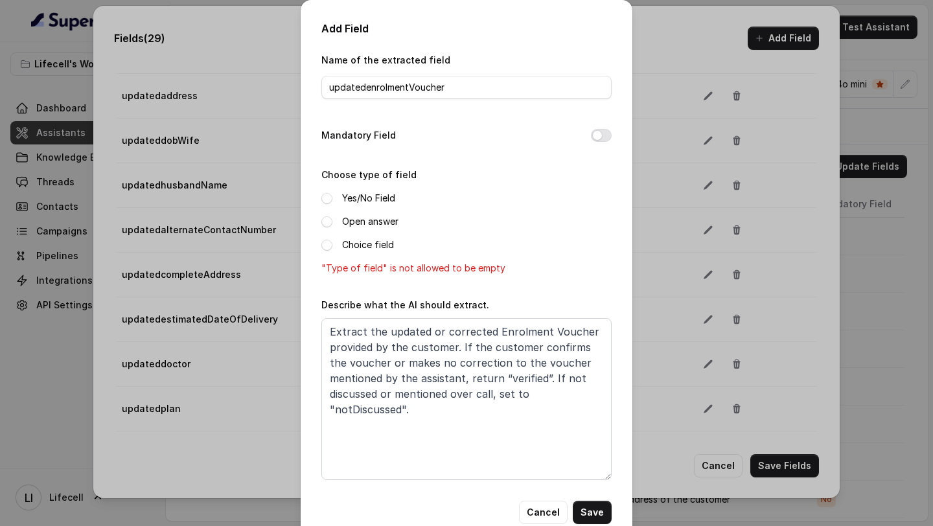
click at [374, 219] on label "Open answer" at bounding box center [370, 222] width 56 height 16
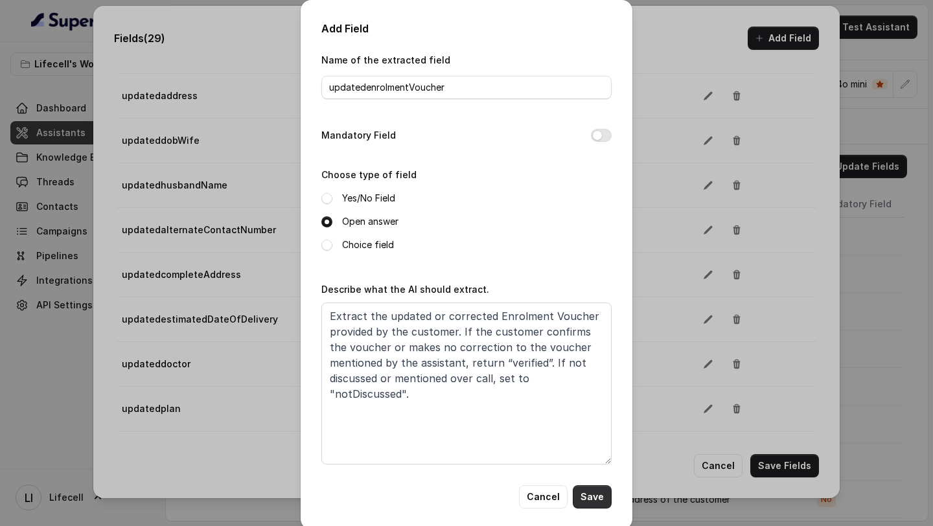
click at [594, 499] on button "Save" at bounding box center [591, 496] width 39 height 23
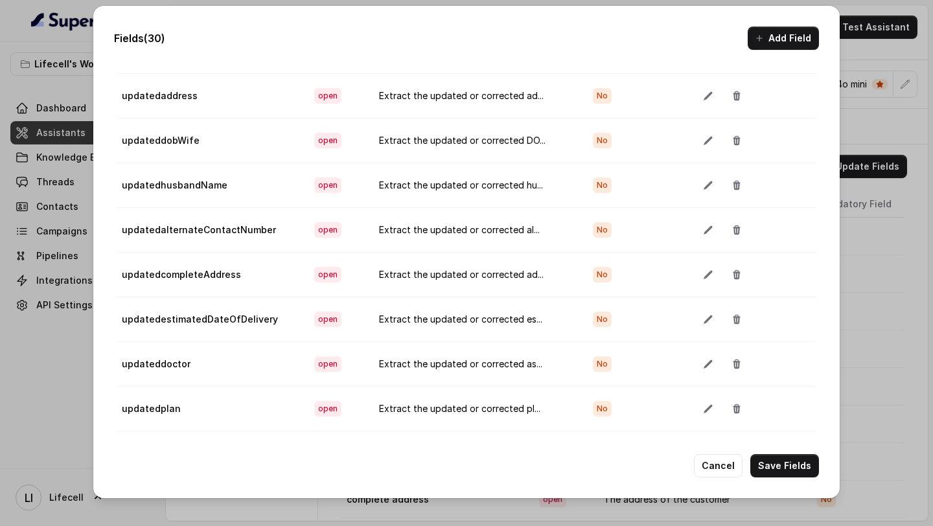
scroll to position [1004, 0]
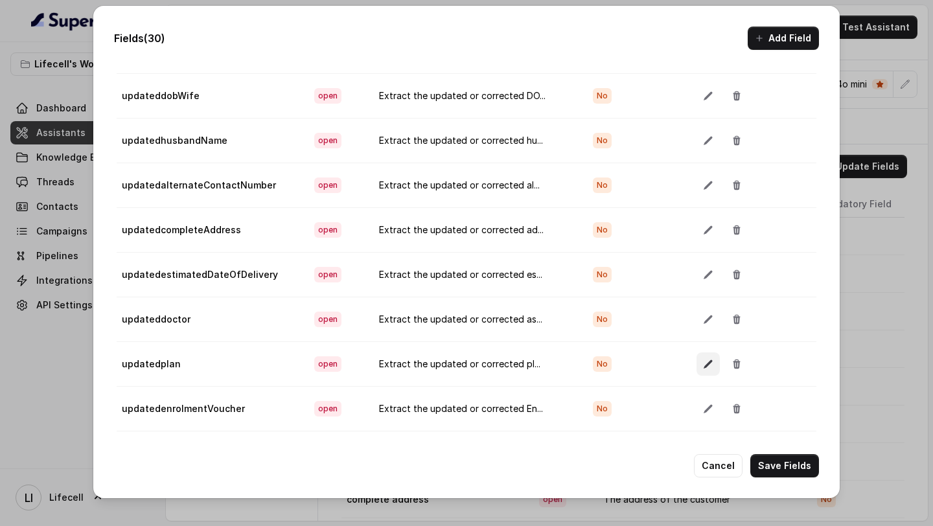
click at [704, 363] on icon "button" at bounding box center [707, 363] width 8 height 8
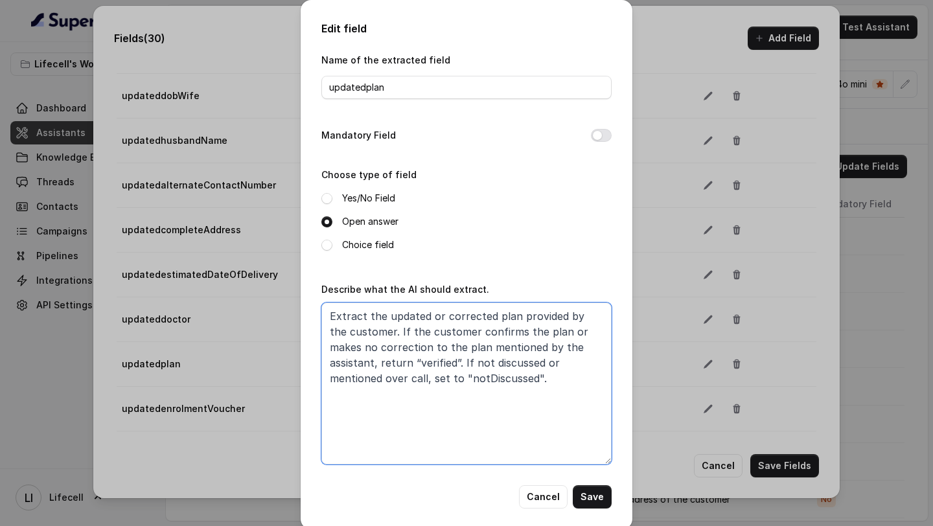
click at [472, 357] on textarea "Extract the updated or corrected plan provided by the customer. If the customer…" at bounding box center [466, 383] width 290 height 162
click at [547, 491] on button "Cancel" at bounding box center [543, 496] width 49 height 23
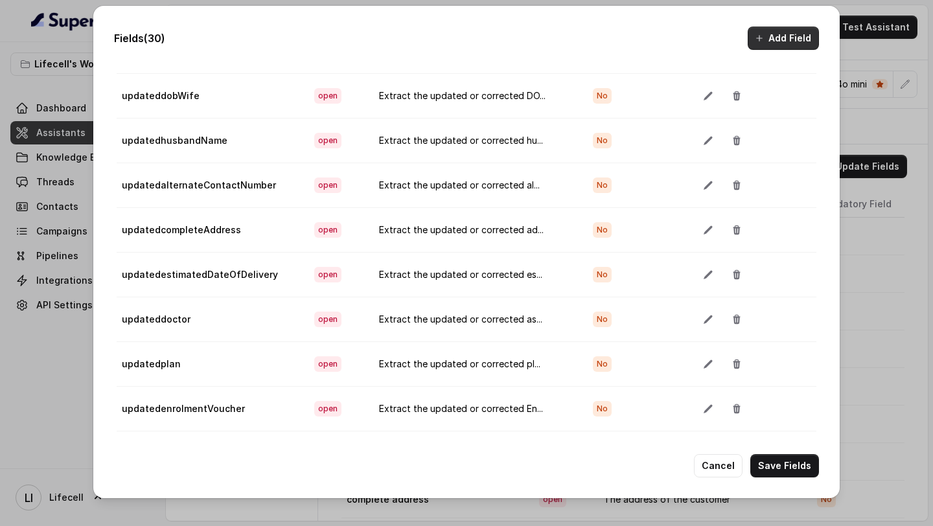
click at [756, 40] on icon "button" at bounding box center [759, 38] width 10 height 10
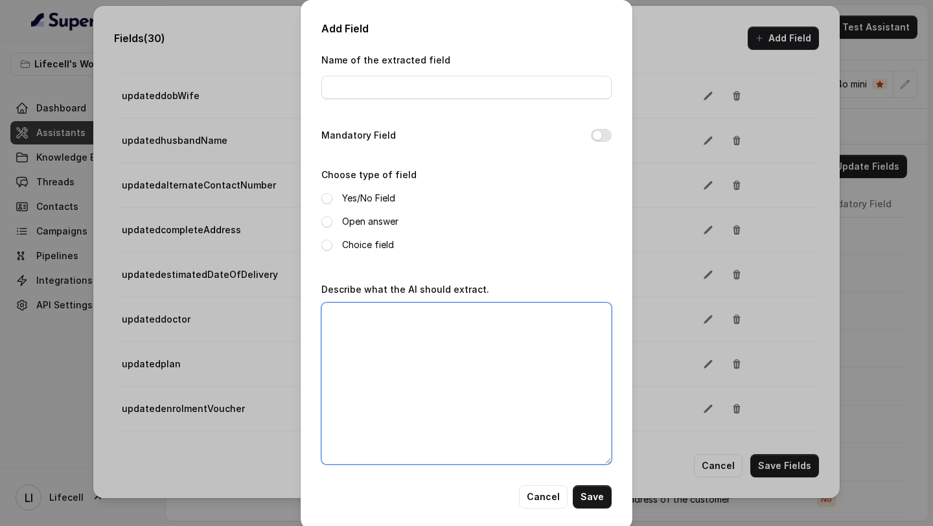
click at [418, 359] on textarea "Describe what the AI should extract." at bounding box center [466, 383] width 290 height 162
paste textarea "Extract the updated or corrected plan provided by the customer. If the customer…"
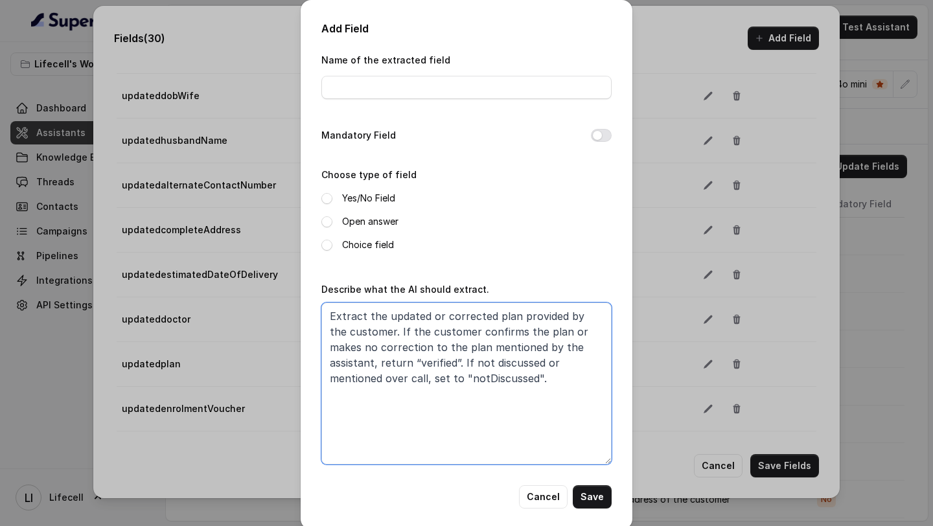
type textarea "Extract the updated or corrected plan provided by the customer. If the customer…"
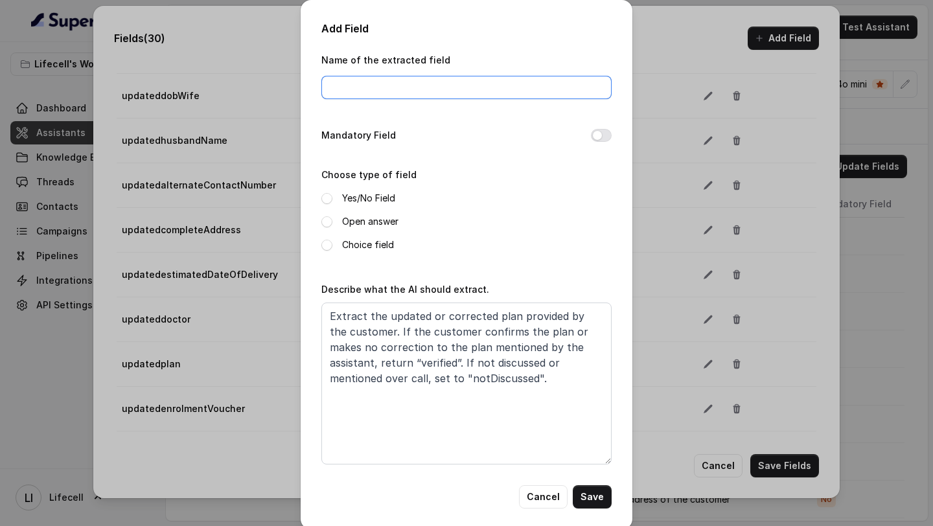
click at [373, 84] on input "Name of the extracted field" at bounding box center [466, 87] width 290 height 23
paste input "updatedlifecellCoins"
type input "updatedlifecellCoins"
click at [362, 220] on label "Open answer" at bounding box center [370, 222] width 56 height 16
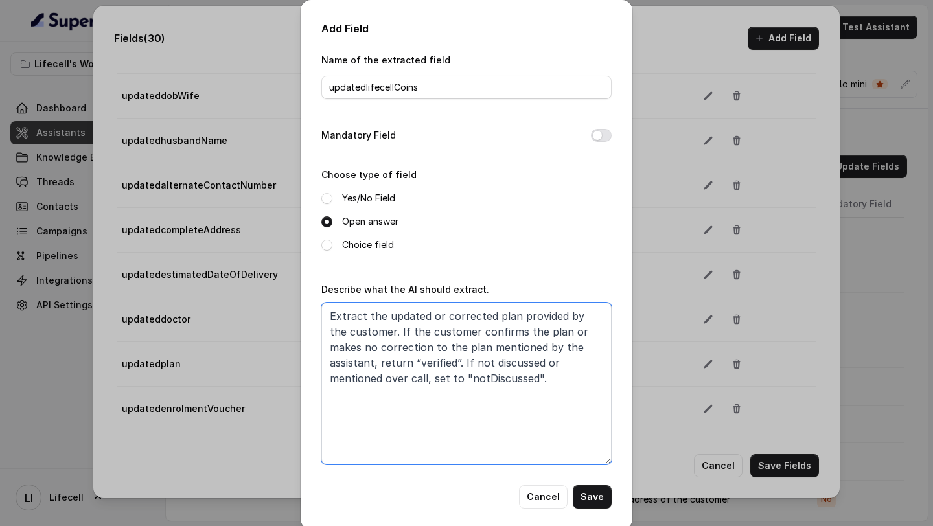
click at [503, 317] on textarea "Extract the updated or corrected plan provided by the customer. If the customer…" at bounding box center [466, 383] width 290 height 162
click at [560, 332] on textarea "Extract the updated or corrected lifecell coins provided by the customer. If th…" at bounding box center [466, 383] width 290 height 162
click at [386, 365] on textarea "Extract the updated or corrected lifecell coins provided by the customer. If th…" at bounding box center [466, 383] width 290 height 162
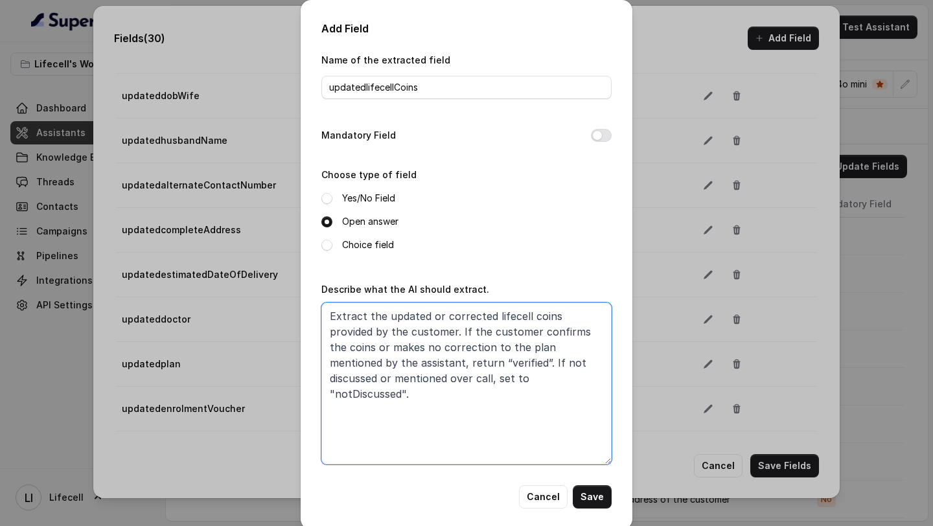
click at [471, 349] on textarea "Extract the updated or corrected lifecell coins provided by the customer. If th…" at bounding box center [466, 383] width 290 height 162
type textarea "Extract the updated or corrected lifecell coins provided by the customer. If th…"
click at [594, 493] on button "Save" at bounding box center [591, 496] width 39 height 23
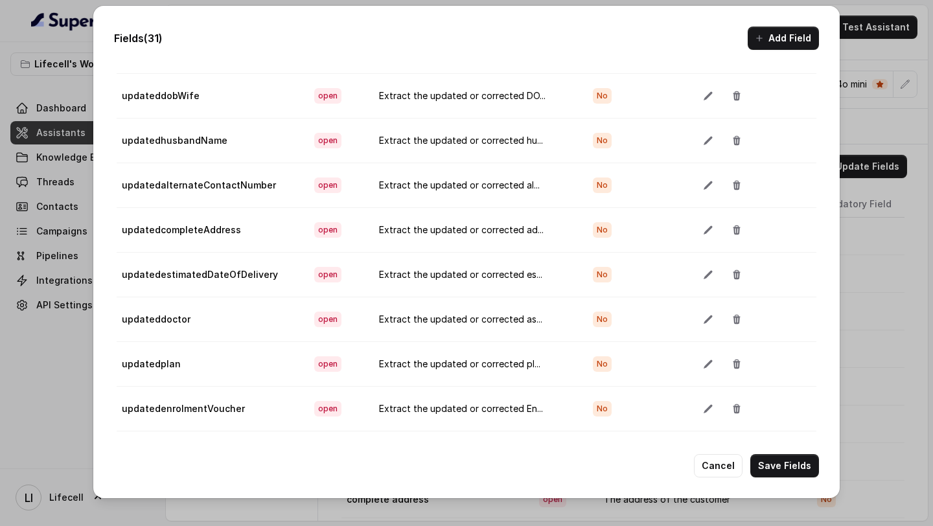
scroll to position [1048, 0]
click at [783, 42] on button "Add Field" at bounding box center [782, 38] width 71 height 23
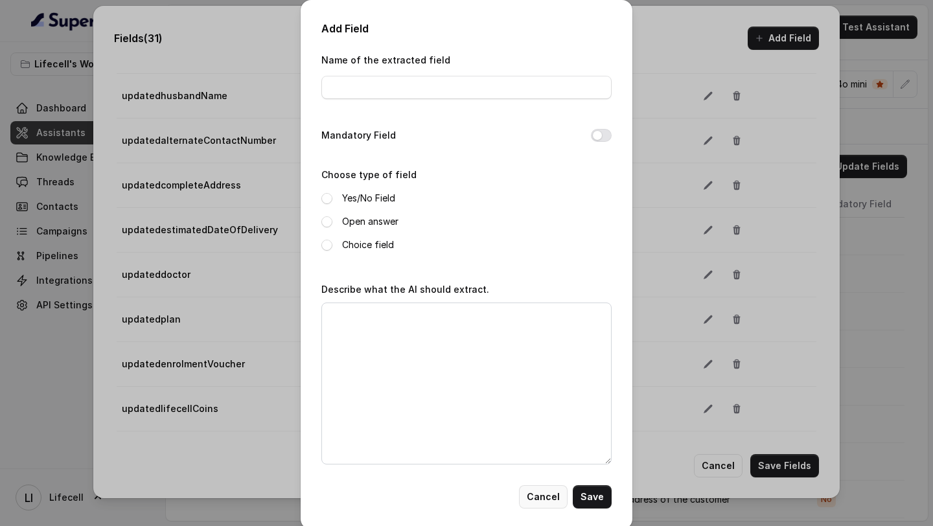
click at [545, 500] on button "Cancel" at bounding box center [543, 496] width 49 height 23
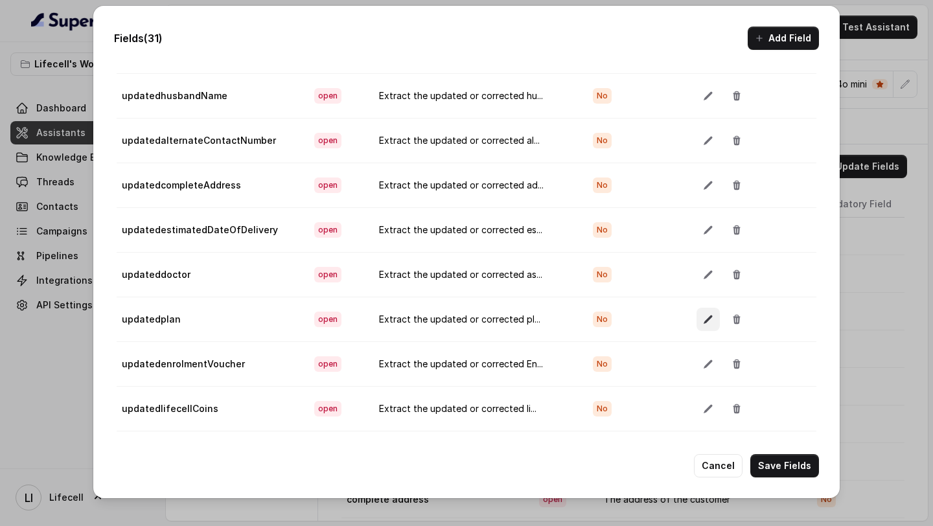
click at [703, 315] on icon "button" at bounding box center [708, 319] width 10 height 10
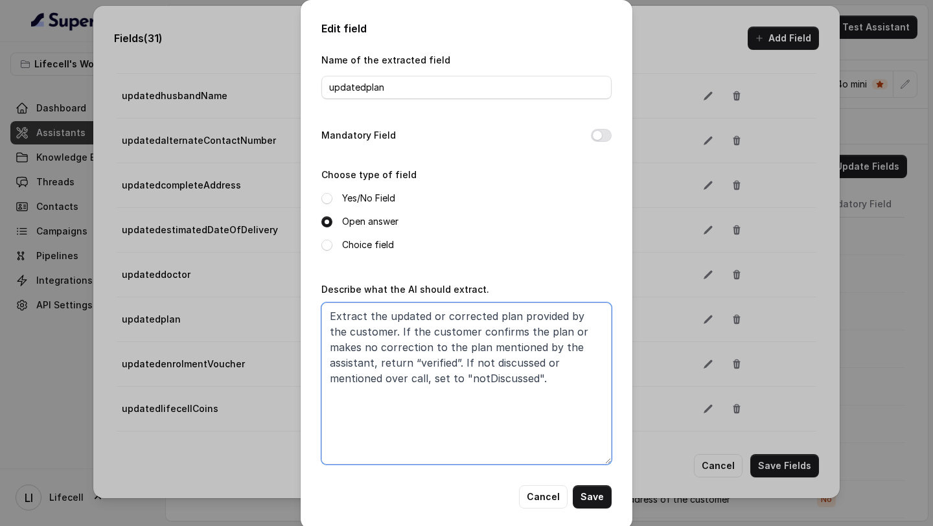
click at [494, 347] on textarea "Extract the updated or corrected plan provided by the customer. If the customer…" at bounding box center [466, 383] width 290 height 162
click at [542, 495] on button "Cancel" at bounding box center [543, 496] width 49 height 23
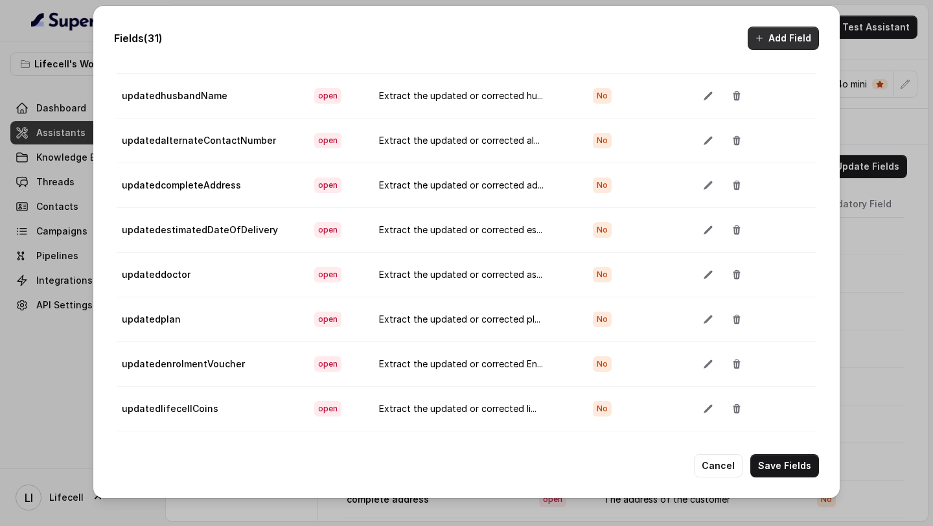
click at [765, 28] on button "Add Field" at bounding box center [782, 38] width 71 height 23
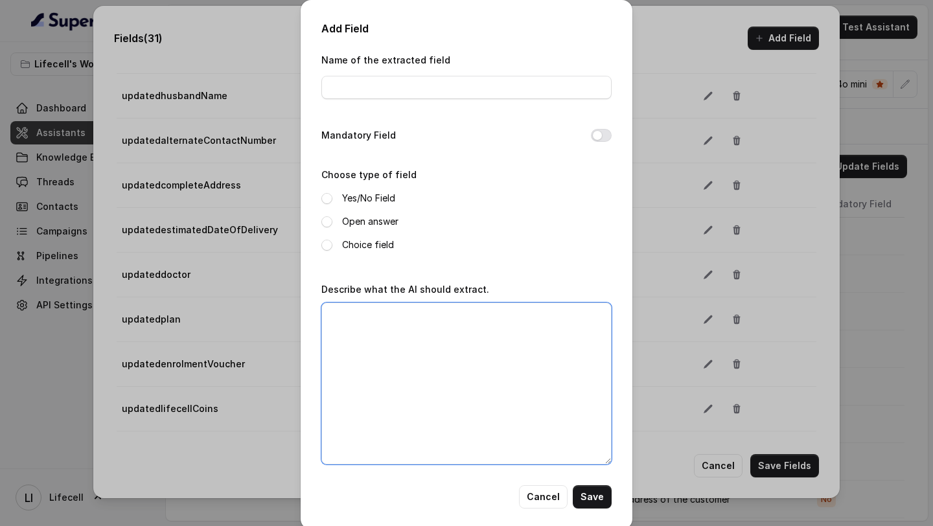
click at [452, 379] on textarea "Describe what the AI should extract." at bounding box center [466, 383] width 290 height 162
paste textarea "Extract the updated or corrected plan provided by the customer. If the customer…"
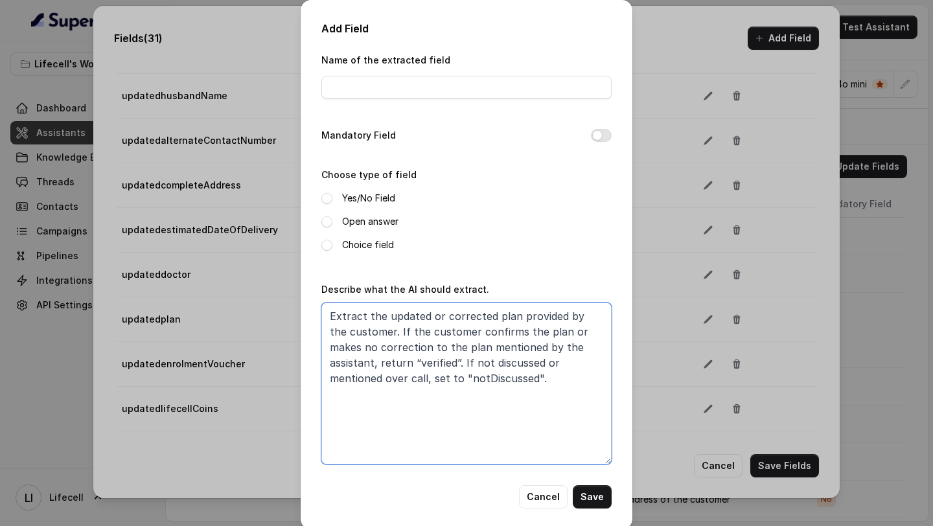
type textarea "Extract the updated or corrected plan provided by the customer. If the customer…"
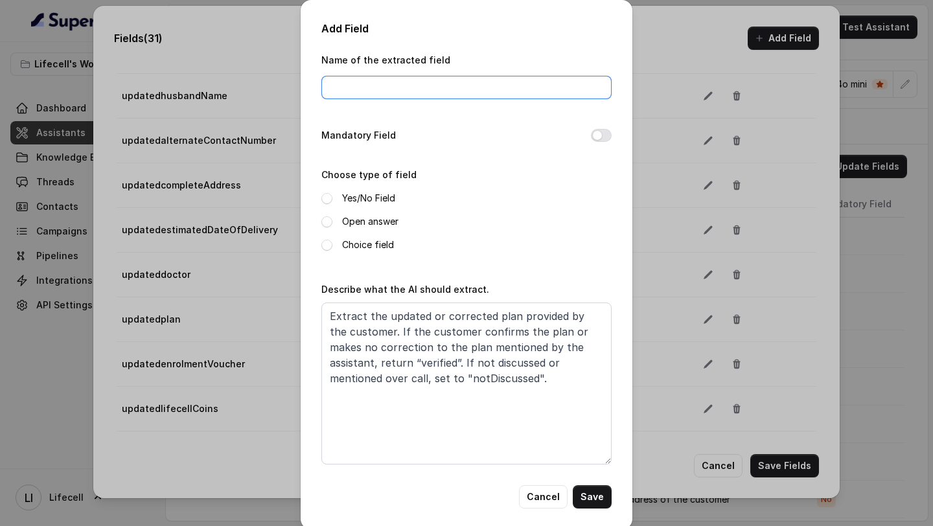
click at [396, 92] on input "Name of the extracted field" at bounding box center [466, 87] width 290 height 23
paste input "updatedpaymentCompleted"
type input "updatedpaymentCompleted"
click at [359, 221] on label "Open answer" at bounding box center [370, 222] width 56 height 16
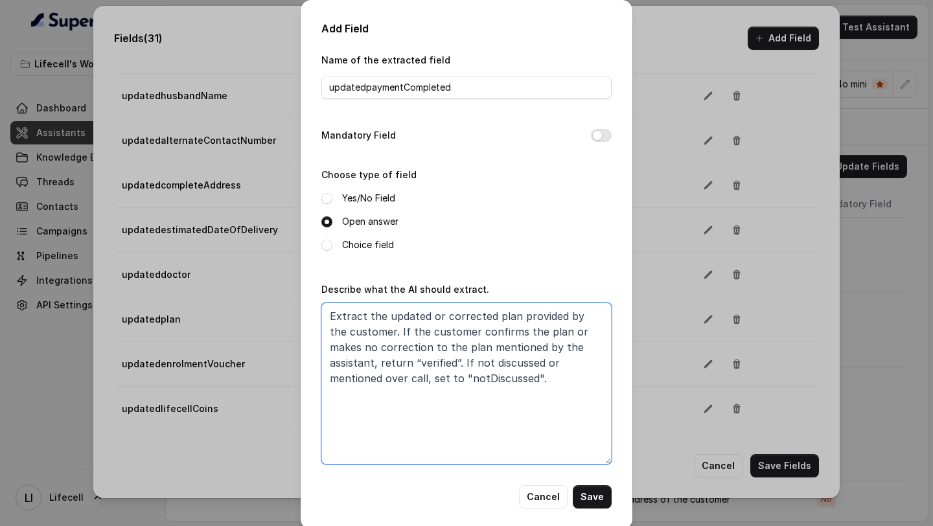
click at [526, 328] on textarea "Extract the updated or corrected plan provided by the customer. If the customer…" at bounding box center [466, 383] width 290 height 162
click at [502, 313] on textarea "Extract the updated or corrected plan provided by the customer. If the customer…" at bounding box center [466, 383] width 290 height 162
drag, startPoint x: 391, startPoint y: 346, endPoint x: 413, endPoint y: 346, distance: 21.4
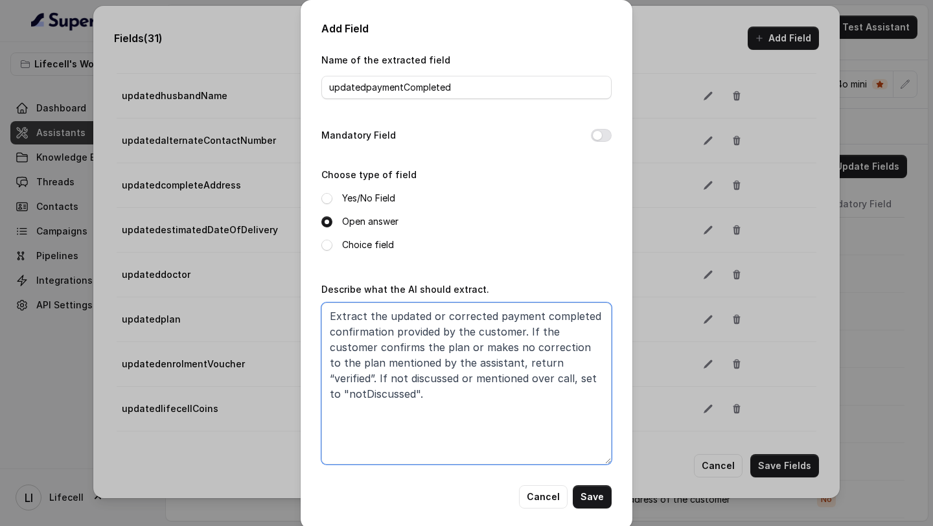
click at [413, 346] on textarea "Extract the updated or corrected payment completed confirmation provided by the…" at bounding box center [466, 383] width 290 height 162
click at [407, 348] on textarea "Extract the updated or corrected payment completed confirmation provided by the…" at bounding box center [466, 383] width 290 height 162
click at [510, 310] on textarea "Extract the updated or corrected payment completed confirmation provided by the…" at bounding box center [466, 383] width 290 height 162
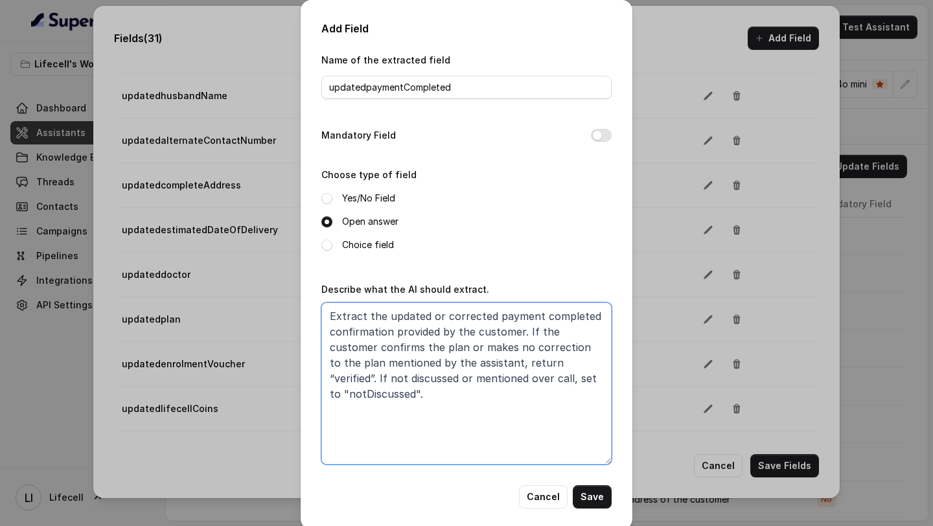
click at [409, 345] on textarea "Extract the updated or corrected payment completed confirmation provided by the…" at bounding box center [466, 383] width 290 height 162
paste textarea "payment"
click at [408, 345] on textarea "Extract the updated or corrected payment completed confirmation provided by the…" at bounding box center [466, 383] width 290 height 162
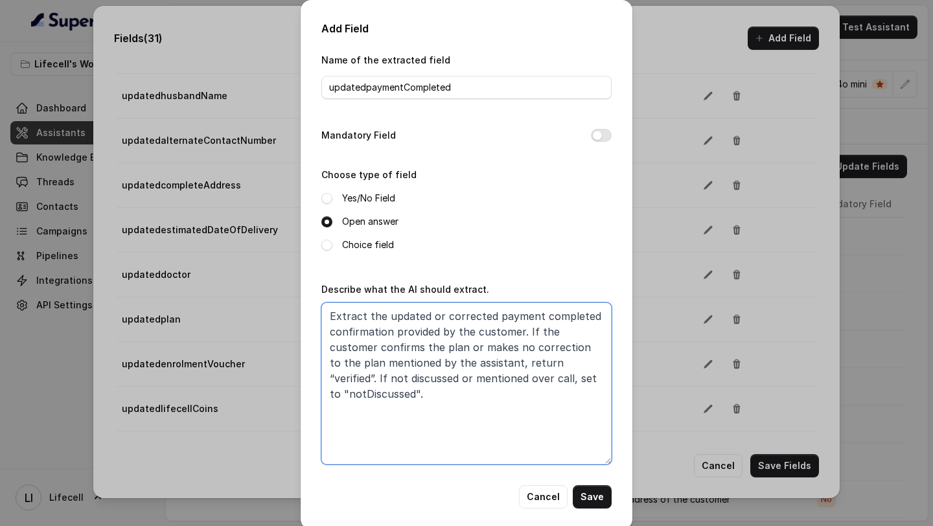
paste textarea "ayment"
click at [343, 365] on textarea "Extract the updated or corrected payment completed confirmation provided by the…" at bounding box center [466, 383] width 290 height 162
paste textarea "ayment"
type textarea "Extract the updated or corrected payment completed confirmation provided by the…"
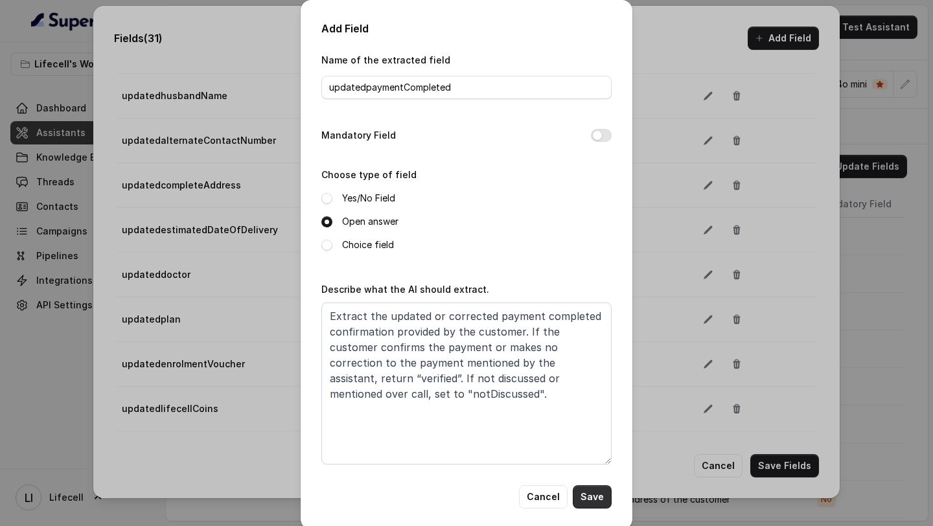
click at [593, 494] on button "Save" at bounding box center [591, 496] width 39 height 23
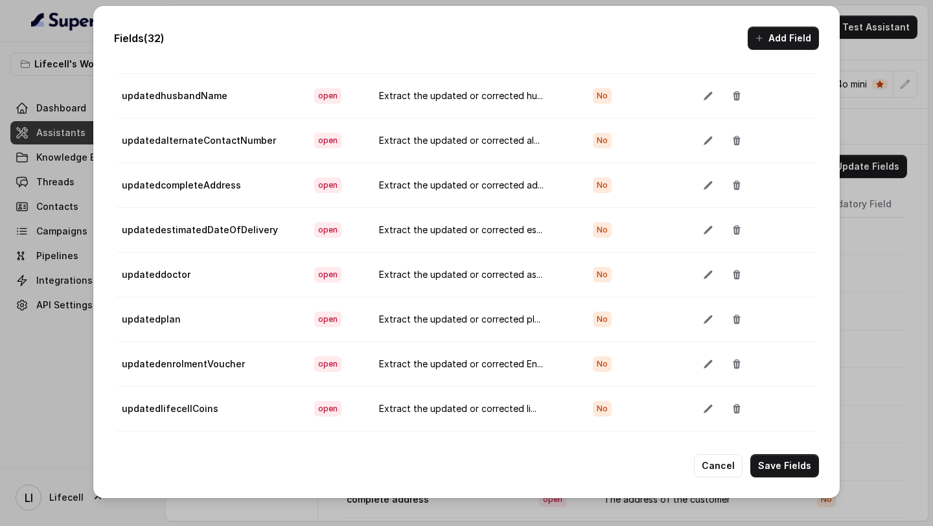
scroll to position [1093, 0]
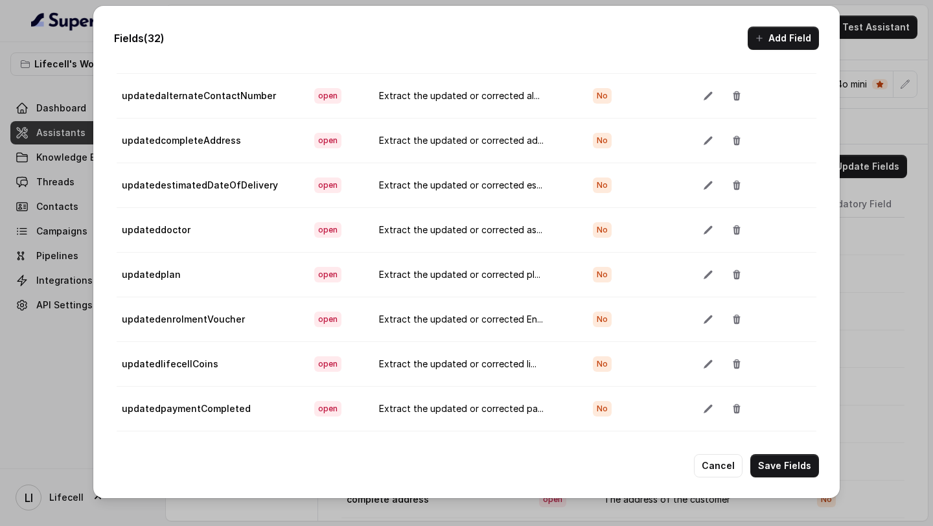
drag, startPoint x: 778, startPoint y: 41, endPoint x: 541, endPoint y: 220, distance: 296.3
click at [541, 220] on div "Fields (32) Add Field Extraction Criteria: Atleast one mandatory field should b…" at bounding box center [466, 252] width 746 height 492
click at [696, 273] on button "button" at bounding box center [707, 274] width 23 height 23
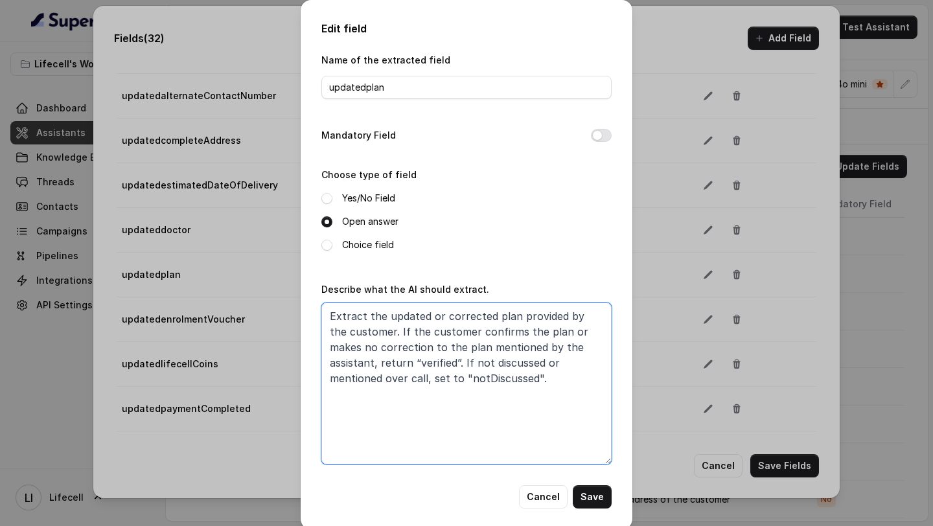
click at [467, 356] on textarea "Extract the updated or corrected plan provided by the customer. If the customer…" at bounding box center [466, 383] width 290 height 162
click at [546, 498] on button "Cancel" at bounding box center [543, 496] width 49 height 23
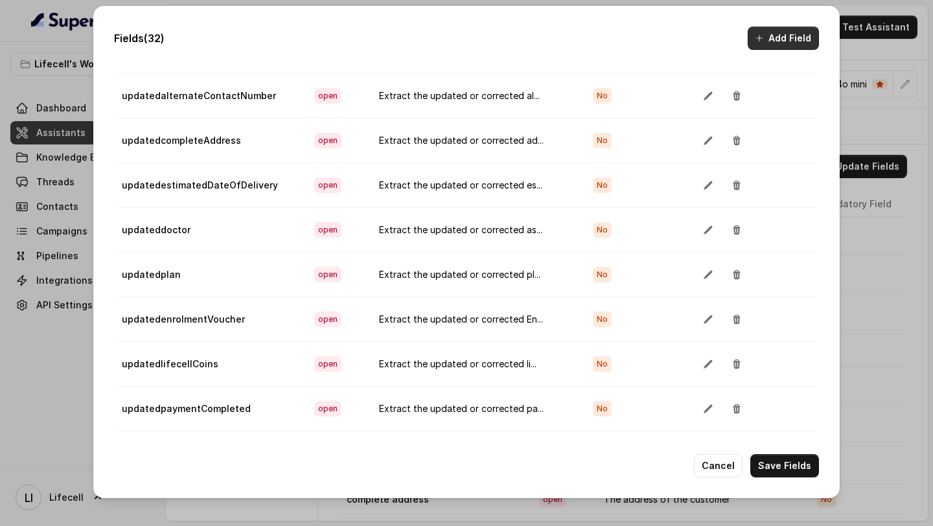
click at [776, 40] on button "Add Field" at bounding box center [782, 38] width 71 height 23
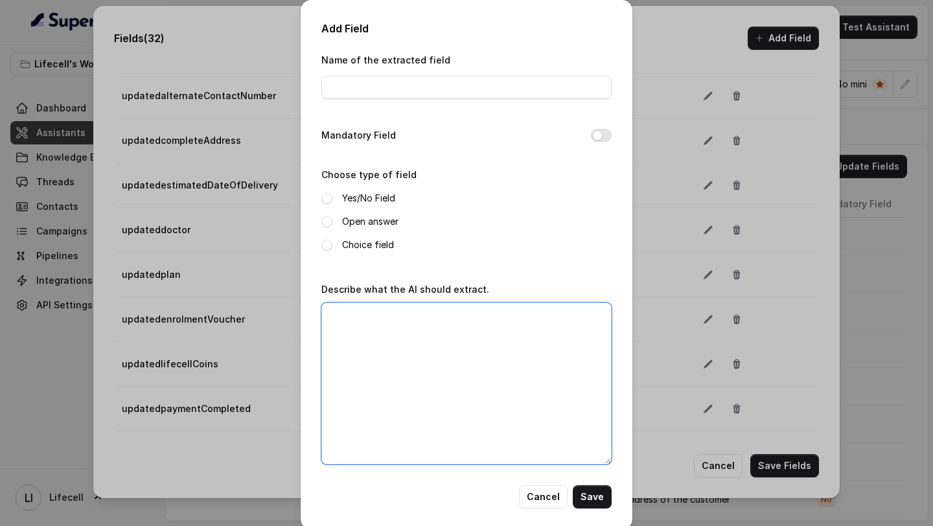
click at [446, 340] on textarea "Describe what the AI should extract." at bounding box center [466, 383] width 290 height 162
paste textarea "Extract the updated or corrected plan provided by the customer. If the customer…"
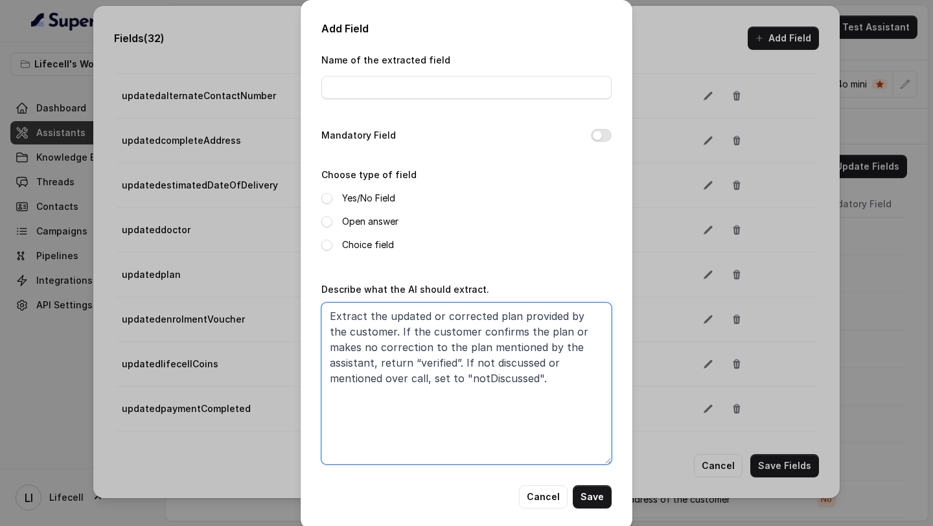
type textarea "Extract the updated or corrected plan provided by the customer. If the customer…"
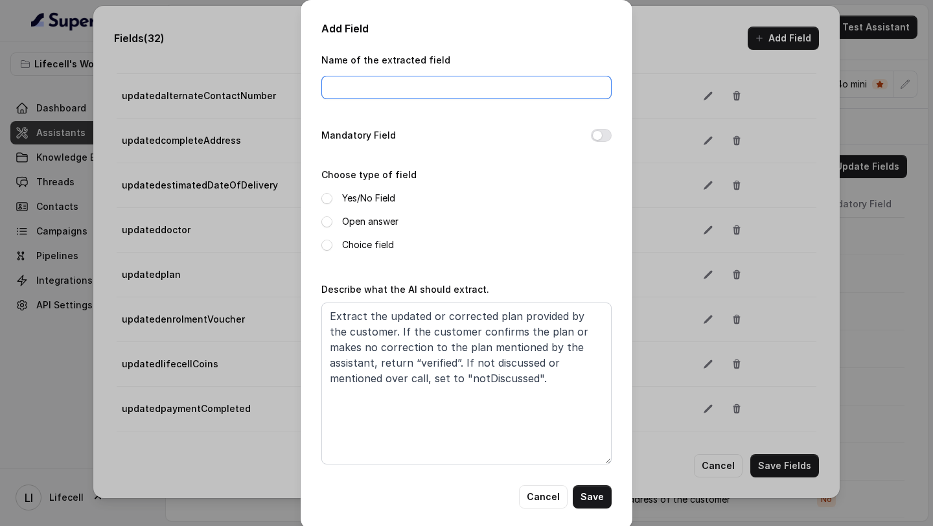
click at [373, 78] on input "Name of the extracted field" at bounding box center [466, 87] width 290 height 23
paste input "updatedpaymentMode"
type input "updatedpaymentMode"
click at [331, 223] on span at bounding box center [326, 221] width 11 height 11
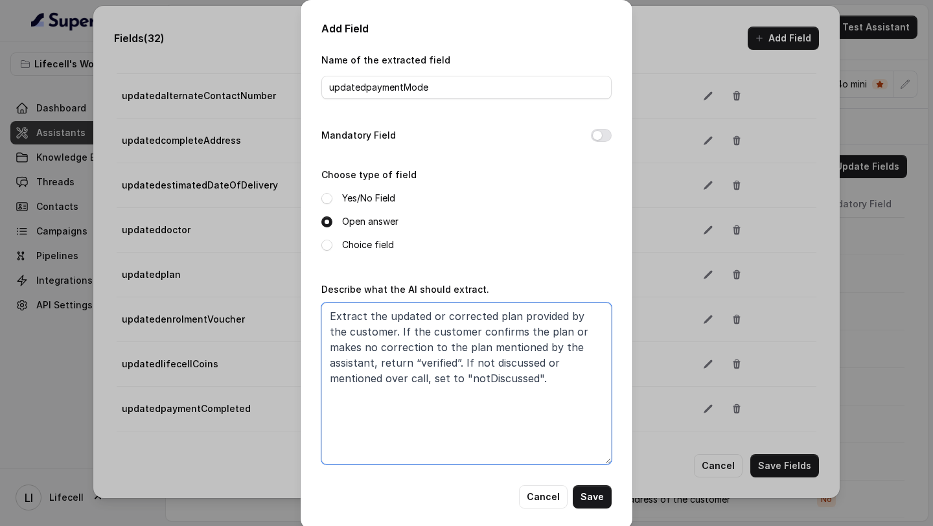
click at [503, 319] on textarea "Extract the updated or corrected plan provided by the customer. If the customer…" at bounding box center [466, 383] width 290 height 162
click at [508, 311] on textarea "Extract the updated or corrected payment mode provided by the customer. If the …" at bounding box center [466, 383] width 290 height 162
drag, startPoint x: 508, startPoint y: 311, endPoint x: 541, endPoint y: 312, distance: 32.4
click at [541, 312] on textarea "Extract the updated or corrected payment mode provided by the customer. If the …" at bounding box center [466, 383] width 290 height 162
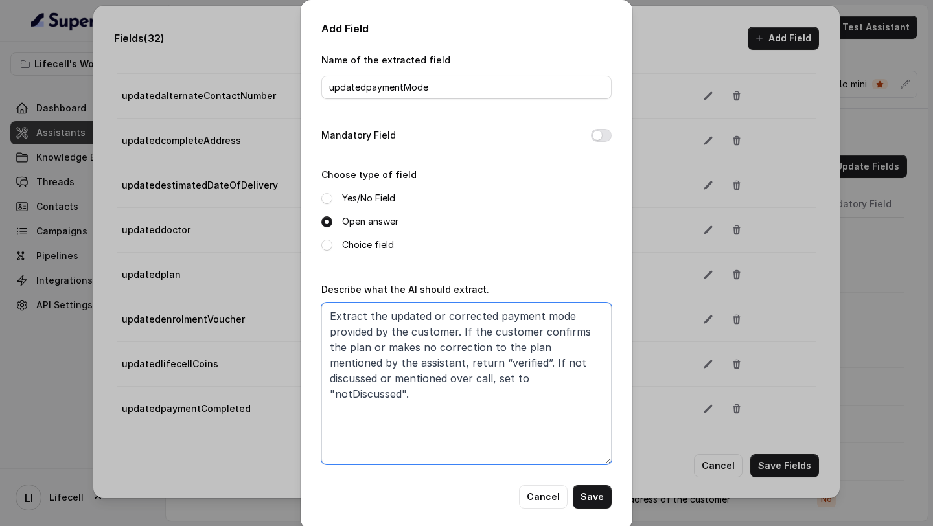
click at [334, 353] on textarea "Extract the updated or corrected payment mode provided by the customer. If the …" at bounding box center [466, 383] width 290 height 162
paste textarea "ayment mode"
click at [556, 347] on textarea "Extract the updated or corrected payment mode provided by the customer. If the …" at bounding box center [466, 383] width 290 height 162
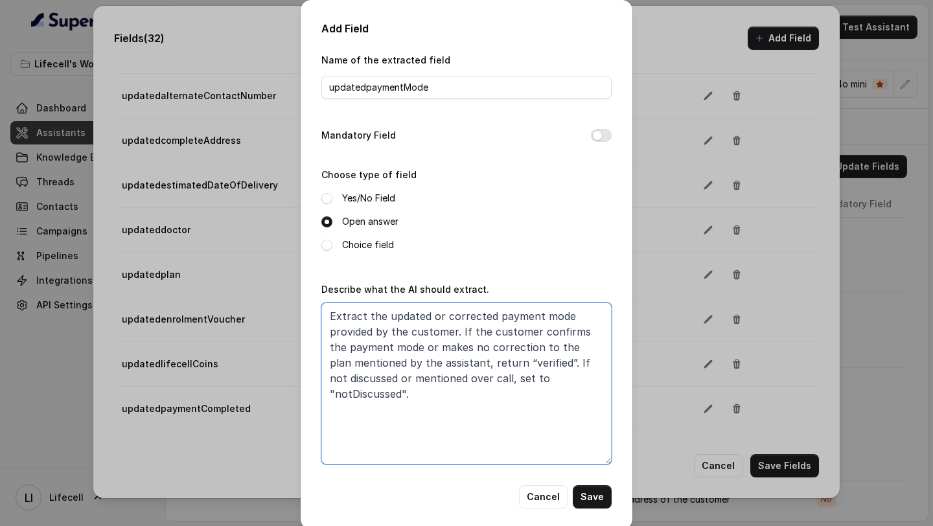
paste textarea "ayment mode"
type textarea "Extract the updated or corrected payment mode provided by the customer. If the …"
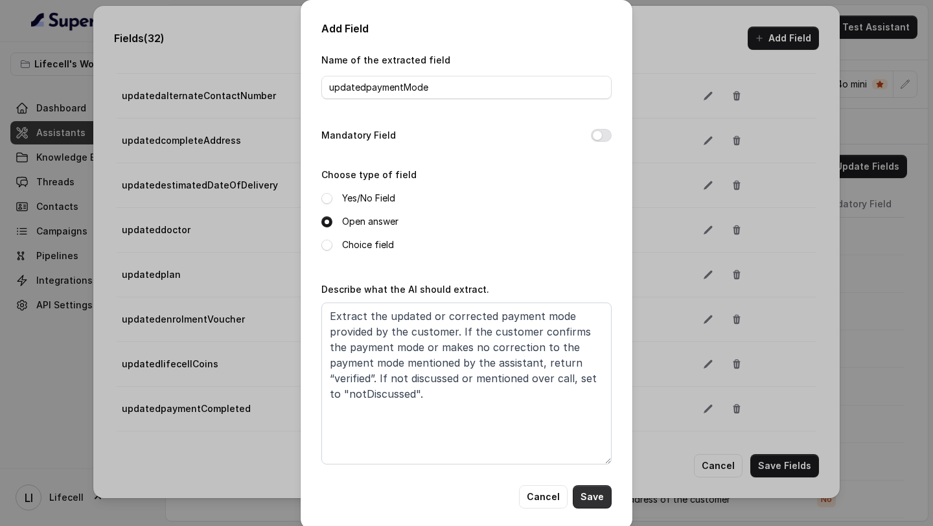
click at [594, 501] on button "Save" at bounding box center [591, 496] width 39 height 23
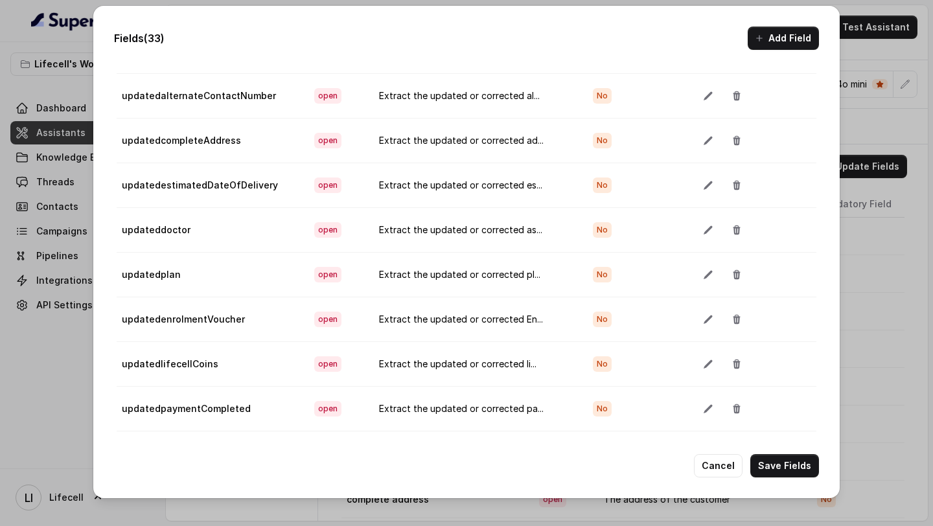
scroll to position [1138, 0]
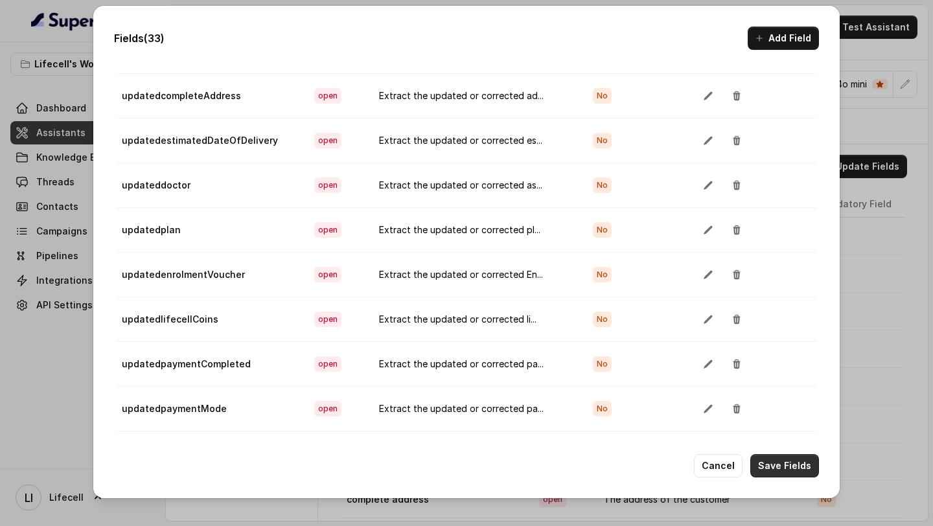
click at [773, 463] on button "Save Fields" at bounding box center [784, 465] width 69 height 23
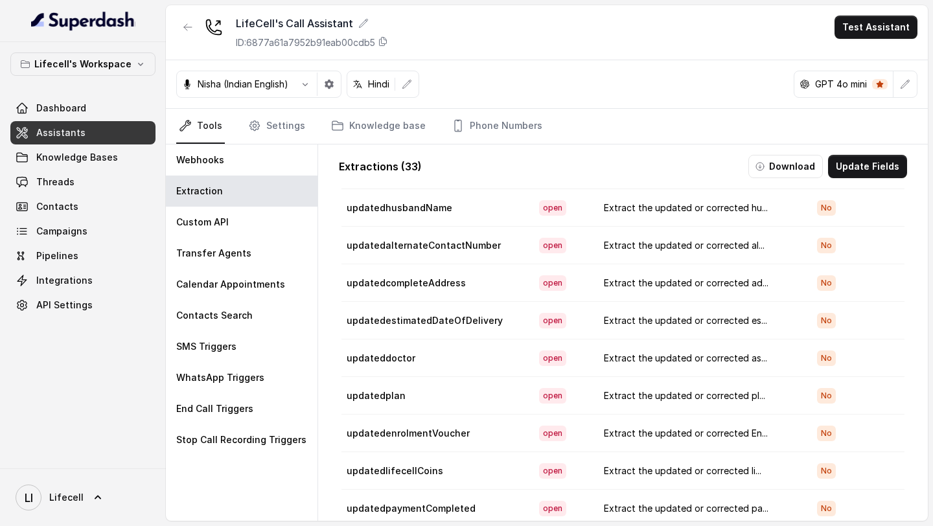
scroll to position [56, 0]
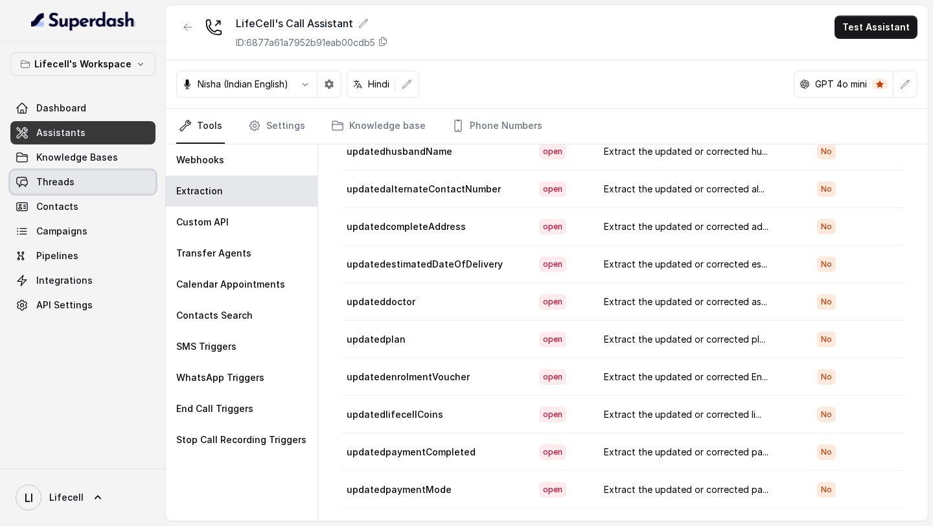
click at [78, 175] on link "Threads" at bounding box center [82, 181] width 145 height 23
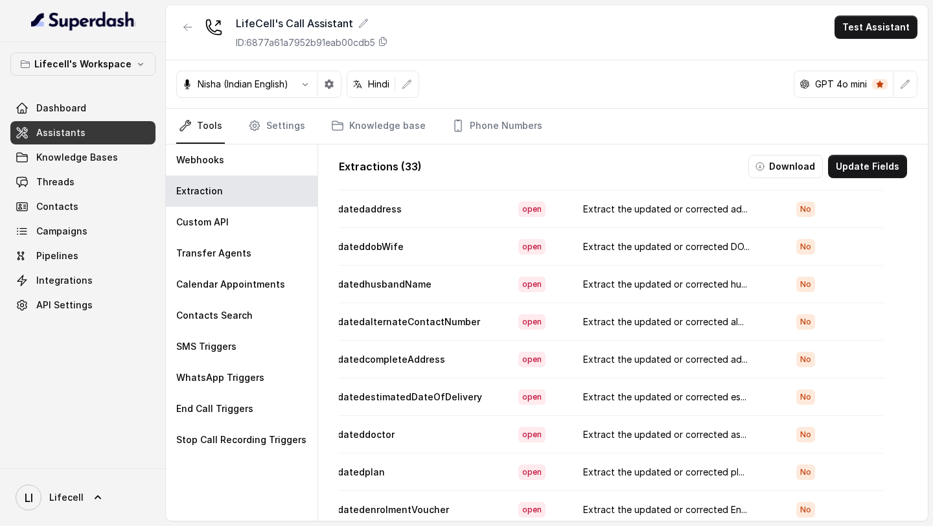
scroll to position [809, 21]
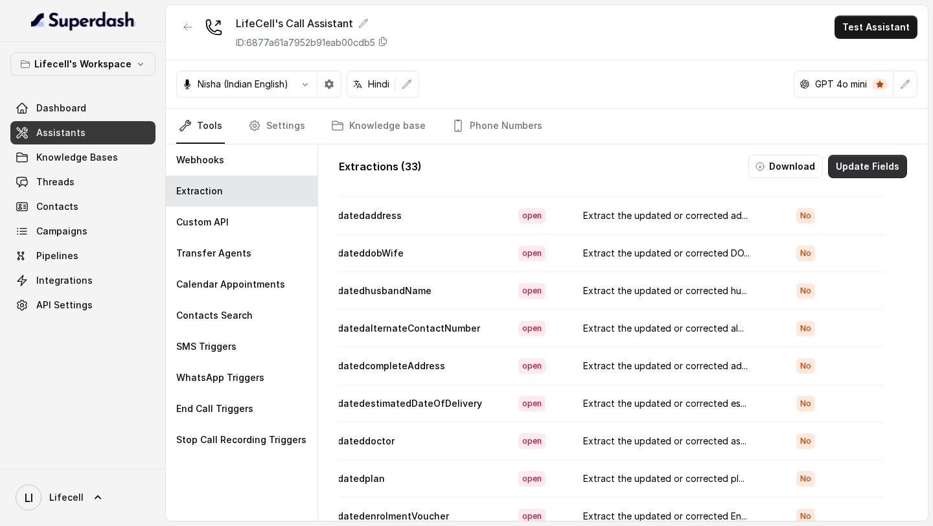
click at [852, 161] on button "Update Fields" at bounding box center [867, 166] width 79 height 23
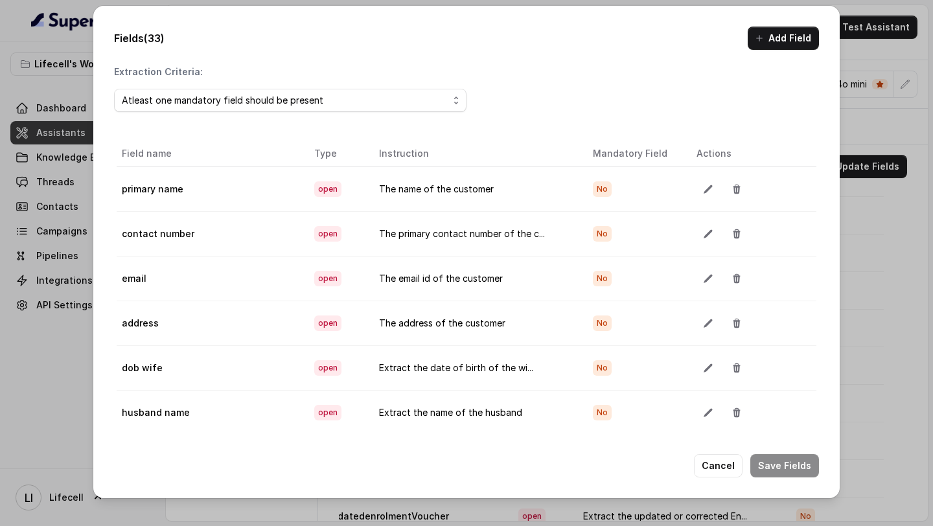
scroll to position [1138, 0]
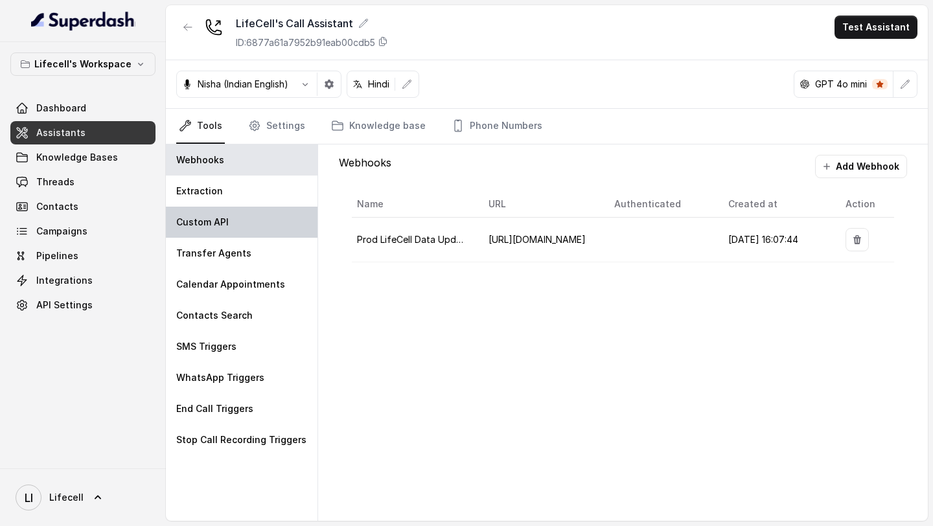
click at [241, 230] on div "Custom API" at bounding box center [242, 222] width 152 height 31
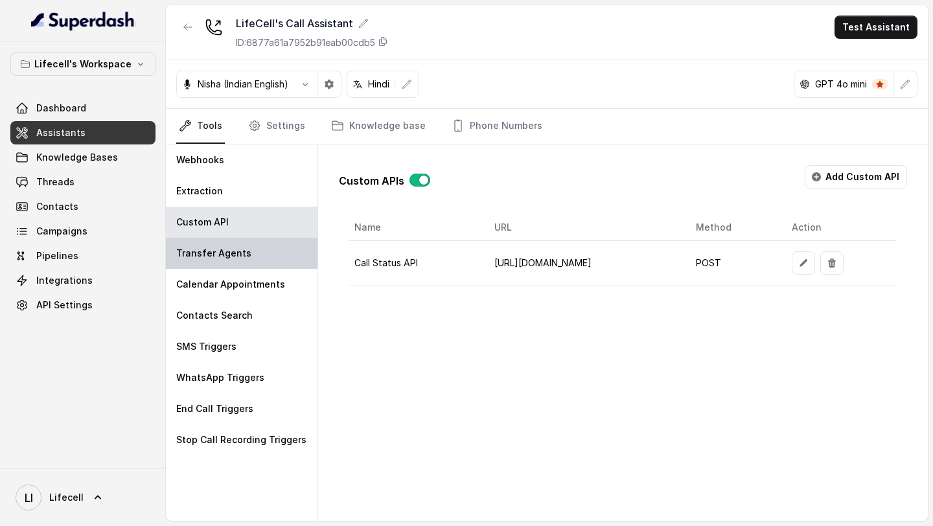
click at [240, 262] on div "Transfer Agents" at bounding box center [242, 253] width 152 height 31
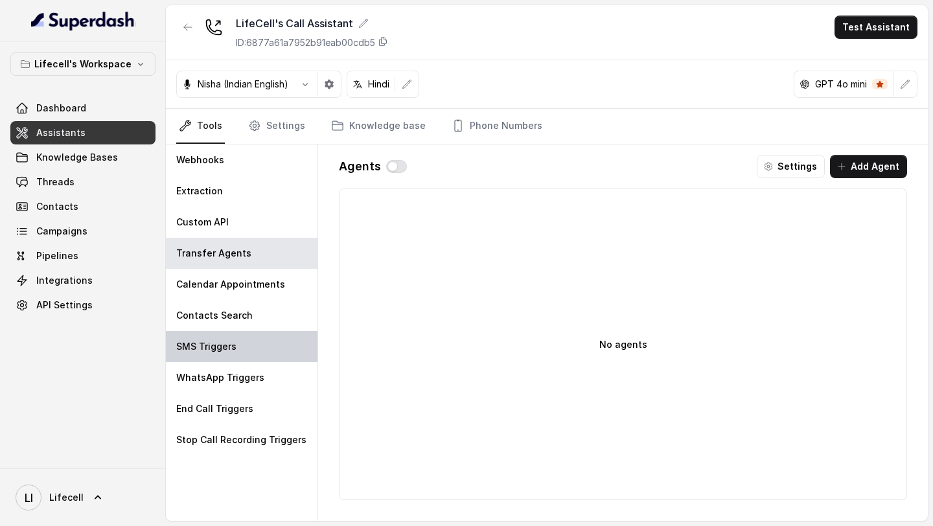
click at [254, 338] on div "SMS Triggers" at bounding box center [242, 346] width 152 height 31
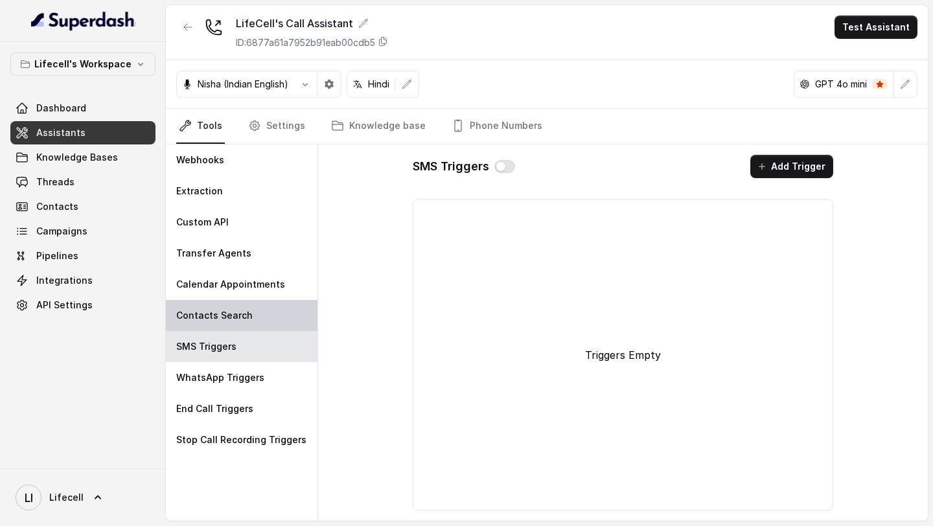
click at [261, 319] on div "Contacts Search" at bounding box center [242, 315] width 152 height 31
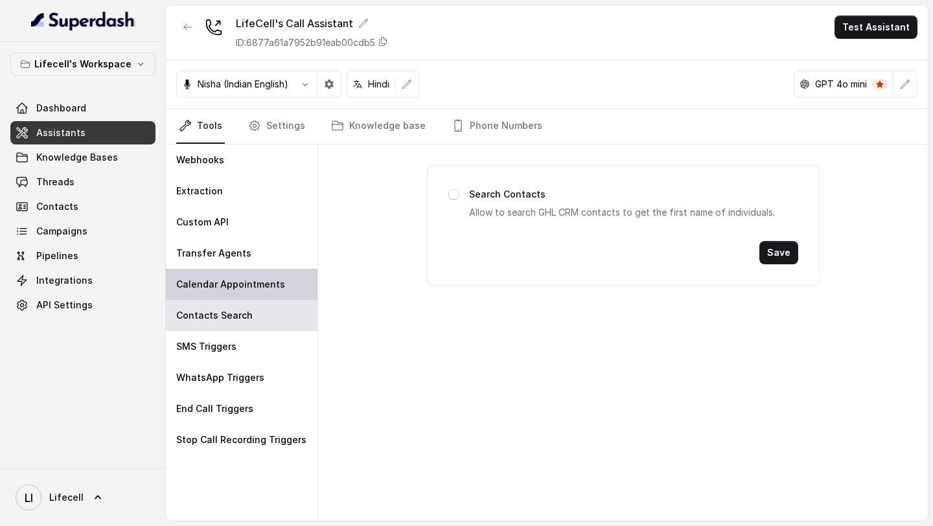
click at [257, 289] on p "Calendar Appointments" at bounding box center [230, 284] width 109 height 13
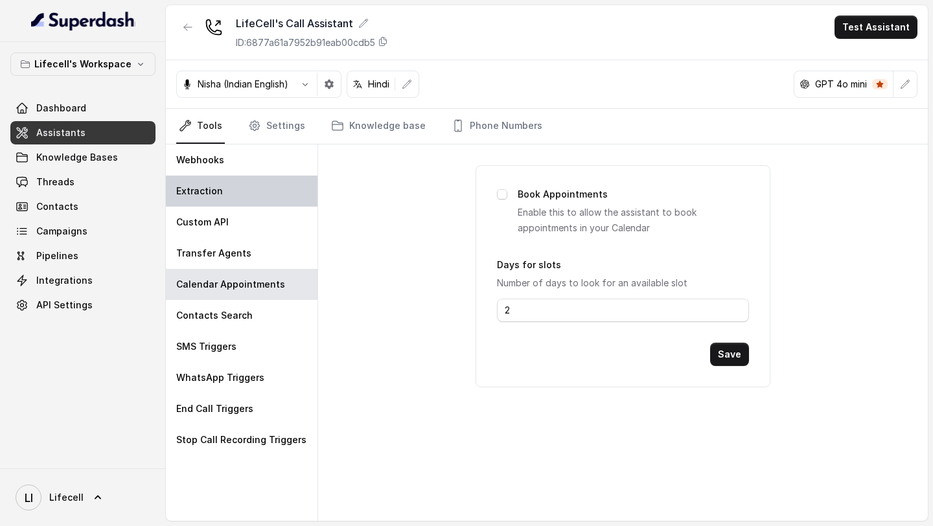
click at [243, 195] on div "Extraction" at bounding box center [242, 190] width 152 height 31
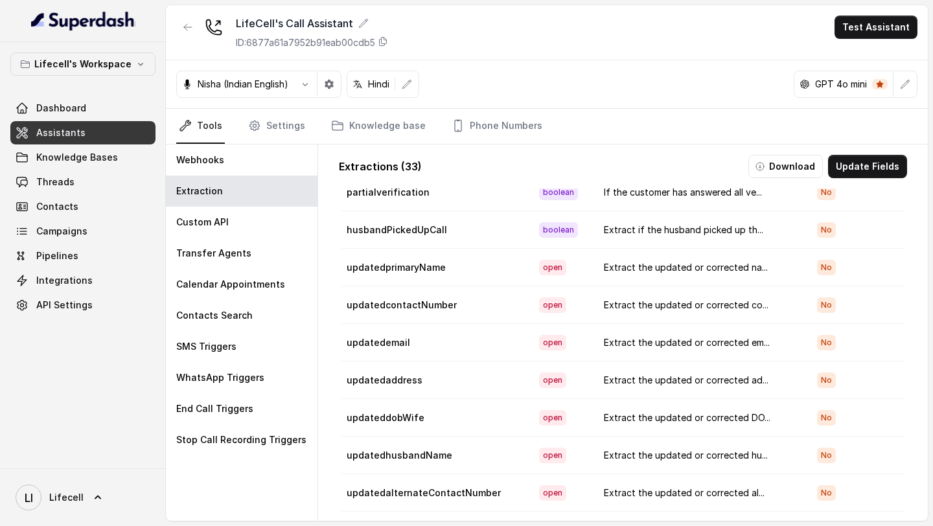
scroll to position [892, 0]
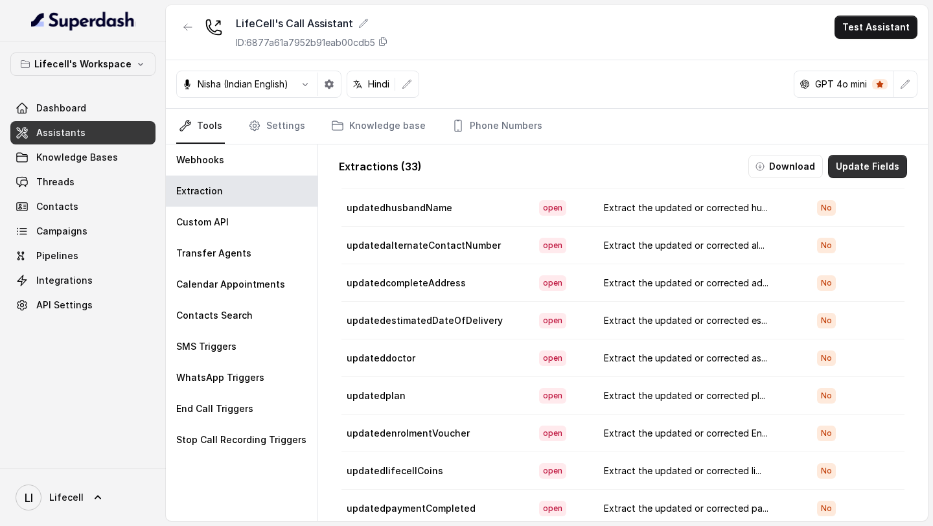
click at [846, 157] on button "Update Fields" at bounding box center [867, 166] width 79 height 23
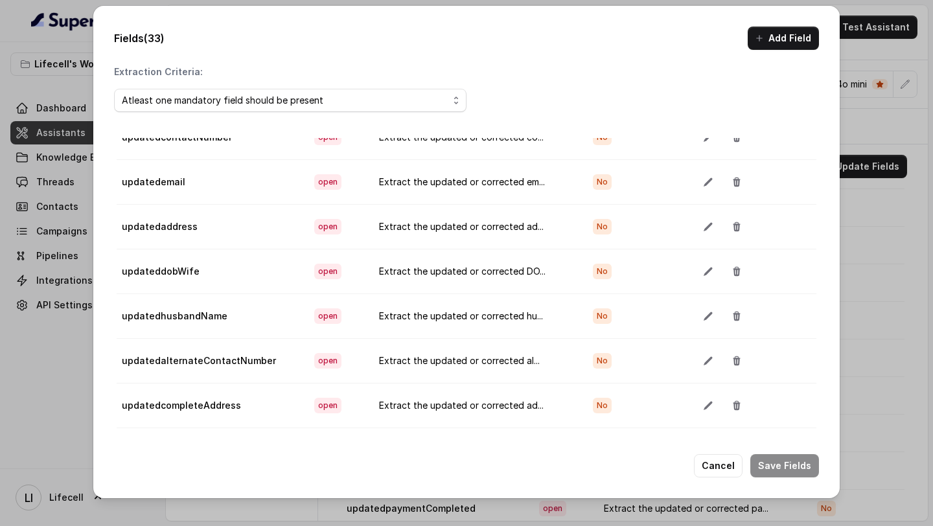
scroll to position [967, 0]
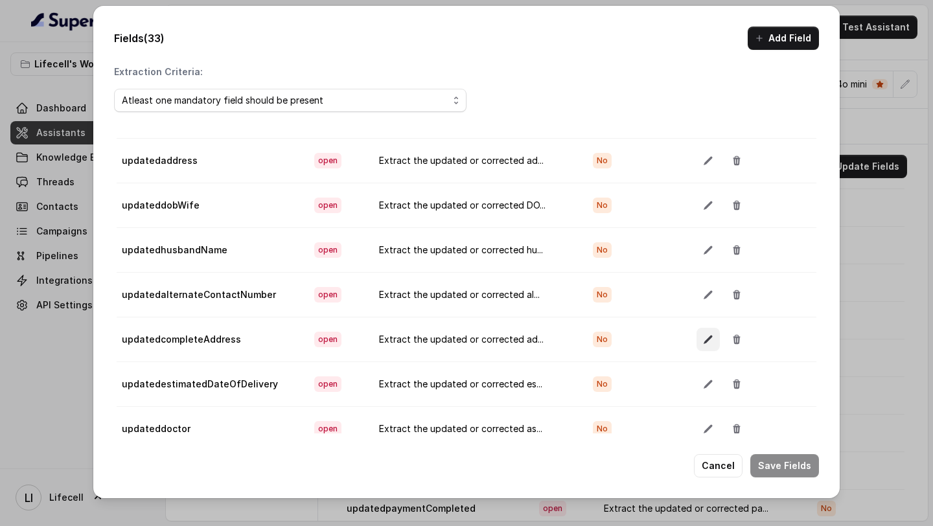
click at [698, 342] on button "button" at bounding box center [707, 339] width 23 height 23
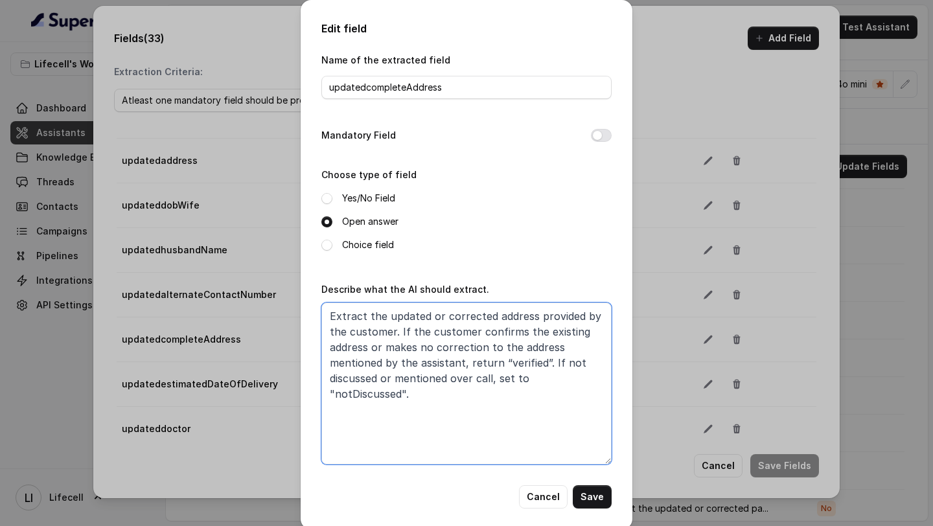
click at [494, 405] on textarea "Extract the updated or corrected address provided by the customer. If the custo…" at bounding box center [466, 383] width 290 height 162
click at [536, 502] on button "Cancel" at bounding box center [543, 496] width 49 height 23
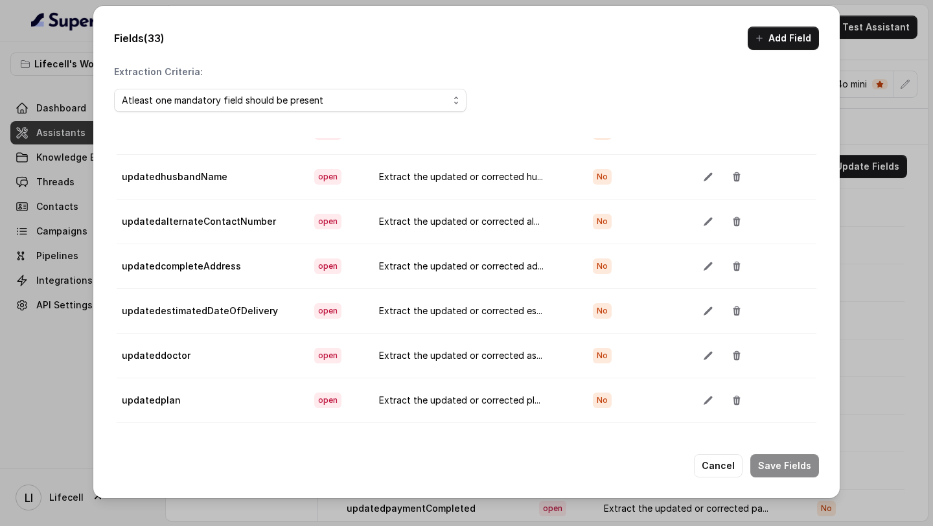
scroll to position [1138, 0]
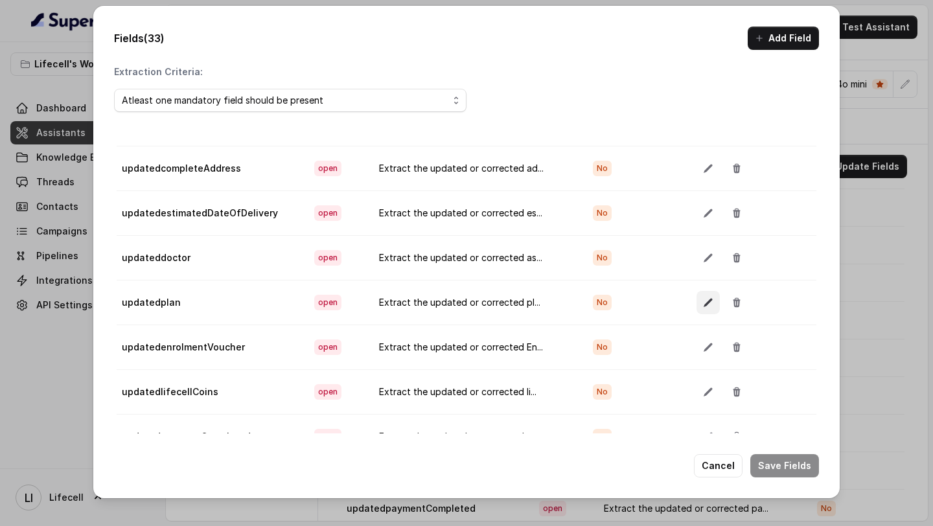
click at [703, 303] on icon "button" at bounding box center [707, 302] width 8 height 8
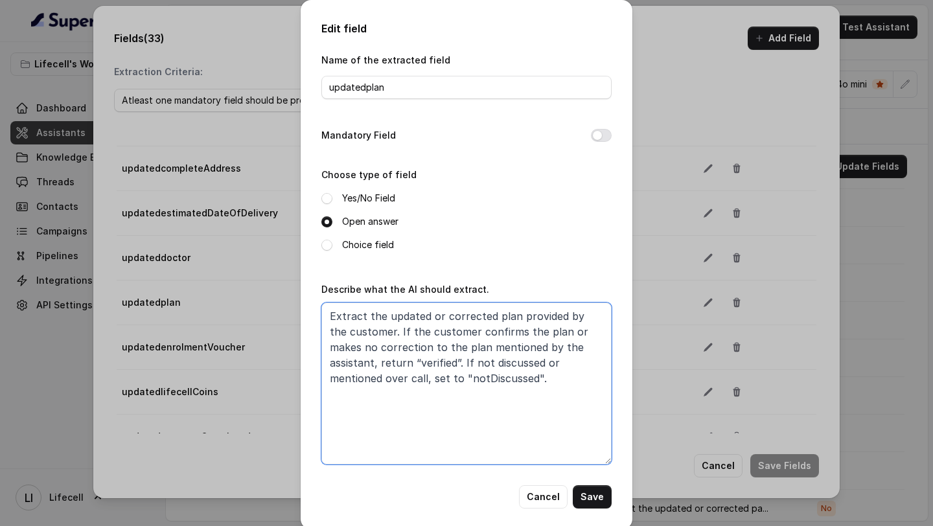
click at [503, 366] on textarea "Extract the updated or corrected plan provided by the customer. If the customer…" at bounding box center [466, 383] width 290 height 162
click at [536, 491] on button "Cancel" at bounding box center [543, 496] width 49 height 23
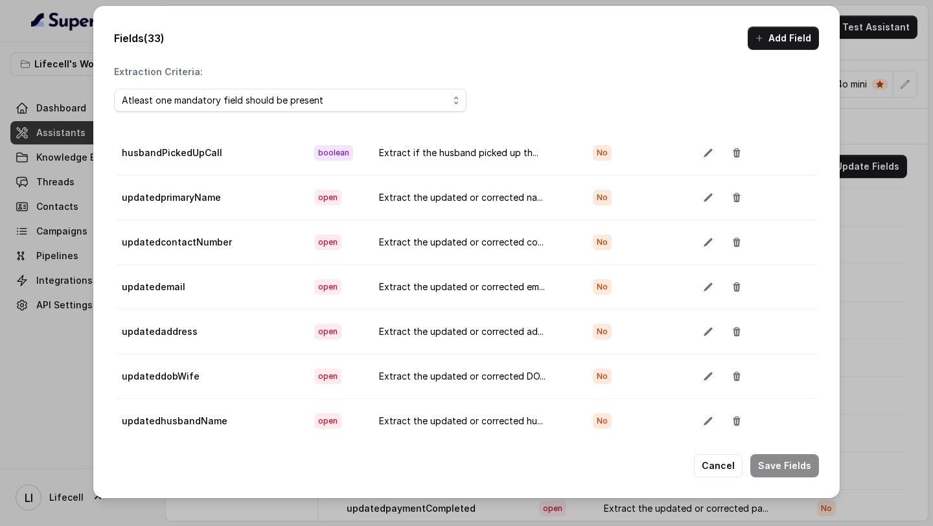
scroll to position [761, 0]
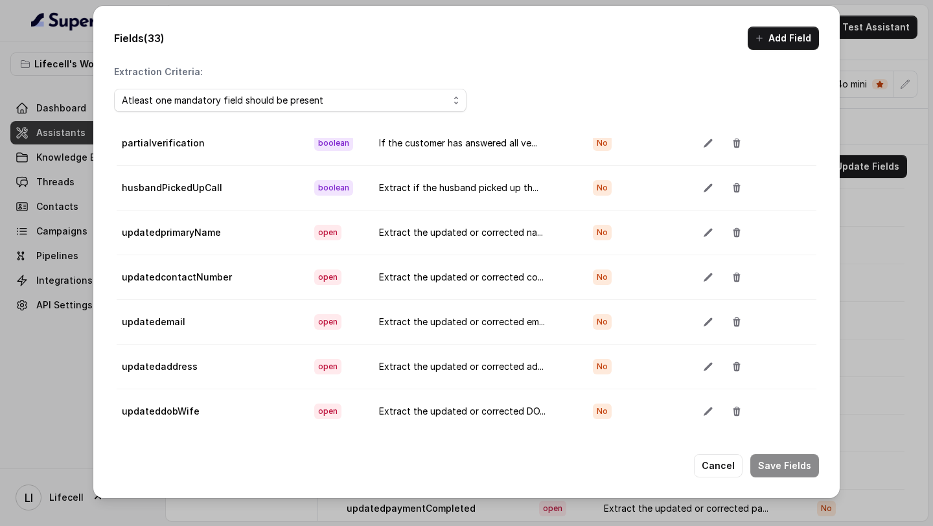
click at [692, 238] on td at bounding box center [751, 232] width 130 height 45
click at [703, 235] on icon "button" at bounding box center [708, 232] width 10 height 10
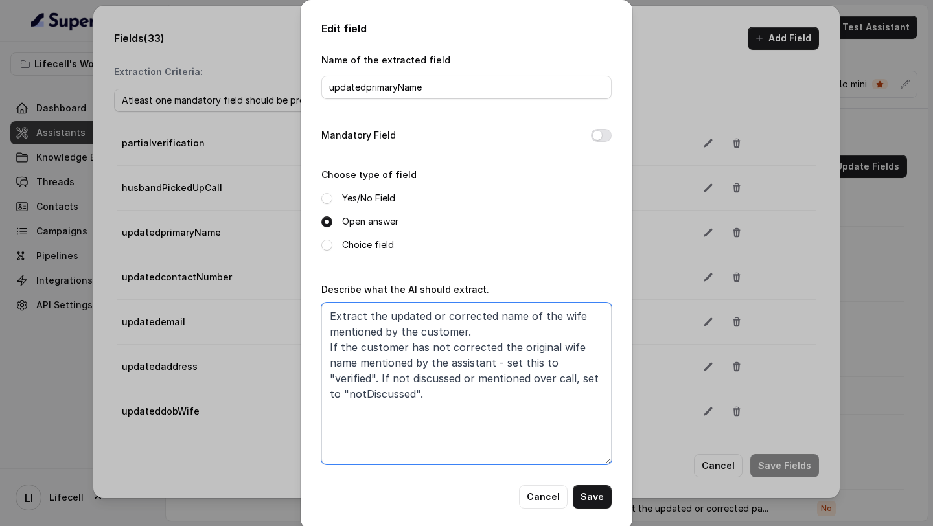
click at [488, 400] on textarea "Extract the updated or corrected name of the wife mentioned by the customer. If…" at bounding box center [466, 383] width 290 height 162
paste textarea "plan provided by the customer. If the customer confirms the plan or makes no co…"
click at [501, 317] on textarea "Extract the updated or corrected plan provided by the customer. If the customer…" at bounding box center [466, 383] width 290 height 162
click at [497, 317] on textarea "Extract the updated or corrected wife name provided by the customer. If the cus…" at bounding box center [466, 383] width 290 height 162
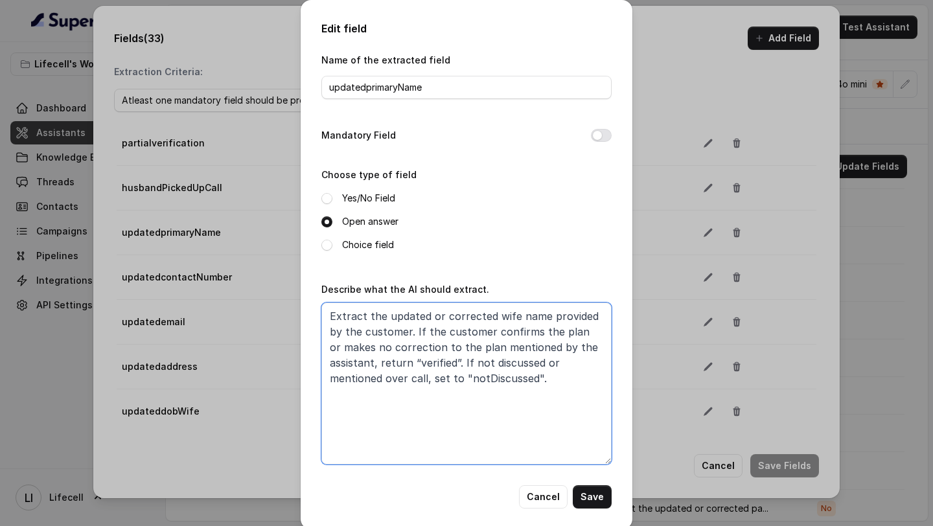
drag, startPoint x: 497, startPoint y: 317, endPoint x: 528, endPoint y: 317, distance: 31.1
click at [528, 317] on textarea "Extract the updated or corrected wife name provided by the customer. If the cus…" at bounding box center [466, 383] width 290 height 162
click at [560, 332] on textarea "Extract the updated or corrected wife name provided by the customer. If the cus…" at bounding box center [466, 383] width 290 height 162
paste textarea "wife name"
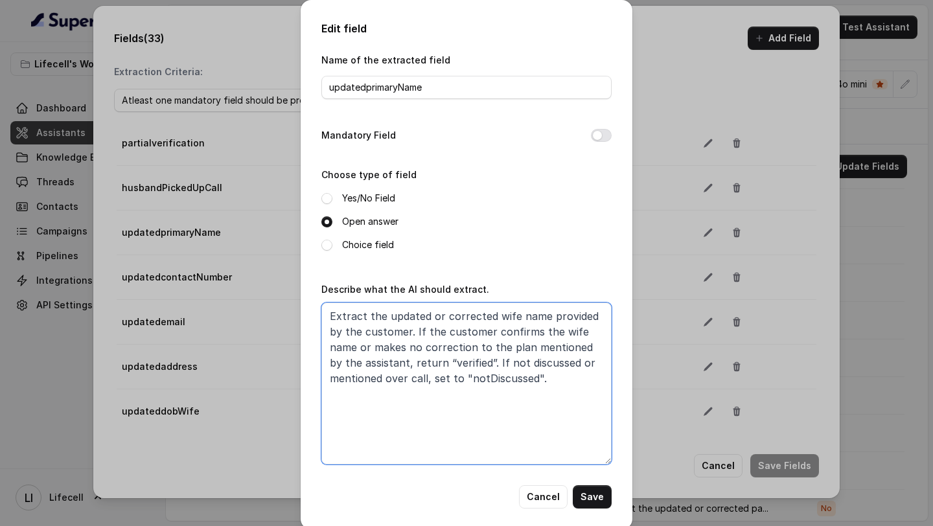
click at [385, 315] on textarea "Extract the updated or corrected wife name provided by the customer. If the cus…" at bounding box center [466, 383] width 290 height 162
type textarea "Extract the value of the updated or corrected wife name provided by the custome…"
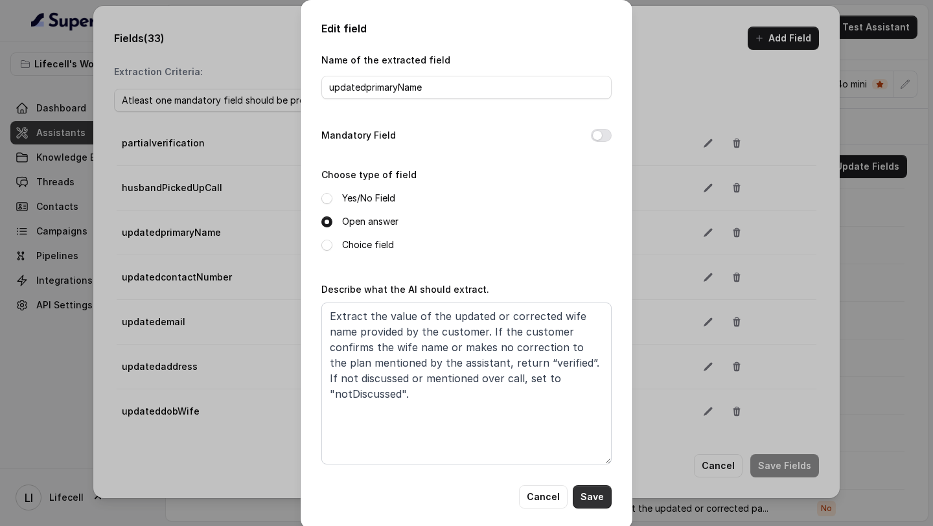
click at [602, 497] on button "Save" at bounding box center [591, 496] width 39 height 23
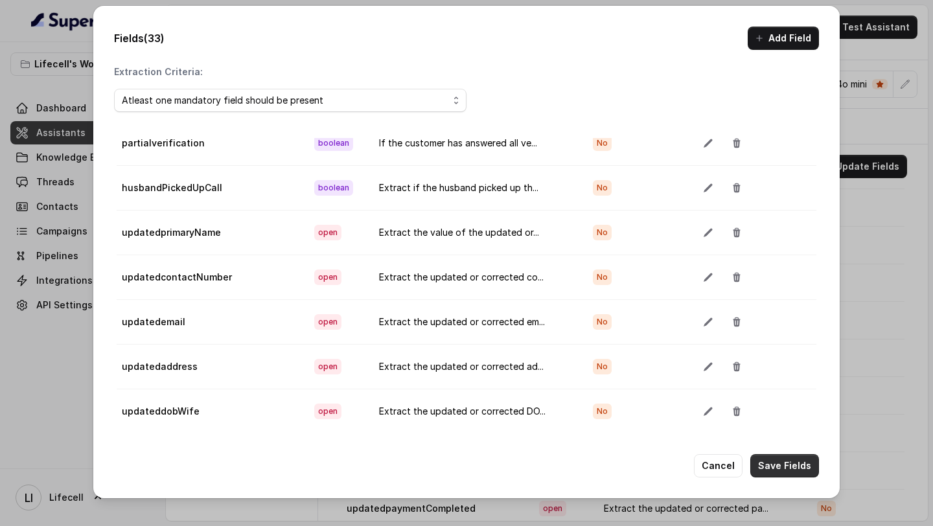
click at [775, 462] on button "Save Fields" at bounding box center [784, 465] width 69 height 23
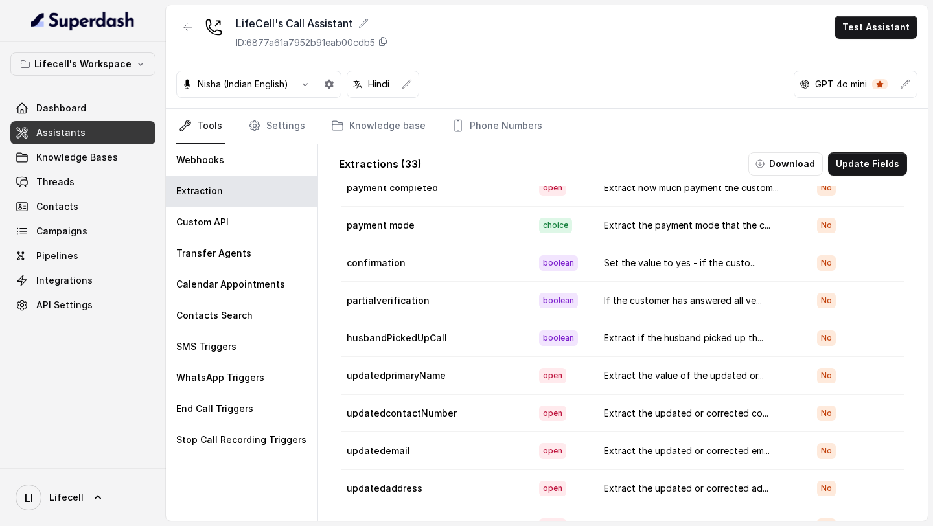
scroll to position [892, 0]
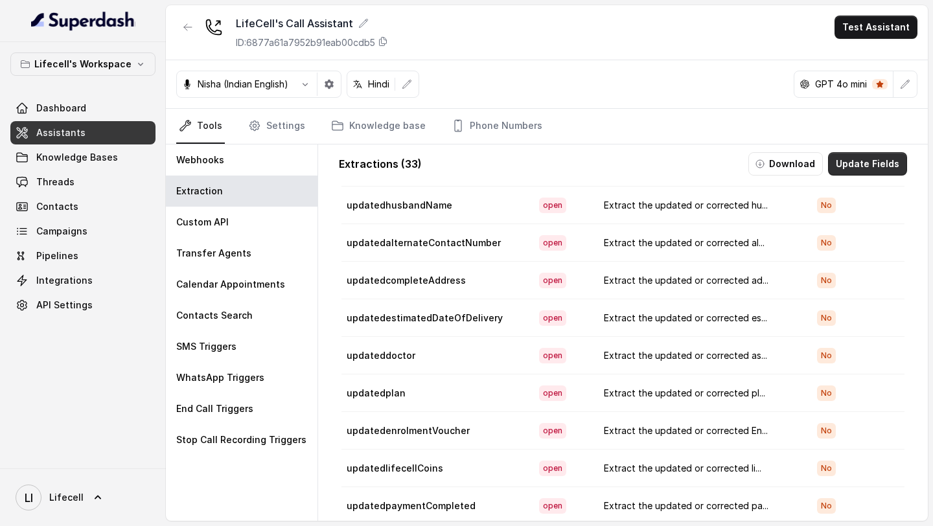
click at [879, 166] on button "Update Fields" at bounding box center [867, 163] width 79 height 23
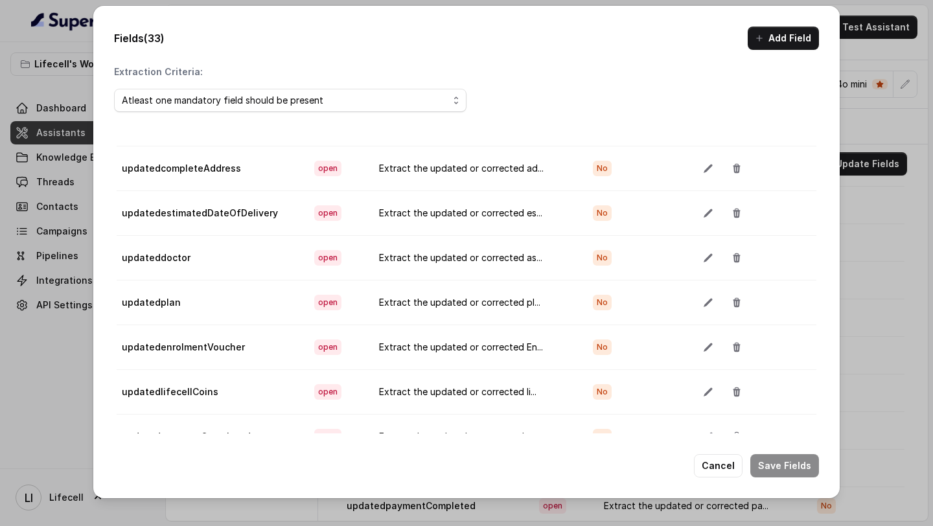
scroll to position [534, 0]
click at [280, 300] on td "updatedplan" at bounding box center [210, 302] width 187 height 45
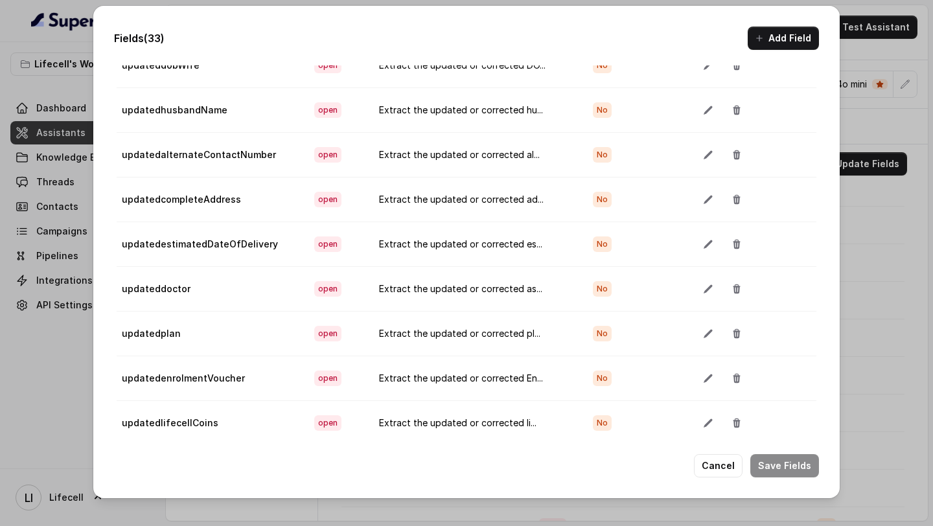
scroll to position [1008, 0]
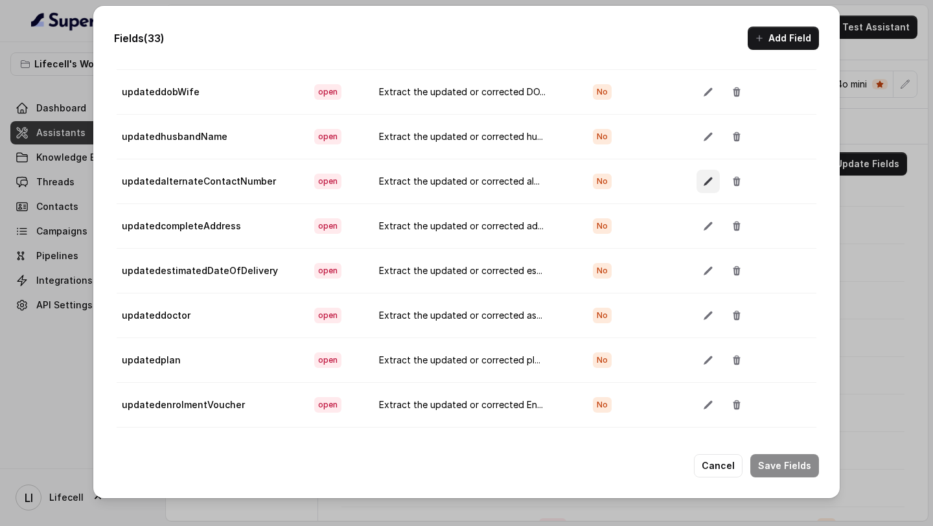
click at [699, 180] on button "button" at bounding box center [707, 181] width 23 height 23
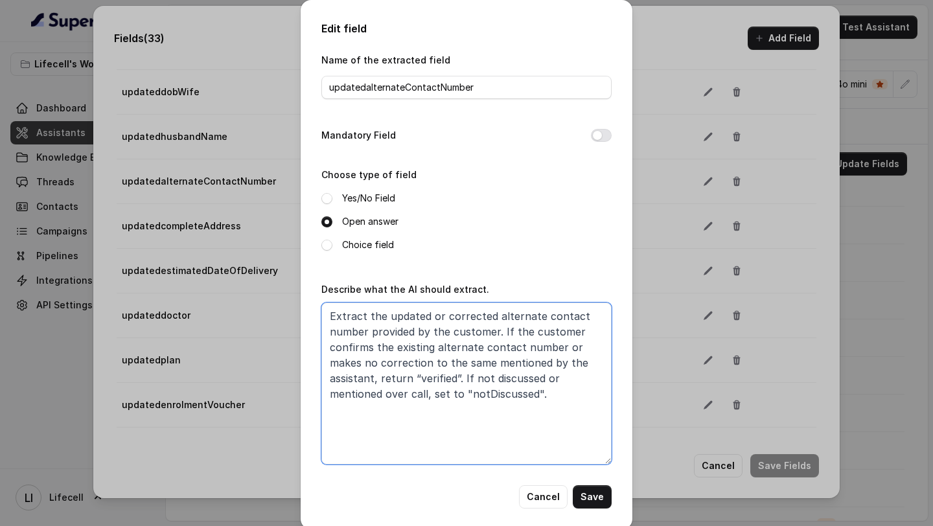
click at [482, 424] on textarea "Extract the updated or corrected alternate contact number provided by the custo…" at bounding box center [466, 383] width 290 height 162
click at [560, 396] on textarea "Extract the updated or corrected alternate contact number provided by the custo…" at bounding box center [466, 383] width 290 height 162
paste textarea "Extract the updated or corrected alternate contact number provided by the custo…"
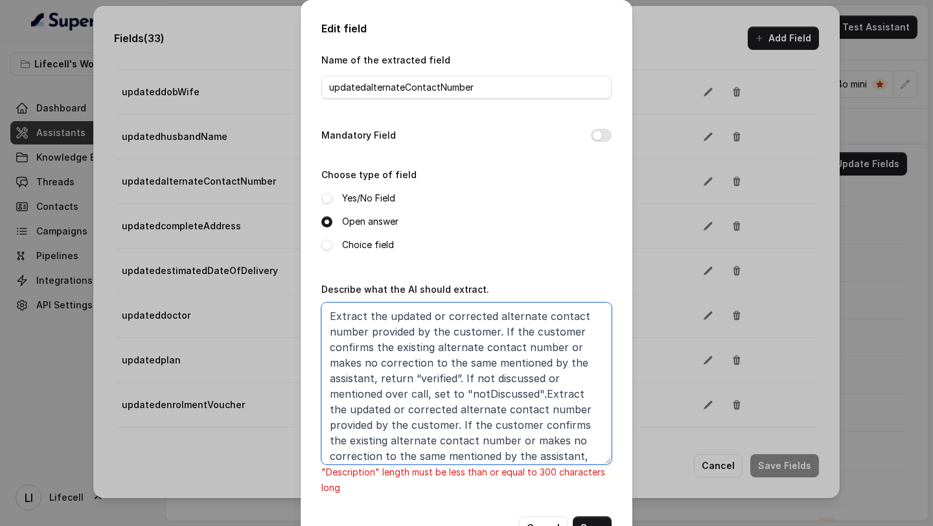
scroll to position [29, 0]
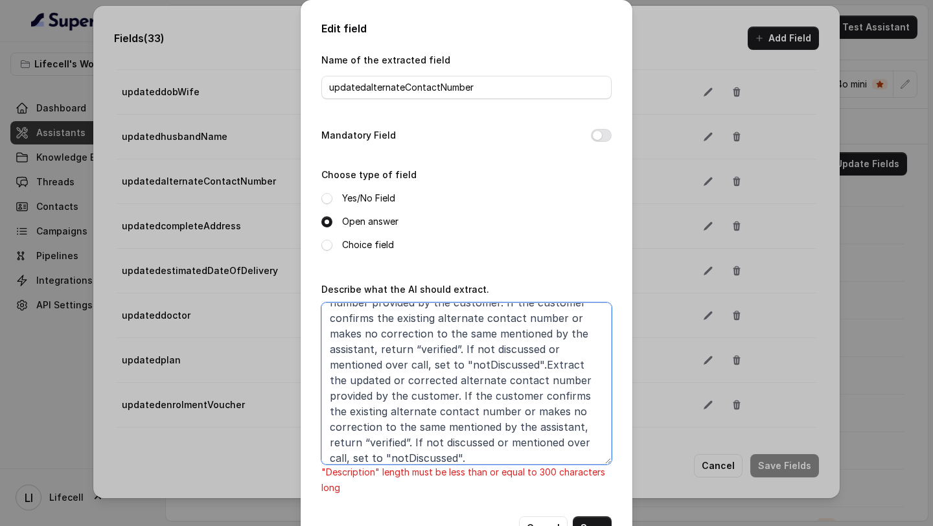
type textarea "Extract the updated or corrected alternate contact number provided by the custo…"
click at [497, 392] on textarea "Extract the updated or corrected alternate contact number provided by the custo…" at bounding box center [466, 383] width 290 height 162
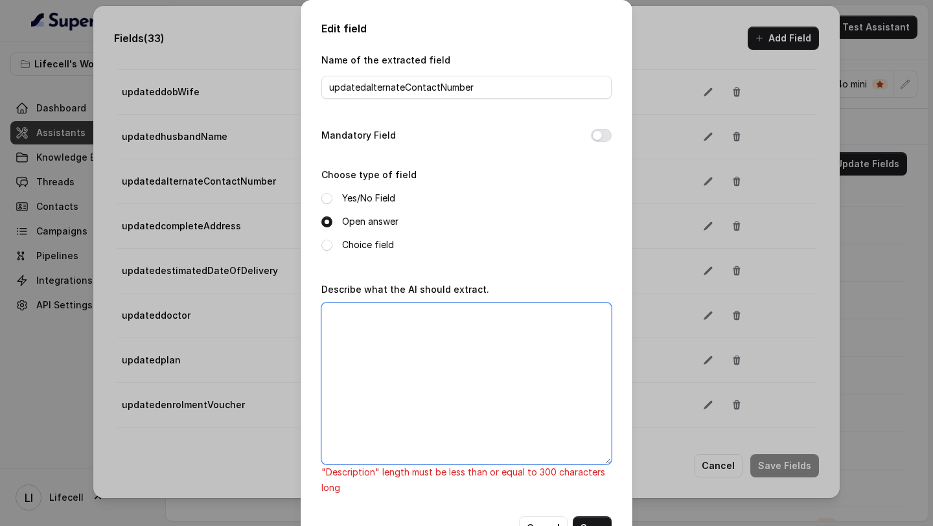
scroll to position [0, 0]
paste textarea "Extract the updated alternate contact number. If the customer provides a new nu…"
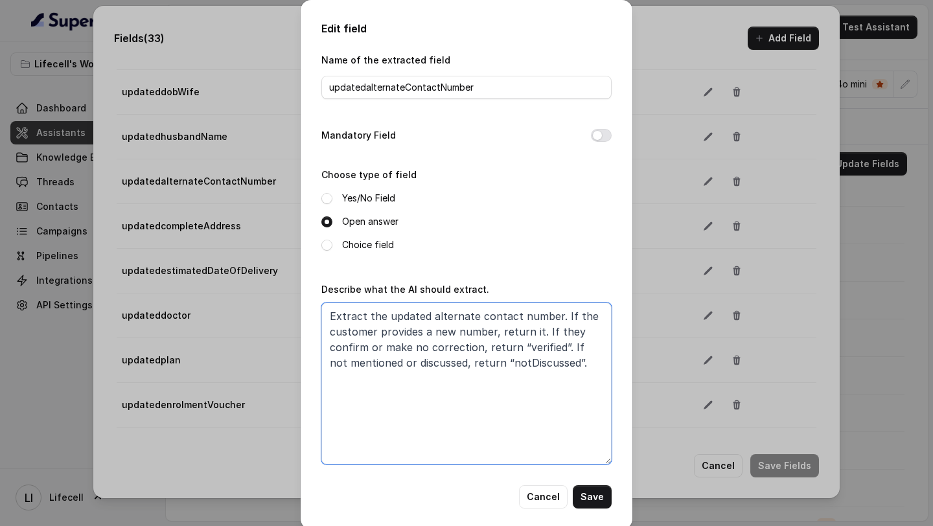
click at [516, 328] on textarea "Extract the updated alternate contact number. If the customer provides a new nu…" at bounding box center [466, 383] width 290 height 162
drag, startPoint x: 516, startPoint y: 328, endPoint x: 531, endPoint y: 328, distance: 14.9
click at [531, 328] on textarea "Extract the updated alternate contact number. If the customer provides a new nu…" at bounding box center [466, 383] width 290 height 162
type textarea "Extract the updated alternate contact number. If the customer provides a new nu…"
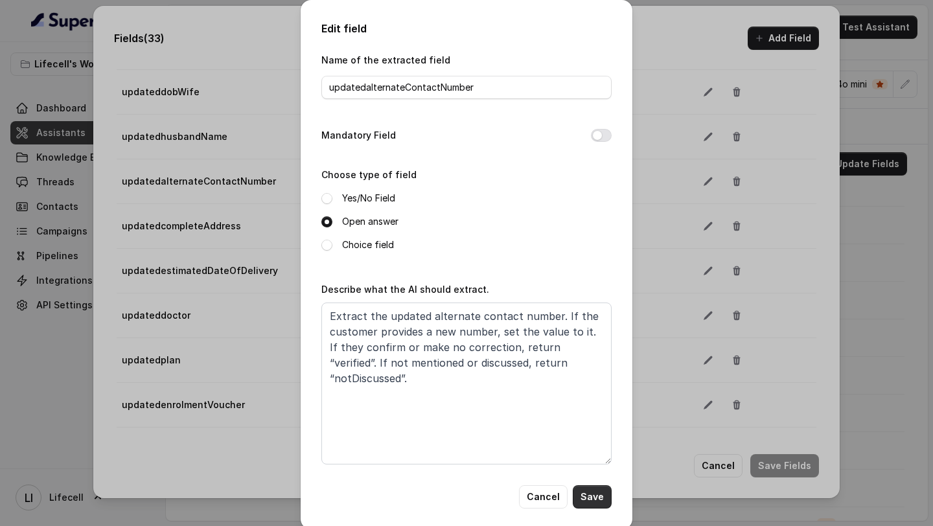
click at [591, 503] on button "Save" at bounding box center [591, 496] width 39 height 23
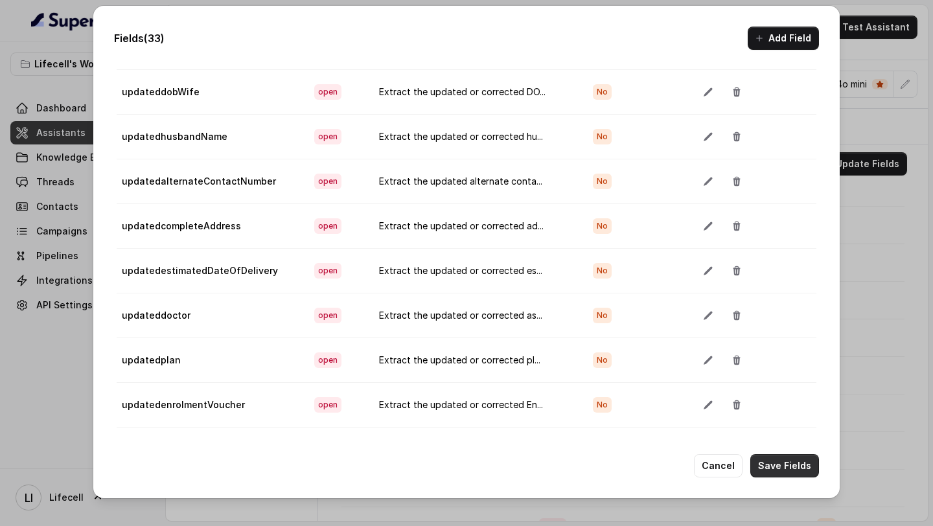
click at [775, 457] on button "Save Fields" at bounding box center [784, 465] width 69 height 23
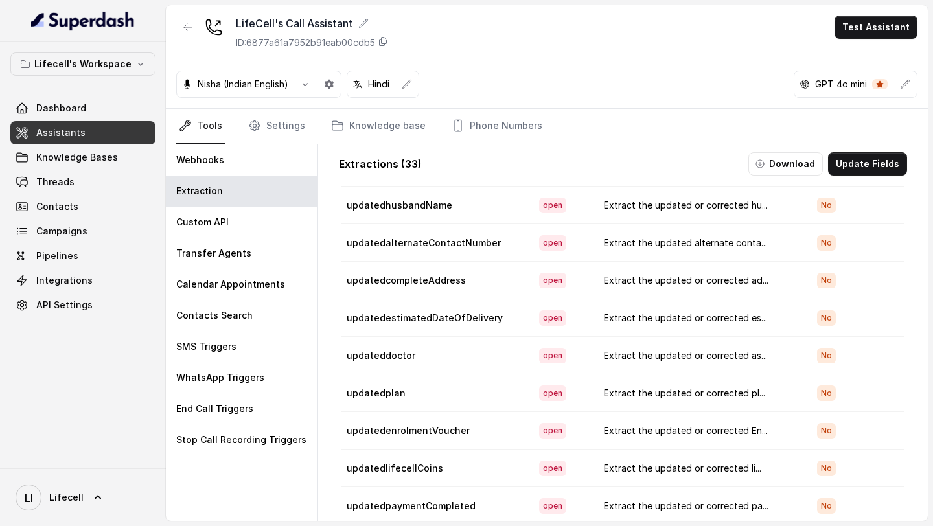
scroll to position [56, 0]
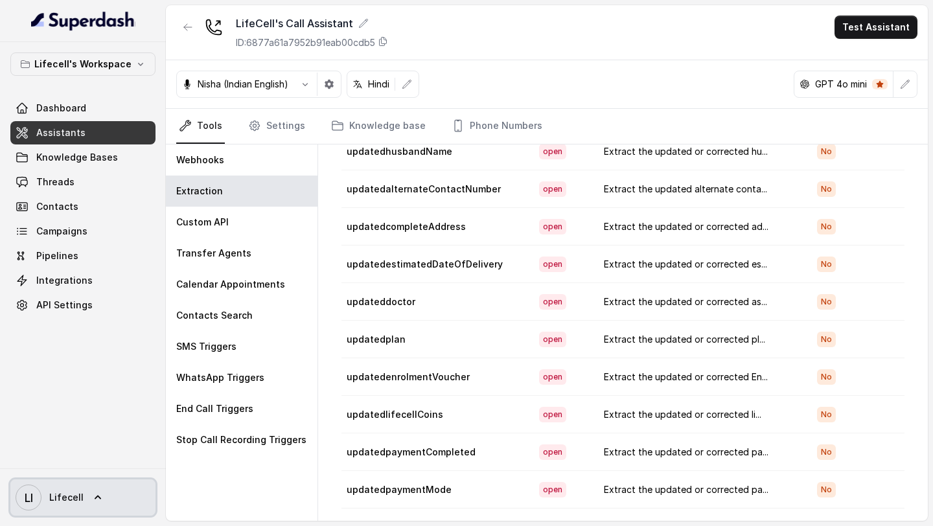
click at [43, 482] on link "LI Lifecell" at bounding box center [82, 497] width 145 height 36
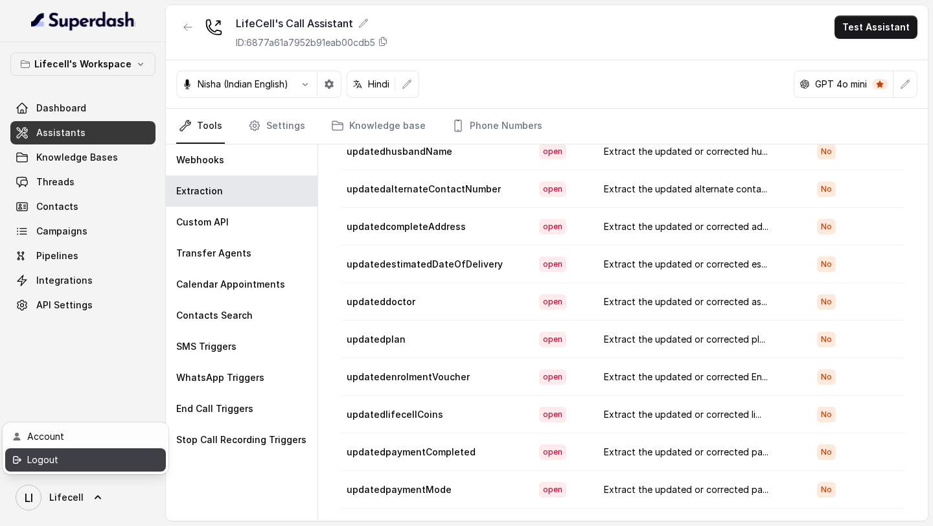
click at [71, 465] on div "Logout" at bounding box center [82, 460] width 110 height 16
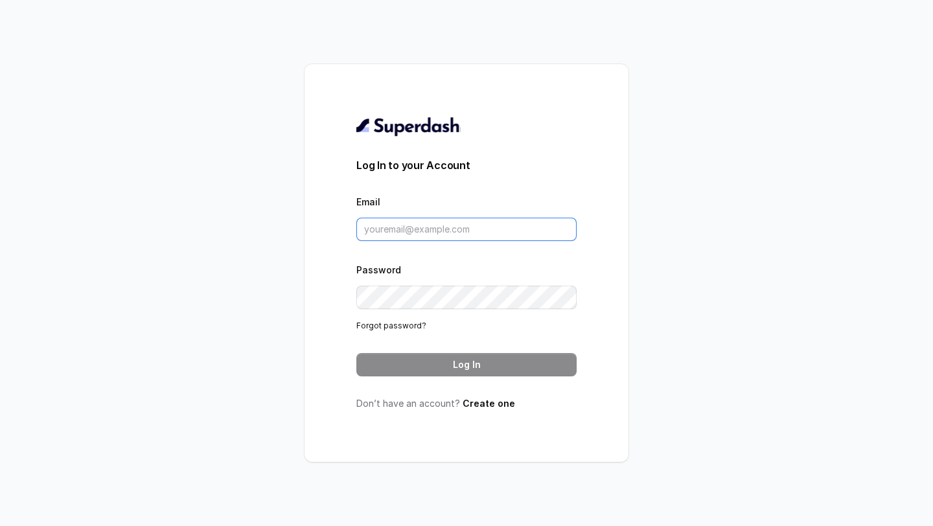
type input "pallavi.pr@lifecell.in"
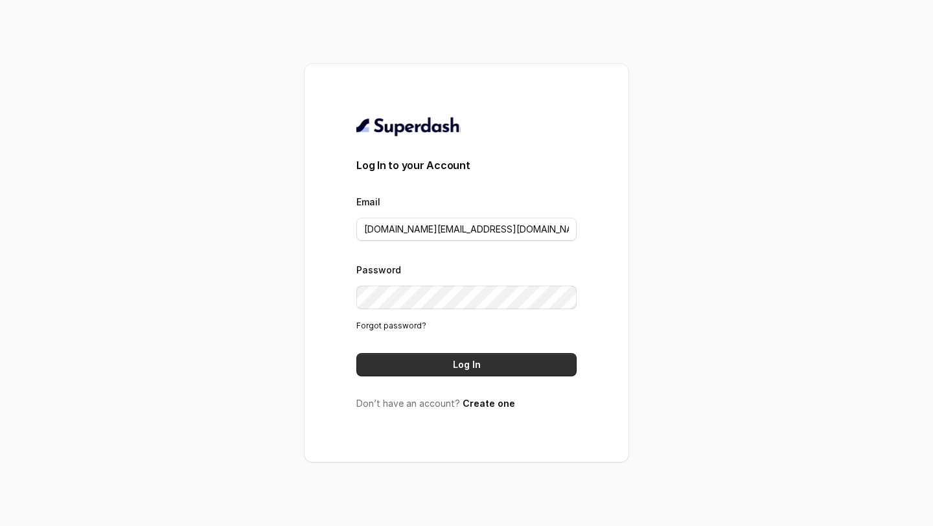
click at [469, 368] on button "Log In" at bounding box center [466, 364] width 220 height 23
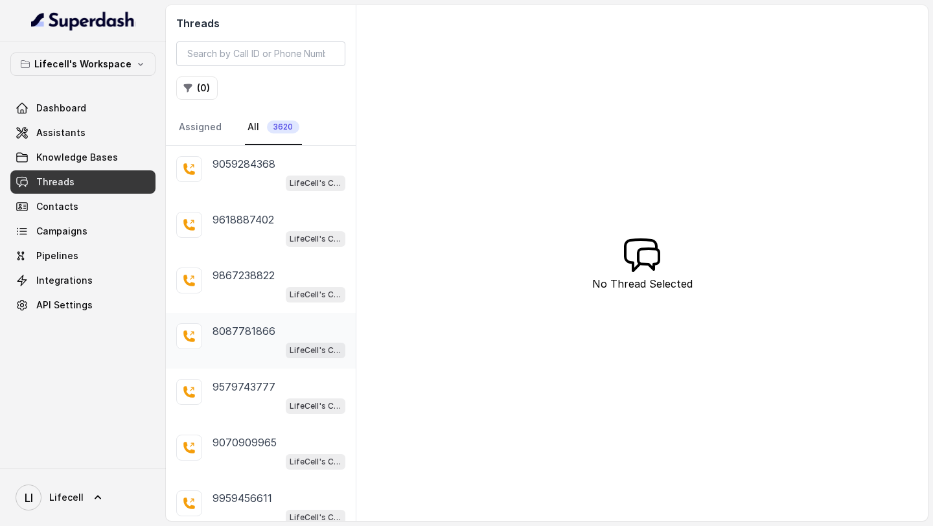
scroll to position [231, 0]
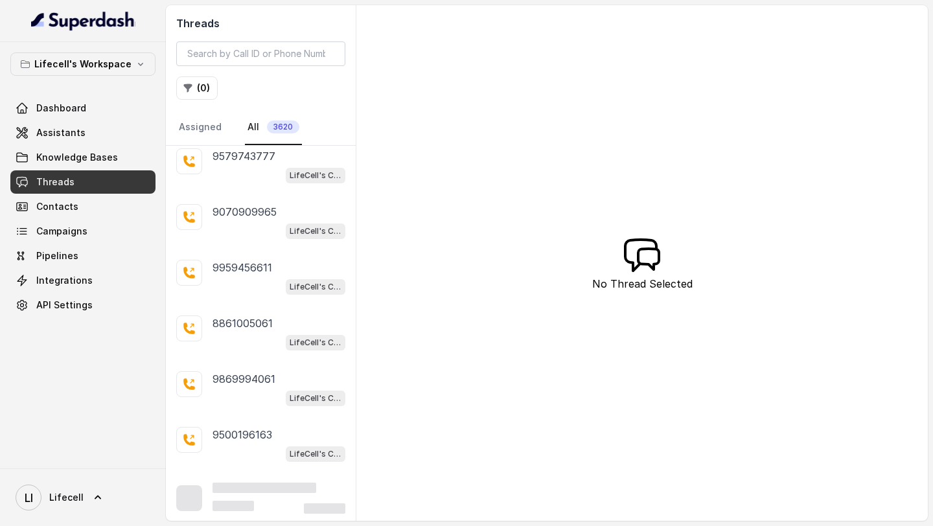
click at [249, 344] on div "LifeCell's Call Assistant" at bounding box center [278, 342] width 133 height 17
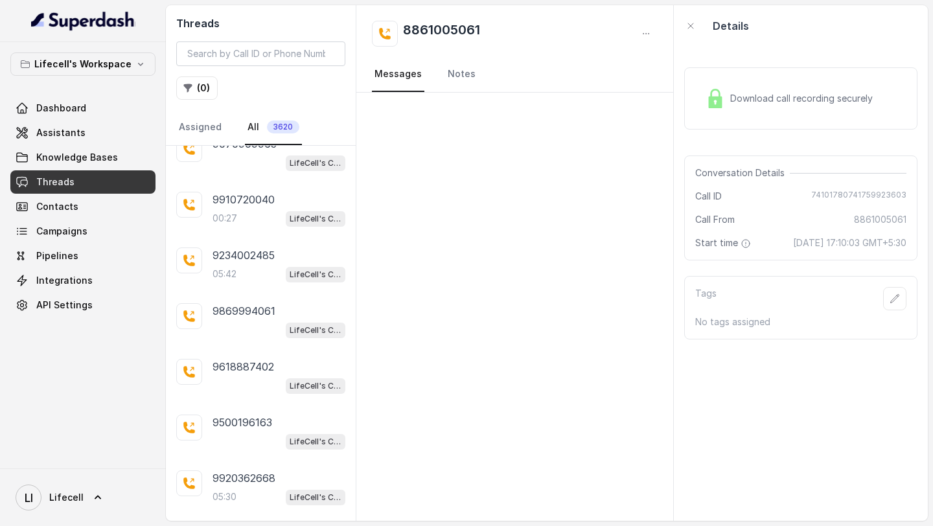
scroll to position [1246, 0]
click at [269, 255] on div "9234002485 05:42 LifeCell's Call Assistant" at bounding box center [278, 264] width 133 height 35
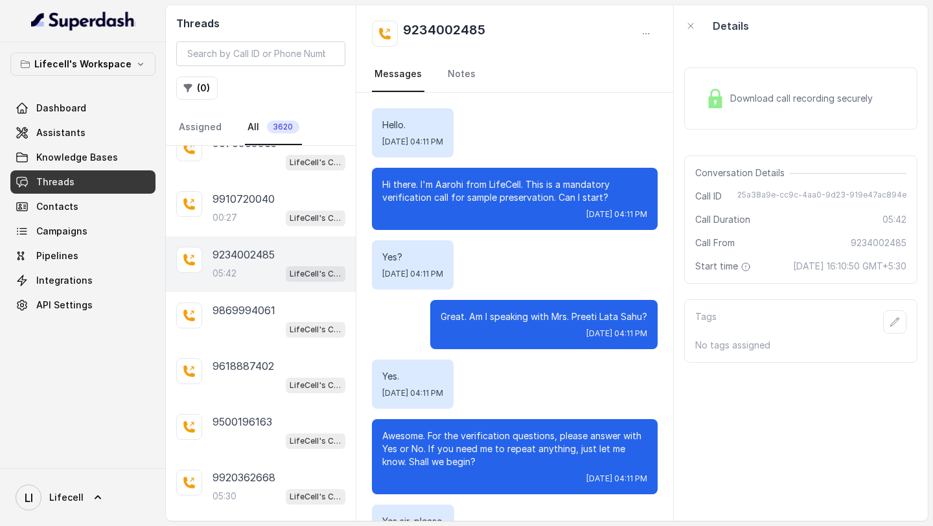
scroll to position [3279, 0]
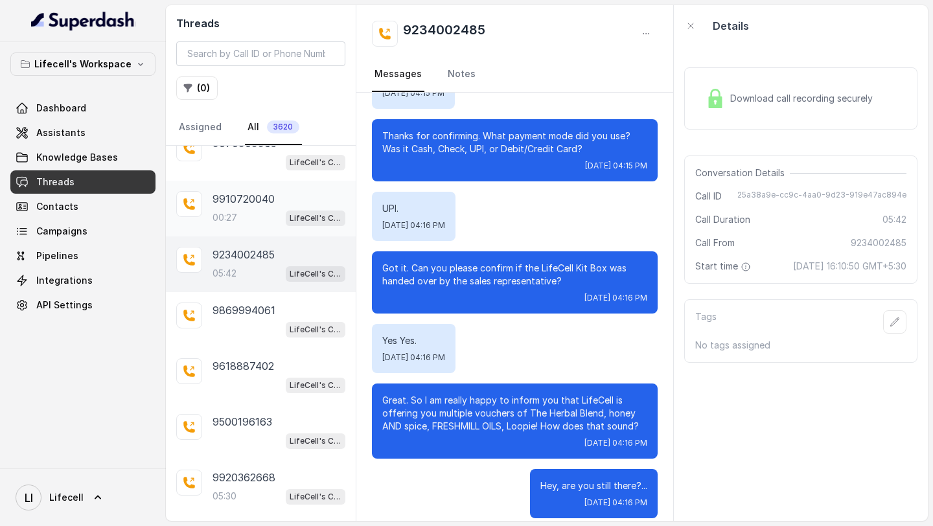
click at [249, 218] on div "9910720040 00:27 LifeCell's Call Assistant" at bounding box center [261, 209] width 190 height 56
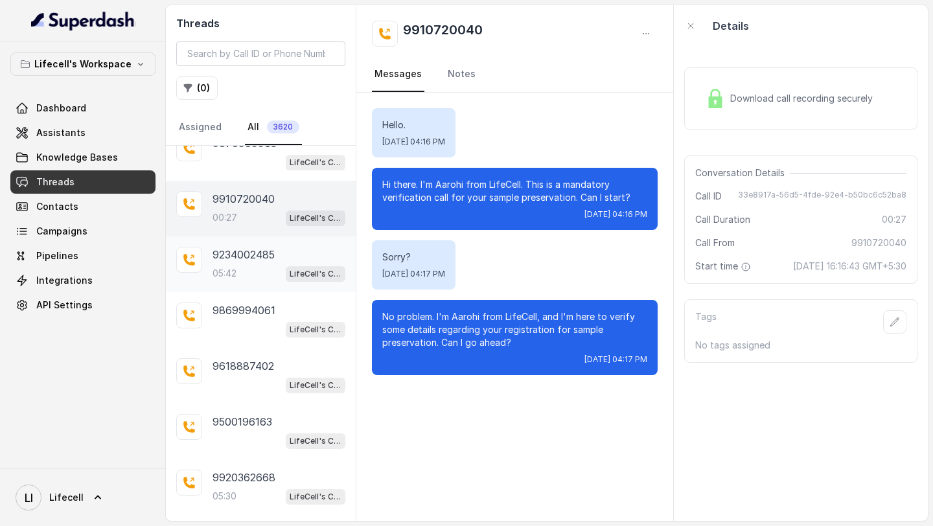
click at [229, 253] on p "9234002485" at bounding box center [243, 255] width 62 height 16
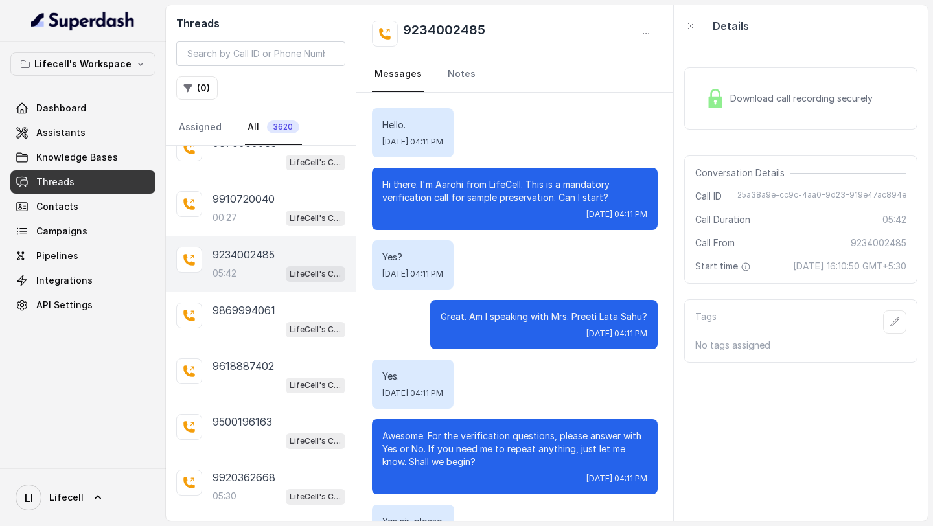
scroll to position [3279, 0]
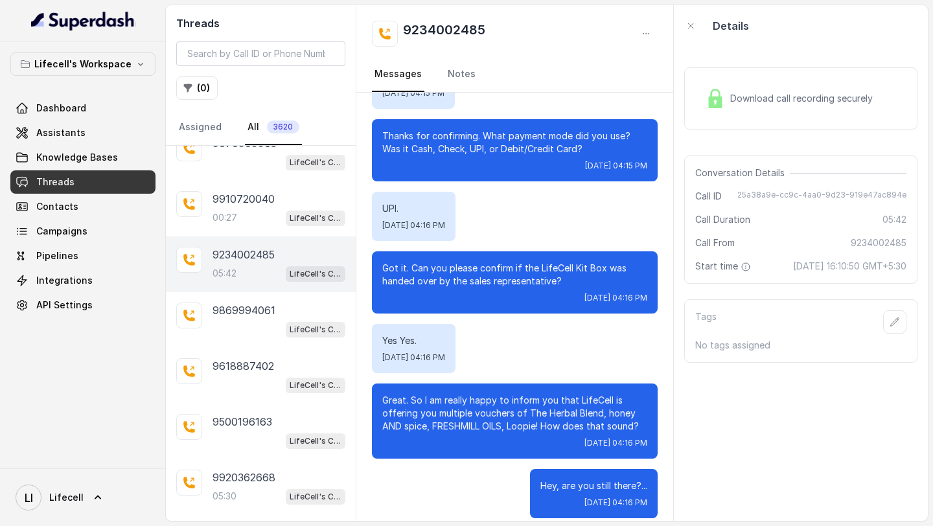
click at [632, 42] on div "9234002485" at bounding box center [515, 34] width 286 height 26
click at [640, 41] on button "button" at bounding box center [645, 33] width 23 height 23
click at [610, 88] on button "Retry Extraction" at bounding box center [596, 87] width 124 height 23
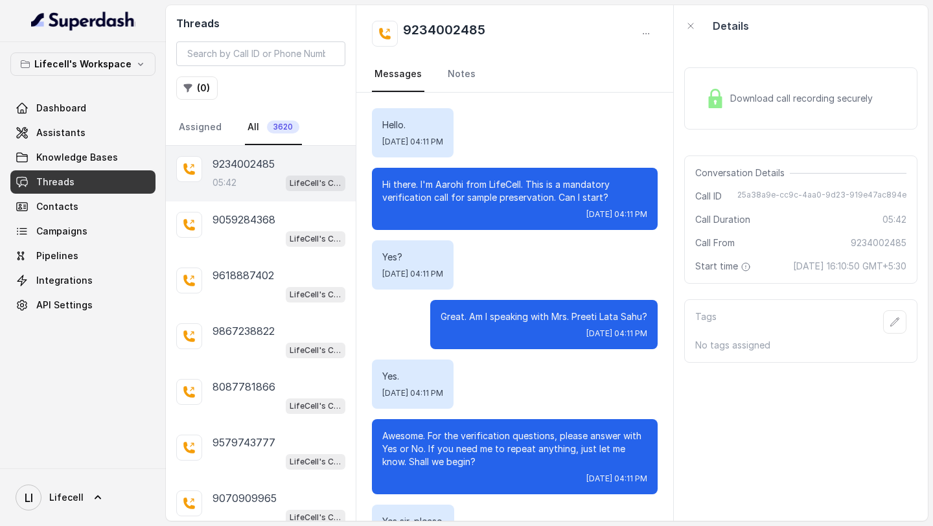
scroll to position [3279, 0]
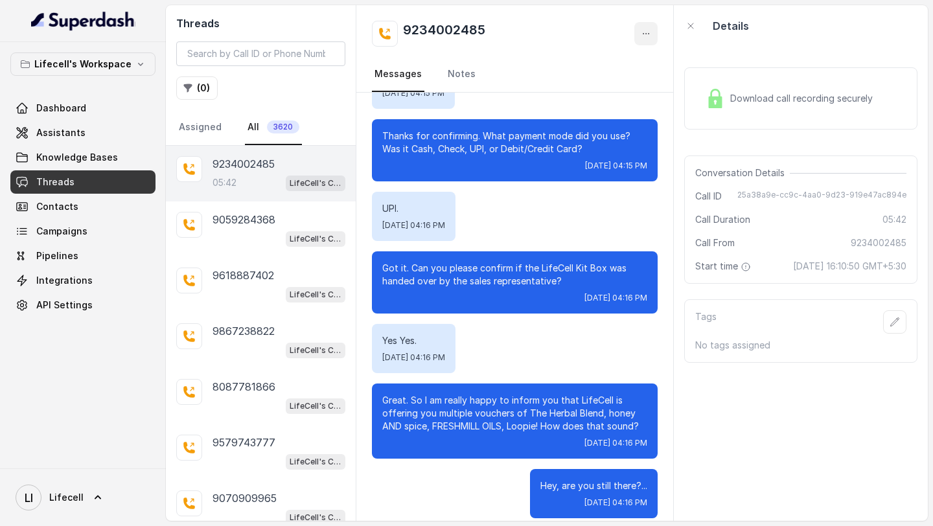
click at [643, 31] on icon "button" at bounding box center [645, 33] width 10 height 10
click at [600, 87] on button "Retry Extraction" at bounding box center [596, 87] width 124 height 23
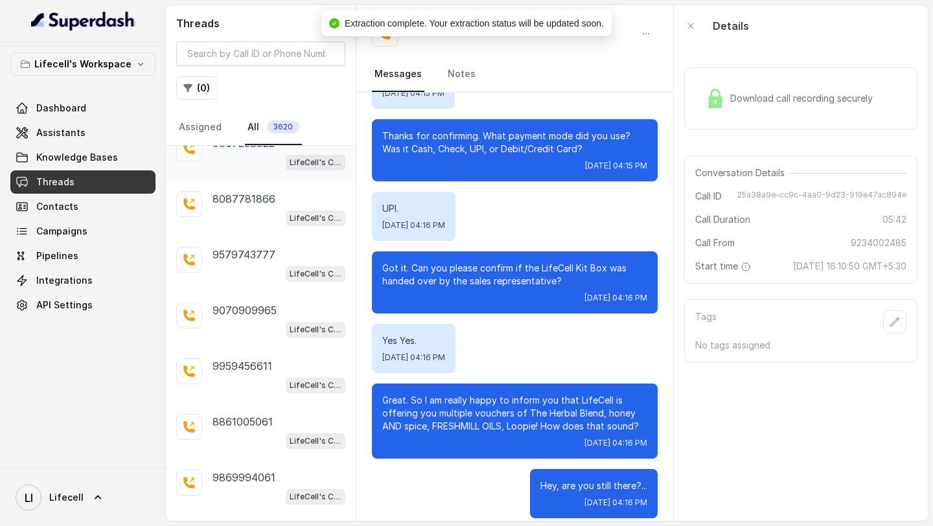
scroll to position [0, 0]
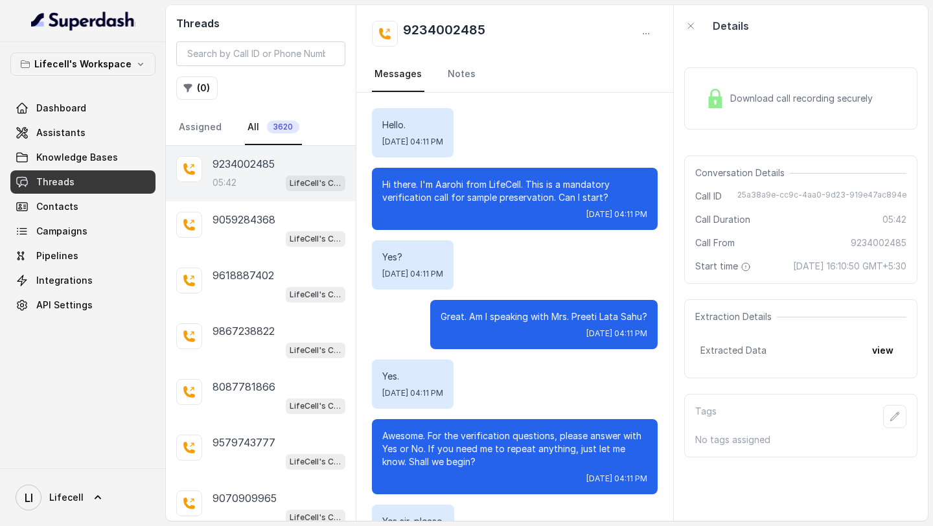
scroll to position [3279, 0]
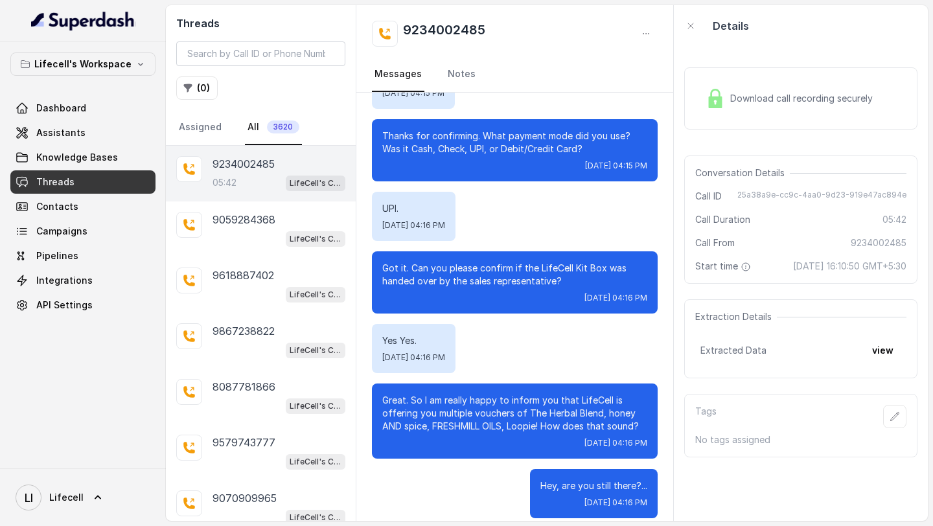
click at [878, 346] on button "view" at bounding box center [882, 350] width 37 height 23
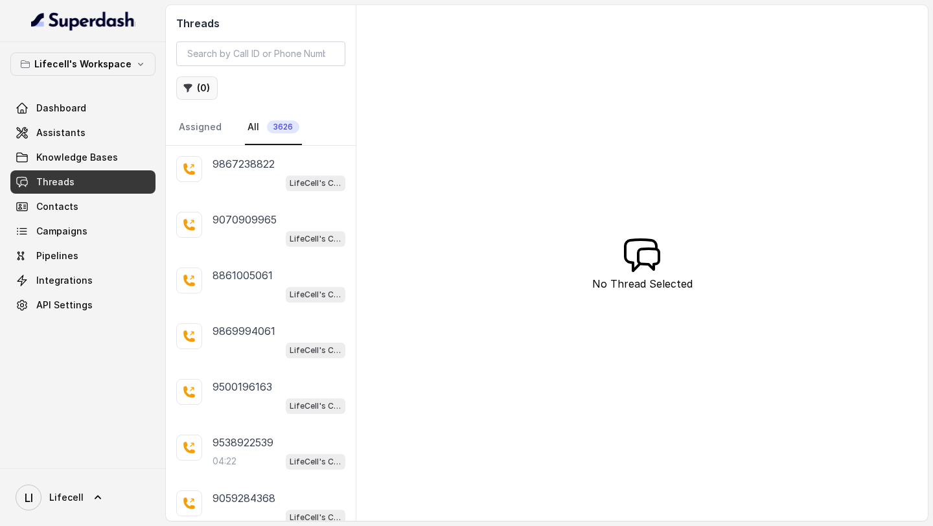
click at [191, 84] on icon "button" at bounding box center [188, 88] width 8 height 8
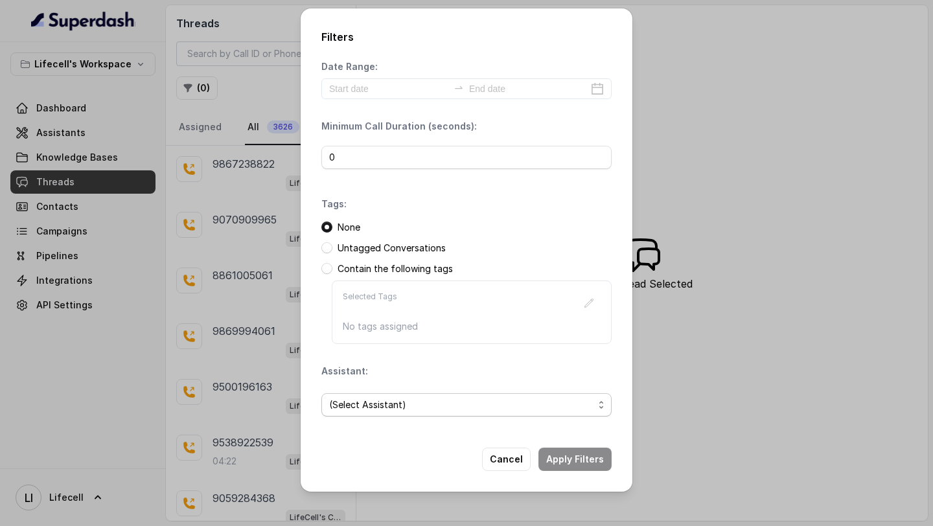
click at [373, 404] on span "(Select Assistant)" at bounding box center [461, 405] width 264 height 16
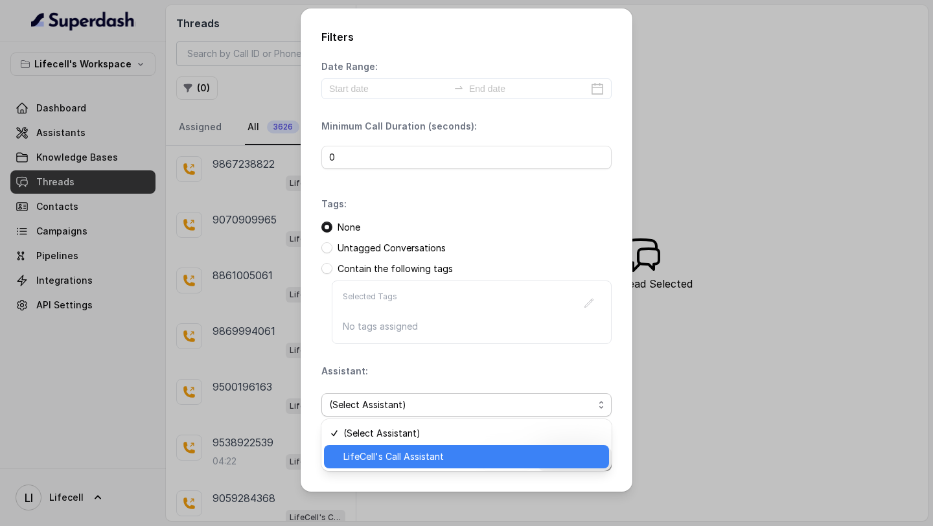
click at [376, 460] on span "LifeCell's Call Assistant" at bounding box center [472, 457] width 258 height 16
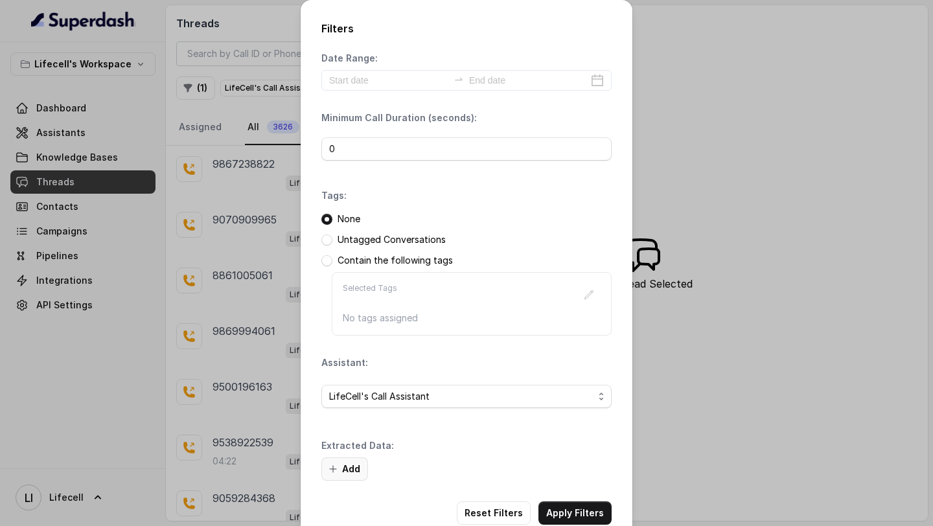
click at [347, 469] on button "Add" at bounding box center [344, 468] width 47 height 23
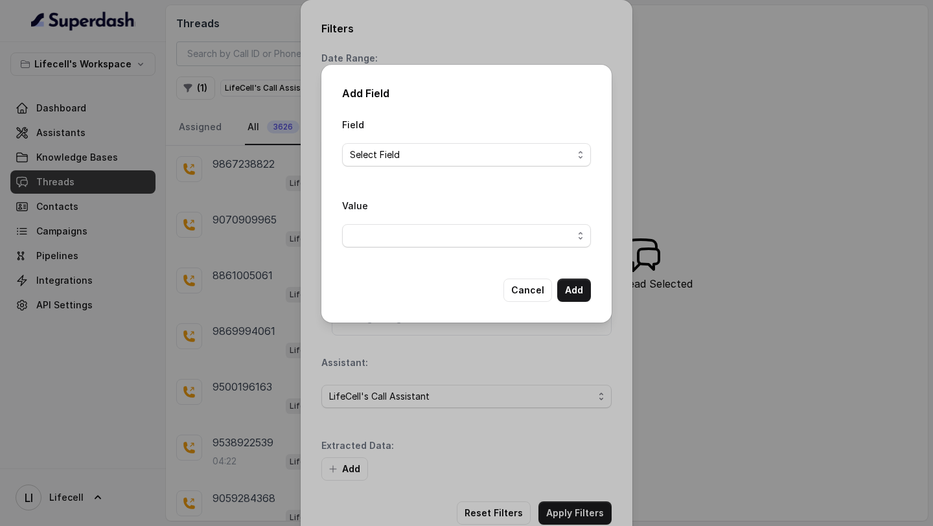
click at [414, 141] on div "Field Select Field" at bounding box center [466, 142] width 249 height 50
click at [407, 158] on span "Select Field" at bounding box center [461, 155] width 223 height 16
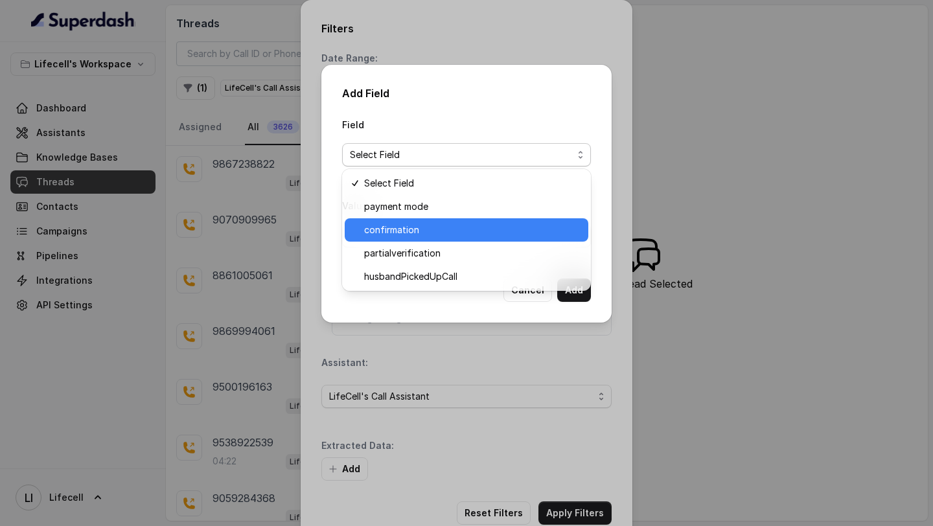
click at [419, 219] on div "confirmation" at bounding box center [466, 229] width 243 height 23
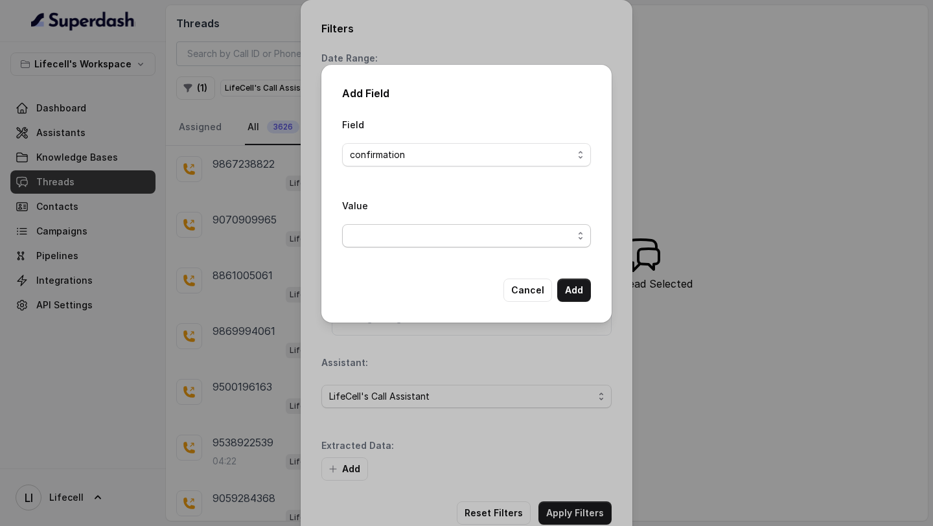
click at [423, 237] on span "button" at bounding box center [466, 235] width 249 height 23
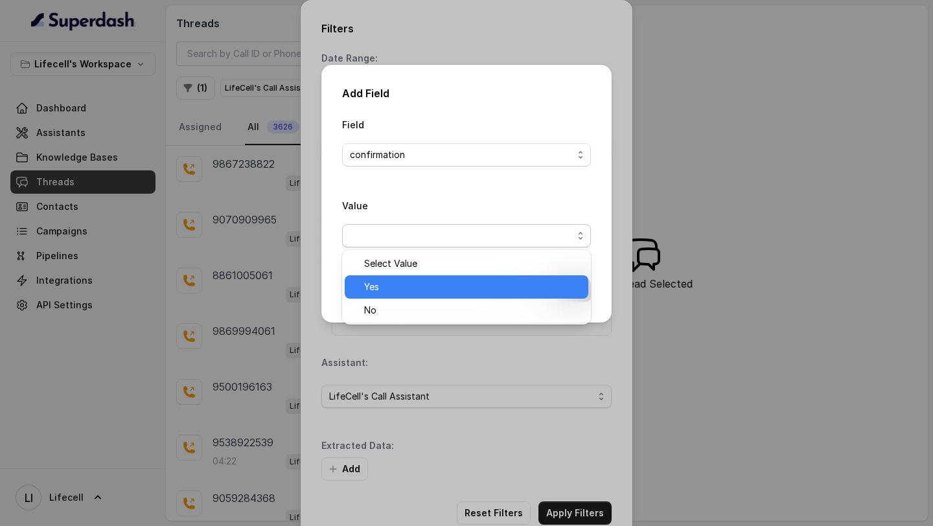
click at [398, 282] on span "Yes" at bounding box center [472, 287] width 216 height 16
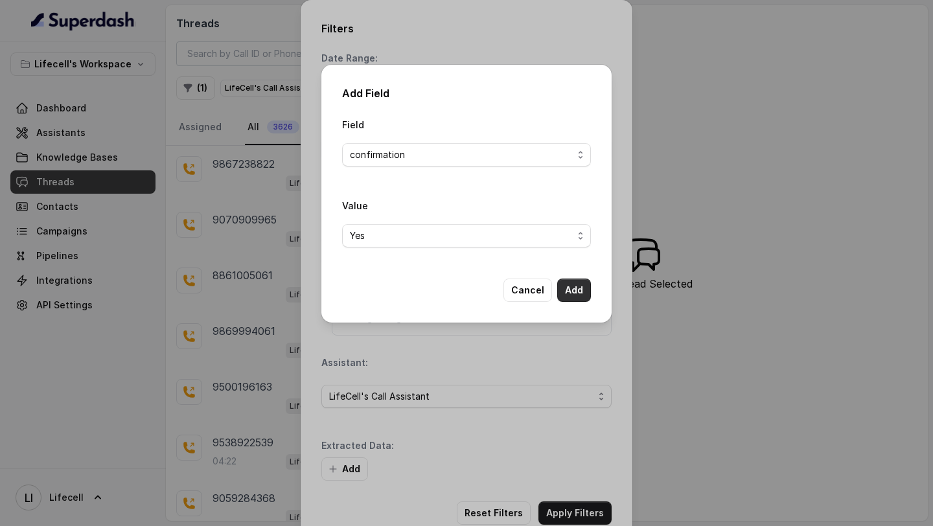
click at [571, 284] on button "Add" at bounding box center [574, 289] width 34 height 23
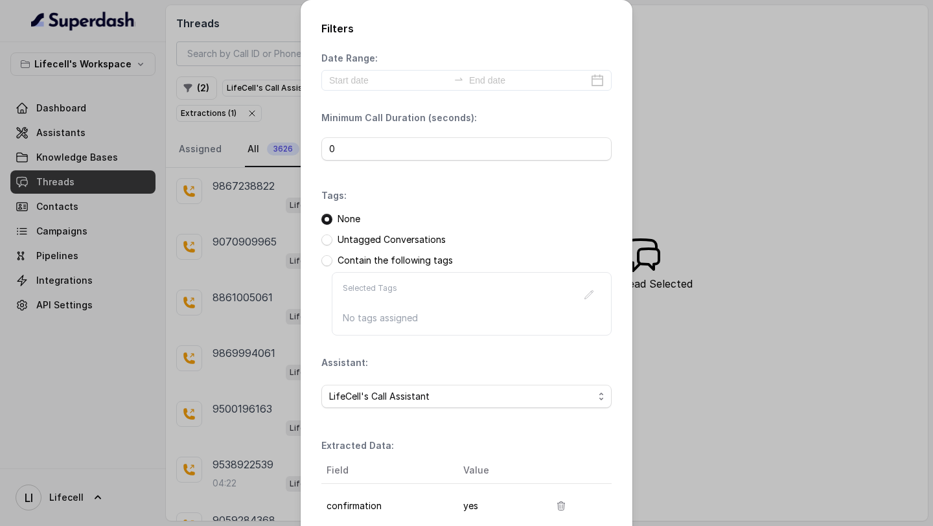
scroll to position [111, 0]
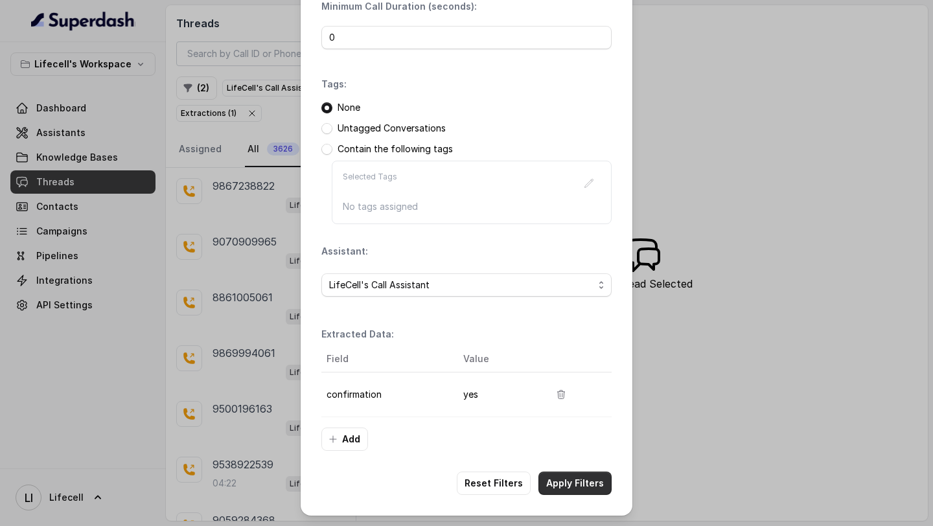
click at [568, 486] on button "Apply Filters" at bounding box center [574, 482] width 73 height 23
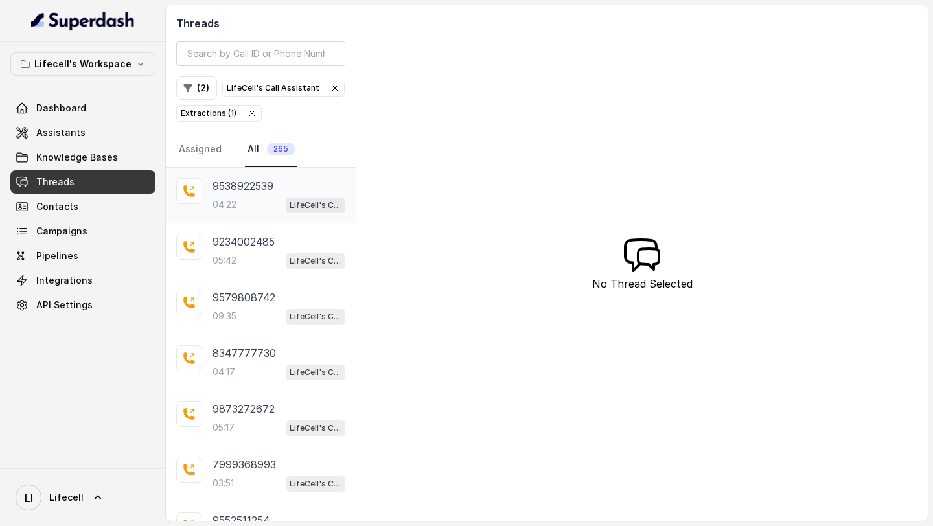
click at [221, 205] on p "04:22" at bounding box center [224, 204] width 24 height 13
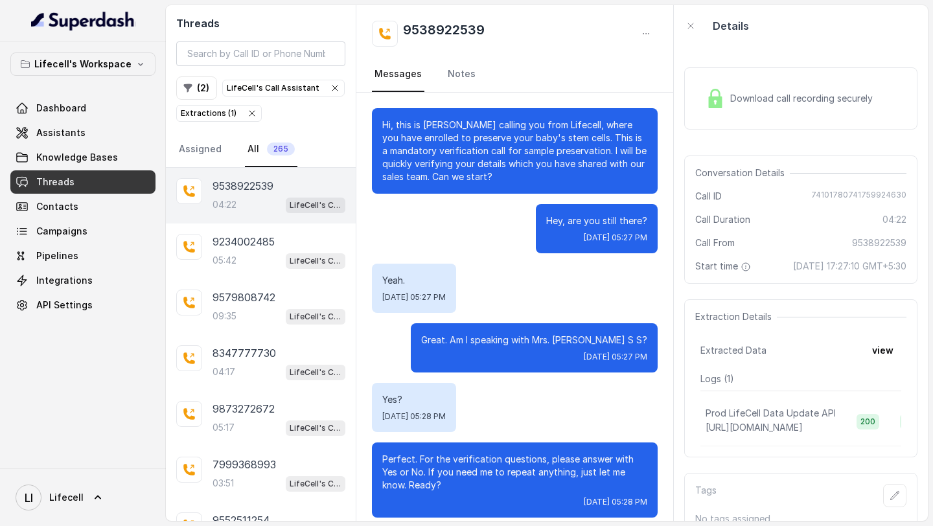
scroll to position [2170, 0]
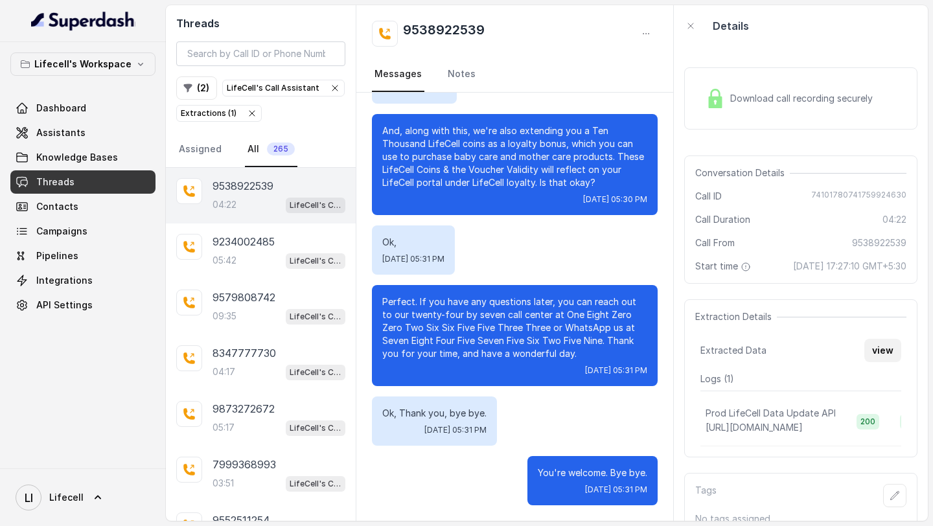
click at [886, 356] on button "view" at bounding box center [882, 350] width 37 height 23
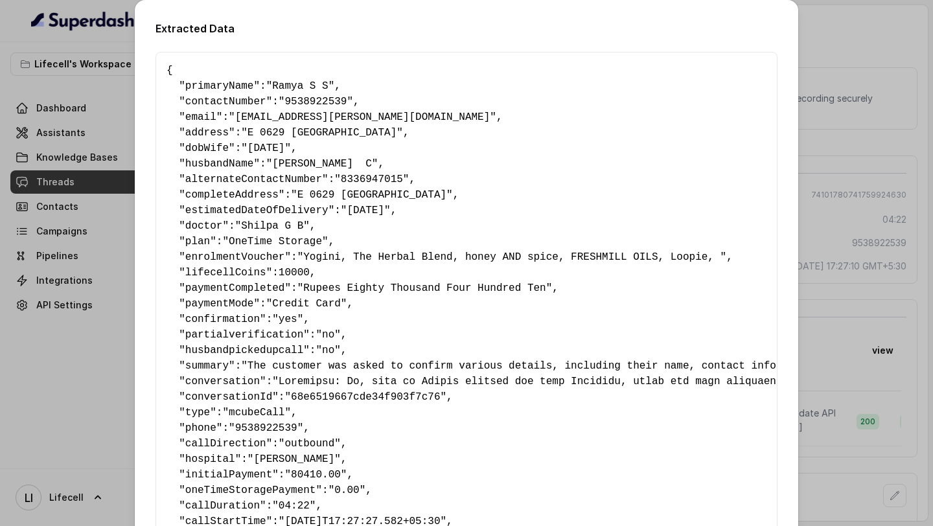
scroll to position [152, 0]
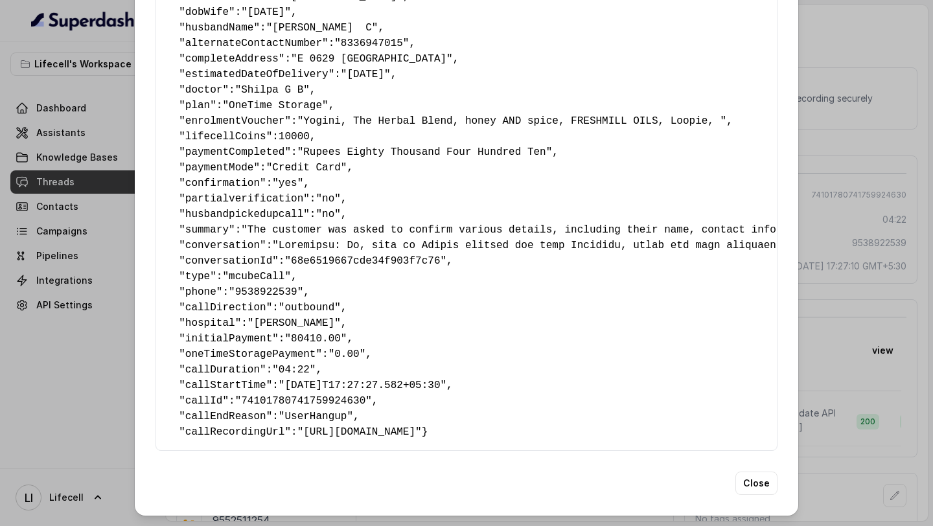
click at [887, 243] on div "Extracted Data { " primaryName ": "Ramya S S" , " contactNumber ": "9538922539"…" at bounding box center [466, 263] width 933 height 526
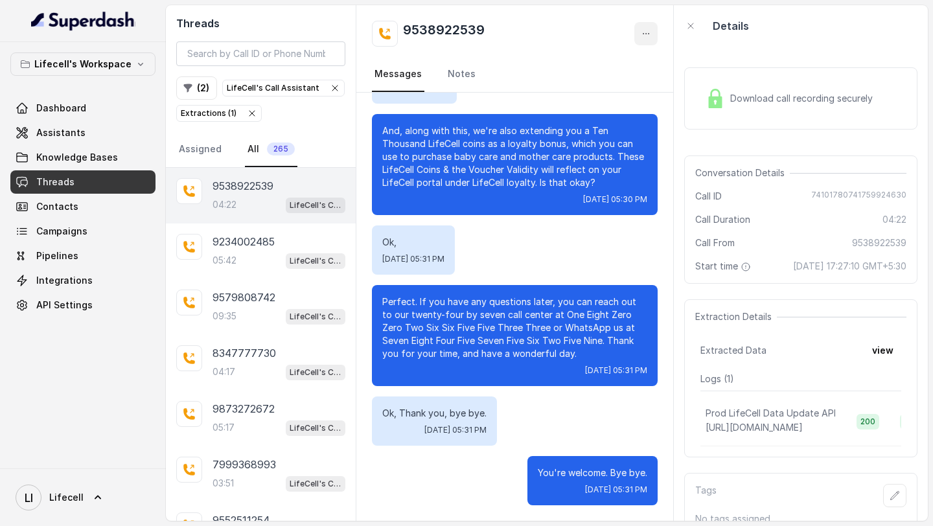
click at [650, 30] on icon "button" at bounding box center [645, 33] width 10 height 10
click at [587, 89] on button "Retry Extraction" at bounding box center [596, 87] width 124 height 23
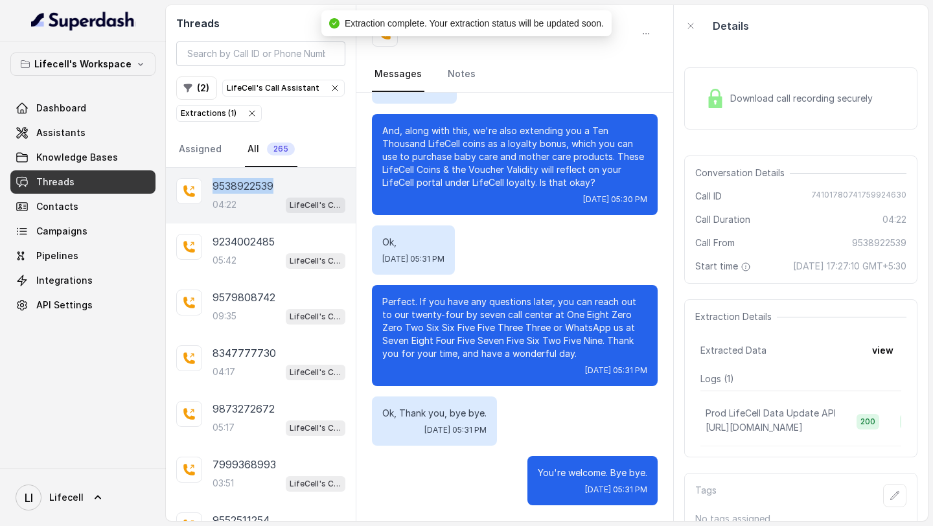
drag, startPoint x: 293, startPoint y: 184, endPoint x: 202, endPoint y: 184, distance: 90.7
click at [201, 184] on div "9538922539 04:22 LifeCell's Call Assistant" at bounding box center [261, 196] width 190 height 56
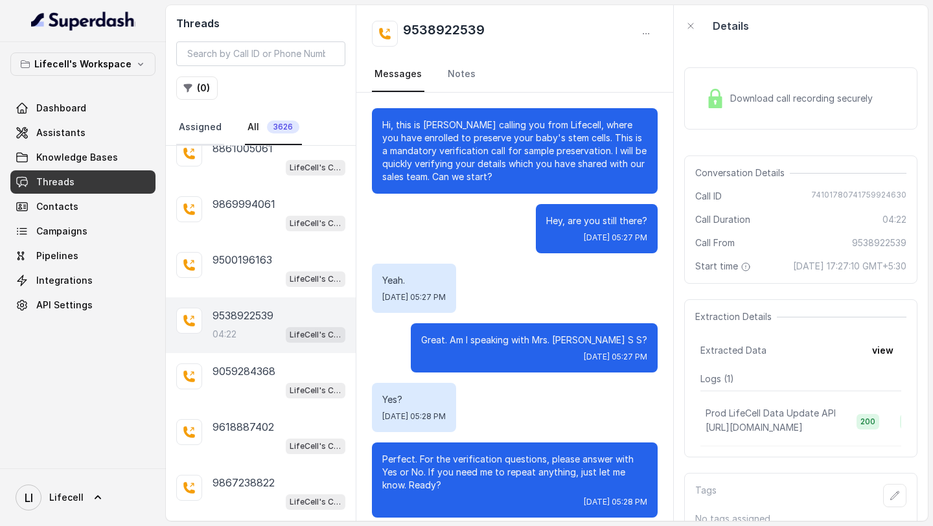
scroll to position [133, 0]
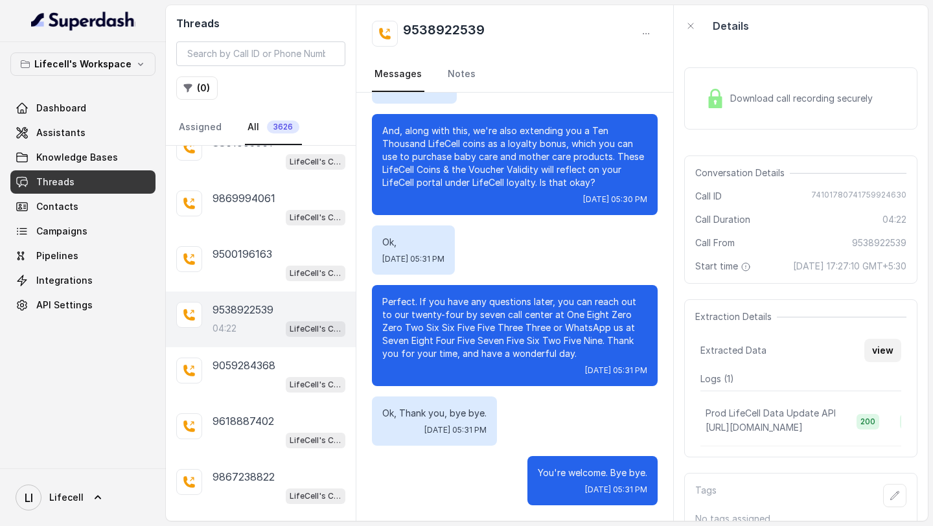
click at [881, 352] on button "view" at bounding box center [882, 350] width 37 height 23
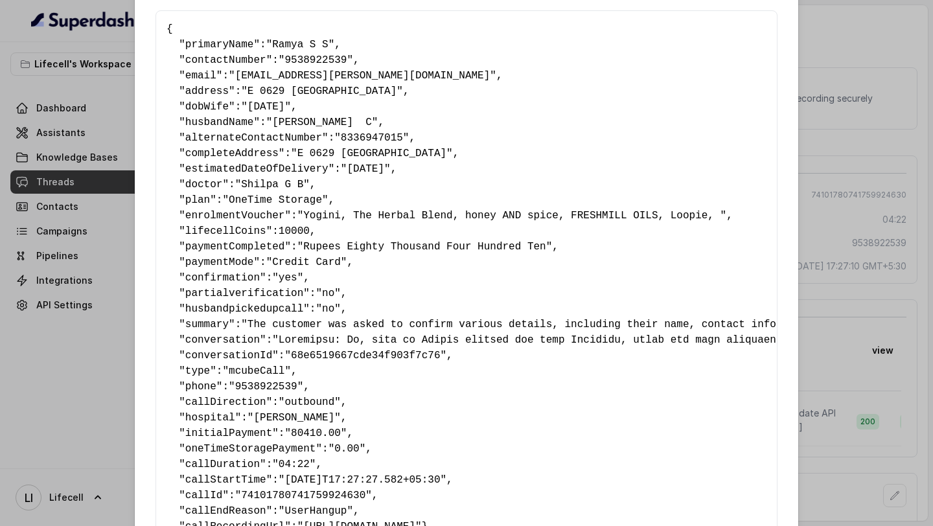
scroll to position [0, 0]
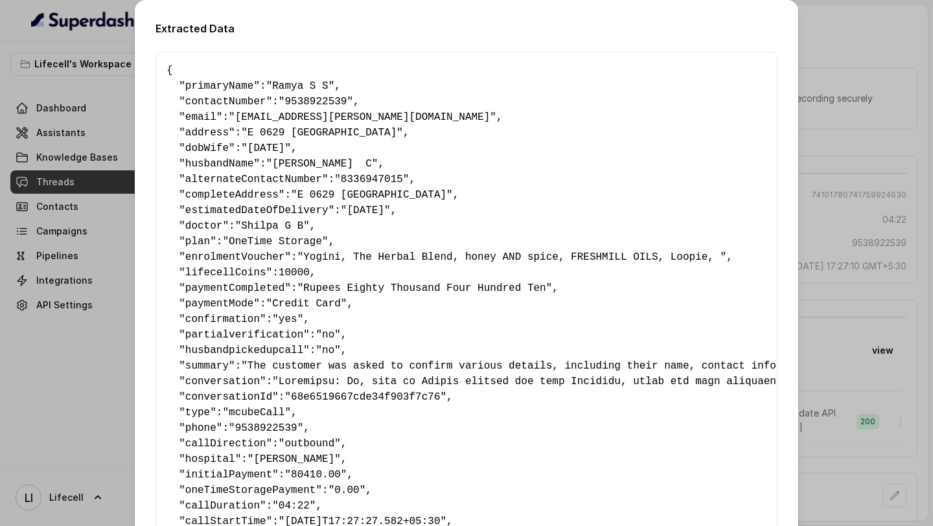
click at [3, 314] on div "Extracted Data { " primaryName ": "Ramya S S" , " contactNumber ": "9538922539"…" at bounding box center [466, 263] width 933 height 526
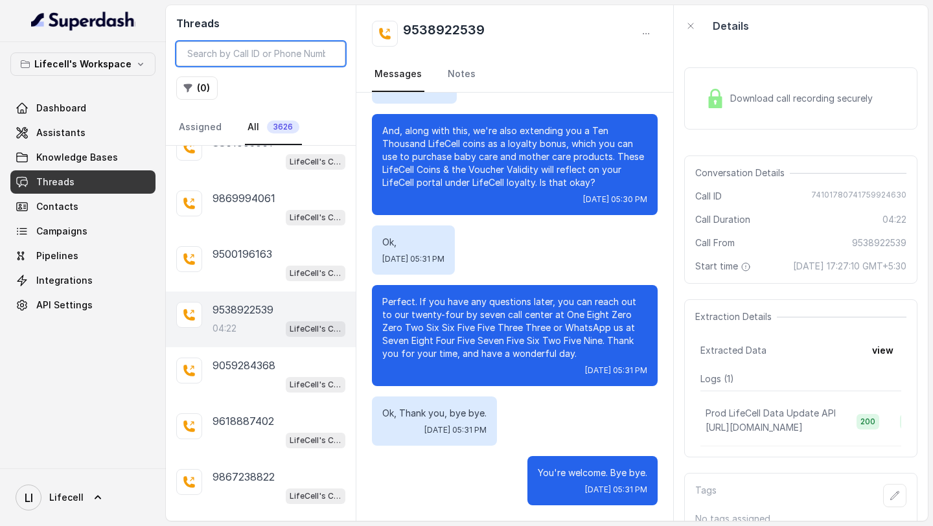
click at [293, 49] on input "search" at bounding box center [260, 53] width 169 height 25
paste input "9538922539"
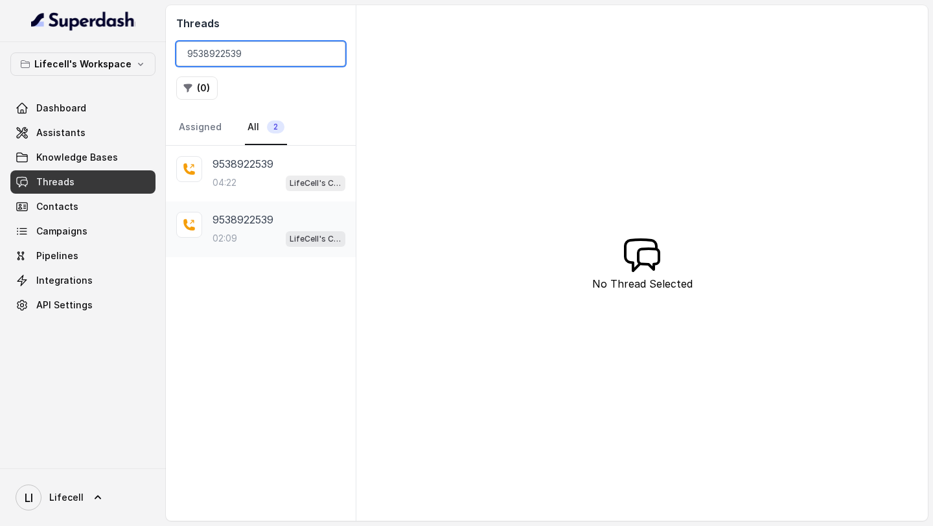
type input "9538922539"
click at [267, 219] on p "9538922539" at bounding box center [242, 220] width 61 height 16
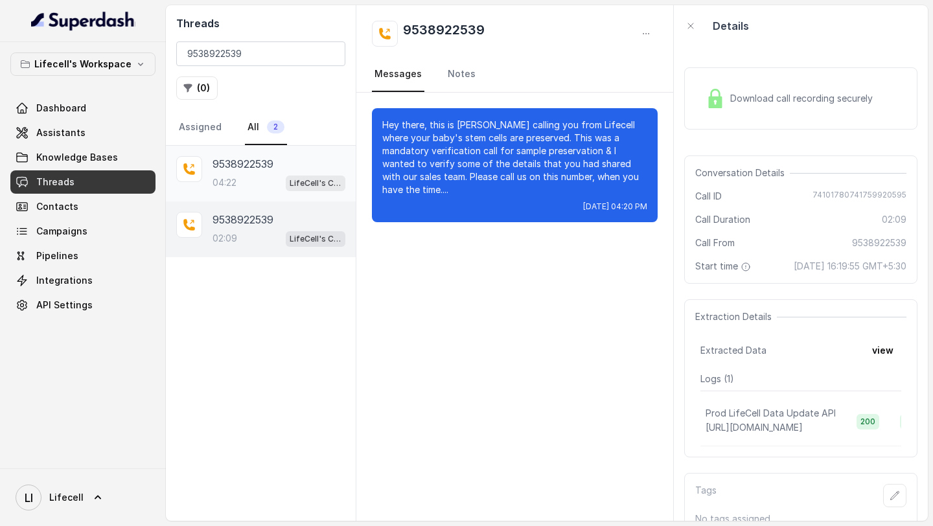
click at [262, 181] on div "04:22 LifeCell's Call Assistant" at bounding box center [278, 182] width 133 height 17
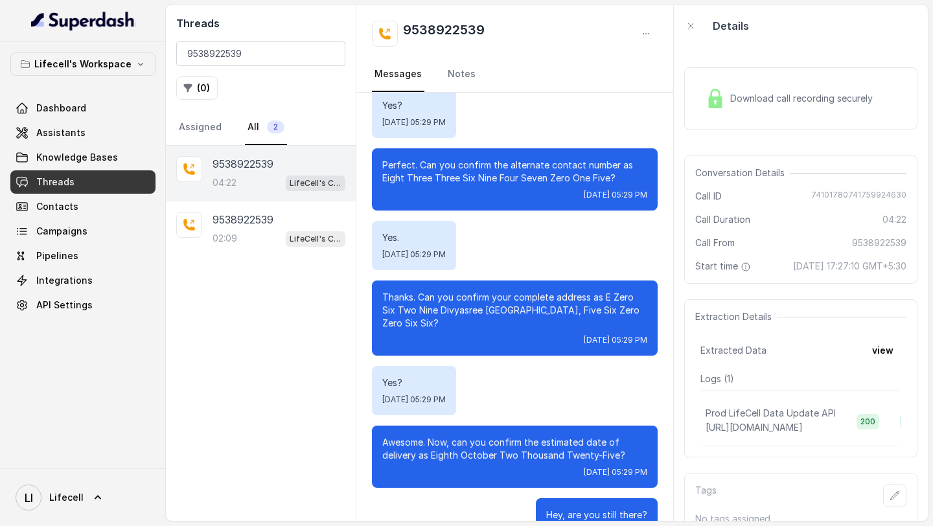
scroll to position [943, 0]
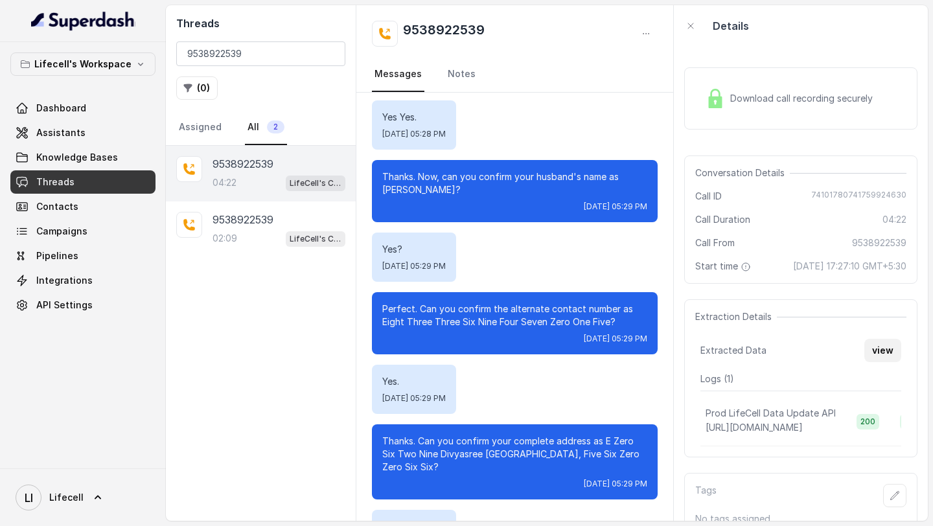
click at [874, 354] on button "view" at bounding box center [882, 350] width 37 height 23
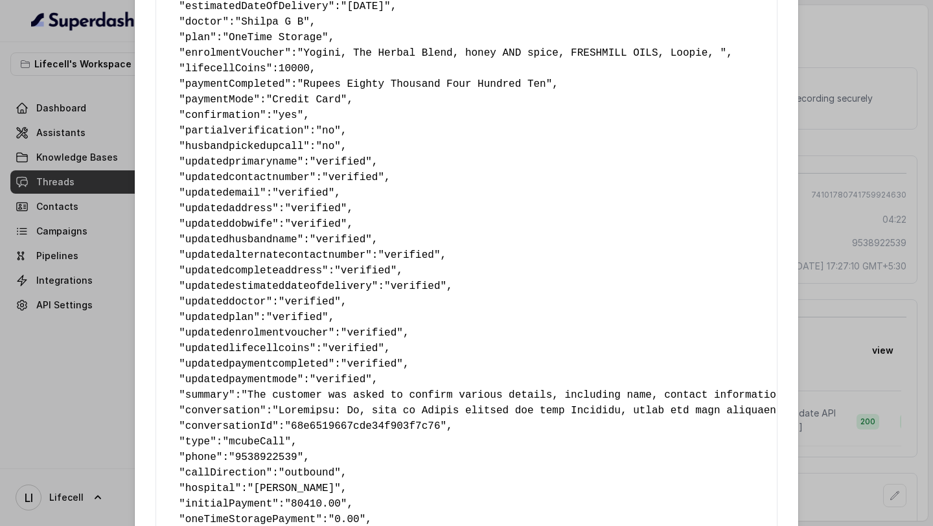
scroll to position [205, 0]
click at [43, 317] on div "Extracted Data { " primaryName ": "Ramya S S" , " contactNumber ": "9538922539"…" at bounding box center [466, 263] width 933 height 526
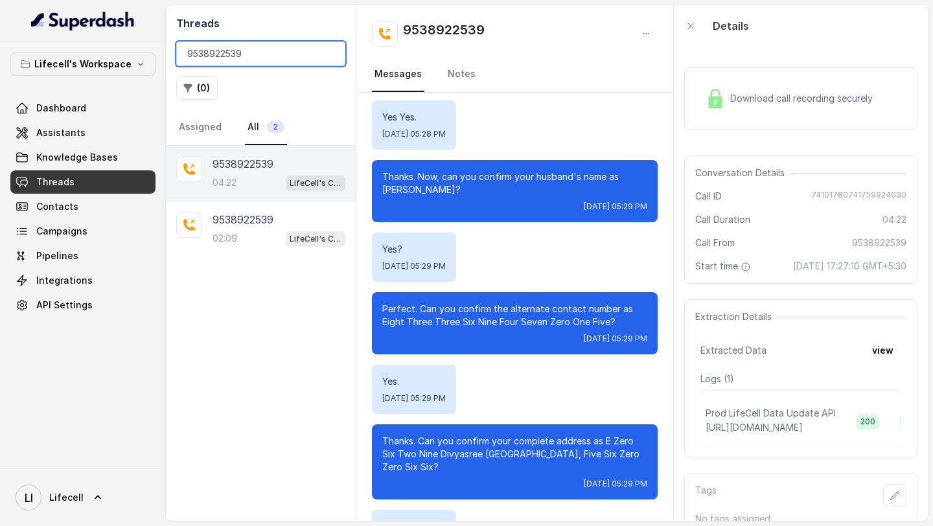
click at [309, 56] on input "9538922539" at bounding box center [260, 53] width 169 height 25
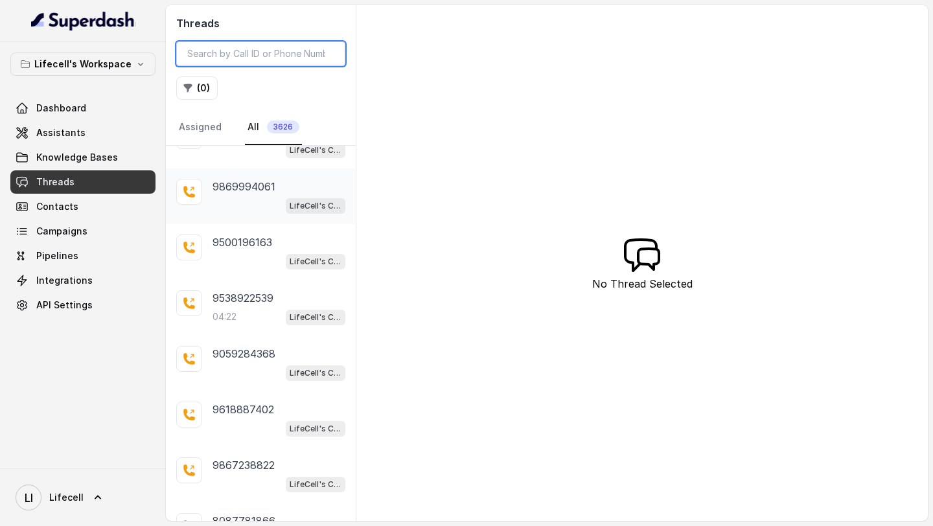
scroll to position [93, 0]
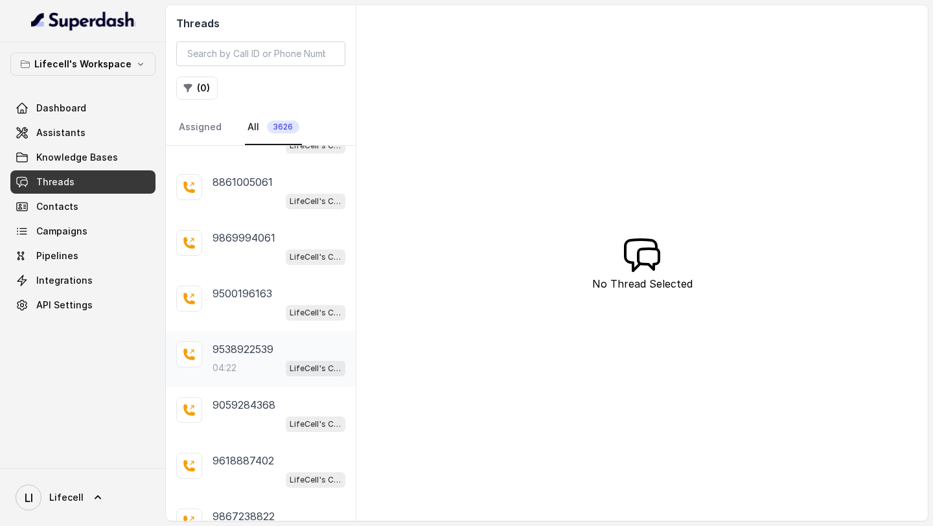
click at [249, 366] on div "04:22 LifeCell's Call Assistant" at bounding box center [278, 367] width 133 height 17
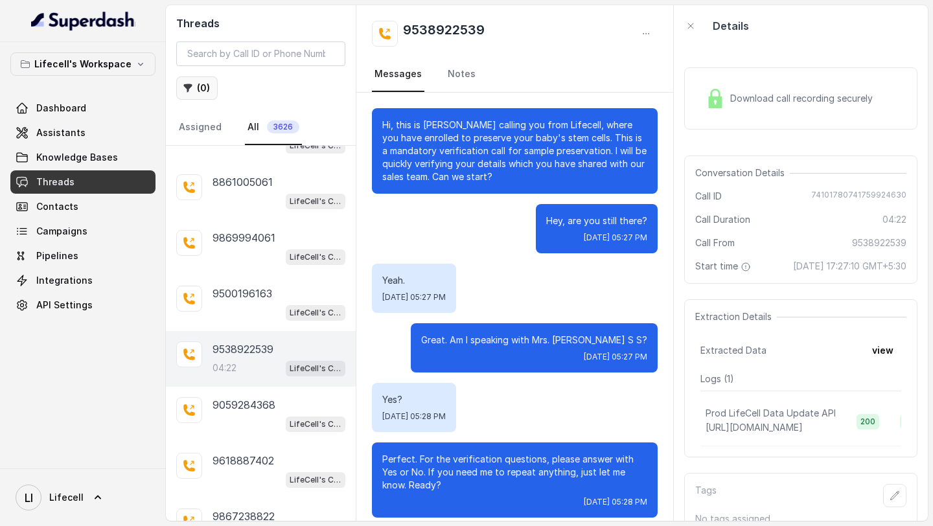
click at [196, 86] on button "( 0 )" at bounding box center [196, 87] width 41 height 23
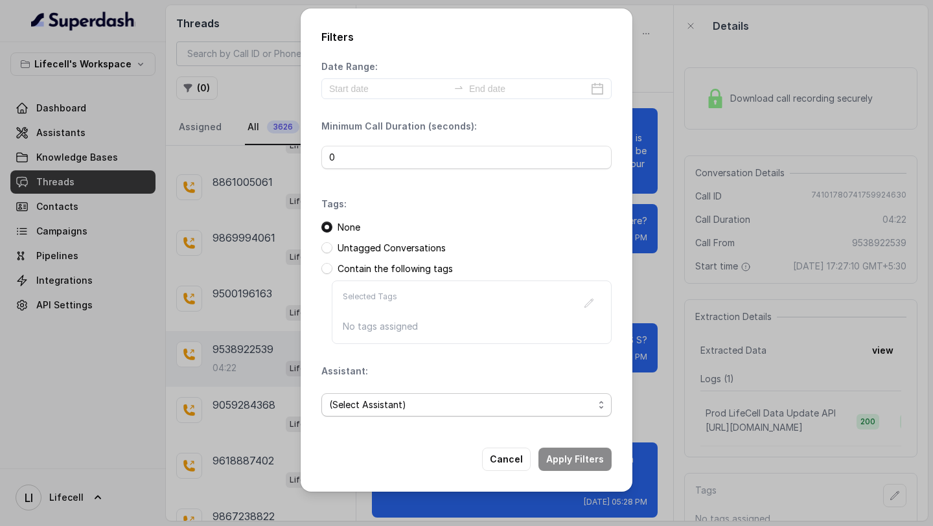
click at [396, 401] on span "(Select Assistant)" at bounding box center [461, 405] width 264 height 16
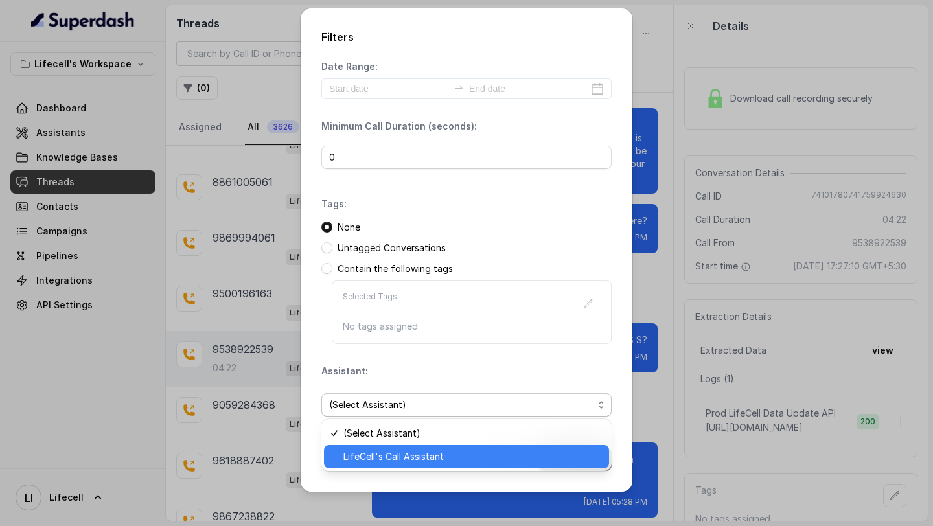
click at [400, 460] on span "LifeCell's Call Assistant" at bounding box center [472, 457] width 258 height 16
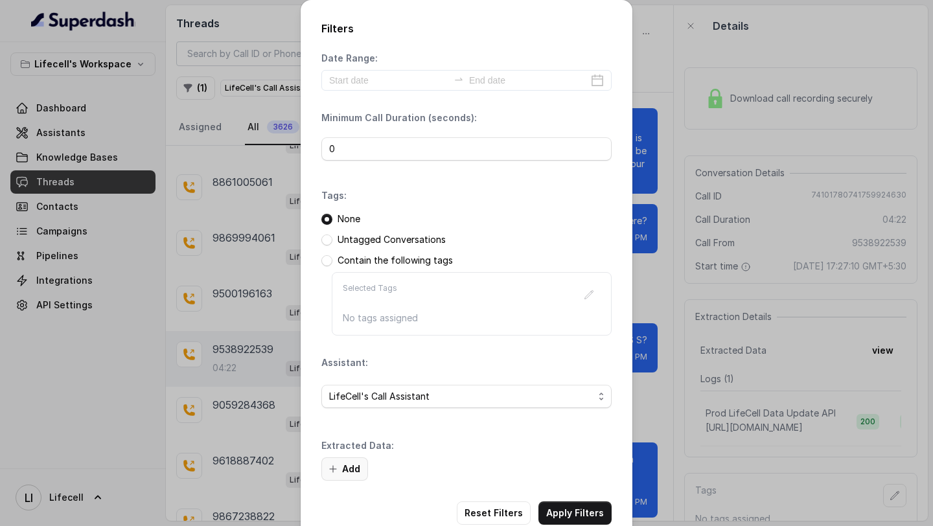
click at [344, 470] on button "Add" at bounding box center [344, 468] width 47 height 23
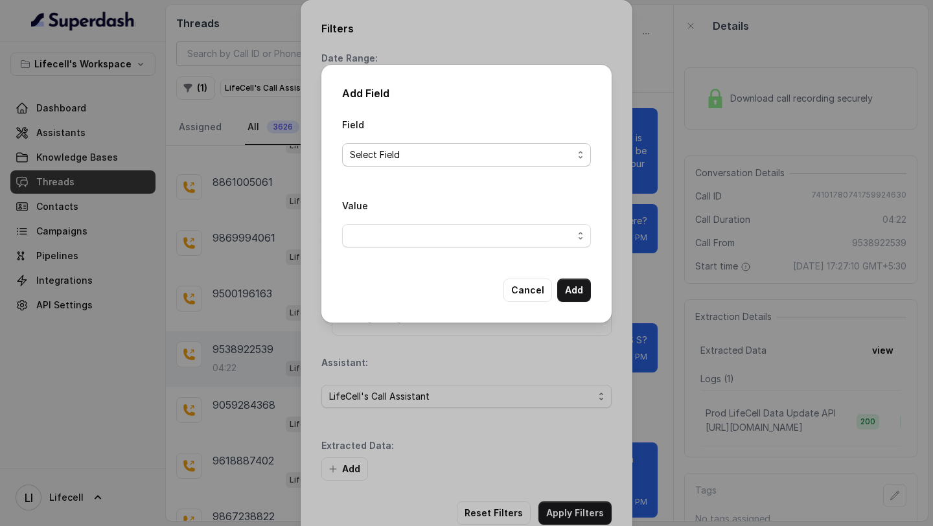
click at [429, 159] on span "Select Field" at bounding box center [461, 155] width 223 height 16
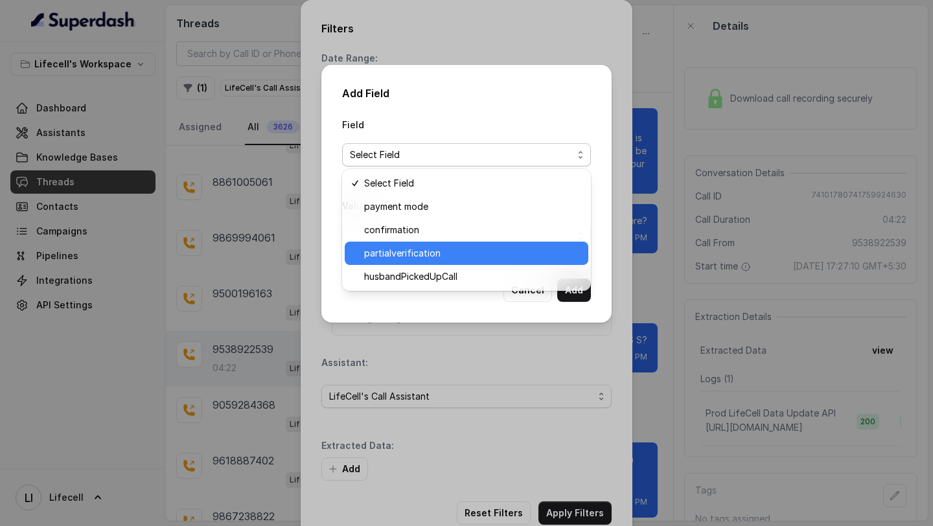
click at [416, 245] on span "partialverification" at bounding box center [472, 253] width 216 height 16
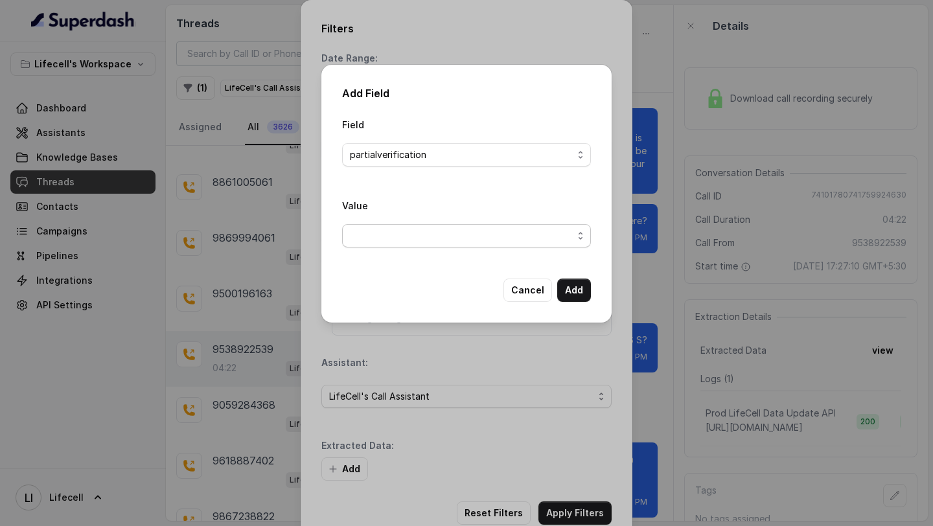
click at [457, 240] on span "button" at bounding box center [466, 235] width 249 height 23
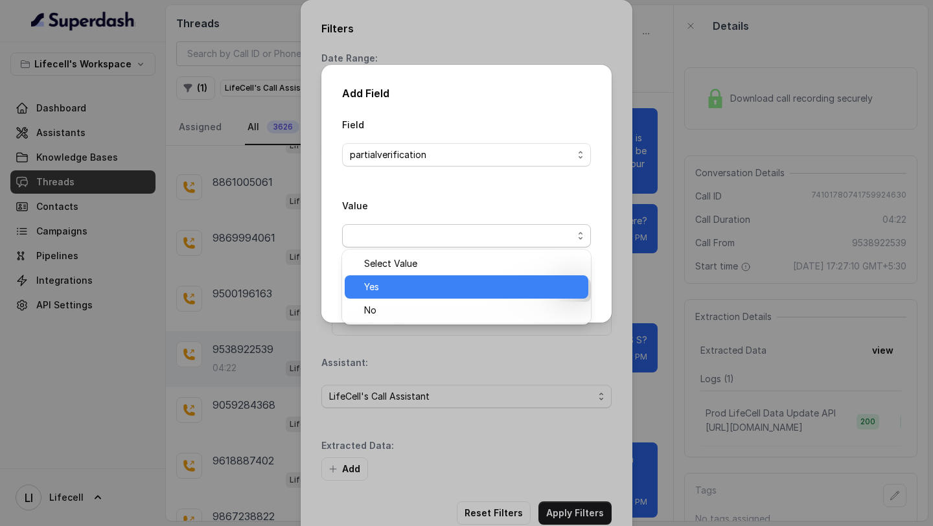
click at [425, 293] on span "Yes" at bounding box center [472, 287] width 216 height 16
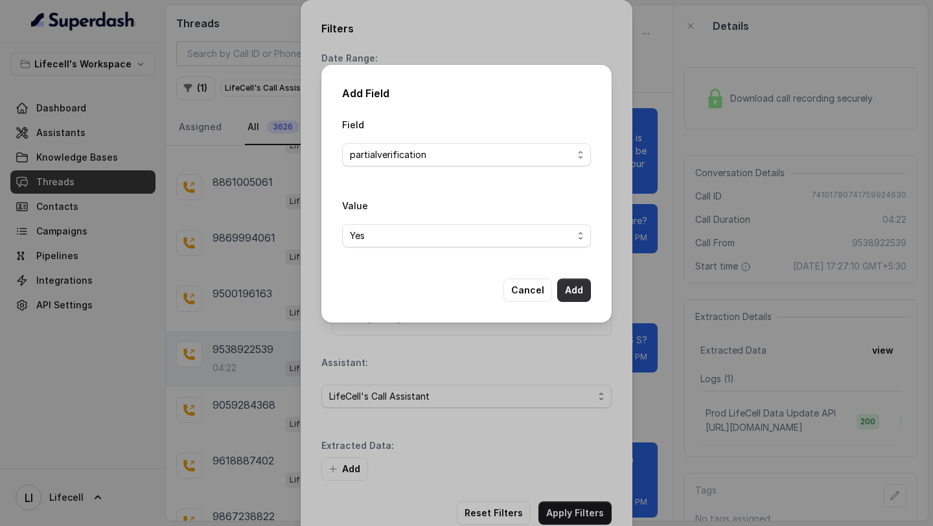
click at [580, 291] on button "Add" at bounding box center [574, 289] width 34 height 23
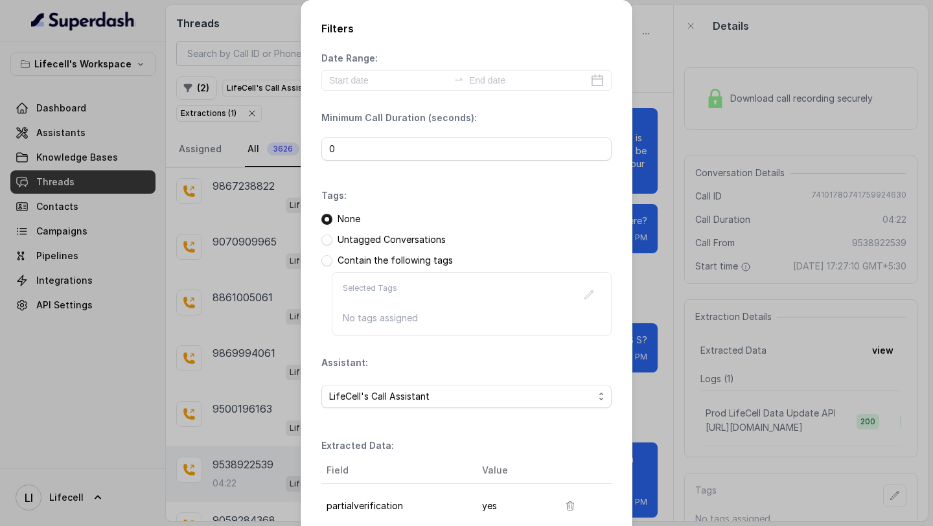
scroll to position [111, 0]
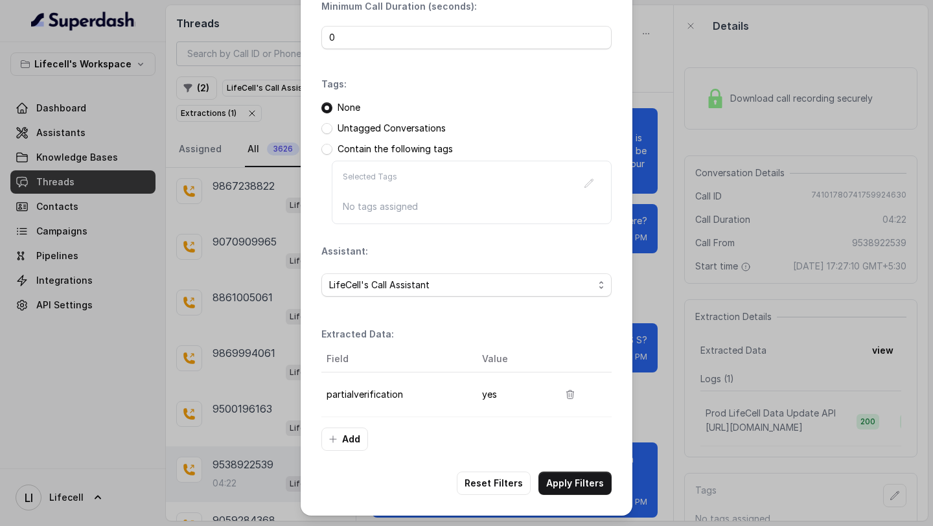
click at [576, 492] on button "Apply Filters" at bounding box center [574, 482] width 73 height 23
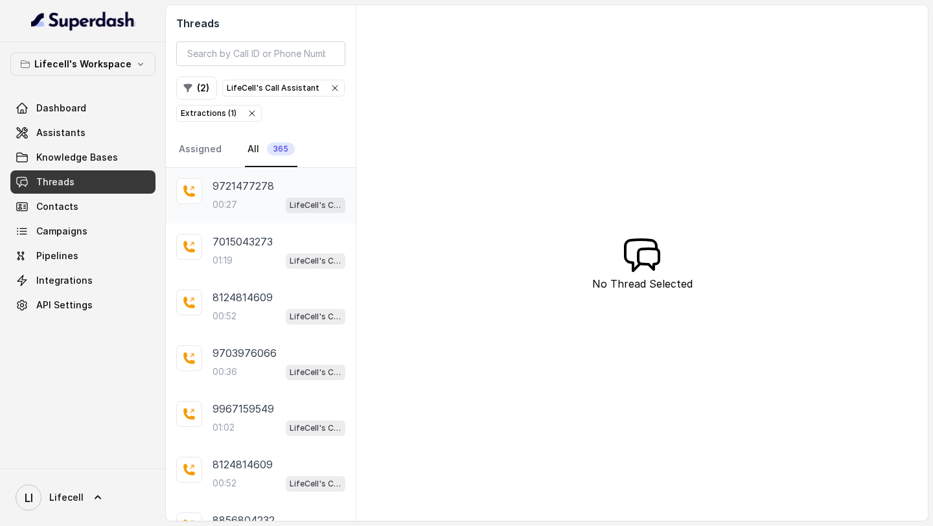
click at [271, 199] on div "00:27 LifeCell's Call Assistant" at bounding box center [278, 204] width 133 height 17
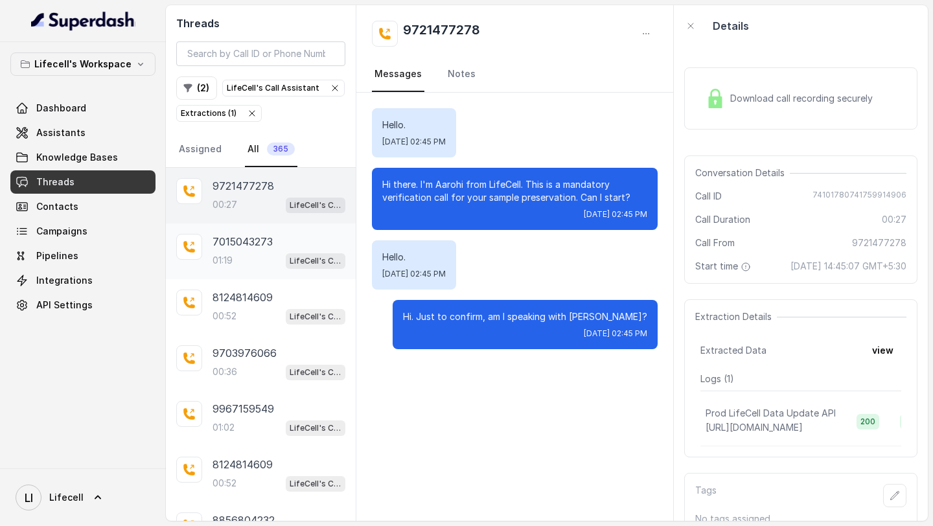
click at [216, 242] on p "7015043273" at bounding box center [242, 242] width 60 height 16
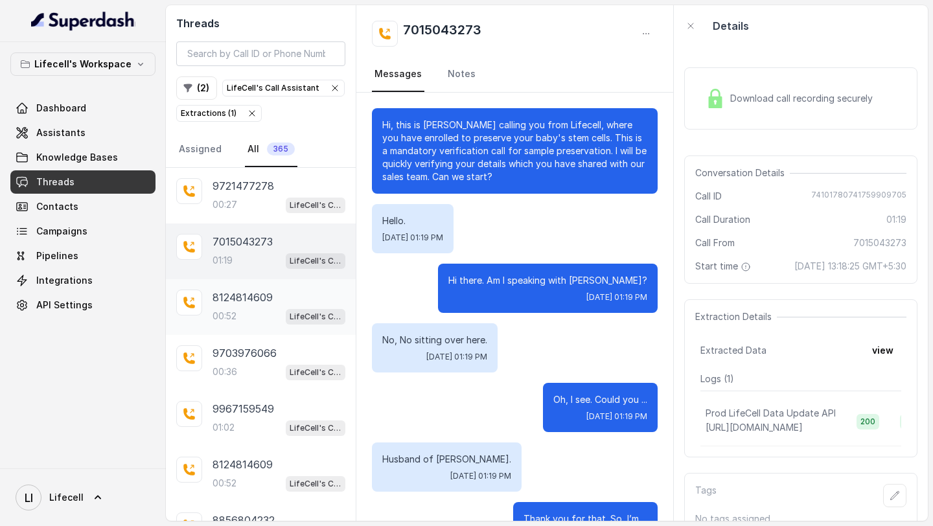
click at [267, 324] on div "8124814609 00:52 LifeCell's Call Assistant" at bounding box center [261, 307] width 190 height 56
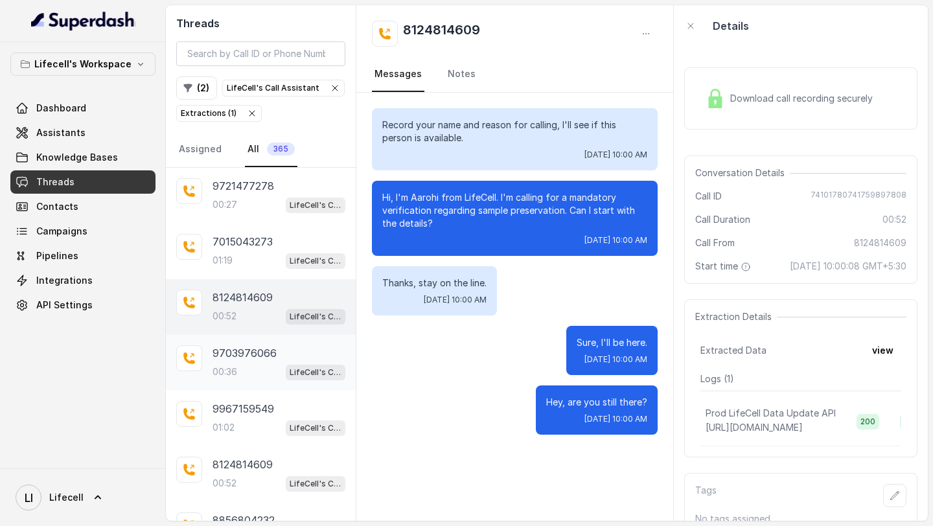
click at [253, 357] on p "9703976066" at bounding box center [244, 353] width 64 height 16
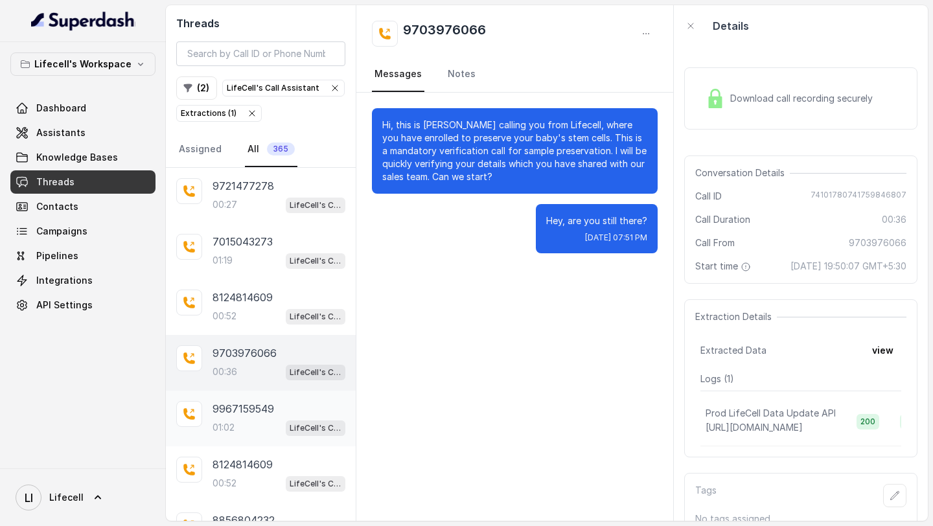
click at [263, 428] on div "01:02 LifeCell's Call Assistant" at bounding box center [278, 427] width 133 height 17
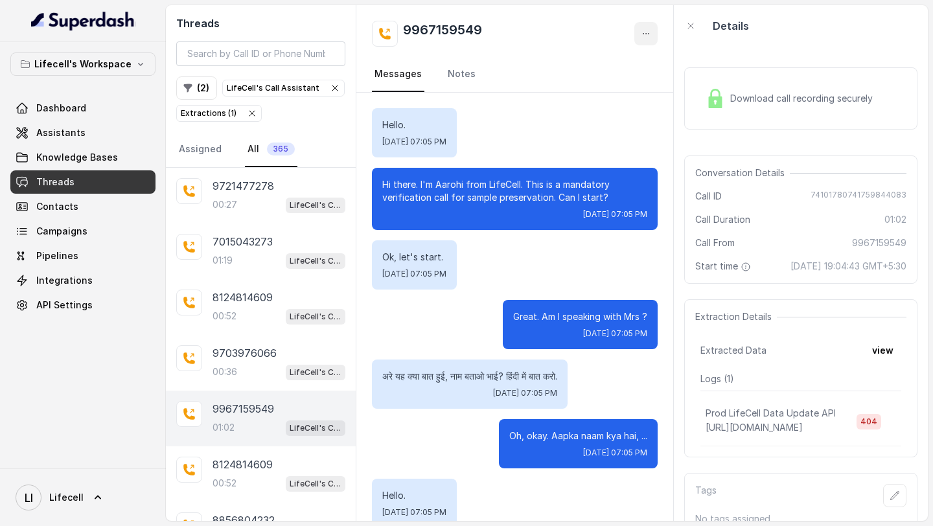
click at [647, 35] on icon "button" at bounding box center [645, 33] width 10 height 10
click at [513, 336] on div "9967159549 Messages Notes Hello. Tue, Oct 7, 2025, 07:05 PM Hi there. I'm Aaroh…" at bounding box center [514, 262] width 317 height 515
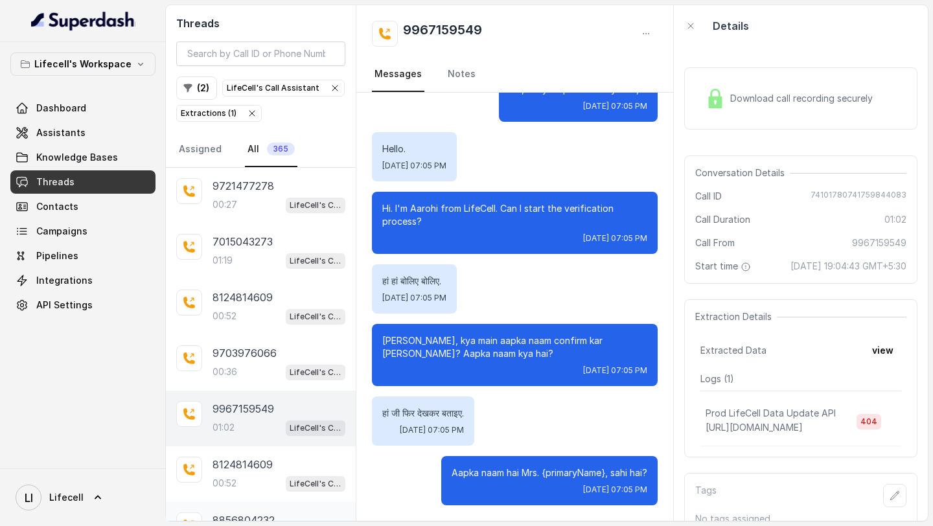
click at [249, 515] on p "8856804232" at bounding box center [243, 520] width 62 height 16
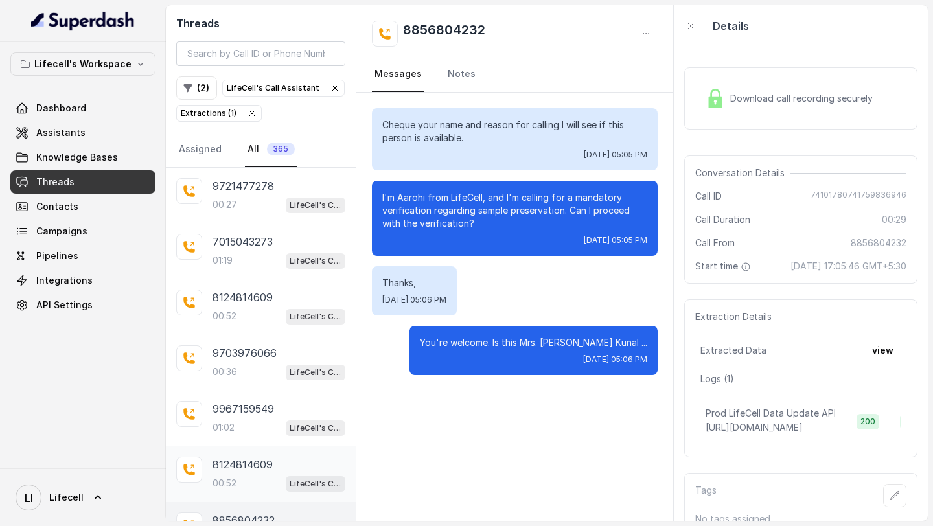
click at [266, 475] on div "00:52 LifeCell's Call Assistant" at bounding box center [278, 483] width 133 height 17
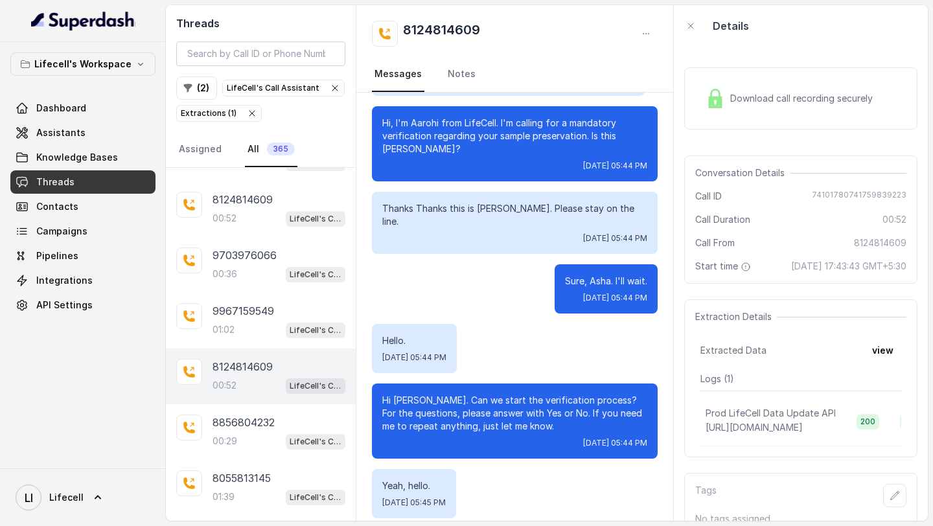
scroll to position [178, 0]
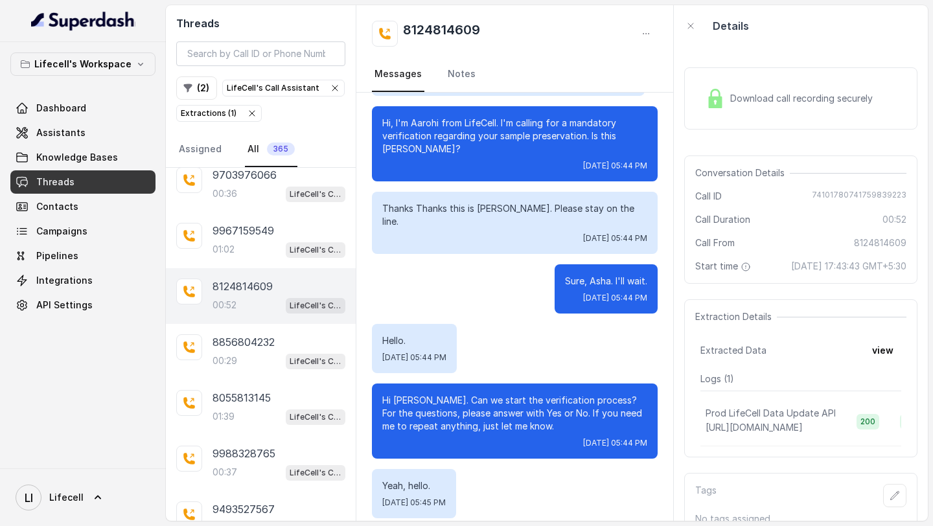
click at [266, 473] on div "00:37 LifeCell's Call Assistant" at bounding box center [278, 472] width 133 height 17
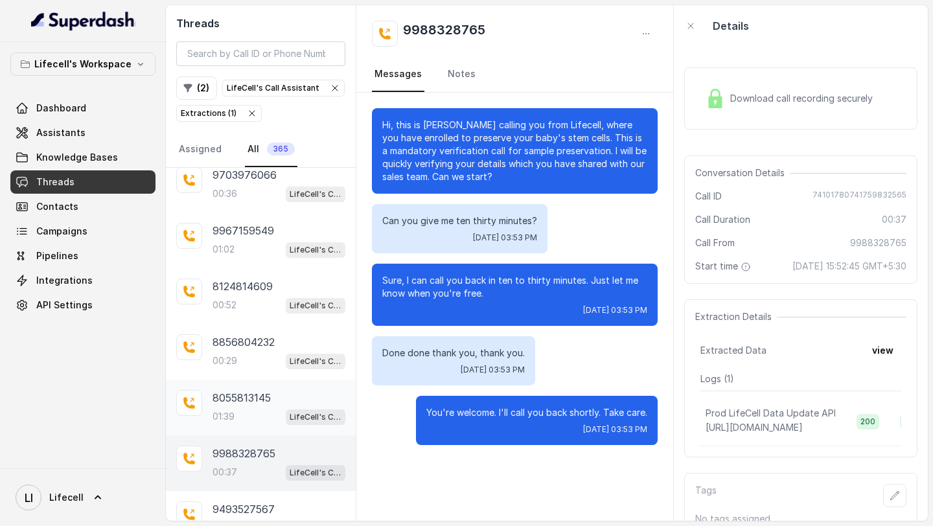
click at [264, 391] on p "8055813145" at bounding box center [241, 398] width 58 height 16
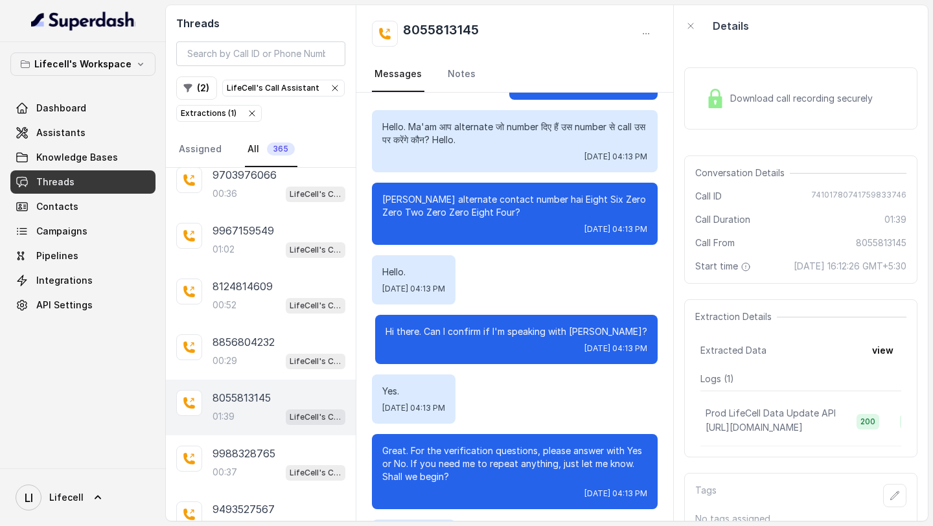
scroll to position [484, 0]
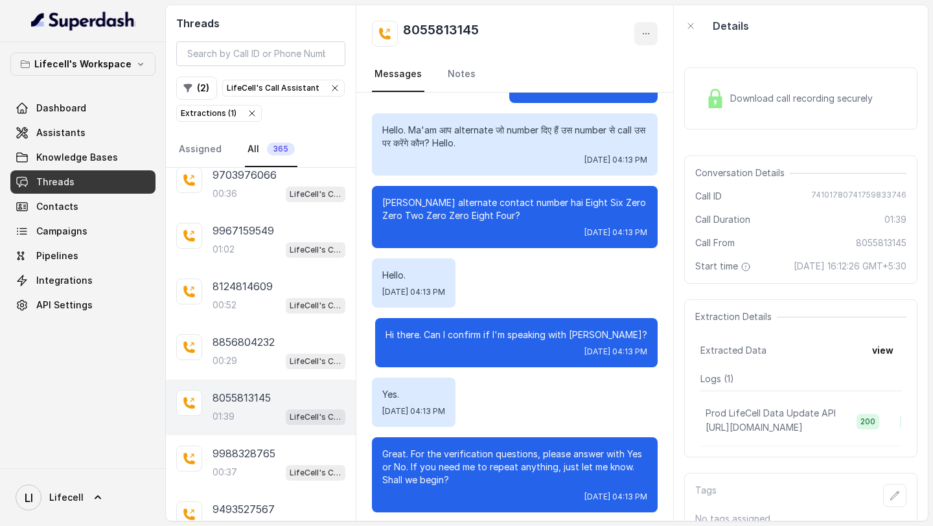
click at [645, 34] on icon "button" at bounding box center [645, 33] width 10 height 10
click at [611, 85] on button "Retry Extraction" at bounding box center [596, 87] width 124 height 23
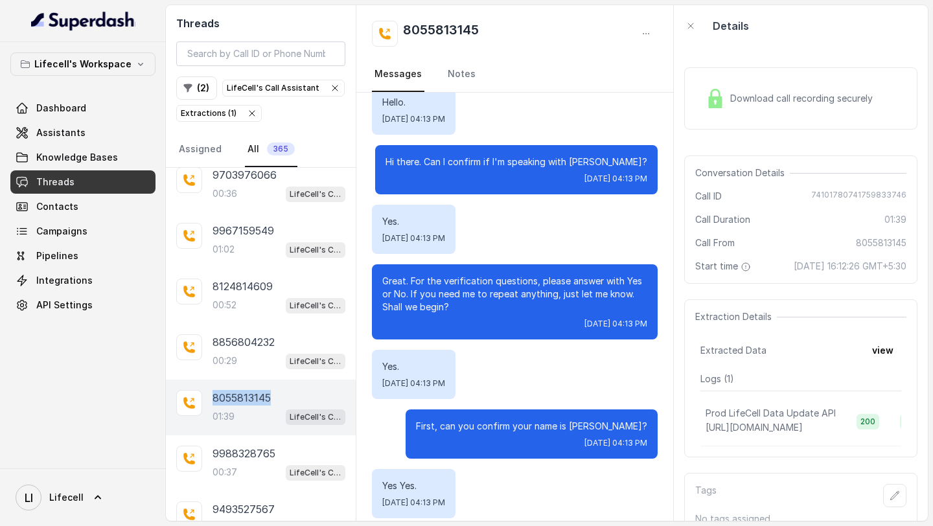
drag, startPoint x: 280, startPoint y: 390, endPoint x: 201, endPoint y: 390, distance: 79.0
click at [201, 390] on div "8055813145 01:39 LifeCell's Call Assistant" at bounding box center [261, 407] width 190 height 56
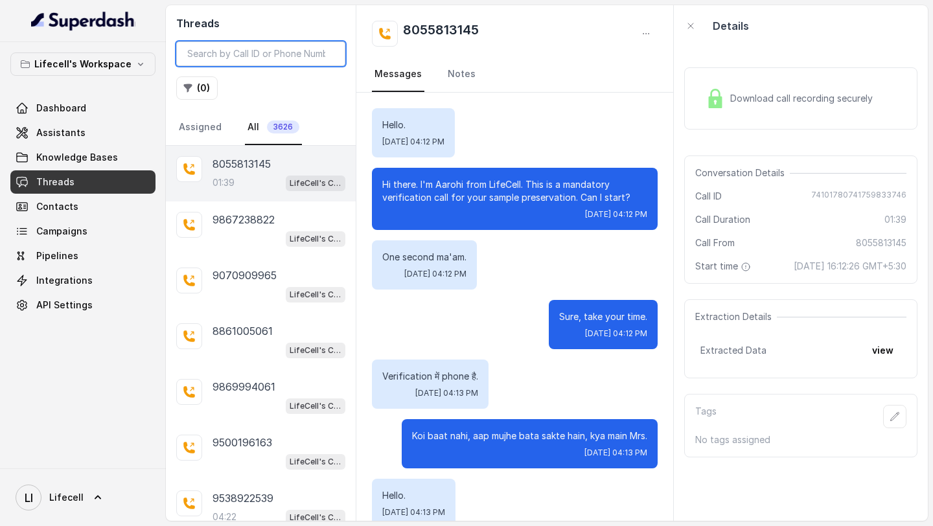
scroll to position [960, 0]
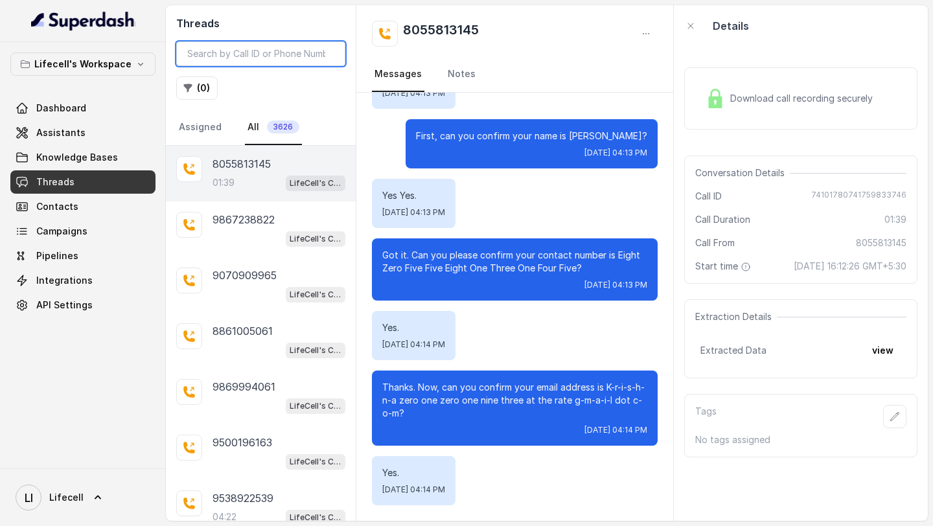
click at [247, 58] on input "search" at bounding box center [260, 53] width 169 height 25
paste input "8055813145"
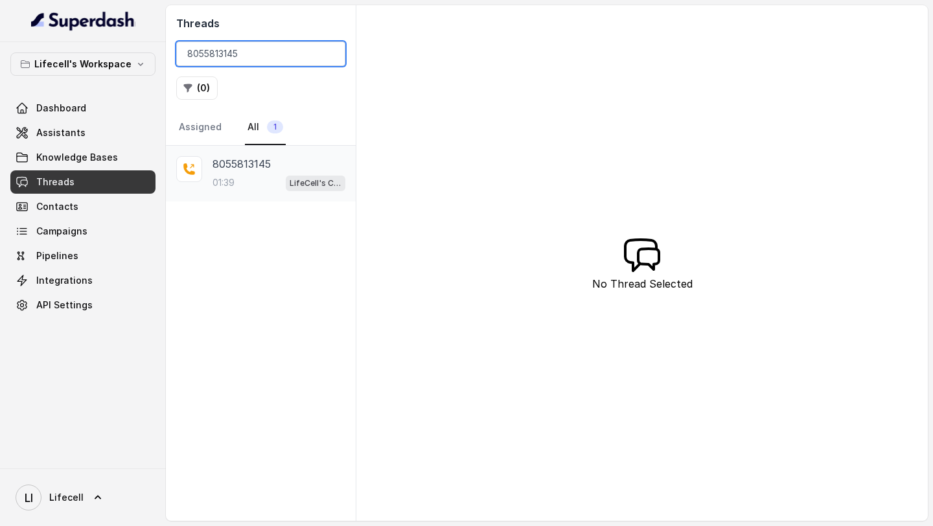
type input "8055813145"
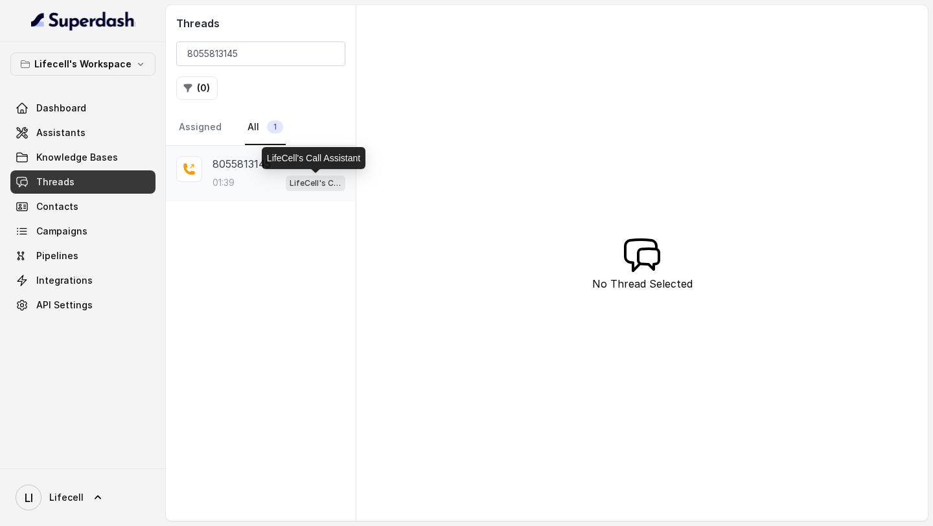
click at [287, 177] on span "LifeCell's Call Assistant" at bounding box center [316, 183] width 60 height 16
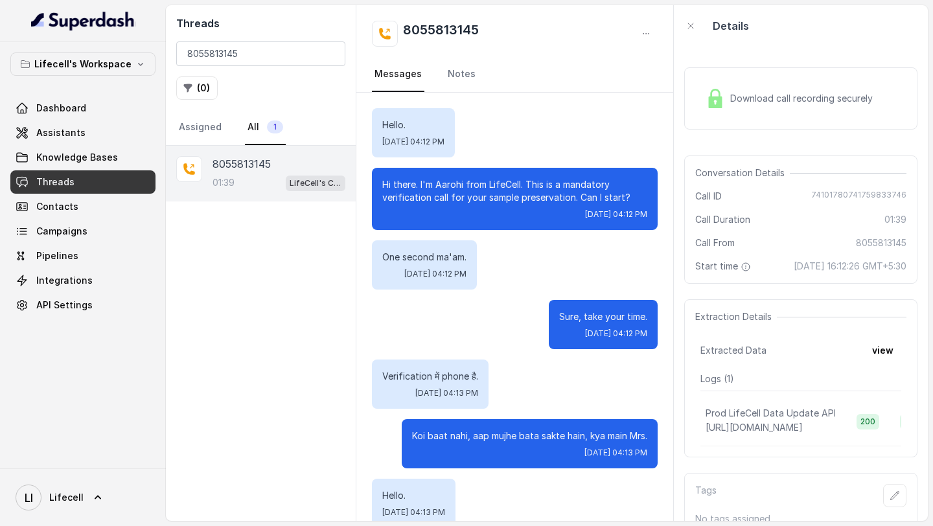
scroll to position [960, 0]
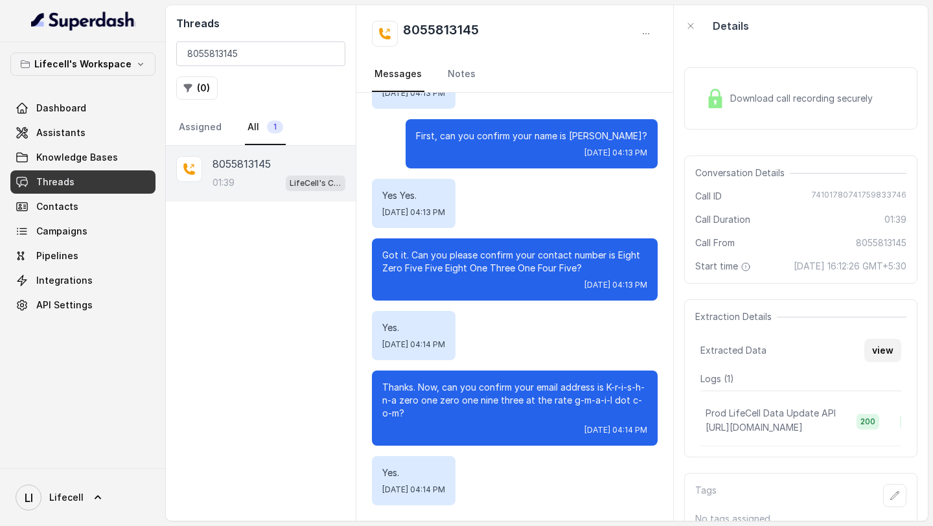
click at [872, 352] on button "view" at bounding box center [882, 350] width 37 height 23
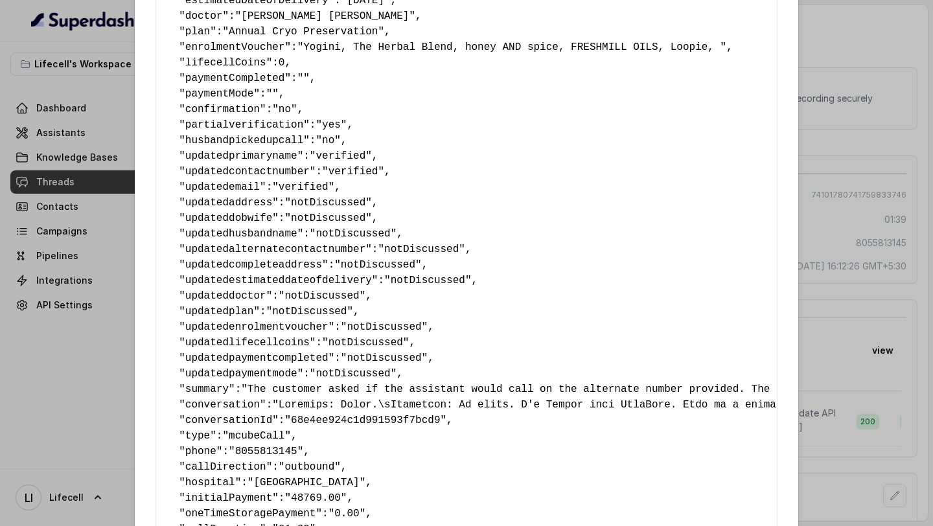
scroll to position [210, 0]
click at [17, 342] on div "Extracted Data { " primaryName ": "[PERSON_NAME]" , " contactNumber ": "8055813…" at bounding box center [466, 263] width 933 height 526
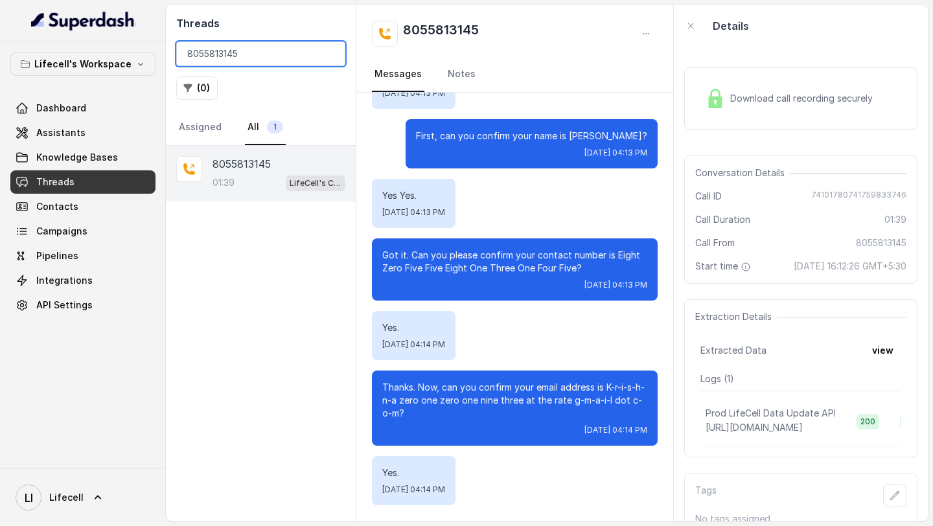
click at [250, 55] on input "8055813145" at bounding box center [260, 53] width 169 height 25
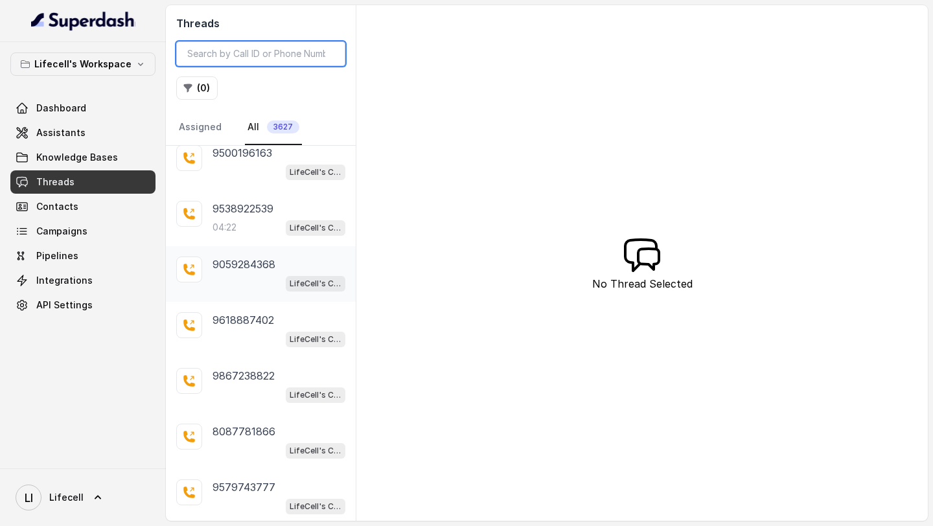
scroll to position [289, 0]
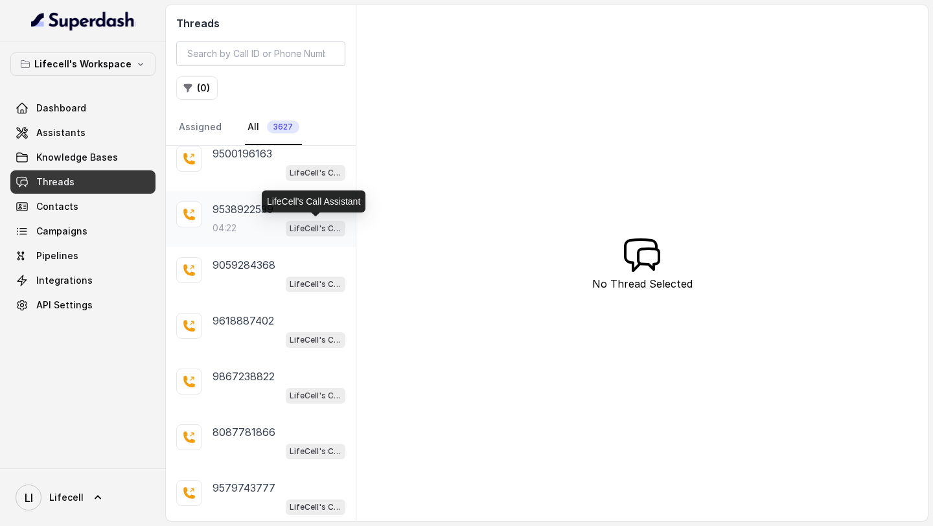
click at [292, 229] on p "LifeCell's Call Assistant" at bounding box center [315, 228] width 52 height 13
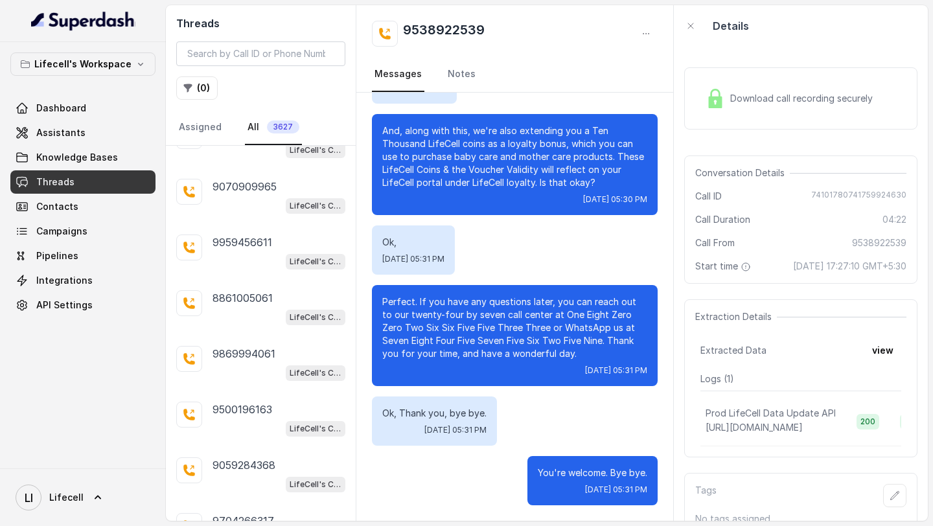
scroll to position [784, 0]
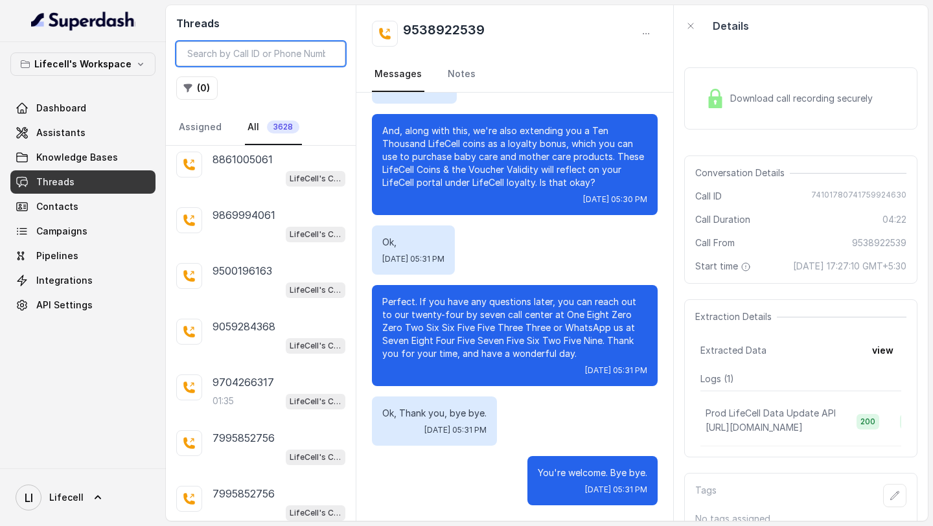
click at [271, 58] on input "search" at bounding box center [260, 53] width 169 height 25
paste input "7410178074175886820668d632ee45"
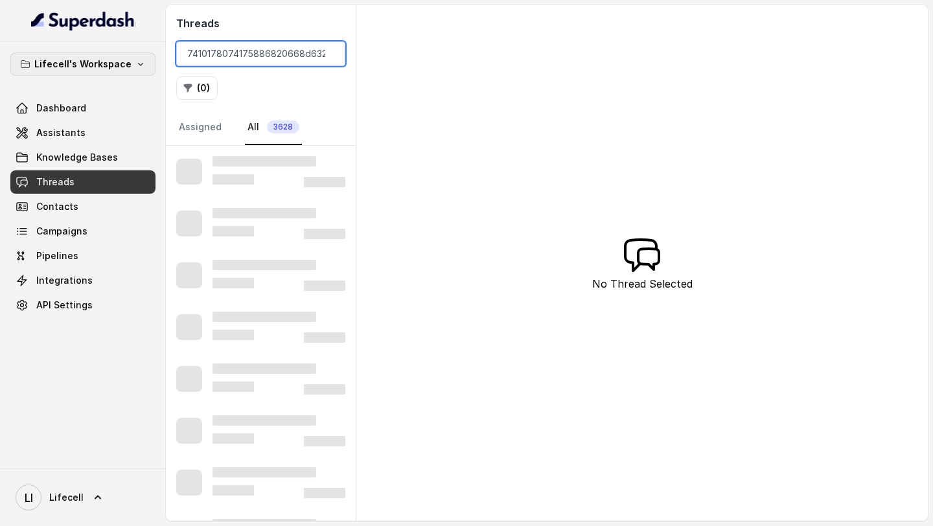
drag, startPoint x: 226, startPoint y: 54, endPoint x: 104, endPoint y: 54, distance: 121.7
click at [104, 54] on div "Lifecell's Workspace Dashboard Assistants Knowledge Bases Threads Contacts Camp…" at bounding box center [466, 263] width 933 height 526
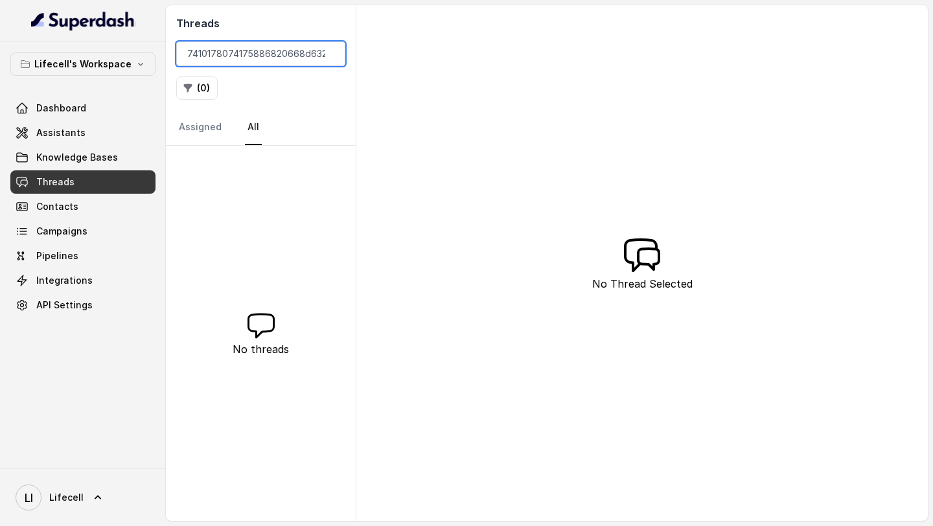
click at [191, 56] on input "7410178074175886820668d632ee45" at bounding box center [260, 53] width 169 height 25
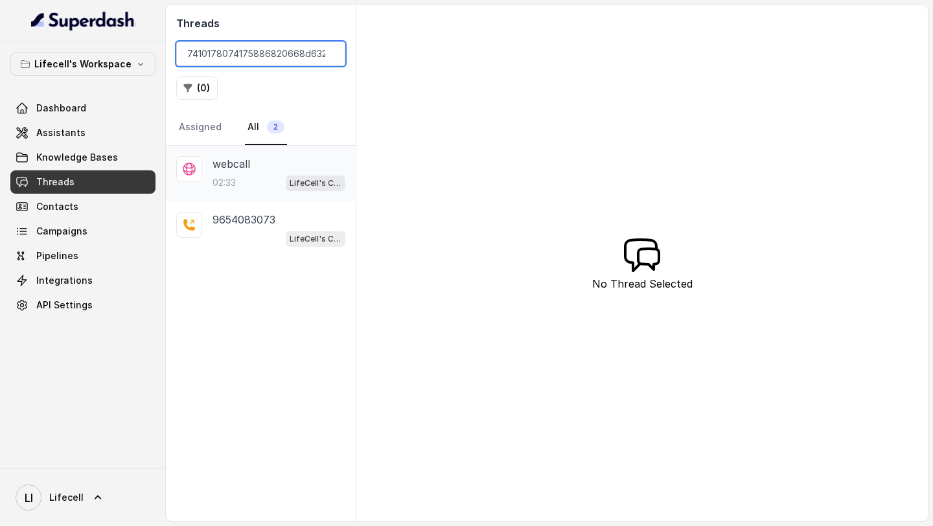
type input "7410178074175886820668d632ee45"
click at [238, 179] on div "02:33 LifeCell's Call Assistant" at bounding box center [278, 182] width 133 height 17
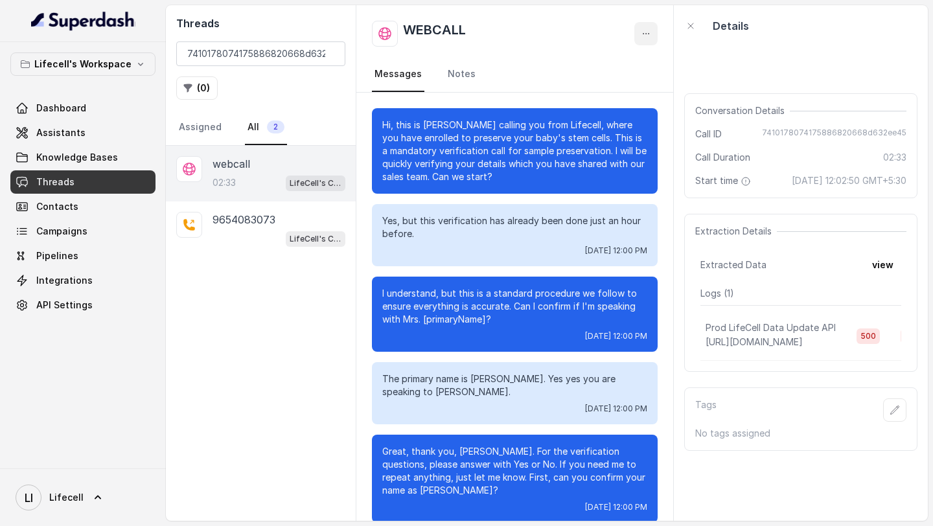
click at [644, 36] on icon "button" at bounding box center [645, 33] width 10 height 10
click at [576, 87] on button "Retry Extraction" at bounding box center [596, 87] width 124 height 23
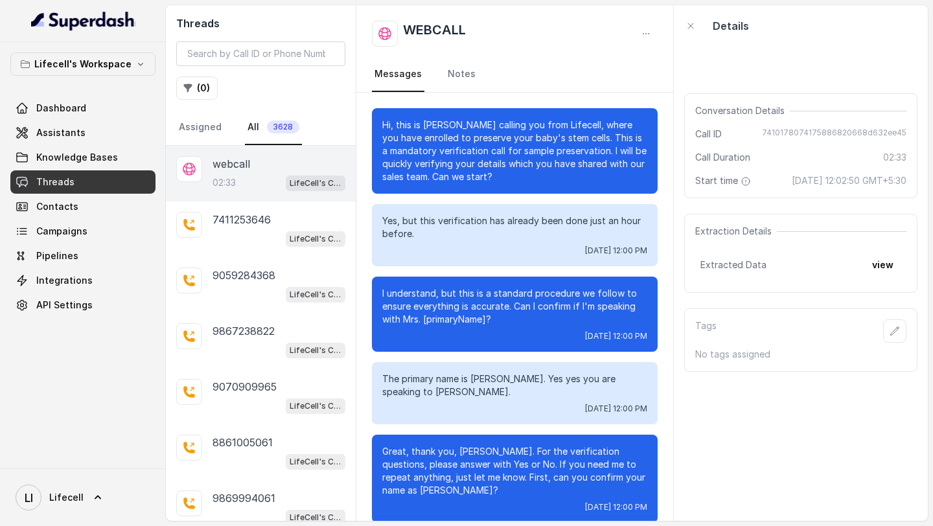
scroll to position [1147, 0]
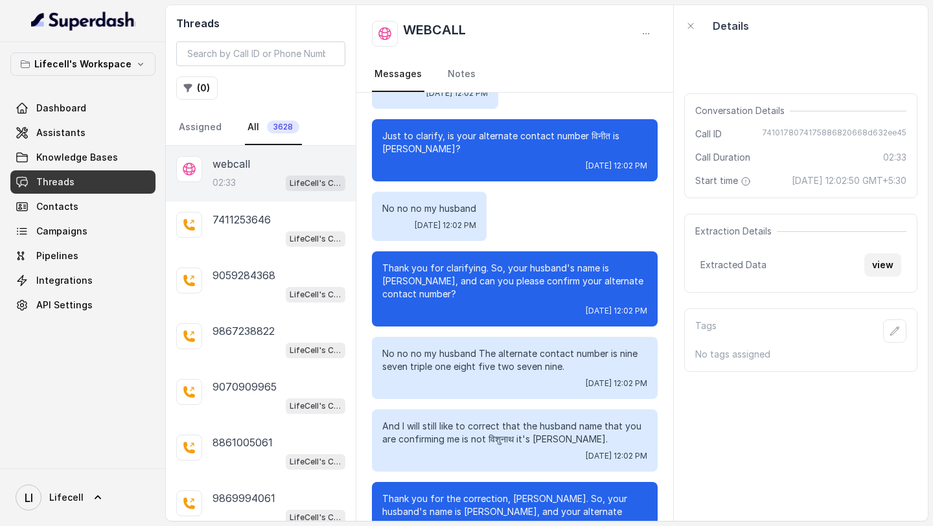
click at [879, 277] on button "view" at bounding box center [882, 264] width 37 height 23
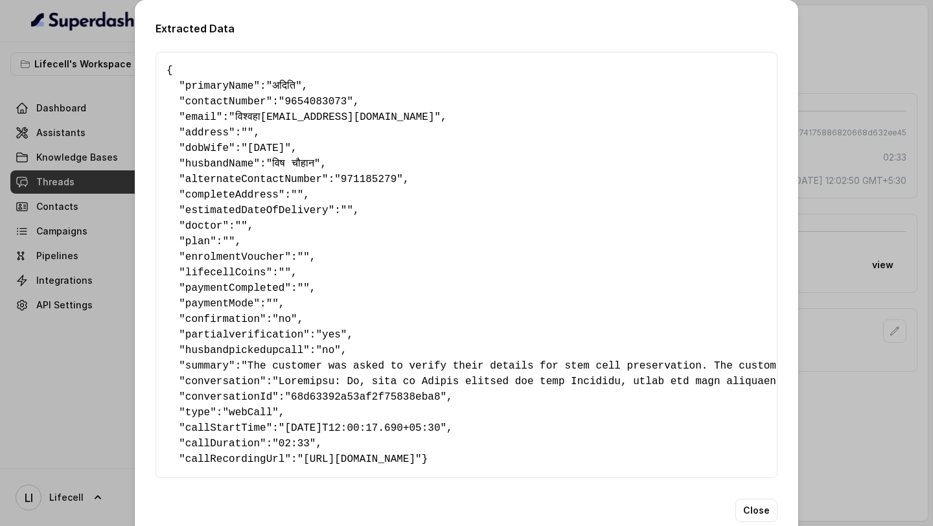
click at [104, 271] on div "Extracted Data { " primaryName ": "अदिति" , " contactNumber ": "9654083073" , "…" at bounding box center [466, 263] width 933 height 526
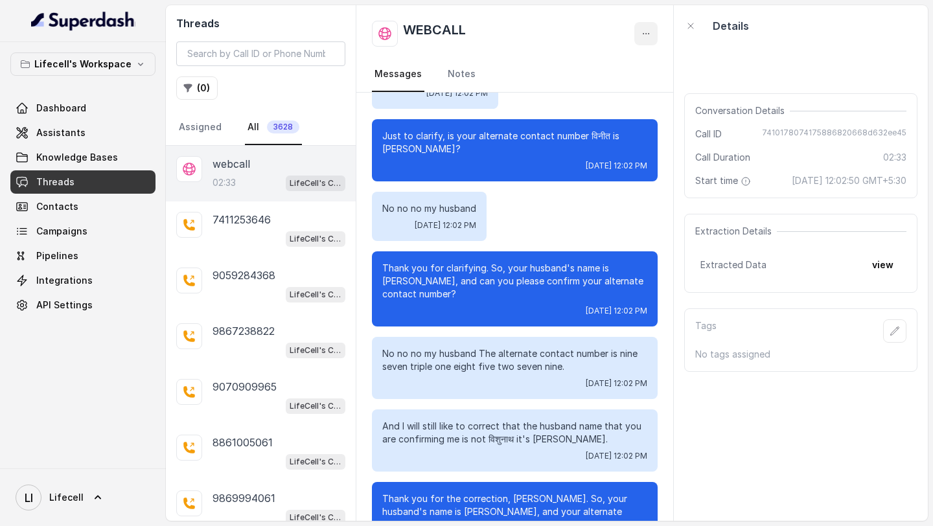
click at [639, 38] on button "button" at bounding box center [645, 33] width 23 height 23
click at [598, 93] on button "Retry Extraction" at bounding box center [596, 87] width 124 height 23
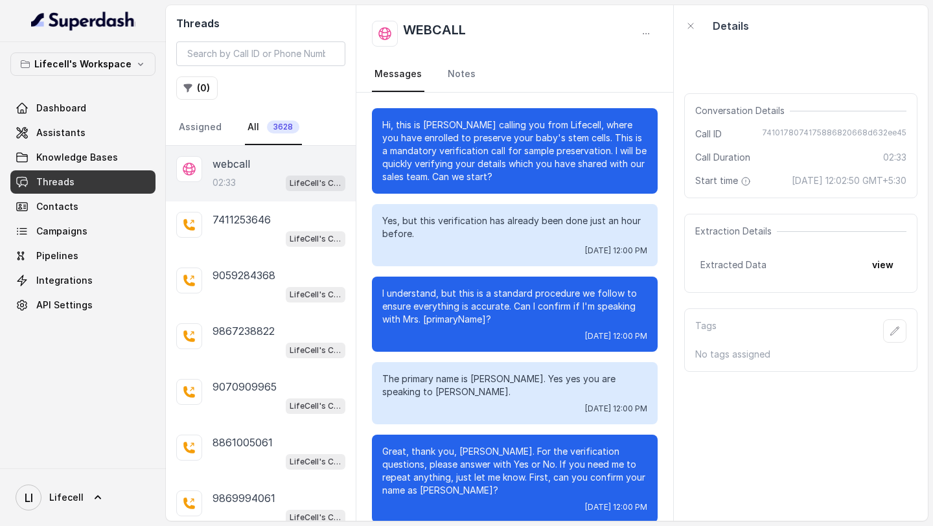
scroll to position [1147, 0]
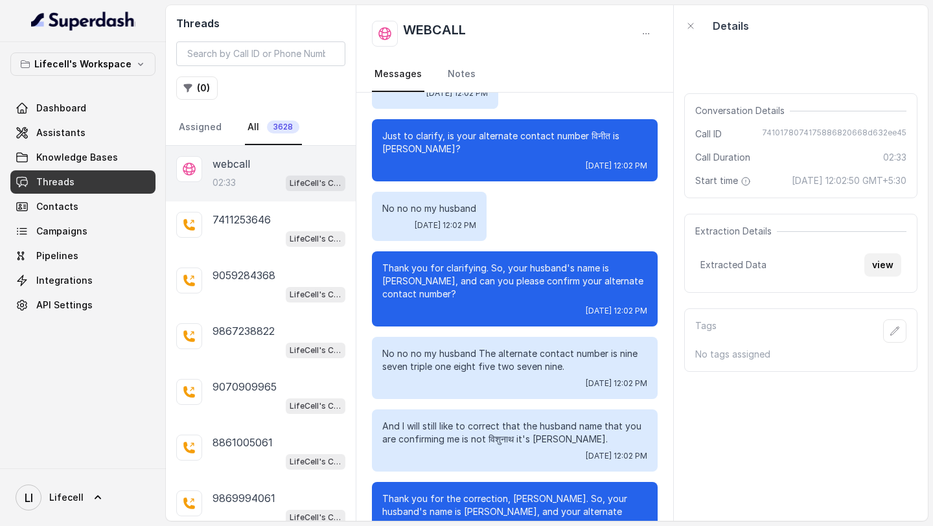
drag, startPoint x: 889, startPoint y: 278, endPoint x: 892, endPoint y: 284, distance: 7.2
click at [892, 277] on button "view" at bounding box center [882, 264] width 37 height 23
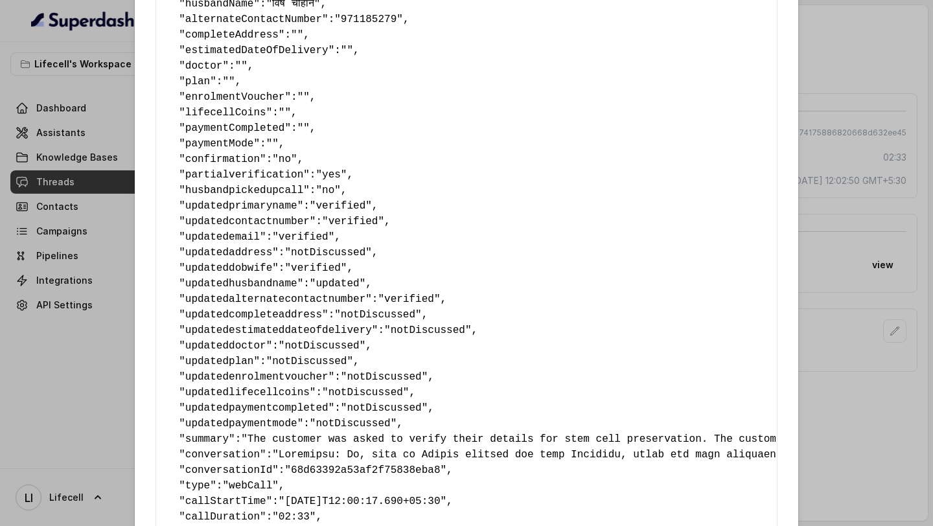
scroll to position [170, 0]
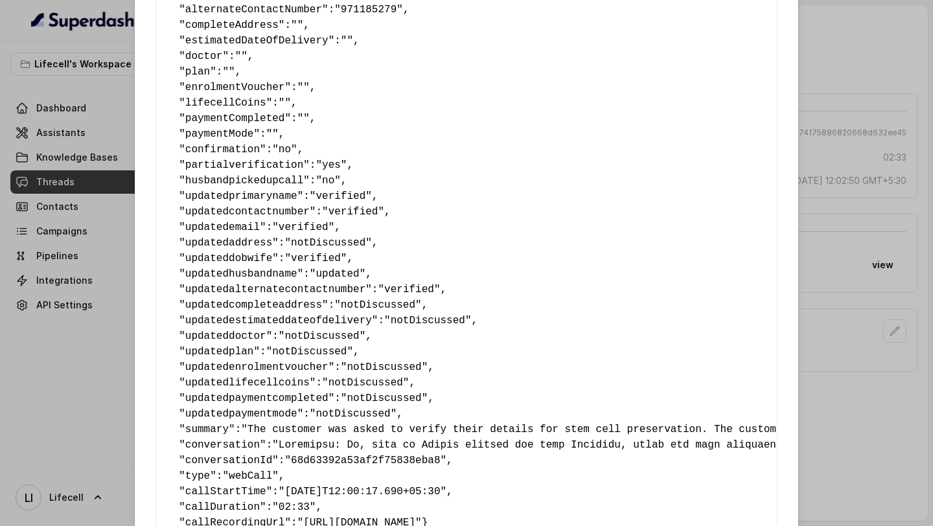
click at [347, 272] on span ""updated"" at bounding box center [338, 274] width 56 height 12
click at [211, 199] on span "updatedprimaryname" at bounding box center [241, 196] width 112 height 12
click at [88, 271] on div "Extracted Data { " primaryName ": "अदिति" , " contactNumber ": "9654083073" , "…" at bounding box center [466, 263] width 933 height 526
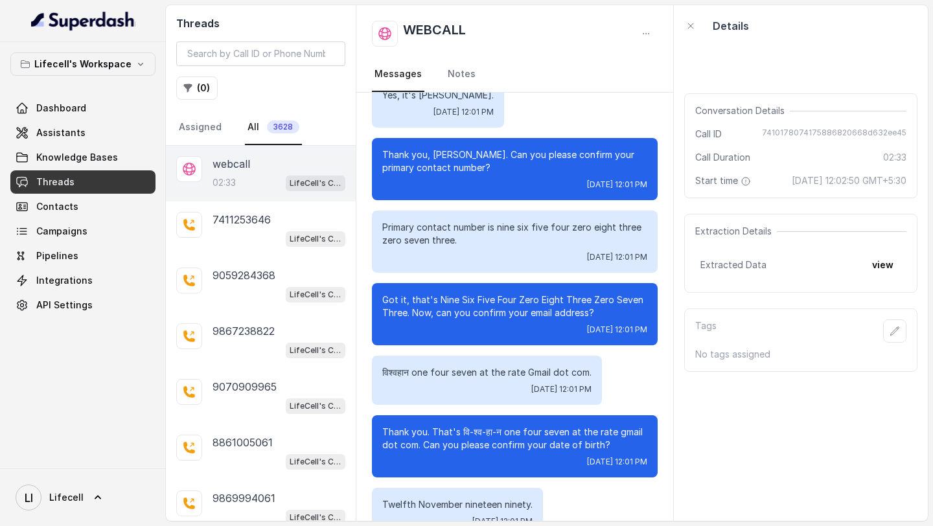
scroll to position [460, 0]
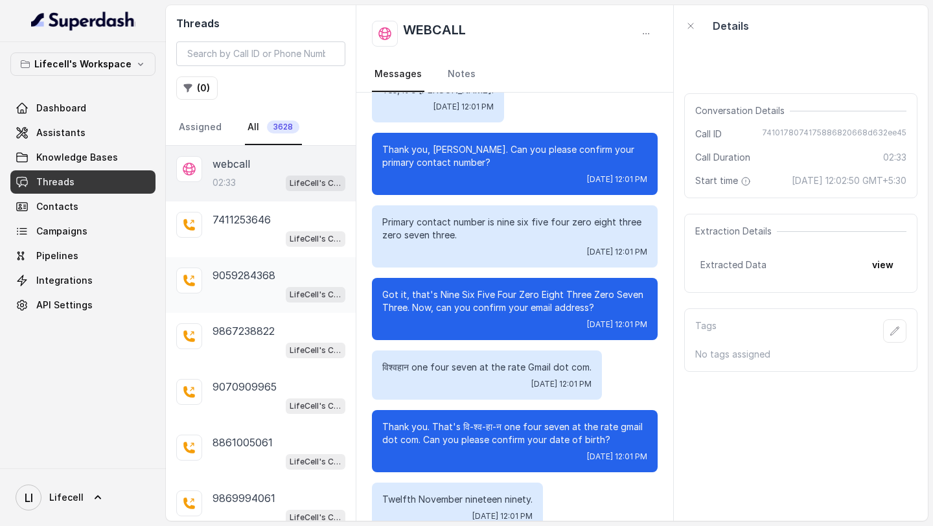
click at [259, 286] on div "LifeCell's Call Assistant" at bounding box center [278, 294] width 133 height 17
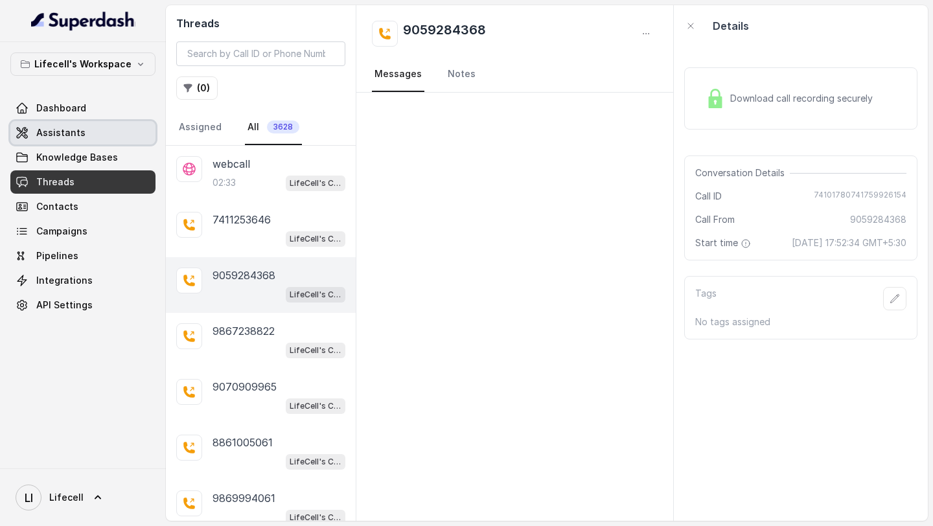
click at [84, 130] on link "Assistants" at bounding box center [82, 132] width 145 height 23
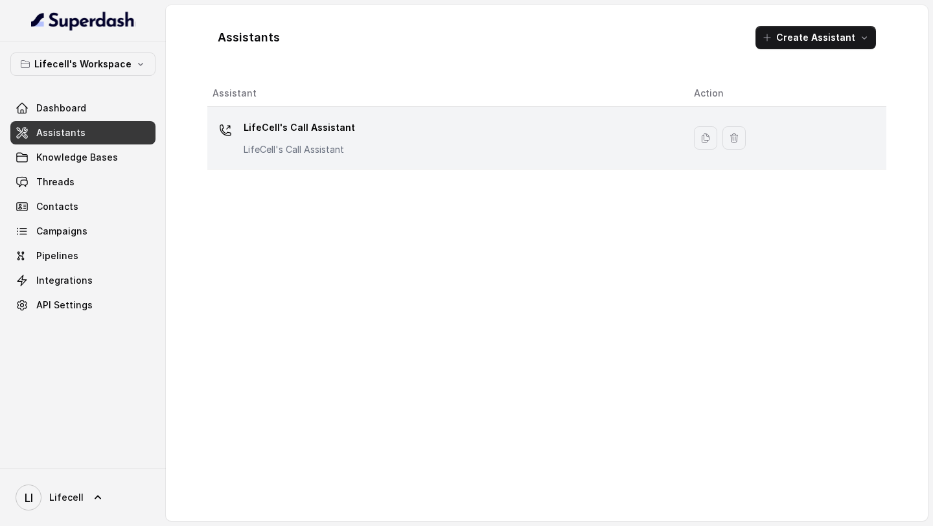
click at [408, 120] on div "LifeCell's Call Assistant LifeCell's Call Assistant" at bounding box center [442, 137] width 460 height 41
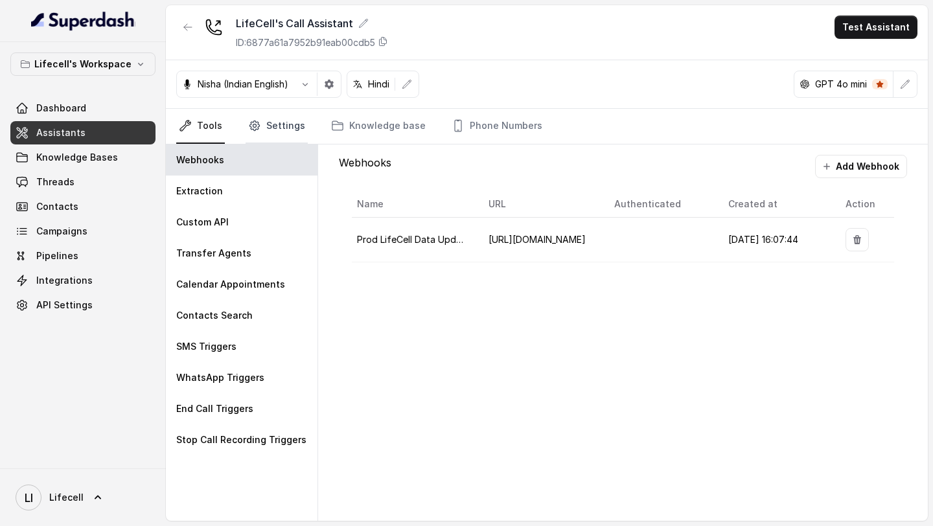
click at [275, 126] on link "Settings" at bounding box center [276, 126] width 62 height 35
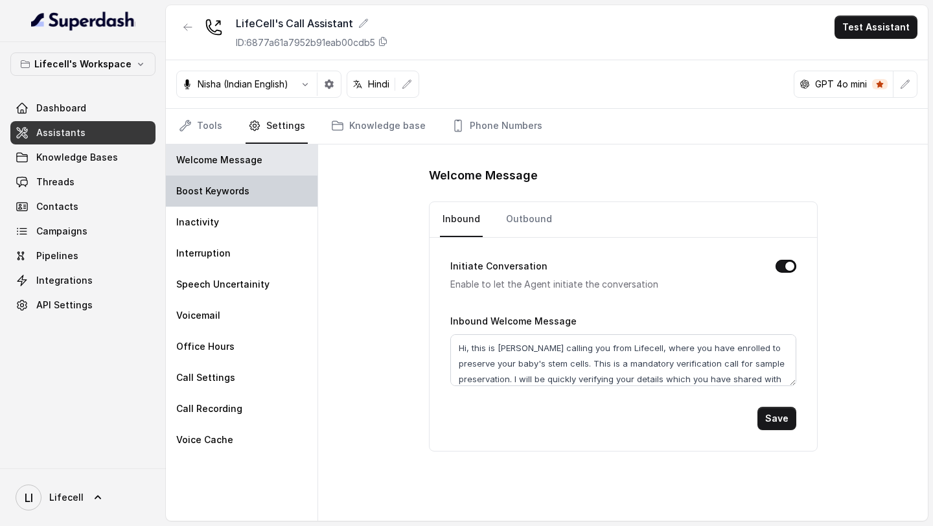
click at [235, 194] on p "Boost Keywords" at bounding box center [212, 191] width 73 height 13
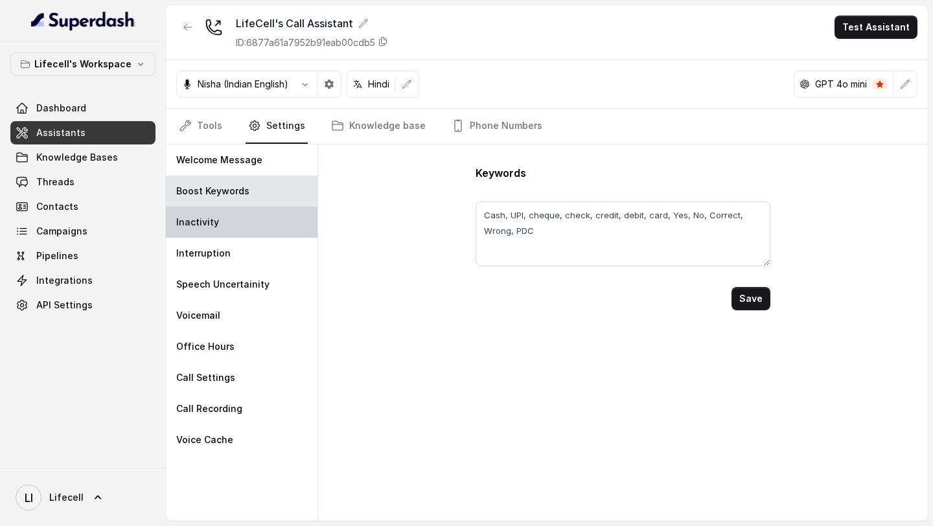
click at [212, 222] on p "Inactivity" at bounding box center [197, 222] width 43 height 13
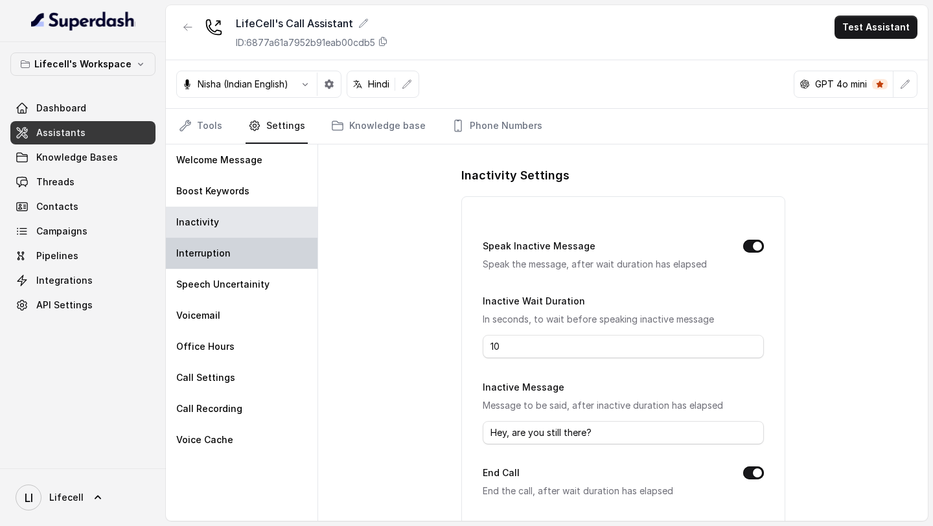
click at [208, 253] on p "Interruption" at bounding box center [203, 253] width 54 height 13
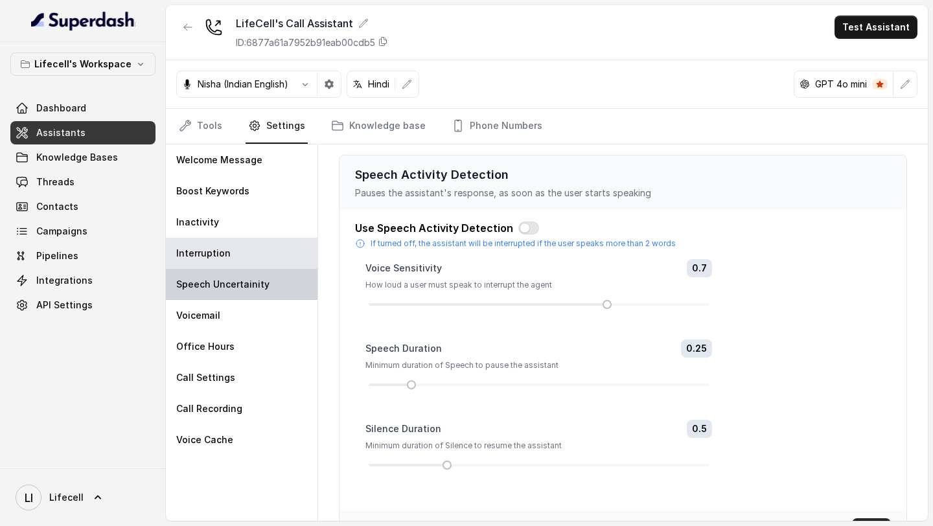
click at [208, 284] on p "Speech Uncertainity" at bounding box center [222, 284] width 93 height 13
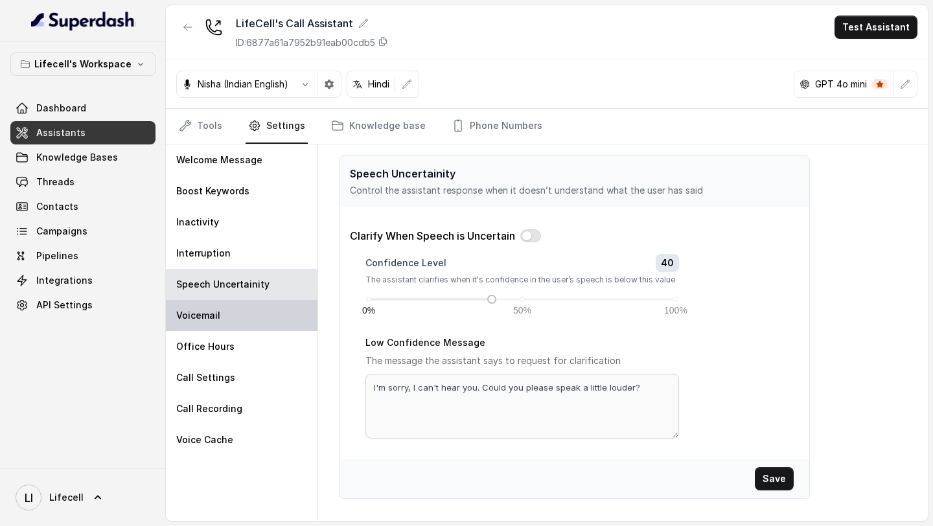
click at [199, 319] on p "Voicemail" at bounding box center [198, 315] width 44 height 13
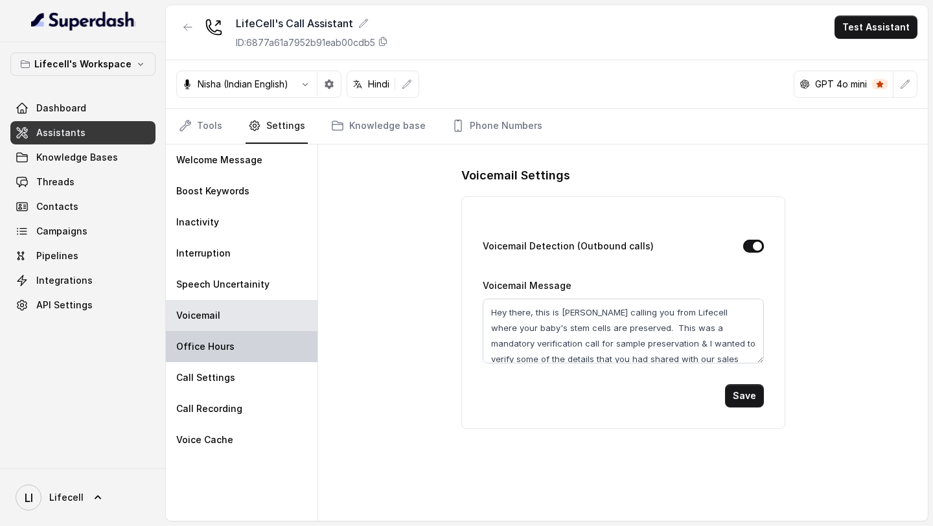
click at [199, 361] on div "Office Hours" at bounding box center [242, 346] width 152 height 31
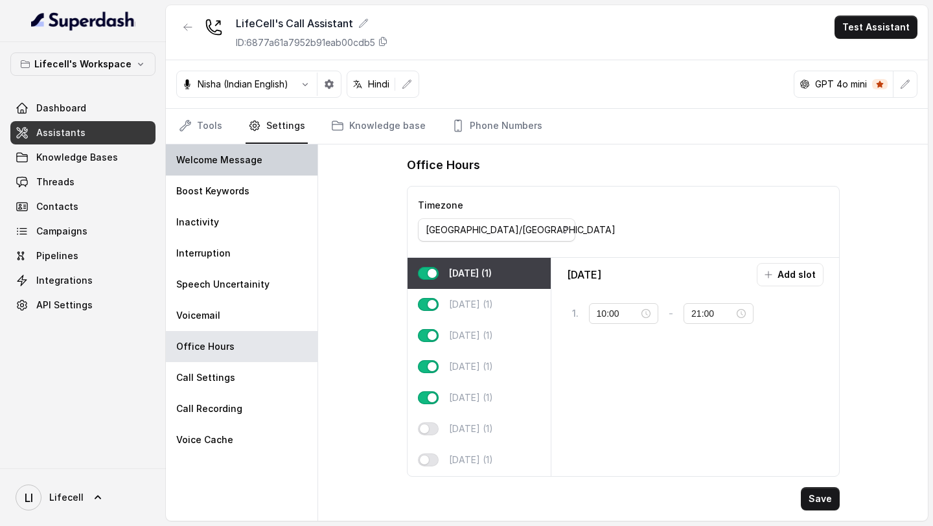
click at [240, 155] on p "Welcome Message" at bounding box center [219, 159] width 86 height 13
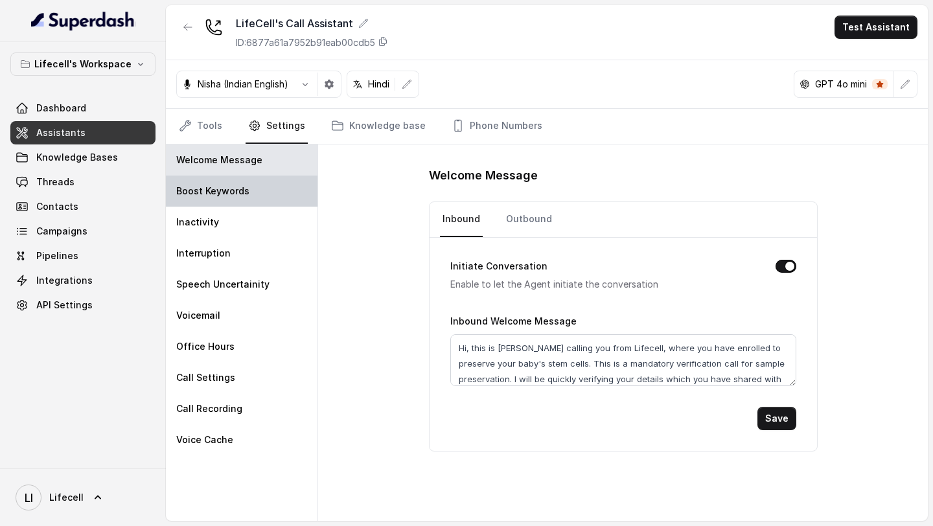
click at [240, 193] on p "Boost Keywords" at bounding box center [212, 191] width 73 height 13
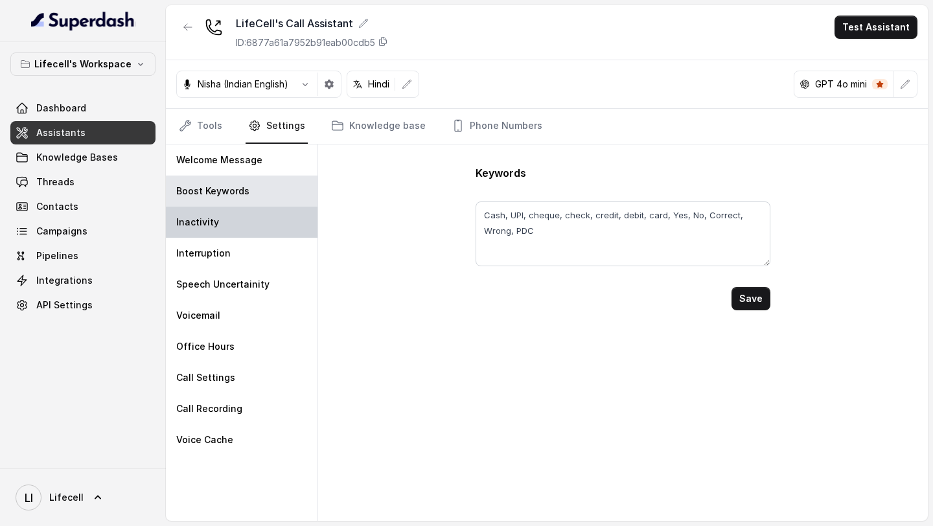
click at [231, 234] on div "Inactivity" at bounding box center [242, 222] width 152 height 31
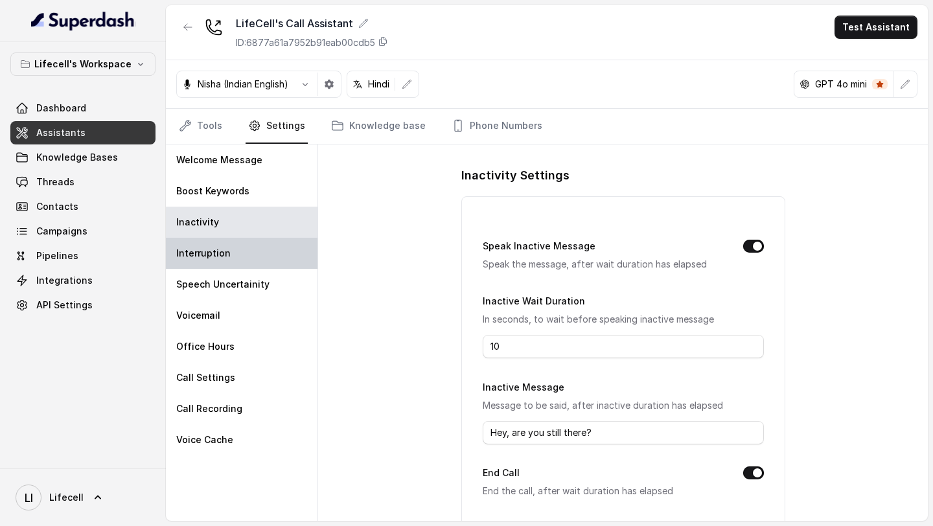
click at [231, 264] on div "Interruption" at bounding box center [242, 253] width 152 height 31
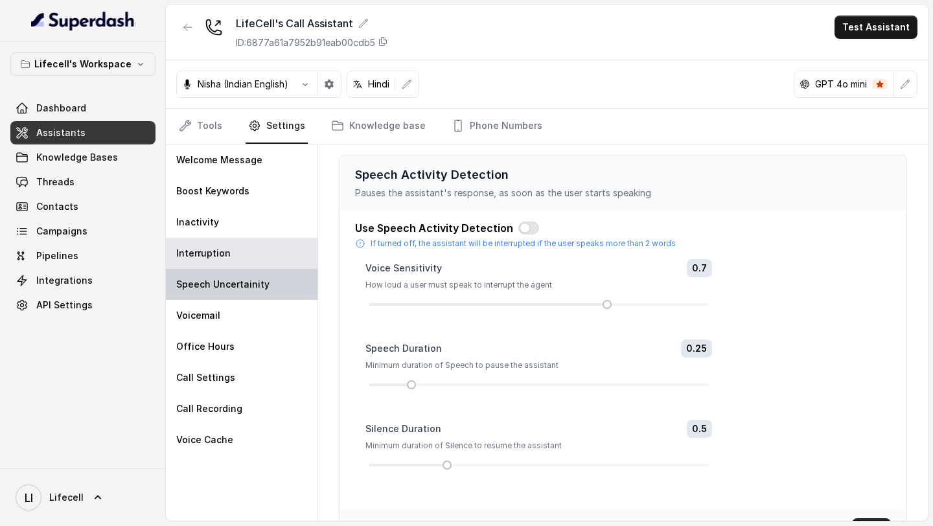
click at [225, 283] on p "Speech Uncertainity" at bounding box center [222, 284] width 93 height 13
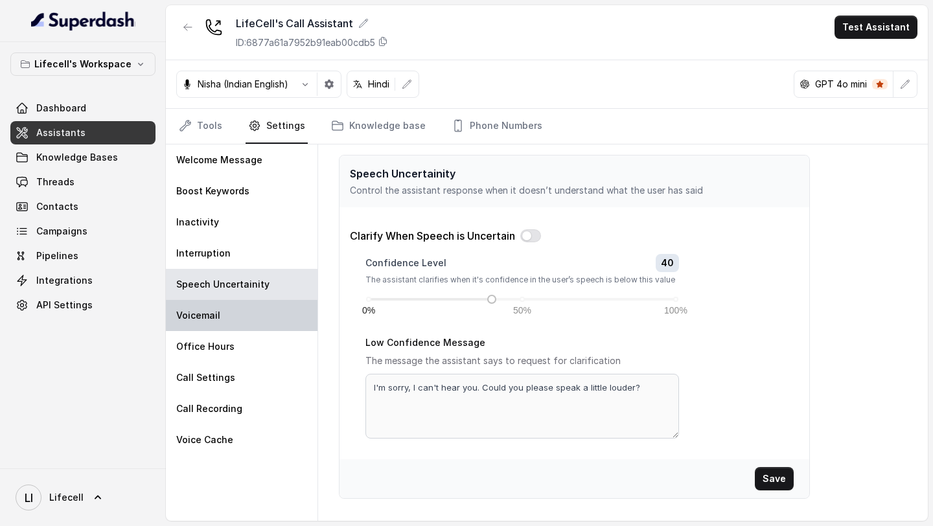
click at [220, 313] on div "Voicemail" at bounding box center [242, 315] width 152 height 31
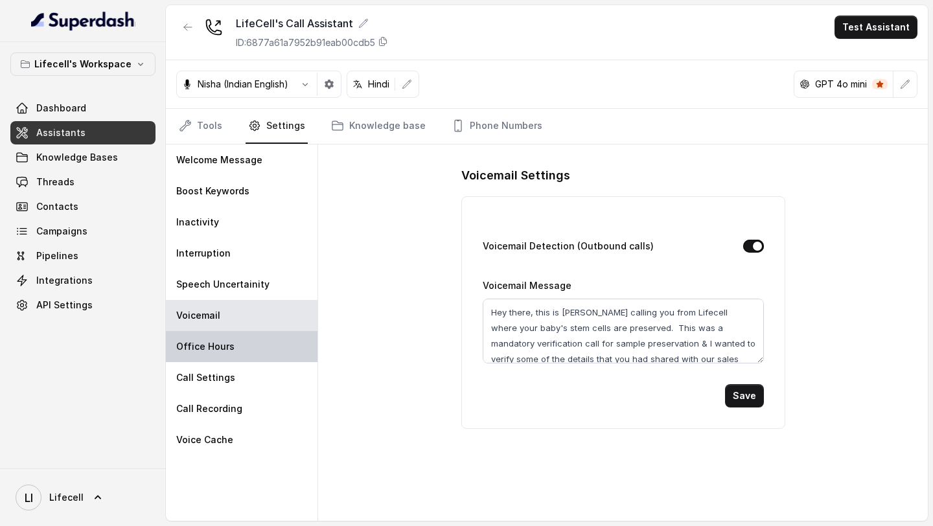
click at [220, 349] on p "Office Hours" at bounding box center [205, 346] width 58 height 13
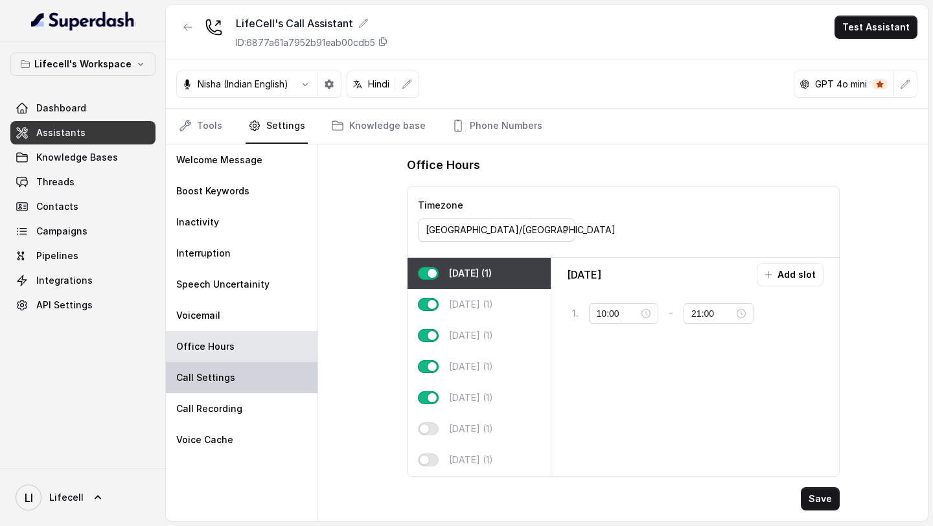
click at [212, 376] on p "Call Settings" at bounding box center [205, 377] width 59 height 13
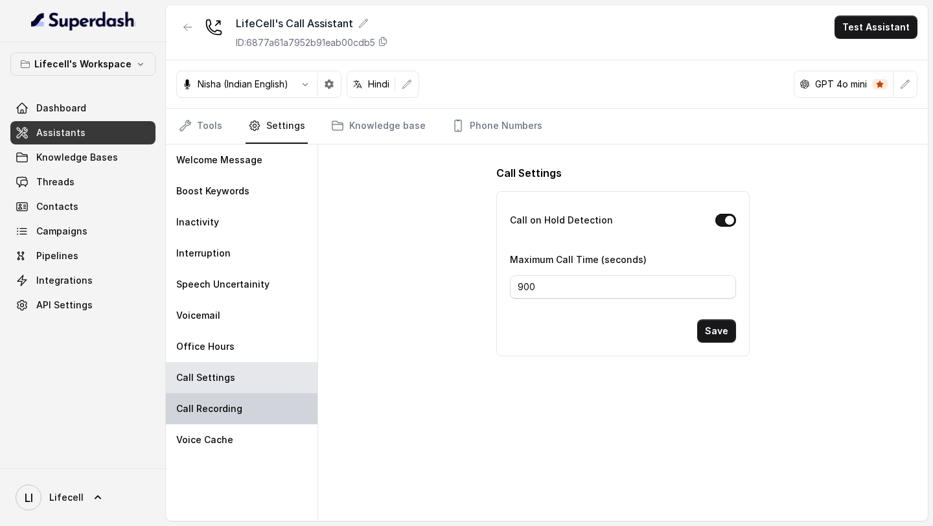
click at [210, 416] on div "Call Recording" at bounding box center [242, 408] width 152 height 31
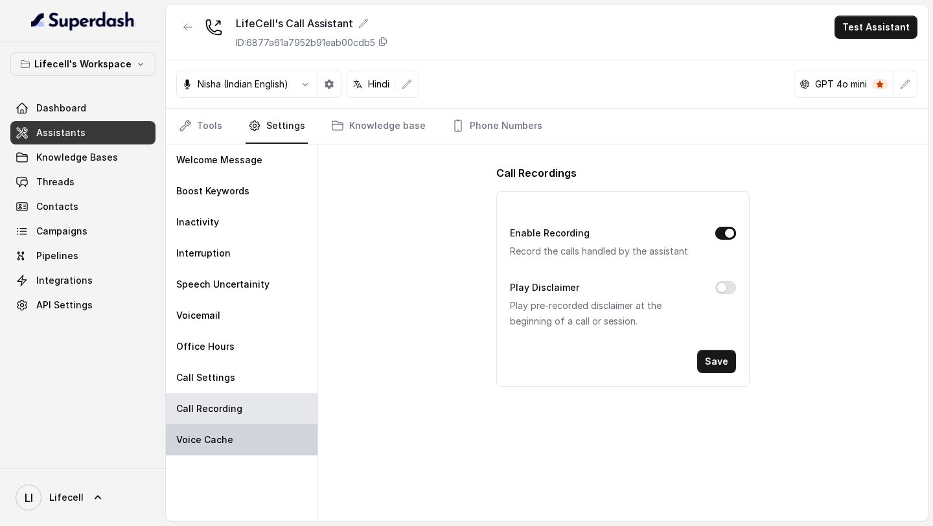
click at [210, 442] on p "Voice Cache" at bounding box center [204, 439] width 57 height 13
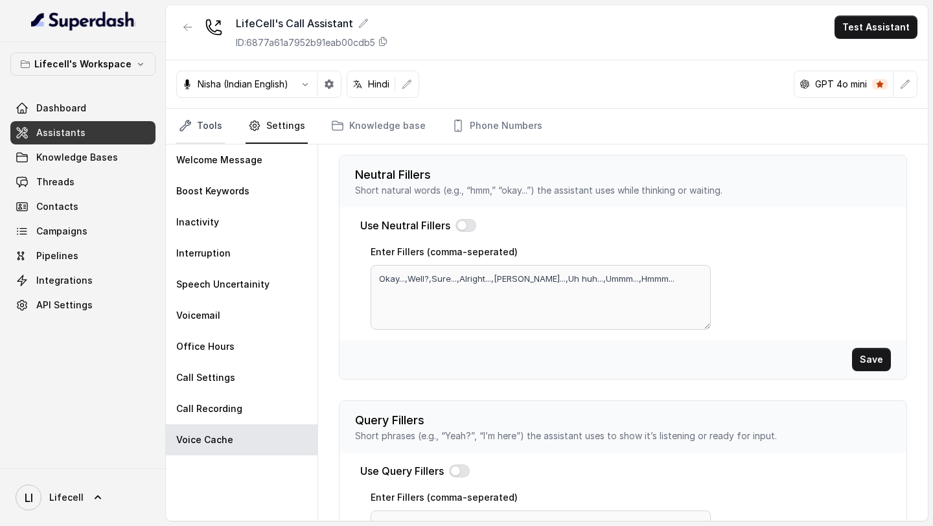
drag, startPoint x: 206, startPoint y: 133, endPoint x: 206, endPoint y: 141, distance: 7.8
click at [206, 133] on link "Tools" at bounding box center [200, 126] width 49 height 35
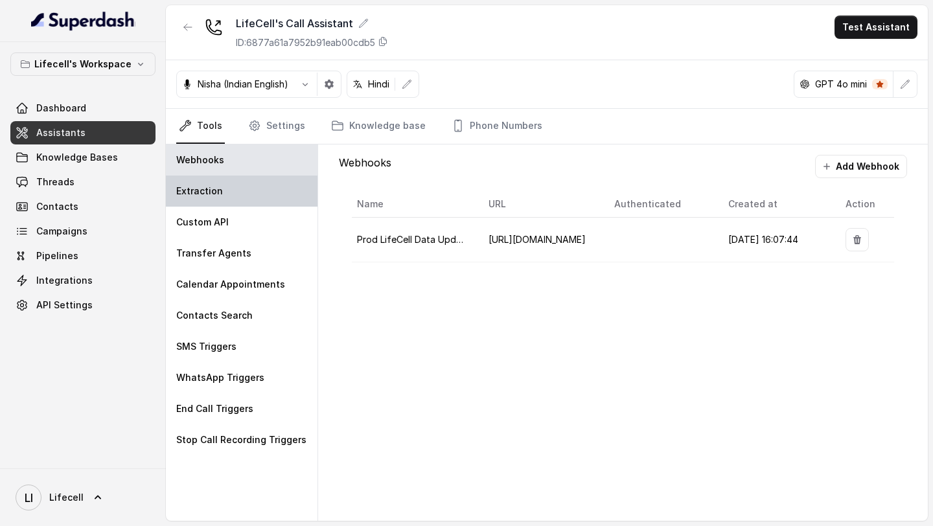
click at [206, 203] on div "Extraction" at bounding box center [242, 190] width 152 height 31
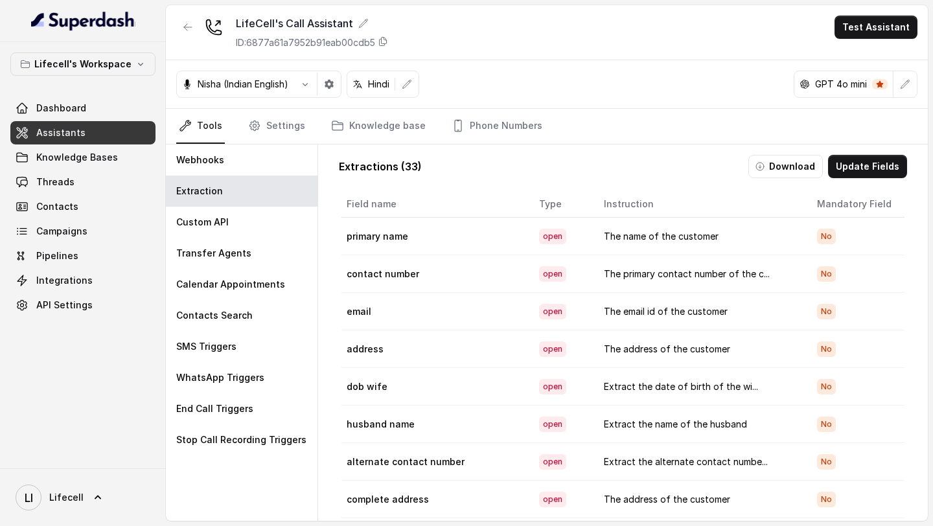
click at [865, 172] on button "Update Fields" at bounding box center [867, 166] width 79 height 23
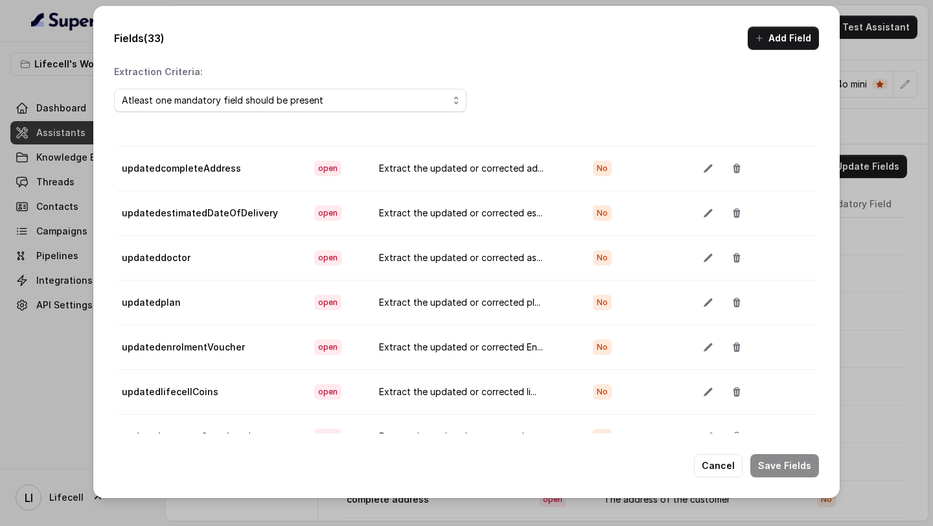
scroll to position [73, 0]
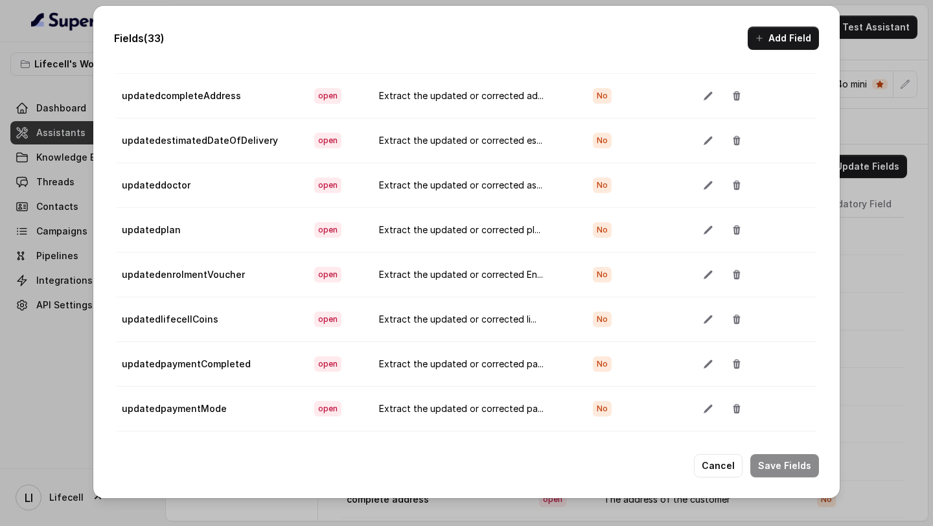
click at [694, 468] on div "Cancel Save Fields" at bounding box center [466, 465] width 705 height 23
click at [712, 464] on button "Cancel" at bounding box center [718, 465] width 49 height 23
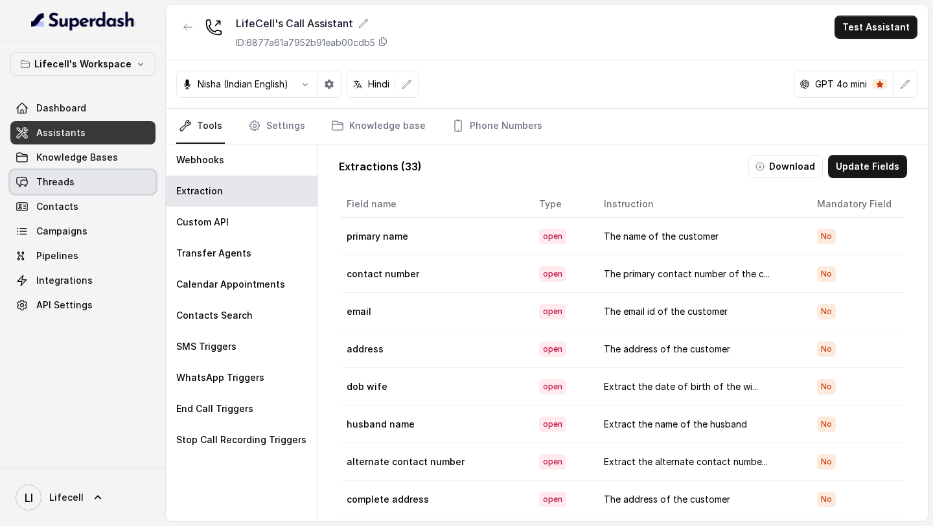
click at [91, 185] on link "Threads" at bounding box center [82, 181] width 145 height 23
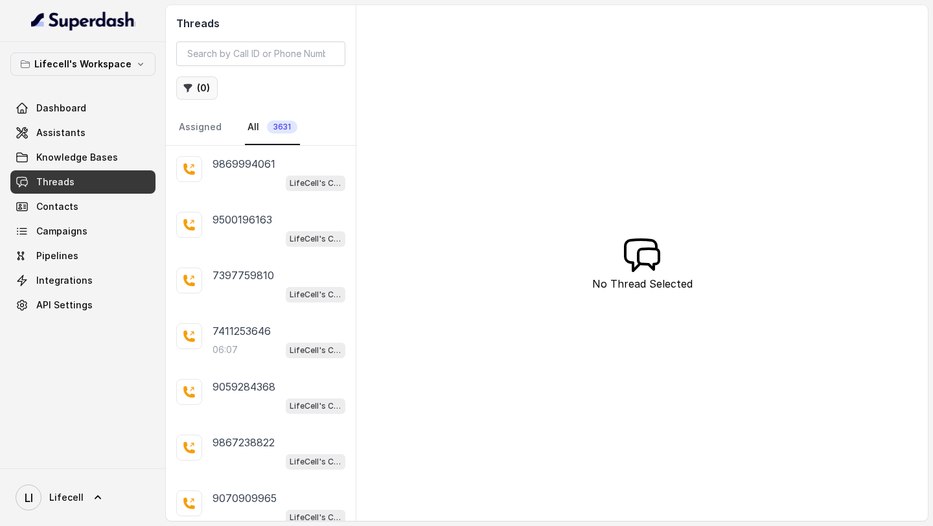
click at [198, 98] on button "( 0 )" at bounding box center [196, 87] width 41 height 23
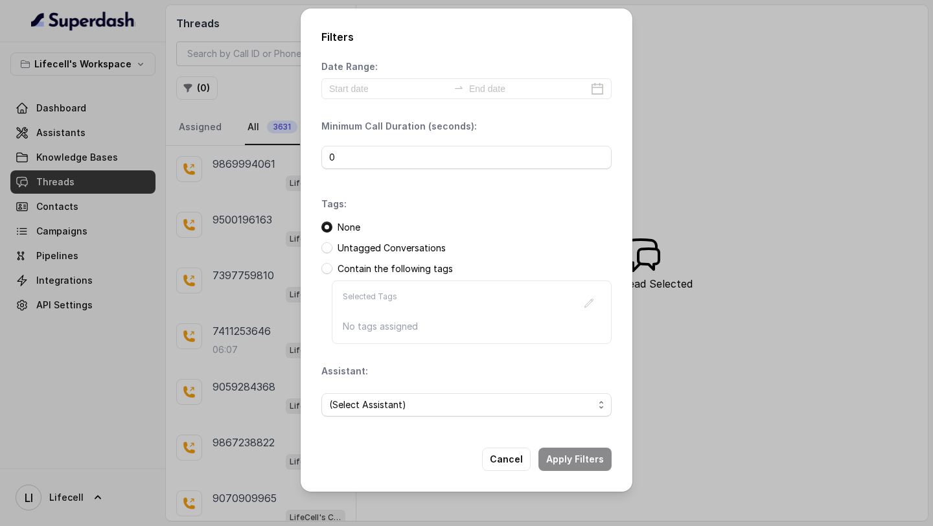
click at [198, 82] on div "Filters Date Range: Minimum Call Duration (seconds): 0 Tags: None Untagged Conv…" at bounding box center [466, 263] width 933 height 526
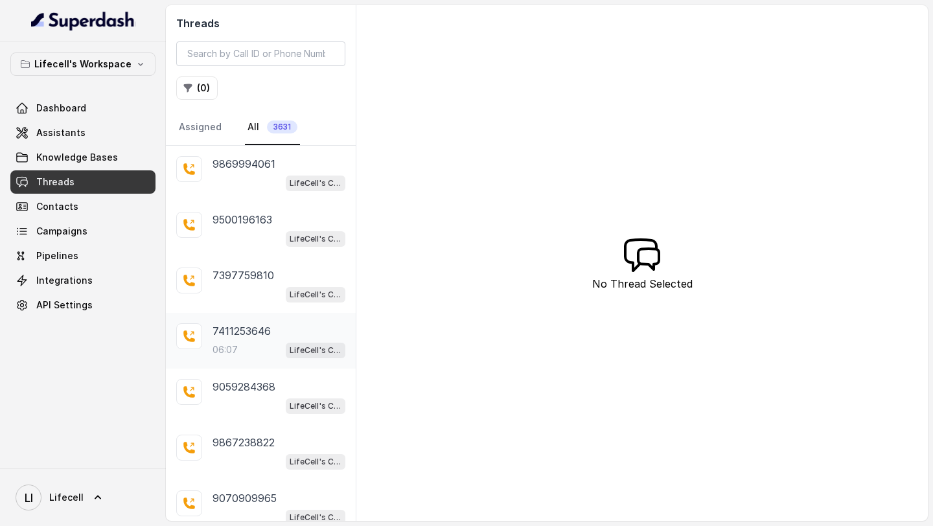
click at [237, 351] on div "06:07 LifeCell's Call Assistant" at bounding box center [278, 349] width 133 height 17
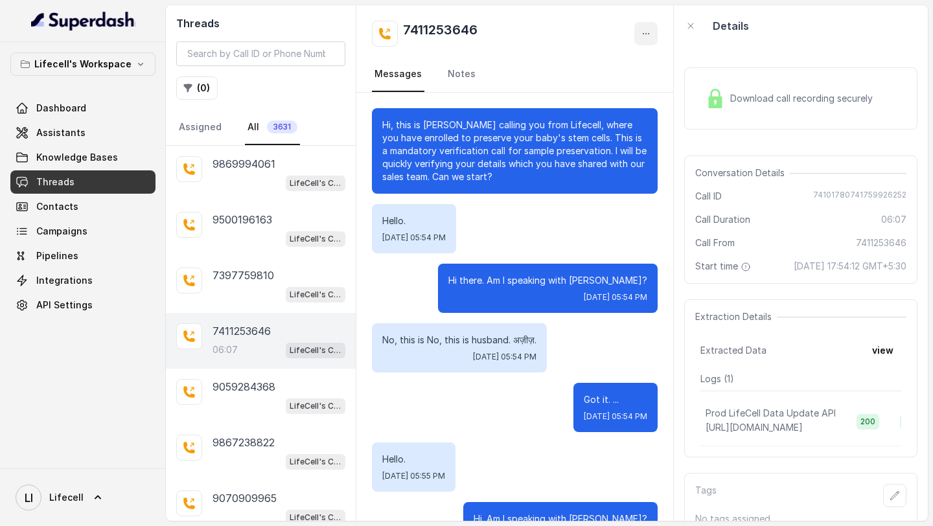
click at [647, 35] on icon "button" at bounding box center [645, 33] width 10 height 10
click at [580, 91] on button "Retry Extraction" at bounding box center [596, 87] width 124 height 23
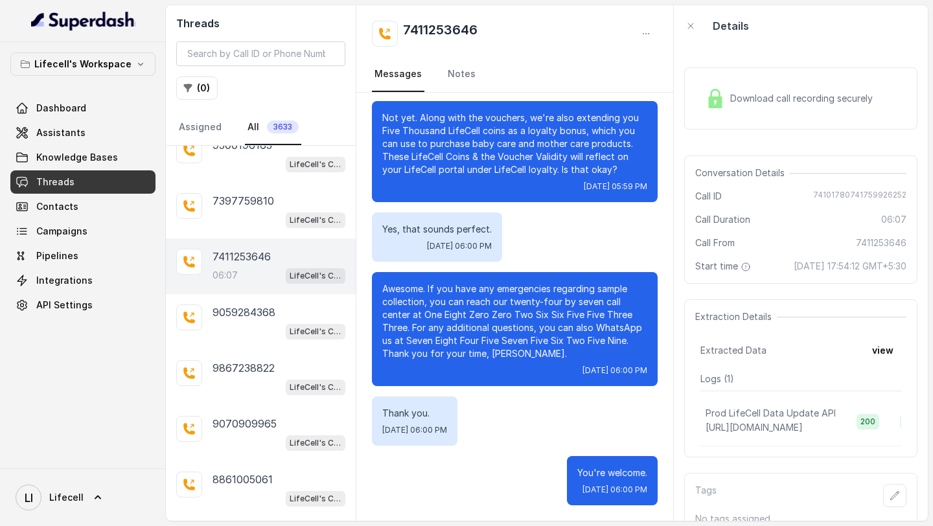
scroll to position [215, 0]
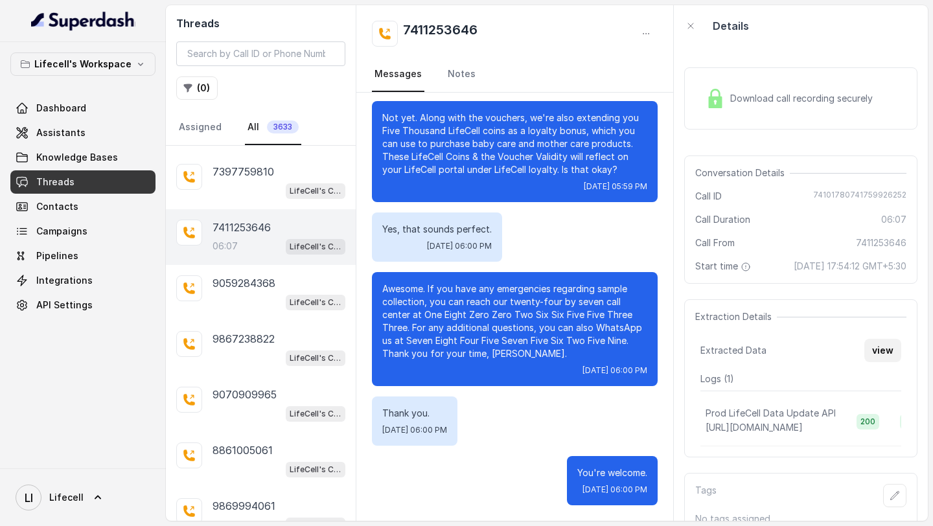
click at [886, 344] on button "view" at bounding box center [882, 350] width 37 height 23
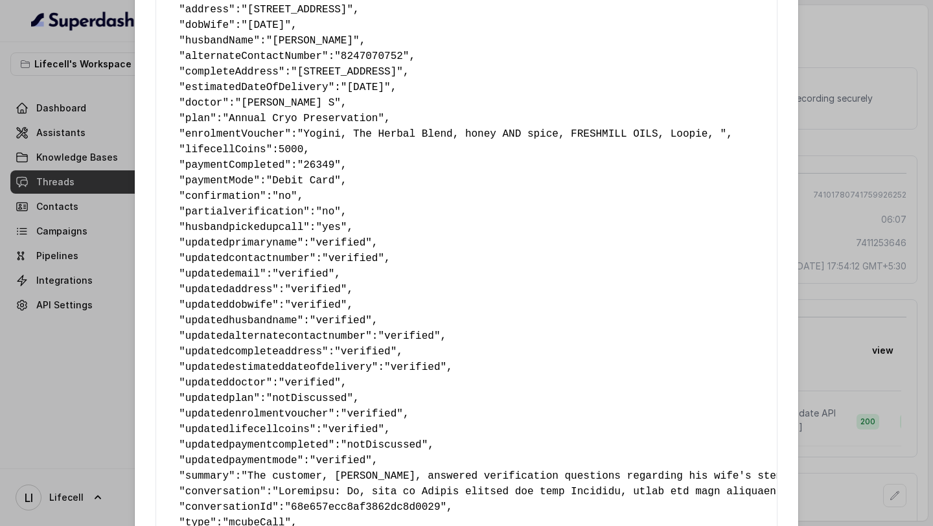
scroll to position [125, 0]
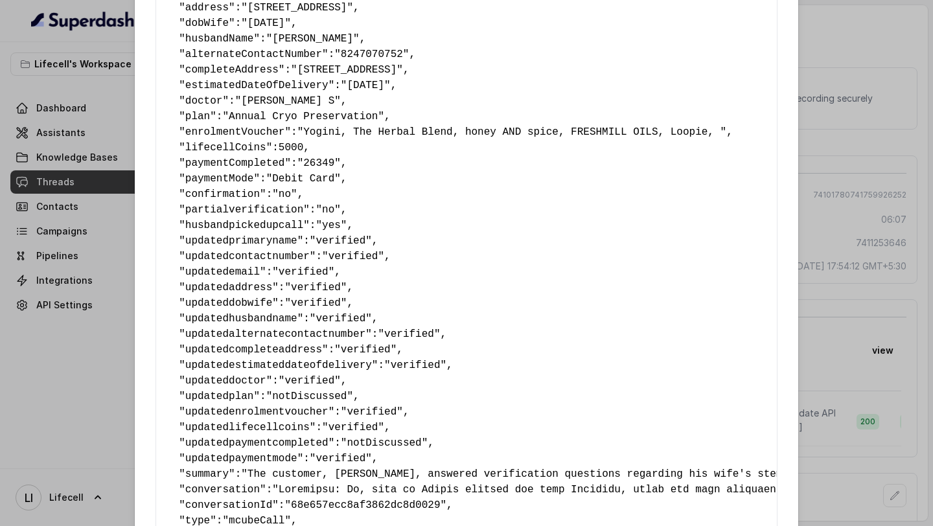
click at [259, 240] on span "updatedprimaryname" at bounding box center [241, 241] width 112 height 12
drag, startPoint x: 259, startPoint y: 240, endPoint x: 417, endPoint y: 240, distance: 158.0
click at [417, 240] on pre "{ " primaryName ": "[PERSON_NAME]" , " contactNumber ": "7411253646" , " email …" at bounding box center [466, 311] width 600 height 746
click at [262, 252] on span "updatedcontactnumber" at bounding box center [247, 257] width 124 height 12
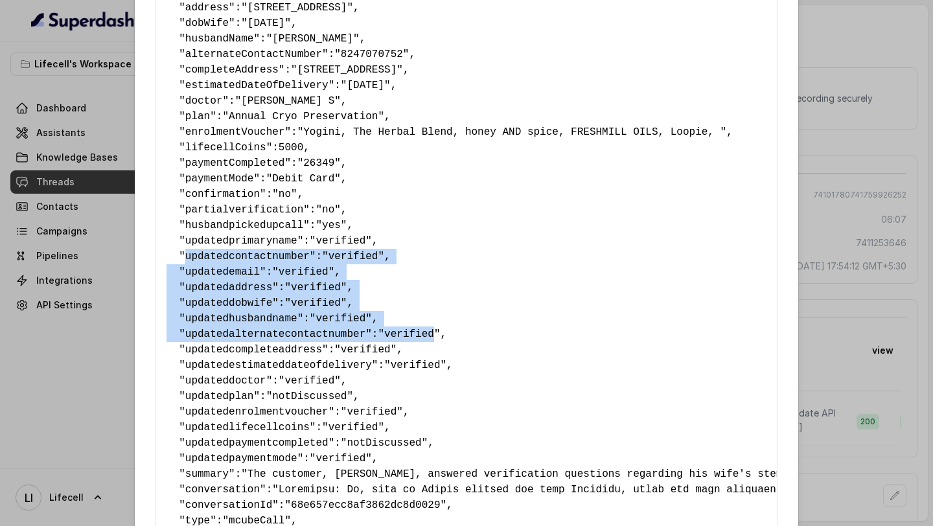
drag, startPoint x: 262, startPoint y: 252, endPoint x: 394, endPoint y: 335, distance: 156.9
click at [394, 335] on pre "{ " primaryName ": "[PERSON_NAME]" , " contactNumber ": "7411253646" , " email …" at bounding box center [466, 311] width 600 height 746
click at [394, 334] on span ""verified"" at bounding box center [409, 334] width 62 height 12
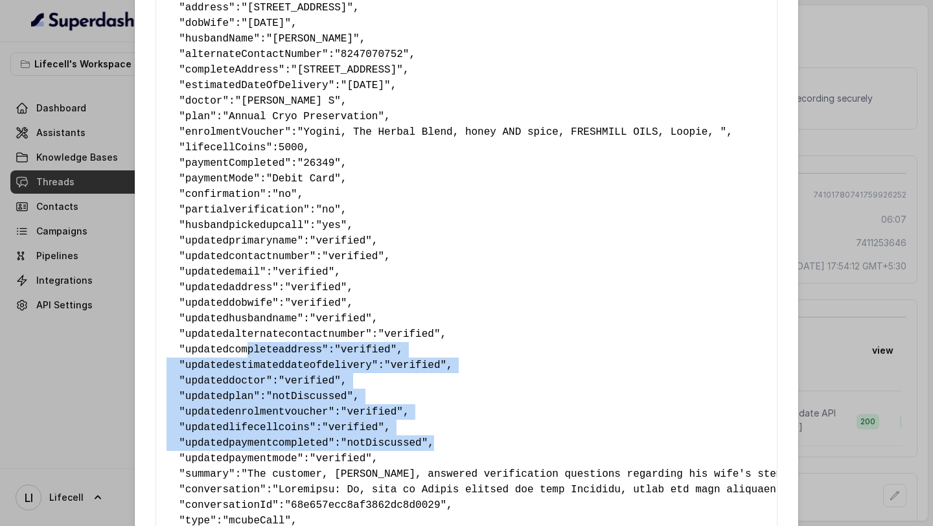
drag, startPoint x: 245, startPoint y: 354, endPoint x: 452, endPoint y: 444, distance: 225.7
click at [453, 444] on pre "{ " primaryName ": "[PERSON_NAME]" , " contactNumber ": "7411253646" , " email …" at bounding box center [466, 311] width 600 height 746
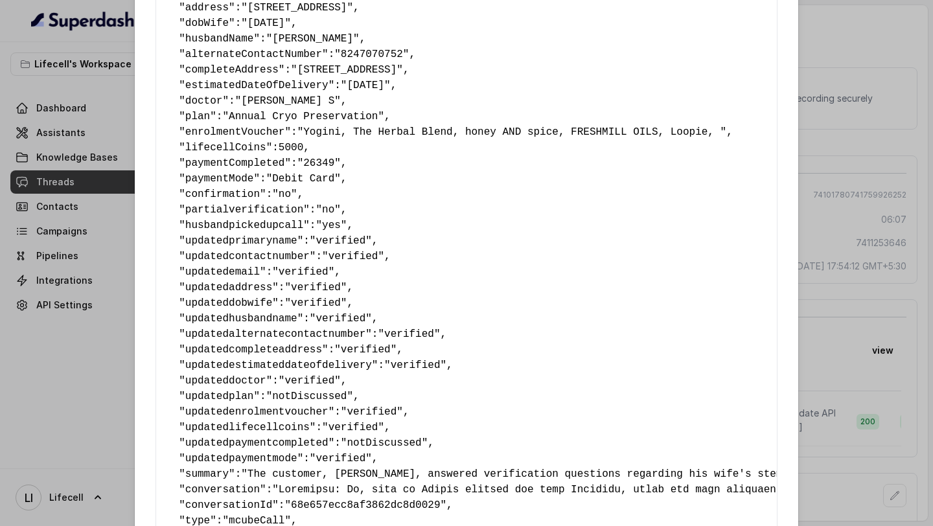
click at [120, 376] on div "Extracted Data { " primaryName ": "[PERSON_NAME]" , " contactNumber ": "7411253…" at bounding box center [466, 263] width 933 height 526
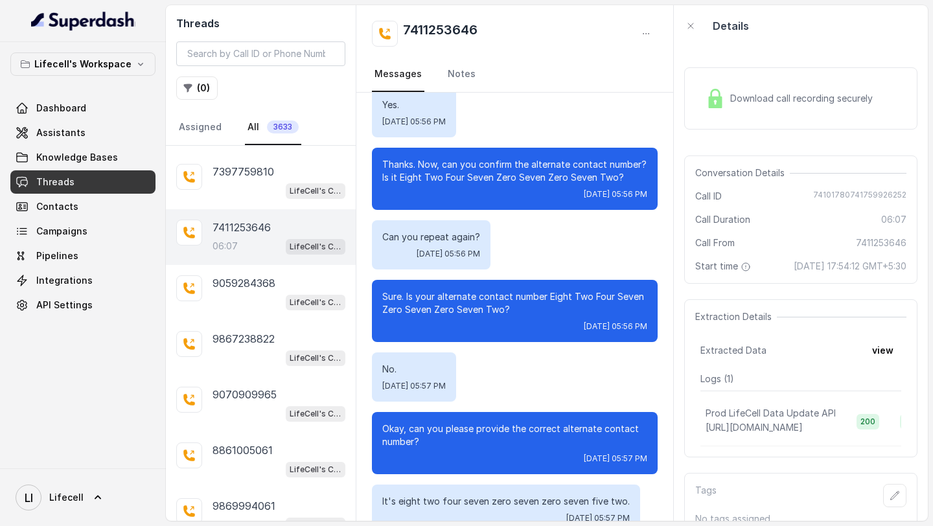
scroll to position [1379, 0]
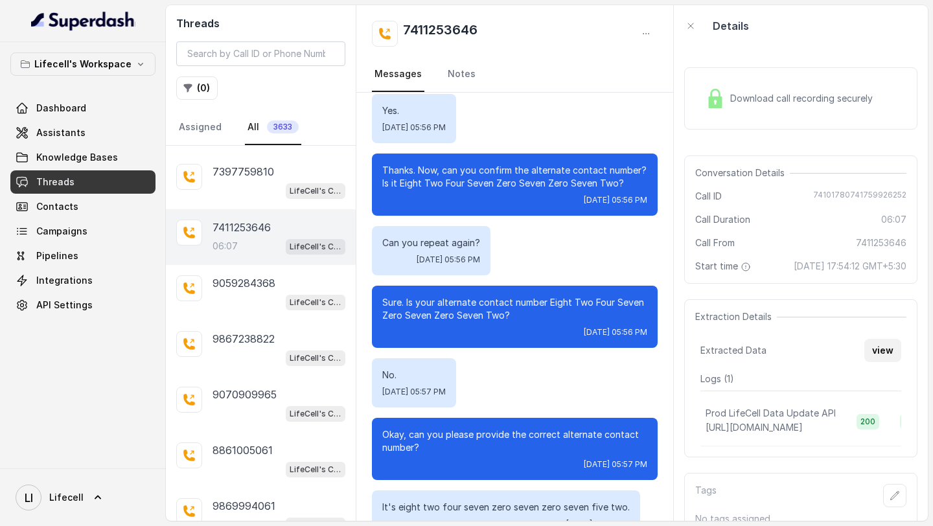
click at [879, 352] on button "view" at bounding box center [882, 350] width 37 height 23
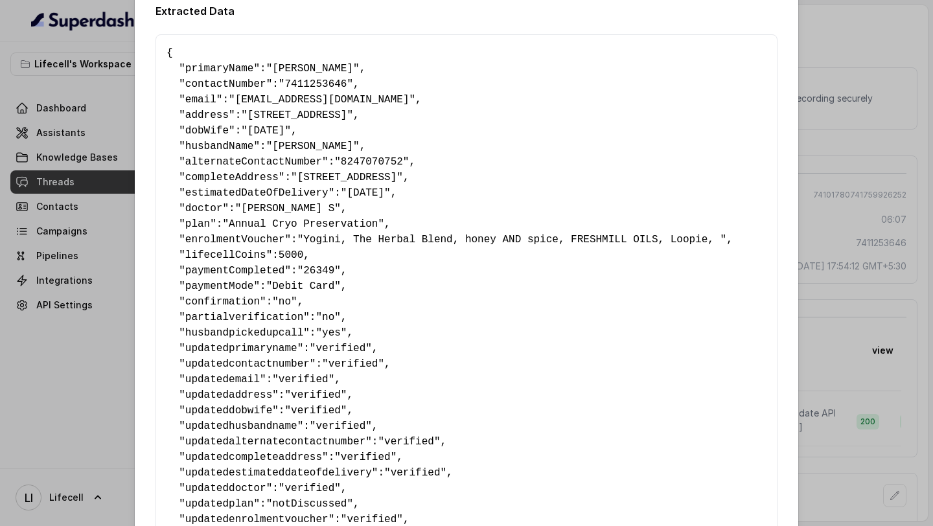
scroll to position [19, 0]
click at [0, 260] on div "Extracted Data { " primaryName ": "[PERSON_NAME]" , " contactNumber ": "7411253…" at bounding box center [466, 263] width 933 height 526
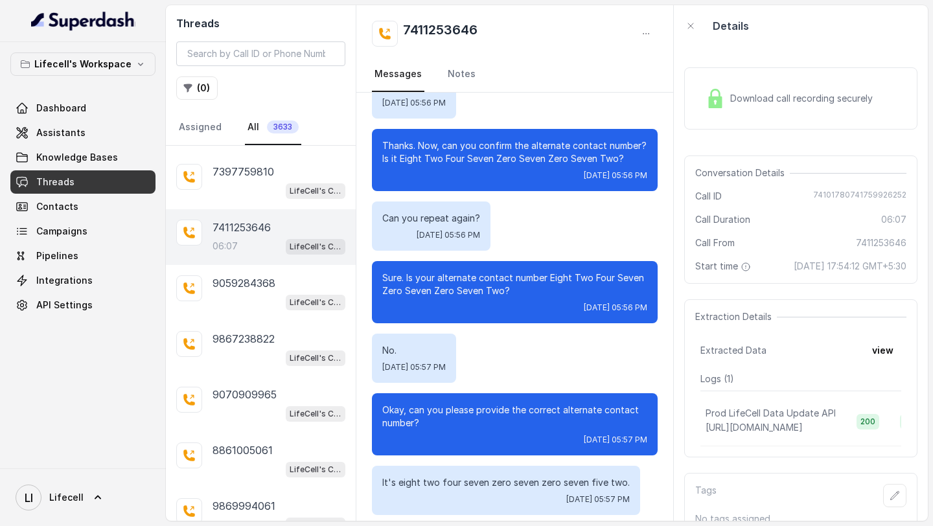
scroll to position [1531, 0]
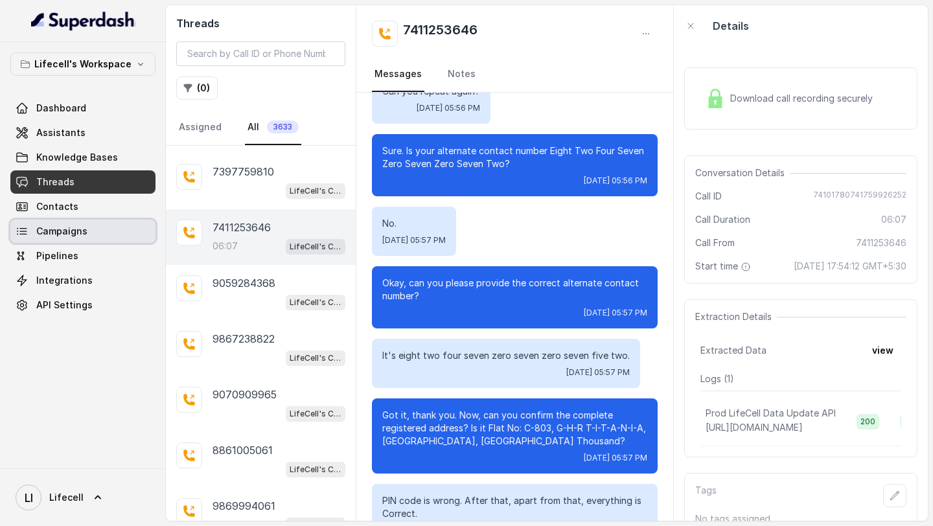
click at [110, 238] on link "Campaigns" at bounding box center [82, 231] width 145 height 23
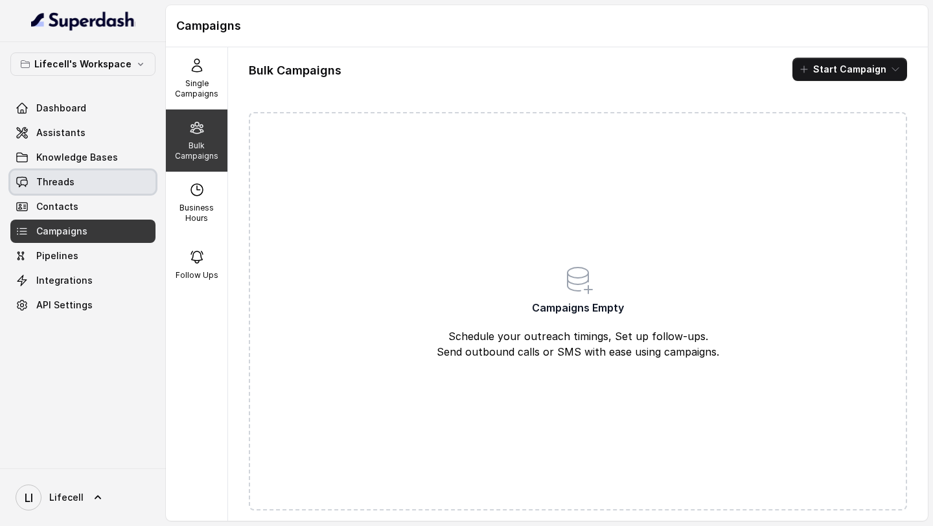
click at [80, 177] on link "Threads" at bounding box center [82, 181] width 145 height 23
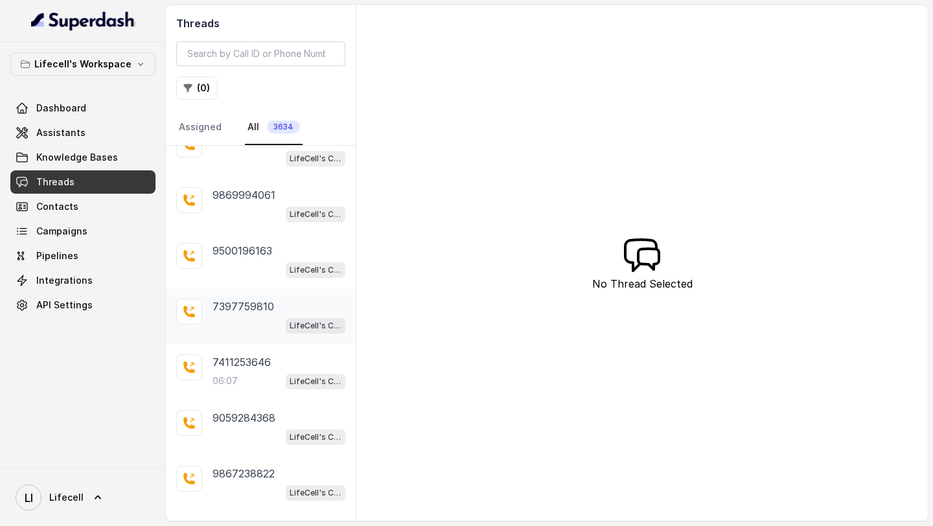
scroll to position [151, 0]
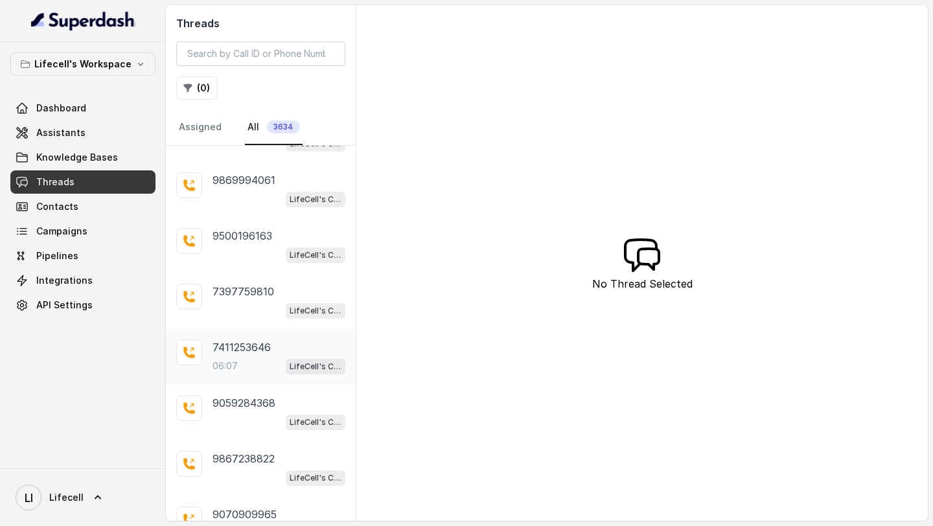
click at [269, 354] on div "7411253646 06:07 LifeCell's Call Assistant" at bounding box center [278, 356] width 133 height 35
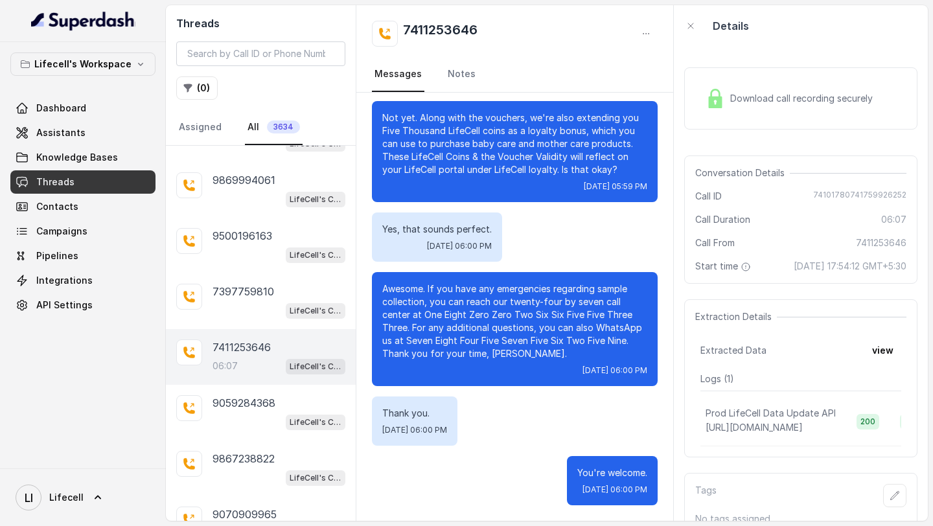
scroll to position [26, 0]
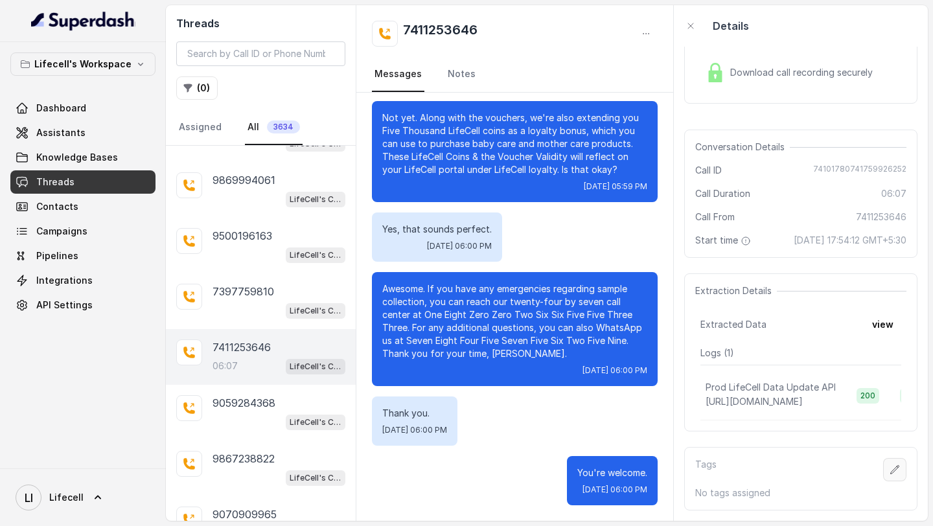
click at [890, 466] on icon "button" at bounding box center [894, 469] width 10 height 10
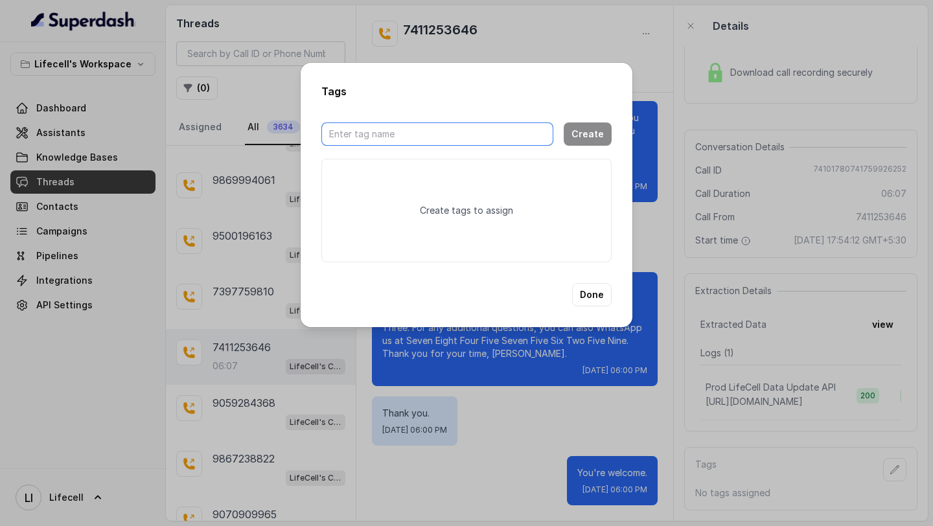
click at [395, 143] on input "text" at bounding box center [437, 133] width 232 height 23
type input "customer-updated-details"
click at [596, 130] on button "Create" at bounding box center [587, 133] width 48 height 23
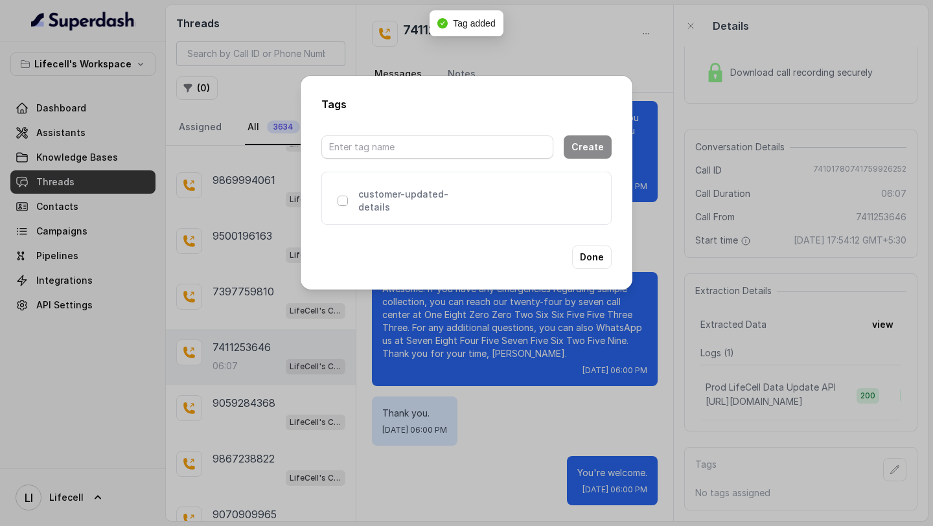
drag, startPoint x: 341, startPoint y: 196, endPoint x: 366, endPoint y: 205, distance: 26.6
click at [341, 196] on span at bounding box center [342, 201] width 10 height 10
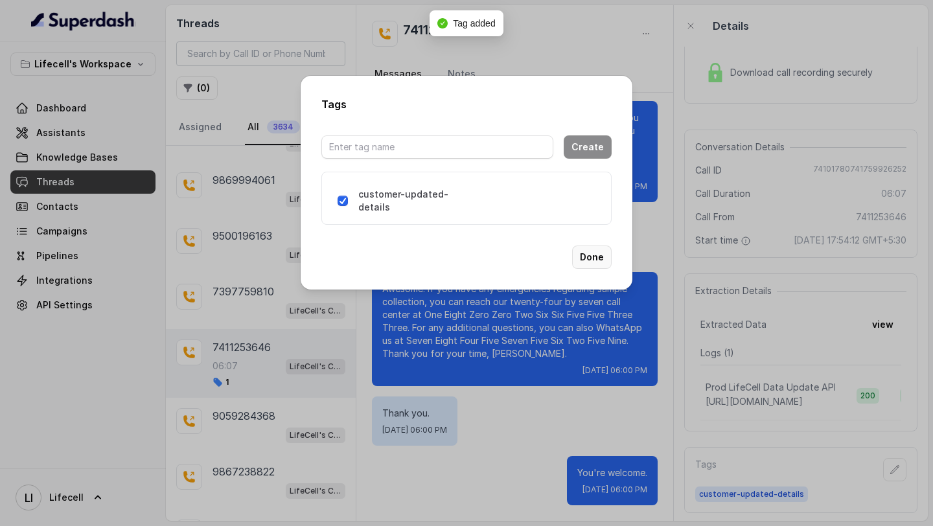
click at [597, 259] on button "Done" at bounding box center [592, 256] width 40 height 23
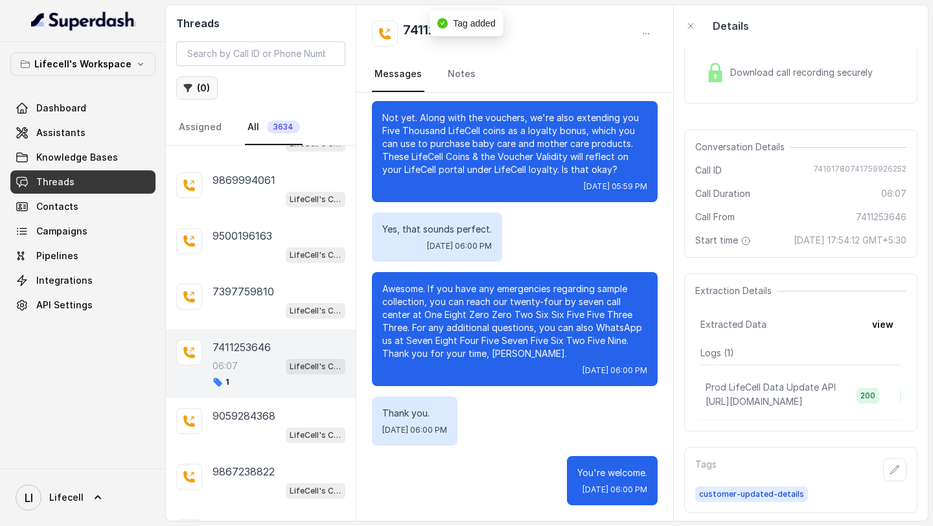
click at [208, 89] on button "( 0 )" at bounding box center [196, 87] width 41 height 23
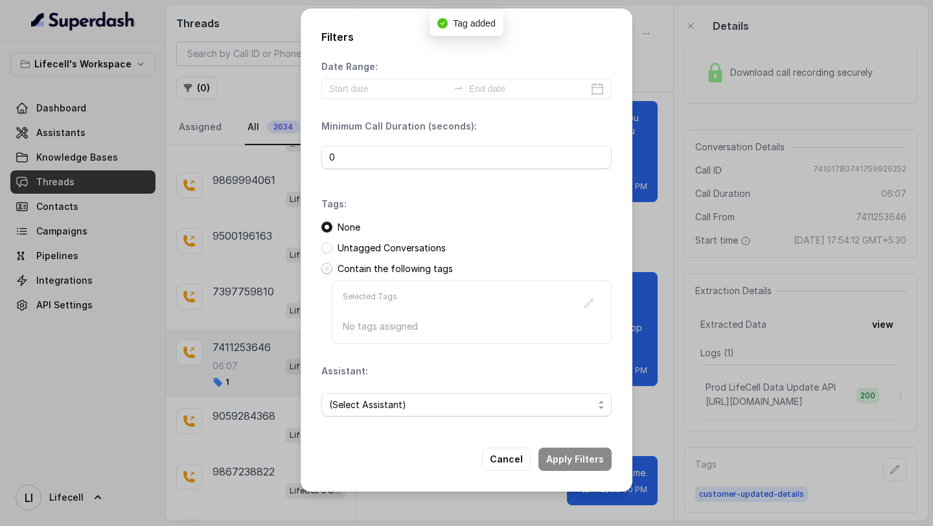
click at [329, 266] on span at bounding box center [326, 268] width 11 height 11
click at [584, 301] on icon "button" at bounding box center [588, 303] width 10 height 10
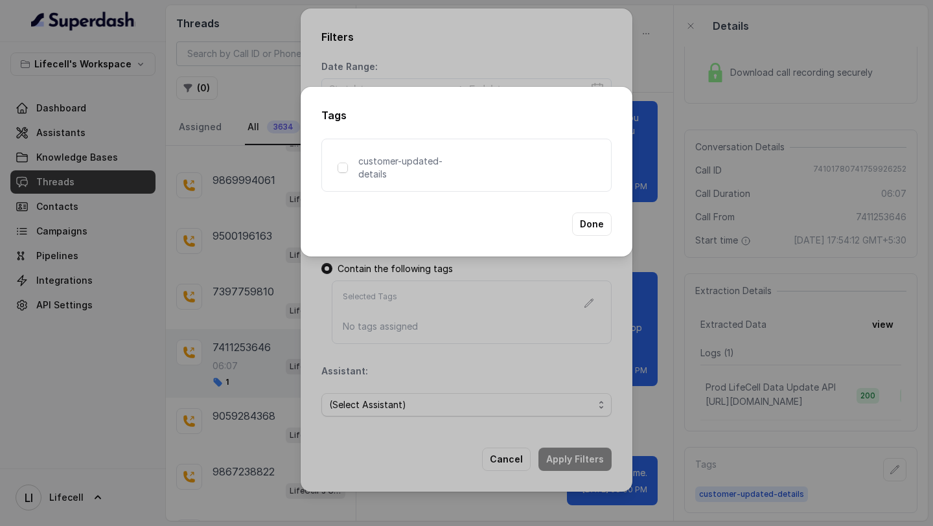
click at [584, 301] on div "Tags customer-updated-details Done" at bounding box center [466, 263] width 933 height 526
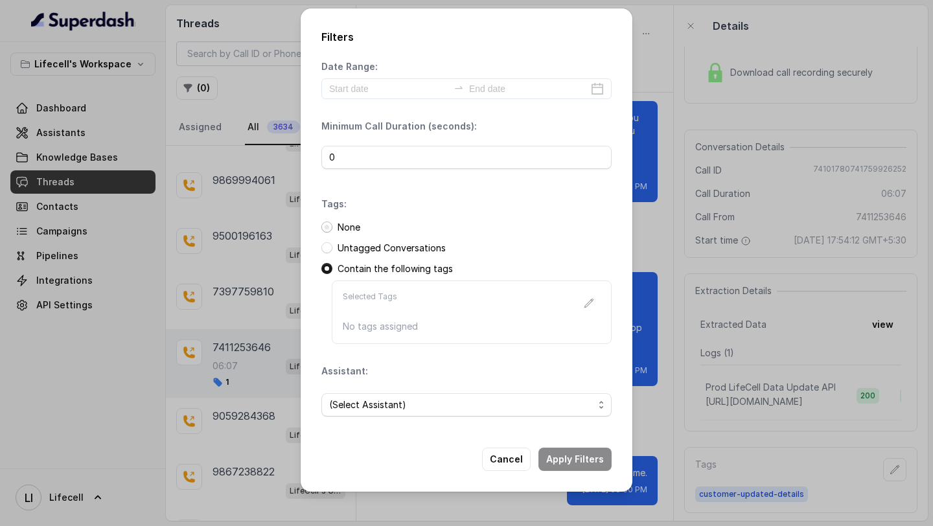
click at [328, 223] on span at bounding box center [326, 226] width 11 height 11
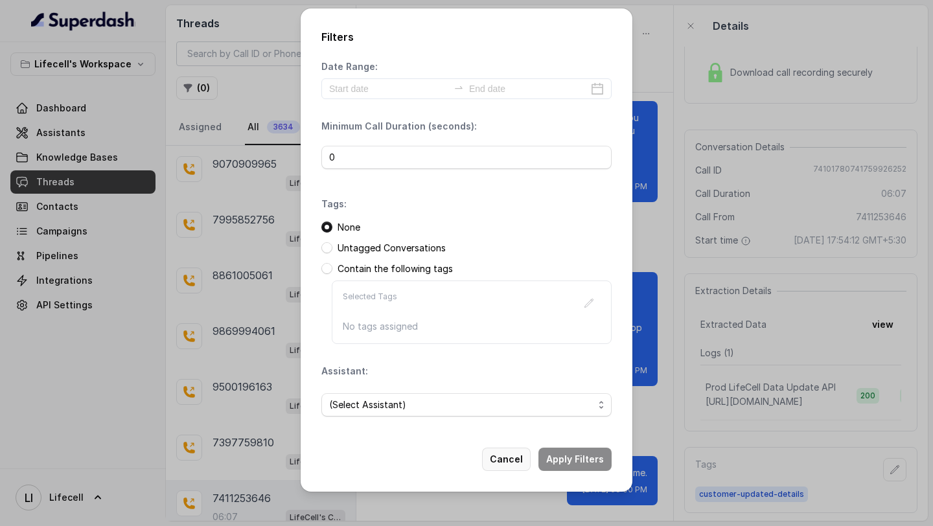
click at [530, 458] on button "Cancel" at bounding box center [506, 458] width 49 height 23
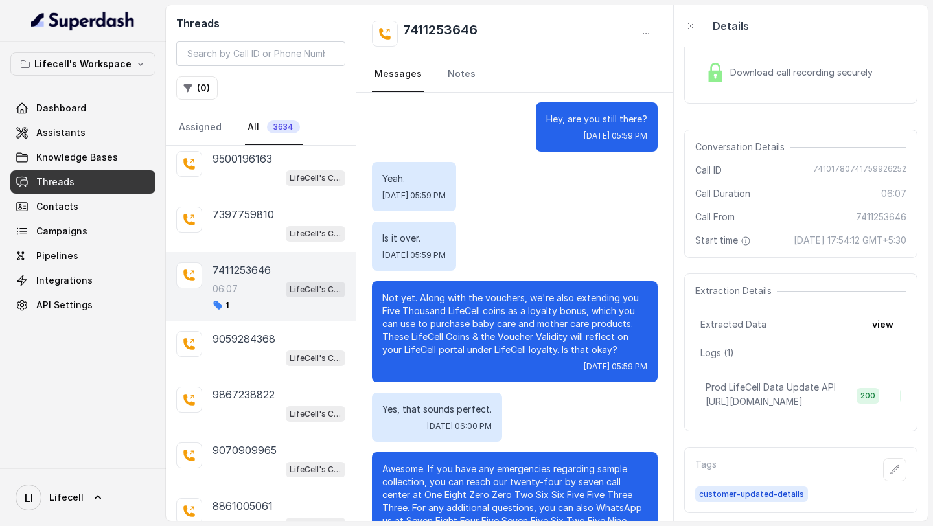
scroll to position [3045, 0]
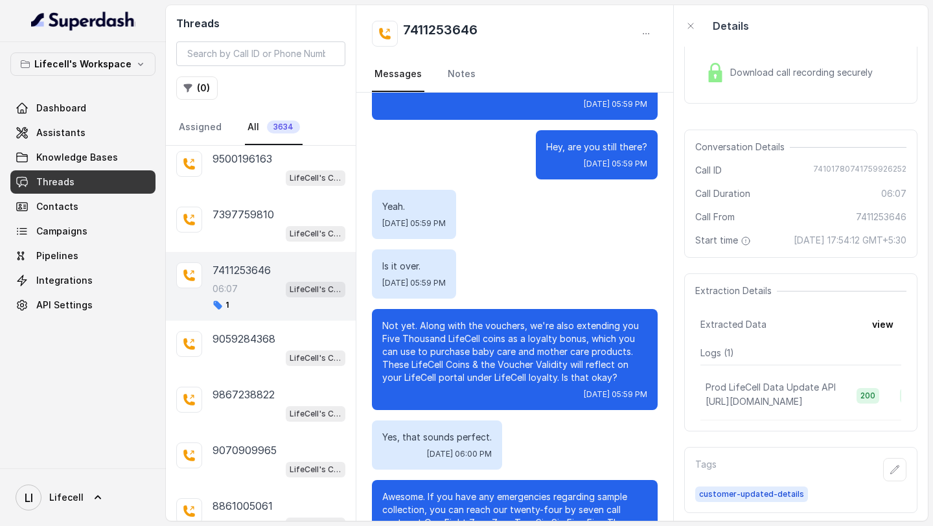
click at [589, 410] on div "Not yet. Along with the vouchers, we're also extending you Five Thousand LifeCe…" at bounding box center [515, 359] width 286 height 101
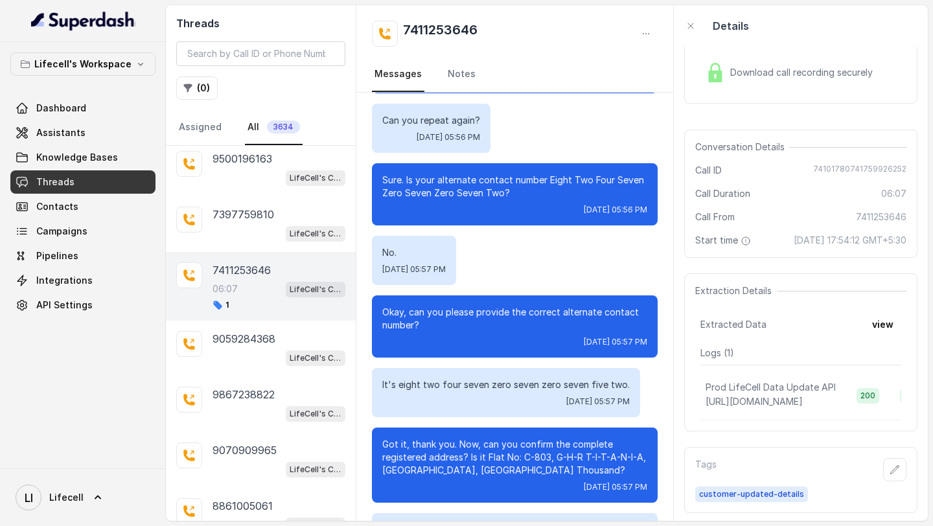
scroll to position [1506, 0]
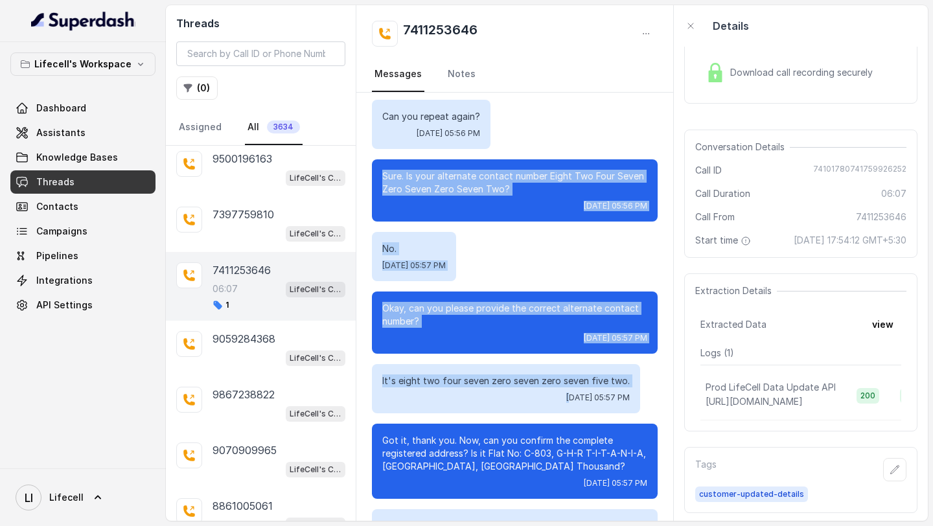
drag, startPoint x: 379, startPoint y: 177, endPoint x: 525, endPoint y: 398, distance: 265.5
click at [525, 398] on div "Hi, this is [PERSON_NAME] calling you from Lifecell, where you have enrolled to…" at bounding box center [514, 427] width 317 height 3681
copy div "Sure. Is your alternate contact number Eight Two Four Seven Zero Seven Zero Sev…"
click at [892, 326] on button "view" at bounding box center [882, 324] width 37 height 23
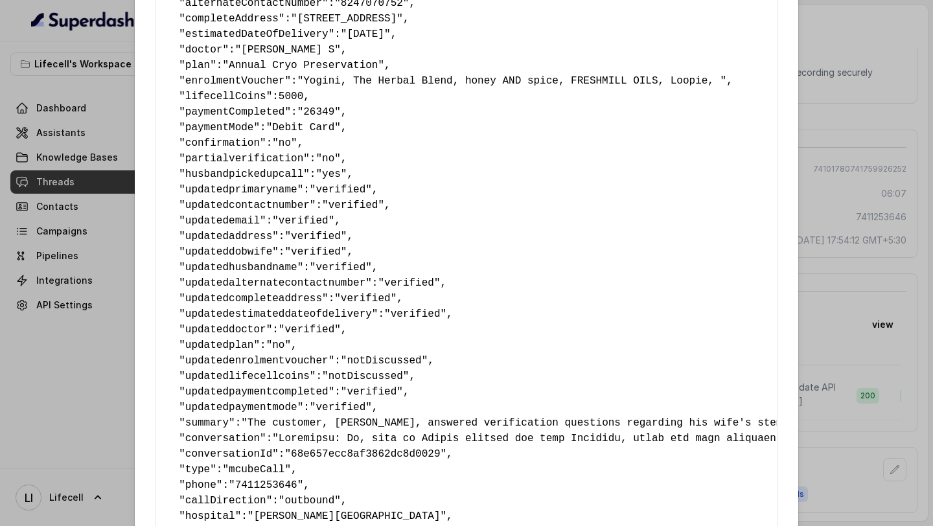
scroll to position [166, 0]
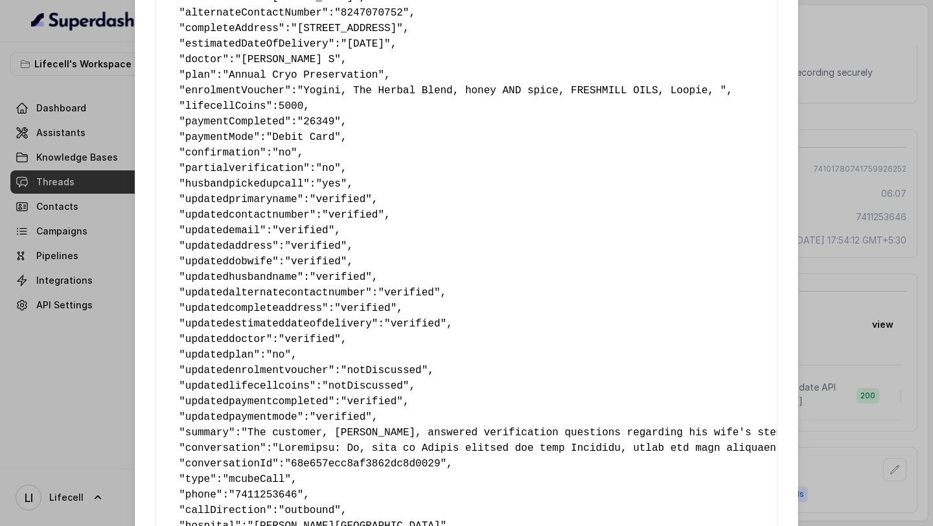
click at [351, 139] on pre "{ " primaryName ": "[PERSON_NAME]" , " contactNumber ": "7411253646" , " email …" at bounding box center [466, 269] width 600 height 746
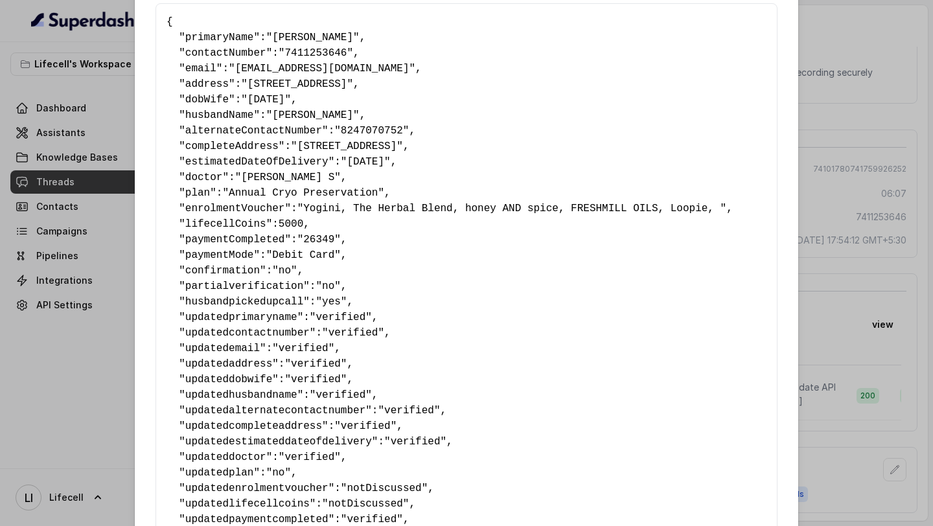
scroll to position [64, 0]
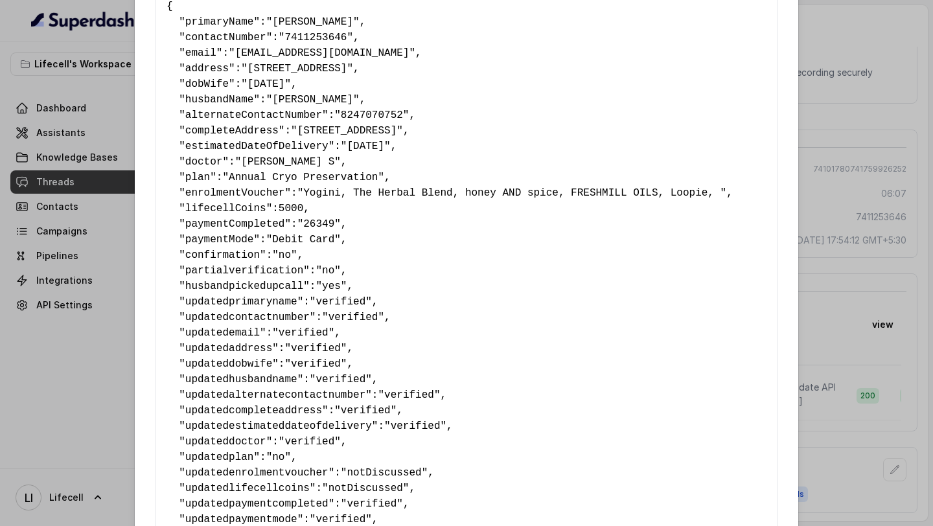
click at [253, 392] on span "updatedalternatecontactnumber" at bounding box center [275, 395] width 180 height 12
copy span "updatedalternatecontactnumber"
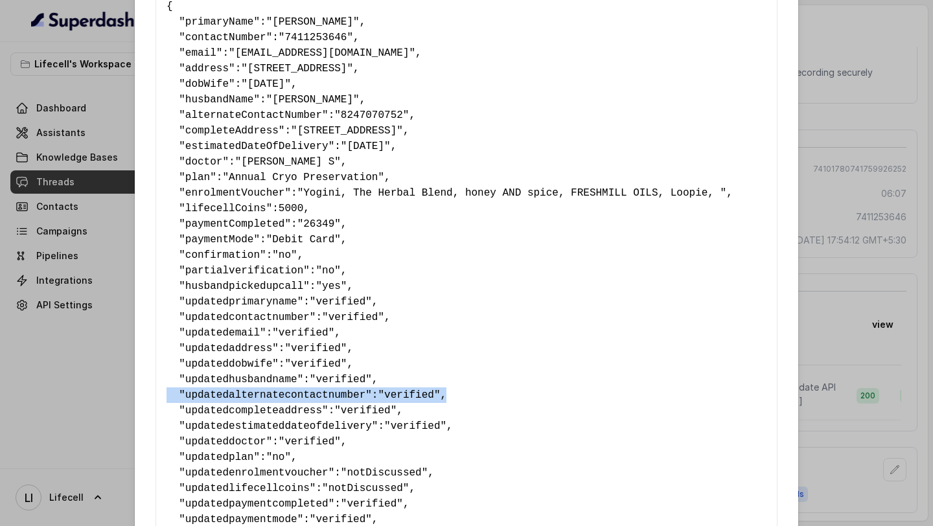
drag, startPoint x: 458, startPoint y: 396, endPoint x: 166, endPoint y: 400, distance: 292.1
click at [166, 399] on pre "{ " primaryName ": "[PERSON_NAME]" , " contactNumber ": "7411253646" , " email …" at bounding box center [466, 372] width 600 height 746
copy pre "" updatedalternatecontactnumber ": "verified" ,"
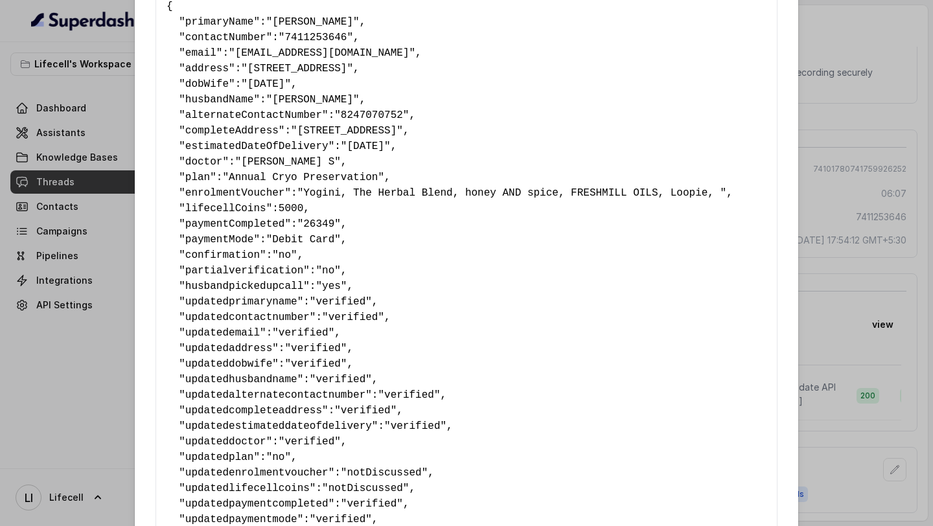
click at [78, 209] on div "Extracted Data { " primaryName ": "[PERSON_NAME]" , " contactNumber ": "7411253…" at bounding box center [466, 263] width 933 height 526
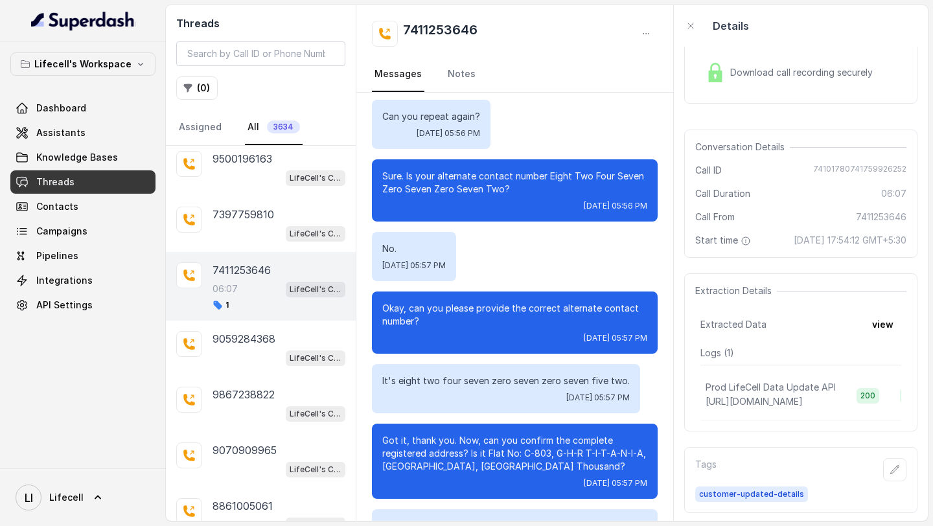
click at [235, 286] on p "06:07" at bounding box center [224, 288] width 25 height 13
drag, startPoint x: 541, startPoint y: 26, endPoint x: 402, endPoint y: 32, distance: 140.0
click at [402, 32] on div "7411253646" at bounding box center [515, 34] width 286 height 26
copy h2 "7411253646"
click at [535, 128] on div "Can you repeat again? Wed, Oct 8, 2025, 05:56 PM" at bounding box center [515, 124] width 286 height 49
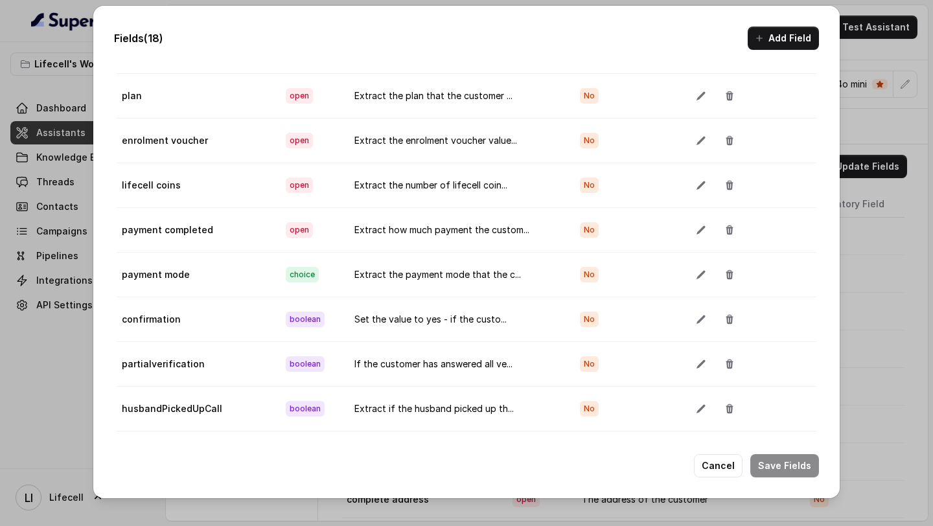
scroll to position [154, 0]
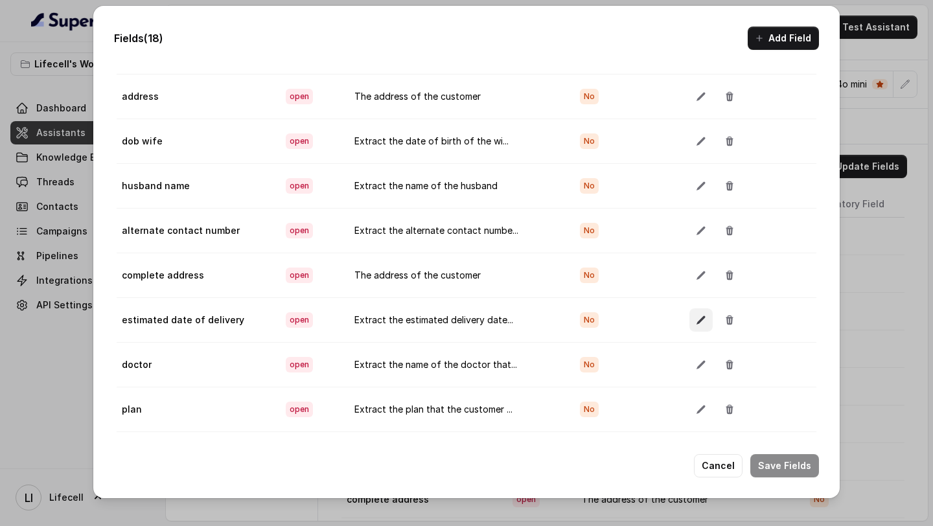
click at [696, 320] on icon "button" at bounding box center [701, 320] width 10 height 10
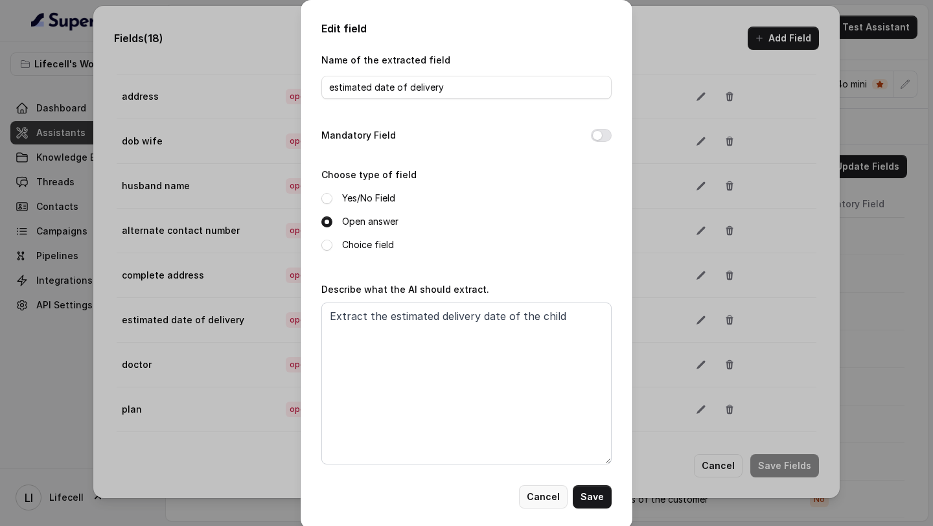
click at [531, 492] on button "Cancel" at bounding box center [543, 496] width 49 height 23
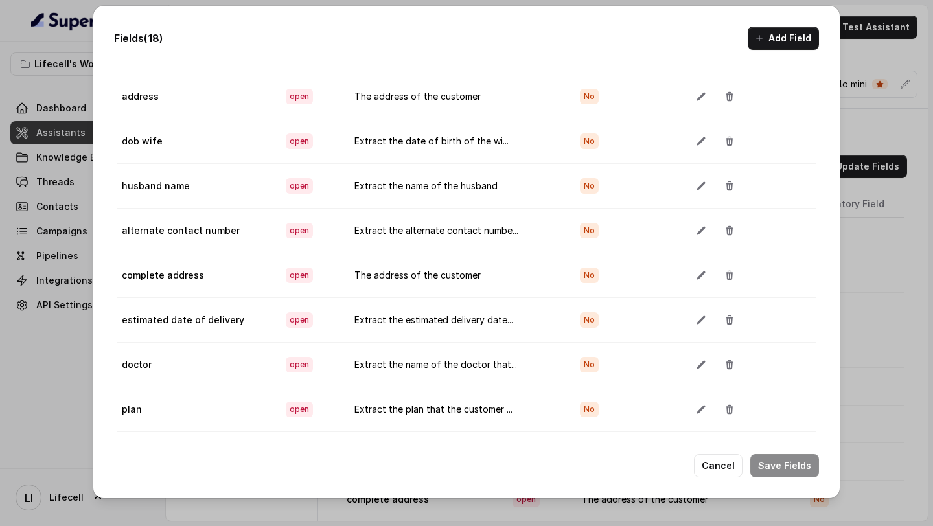
scroll to position [468, 0]
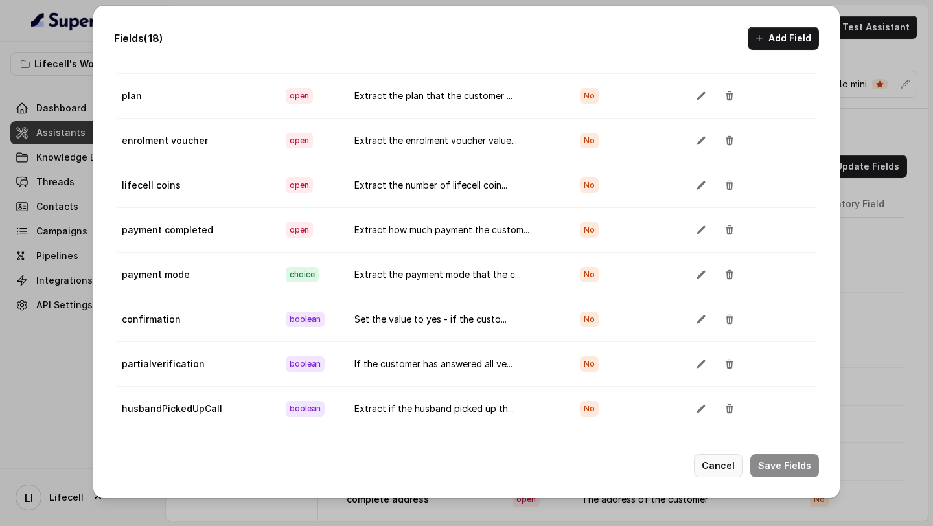
click at [719, 459] on button "Cancel" at bounding box center [718, 465] width 49 height 23
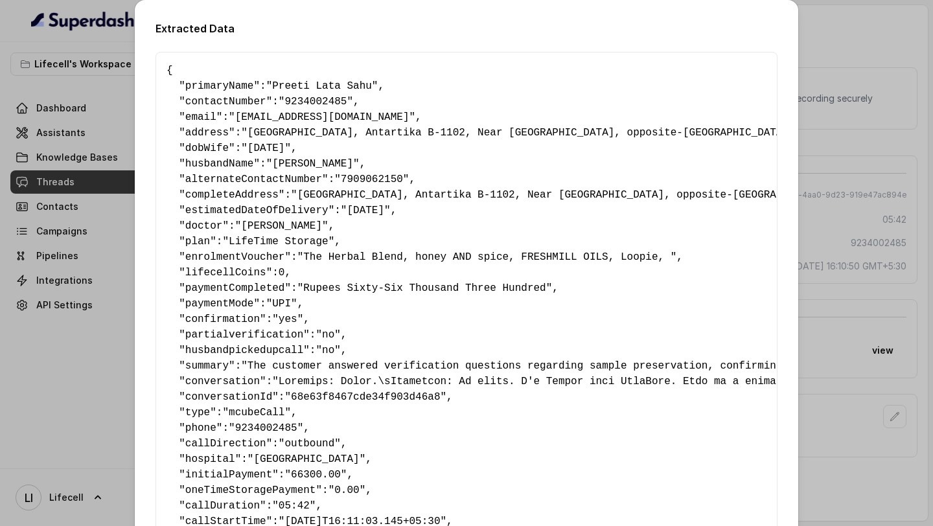
click at [19, 194] on div "Extracted Data { " primaryName ": "Preeti Lata Sahu" , " contactNumber ": "9234…" at bounding box center [466, 263] width 933 height 526
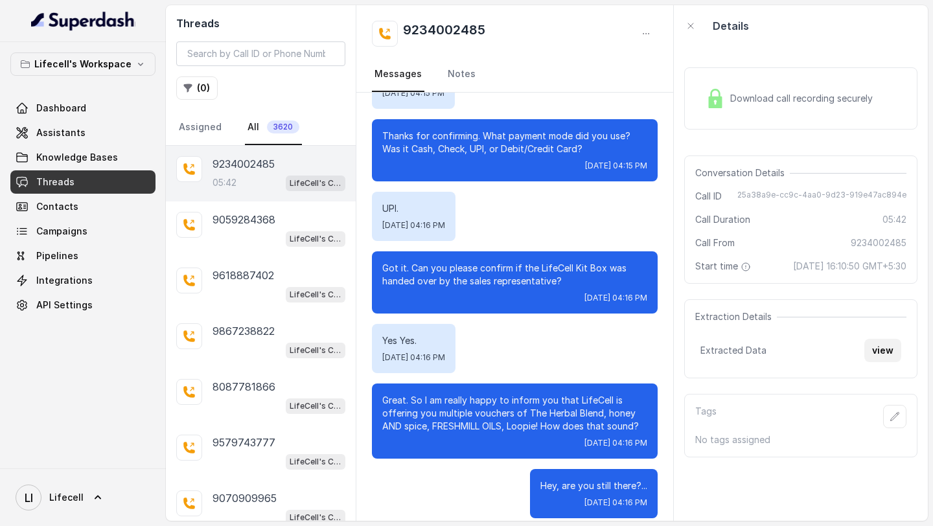
click at [875, 354] on button "view" at bounding box center [882, 350] width 37 height 23
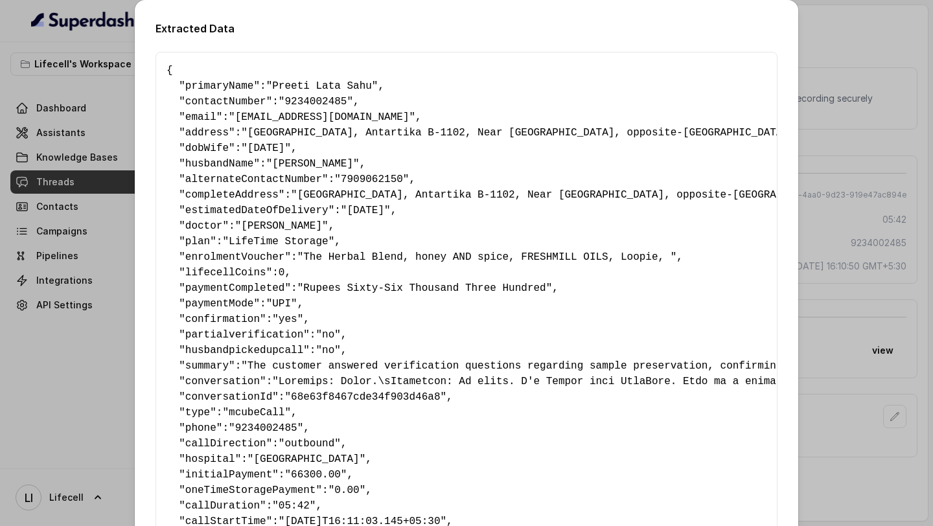
scroll to position [94, 0]
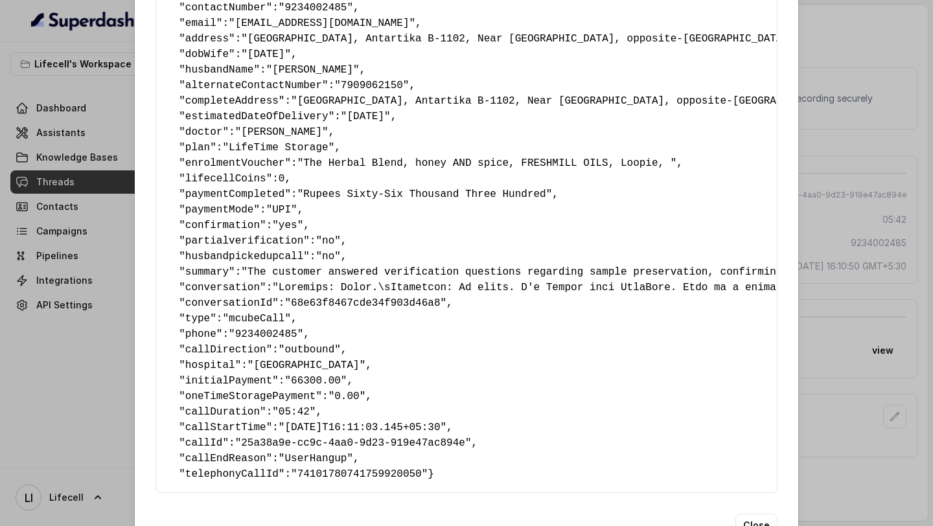
click at [0, 329] on div "Extracted Data { " primaryName ": "Preeti Lata Sahu" , " contactNumber ": "9234…" at bounding box center [466, 263] width 933 height 526
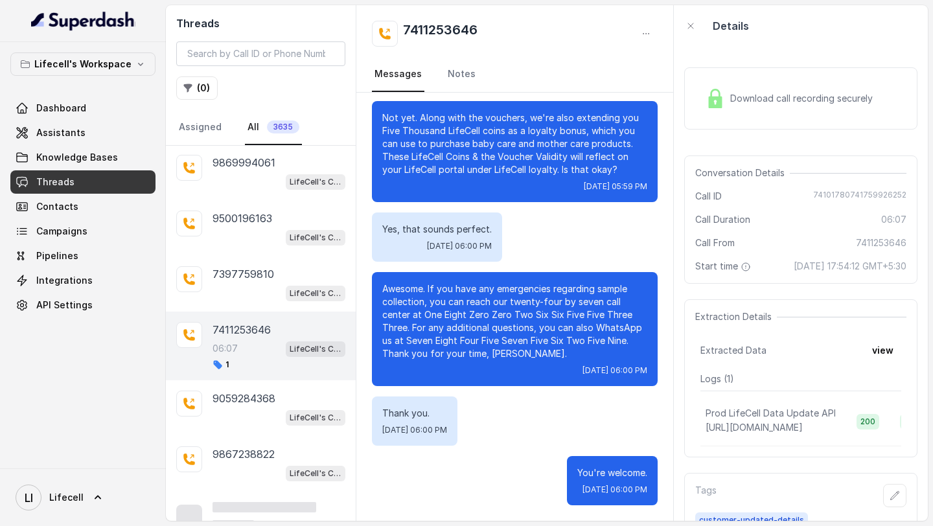
scroll to position [228, 0]
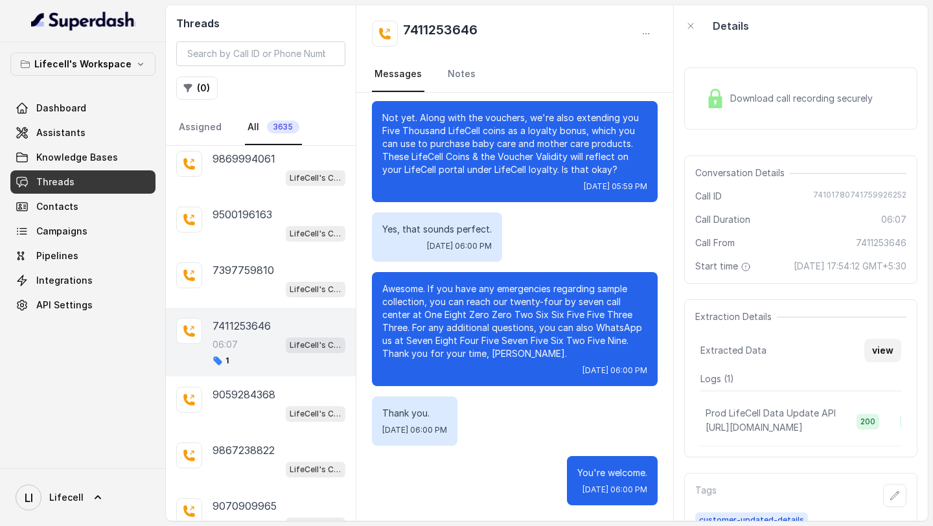
click at [885, 348] on button "view" at bounding box center [882, 350] width 37 height 23
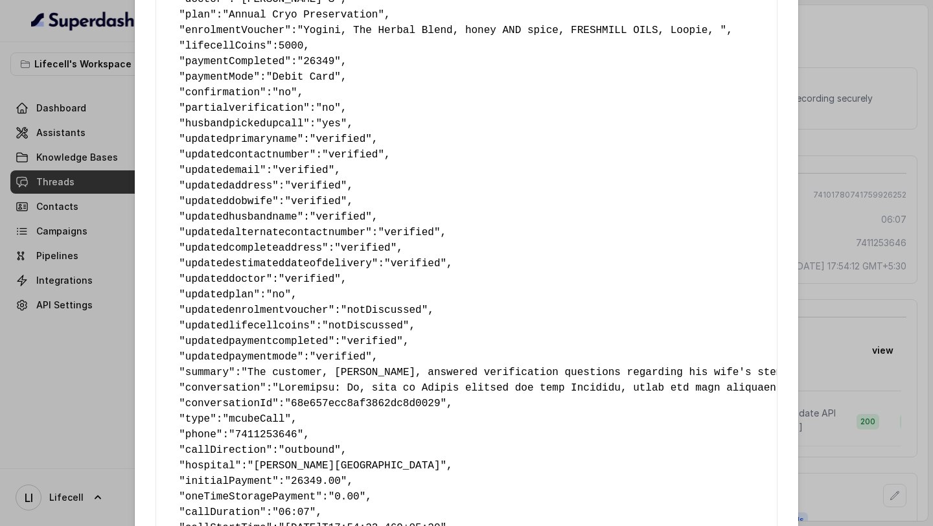
scroll to position [227, 0]
click at [233, 232] on span "updatedalternatecontactnumber" at bounding box center [275, 232] width 180 height 12
click at [26, 286] on div "Extracted Data { " primaryName ": "[PERSON_NAME]" , " contactNumber ": "7411253…" at bounding box center [466, 263] width 933 height 526
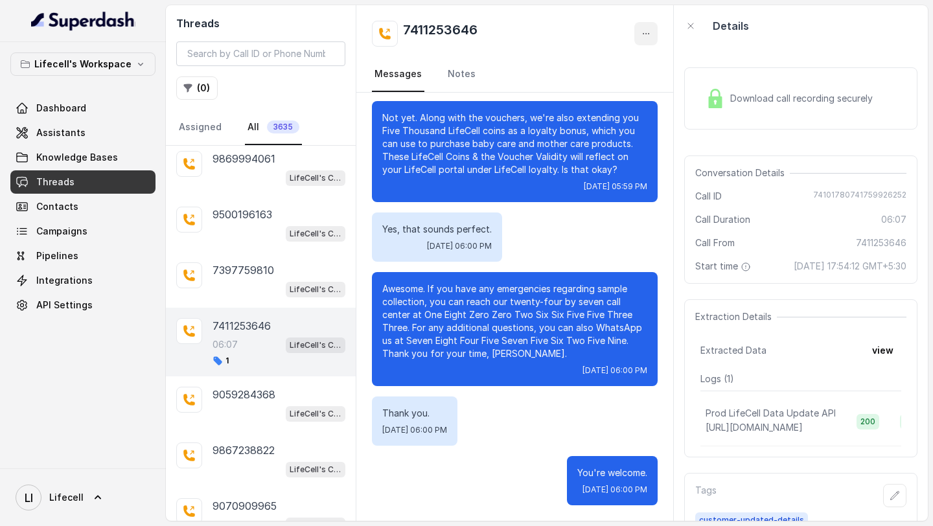
click at [647, 34] on icon "button" at bounding box center [645, 33] width 10 height 10
click at [602, 89] on button "Retry Extraction" at bounding box center [596, 87] width 124 height 23
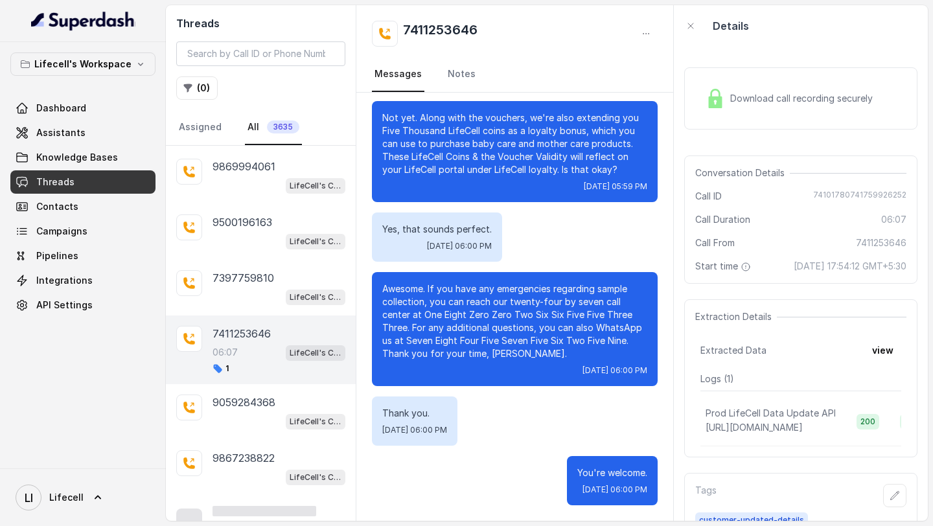
scroll to position [228, 0]
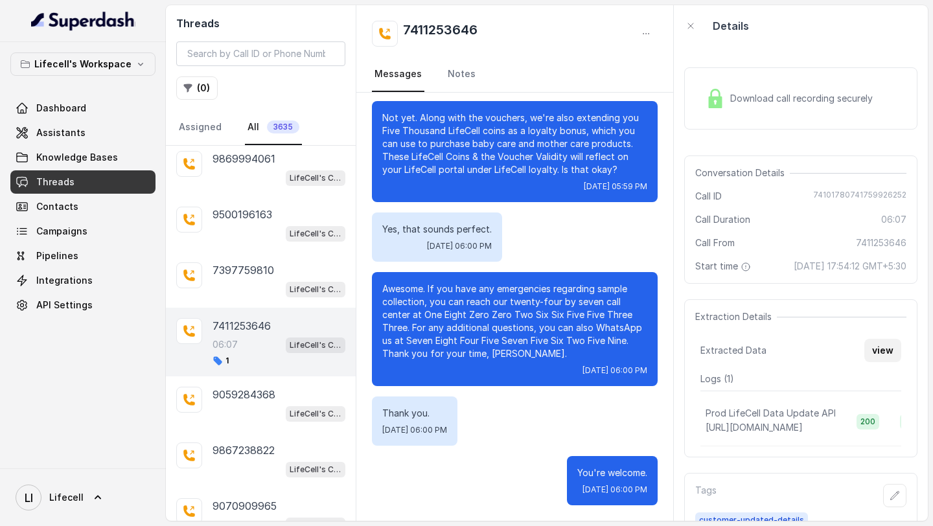
click at [893, 352] on button "view" at bounding box center [882, 350] width 37 height 23
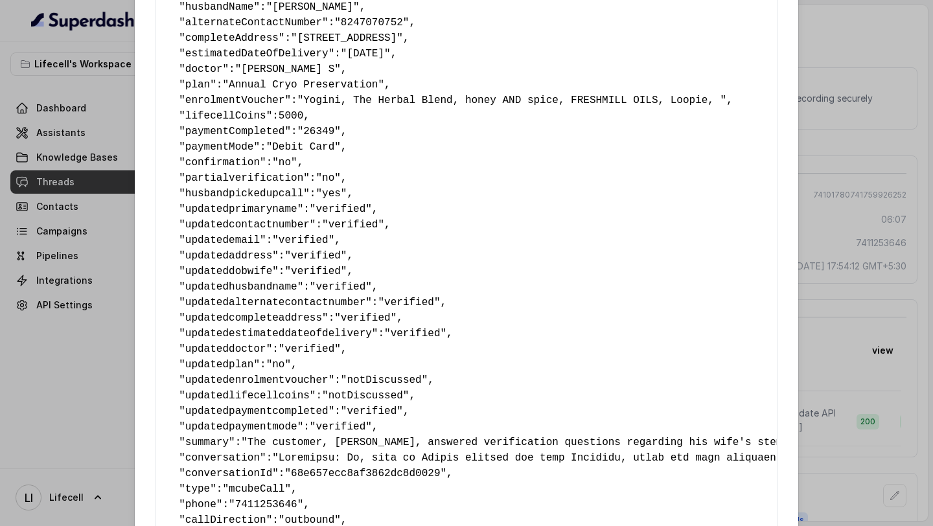
scroll to position [158, 0]
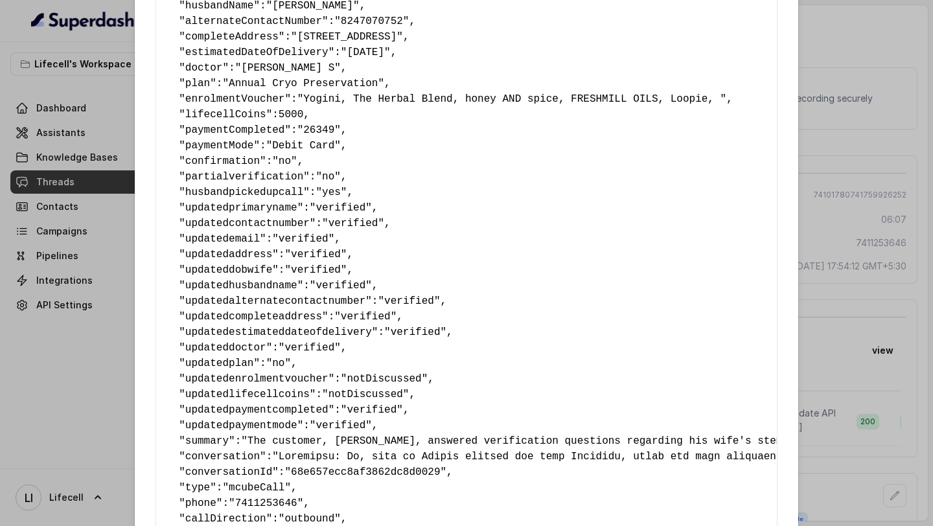
click at [258, 305] on span "updatedalternatecontactnumber" at bounding box center [275, 301] width 180 height 12
drag, startPoint x: 258, startPoint y: 305, endPoint x: 414, endPoint y: 305, distance: 156.7
click at [414, 305] on pre "{ " primaryName ": "[PERSON_NAME]" , " contactNumber ": "7411253646" , " email …" at bounding box center [466, 278] width 600 height 746
click at [277, 306] on span "updatedalternatecontactnumber" at bounding box center [275, 301] width 180 height 12
drag, startPoint x: 277, startPoint y: 306, endPoint x: 413, endPoint y: 303, distance: 136.7
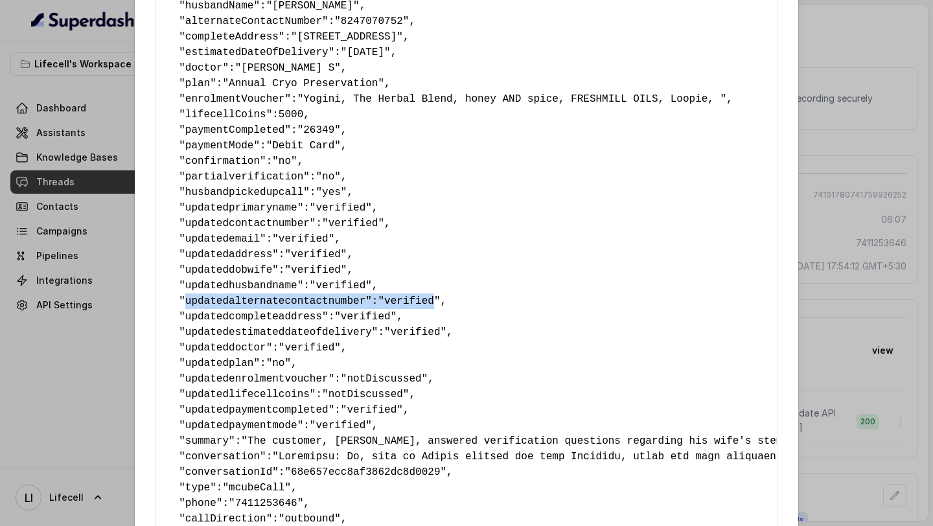
click at [413, 303] on pre "{ " primaryName ": "[PERSON_NAME]" , " contactNumber ": "7411253646" , " email …" at bounding box center [466, 278] width 600 height 746
click at [237, 301] on span "updatedalternatecontactnumber" at bounding box center [275, 301] width 180 height 12
drag, startPoint x: 237, startPoint y: 301, endPoint x: 423, endPoint y: 300, distance: 185.9
click at [423, 300] on pre "{ " primaryName ": "[PERSON_NAME]" , " contactNumber ": "7411253646" , " email …" at bounding box center [466, 278] width 600 height 746
click at [56, 324] on div "Extracted Data { " primaryName ": "[PERSON_NAME]" , " contactNumber ": "7411253…" at bounding box center [466, 263] width 933 height 526
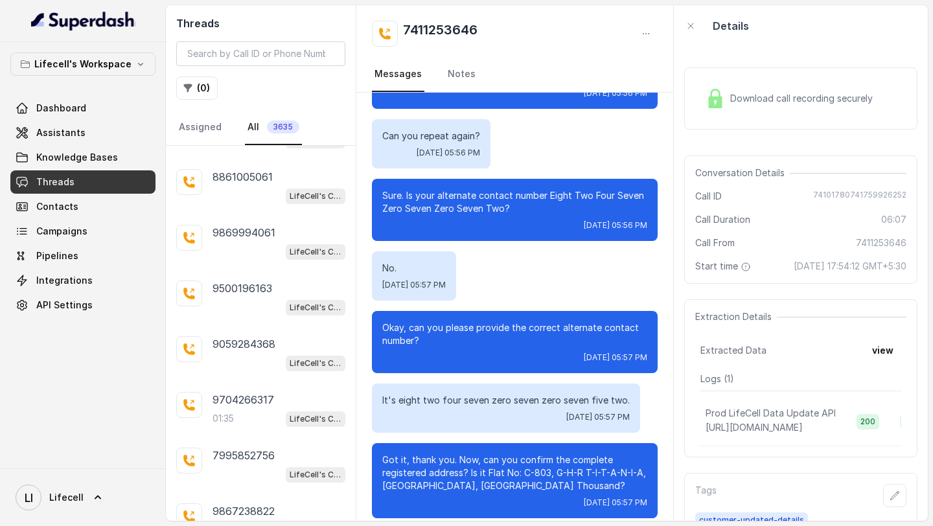
scroll to position [1351, 0]
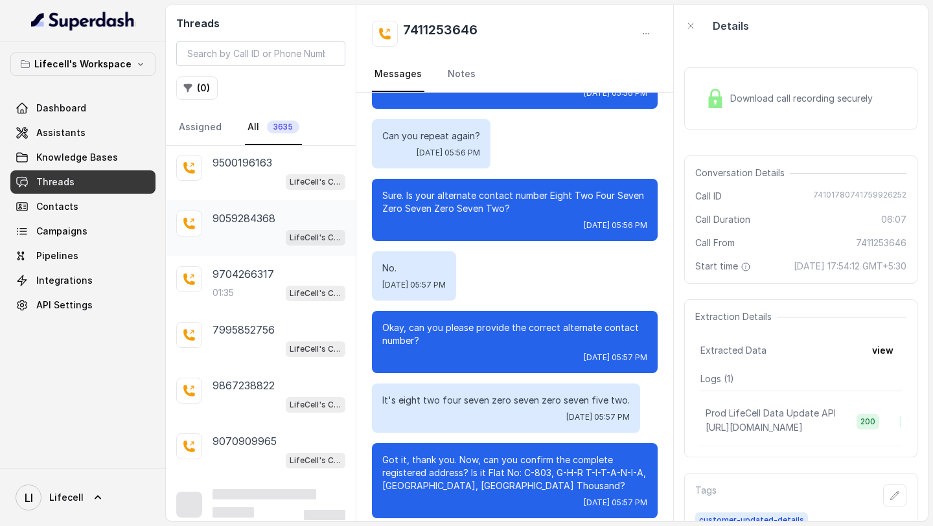
click at [232, 229] on div "LifeCell's Call Assistant" at bounding box center [278, 237] width 133 height 17
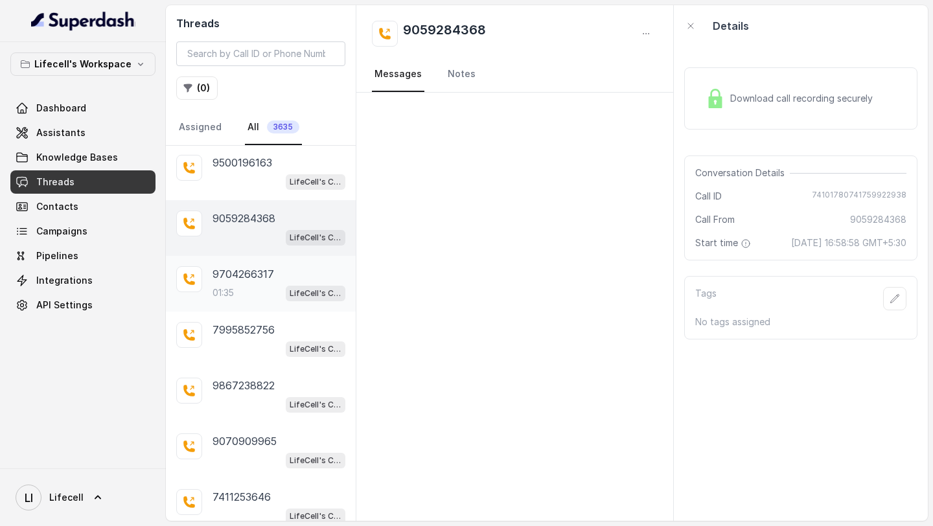
click at [231, 273] on div "9704266317 01:35 LifeCell's Call Assistant" at bounding box center [278, 283] width 133 height 35
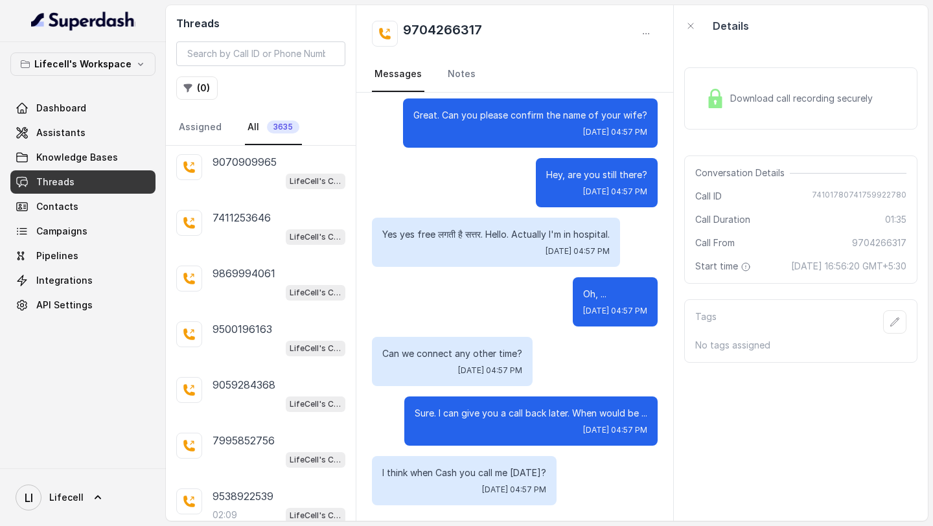
scroll to position [1682, 0]
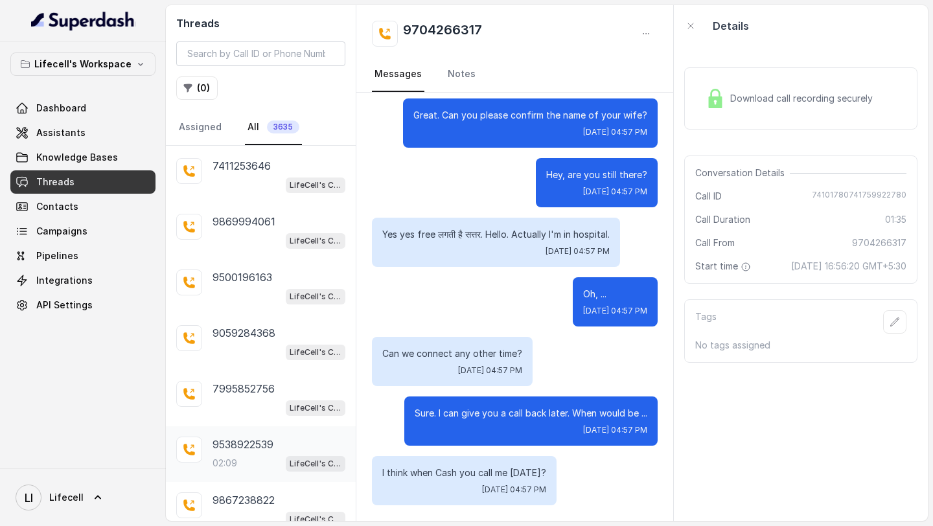
click at [229, 438] on p "9538922539" at bounding box center [242, 444] width 61 height 16
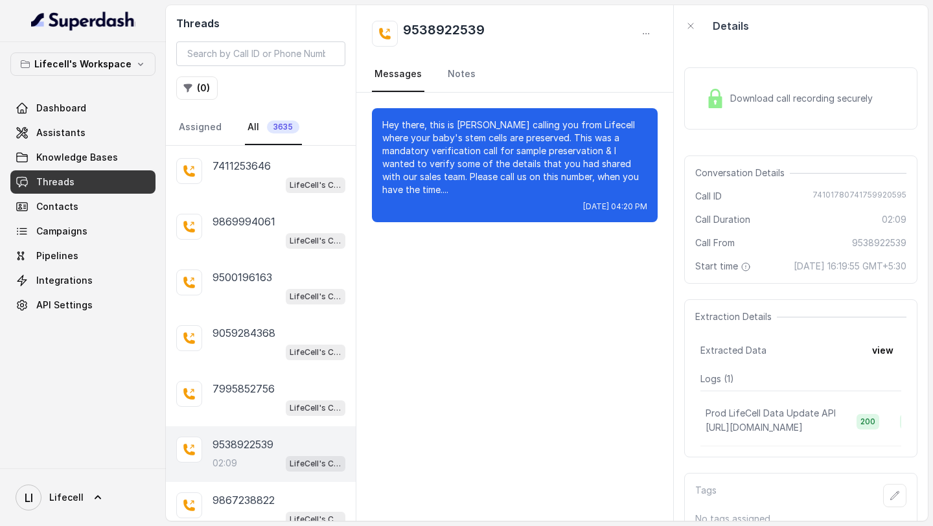
scroll to position [1905, 0]
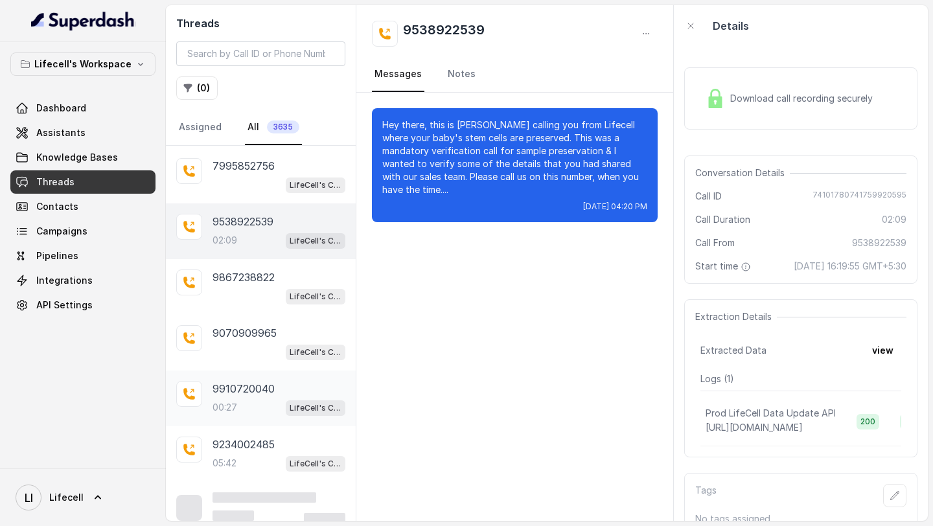
click at [264, 399] on div "00:27 LifeCell's Call Assistant" at bounding box center [278, 407] width 133 height 17
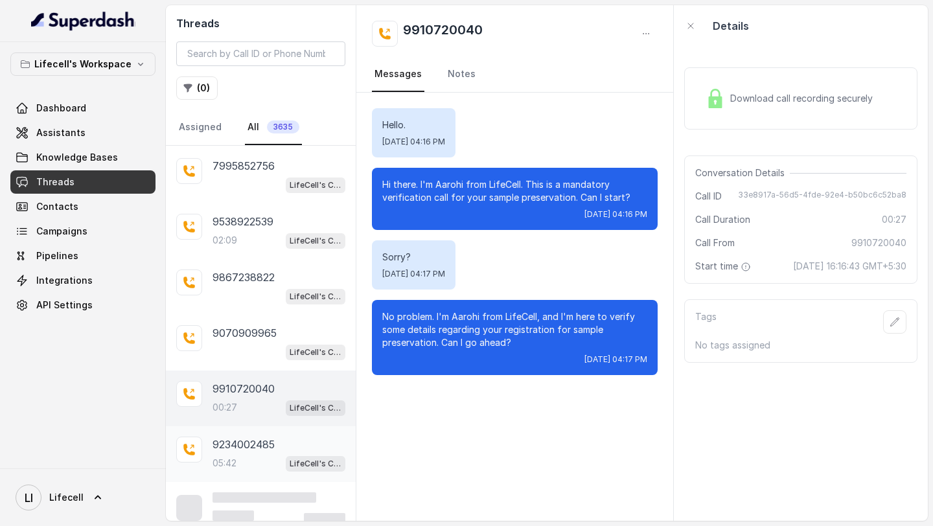
click at [256, 440] on div "9234002485 05:42 LifeCell's Call Assistant" at bounding box center [278, 453] width 133 height 35
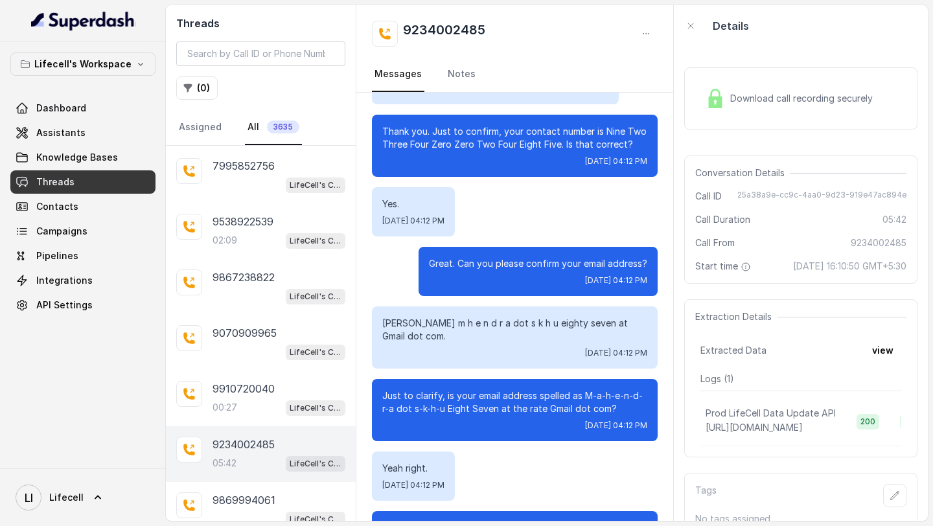
scroll to position [693, 0]
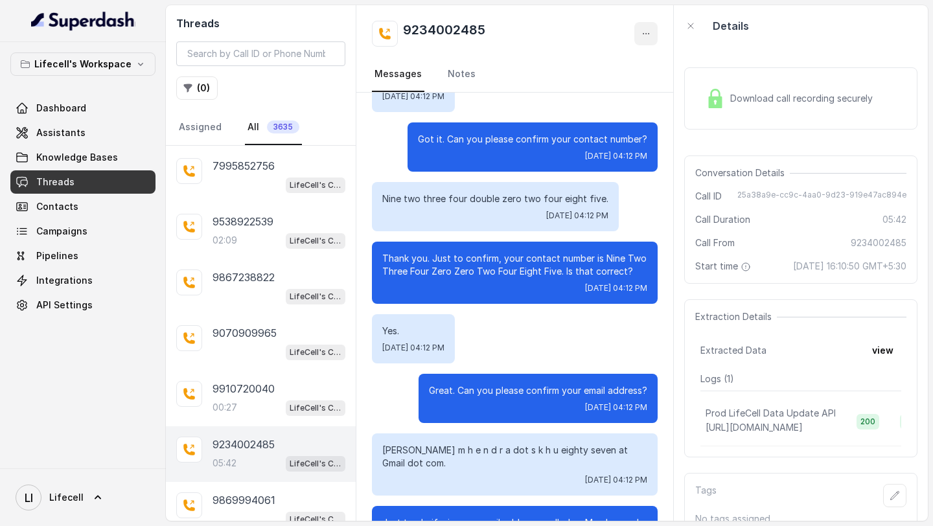
click at [652, 42] on button "button" at bounding box center [645, 33] width 23 height 23
click at [609, 95] on button "Retry Extraction" at bounding box center [596, 87] width 124 height 23
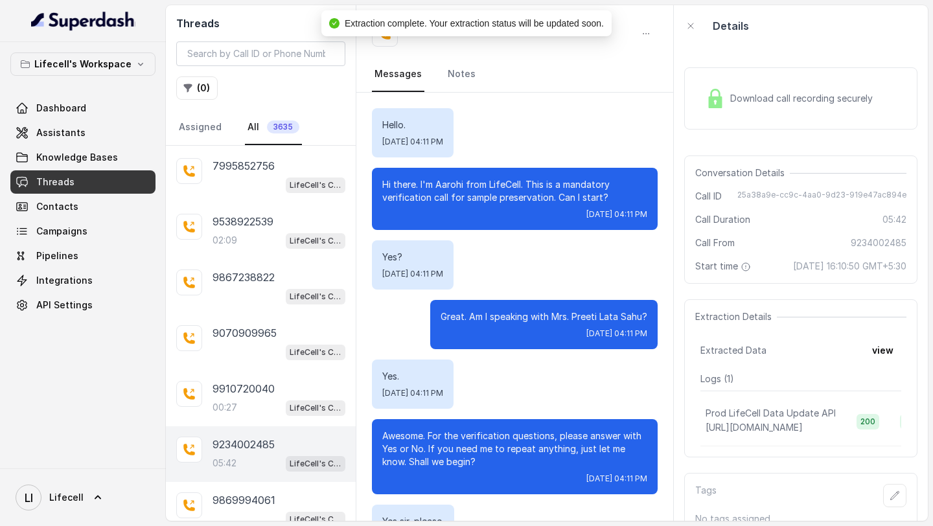
scroll to position [26, 0]
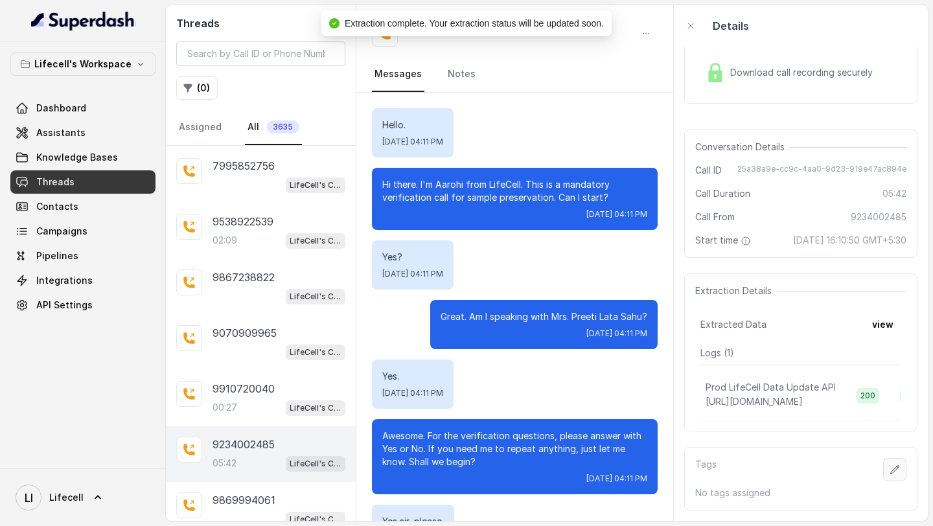
click at [889, 475] on button "button" at bounding box center [894, 469] width 23 height 23
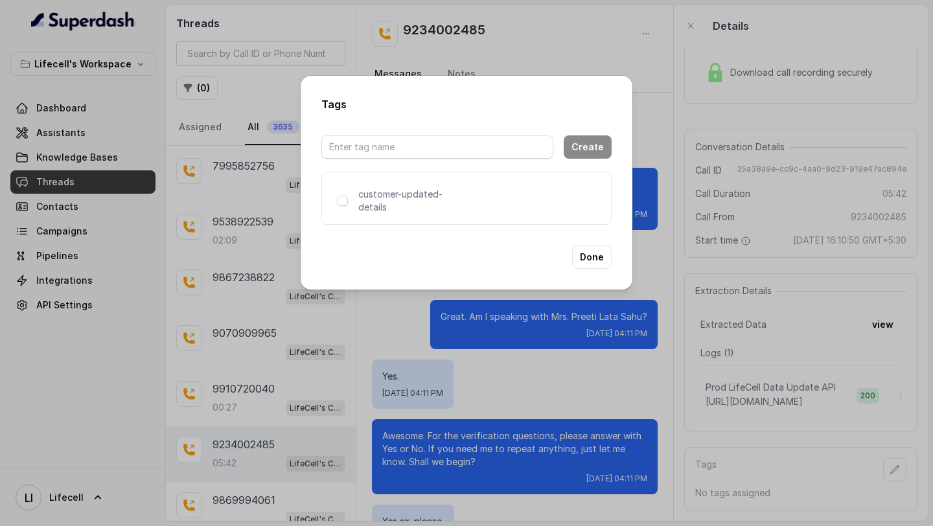
click at [341, 197] on span at bounding box center [342, 201] width 10 height 10
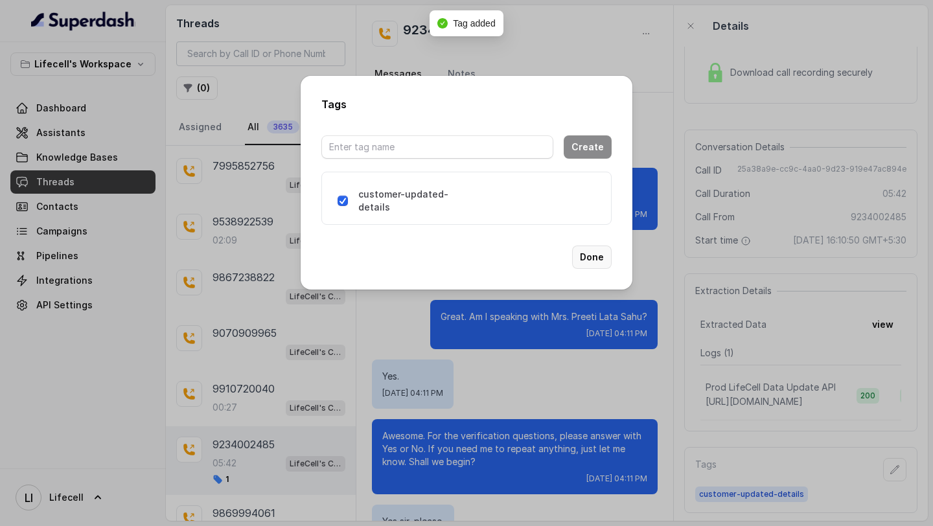
click at [589, 261] on button "Done" at bounding box center [592, 256] width 40 height 23
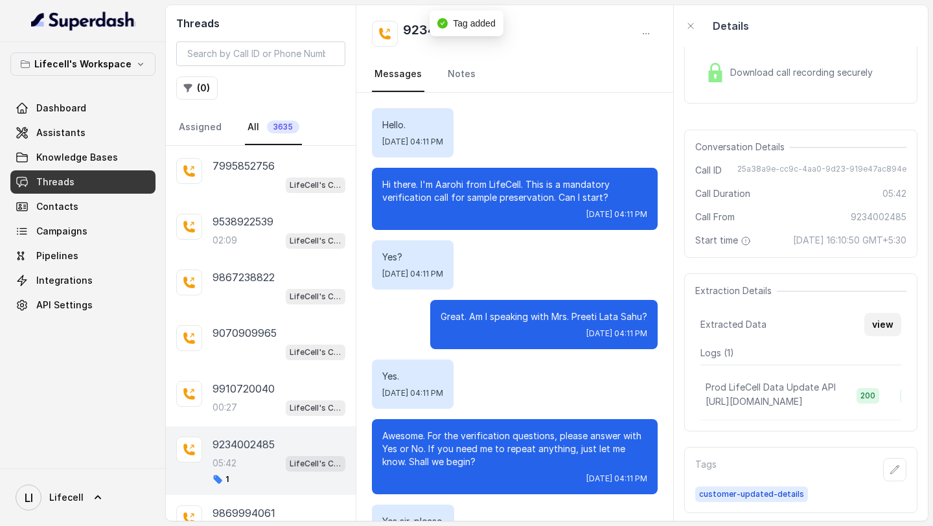
click at [877, 316] on button "view" at bounding box center [882, 324] width 37 height 23
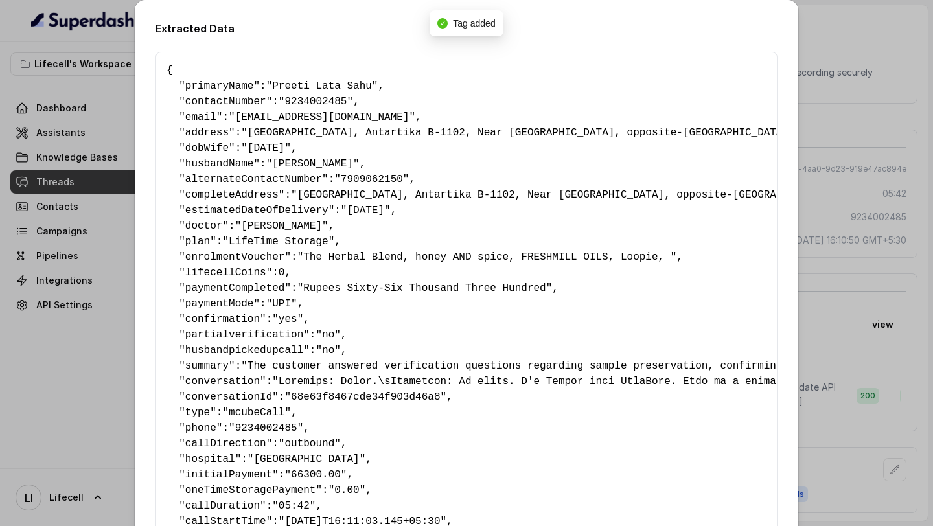
scroll to position [152, 0]
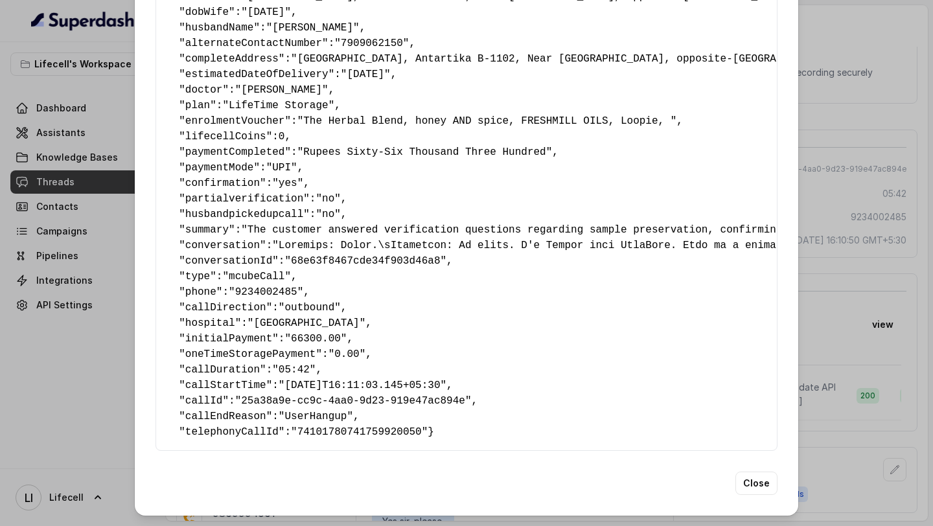
click at [288, 317] on span ""[GEOGRAPHIC_DATA]"" at bounding box center [306, 323] width 118 height 12
drag, startPoint x: 288, startPoint y: 304, endPoint x: 314, endPoint y: 310, distance: 26.7
click at [314, 317] on span ""[GEOGRAPHIC_DATA]"" at bounding box center [306, 323] width 118 height 12
copy span "Bhakti Vedanta"
click at [932, 283] on div "Extracted Data { " primaryName ": "Preeti Lata Sahu" , " contactNumber ": "9234…" at bounding box center [466, 263] width 933 height 526
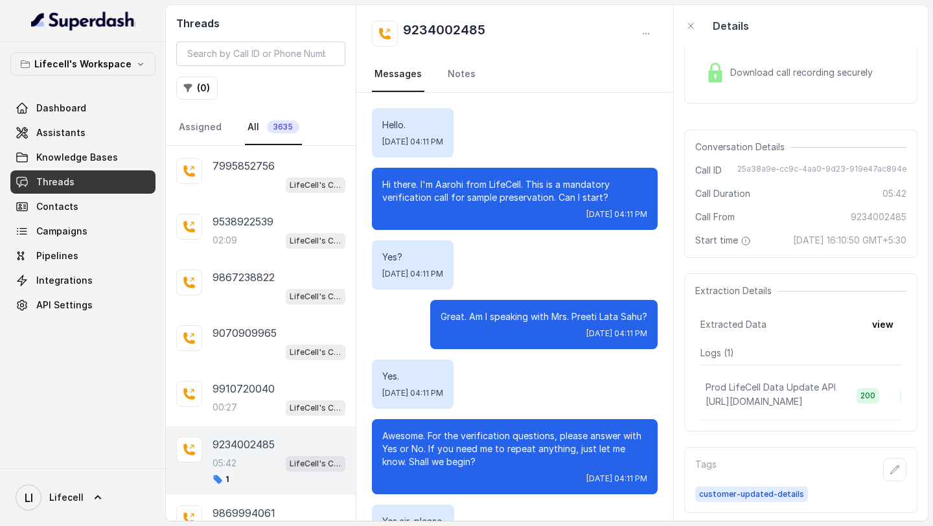
click at [580, 275] on div "Yes? Wed, Oct 8, 2025, 04:11 PM" at bounding box center [515, 264] width 286 height 49
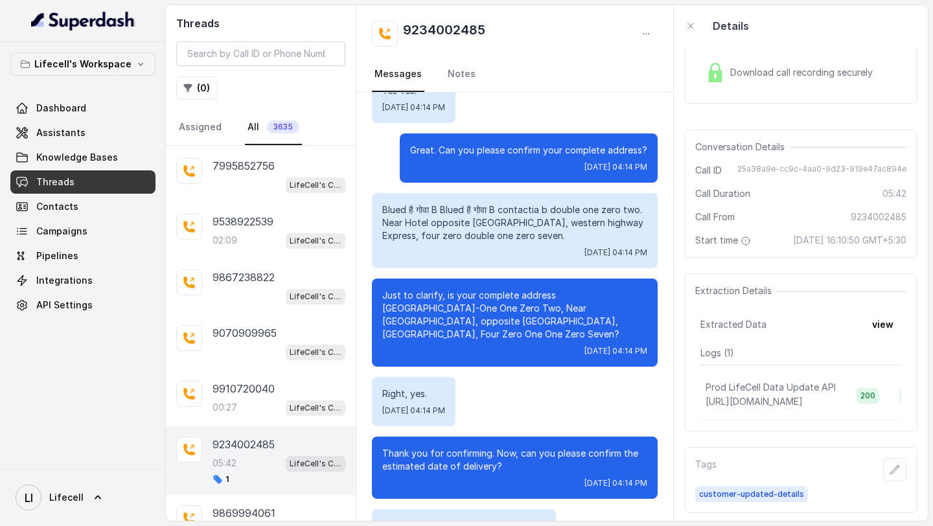
scroll to position [2119, 0]
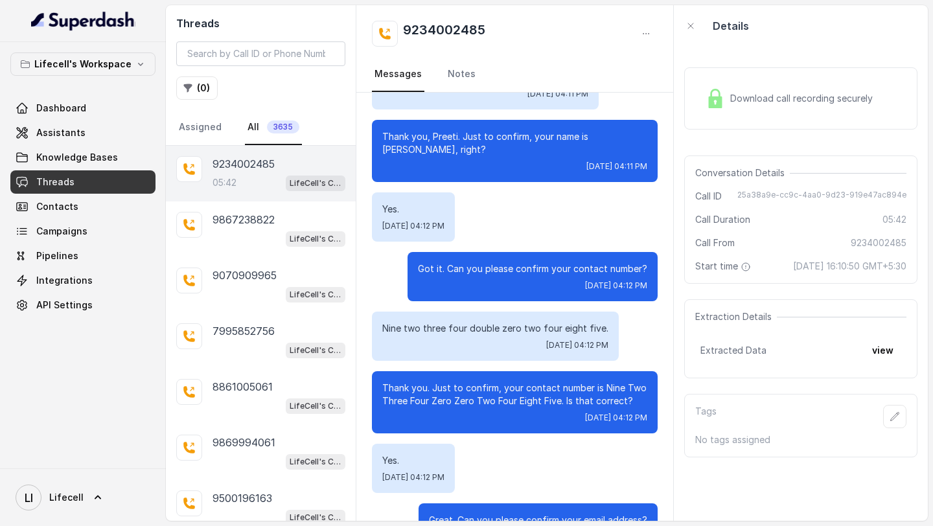
scroll to position [736, 0]
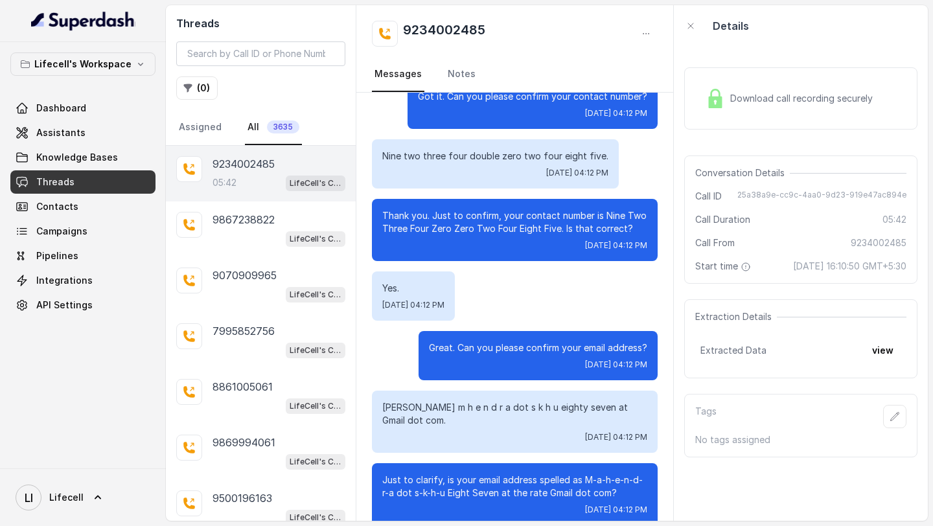
click at [884, 357] on button "view" at bounding box center [882, 350] width 37 height 23
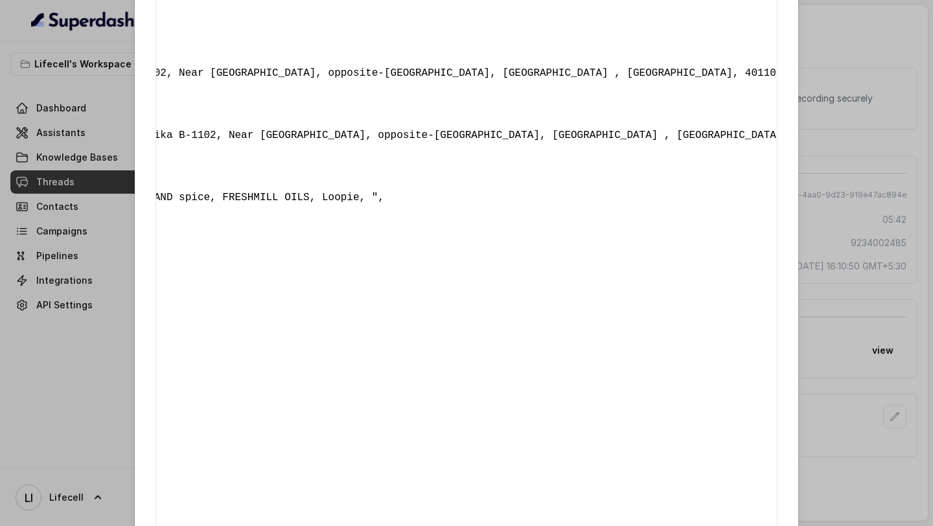
scroll to position [0, 0]
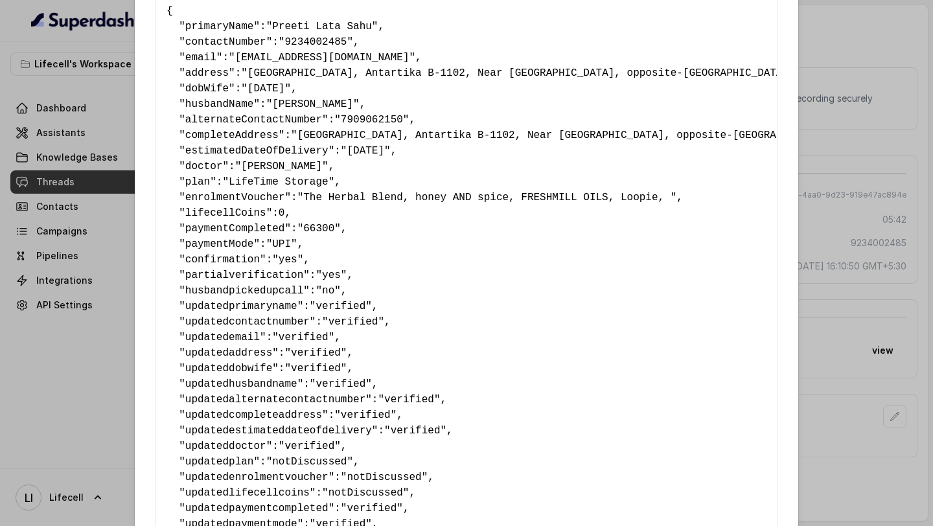
click at [312, 133] on span ""[GEOGRAPHIC_DATA], Antartika B-1102, Near [GEOGRAPHIC_DATA], opposite-[GEOGRAP…" at bounding box center [714, 136] width 846 height 12
drag, startPoint x: 312, startPoint y: 133, endPoint x: 344, endPoint y: 134, distance: 31.7
click at [345, 133] on span ""[GEOGRAPHIC_DATA], Antartika B-1102, Near [GEOGRAPHIC_DATA], opposite-[GEOGRAP…" at bounding box center [714, 136] width 846 height 12
click at [343, 137] on span ""[GEOGRAPHIC_DATA], Antartika B-1102, Near [GEOGRAPHIC_DATA], opposite-[GEOGRAP…" at bounding box center [714, 136] width 846 height 12
click at [325, 139] on span ""[GEOGRAPHIC_DATA], Antartika B-1102, Near [GEOGRAPHIC_DATA], opposite-[GEOGRAP…" at bounding box center [714, 136] width 846 height 12
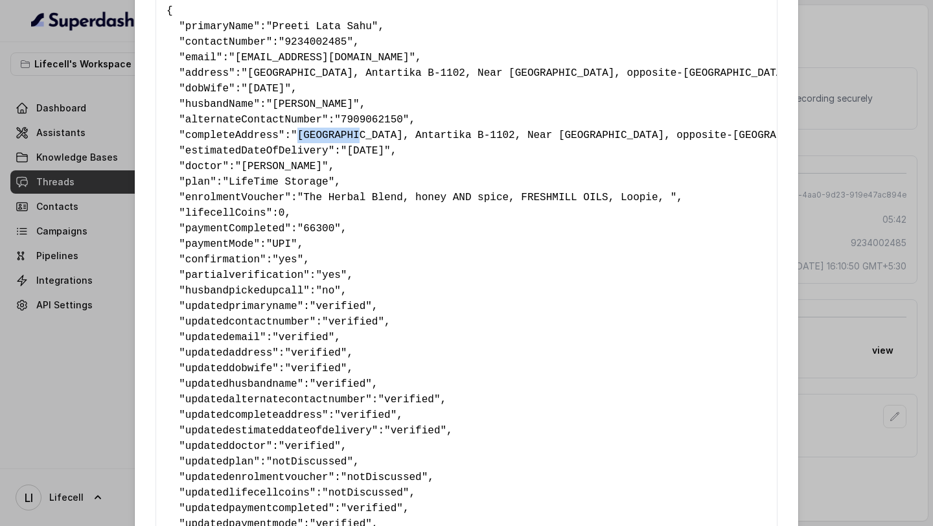
drag, startPoint x: 325, startPoint y: 139, endPoint x: 349, endPoint y: 139, distance: 24.0
click at [349, 139] on span ""[GEOGRAPHIC_DATA], Antartika B-1102, Near [GEOGRAPHIC_DATA], opposite-[GEOGRAP…" at bounding box center [714, 136] width 846 height 12
drag, startPoint x: 341, startPoint y: 138, endPoint x: 329, endPoint y: 144, distance: 13.0
click at [329, 144] on pre "{ " primaryName ": "Preeti Lata Sahu" , " contactNumber ": "9234002485" , " ema…" at bounding box center [466, 376] width 600 height 746
click at [319, 142] on pre "{ " primaryName ": "Preeti Lata Sahu" , " contactNumber ": "9234002485" , " ema…" at bounding box center [466, 376] width 600 height 746
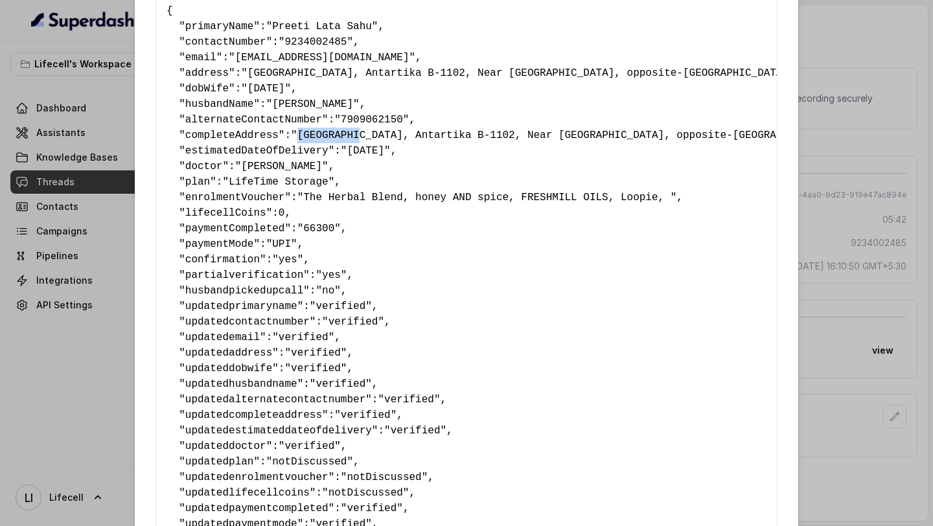
drag, startPoint x: 319, startPoint y: 142, endPoint x: 345, endPoint y: 142, distance: 25.9
click at [345, 142] on pre "{ " primaryName ": "Preeti Lata Sahu" , " contactNumber ": "9234002485" , " ema…" at bounding box center [466, 376] width 600 height 746
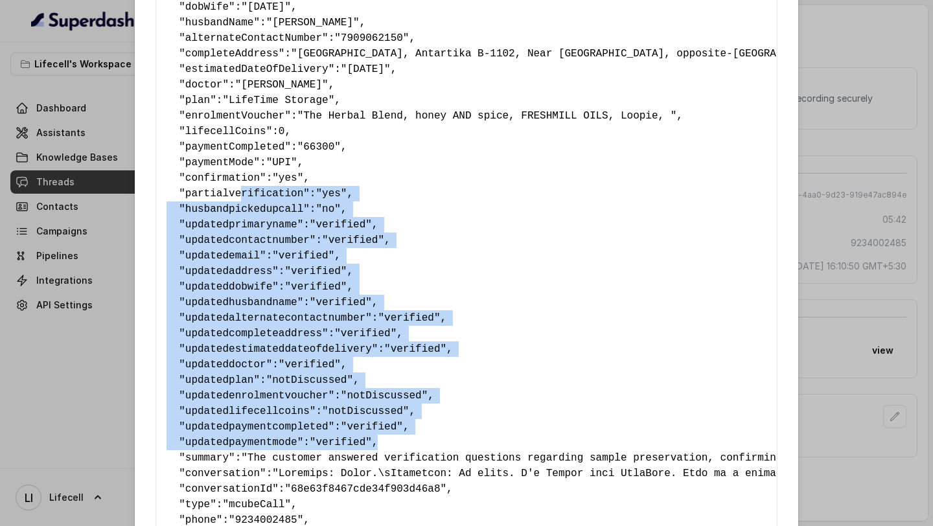
drag, startPoint x: 243, startPoint y: 195, endPoint x: 449, endPoint y: 447, distance: 325.0
click at [449, 447] on pre "{ " primaryName ": "Preeti Lata Sahu" , " contactNumber ": "9234002485" , " ema…" at bounding box center [466, 295] width 600 height 746
click at [100, 282] on div "Extracted Data { " primaryName ": "Preeti Lata Sahu" , " contactNumber ": "9234…" at bounding box center [466, 263] width 933 height 526
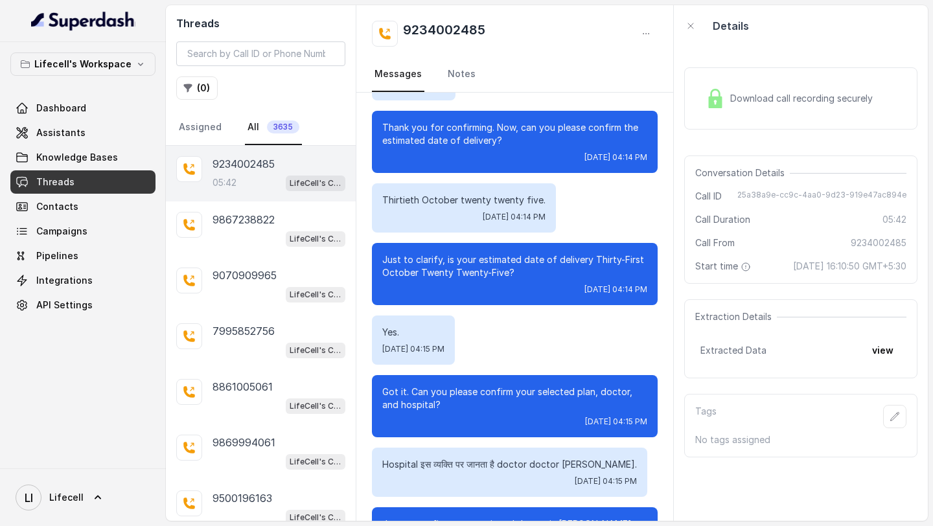
scroll to position [2540, 0]
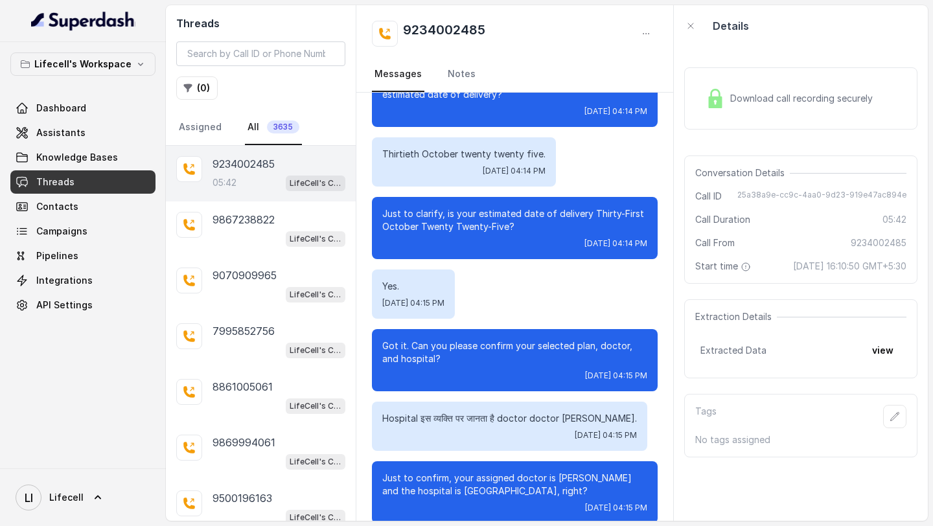
click at [872, 348] on button "view" at bounding box center [882, 350] width 37 height 23
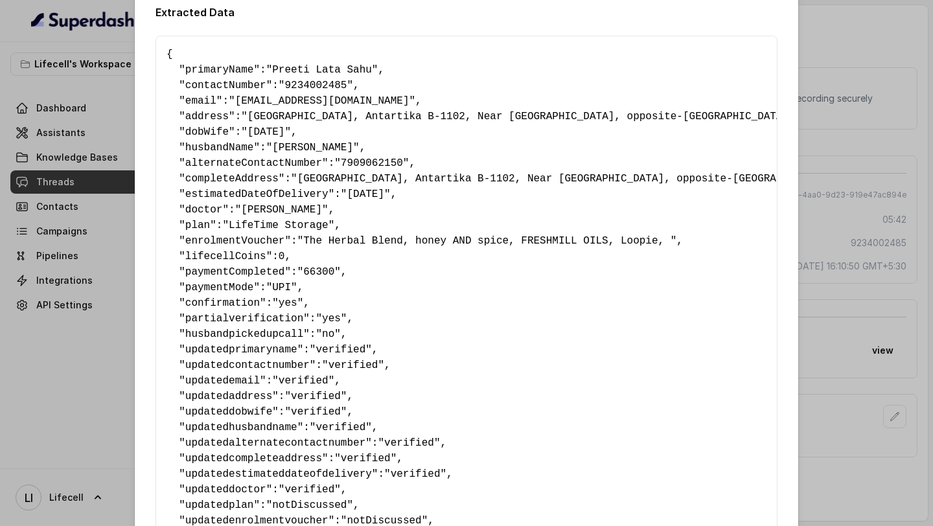
scroll to position [0, 0]
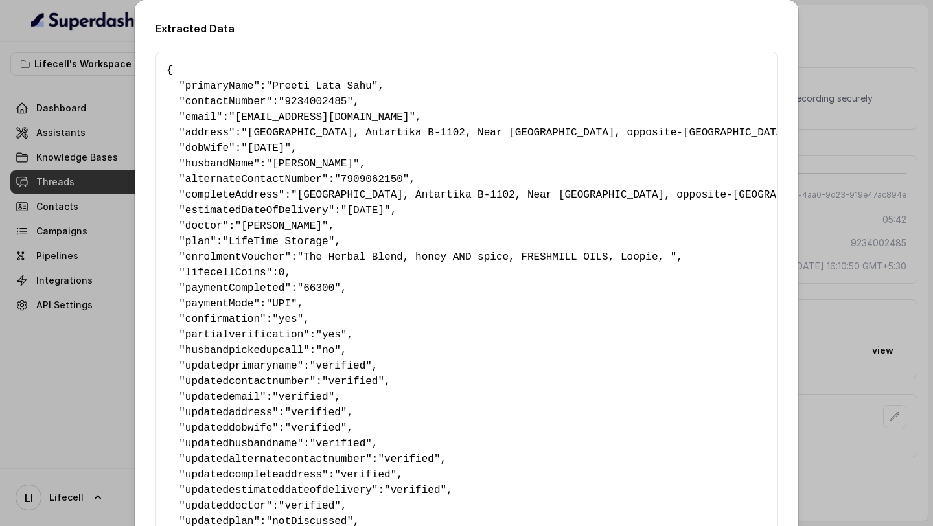
drag, startPoint x: 422, startPoint y: 427, endPoint x: 152, endPoint y: 74, distance: 443.5
click at [152, 74] on div "Extracted Data { " primaryName ": "Preeti Lata Sahu" , " contactNumber ": "9234…" at bounding box center [466, 442] width 663 height 885
copy pre "{ " primaryName ": "Preeti Lata Sahu" , " contactNumber ": "9234002485" , " ema…"
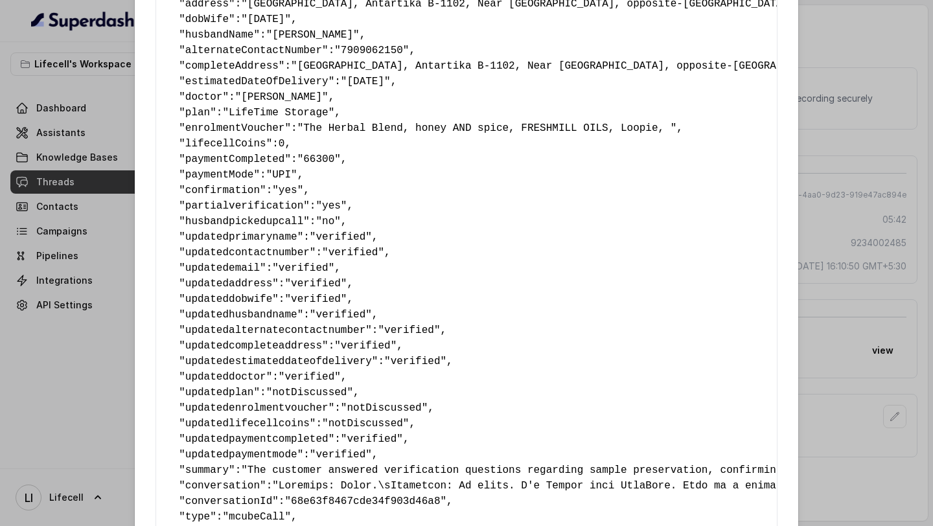
scroll to position [278, 0]
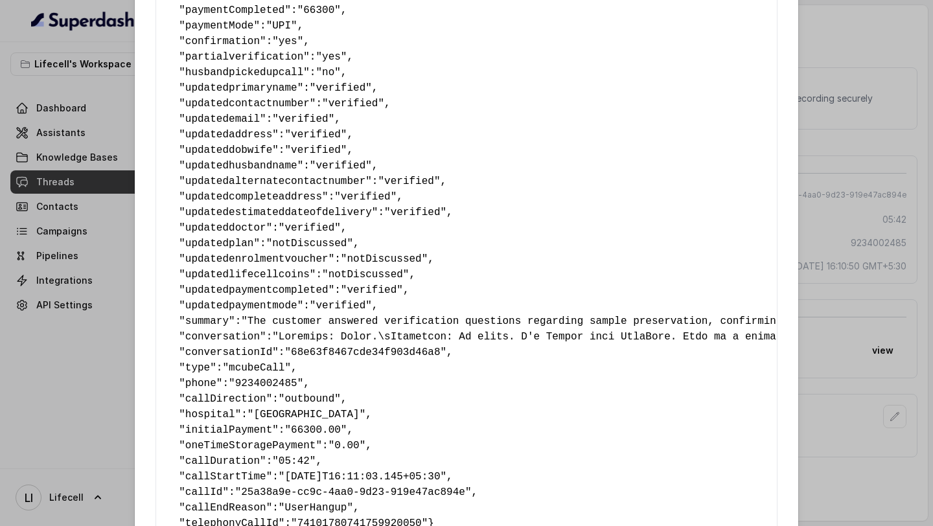
click at [396, 254] on span ""notDiscussed"" at bounding box center [384, 259] width 87 height 12
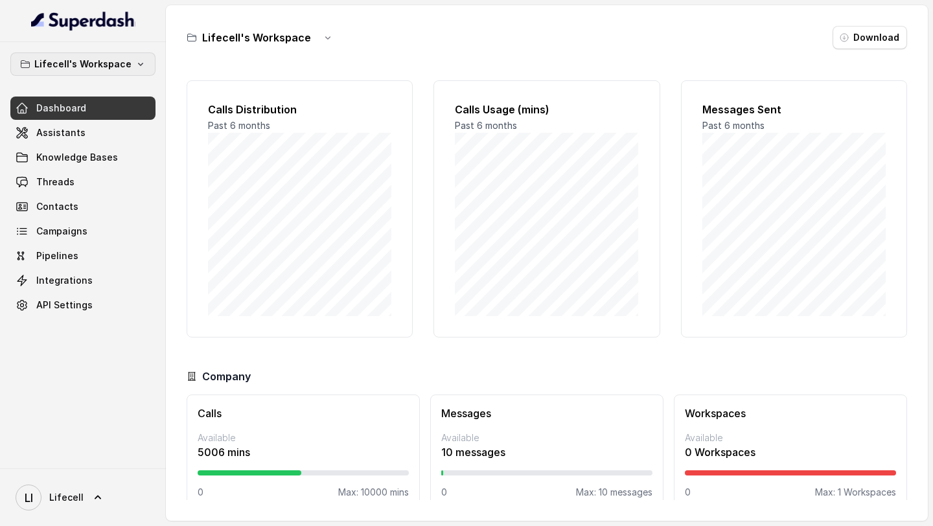
click at [80, 66] on p "Lifecell's Workspace" at bounding box center [82, 64] width 97 height 16
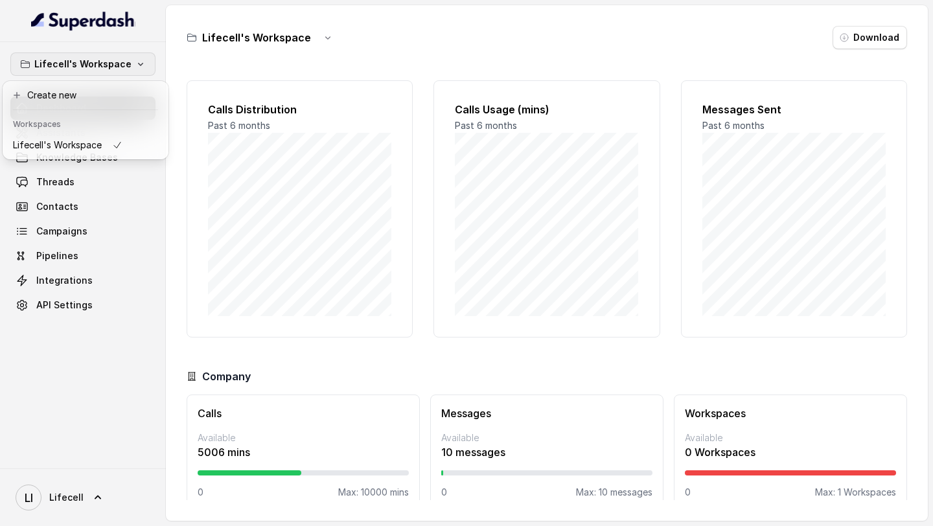
click at [92, 301] on div "Lifecell's Workspace Dashboard Assistants Knowledge Bases Threads Contacts Camp…" at bounding box center [82, 184] width 145 height 264
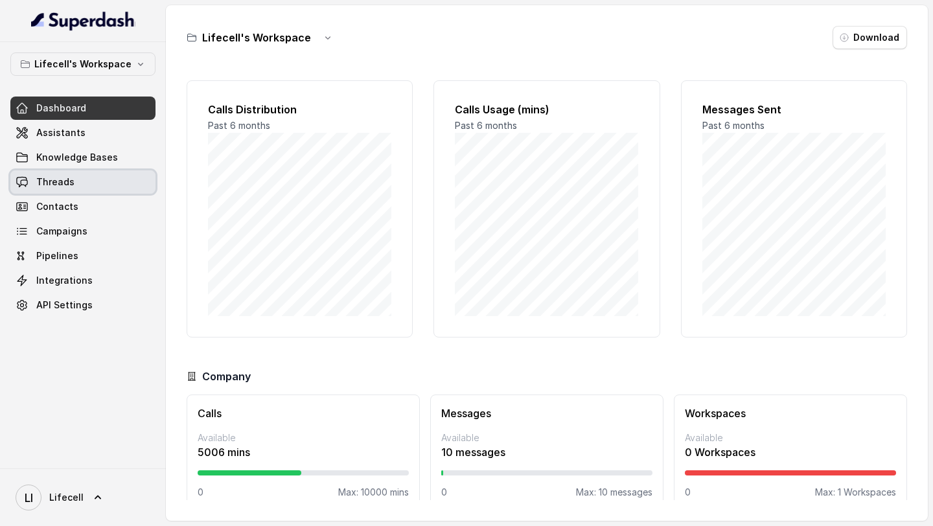
click at [111, 185] on link "Threads" at bounding box center [82, 181] width 145 height 23
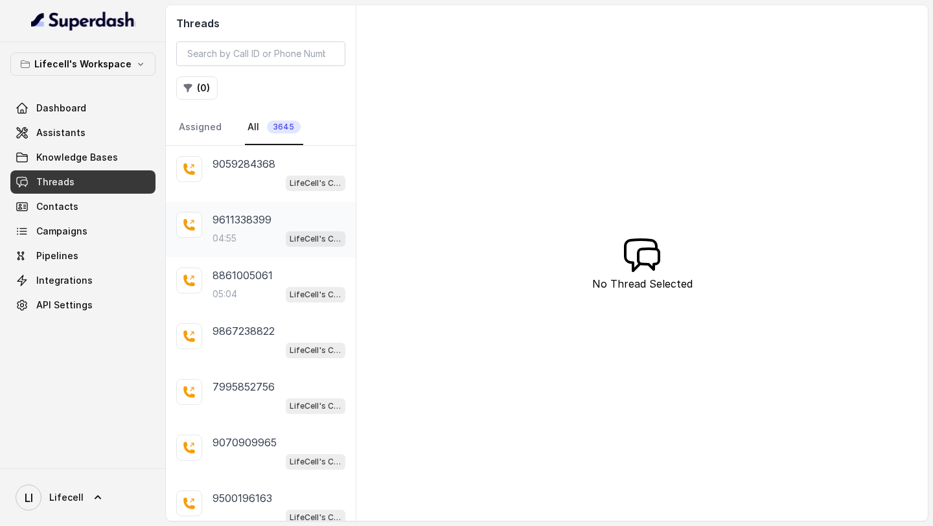
click at [244, 227] on p "9611338399" at bounding box center [241, 220] width 59 height 16
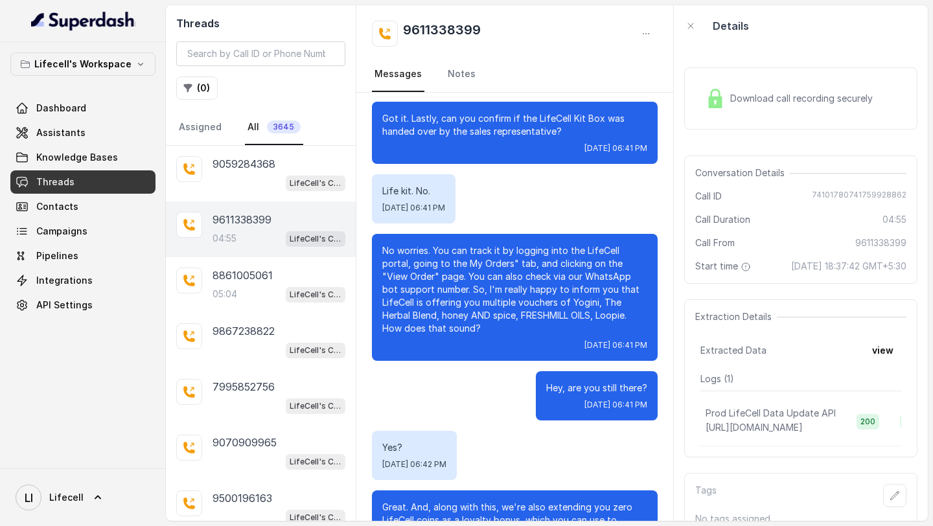
scroll to position [2528, 0]
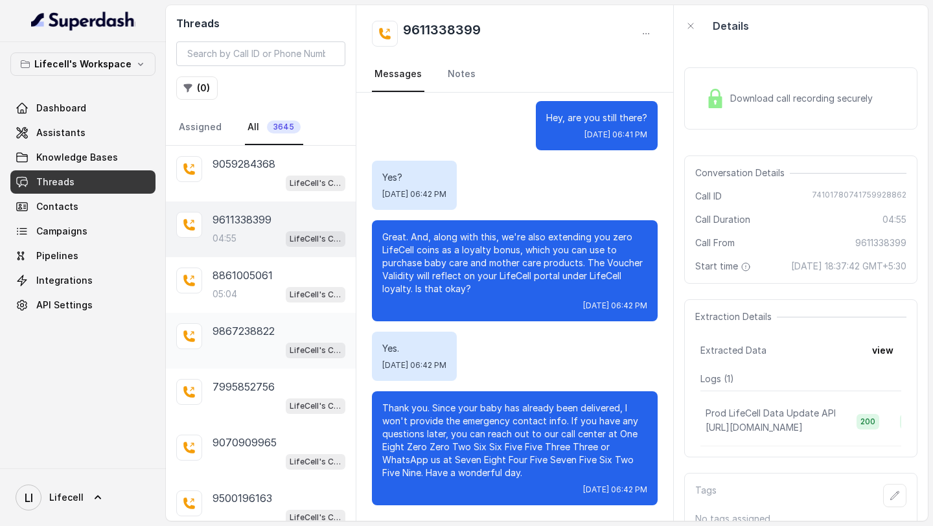
click at [184, 313] on div "[PHONE_NUMBER] LifeCell's Call Assistant" at bounding box center [261, 341] width 190 height 56
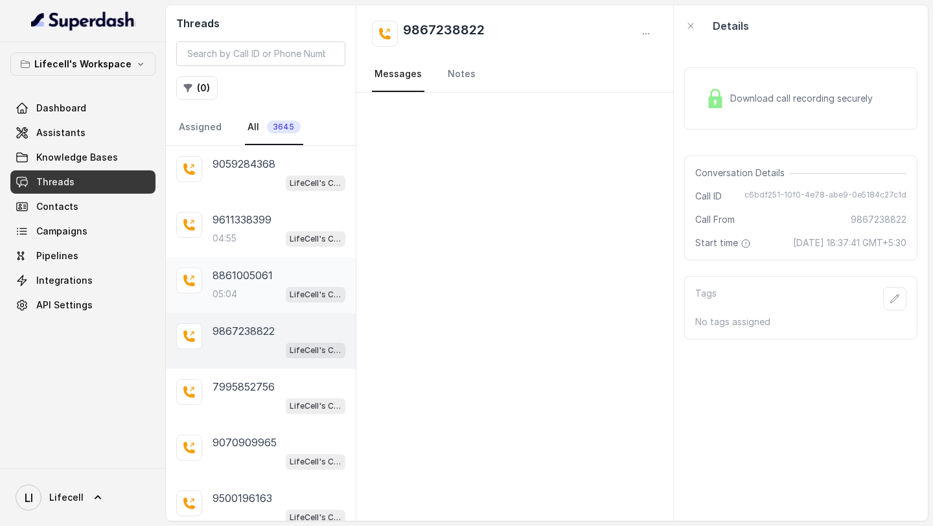
click at [214, 273] on p "8861005061" at bounding box center [242, 275] width 60 height 16
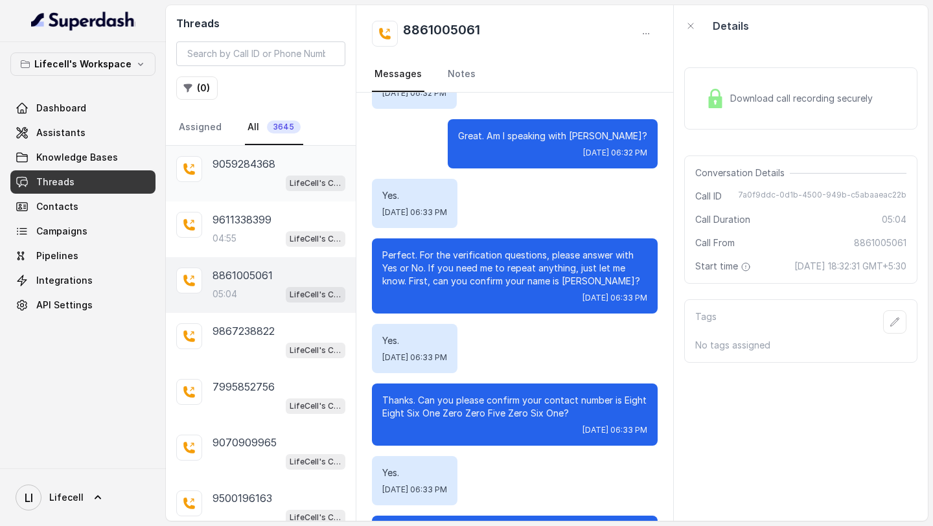
scroll to position [64, 0]
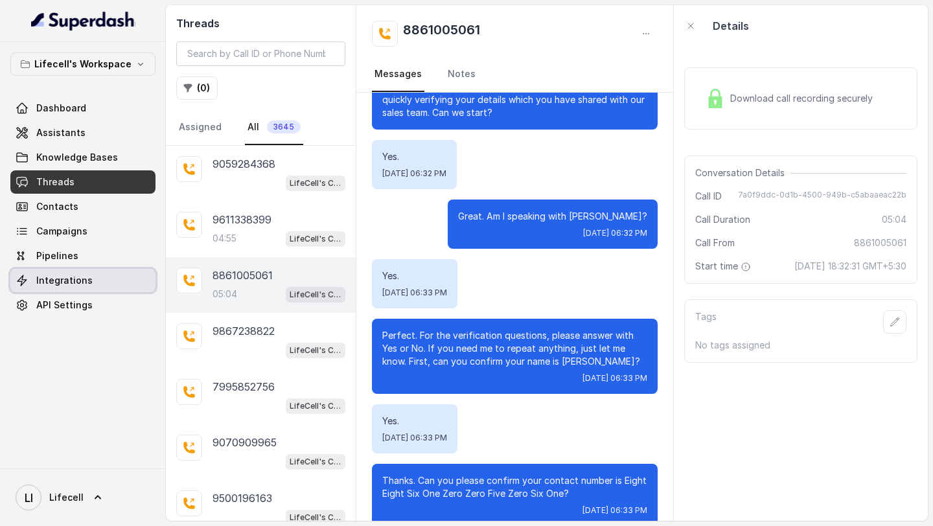
click at [84, 274] on span "Integrations" at bounding box center [64, 280] width 56 height 13
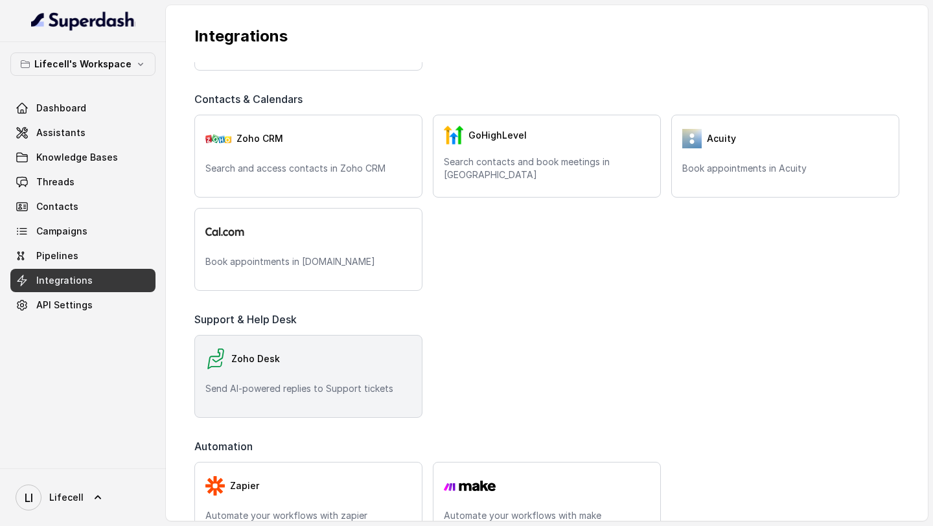
scroll to position [604, 0]
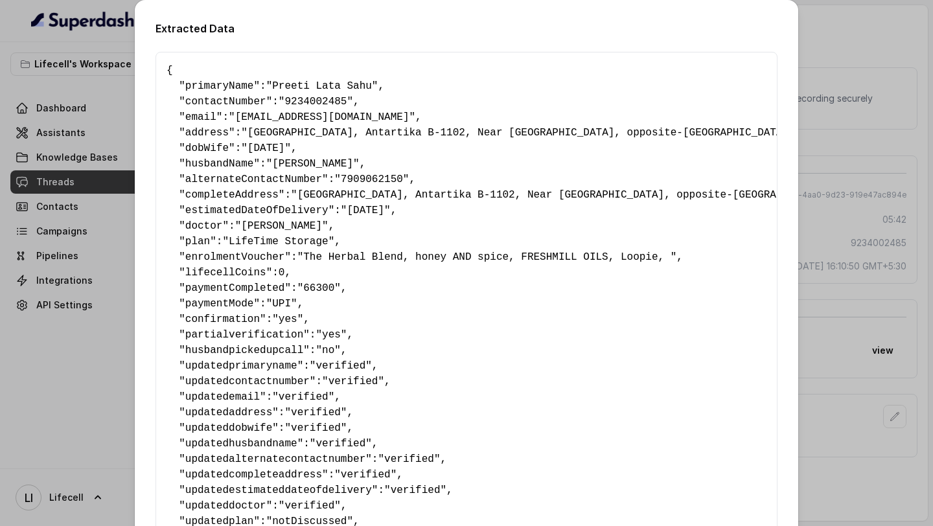
scroll to position [278, 0]
